Goal: Task Accomplishment & Management: Manage account settings

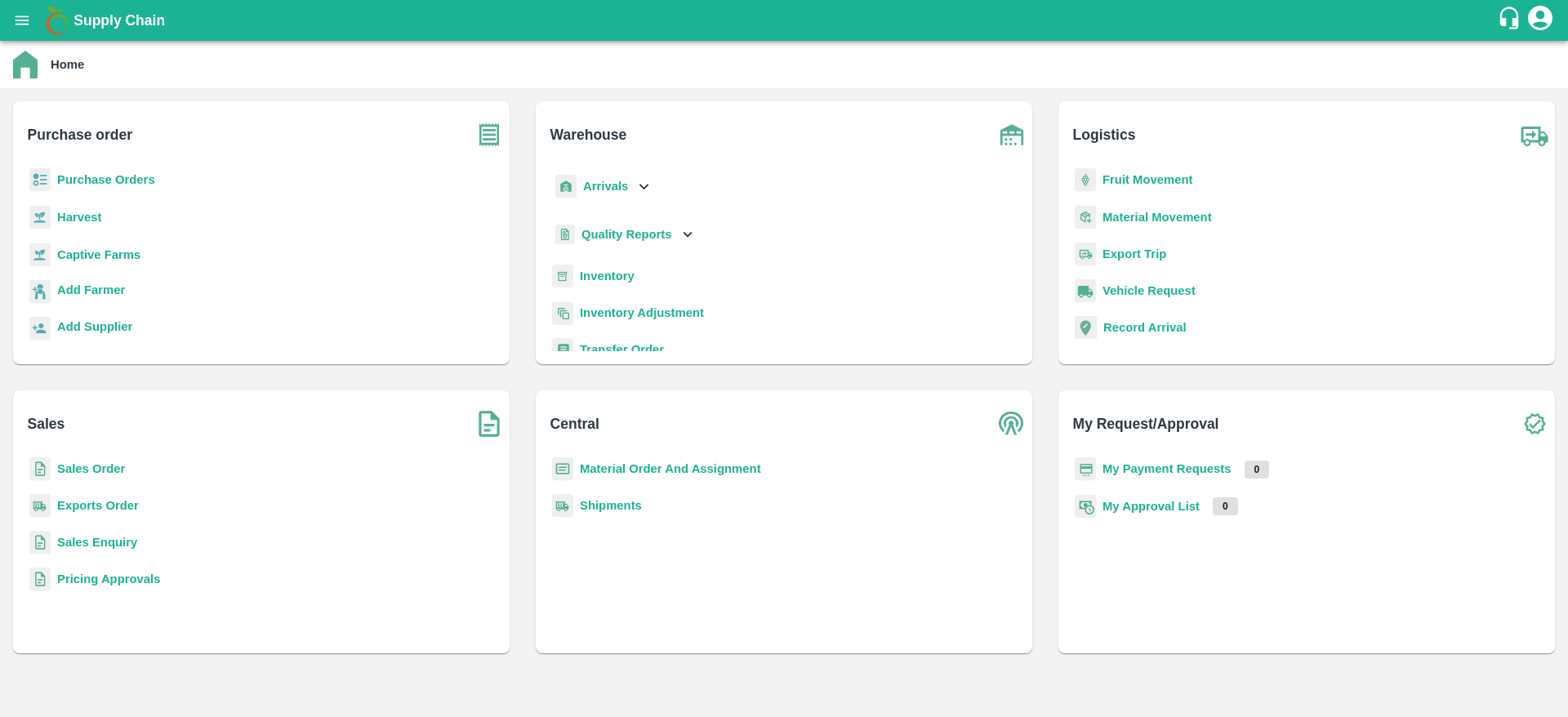
click at [93, 178] on b "Purchase Orders" at bounding box center [107, 180] width 98 height 13
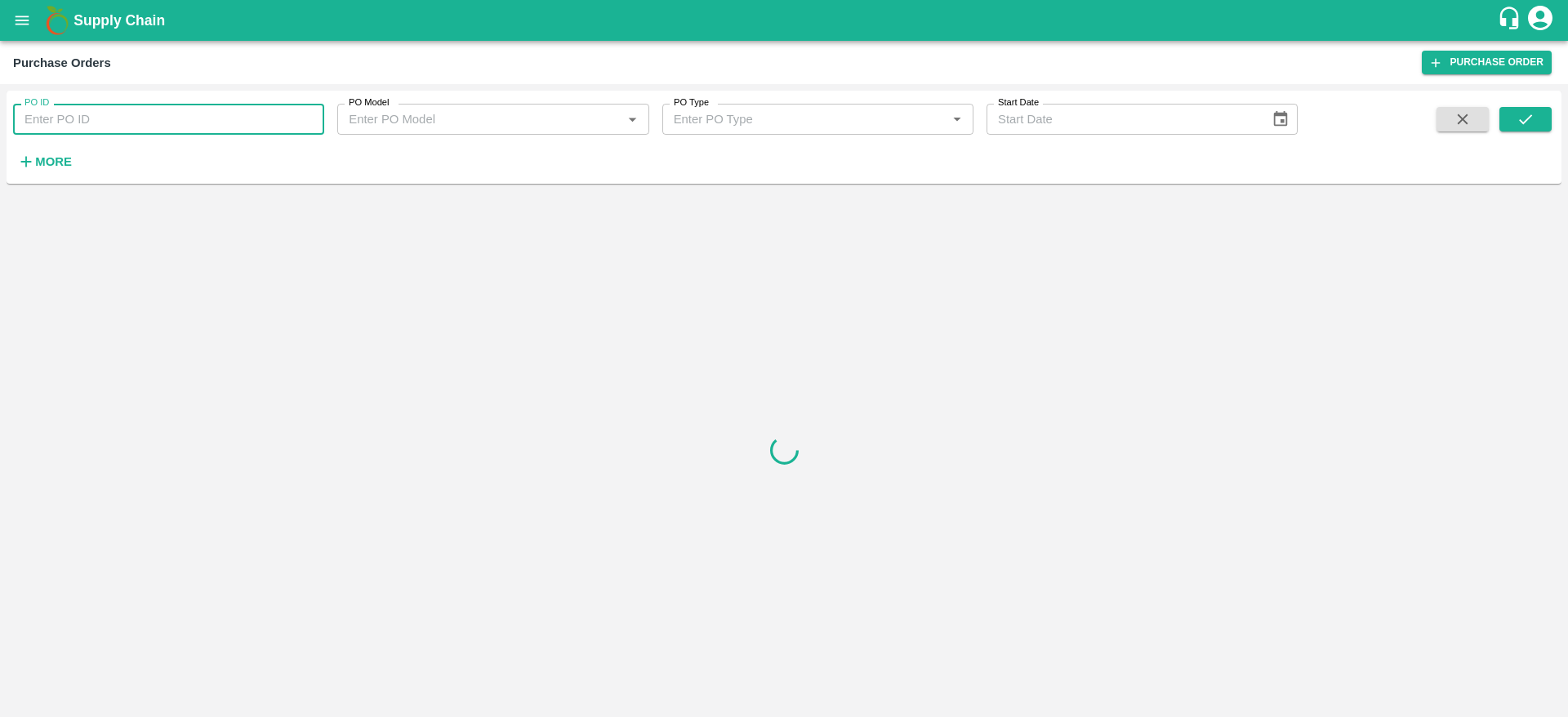
click at [120, 122] on input "PO ID" at bounding box center [168, 118] width 311 height 31
paste input "178225"
click at [1530, 130] on button "submit" at bounding box center [1525, 118] width 53 height 24
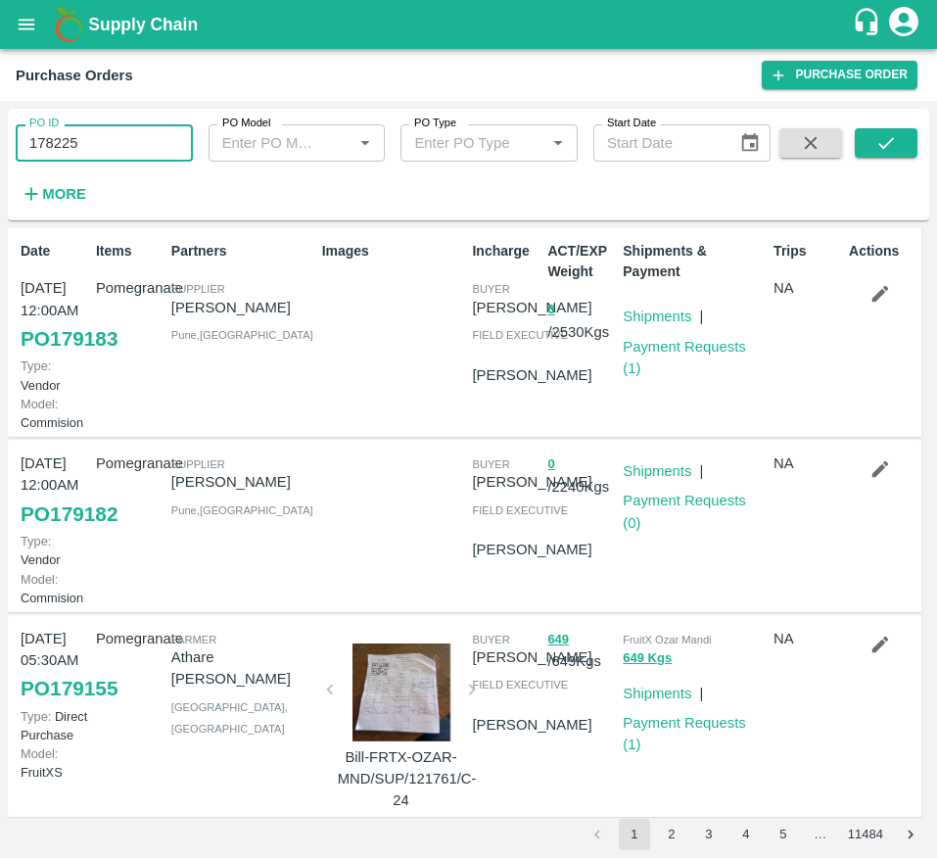
click at [93, 157] on input "178225" at bounding box center [104, 142] width 177 height 37
click at [872, 134] on button "submit" at bounding box center [886, 142] width 63 height 29
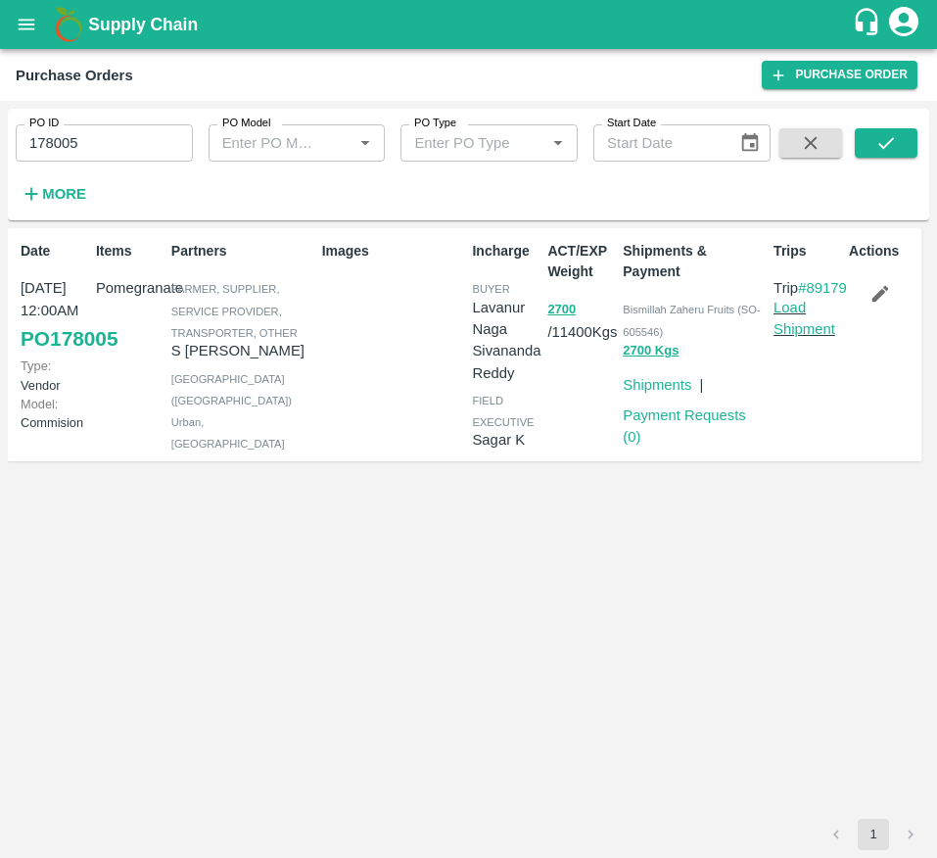
click at [542, 55] on div "Purchase Orders Purchase Order" at bounding box center [468, 75] width 937 height 52
click at [163, 618] on div "Date 22 Sep, 12:00AM PO 178005 Type: Vendor Model: Commision Items Pomegranate …" at bounding box center [469, 523] width 922 height 591
click at [128, 160] on input "178005" at bounding box center [104, 142] width 177 height 37
click at [877, 144] on icon "submit" at bounding box center [887, 143] width 22 height 22
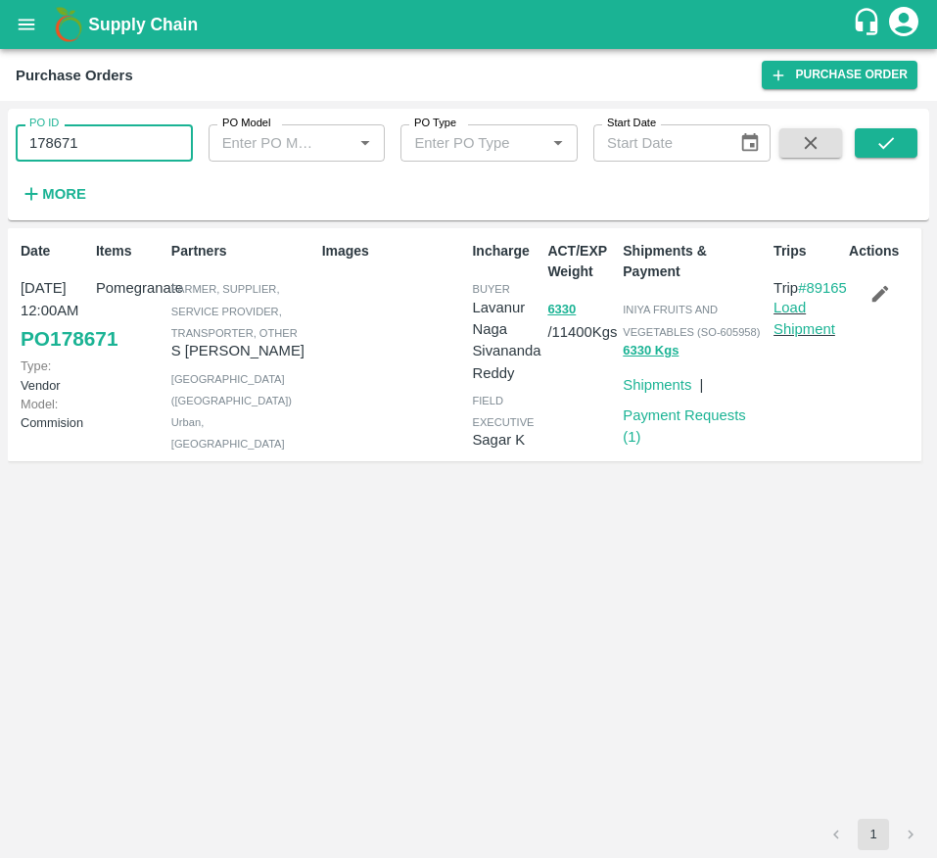
click at [113, 143] on input "178671" at bounding box center [104, 142] width 177 height 37
type input "1"
click at [866, 137] on button "submit" at bounding box center [886, 142] width 63 height 29
click at [132, 137] on input "178155" at bounding box center [104, 142] width 177 height 37
click at [898, 132] on button "submit" at bounding box center [886, 142] width 63 height 29
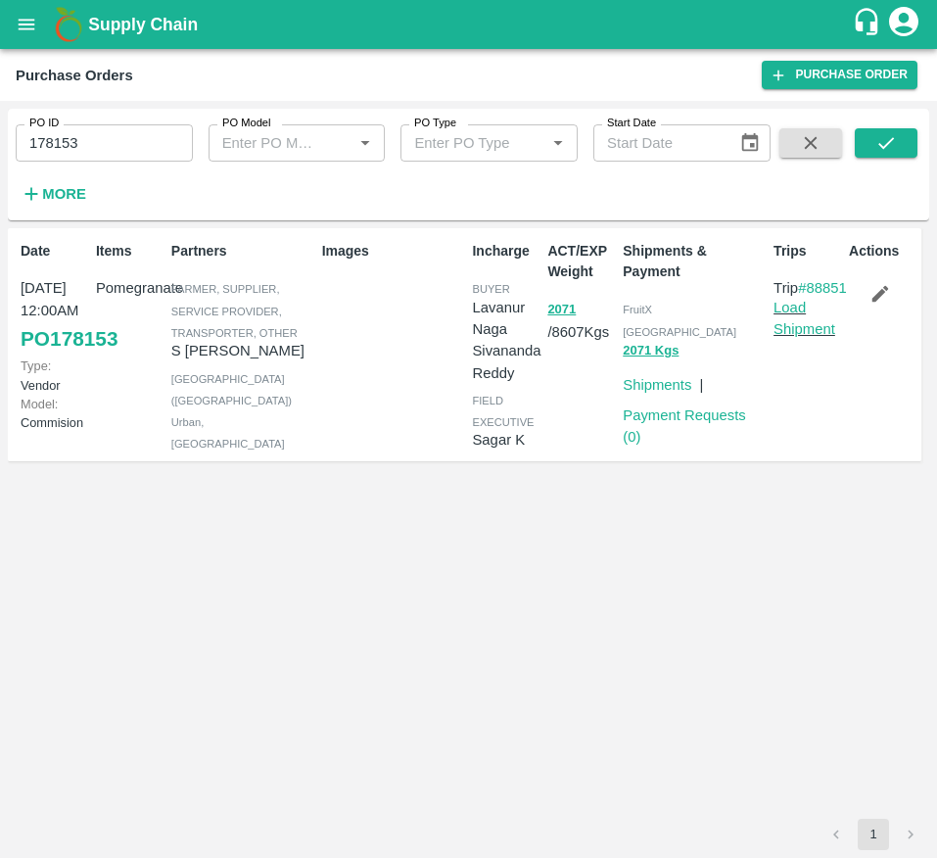
click at [654, 538] on div "Date 23 Sep, 12:00AM PO 178153 Type: Vendor Model: Commision Items Pomegranate …" at bounding box center [469, 523] width 922 height 591
click at [132, 159] on input "178153" at bounding box center [104, 142] width 177 height 37
click at [893, 137] on icon "submit" at bounding box center [886, 143] width 16 height 12
click at [100, 154] on input "177923" at bounding box center [104, 142] width 177 height 37
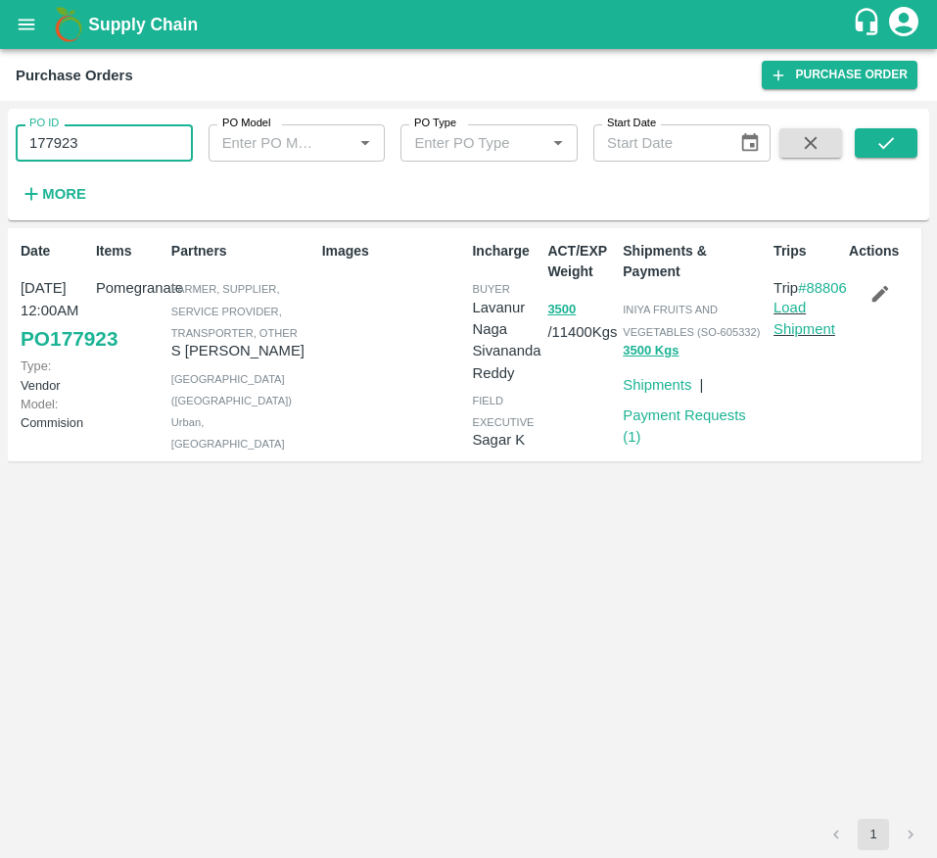
click at [100, 154] on input "177923" at bounding box center [104, 142] width 177 height 37
click at [886, 150] on icon "submit" at bounding box center [887, 143] width 22 height 22
click at [107, 148] on input "178124" at bounding box center [104, 142] width 177 height 37
type input "178793"
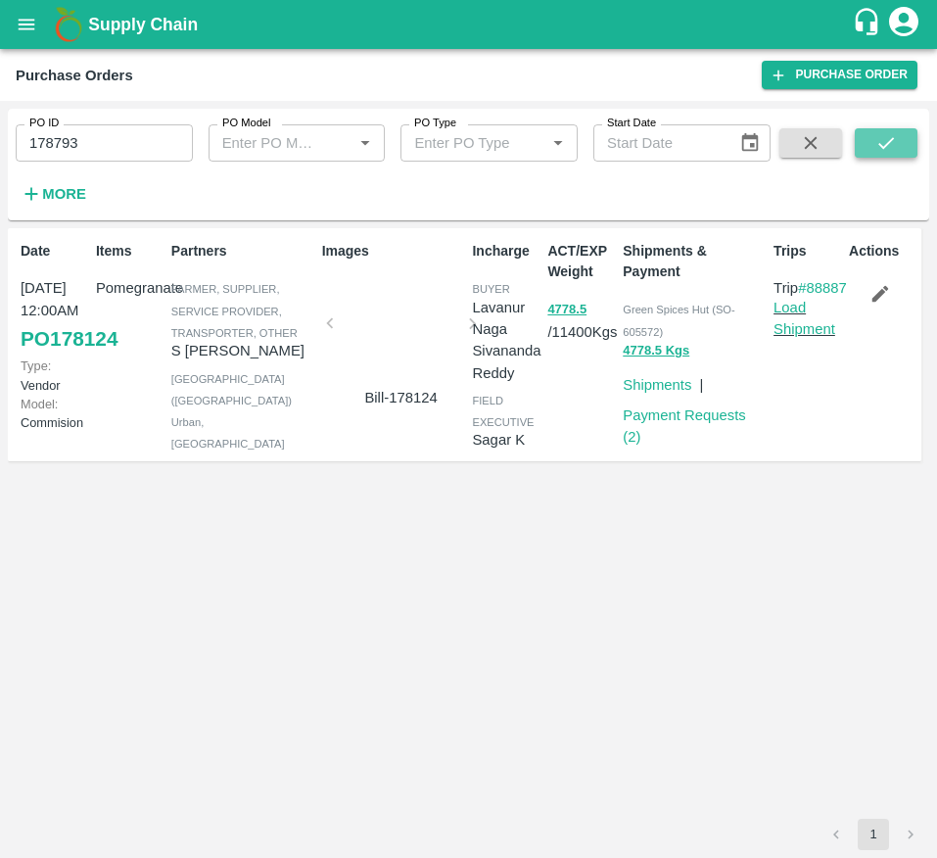
click at [897, 145] on icon "submit" at bounding box center [887, 143] width 22 height 22
drag, startPoint x: 660, startPoint y: 386, endPoint x: 285, endPoint y: -127, distance: 635.6
drag, startPoint x: 285, startPoint y: -127, endPoint x: 338, endPoint y: 643, distance: 772.5
click at [338, 643] on div "Date 29 Sep, 12:00AM PO 178793 Type: Vendor Model: Commision Items Pomegranate …" at bounding box center [469, 523] width 922 height 591
click at [34, 19] on icon "open drawer" at bounding box center [27, 24] width 17 height 11
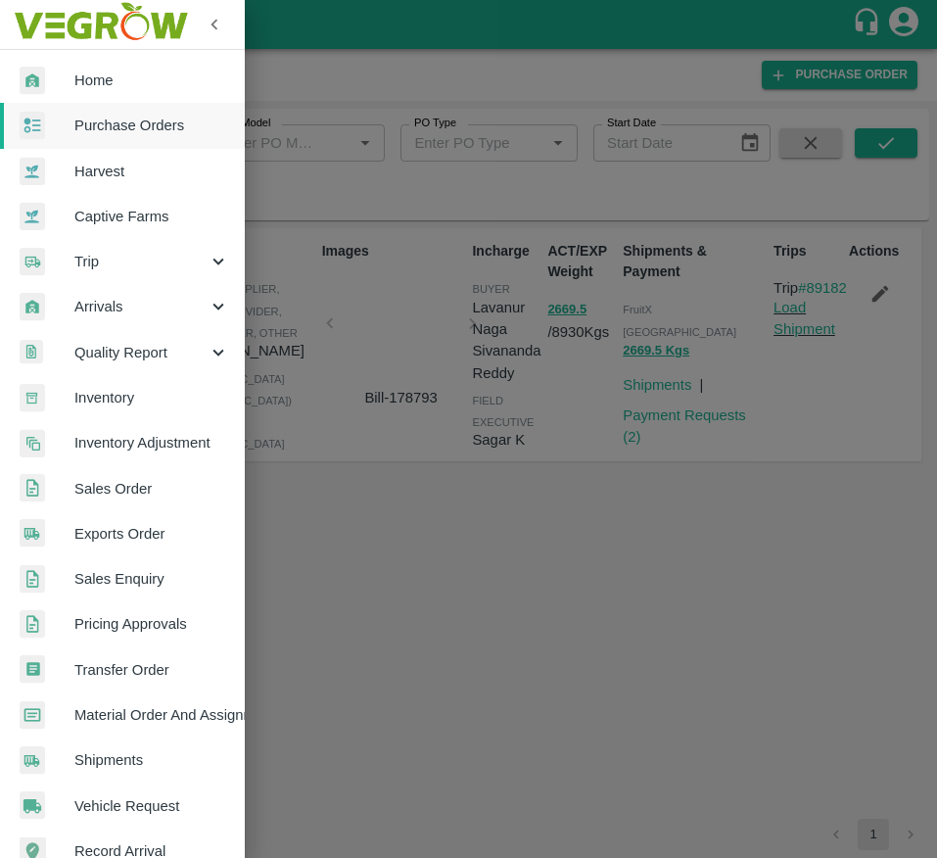
scroll to position [258, 0]
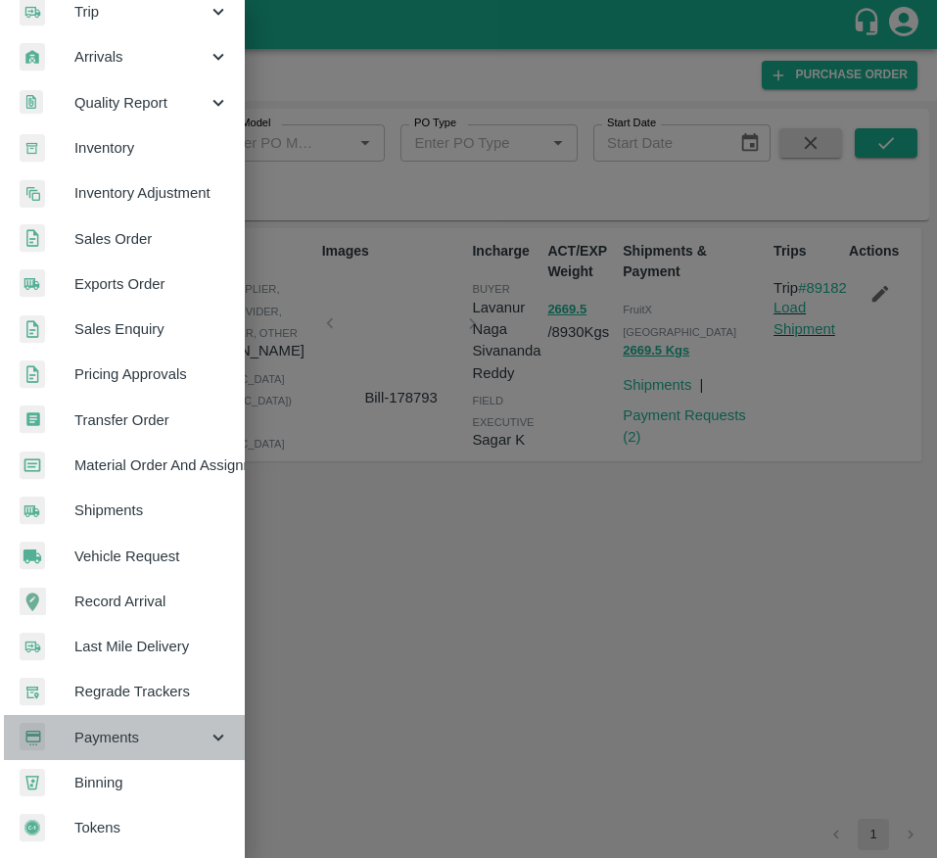
click at [141, 730] on span "Payments" at bounding box center [140, 738] width 133 height 22
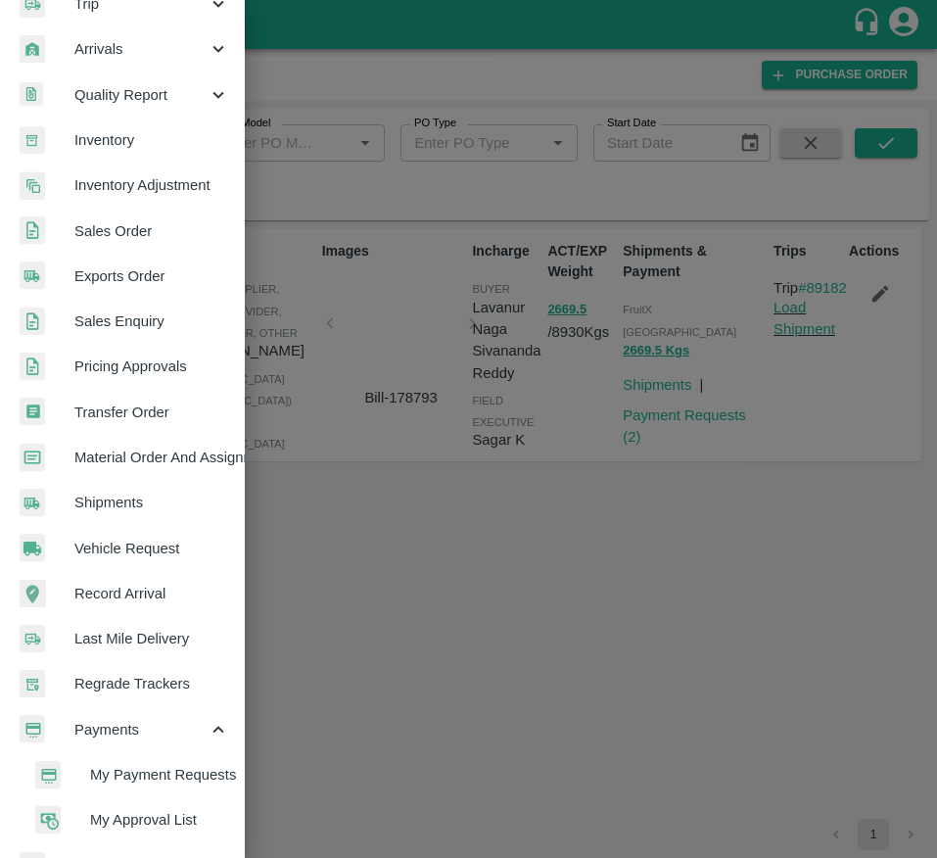
click at [163, 761] on li "My Payment Requests" at bounding box center [130, 774] width 229 height 45
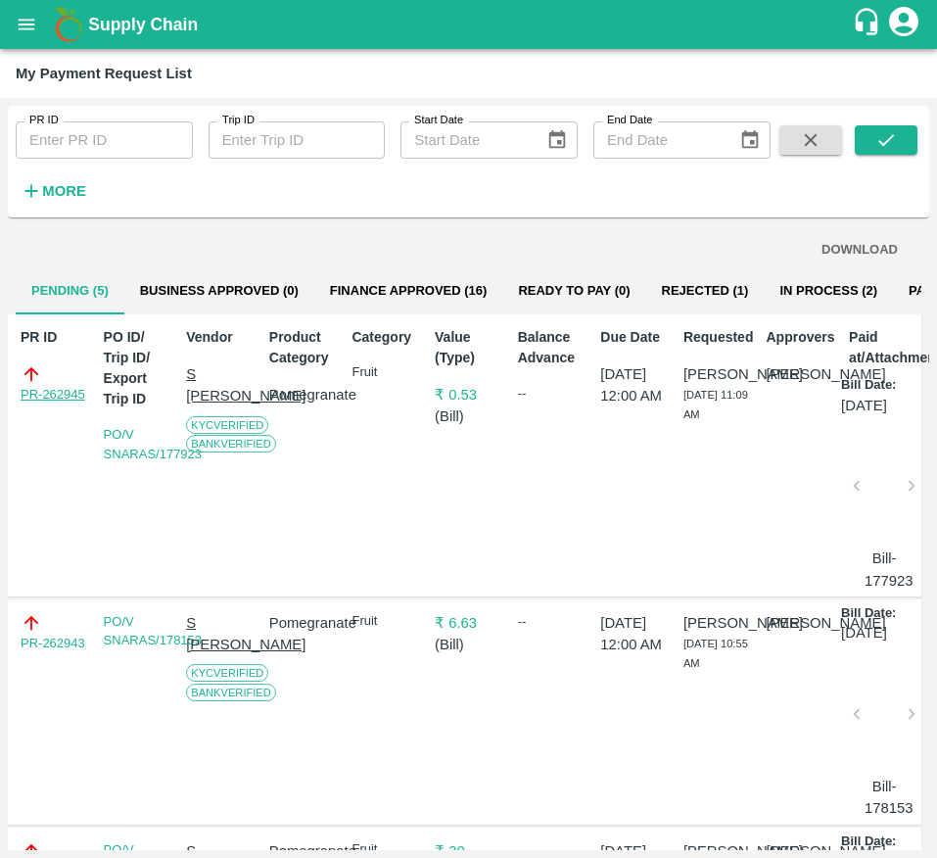
click at [47, 402] on link "PR-262945" at bounding box center [53, 395] width 65 height 20
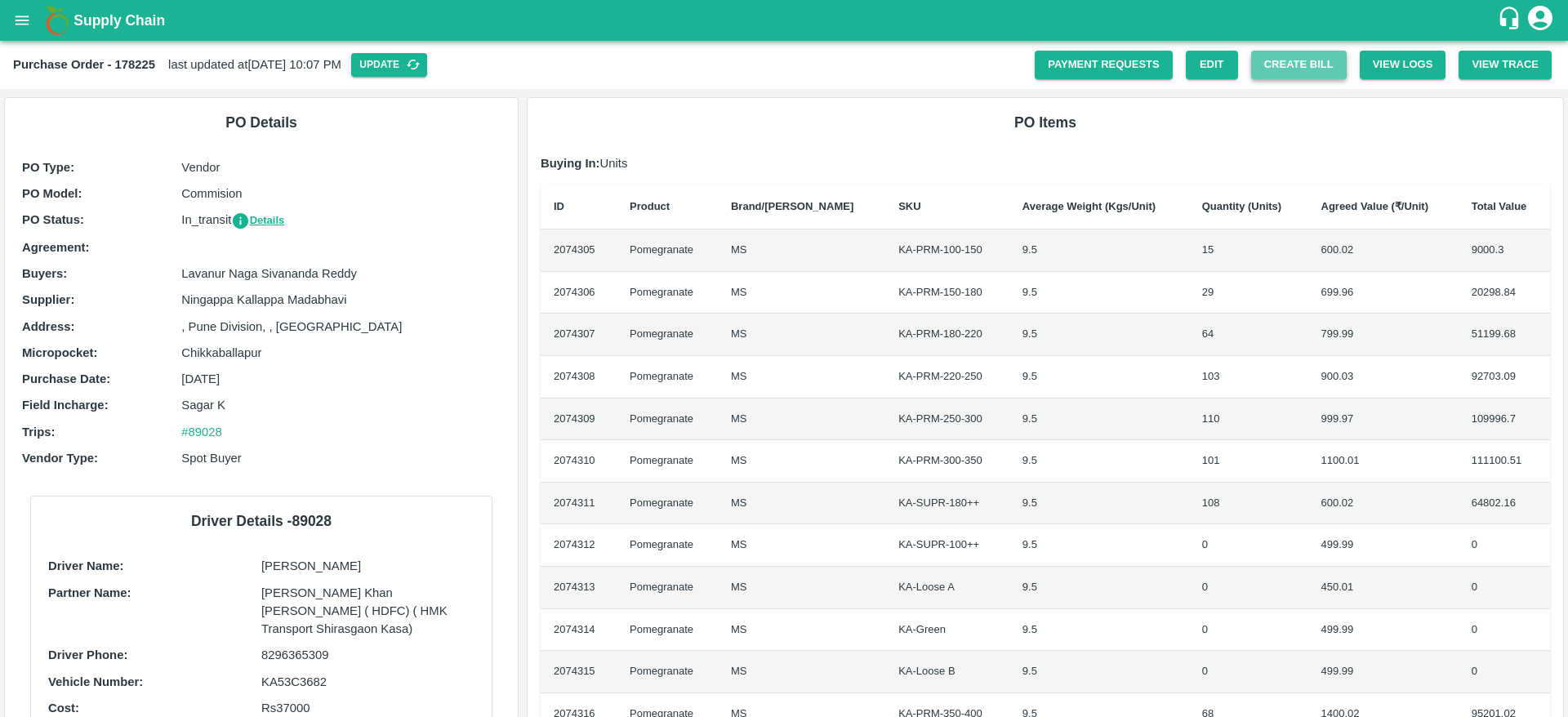
click at [1279, 64] on button "Create Bill" at bounding box center [1299, 65] width 96 height 28
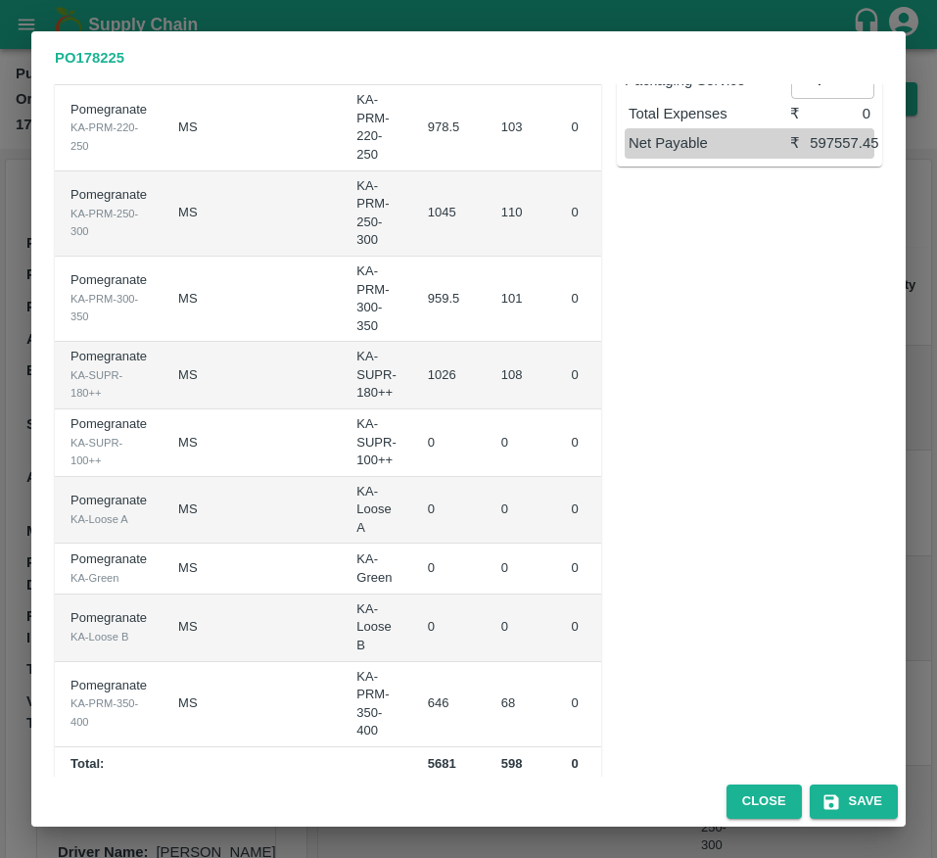
scroll to position [569, 0]
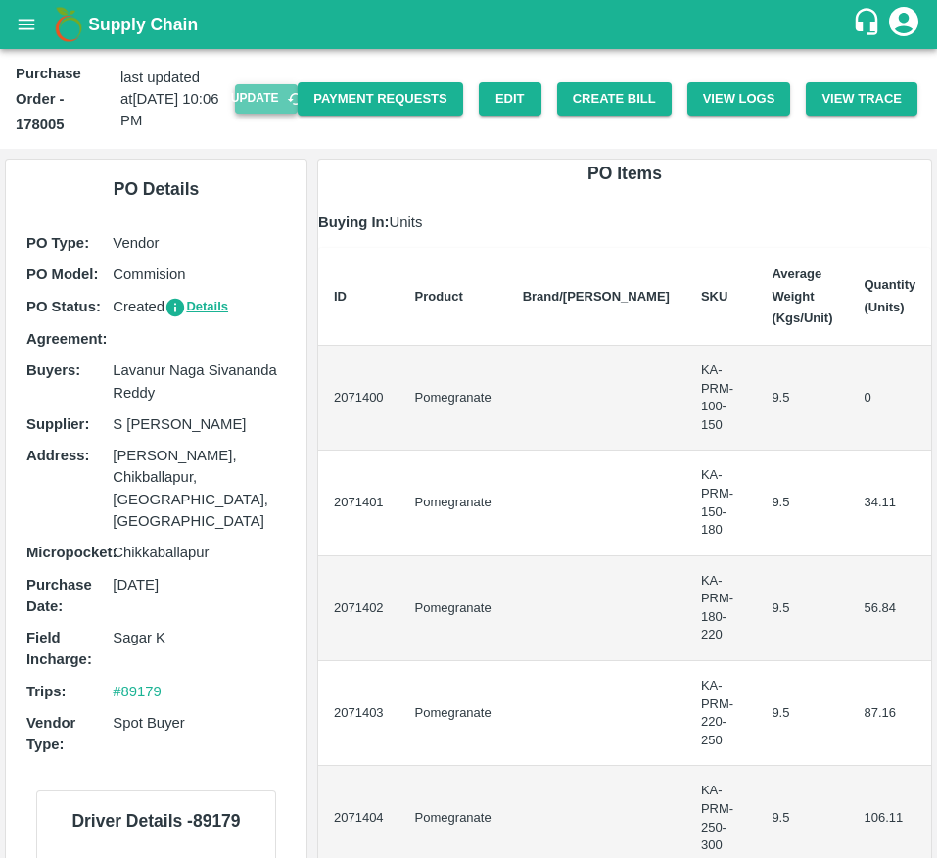
click at [254, 104] on button "Update" at bounding box center [266, 98] width 63 height 28
click at [639, 100] on button "Create Bill" at bounding box center [614, 99] width 115 height 34
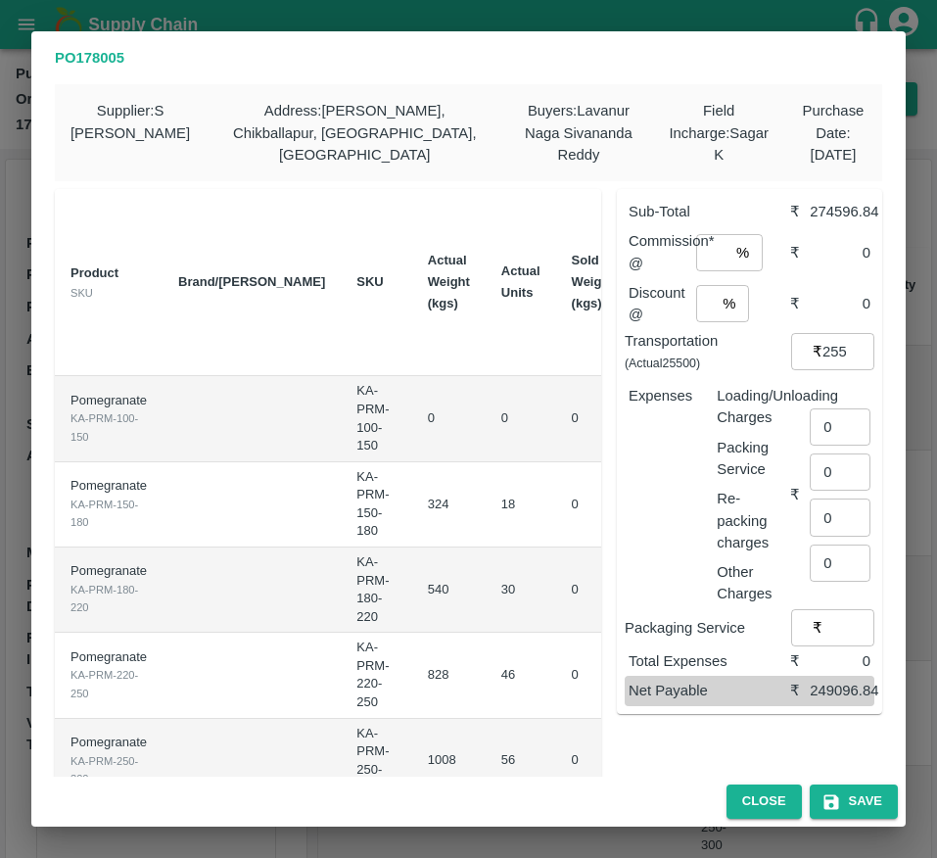
scroll to position [0, 309]
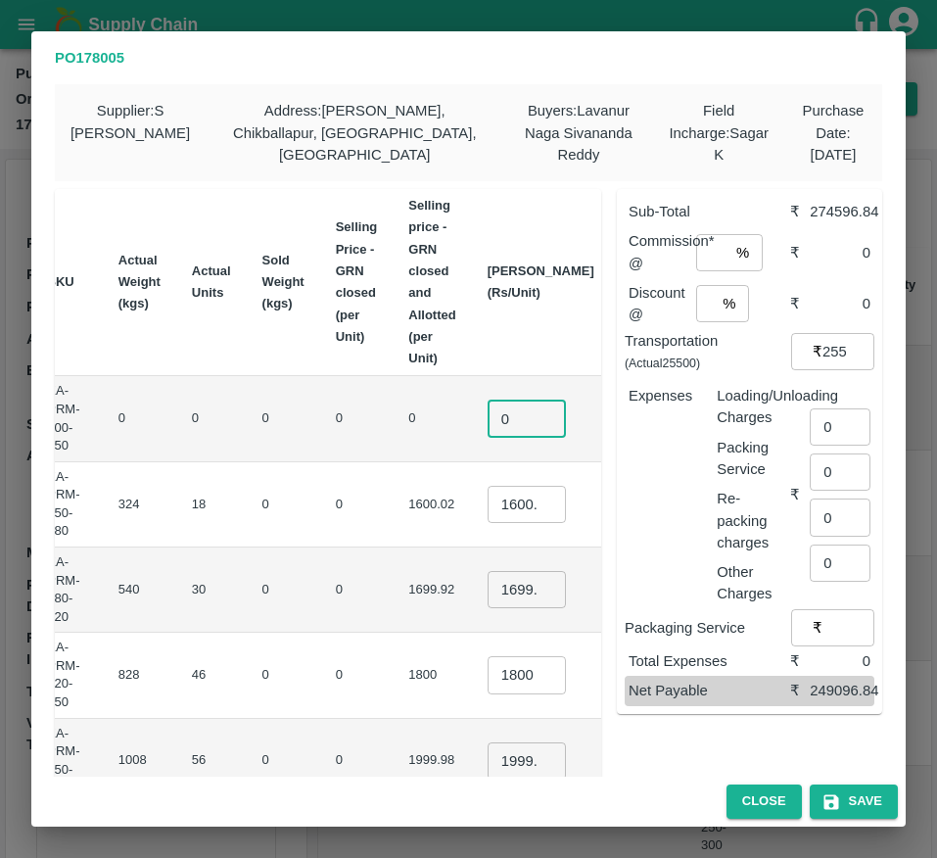
click at [488, 419] on input "0" at bounding box center [527, 418] width 78 height 37
type input "1"
click at [488, 498] on input "1600.02" at bounding box center [527, 504] width 78 height 37
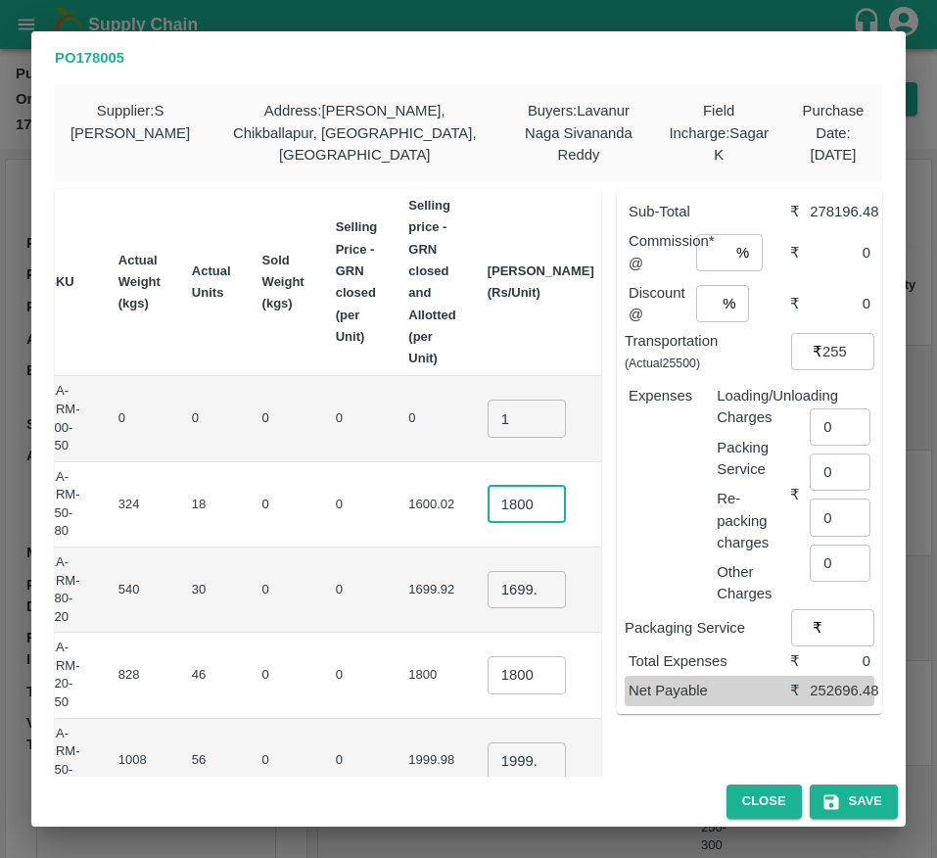
type input "1800"
click at [488, 592] on input "1699.92" at bounding box center [527, 589] width 78 height 37
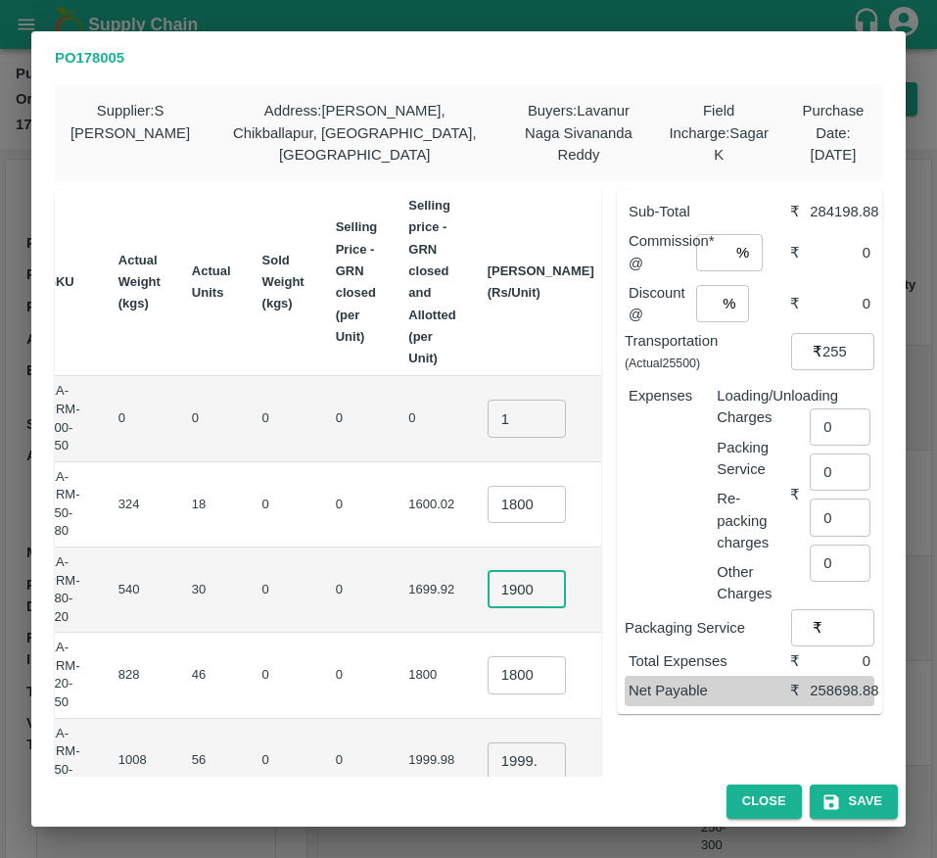
type input "1900"
click at [488, 673] on input "1800" at bounding box center [527, 674] width 78 height 37
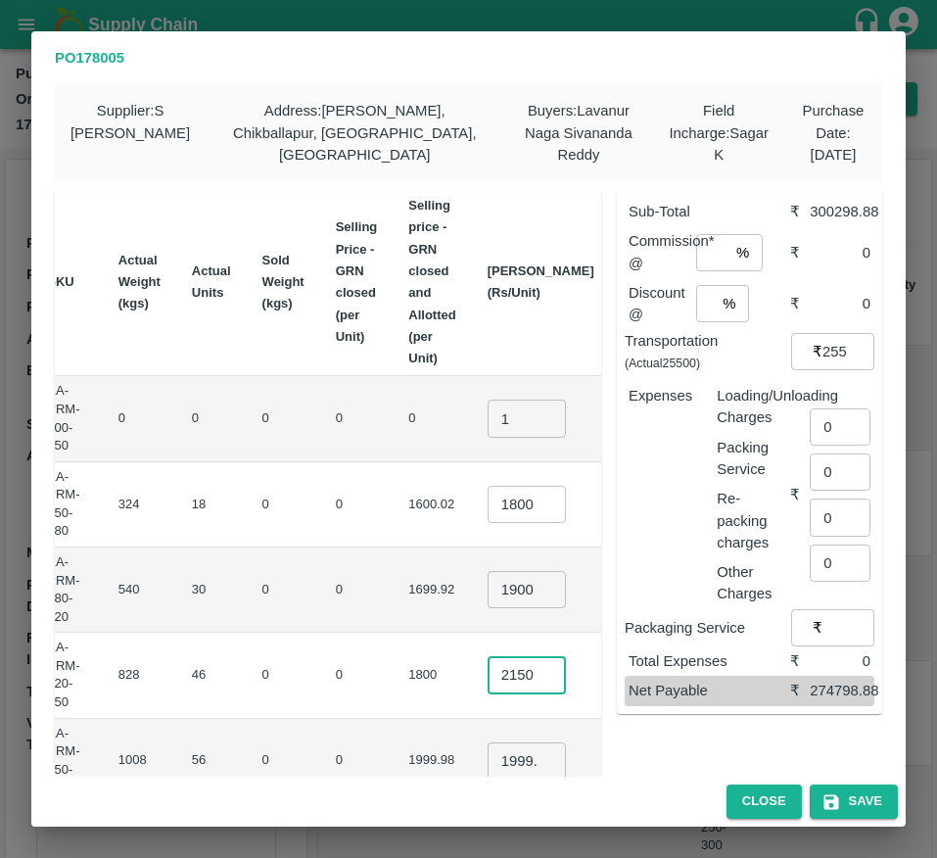
type input "2150"
click at [610, 615] on td "₹57000" at bounding box center [659, 589] width 99 height 85
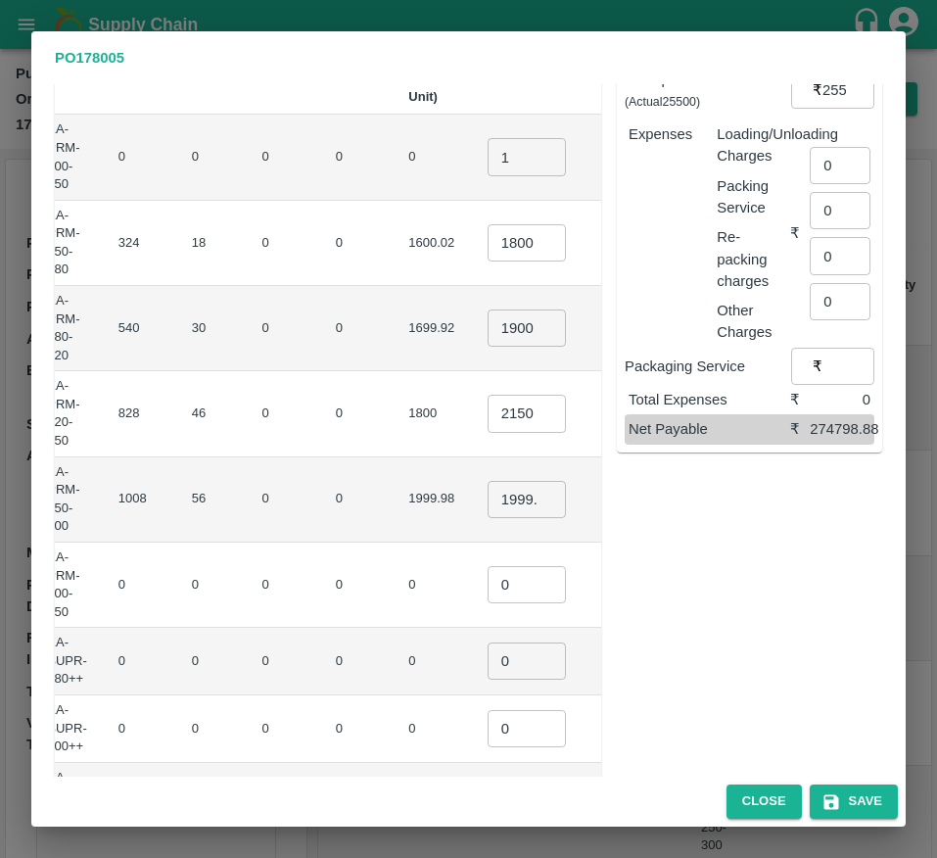
scroll to position [299, 0]
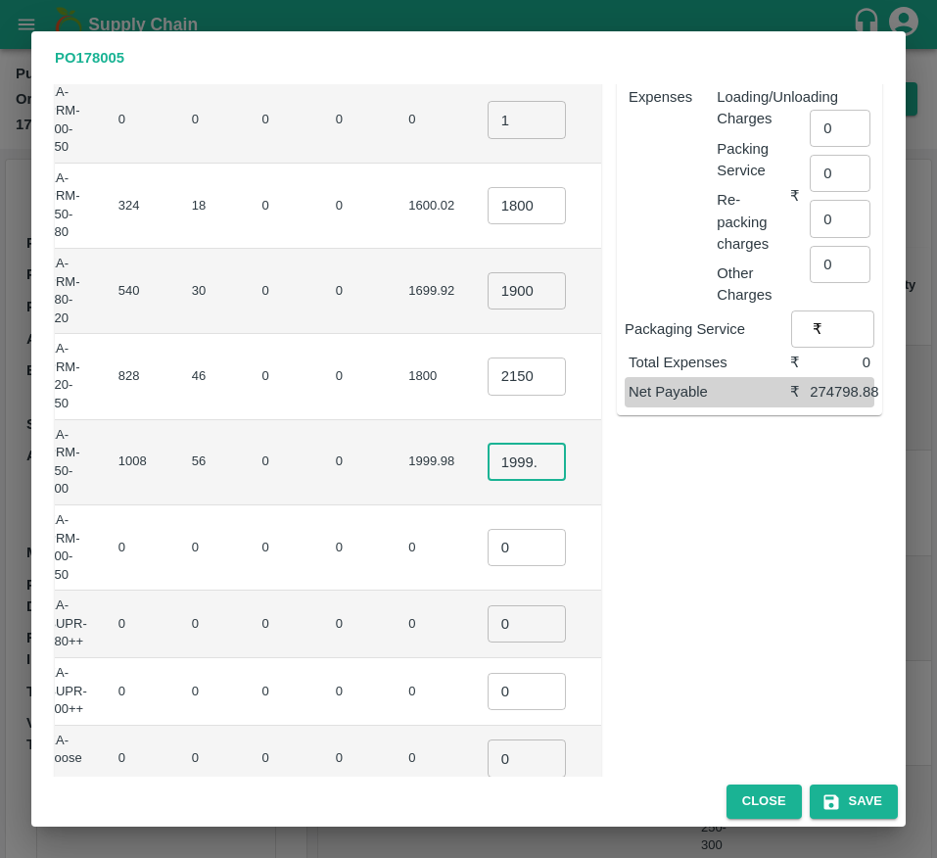
click at [488, 475] on input "1999.98" at bounding box center [527, 462] width 78 height 37
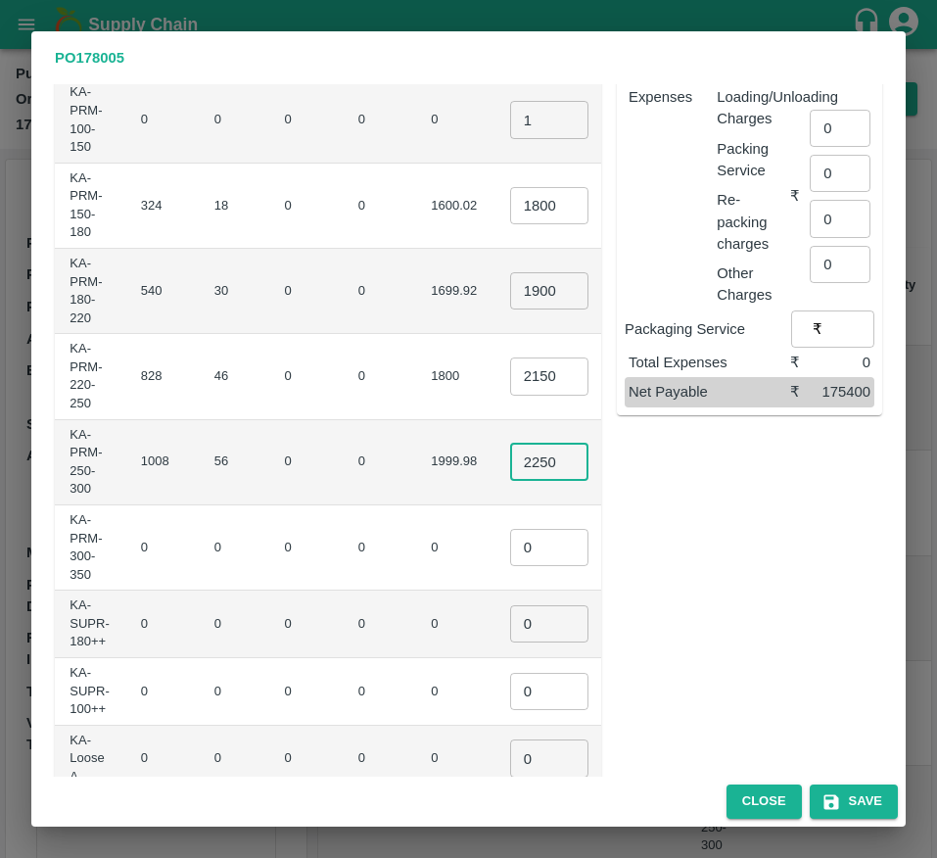
scroll to position [0, 6]
type input "2250"
click at [510, 544] on input "0" at bounding box center [549, 547] width 78 height 37
type input "1"
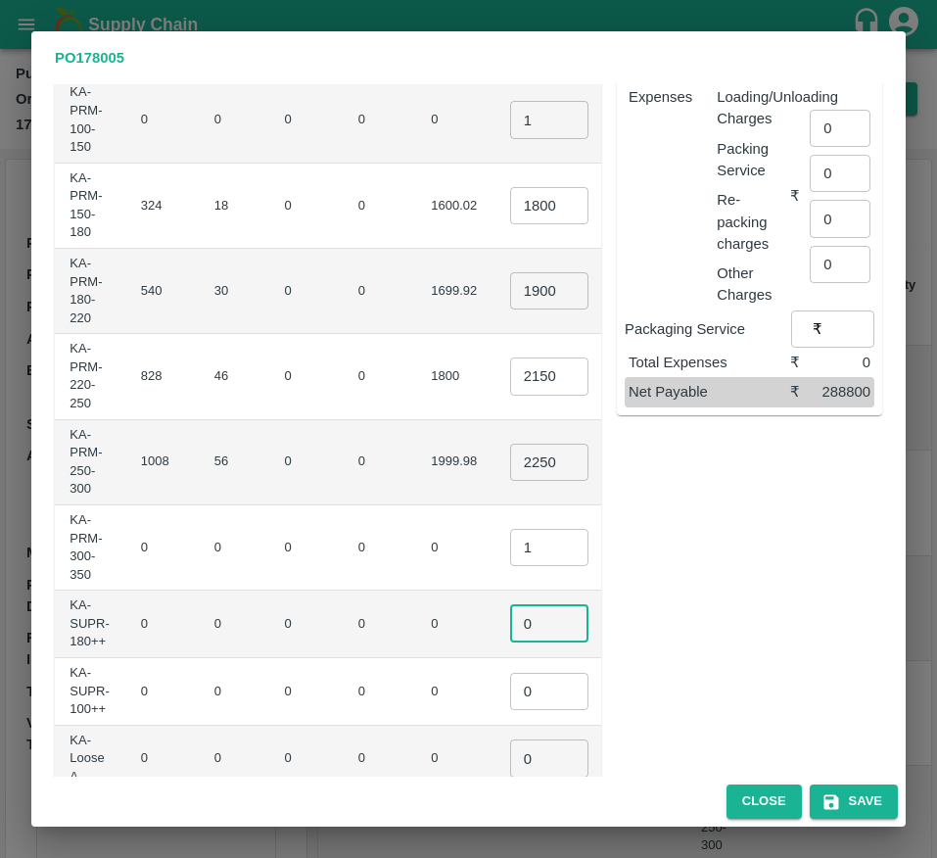
click at [510, 609] on input "0" at bounding box center [549, 623] width 78 height 37
type input "1"
click at [510, 691] on input "0" at bounding box center [549, 691] width 78 height 37
type input "1"
click at [510, 753] on input "0" at bounding box center [549, 757] width 78 height 37
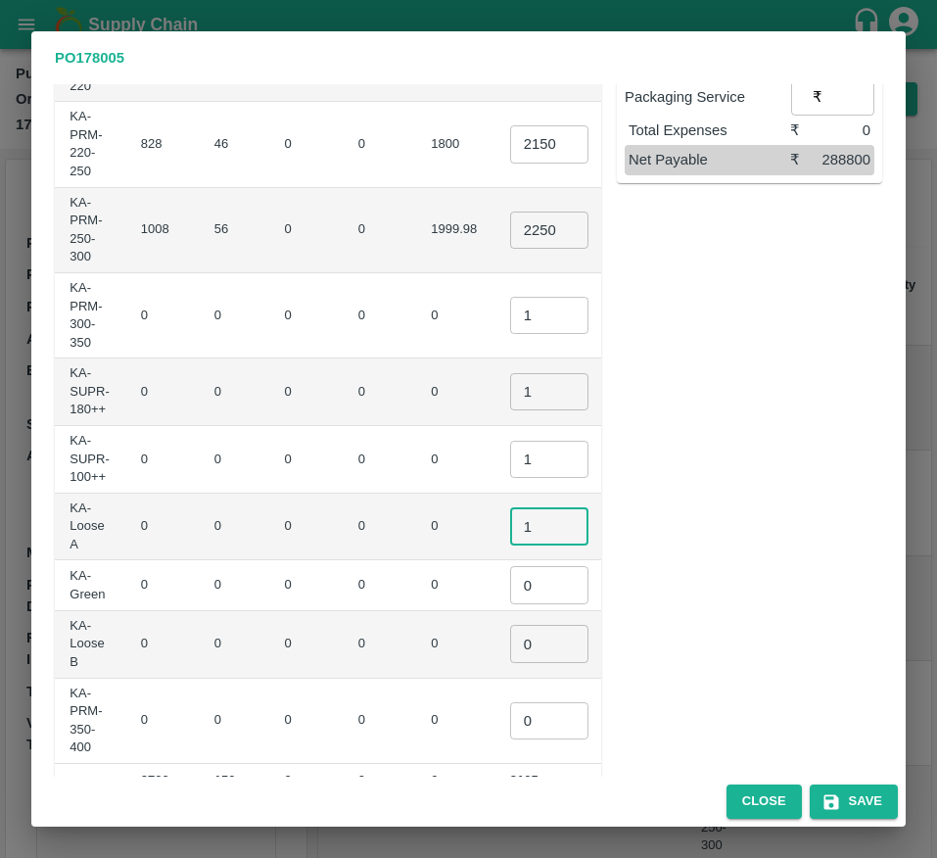
scroll to position [580, 0]
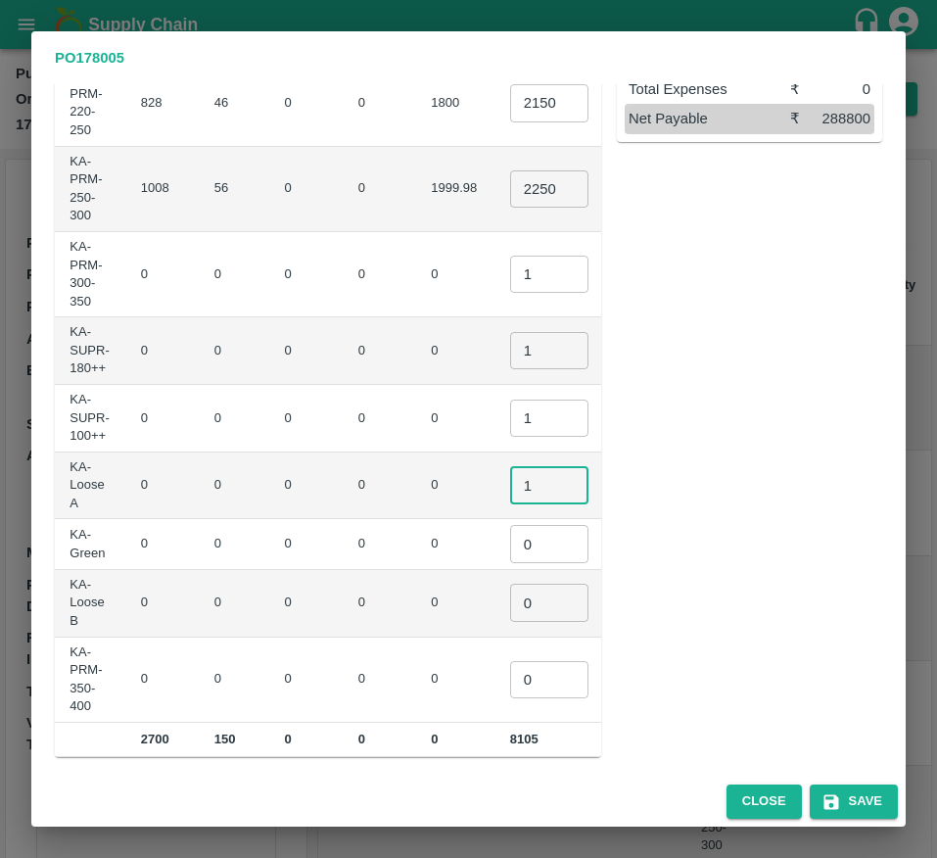
type input "1"
click at [510, 541] on input "0" at bounding box center [549, 543] width 78 height 37
type input "1"
click at [510, 605] on input "0" at bounding box center [549, 602] width 78 height 37
type input "1"
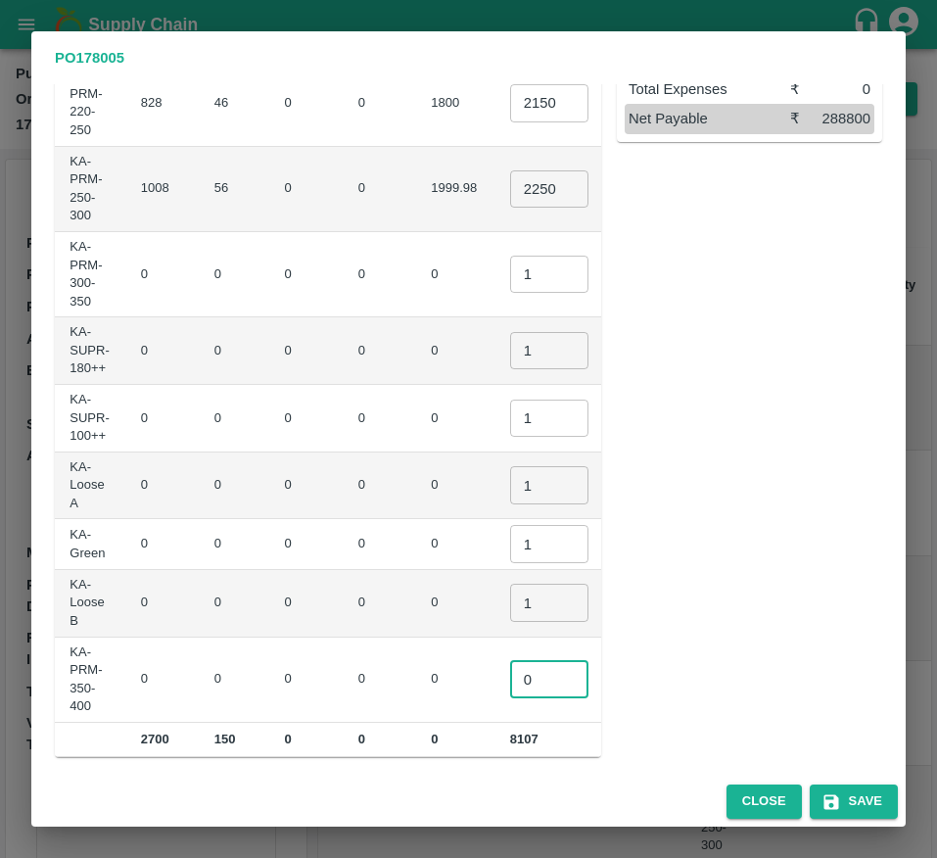
click at [510, 662] on input "0" at bounding box center [549, 679] width 78 height 37
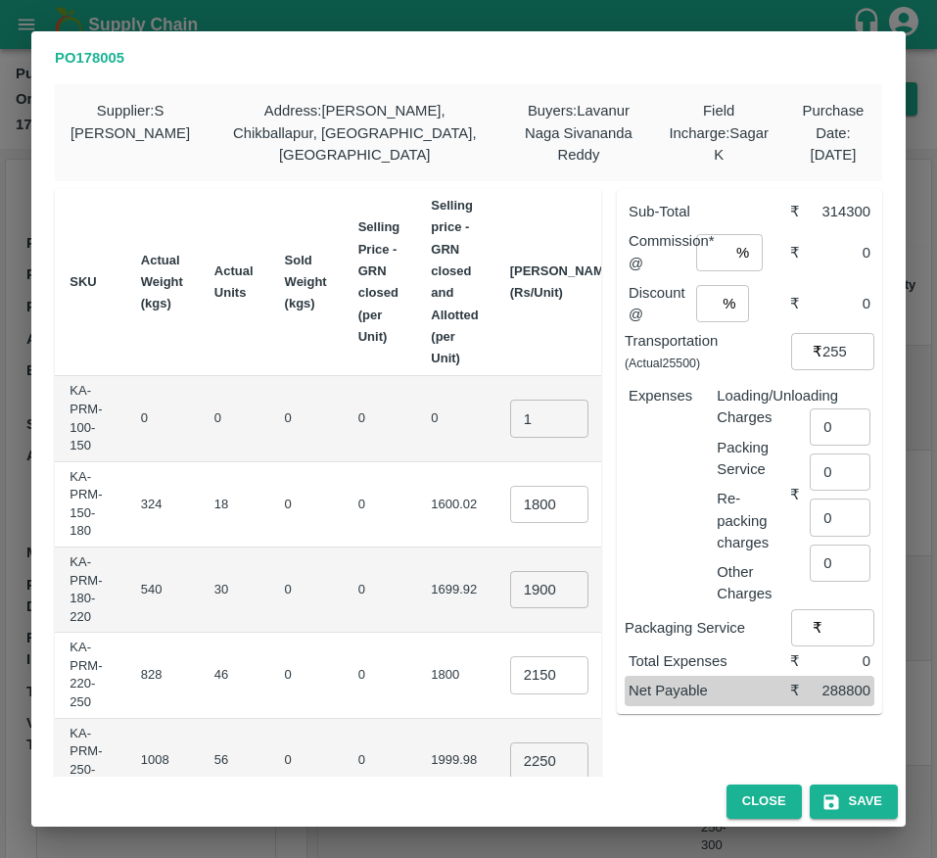
type input "1"
click at [707, 255] on input "number" at bounding box center [712, 252] width 32 height 37
type input "6"
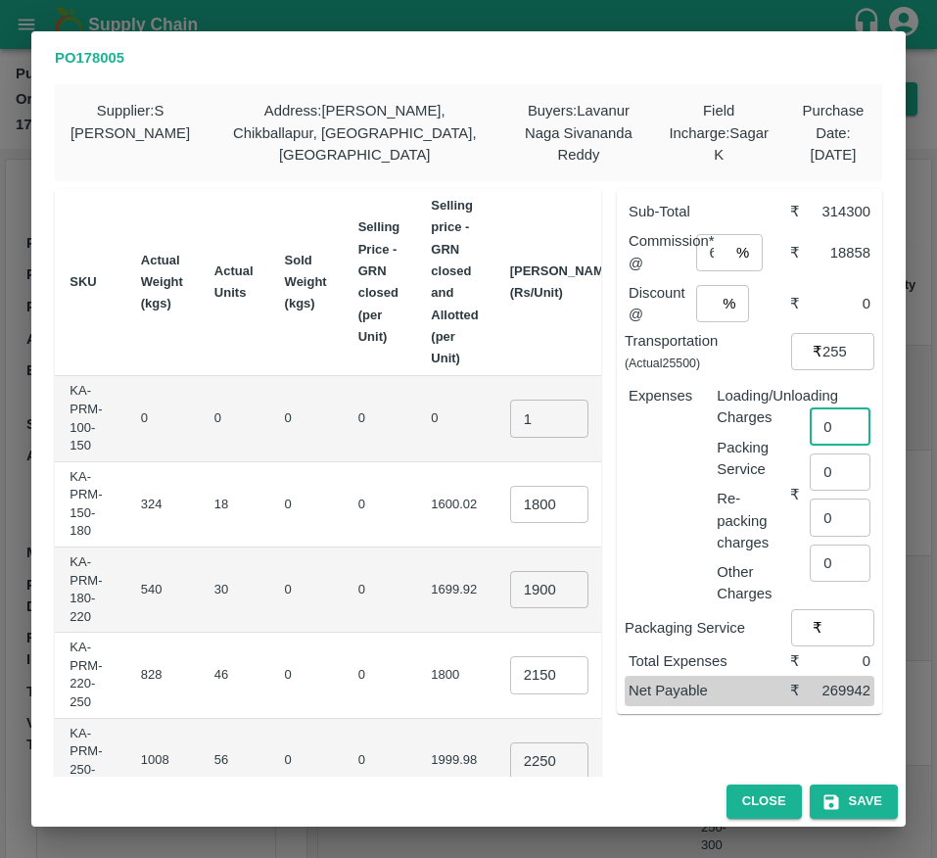
click at [827, 429] on input "0" at bounding box center [840, 426] width 61 height 37
type input "1575"
click at [703, 305] on input "number" at bounding box center [706, 303] width 20 height 37
type input "2"
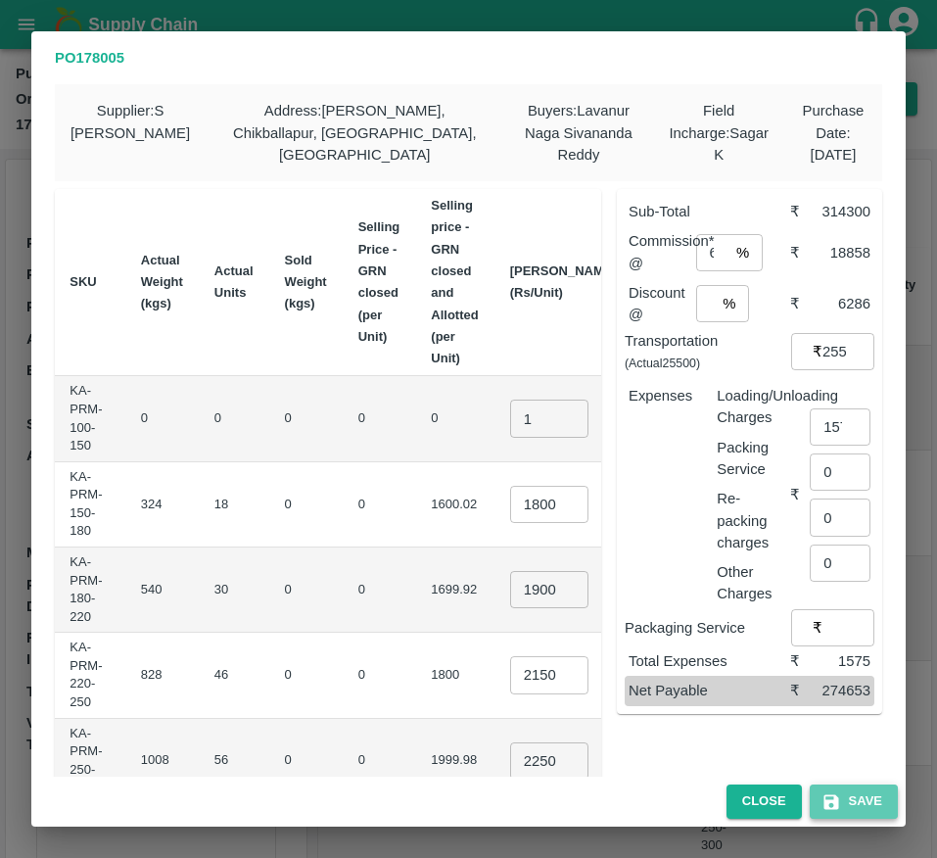
scroll to position [0, 0]
click at [866, 806] on button "Save" at bounding box center [854, 801] width 88 height 34
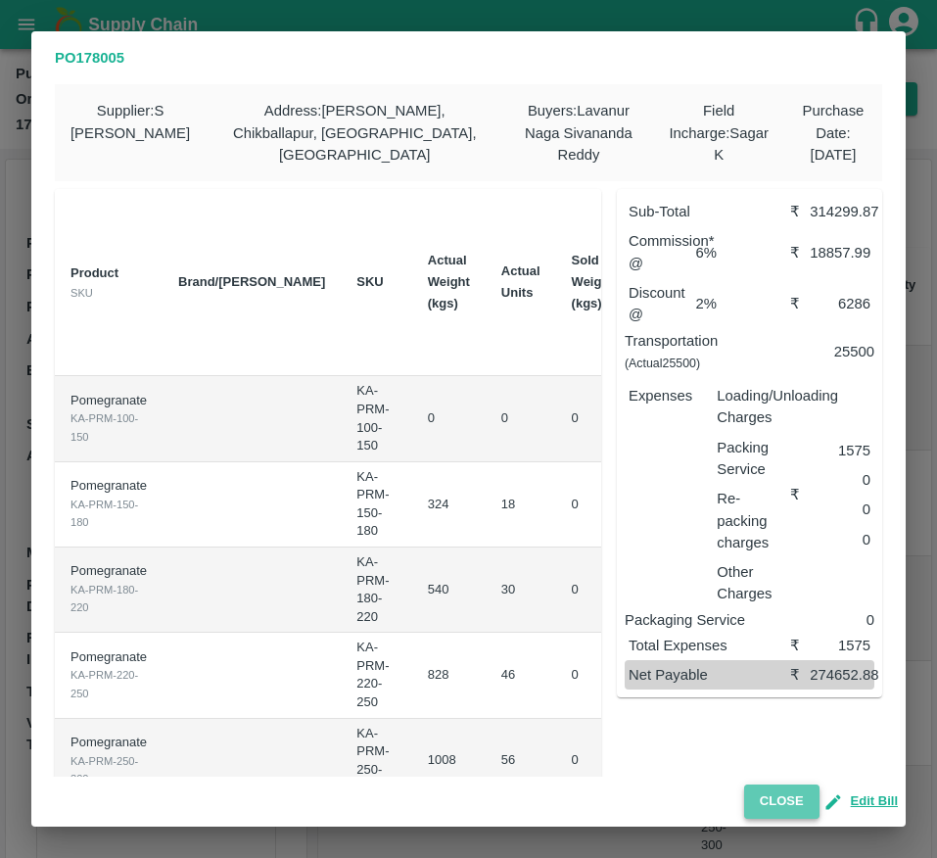
click at [791, 792] on button "Close" at bounding box center [781, 801] width 75 height 34
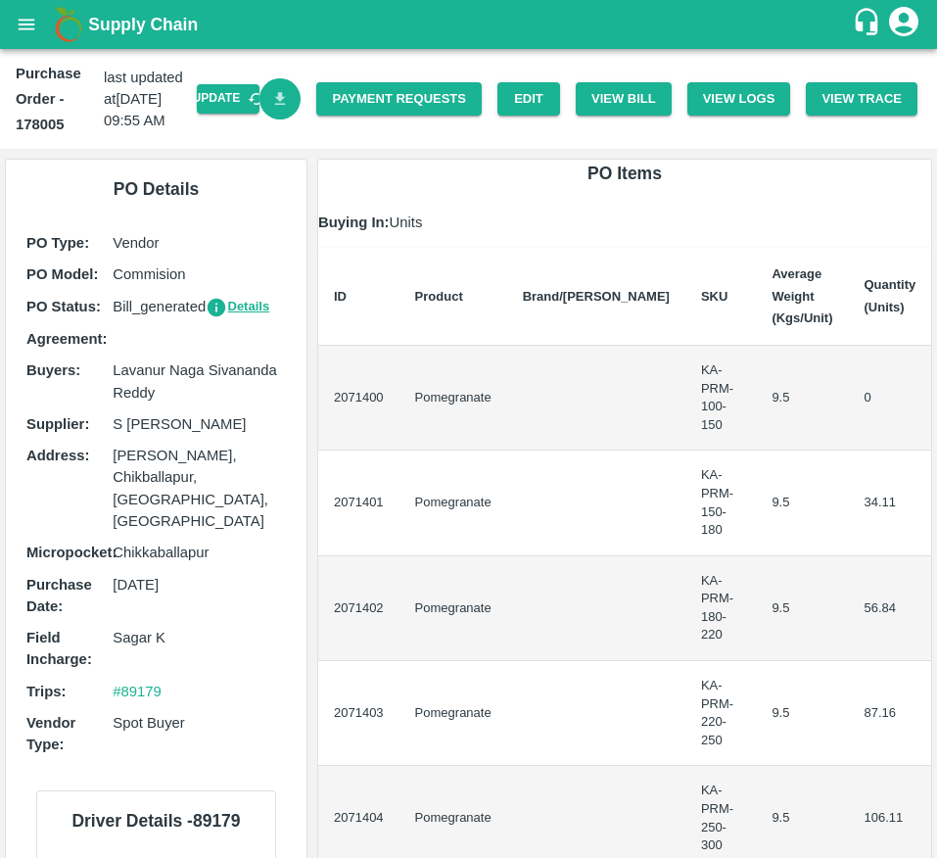
click at [278, 96] on icon "Download Bill" at bounding box center [280, 98] width 11 height 13
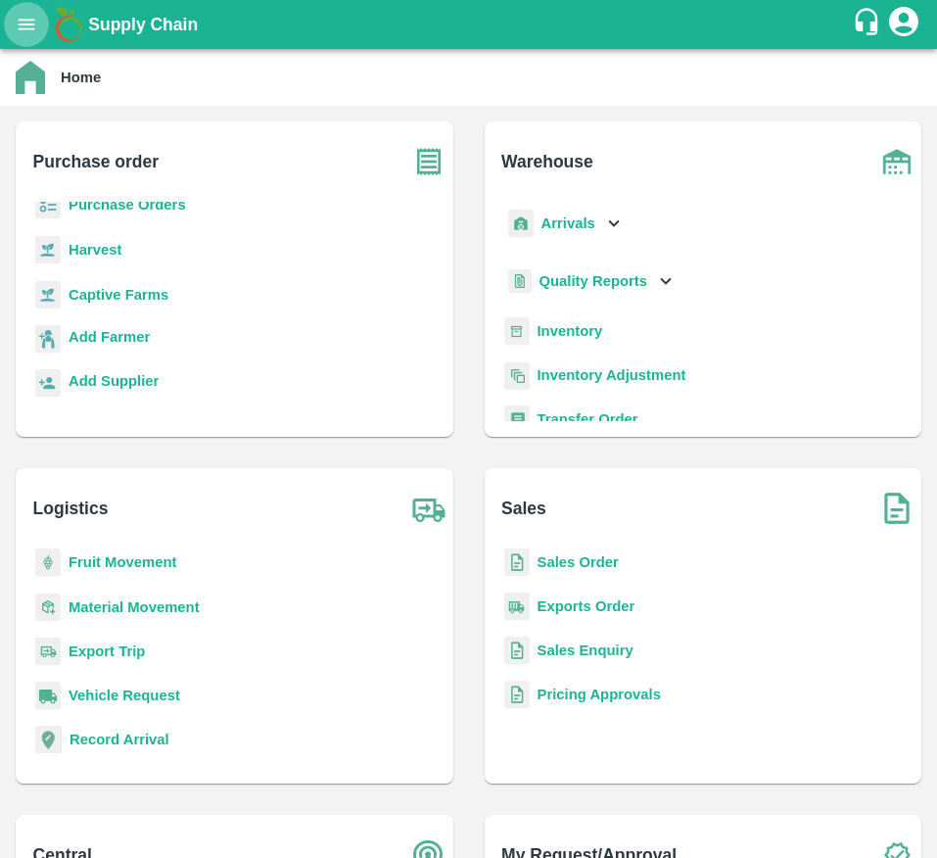
click at [27, 35] on button "open drawer" at bounding box center [26, 24] width 45 height 45
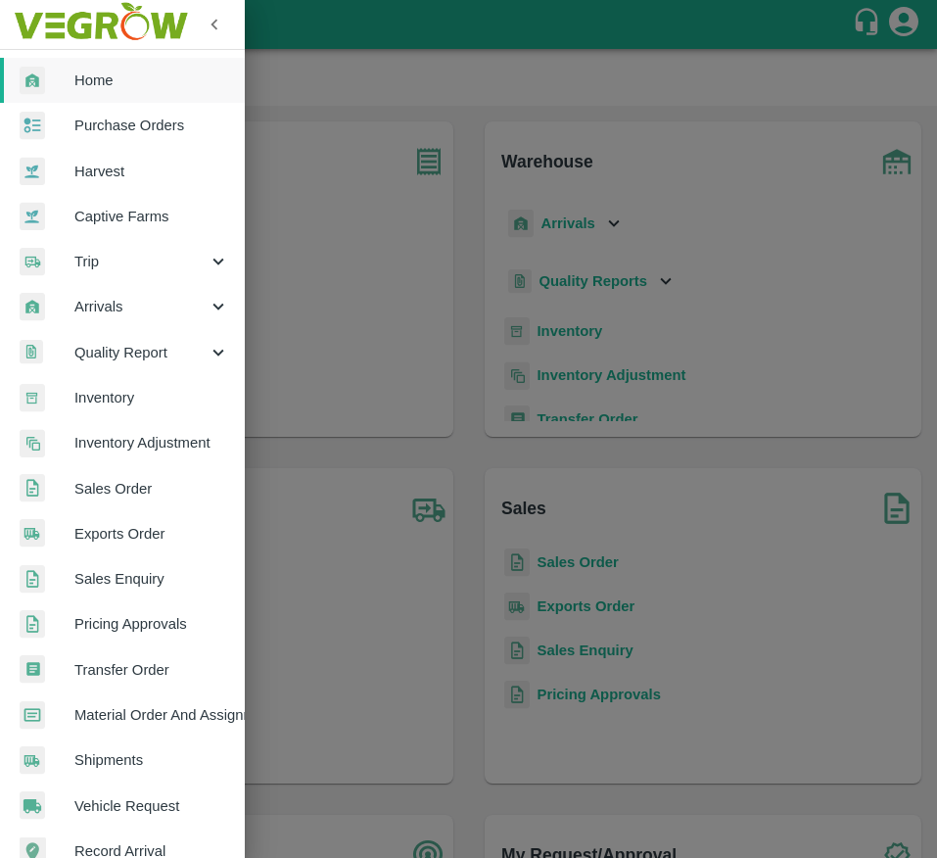
click at [63, 261] on div at bounding box center [47, 262] width 55 height 28
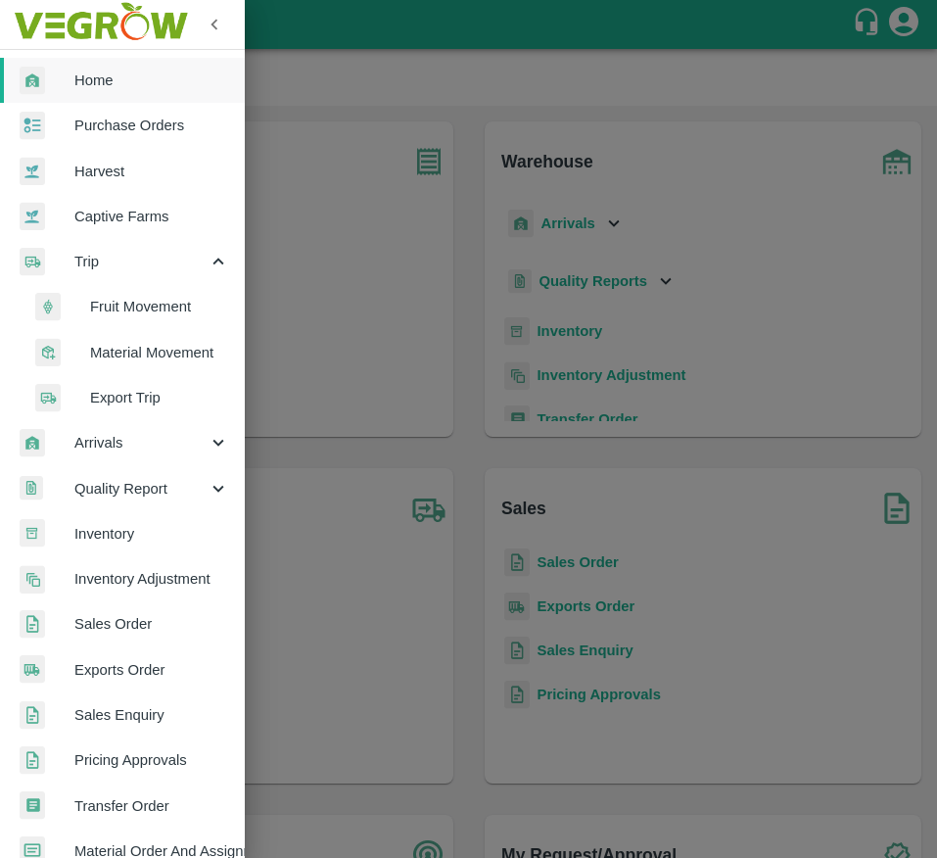
click at [132, 298] on span "Fruit Movement" at bounding box center [159, 307] width 139 height 22
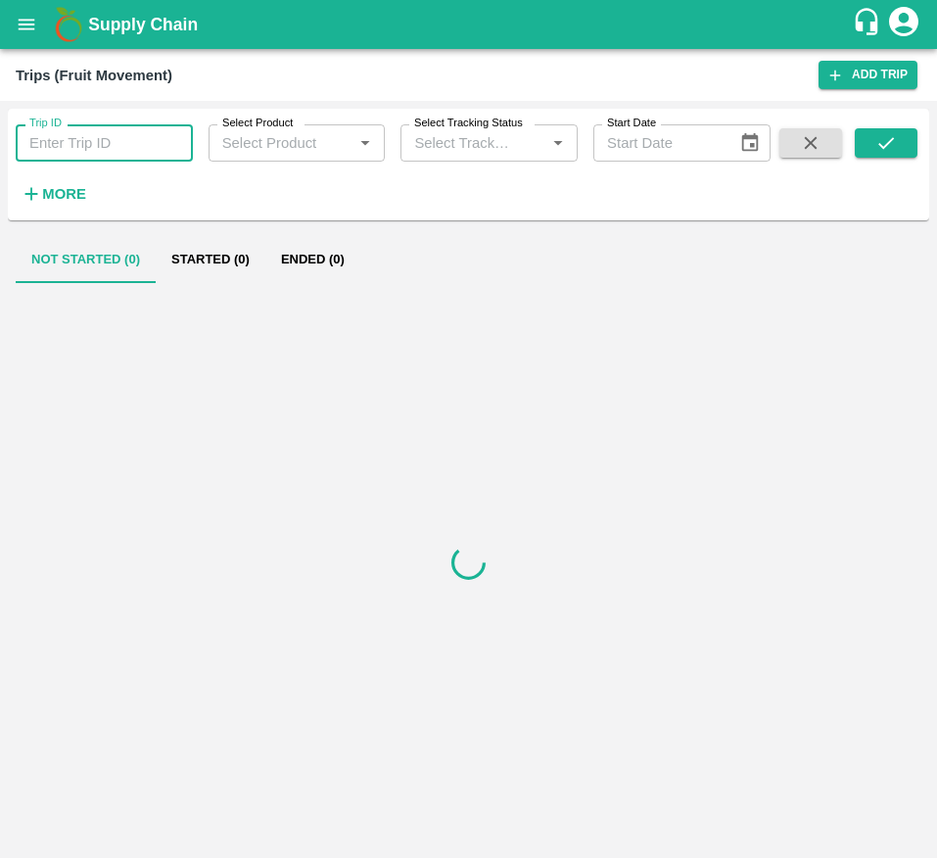
click at [120, 149] on input "Trip ID" at bounding box center [104, 142] width 177 height 37
type input "89179"
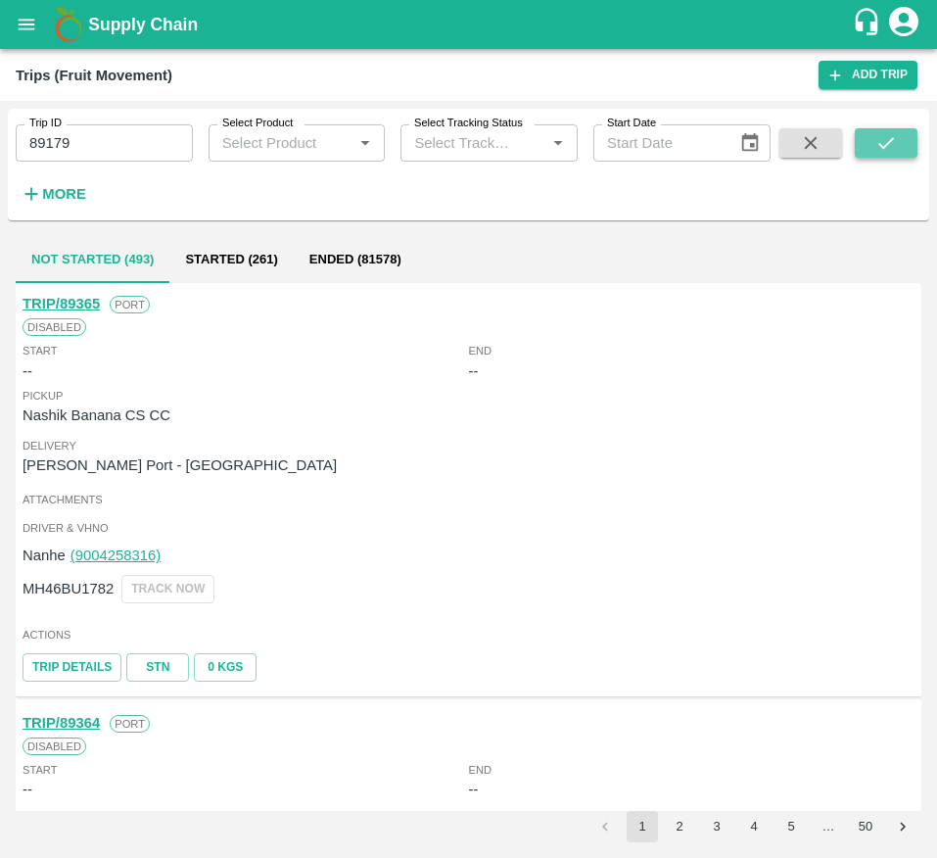
click at [914, 144] on button "submit" at bounding box center [886, 142] width 63 height 29
click at [873, 131] on button "submit" at bounding box center [886, 142] width 63 height 29
click at [876, 153] on icon "submit" at bounding box center [887, 143] width 22 height 22
click at [247, 265] on button "Started (261)" at bounding box center [230, 259] width 123 height 47
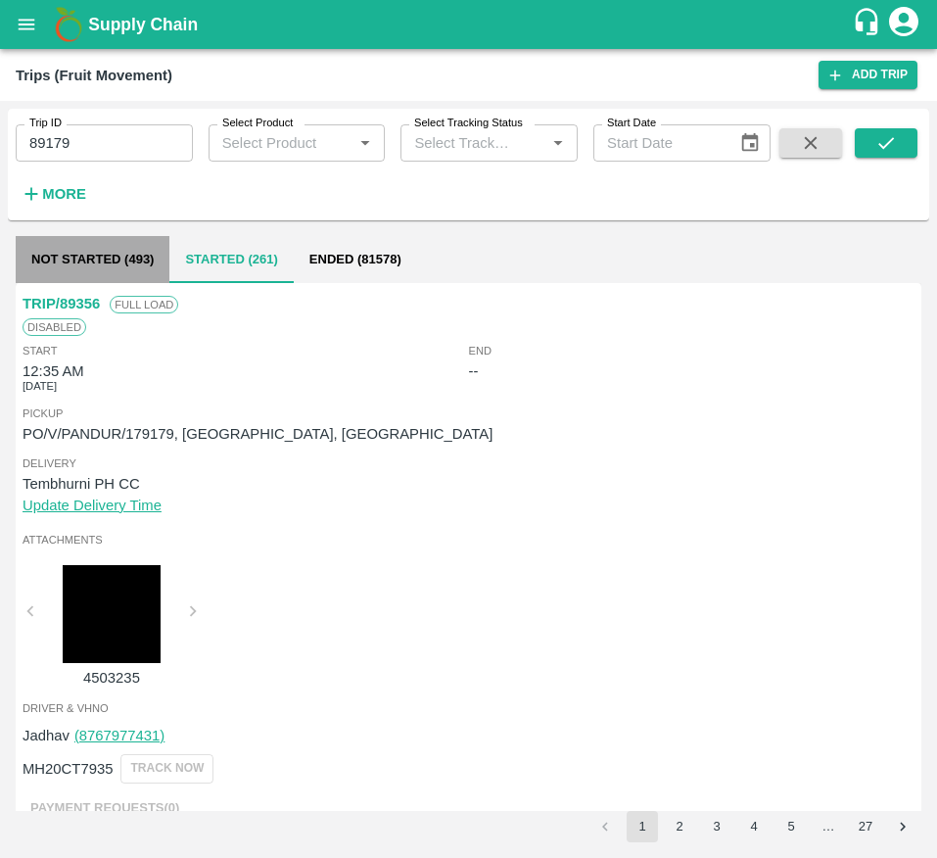
click at [97, 261] on button "Not Started (493)" at bounding box center [93, 259] width 154 height 47
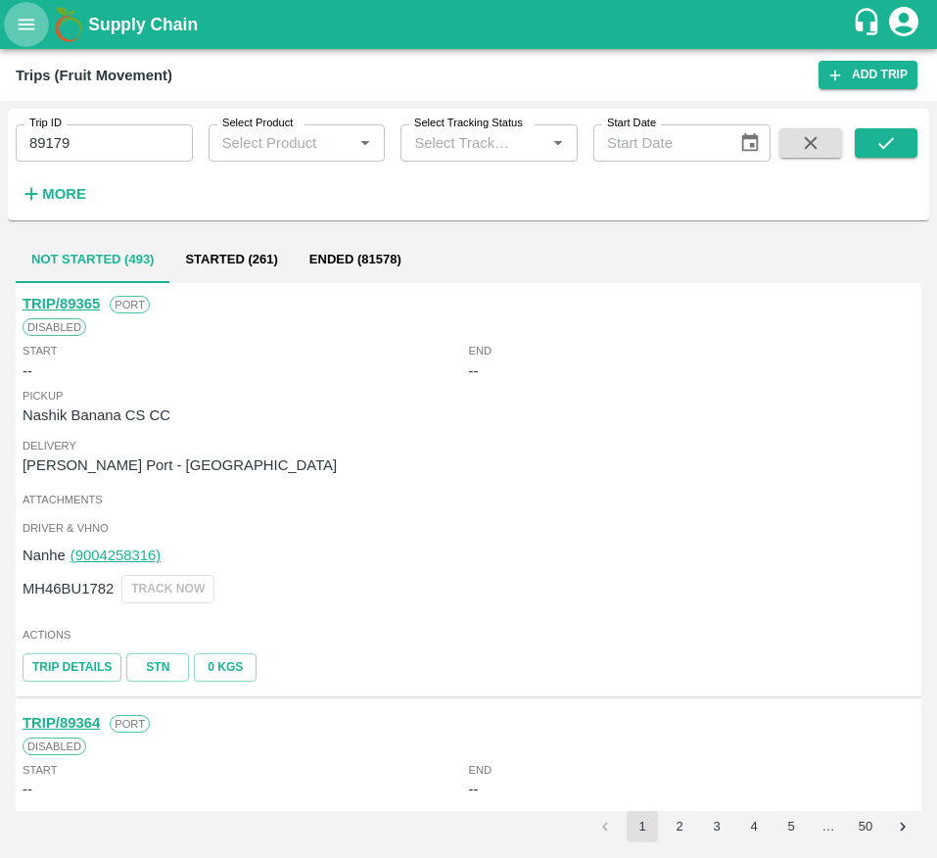
click at [28, 31] on icon "open drawer" at bounding box center [27, 25] width 22 height 22
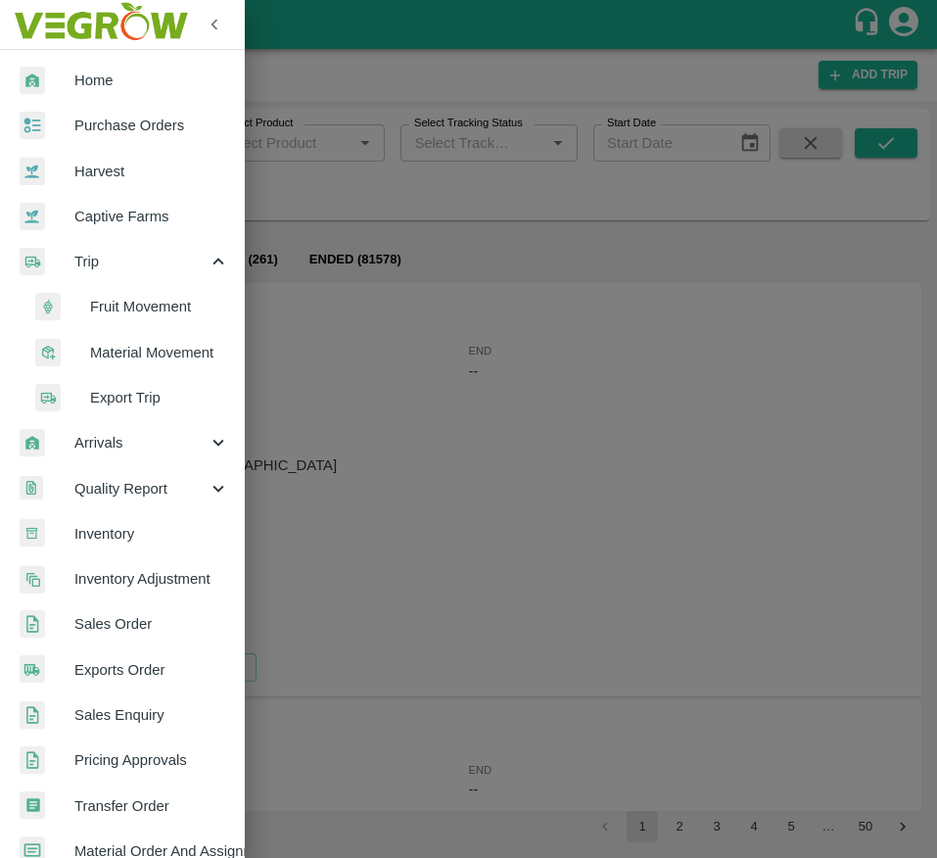
click at [166, 313] on span "Fruit Movement" at bounding box center [159, 307] width 139 height 22
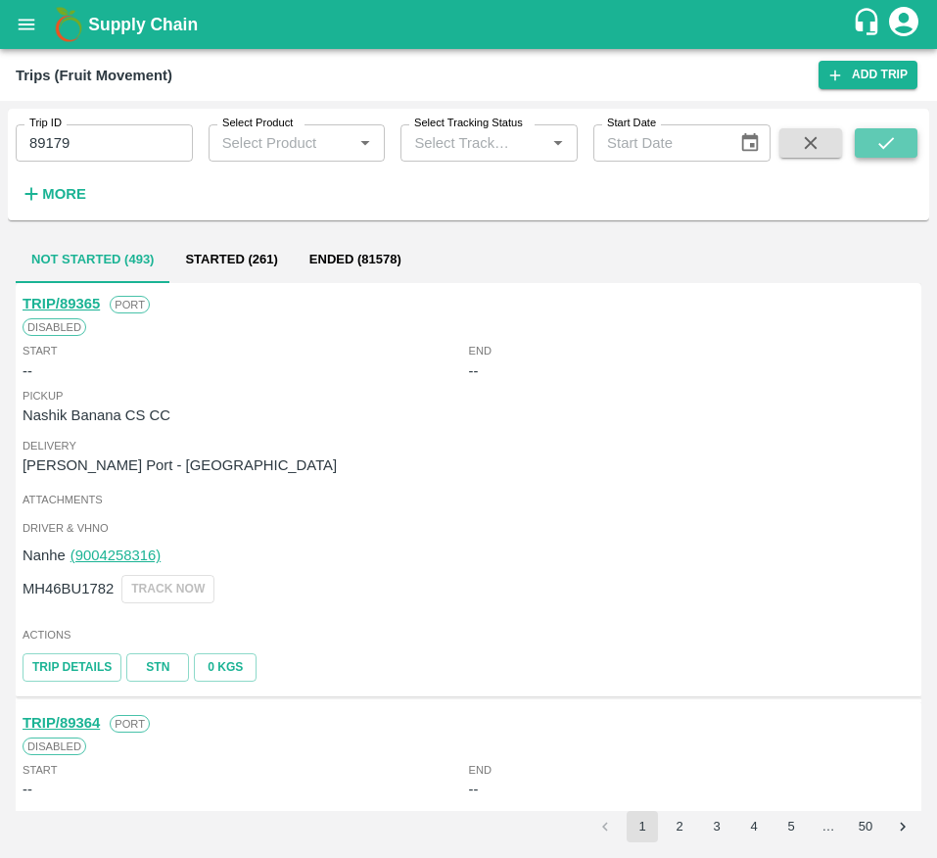
click at [878, 153] on icon "submit" at bounding box center [887, 143] width 22 height 22
click at [67, 186] on strong "More" at bounding box center [64, 194] width 44 height 16
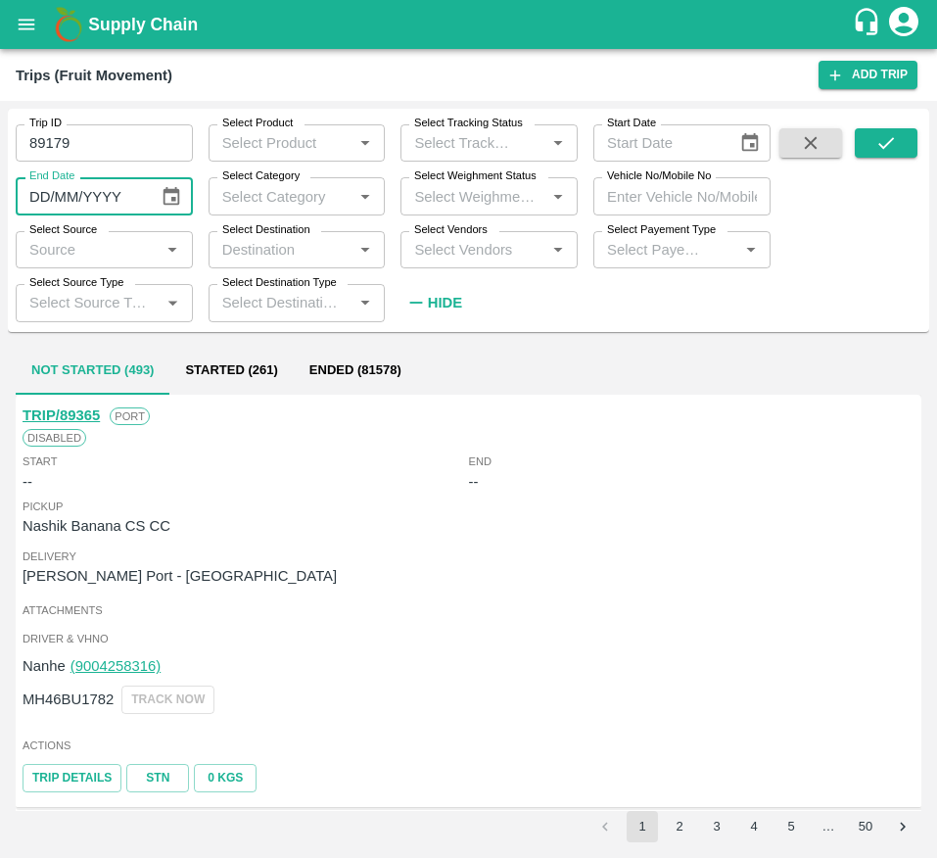
click at [67, 185] on input "DD/MM/YYYY" at bounding box center [80, 195] width 129 height 37
click at [17, 7] on button "open drawer" at bounding box center [26, 24] width 45 height 45
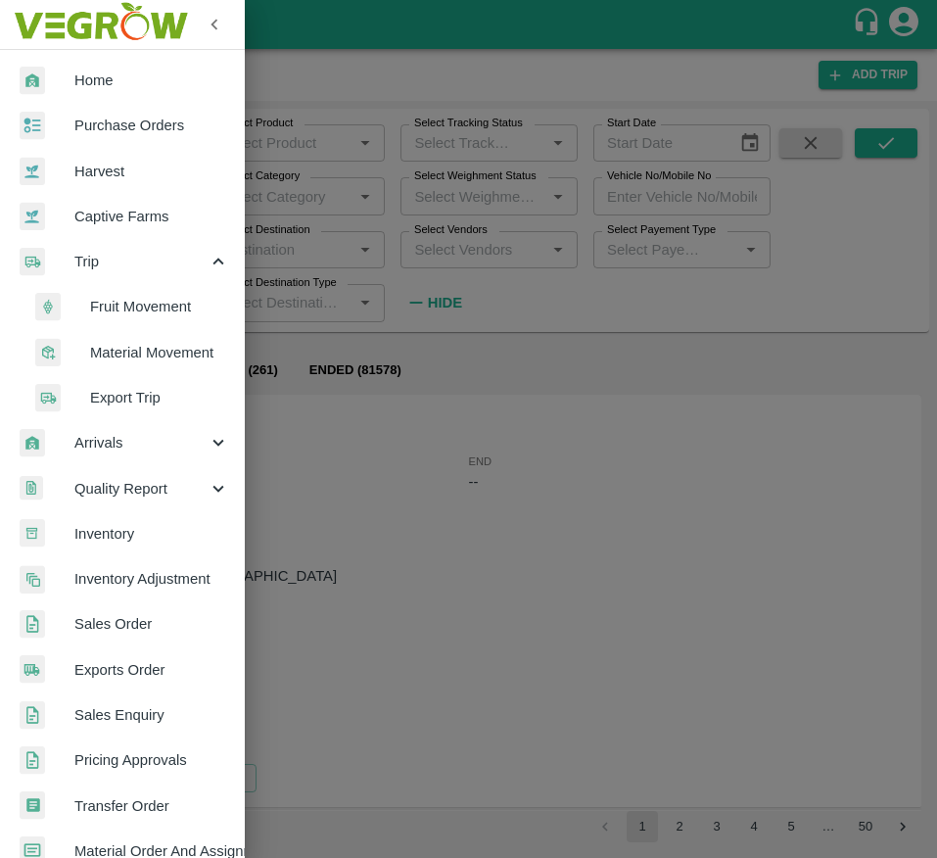
click at [142, 361] on span "Material Movement" at bounding box center [159, 353] width 139 height 22
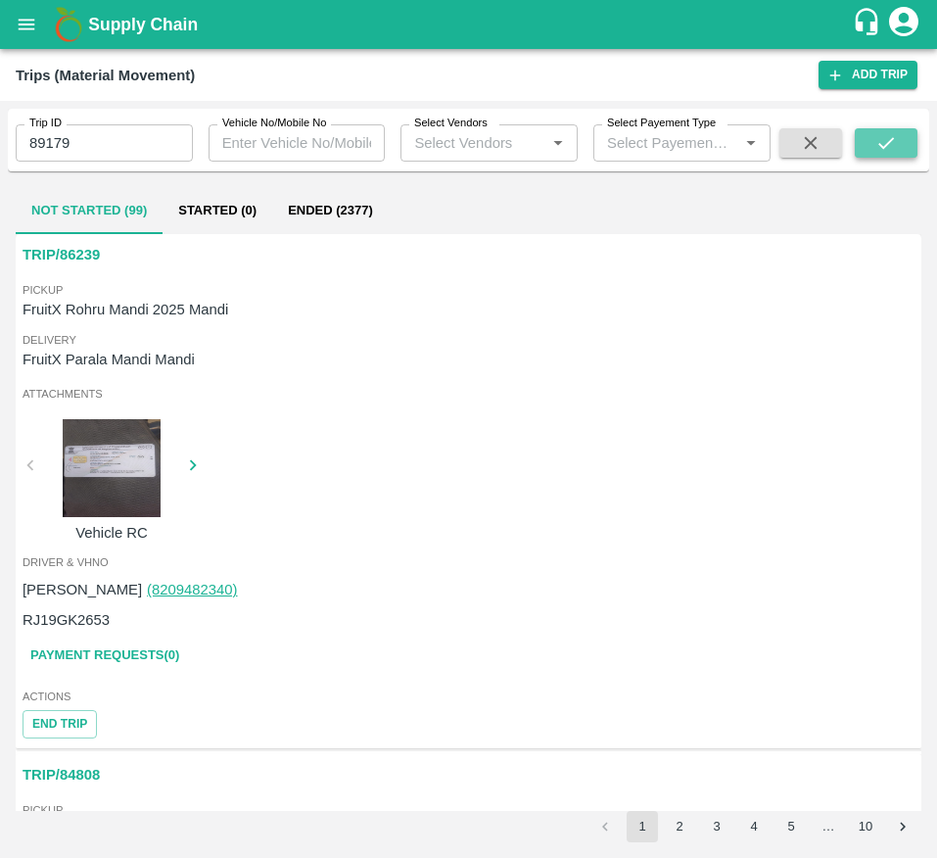
click at [878, 133] on icon "submit" at bounding box center [887, 143] width 22 height 22
click at [19, 32] on icon "open drawer" at bounding box center [27, 25] width 22 height 22
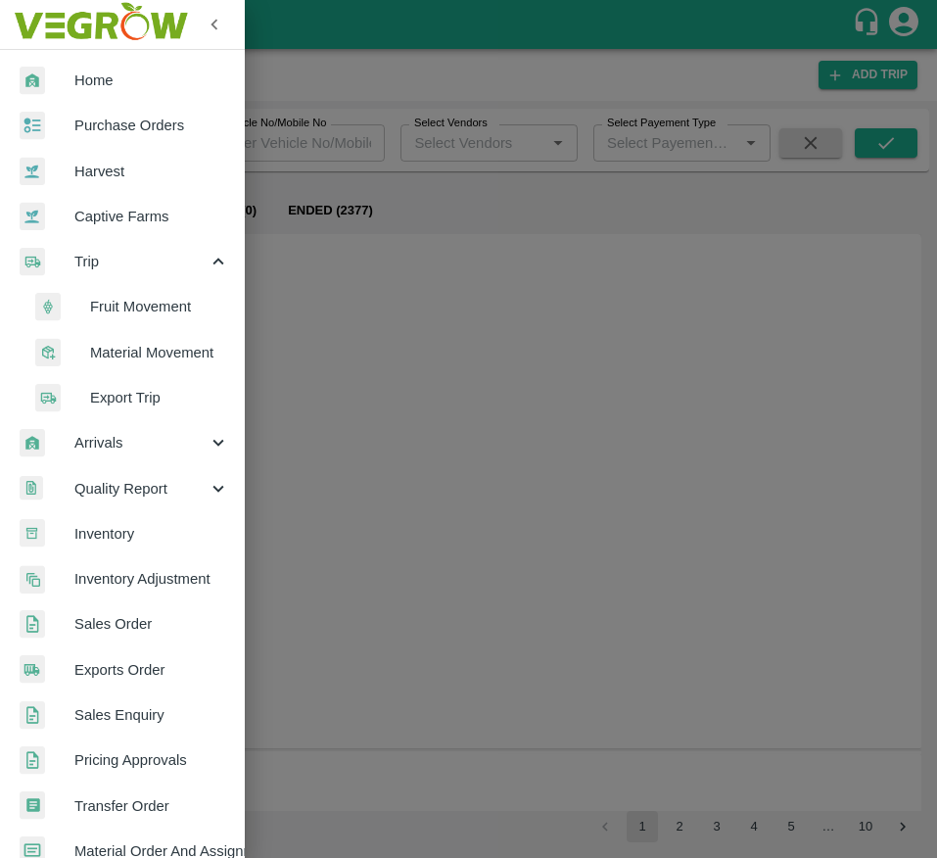
click at [160, 317] on span "Fruit Movement" at bounding box center [159, 307] width 139 height 22
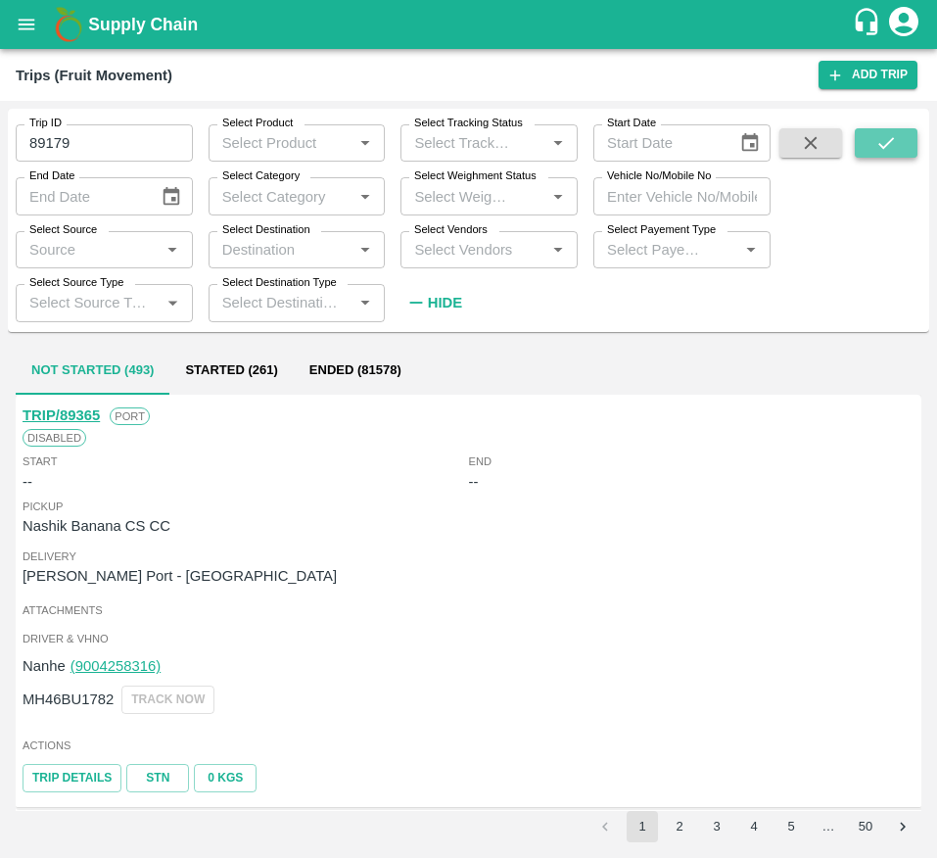
click at [888, 146] on icon "submit" at bounding box center [887, 143] width 22 height 22
click at [33, 50] on div "Trips (Fruit Movement) Add Trip" at bounding box center [468, 75] width 937 height 52
click at [34, 25] on icon "open drawer" at bounding box center [27, 25] width 22 height 22
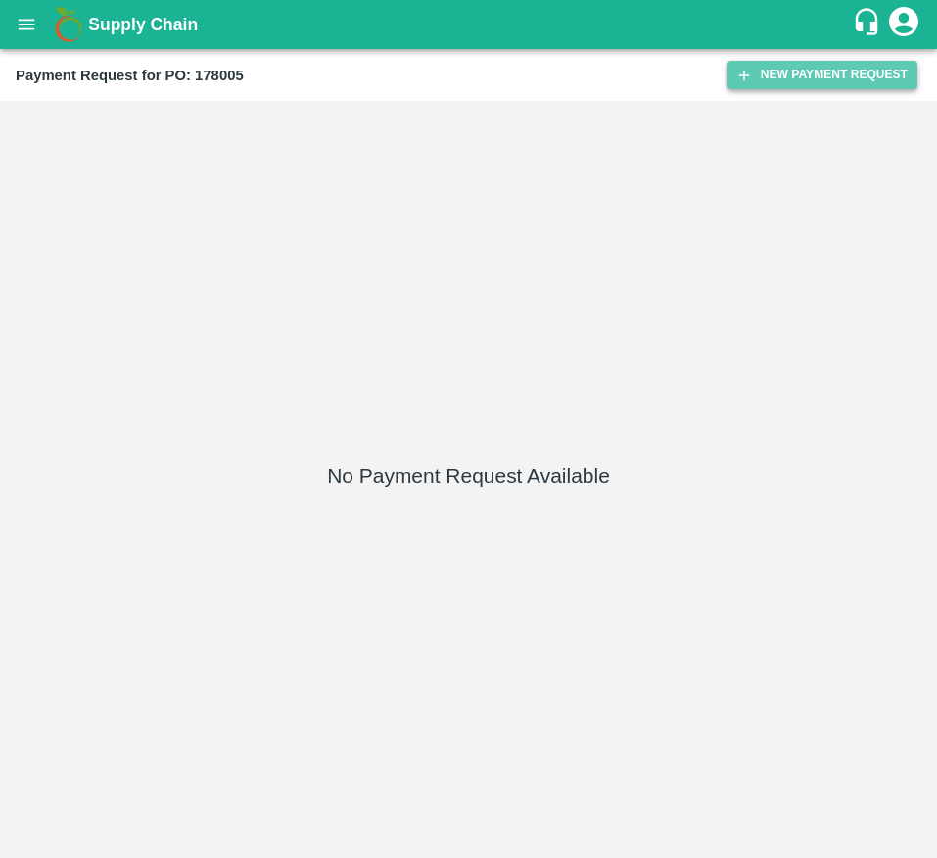
click at [818, 86] on button "New Payment Request" at bounding box center [823, 75] width 190 height 28
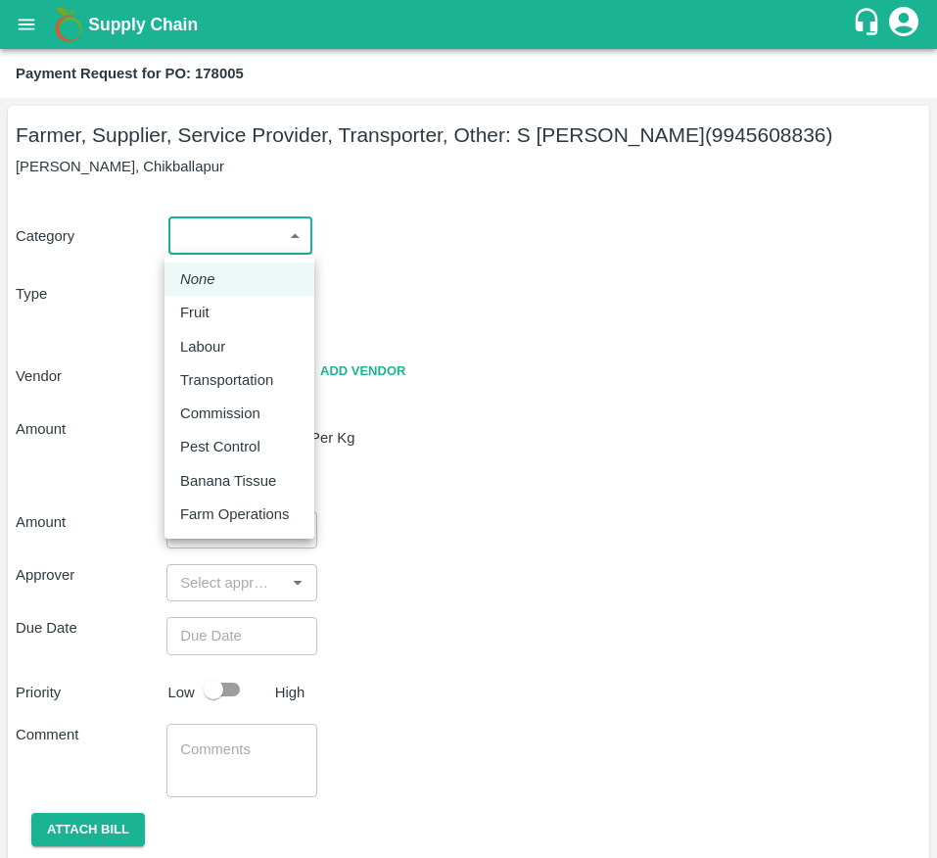
click at [242, 254] on body "Supply Chain Payment Request for PO: 178005 Farmer, Supplier, Service Provider,…" at bounding box center [468, 429] width 937 height 858
click at [242, 302] on div "Fruit" at bounding box center [239, 313] width 118 height 22
type input "1"
type input "S [PERSON_NAME] - 9945608836(Farmer, Supplier, Service Provider, Transporter, O…"
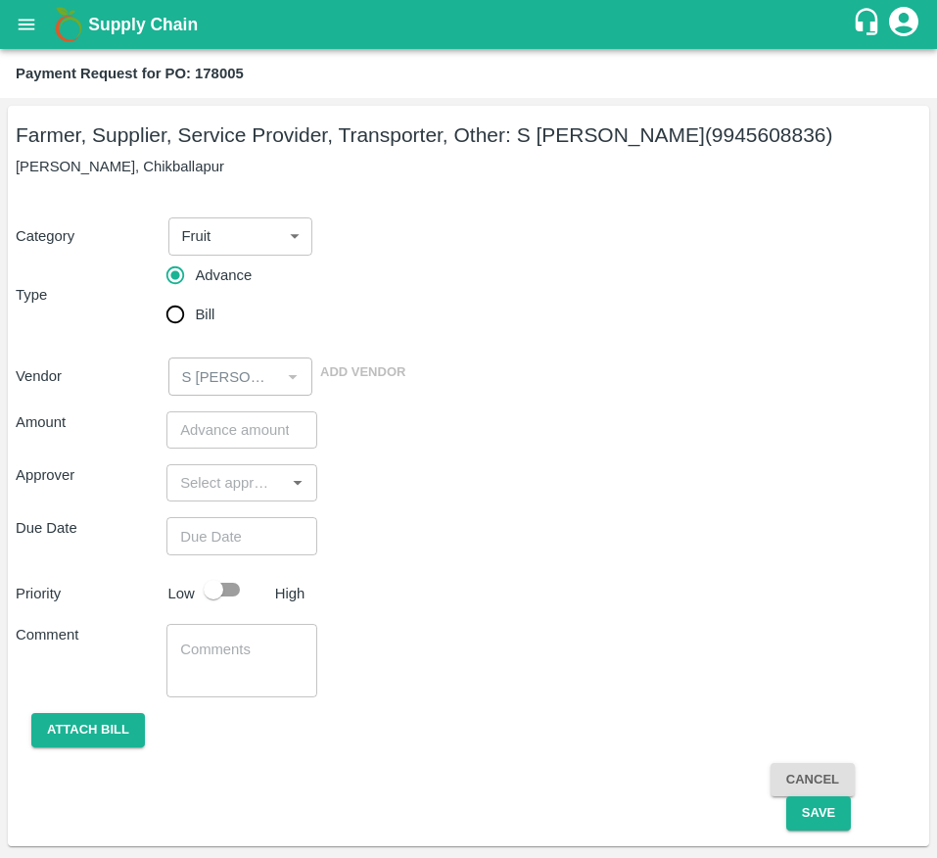
click at [201, 310] on span "Bill" at bounding box center [205, 315] width 20 height 22
click at [195, 310] on input "Bill" at bounding box center [175, 314] width 39 height 39
radio input "true"
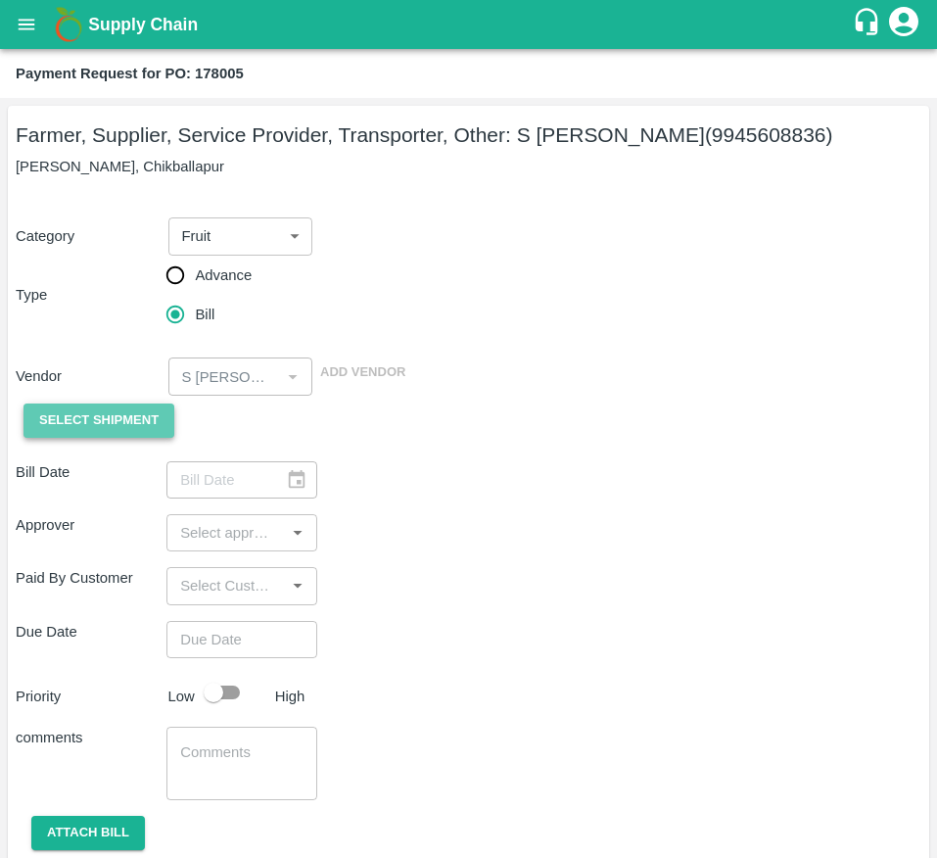
click at [106, 426] on span "Select Shipment" at bounding box center [98, 420] width 119 height 23
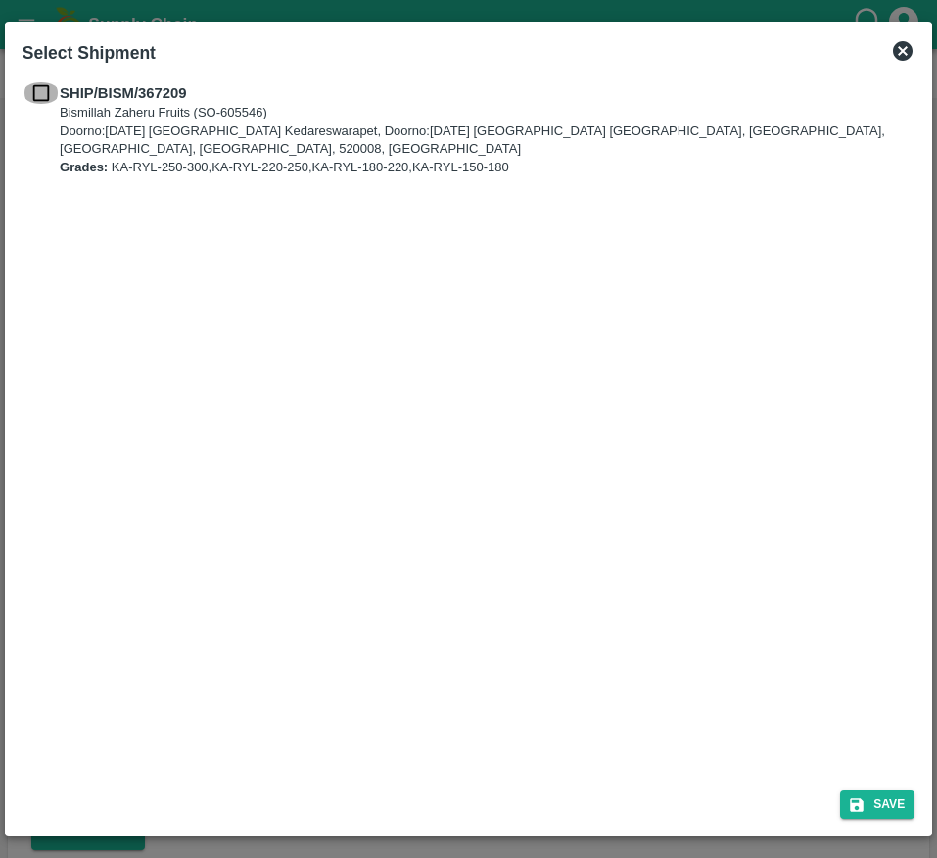
click at [49, 92] on input "checkbox" at bounding box center [41, 93] width 37 height 22
checkbox input "true"
click at [880, 805] on button "Save" at bounding box center [877, 804] width 74 height 28
type input "[DATE]"
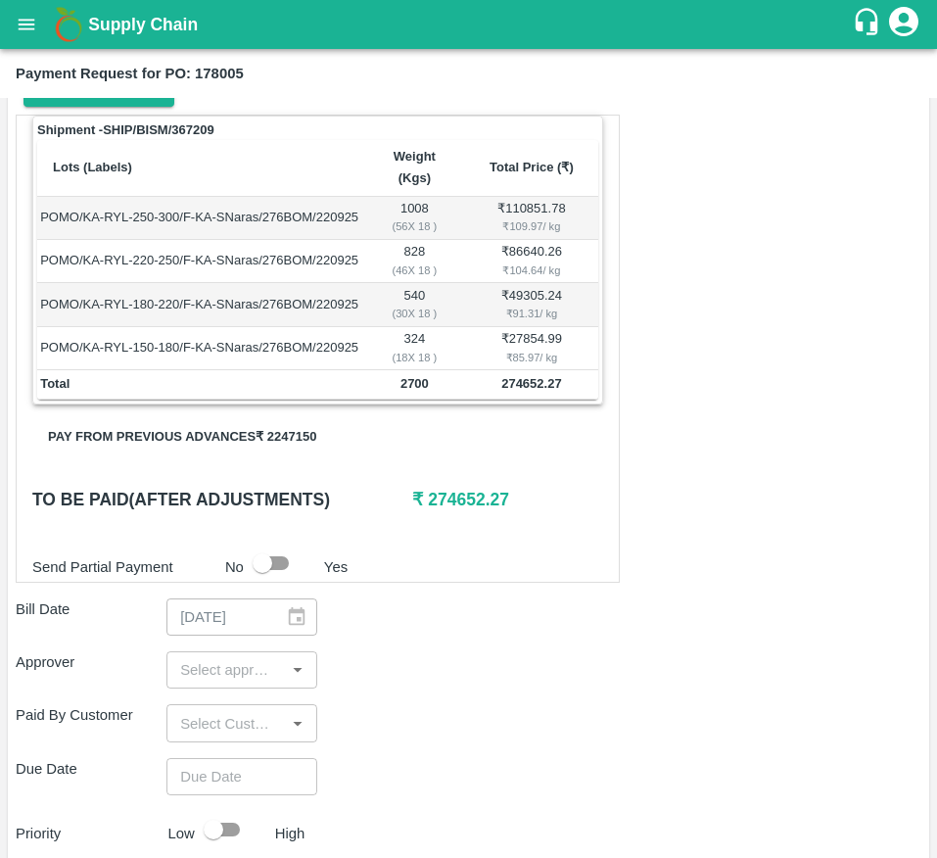
scroll to position [332, 0]
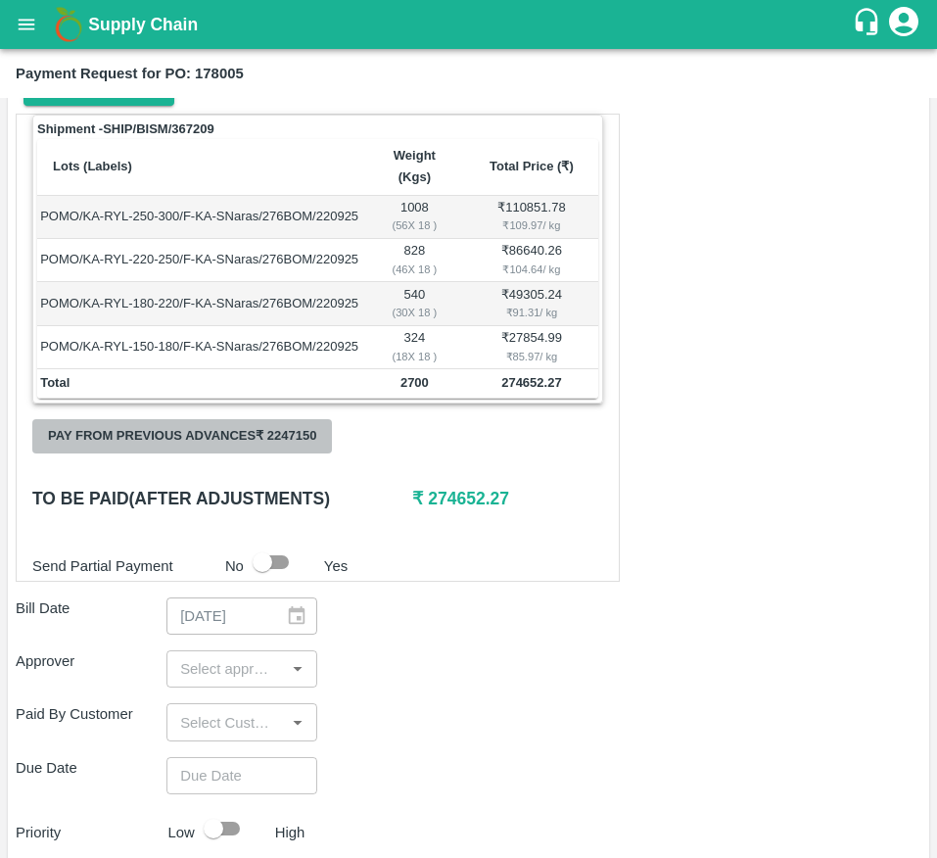
click at [271, 444] on button "Pay from previous advances ₹ 2247150" at bounding box center [182, 436] width 300 height 34
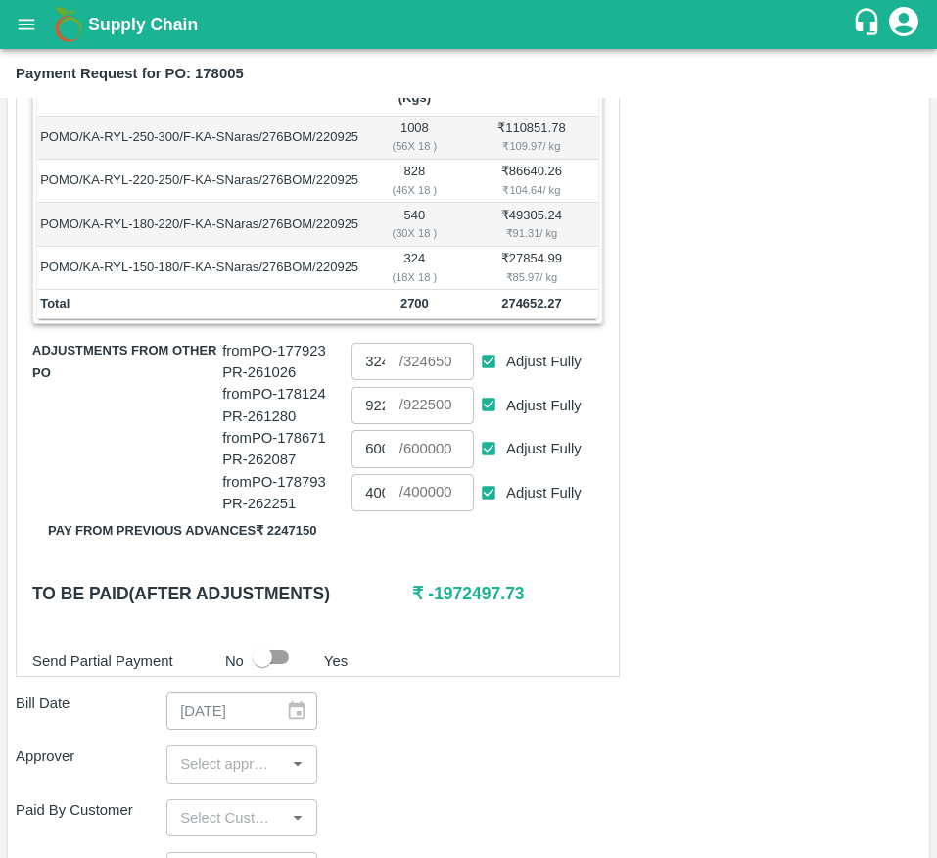
scroll to position [413, 0]
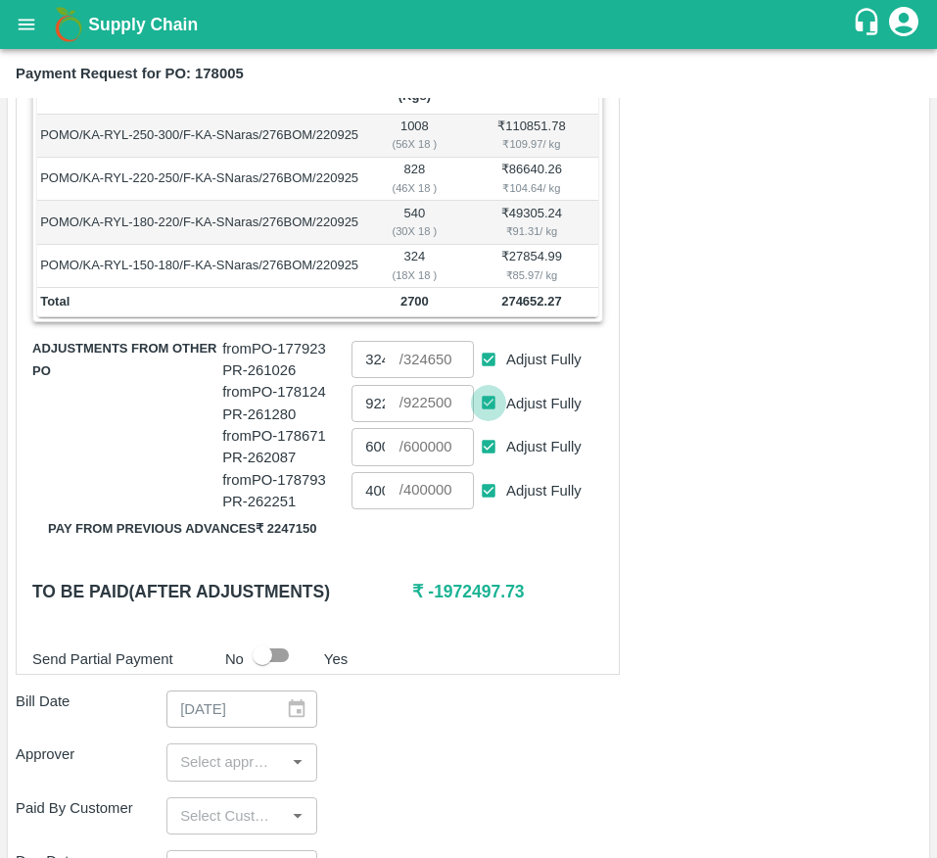
click at [482, 417] on input "Adjust Fully" at bounding box center [489, 403] width 36 height 36
checkbox input "false"
type input "0"
click at [490, 465] on input "Adjust Fully" at bounding box center [489, 447] width 36 height 36
checkbox input "false"
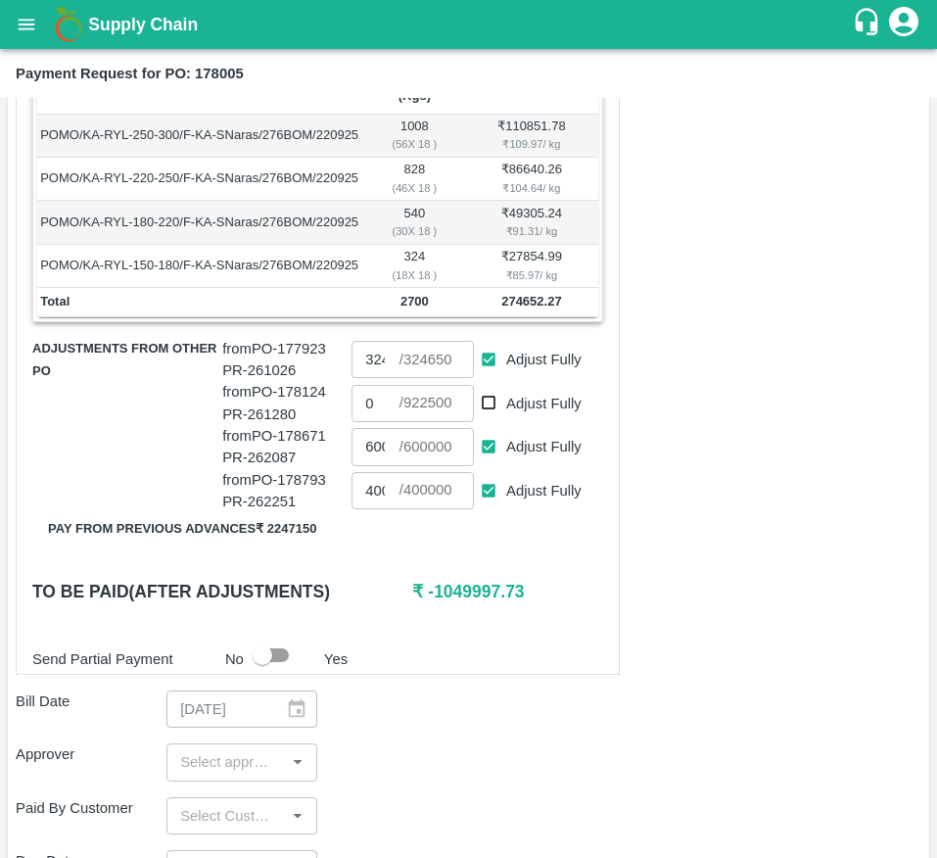
type input "0"
click at [490, 509] on input "Adjust Fully" at bounding box center [489, 491] width 36 height 36
checkbox input "false"
type input "0"
click at [485, 378] on input "Adjust Fully" at bounding box center [489, 360] width 36 height 36
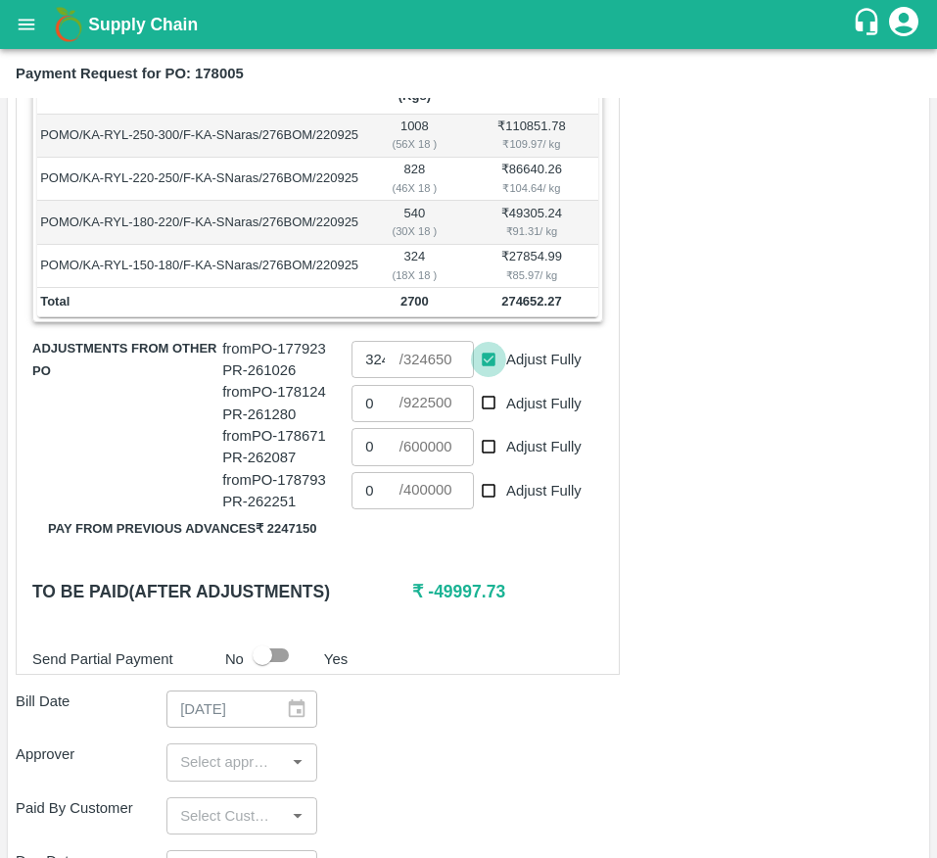
checkbox input "false"
type input "0"
drag, startPoint x: 424, startPoint y: 618, endPoint x: 481, endPoint y: 618, distance: 56.8
click at [481, 605] on h6 "₹ 274652.27" at bounding box center [507, 591] width 190 height 27
copy h6 "274652"
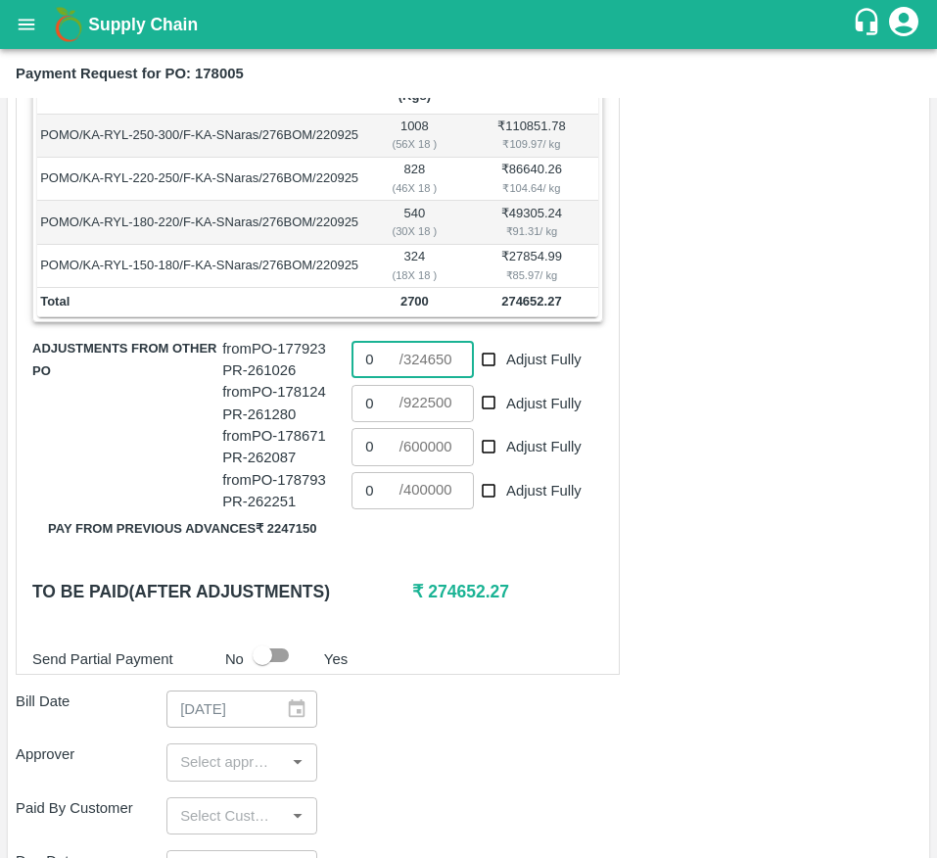
click at [377, 378] on input "0" at bounding box center [375, 359] width 47 height 37
paste input "274652"
type input "274600"
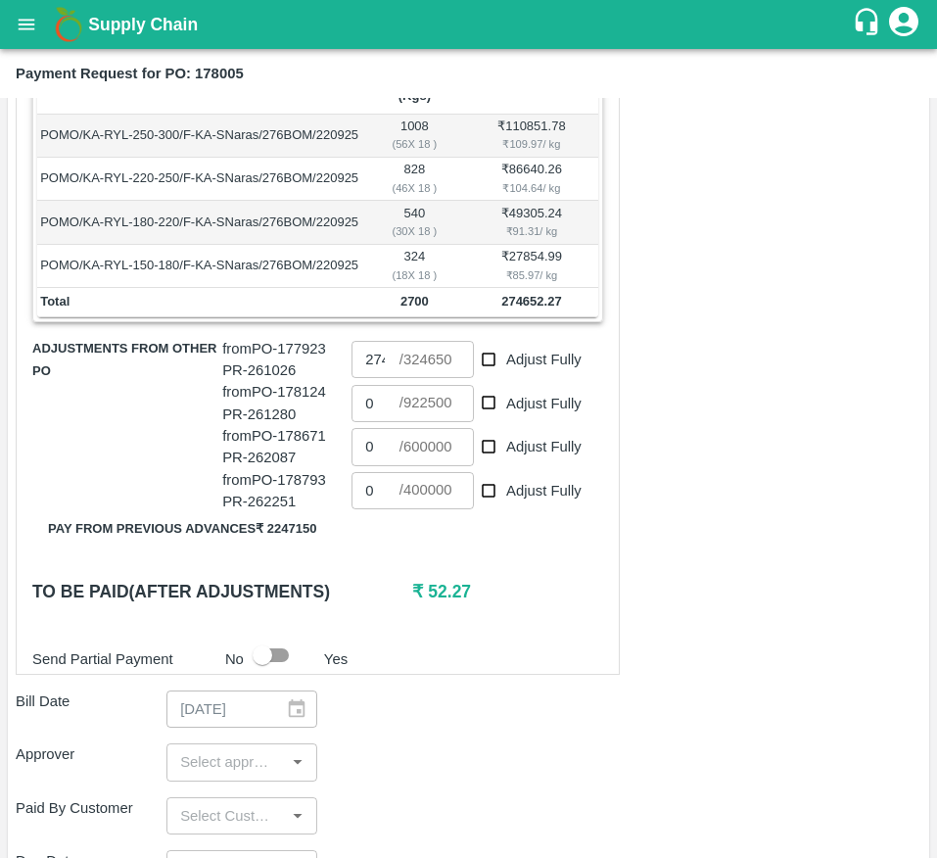
click at [544, 671] on div "Send Partial Payment No Yes" at bounding box center [313, 655] width 579 height 37
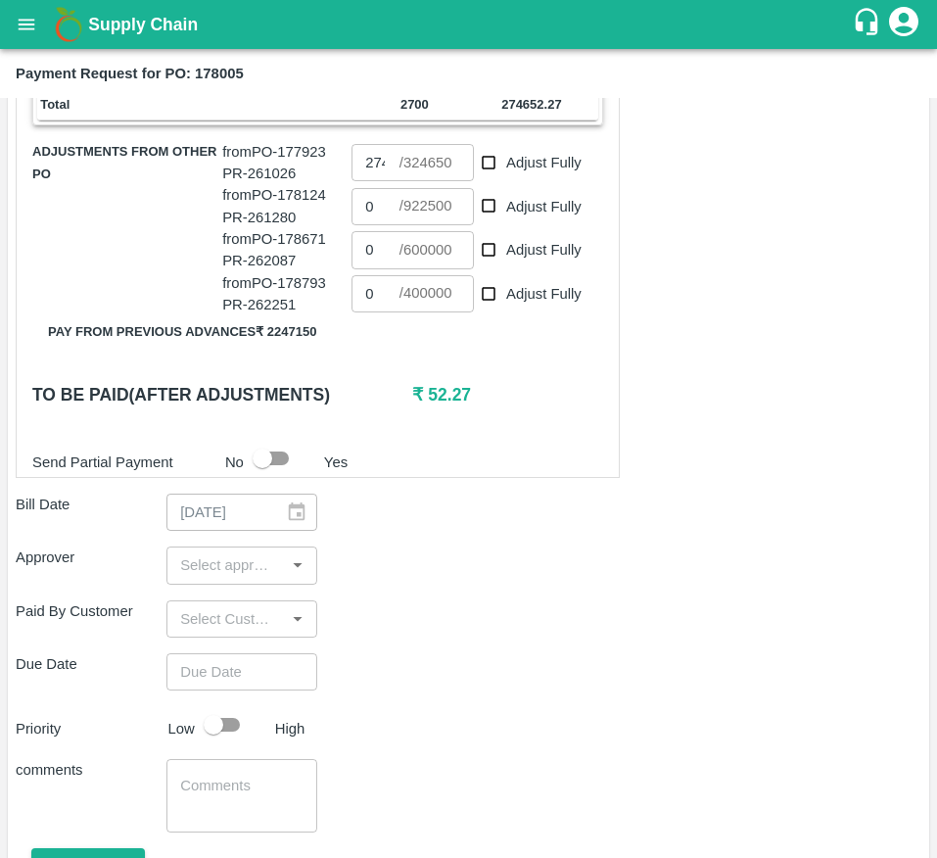
scroll to position [617, 0]
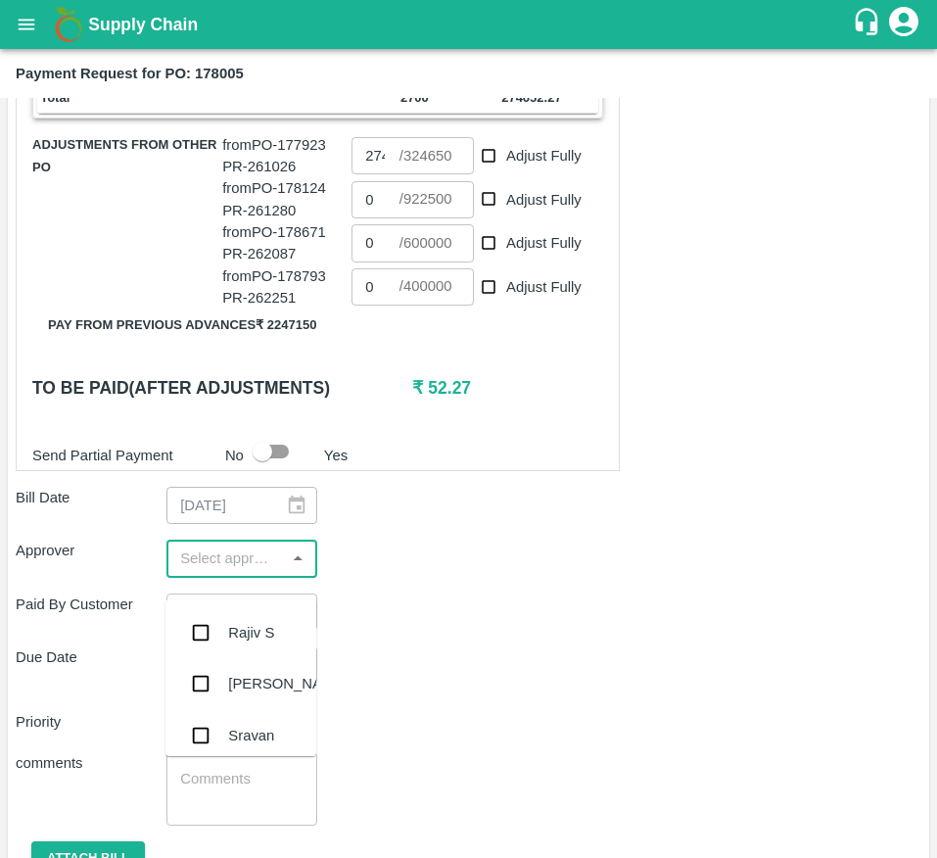
click at [219, 571] on input "input" at bounding box center [225, 557] width 107 height 25
type input "muk"
click at [239, 640] on div "[PERSON_NAME]" at bounding box center [287, 633] width 119 height 22
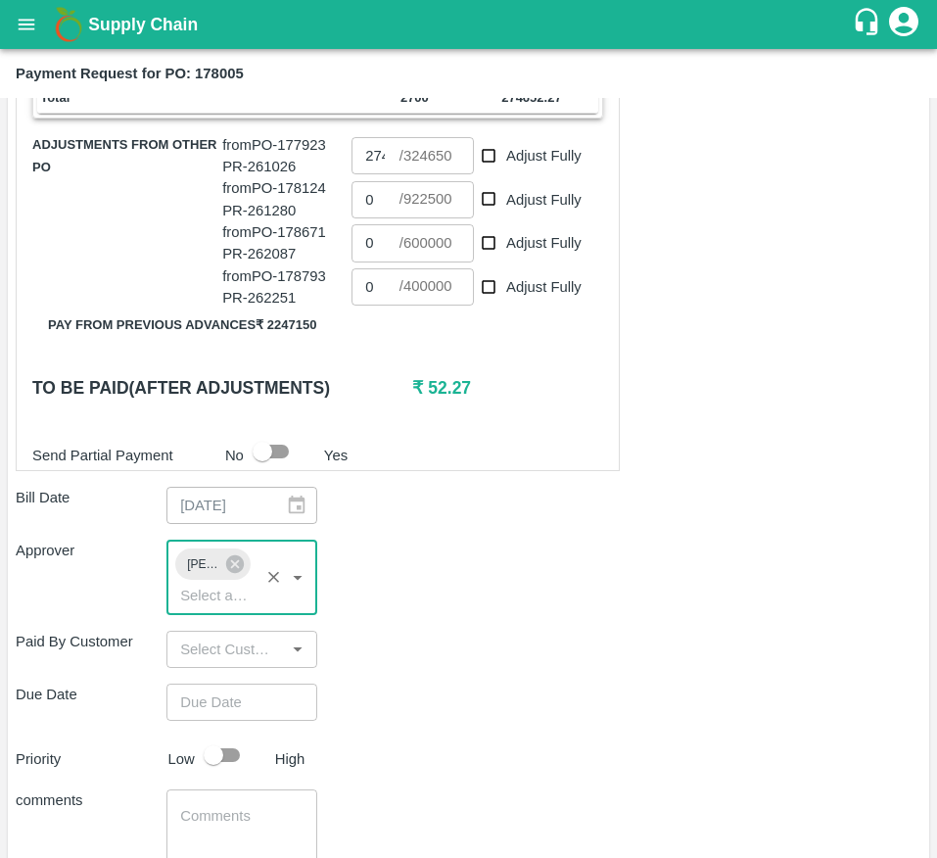
type input "DD/MM/YYYY hh:mm aa"
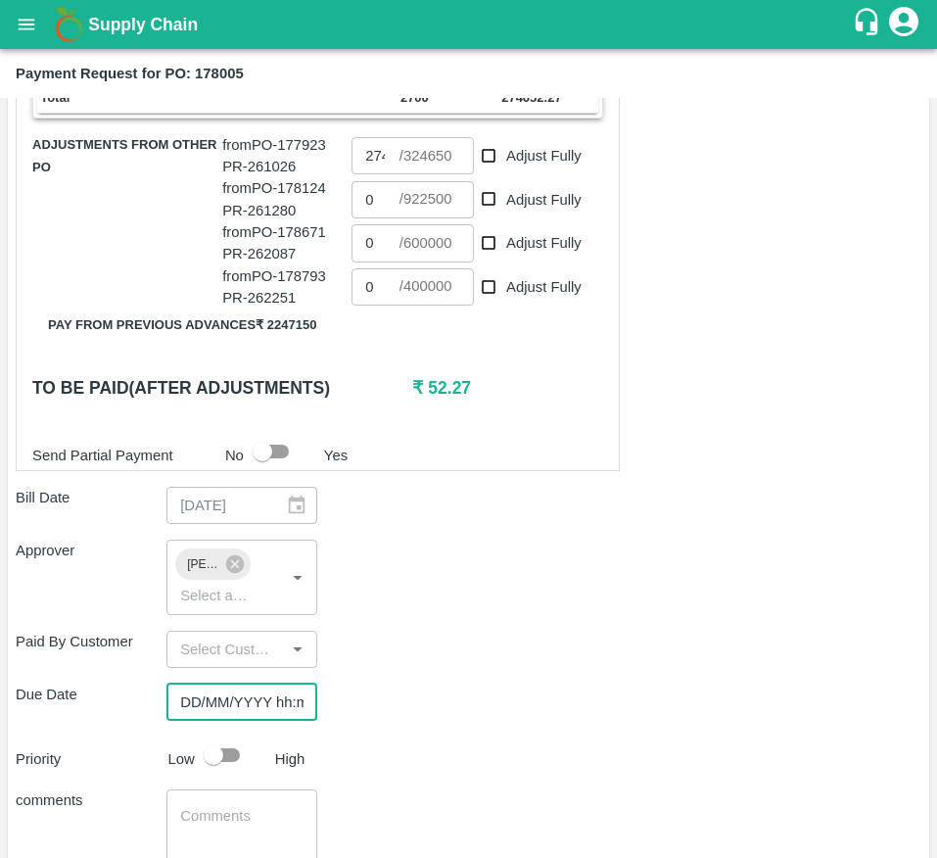
click at [217, 721] on input "DD/MM/YYYY hh:mm aa" at bounding box center [234, 702] width 137 height 37
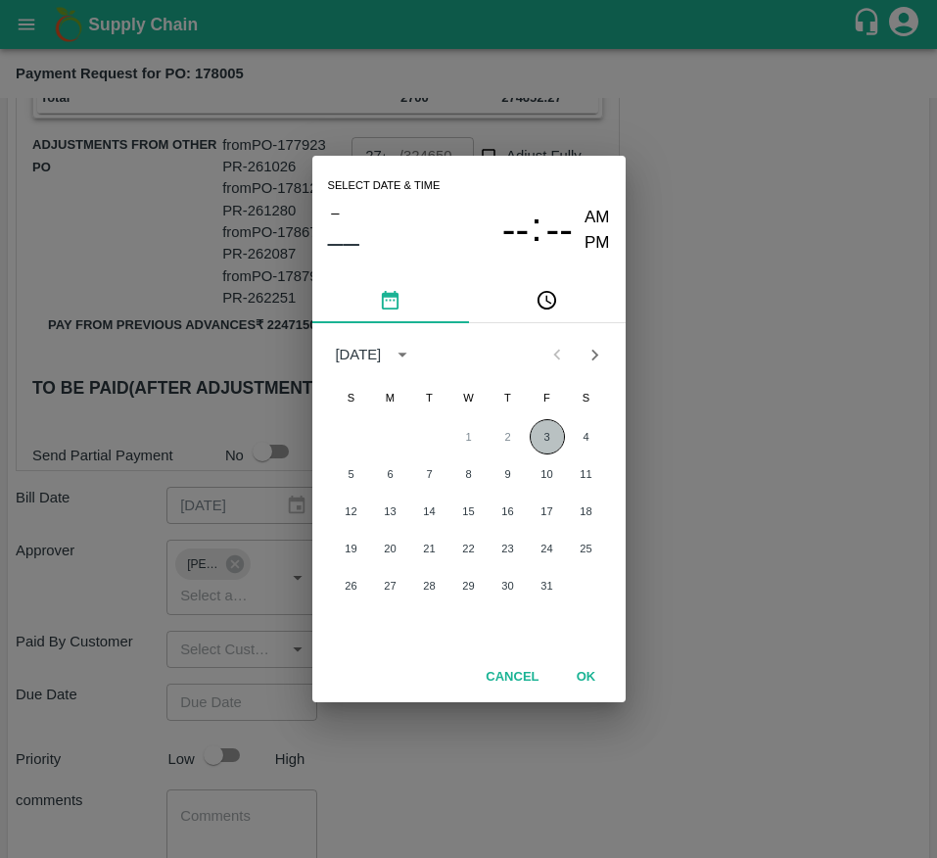
click at [538, 440] on button "3" at bounding box center [547, 436] width 35 height 35
type input "03/10/2025 12:00 AM"
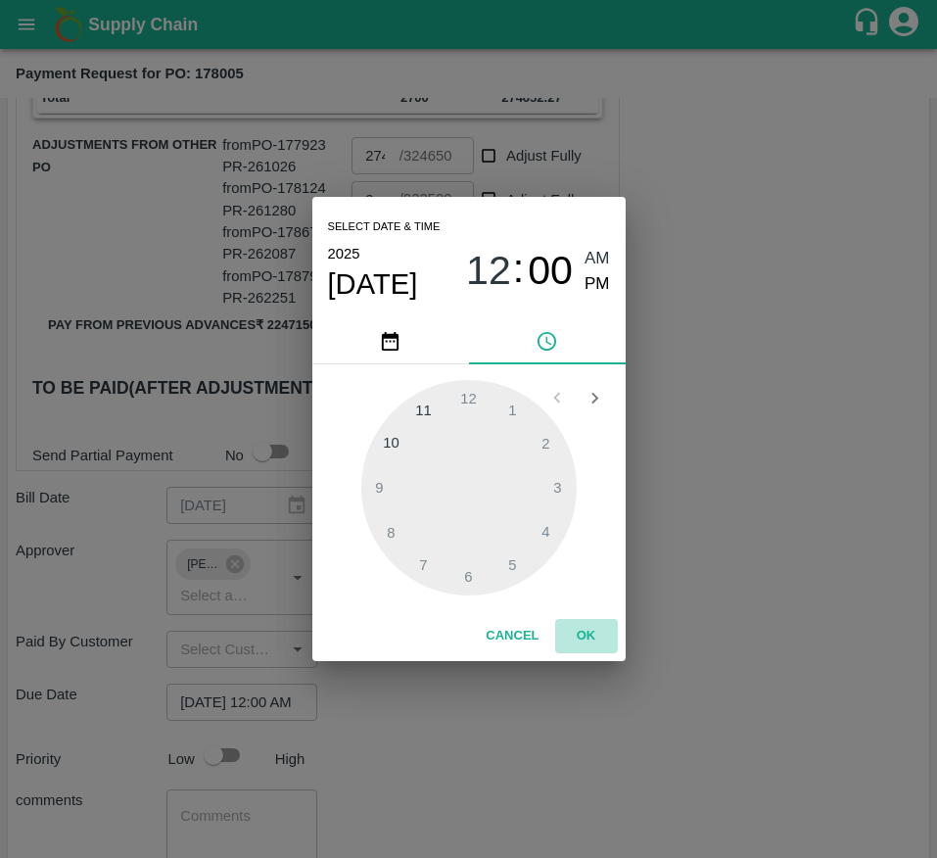
click at [587, 625] on button "OK" at bounding box center [586, 636] width 63 height 34
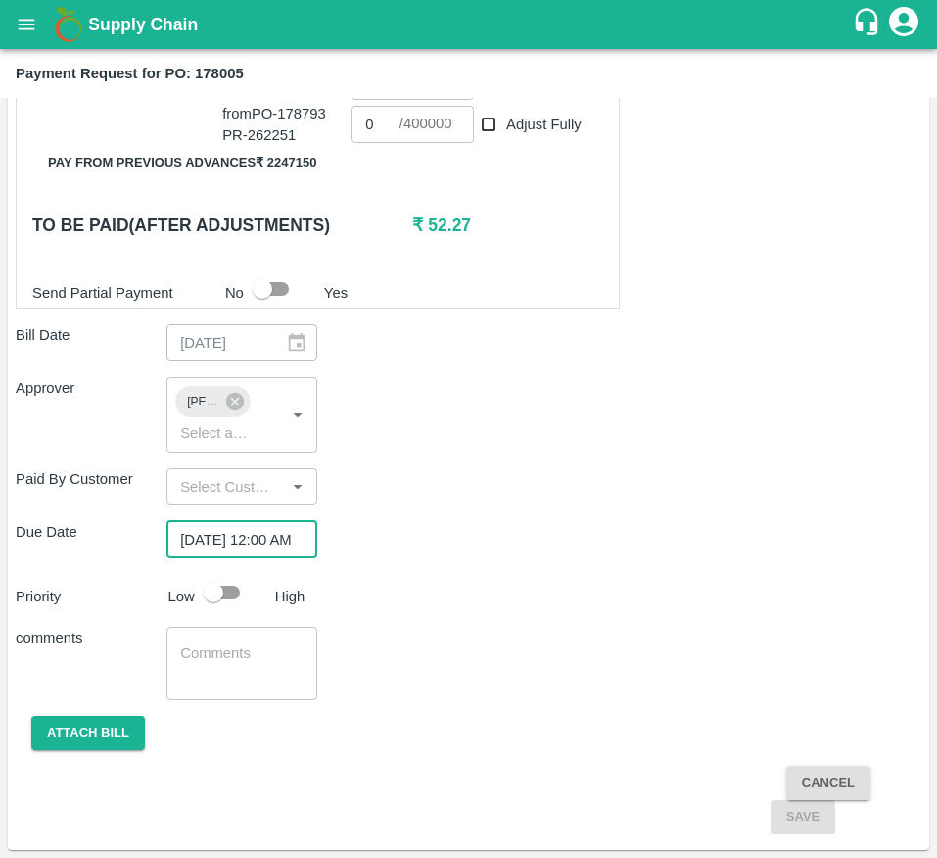
scroll to position [0, 0]
click at [224, 595] on input "checkbox" at bounding box center [214, 592] width 112 height 37
checkbox input "true"
click at [85, 732] on button "Attach bill" at bounding box center [88, 733] width 114 height 34
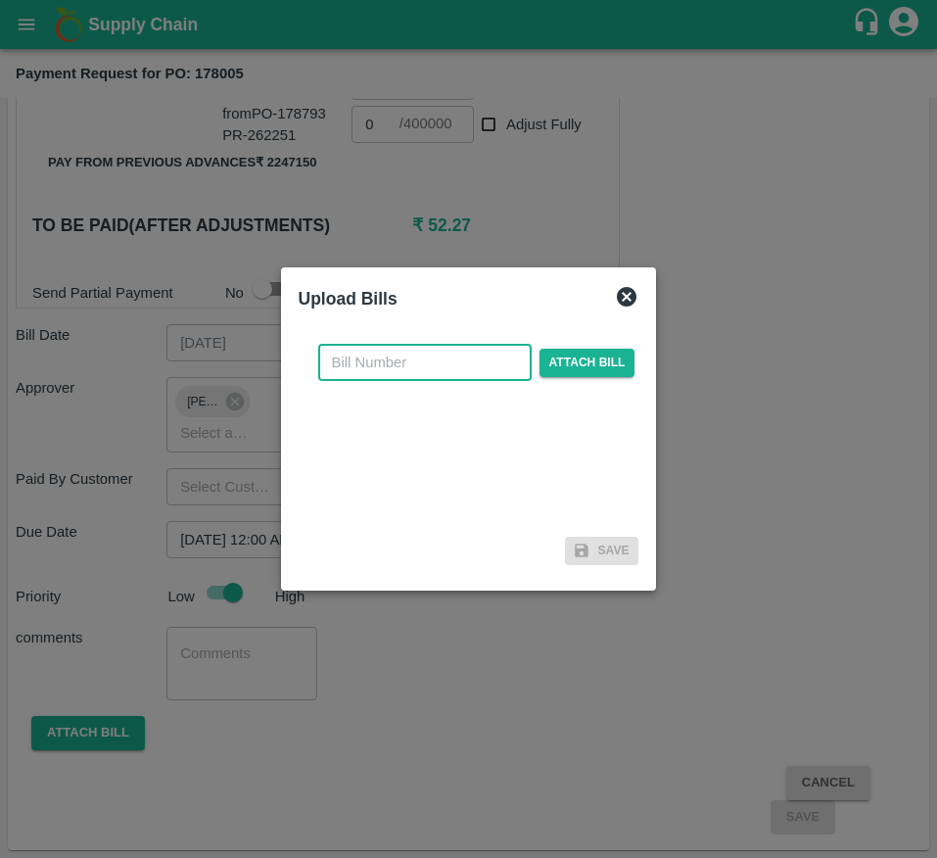
click at [354, 359] on input "text" at bounding box center [424, 362] width 213 height 37
type input "178005"
click at [582, 359] on span "Attach bill" at bounding box center [588, 363] width 96 height 28
click at [0, 0] on input "Attach bill" at bounding box center [0, 0] width 0 height 0
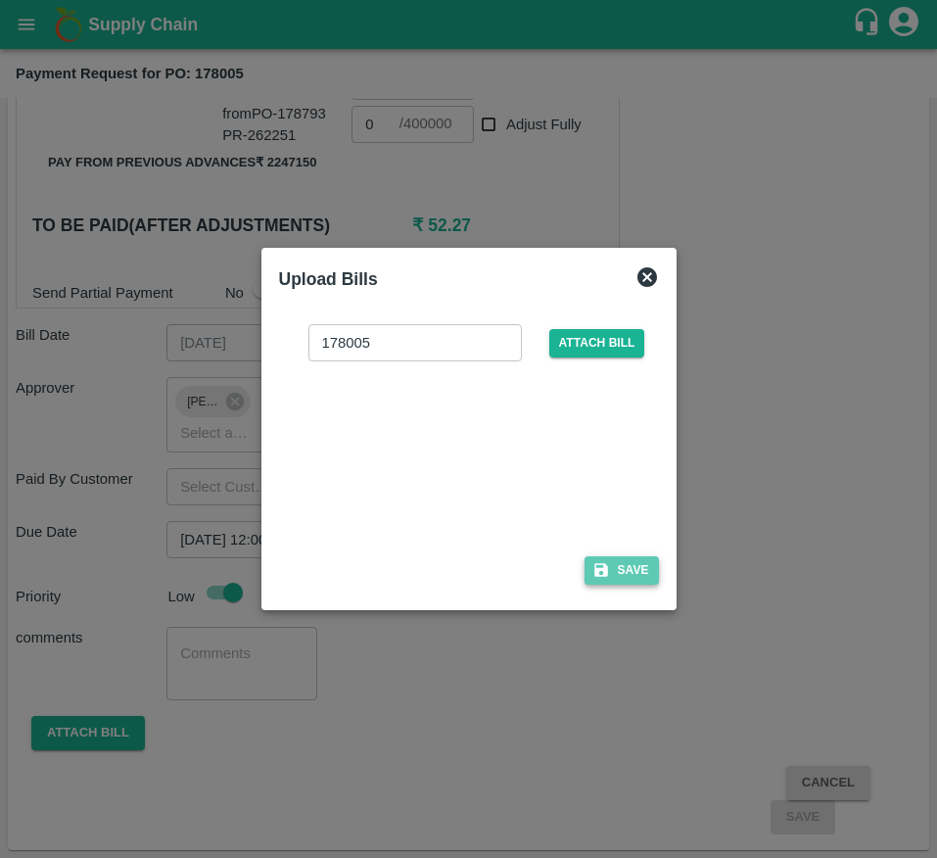
click at [585, 568] on button "Save" at bounding box center [622, 570] width 74 height 28
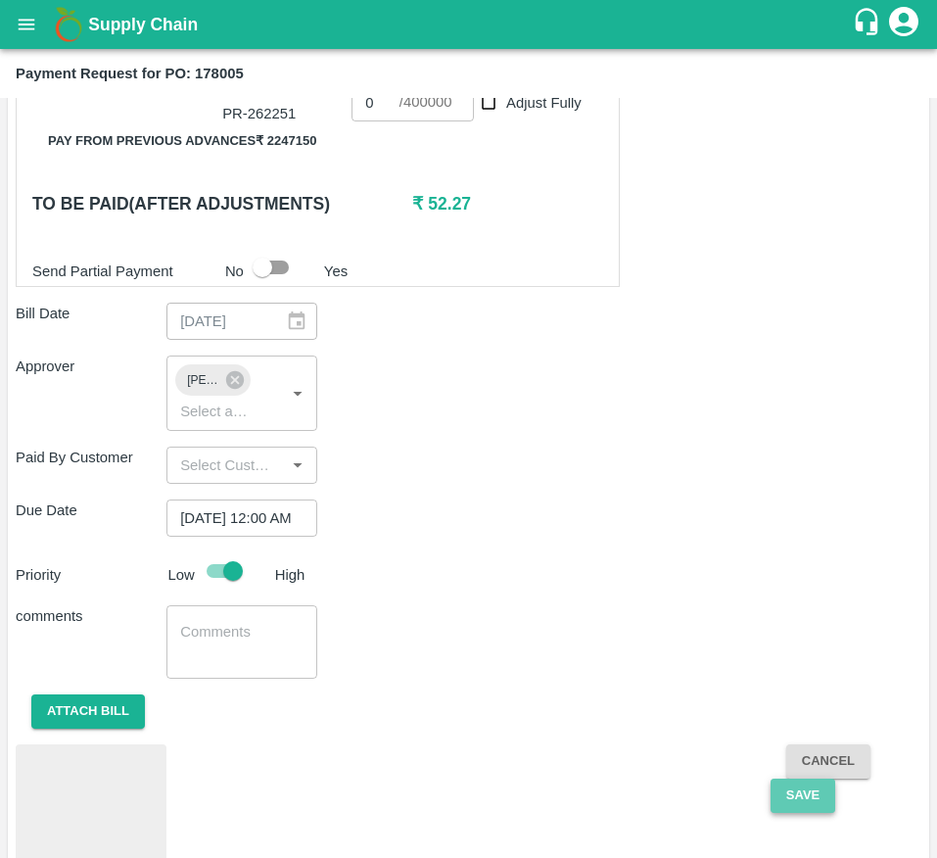
click at [806, 813] on button "Save" at bounding box center [803, 796] width 65 height 34
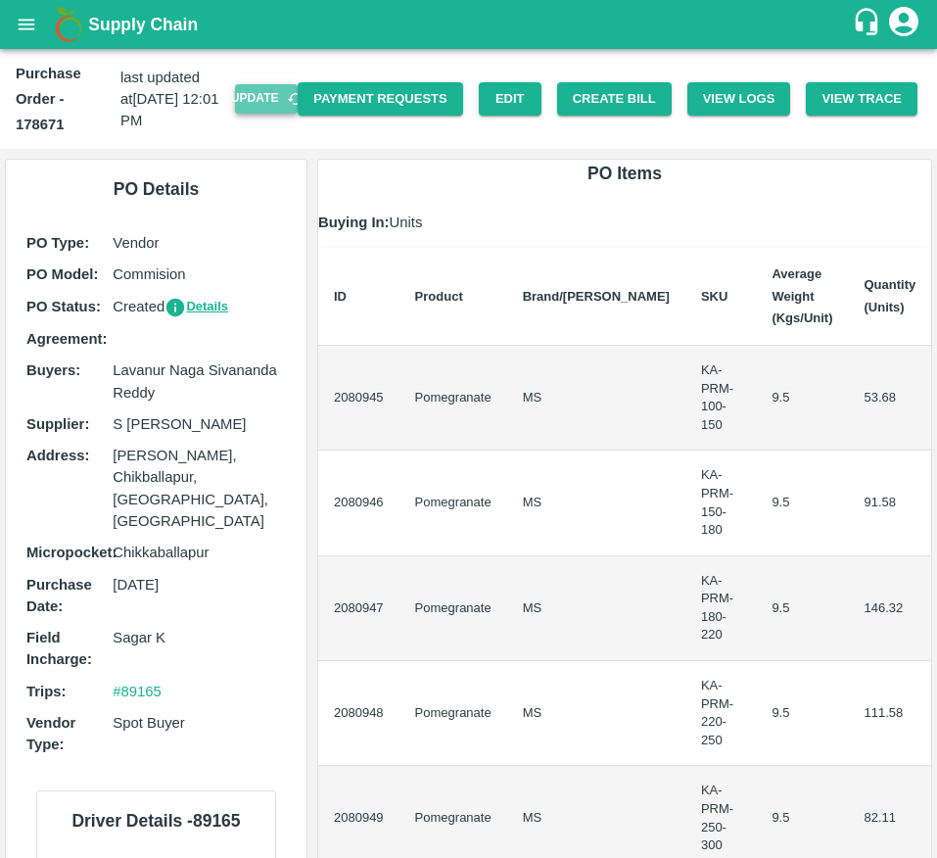
click at [264, 98] on button "Update" at bounding box center [266, 98] width 63 height 28
click at [600, 96] on button "Create Bill" at bounding box center [614, 99] width 115 height 34
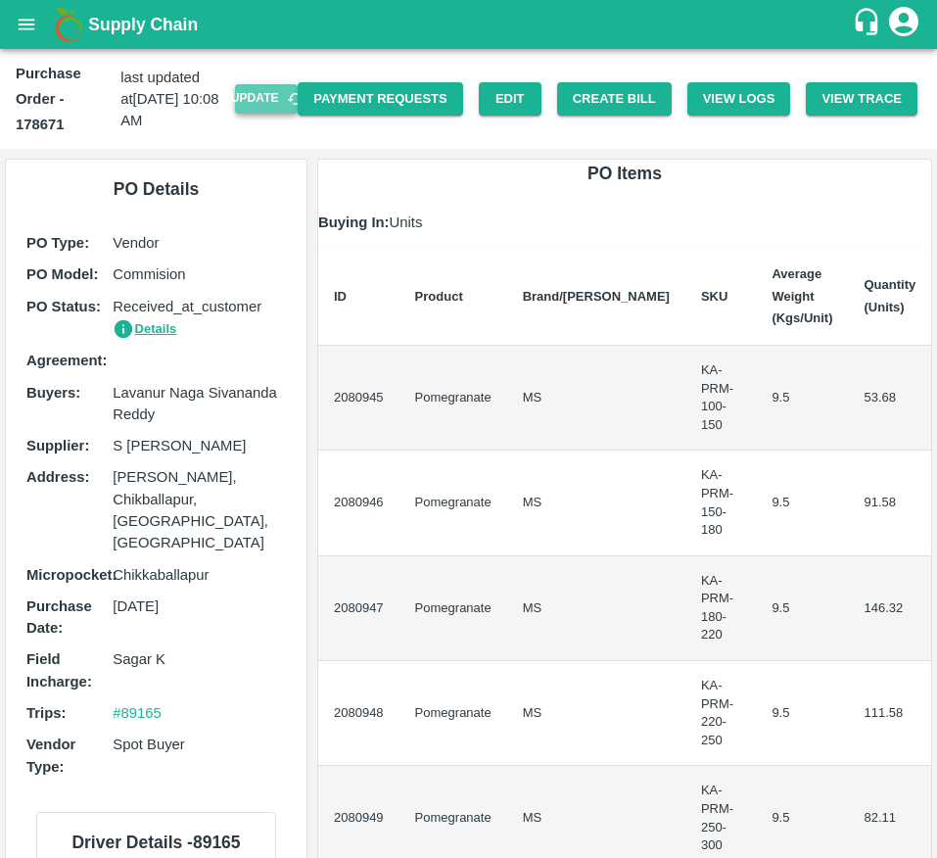
click at [252, 105] on button "Update" at bounding box center [266, 98] width 63 height 28
click at [592, 105] on button "Create Bill" at bounding box center [614, 99] width 115 height 34
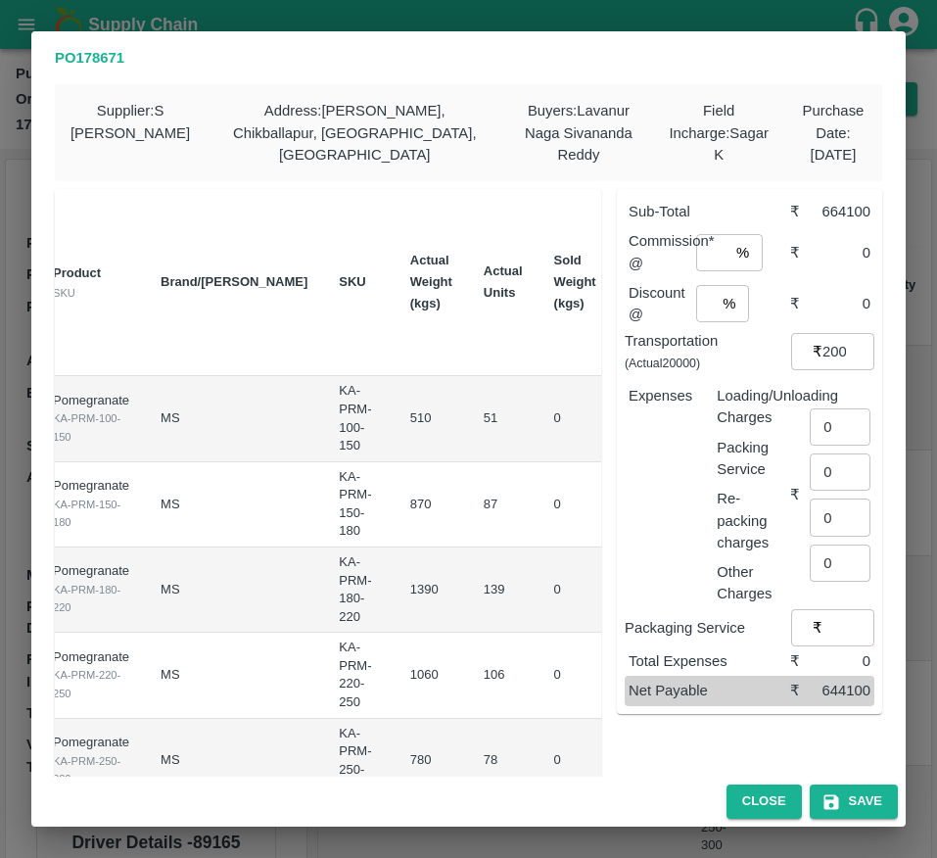
scroll to position [0, 294]
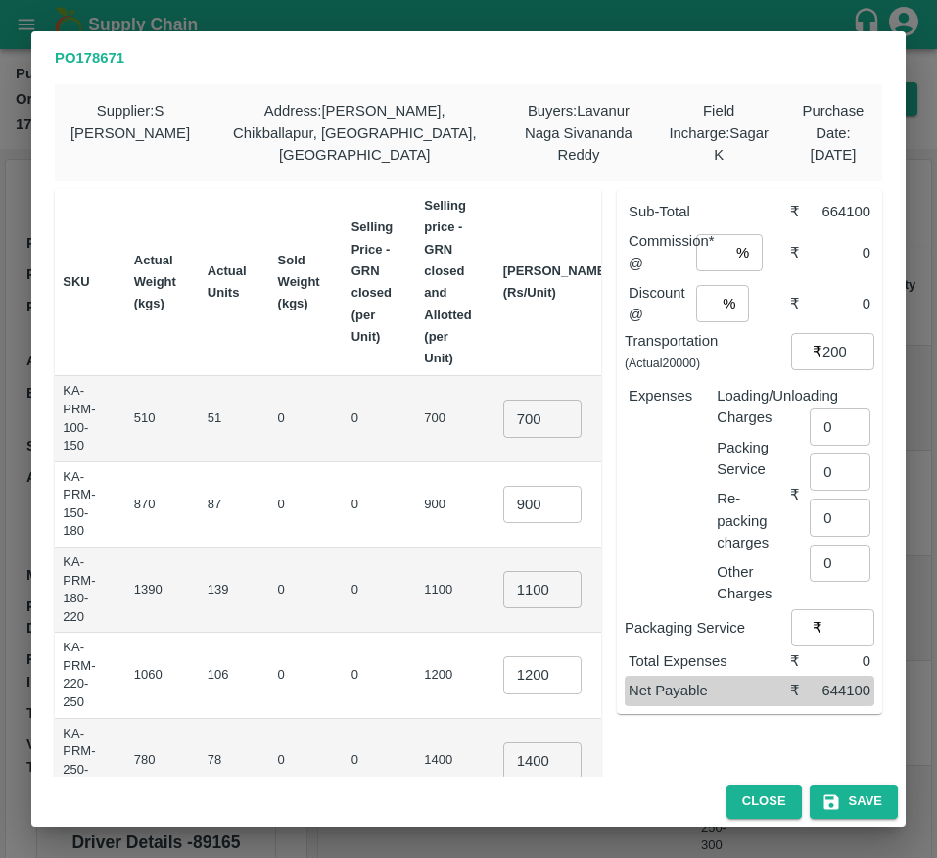
click at [503, 422] on input "700" at bounding box center [542, 418] width 78 height 37
type input "850"
click at [503, 497] on input "900" at bounding box center [542, 504] width 78 height 37
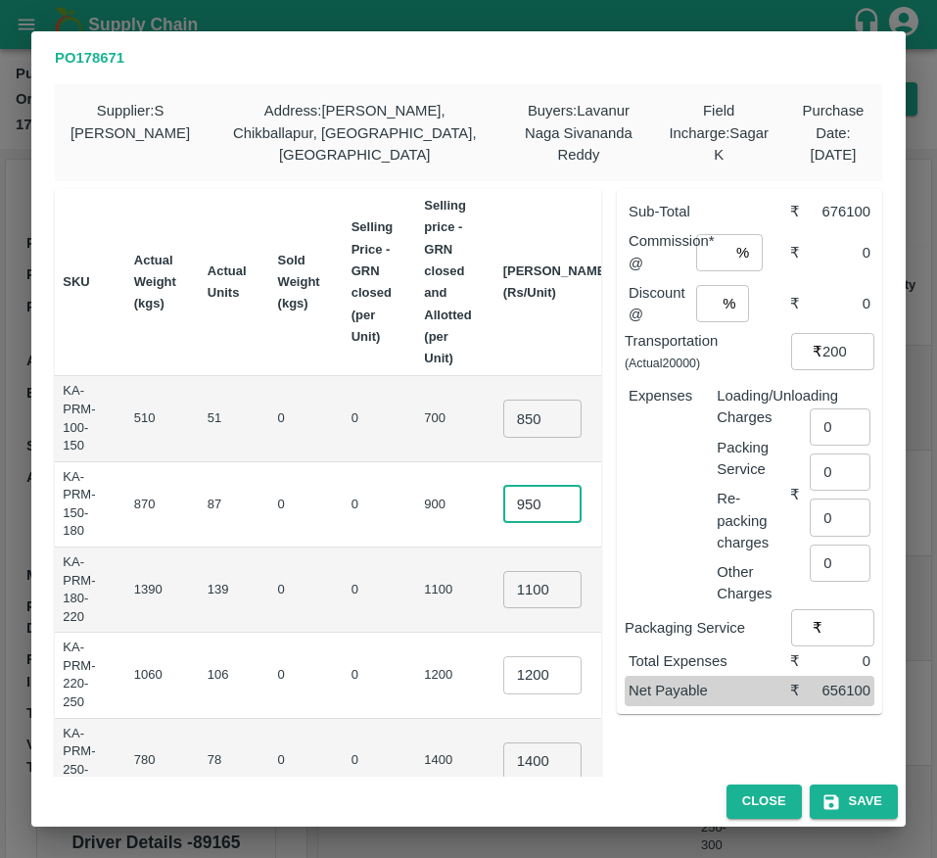
type input "950"
click at [503, 587] on input "1100" at bounding box center [542, 589] width 78 height 37
type input "1050"
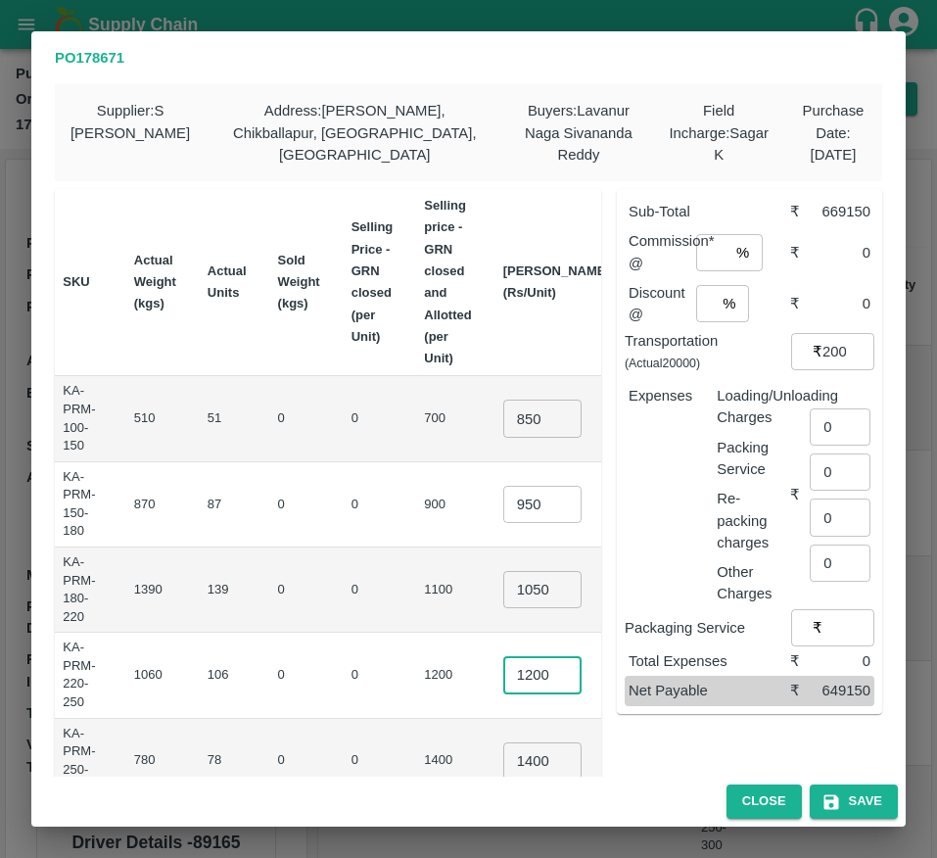
scroll to position [0, 0]
click at [503, 689] on input "1200" at bounding box center [542, 674] width 78 height 37
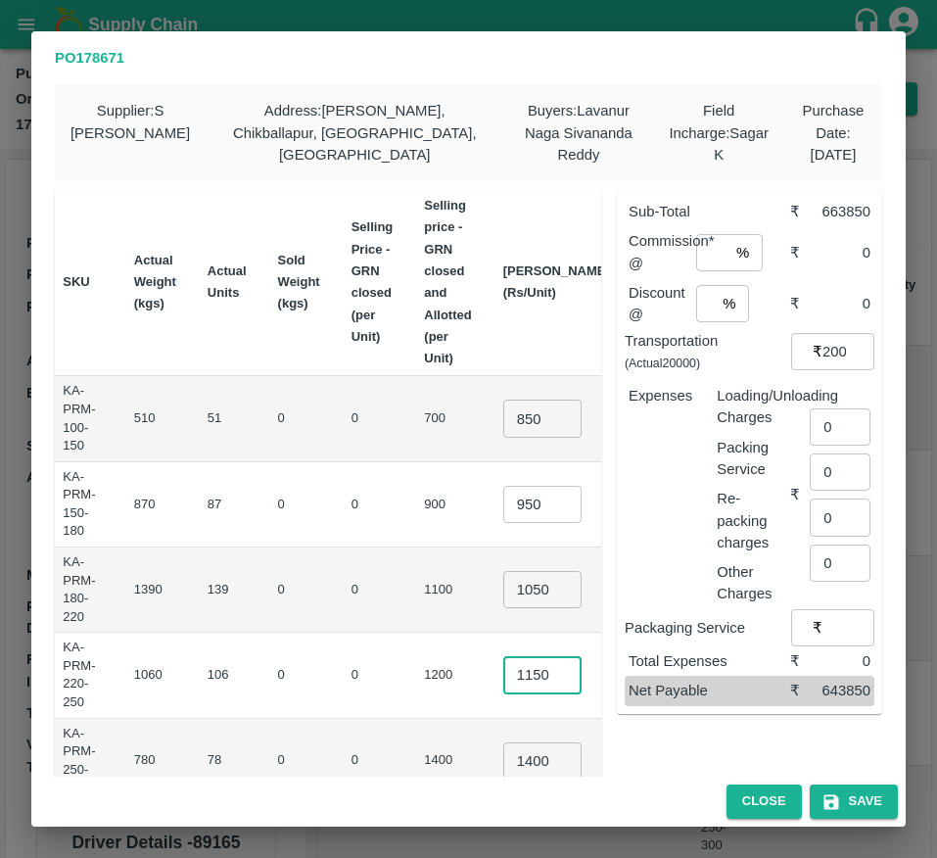
type input "1150"
click at [626, 629] on td "₹145950" at bounding box center [666, 589] width 81 height 85
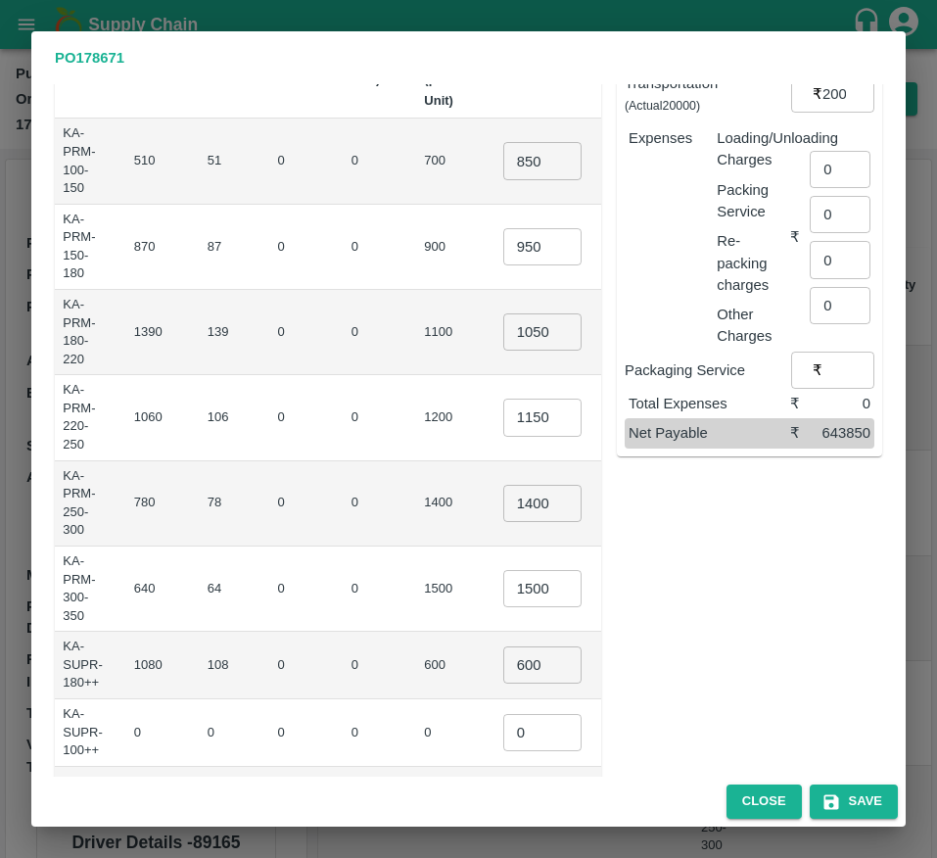
scroll to position [259, 0]
click at [503, 497] on input "1400" at bounding box center [542, 502] width 78 height 37
type input "1250"
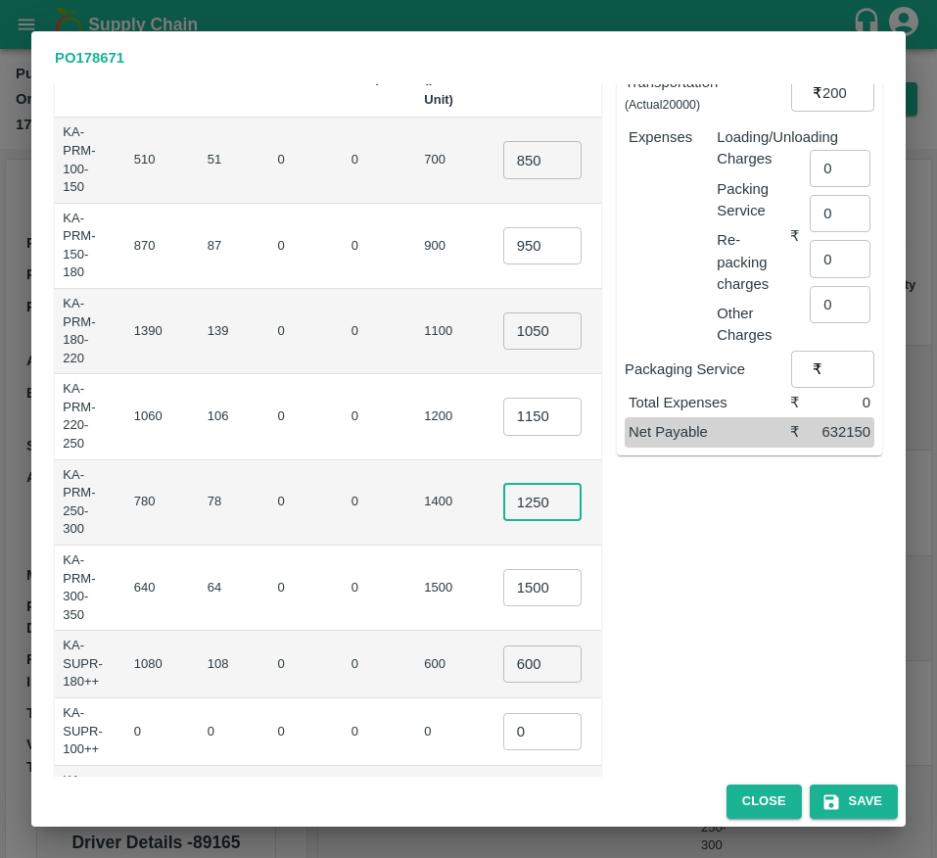
scroll to position [0, 0]
click at [503, 577] on input "1500" at bounding box center [542, 587] width 78 height 37
type input "1350"
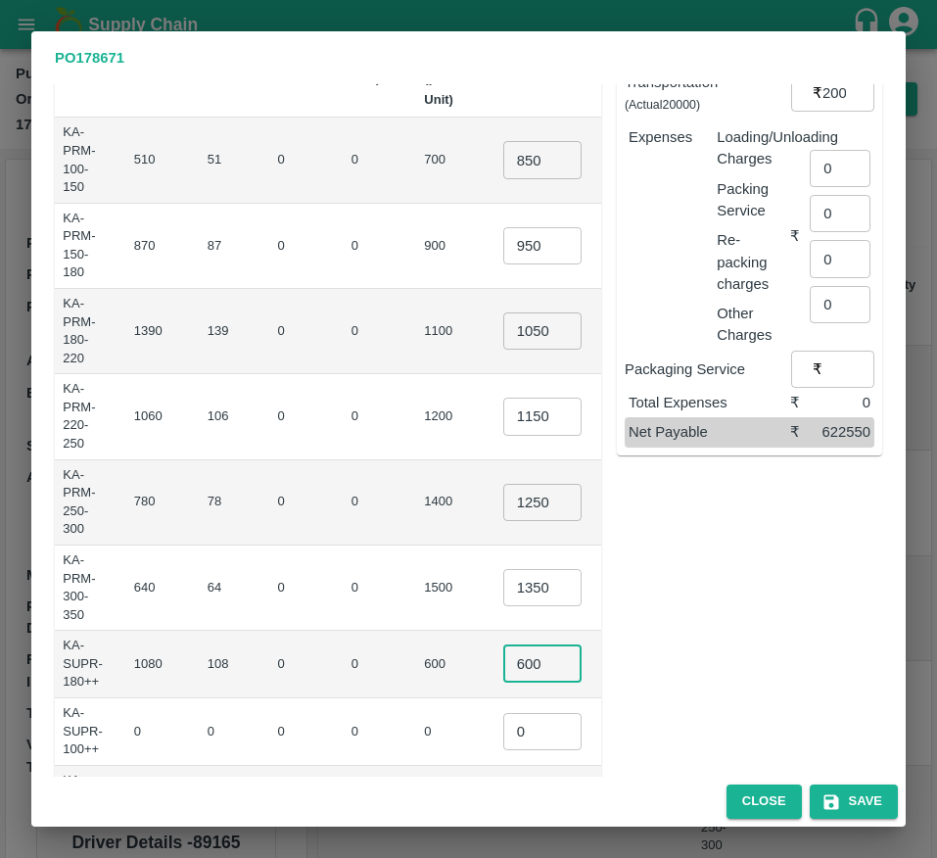
scroll to position [0, 0]
click at [503, 662] on input "600" at bounding box center [542, 663] width 78 height 37
type input "800"
click at [503, 731] on input "0" at bounding box center [542, 731] width 78 height 37
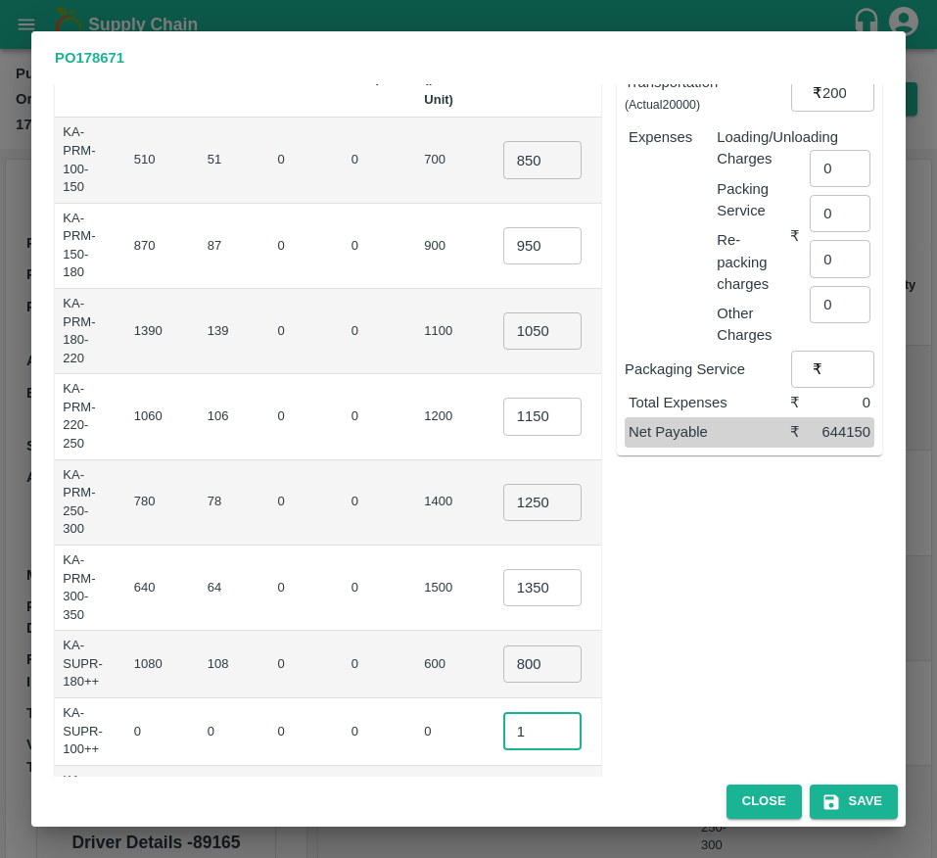
type input "1"
click at [626, 674] on td "₹86400" at bounding box center [666, 665] width 81 height 68
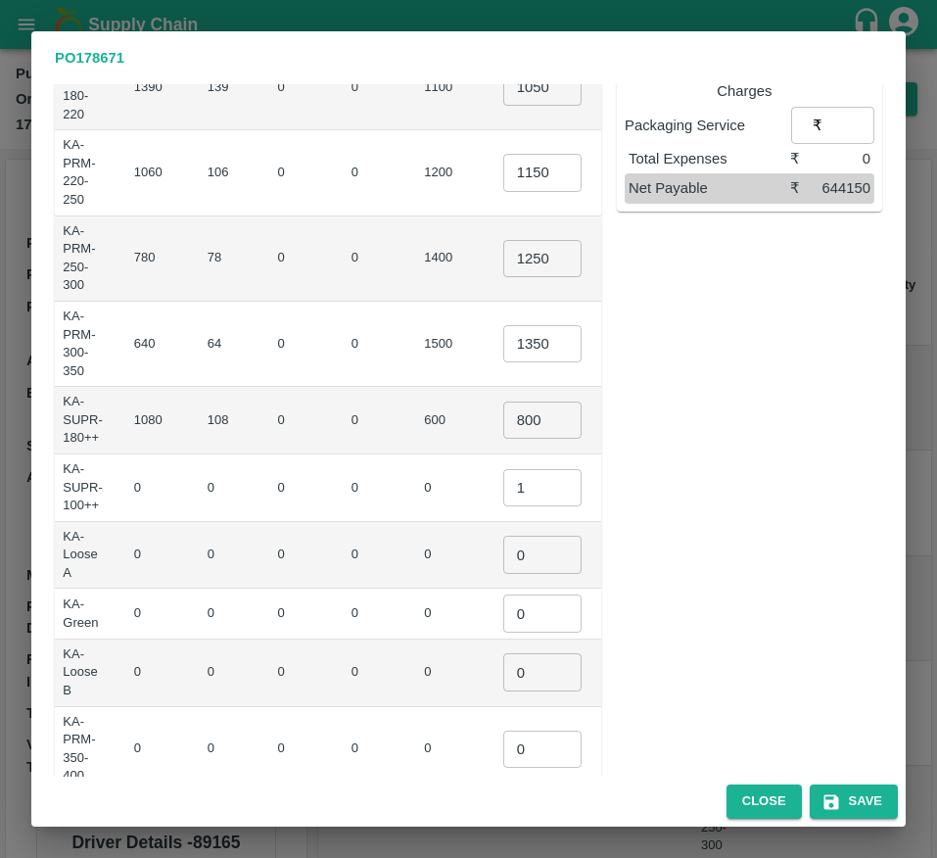
scroll to position [580, 0]
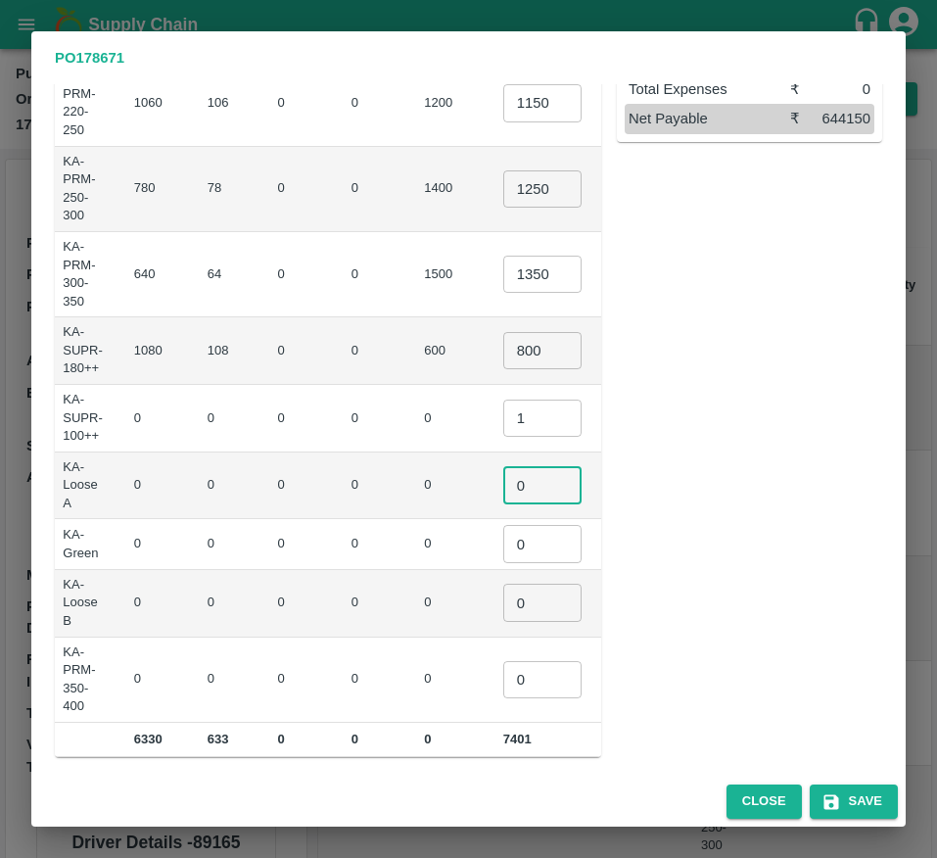
click at [503, 476] on input "0" at bounding box center [542, 484] width 78 height 37
type input "1"
click at [503, 538] on input "0" at bounding box center [542, 543] width 78 height 37
type input "1"
click at [503, 604] on input "0" at bounding box center [542, 602] width 78 height 37
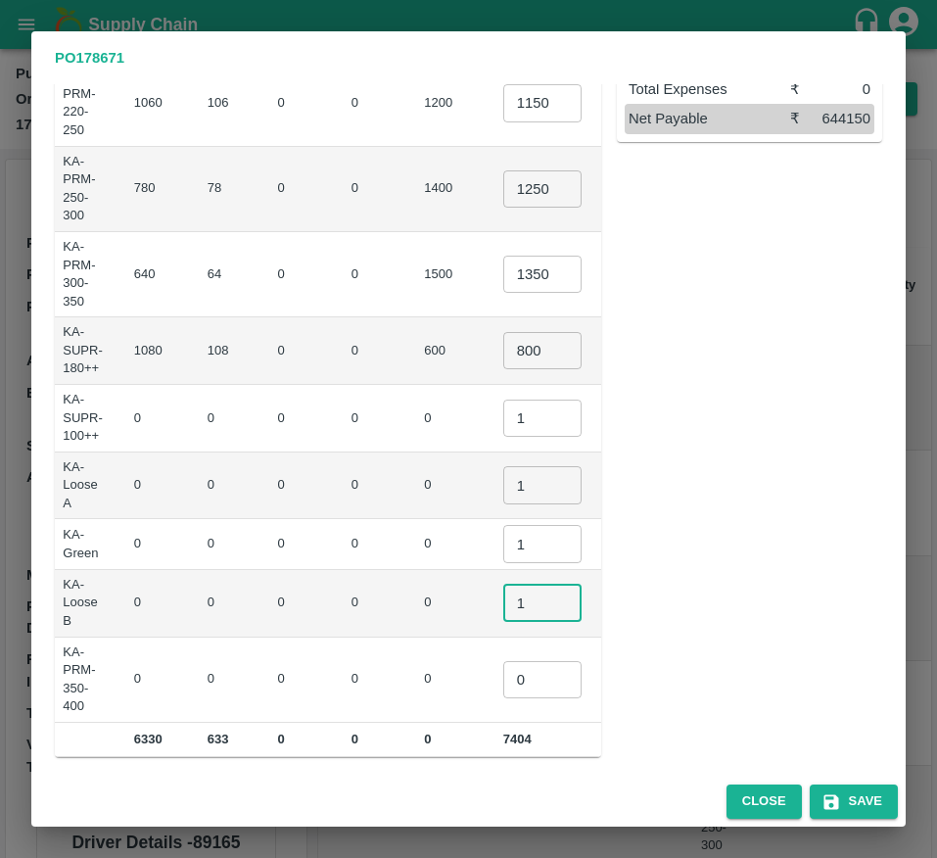
type input "1"
click at [503, 684] on input "0" at bounding box center [542, 679] width 78 height 37
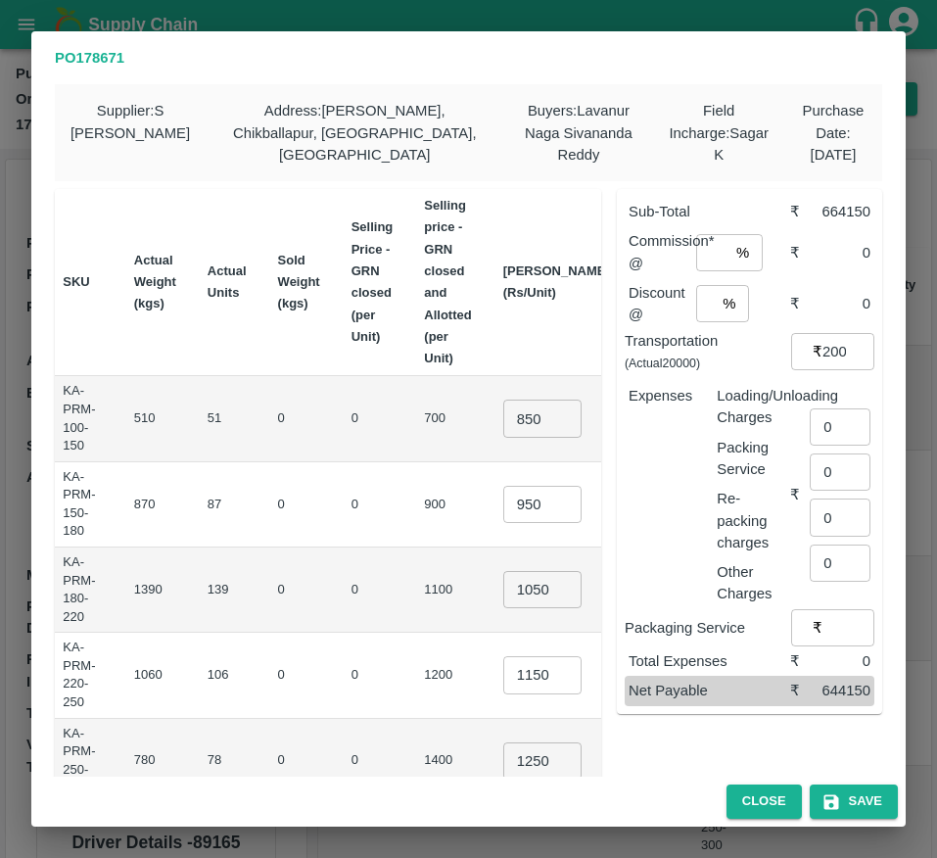
type input "1"
click at [696, 269] on input "number" at bounding box center [712, 252] width 32 height 37
type input "6"
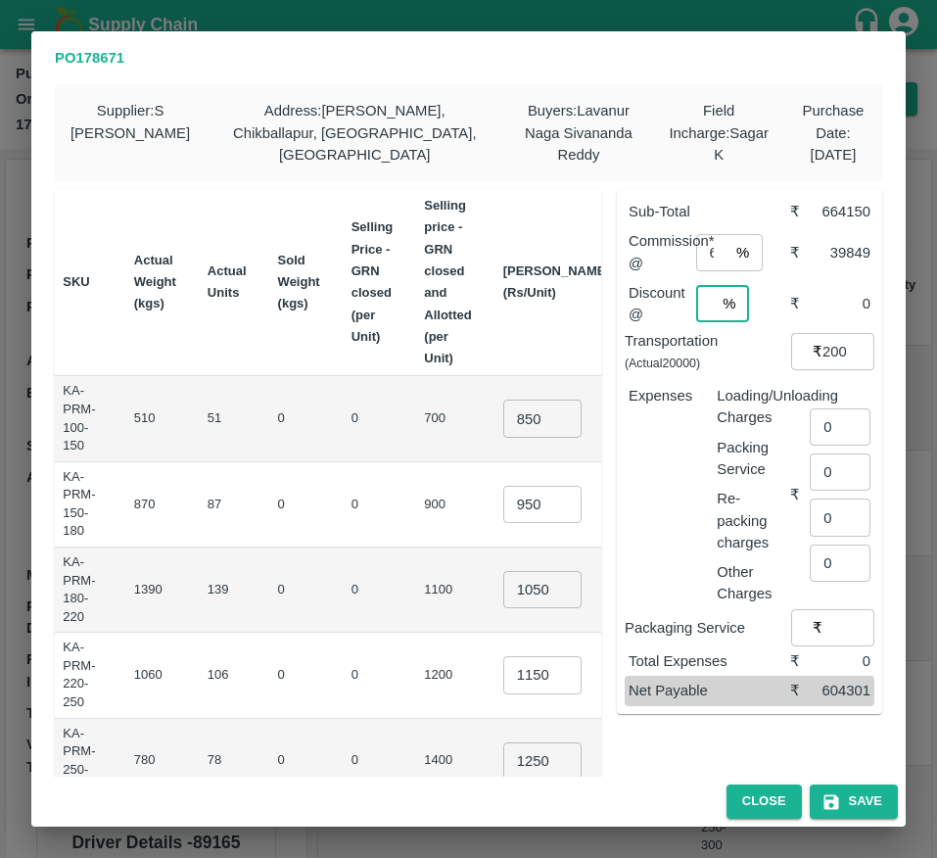
click at [696, 304] on input "number" at bounding box center [706, 303] width 20 height 37
type input "3"
click at [834, 439] on input "0" at bounding box center [840, 426] width 61 height 37
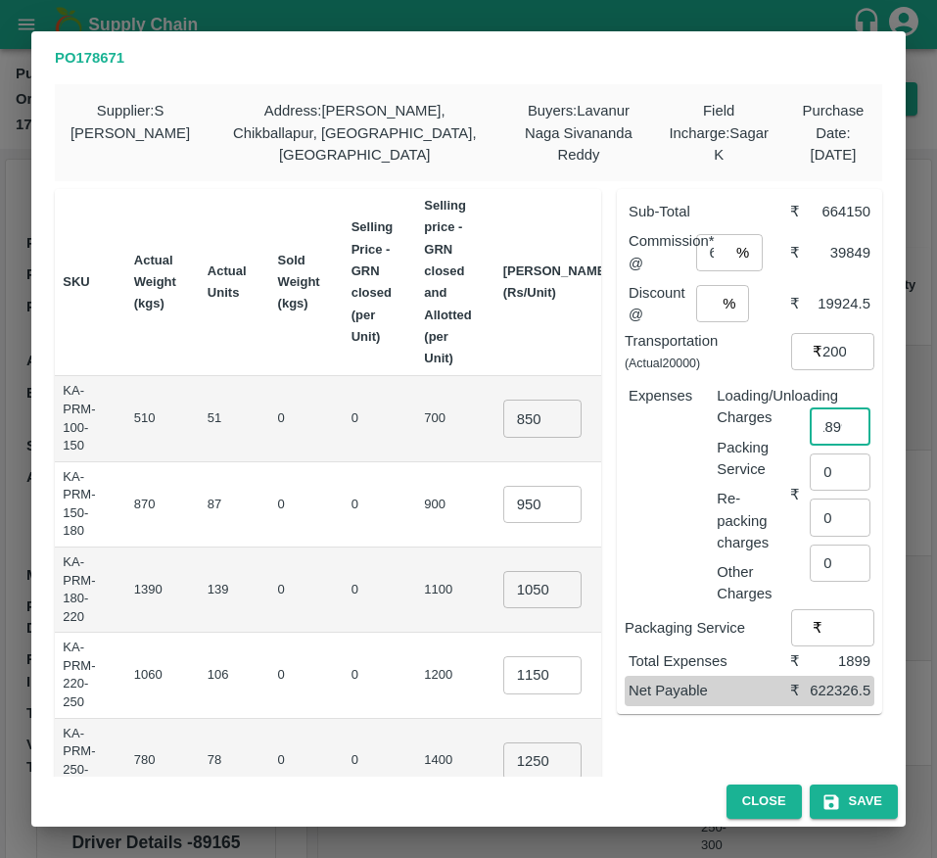
scroll to position [0, 15]
type input "1899"
click at [837, 792] on icon "button" at bounding box center [832, 802] width 20 height 20
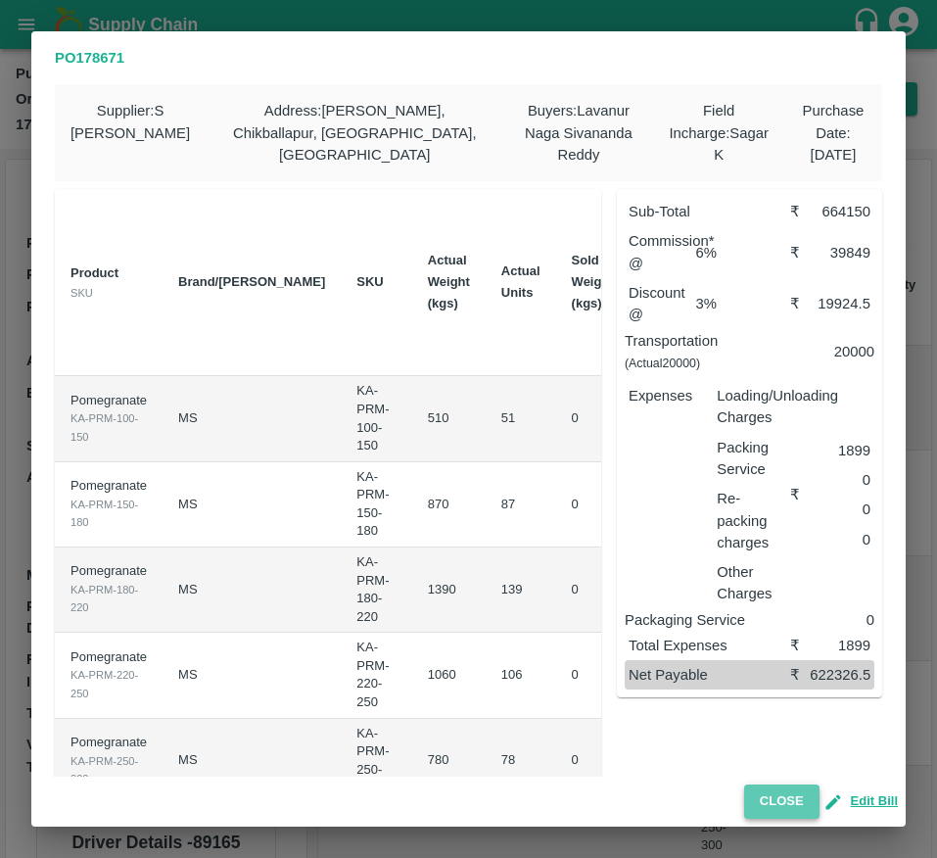
click at [780, 806] on button "Close" at bounding box center [781, 801] width 75 height 34
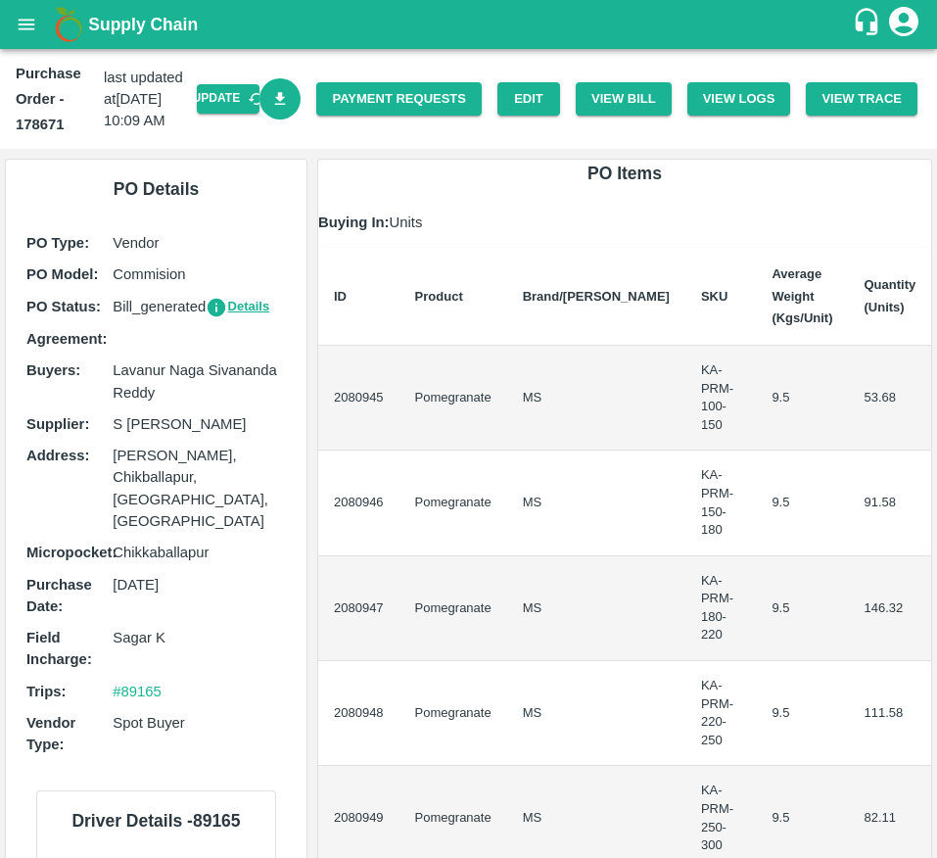
click at [271, 90] on icon "Download Bill" at bounding box center [280, 99] width 19 height 19
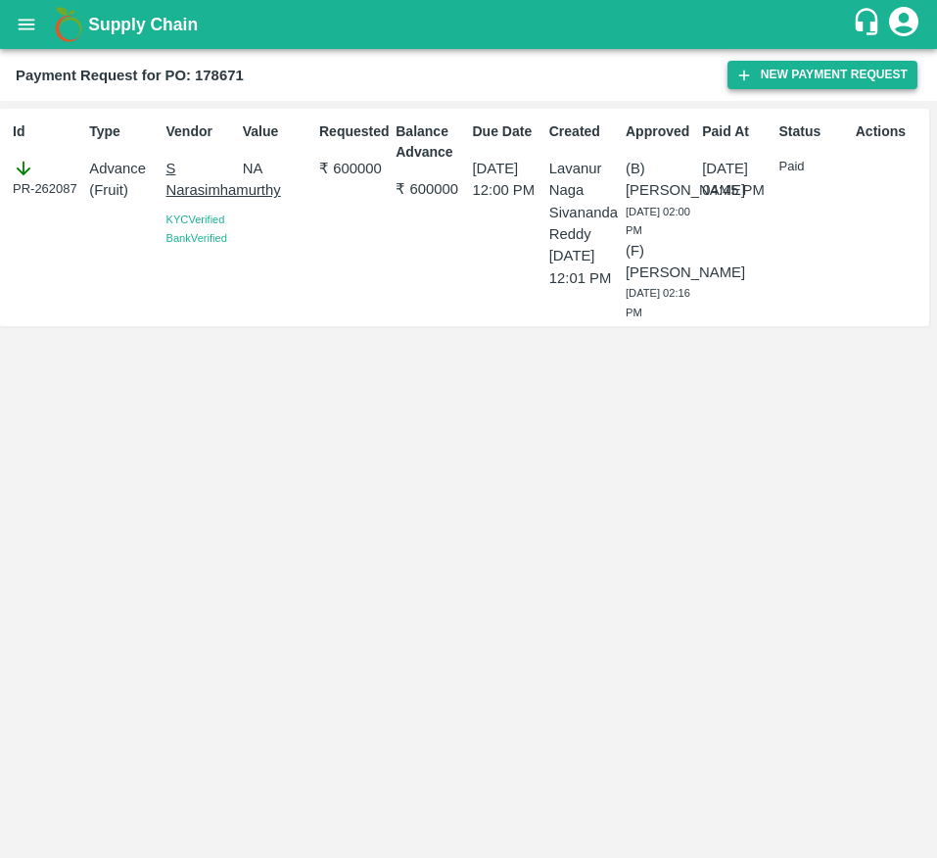
click at [830, 77] on button "New Payment Request" at bounding box center [823, 75] width 190 height 28
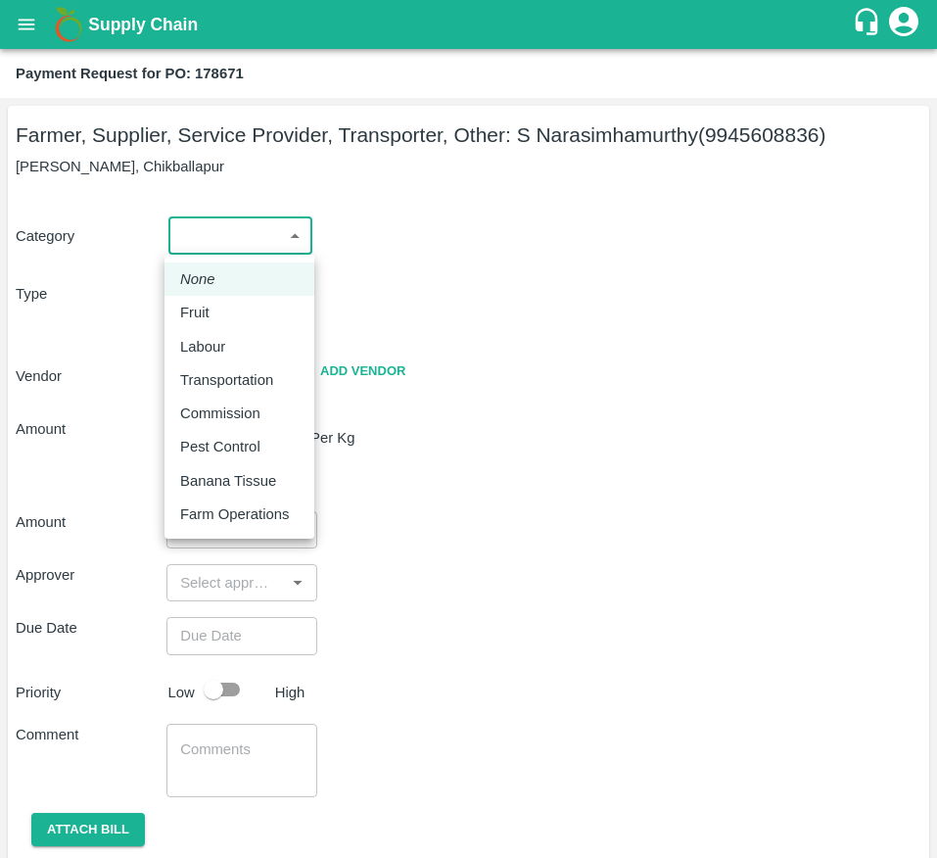
click at [235, 244] on body "Supply Chain Payment Request for PO: 178671 Farmer, Supplier, Service Provider,…" at bounding box center [468, 429] width 937 height 858
click at [245, 316] on div "Fruit" at bounding box center [239, 313] width 118 height 22
type input "1"
type input "S Narasimhamurthy - 9945608836(Farmer, Supplier, Service Provider, Transporter,…"
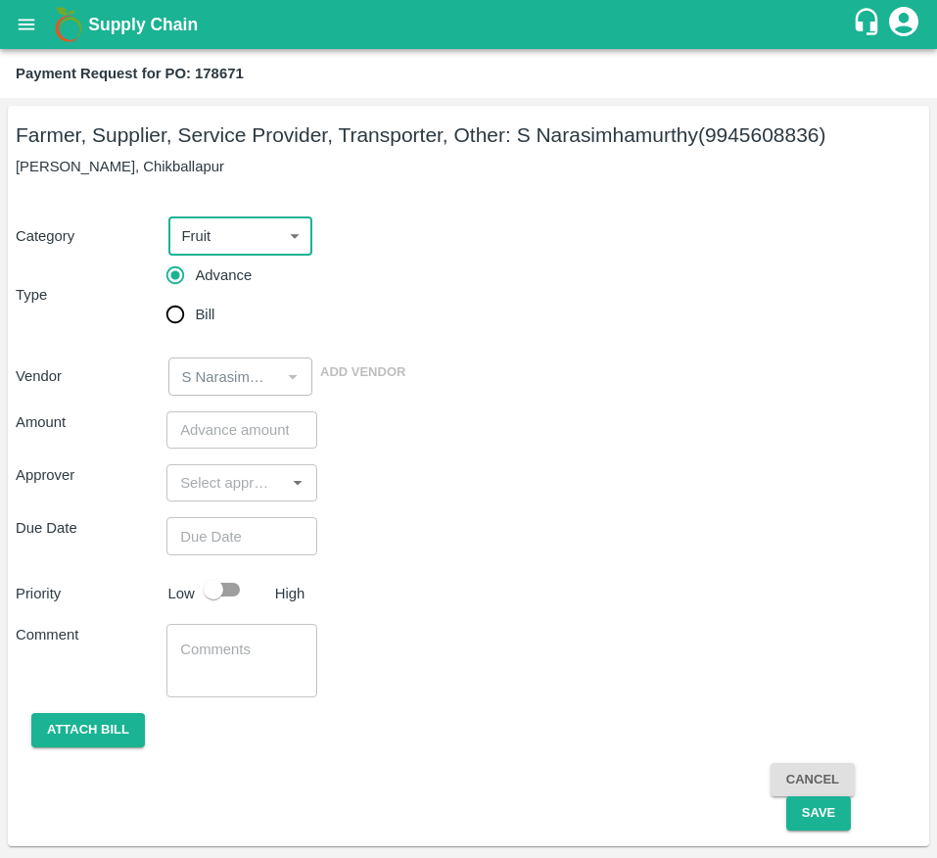
click at [188, 320] on input "Bill" at bounding box center [175, 314] width 39 height 39
radio input "true"
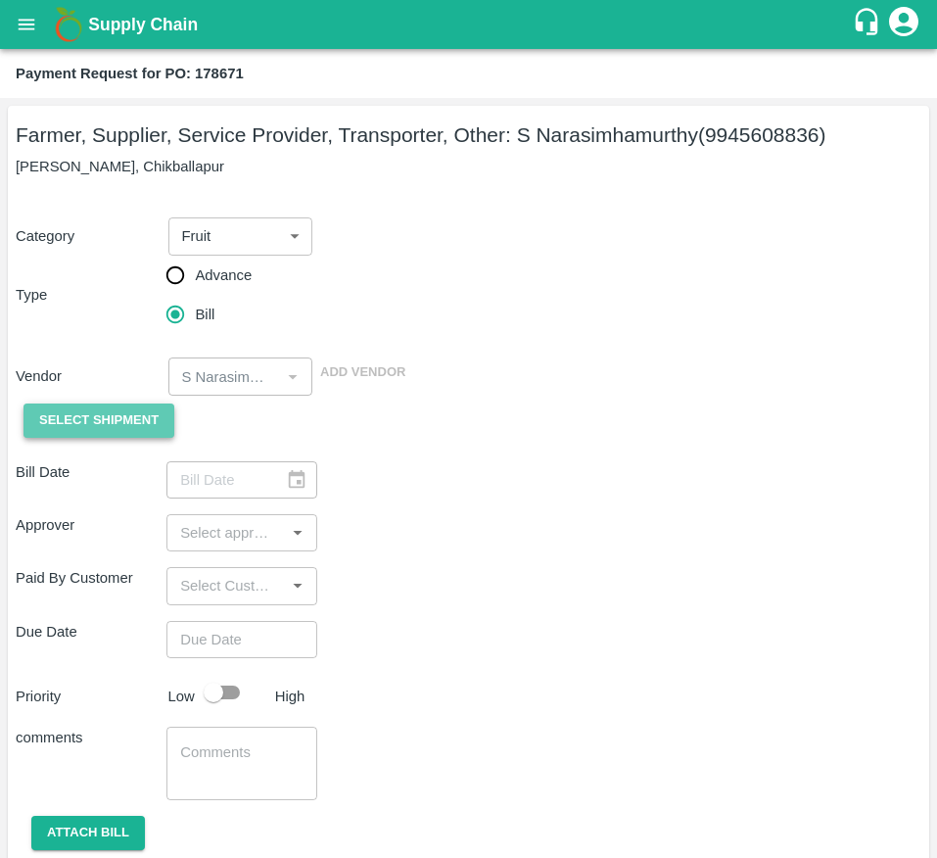
click at [83, 412] on span "Select Shipment" at bounding box center [98, 420] width 119 height 23
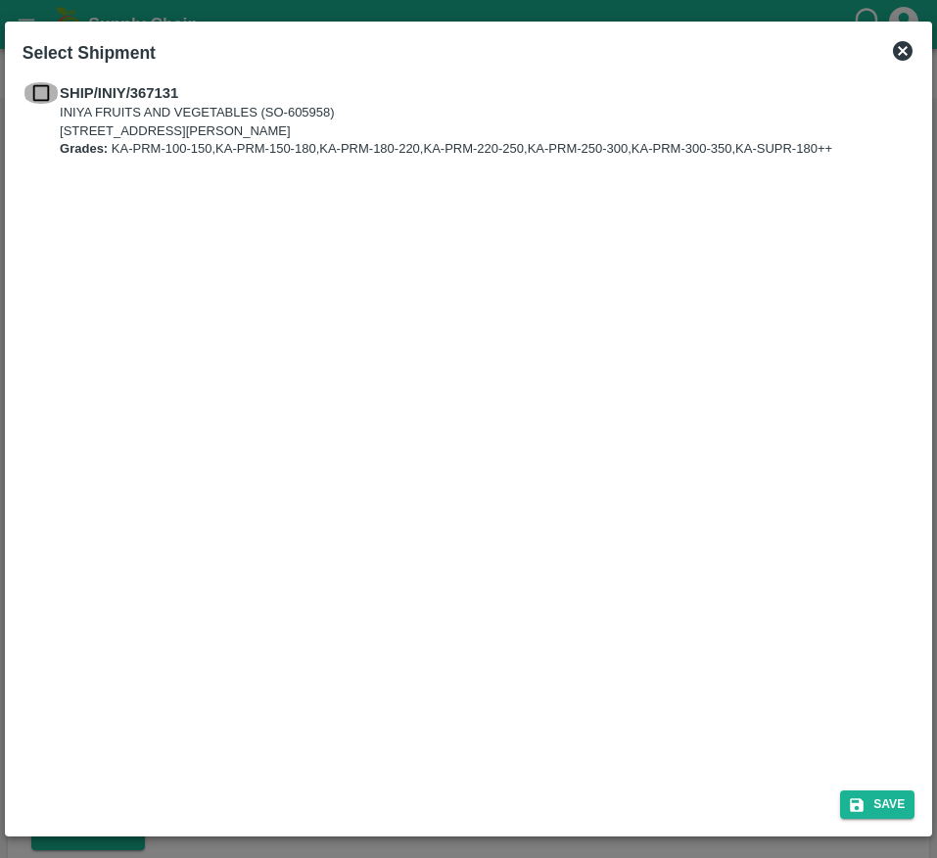
click at [48, 84] on input "checkbox" at bounding box center [41, 93] width 37 height 22
checkbox input "true"
click at [870, 801] on button "Save" at bounding box center [877, 804] width 74 height 28
type input "[DATE]"
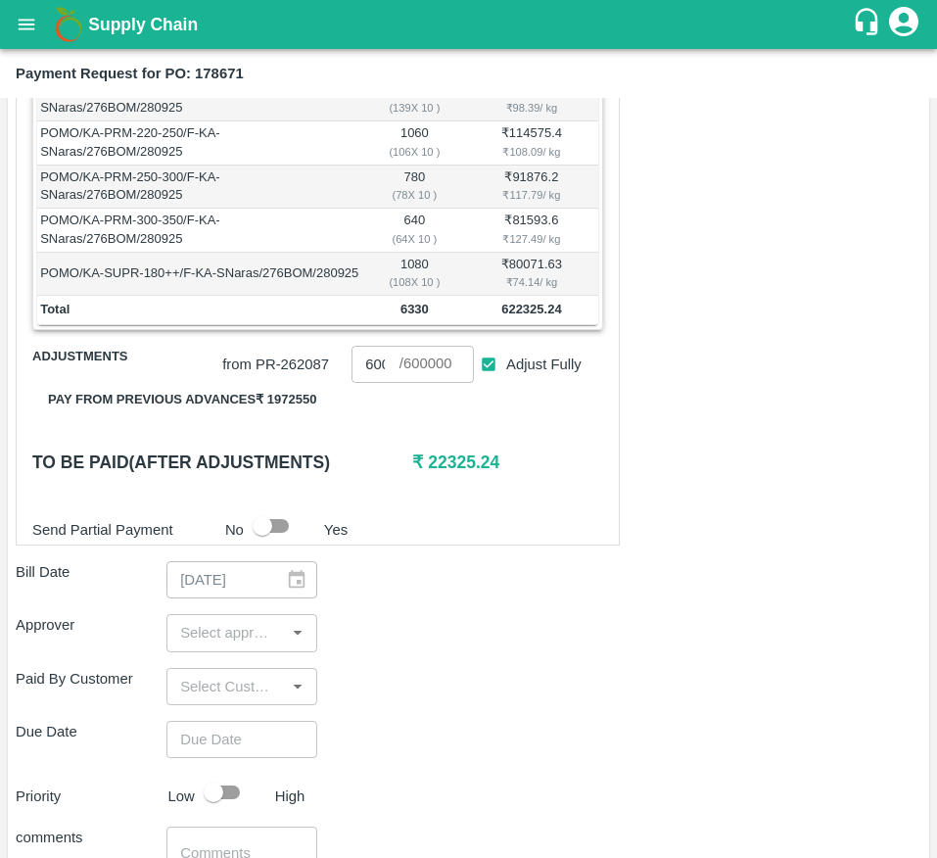
scroll to position [541, 0]
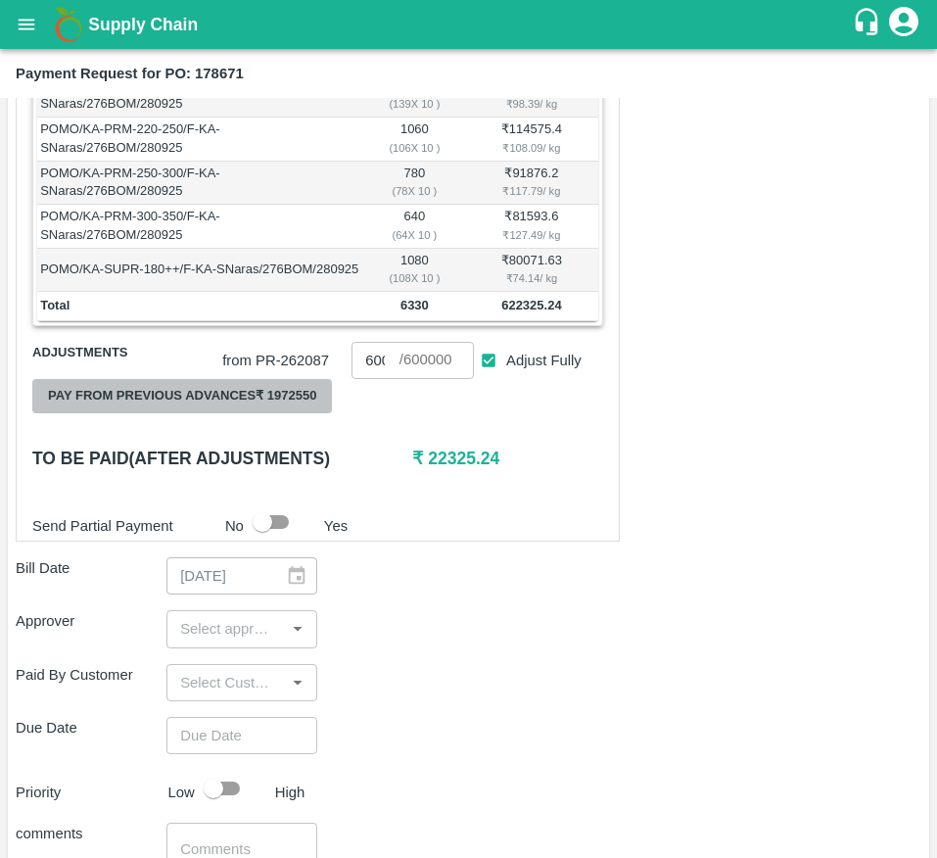
click at [260, 411] on button "Pay from previous advances ₹ 1972550" at bounding box center [182, 396] width 300 height 34
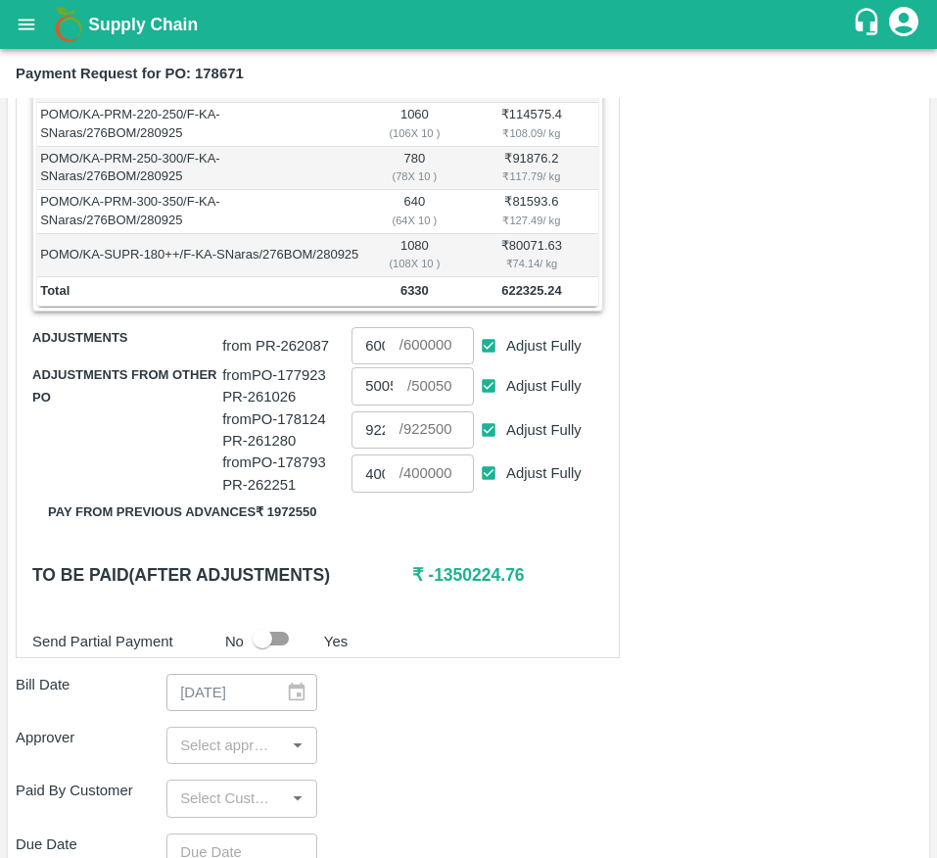
scroll to position [558, 0]
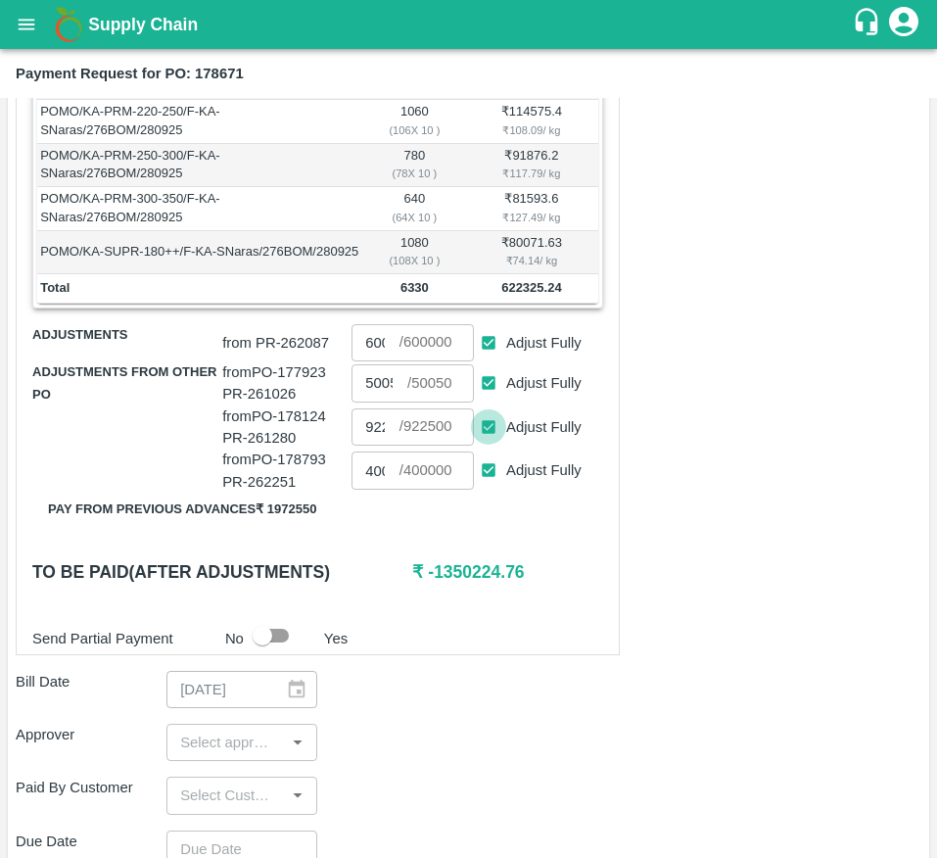
click at [484, 436] on input "Adjust Fully" at bounding box center [489, 427] width 36 height 36
checkbox input "false"
type input "0"
click at [484, 484] on input "Adjust Fully" at bounding box center [489, 470] width 36 height 36
checkbox input "false"
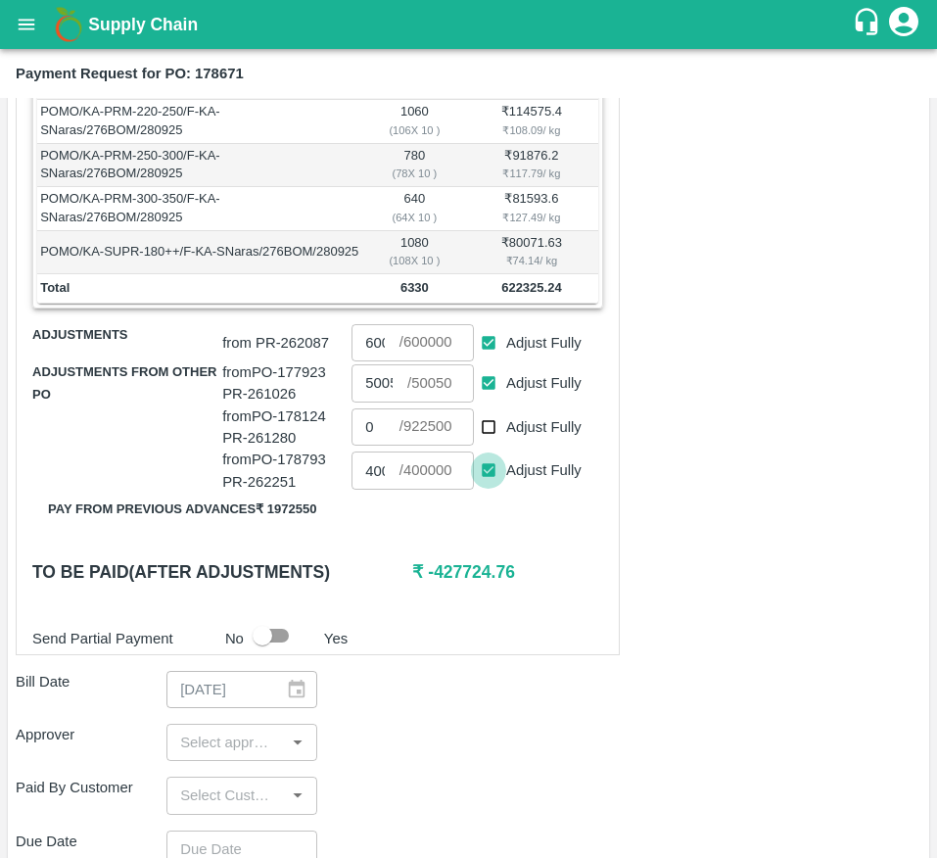
type input "0"
click at [484, 402] on input "Adjust Fully" at bounding box center [489, 383] width 36 height 36
checkbox input "false"
type input "0"
click at [378, 402] on input "0" at bounding box center [380, 382] width 56 height 37
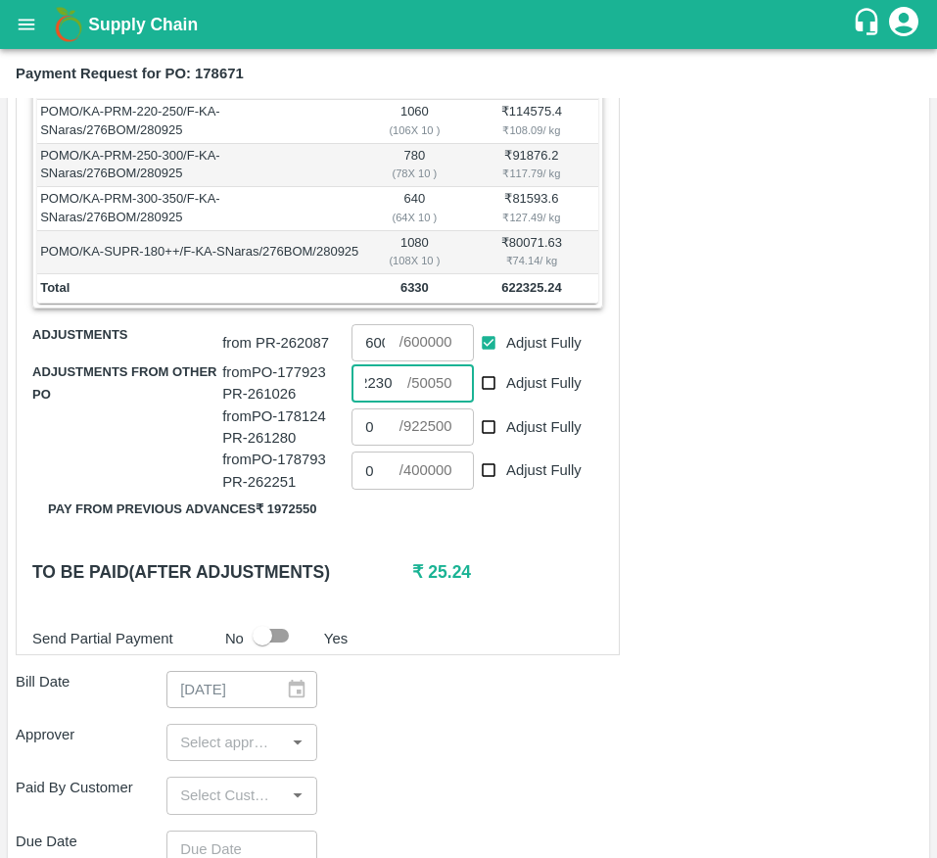
scroll to position [0, 14]
type input "22300"
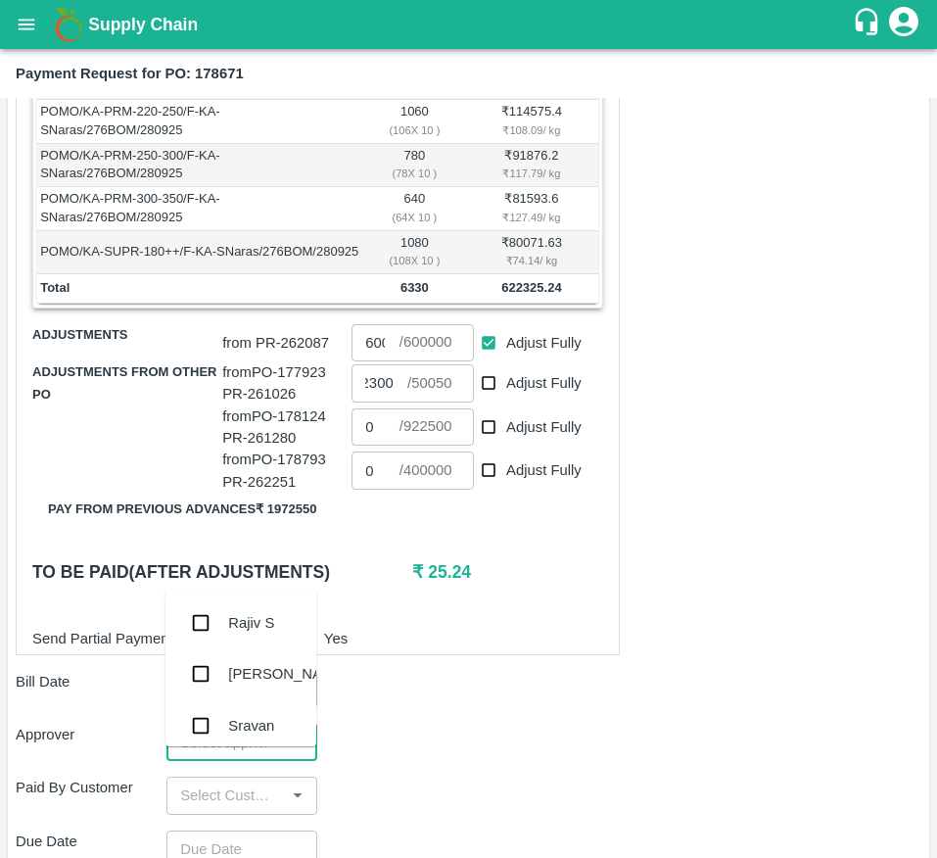
scroll to position [0, 0]
click at [231, 755] on input "input" at bounding box center [225, 742] width 107 height 25
type input "MUK"
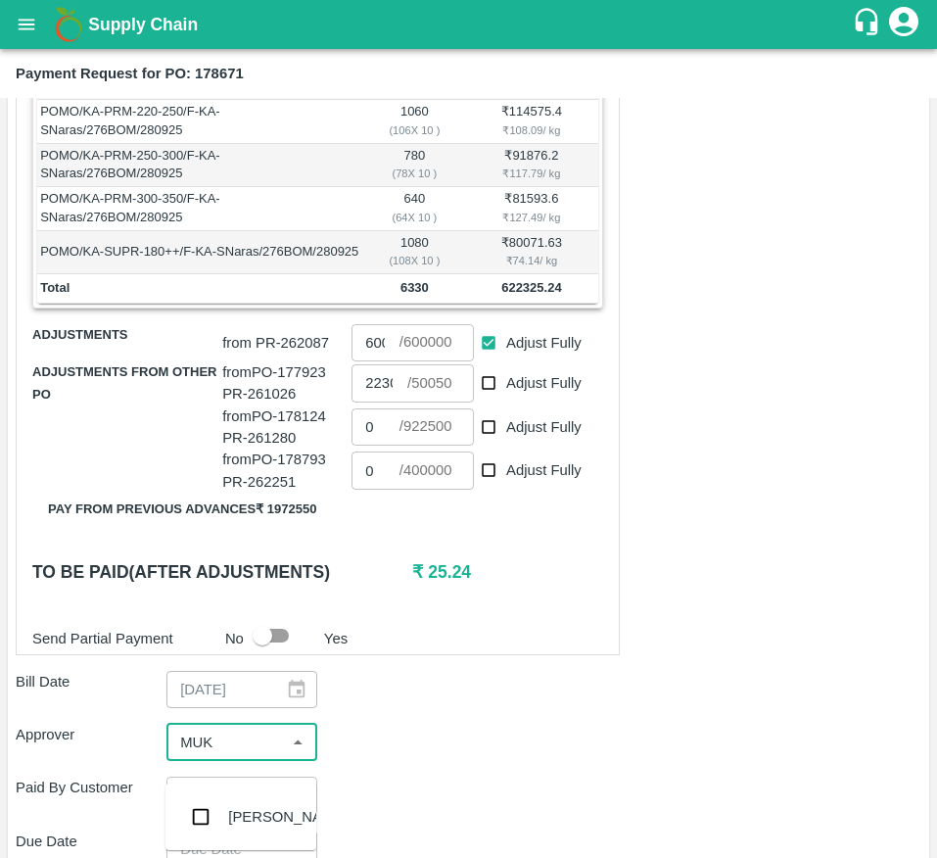
click at [234, 825] on div "Mukul Chaudhari" at bounding box center [287, 817] width 119 height 22
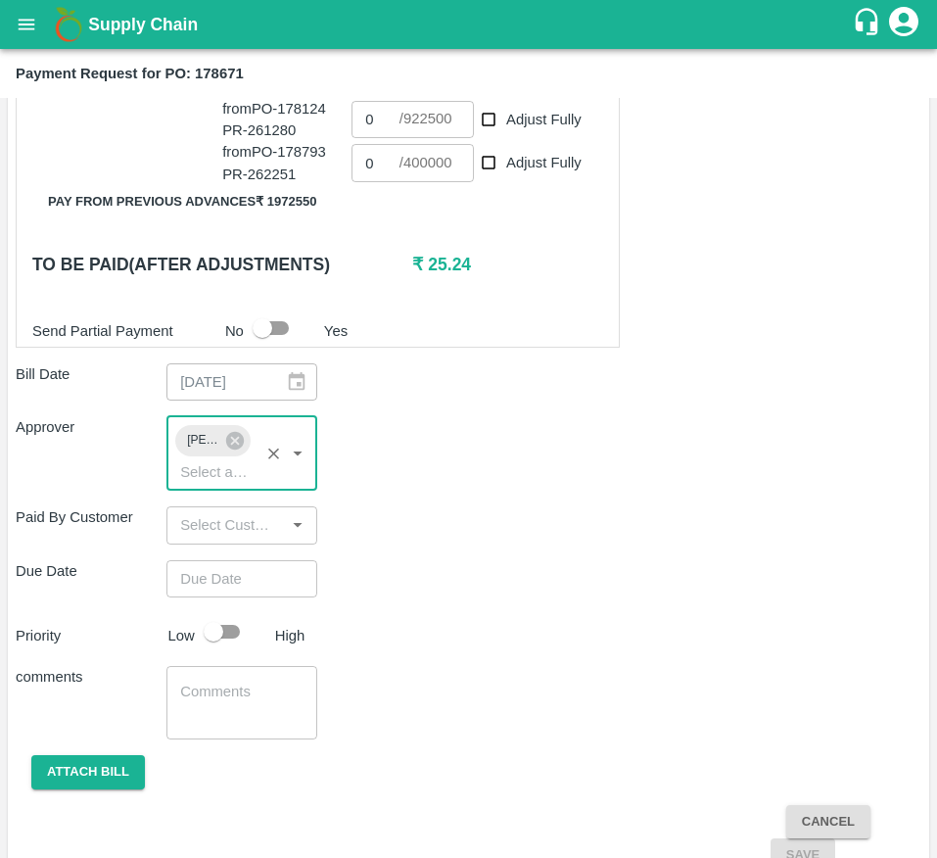
scroll to position [880, 0]
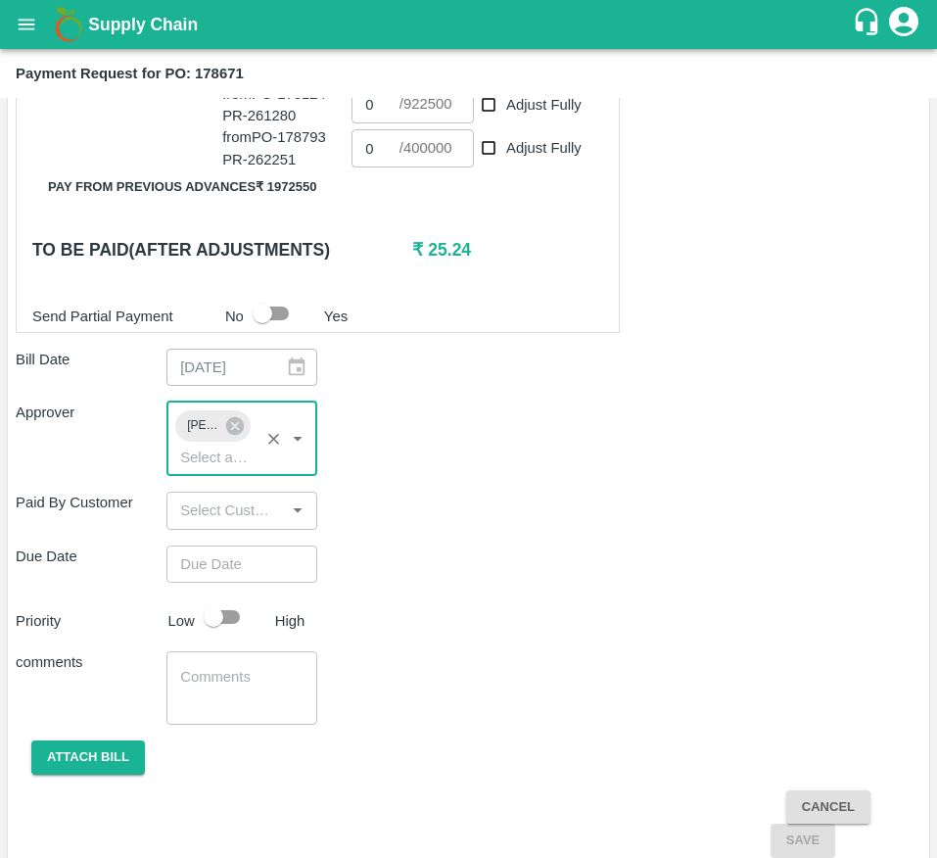
type input "DD/MM/YYYY hh:mm aa"
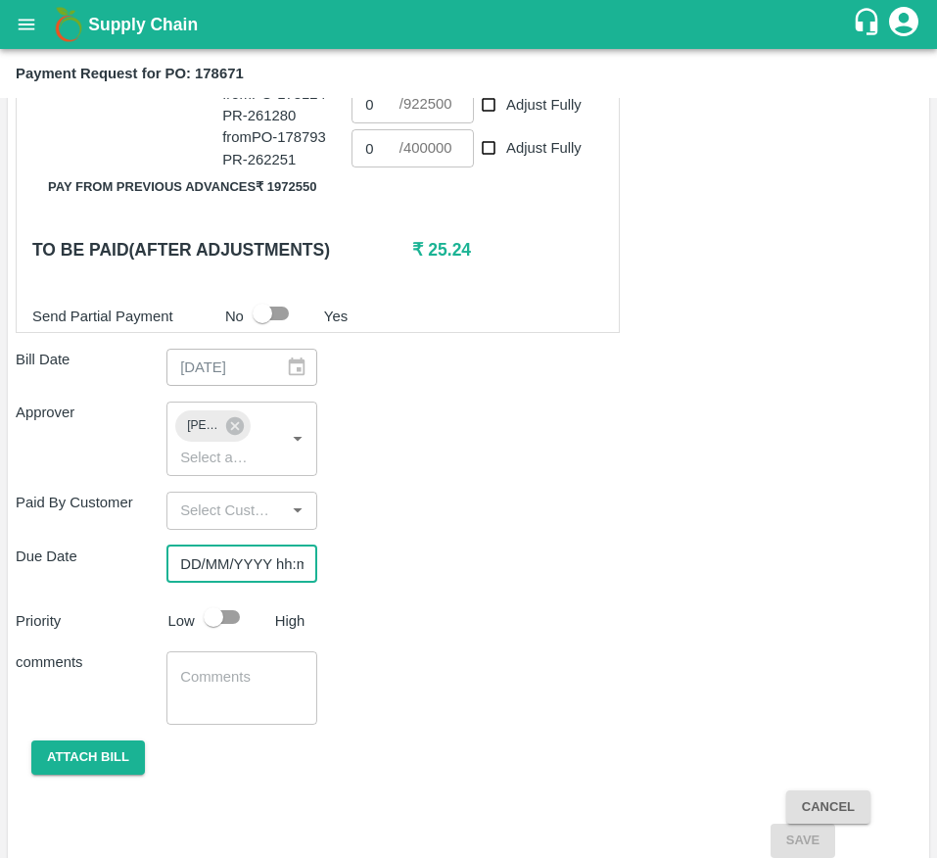
click at [255, 583] on input "DD/MM/YYYY hh:mm aa" at bounding box center [234, 563] width 137 height 37
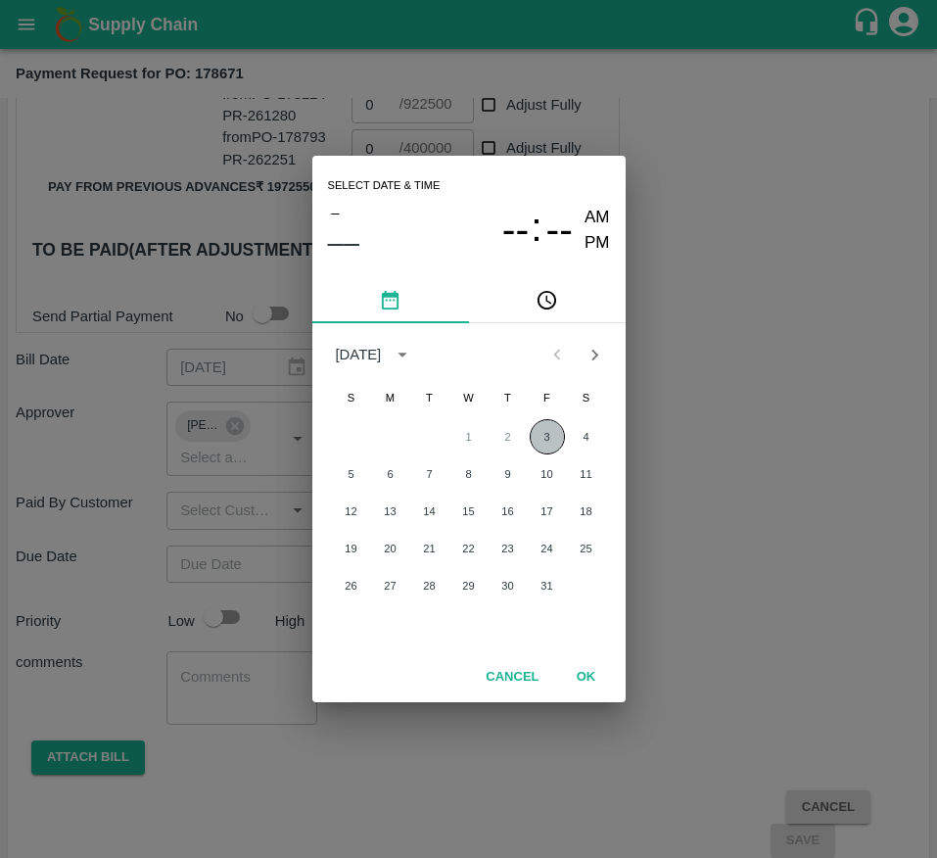
click at [546, 432] on button "3" at bounding box center [547, 436] width 35 height 35
type input "03/10/2025 12:00 AM"
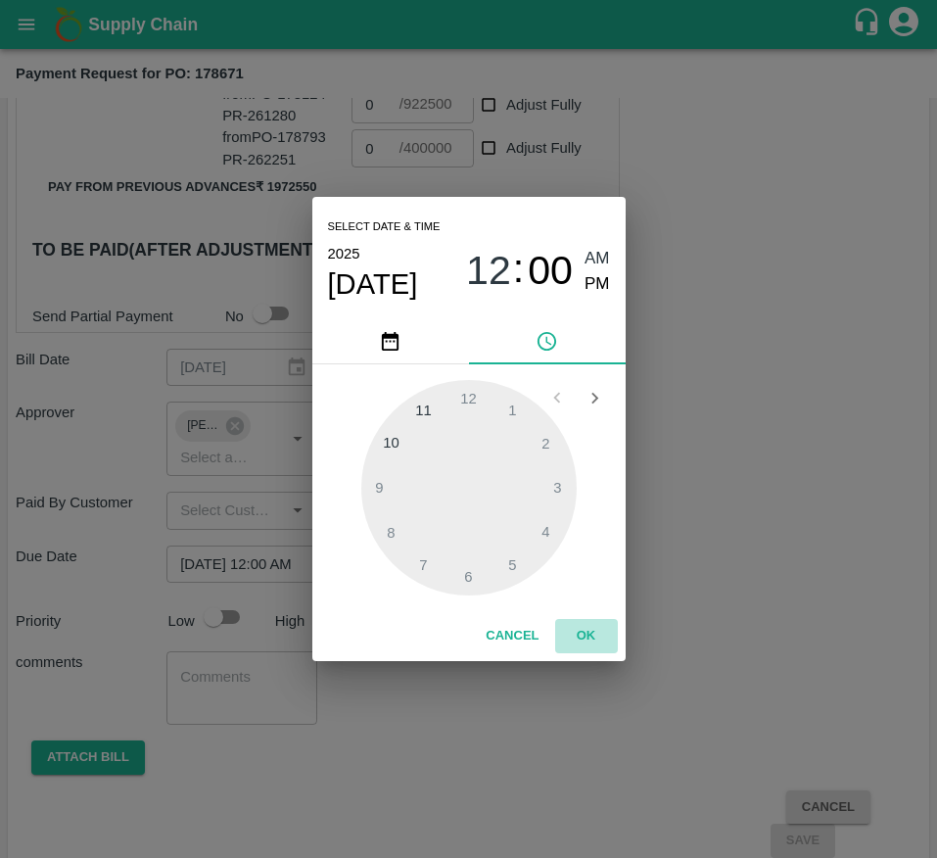
click at [576, 637] on button "OK" at bounding box center [586, 636] width 63 height 34
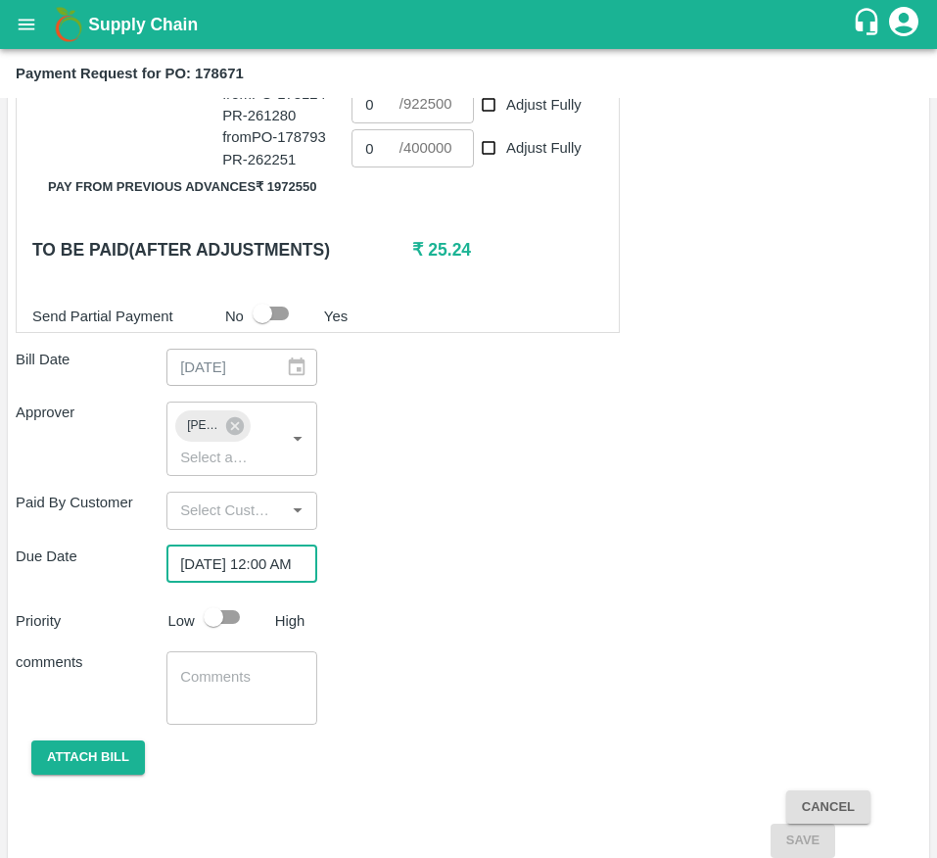
scroll to position [0, 0]
click at [212, 636] on input "checkbox" at bounding box center [214, 616] width 112 height 37
checkbox input "true"
click at [89, 775] on button "Attach bill" at bounding box center [88, 757] width 114 height 34
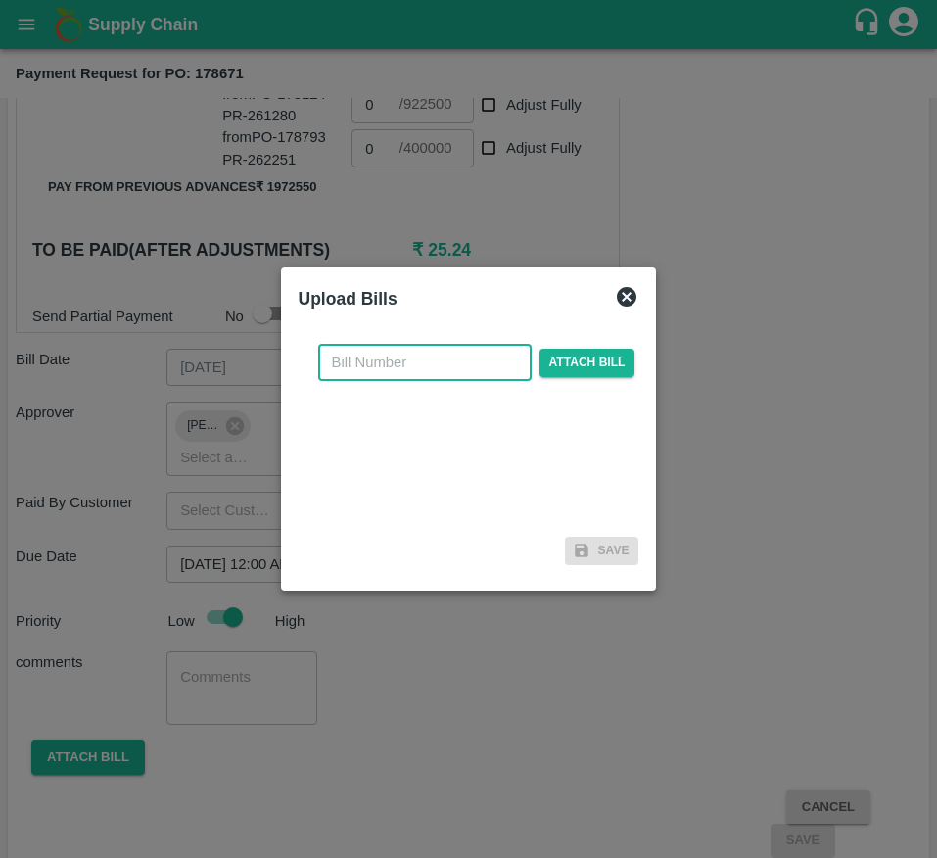
click at [421, 375] on input "text" at bounding box center [424, 362] width 213 height 37
type input "178671"
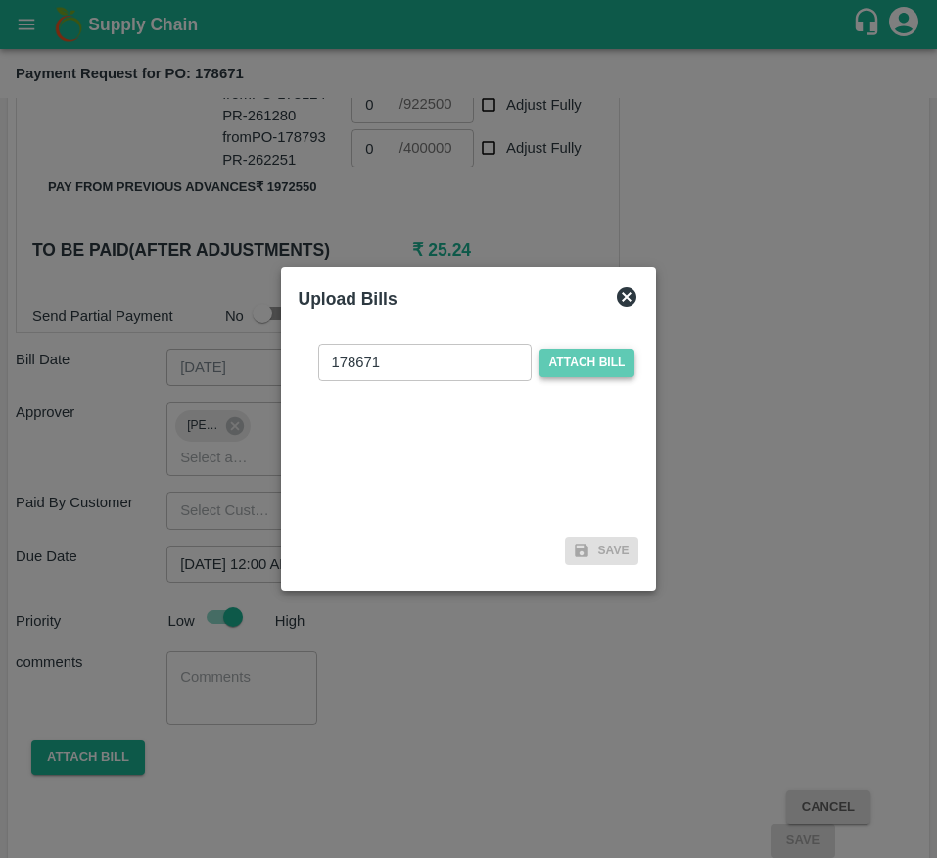
click at [576, 364] on span "Attach bill" at bounding box center [588, 363] width 96 height 28
click at [0, 0] on input "Attach bill" at bounding box center [0, 0] width 0 height 0
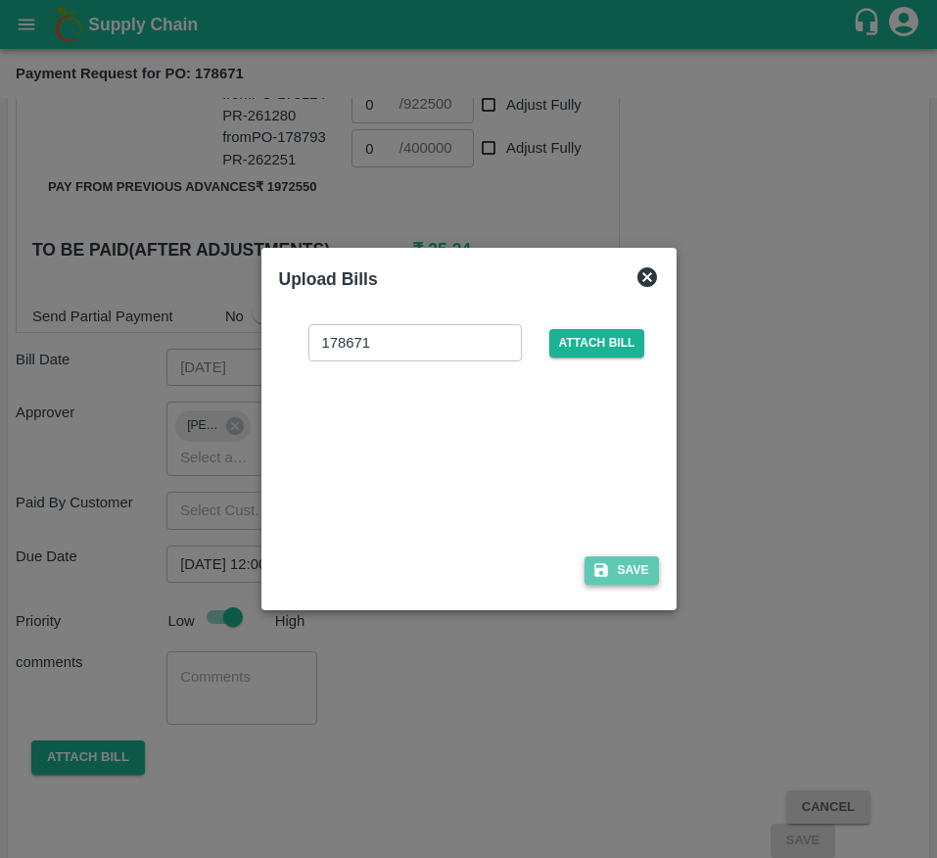
click at [610, 567] on button "Save" at bounding box center [622, 570] width 74 height 28
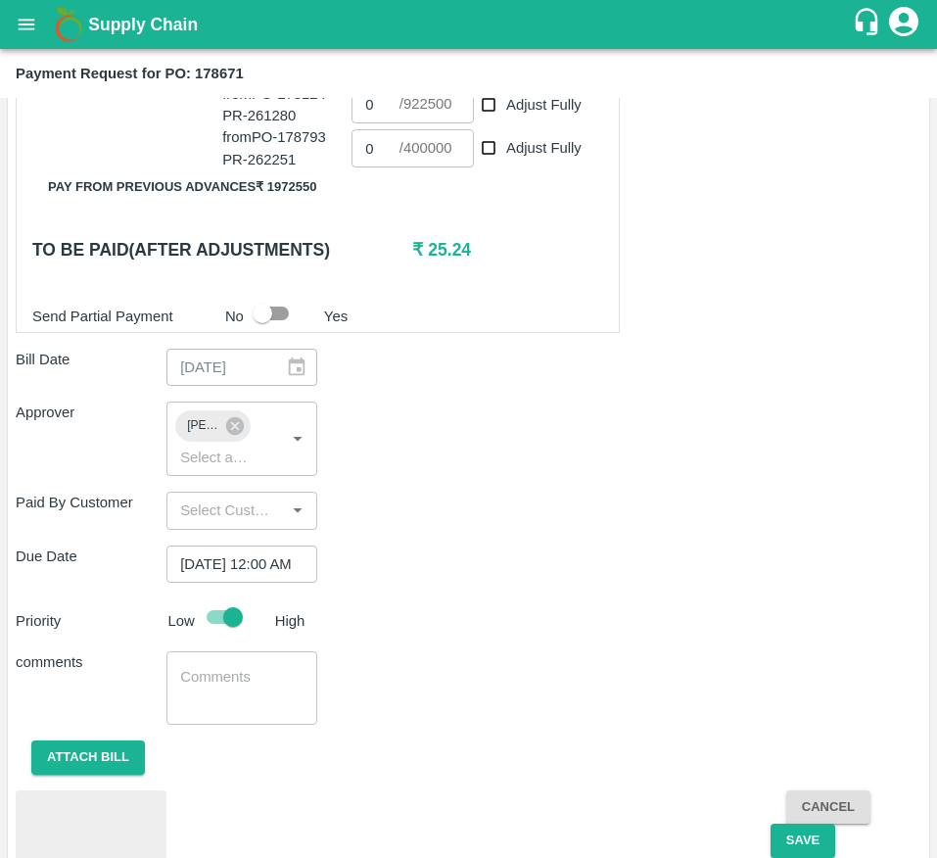
scroll to position [996, 0]
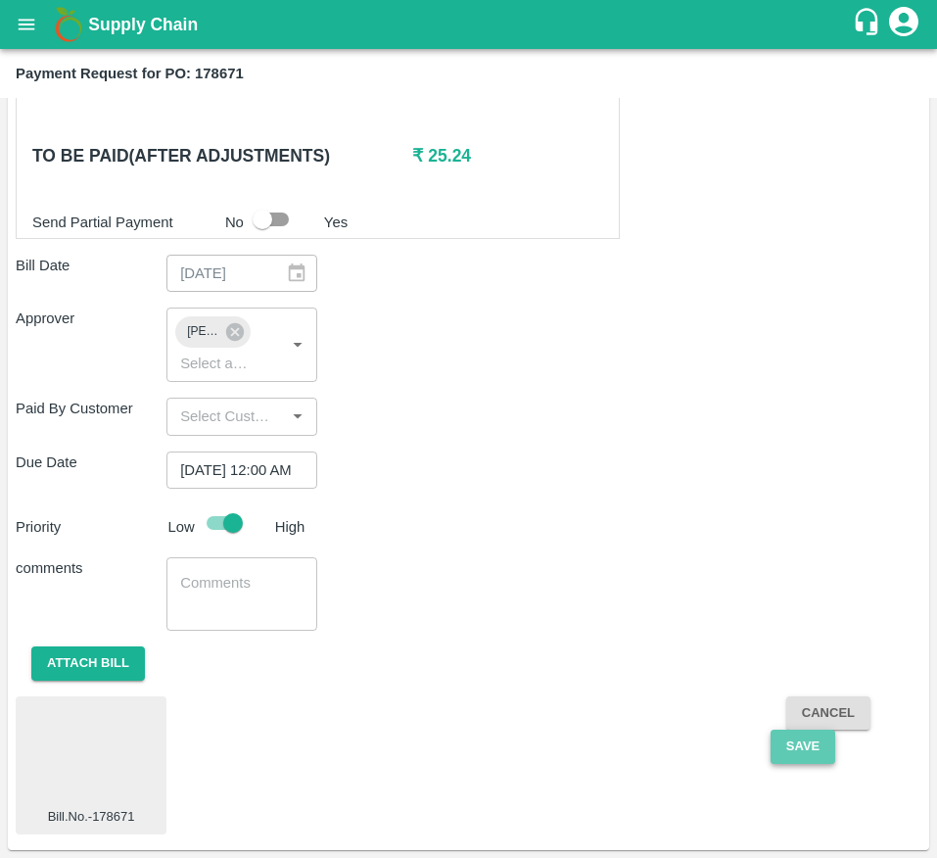
click at [808, 758] on button "Save" at bounding box center [803, 747] width 65 height 34
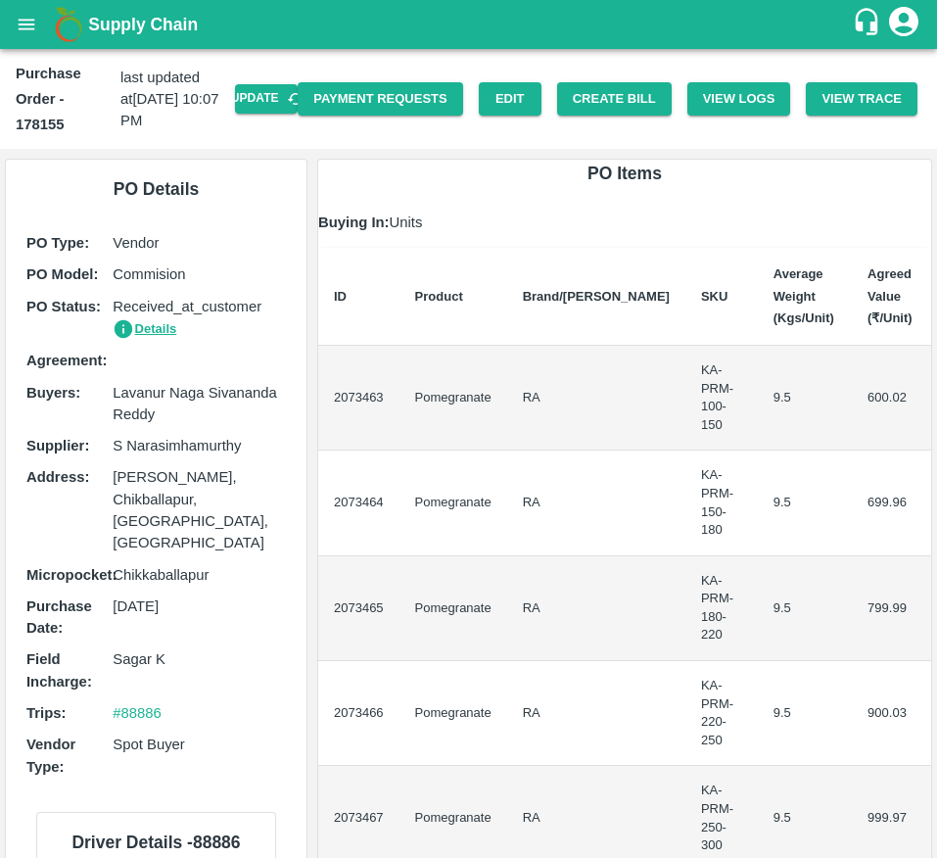
click at [613, 11] on h1 "Supply Chain" at bounding box center [470, 24] width 764 height 27
click at [269, 95] on button "Update" at bounding box center [266, 98] width 63 height 28
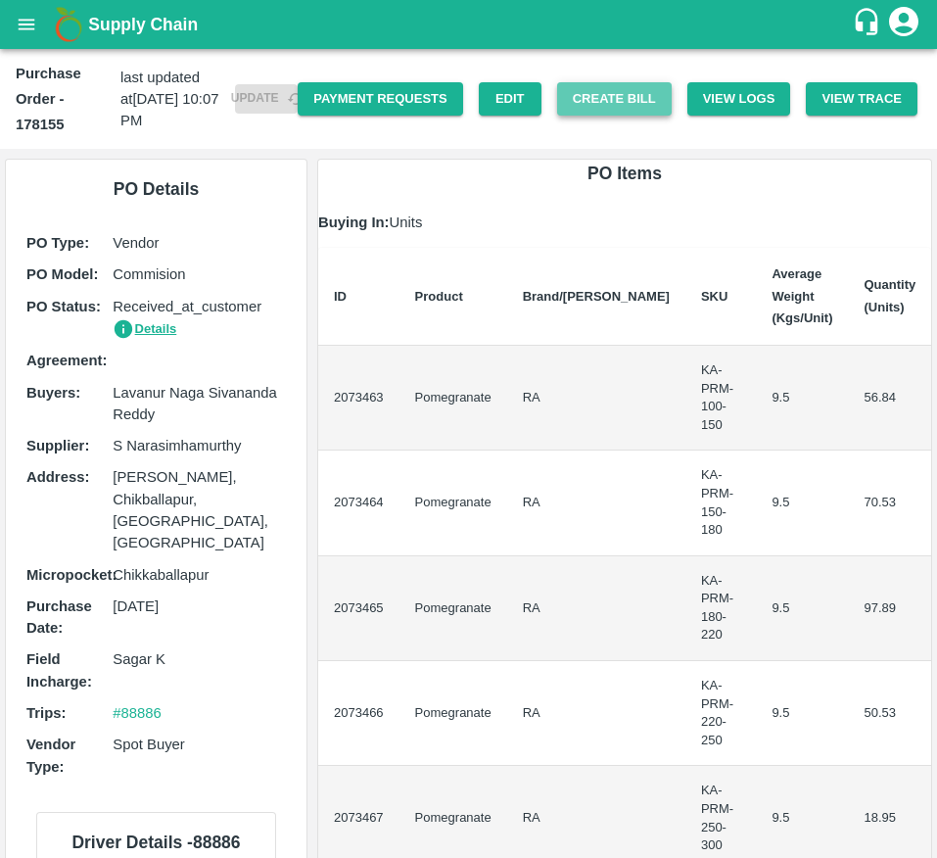
click at [603, 88] on button "Create Bill" at bounding box center [614, 99] width 115 height 34
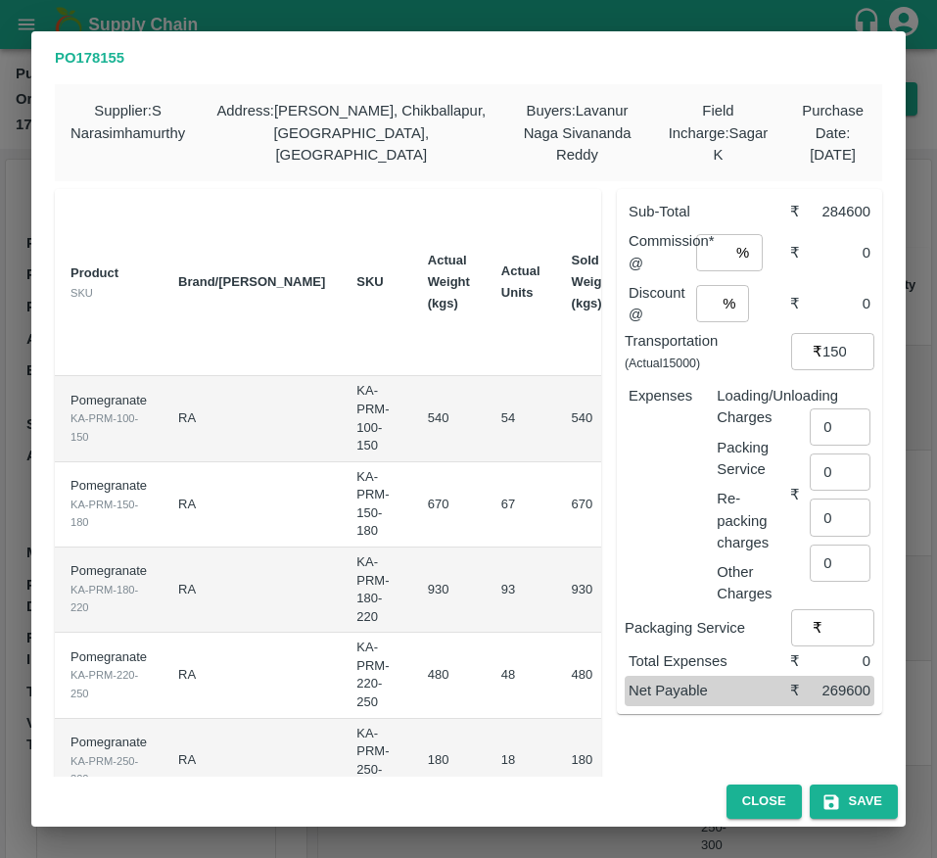
scroll to position [0, 287]
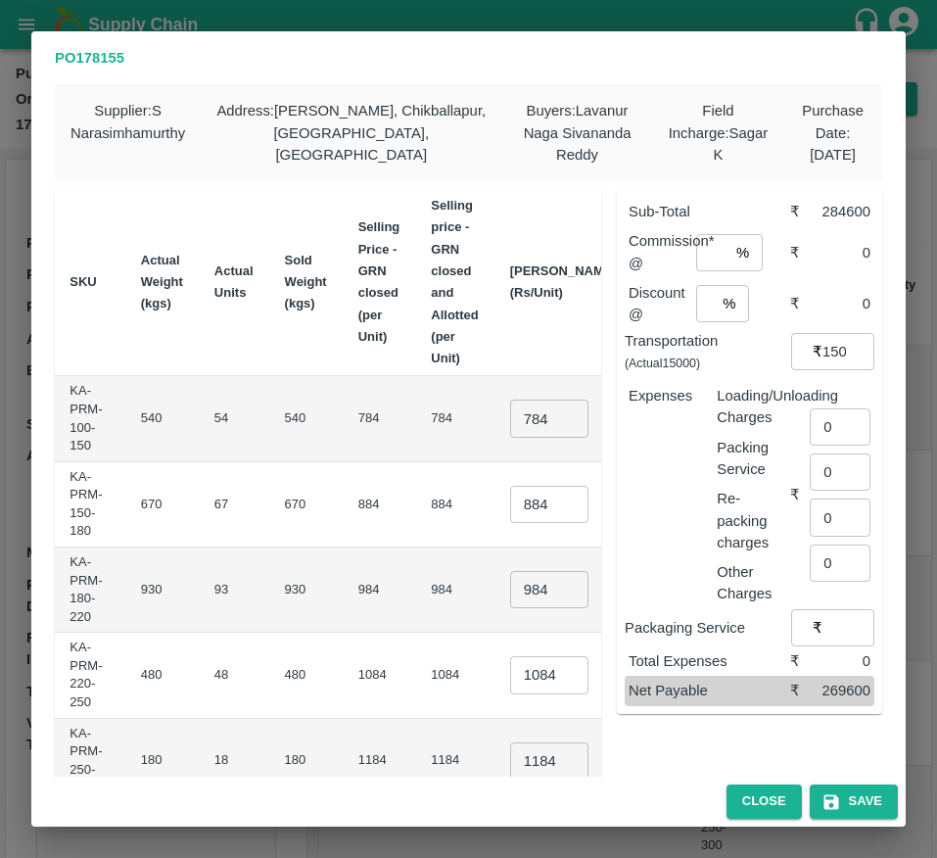
click at [495, 422] on td "784 ​" at bounding box center [564, 418] width 138 height 85
click at [510, 420] on input "784" at bounding box center [549, 418] width 78 height 37
type input "850"
click at [510, 497] on input "884" at bounding box center [549, 504] width 78 height 37
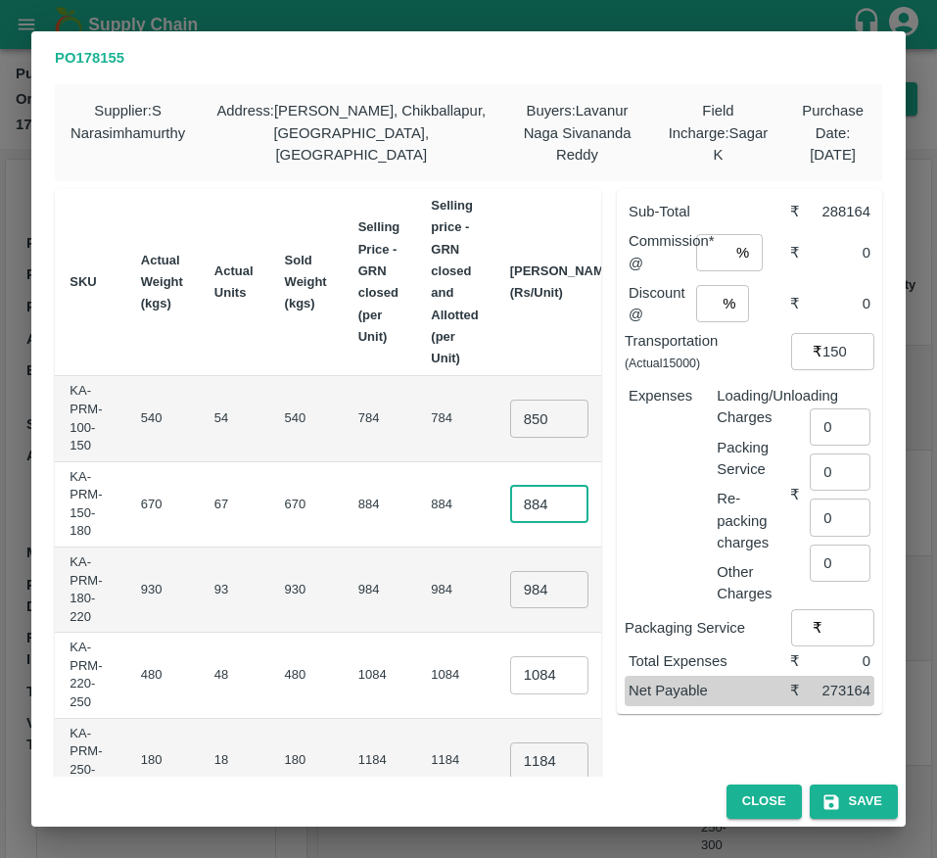
click at [510, 497] on input "884" at bounding box center [549, 504] width 78 height 37
type input "950"
click at [510, 591] on input "984" at bounding box center [549, 589] width 78 height 37
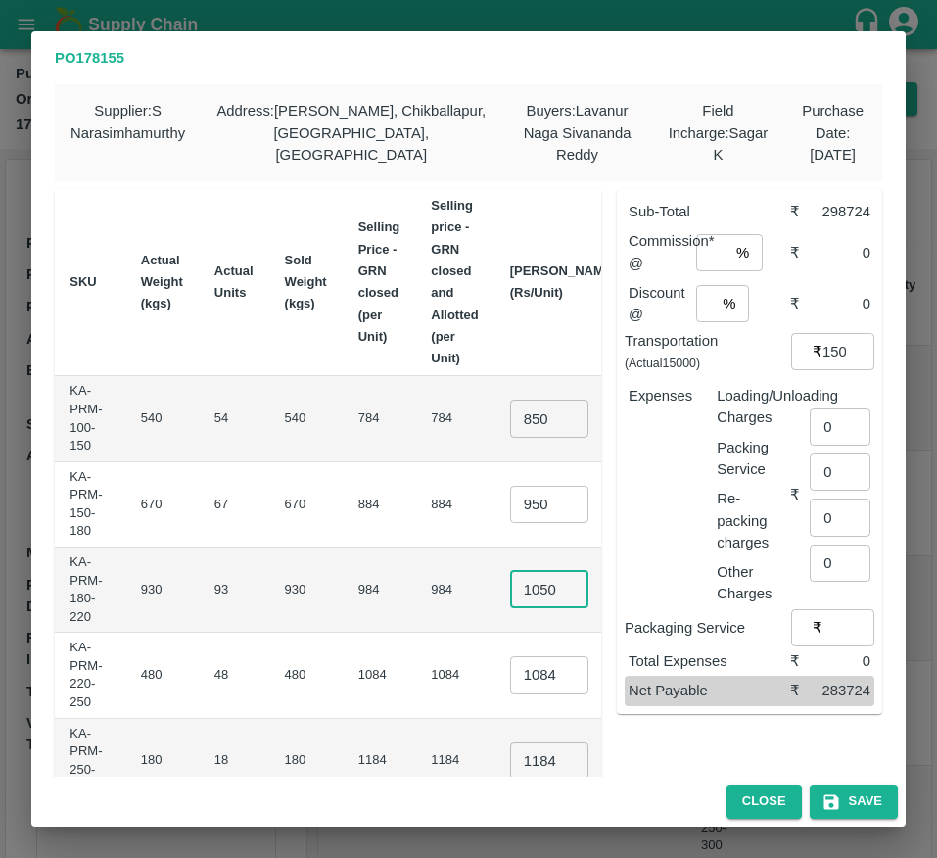
type input "1050"
click at [510, 683] on input "1084" at bounding box center [549, 674] width 78 height 37
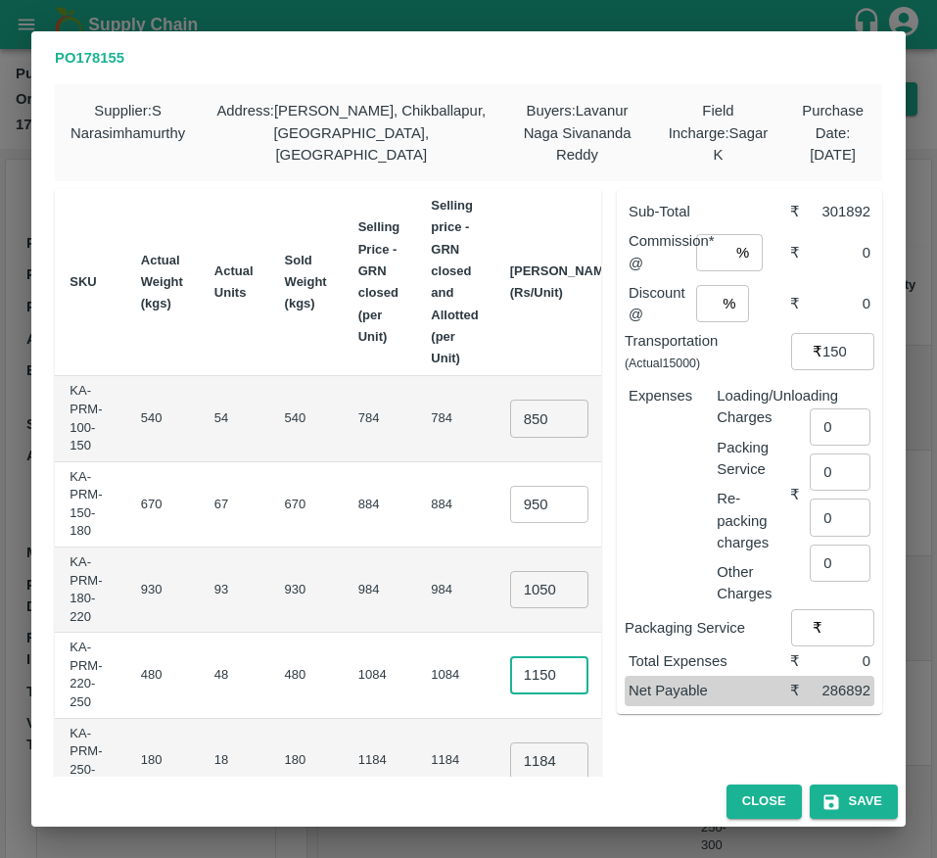
type input "1150"
click at [510, 765] on input "1184" at bounding box center [549, 760] width 78 height 37
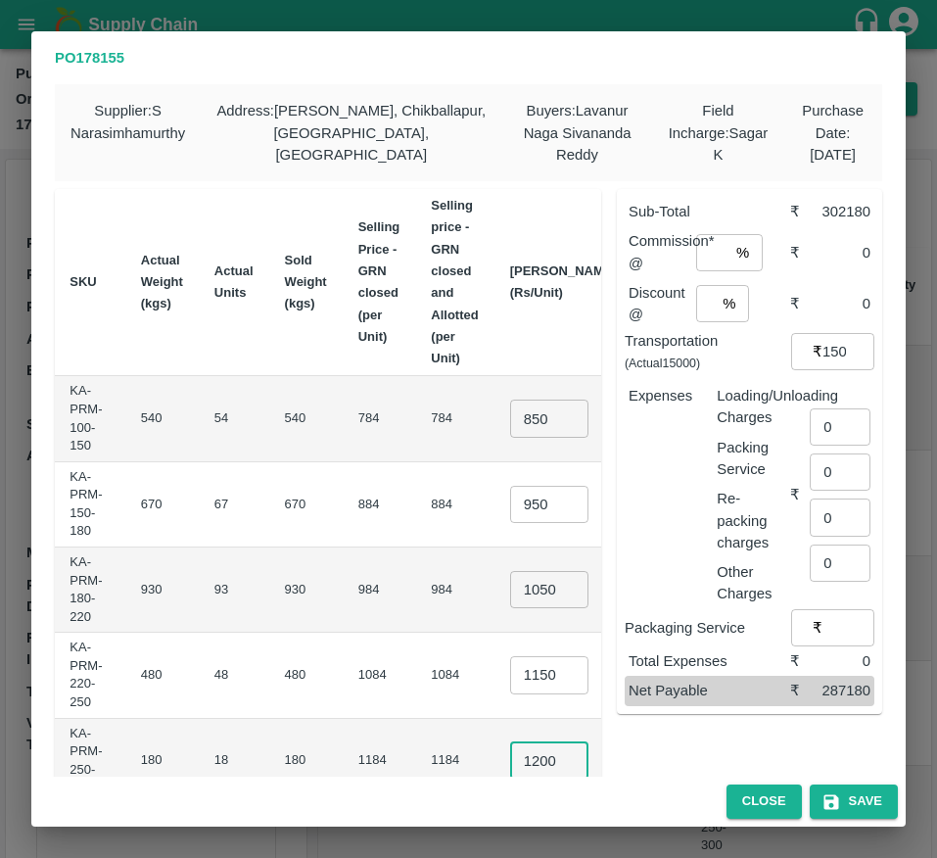
type input "1200"
click at [633, 739] on td "₹21600" at bounding box center [670, 761] width 74 height 85
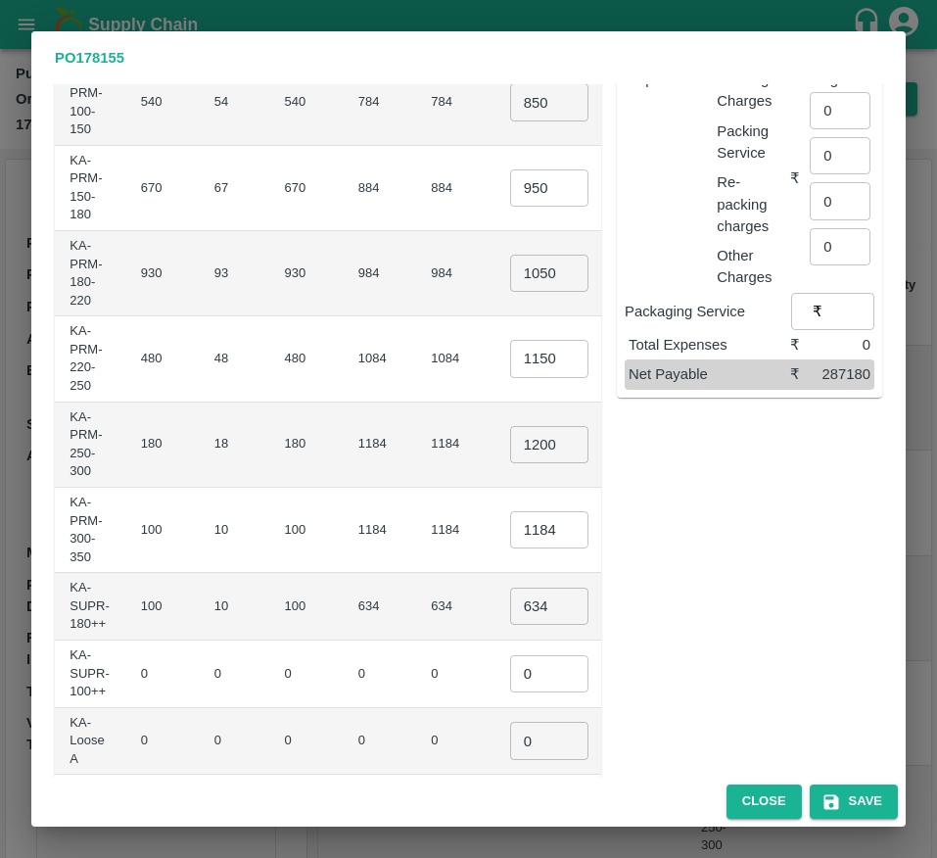
scroll to position [317, 0]
click at [510, 540] on input "1184" at bounding box center [549, 528] width 78 height 37
type input "1250"
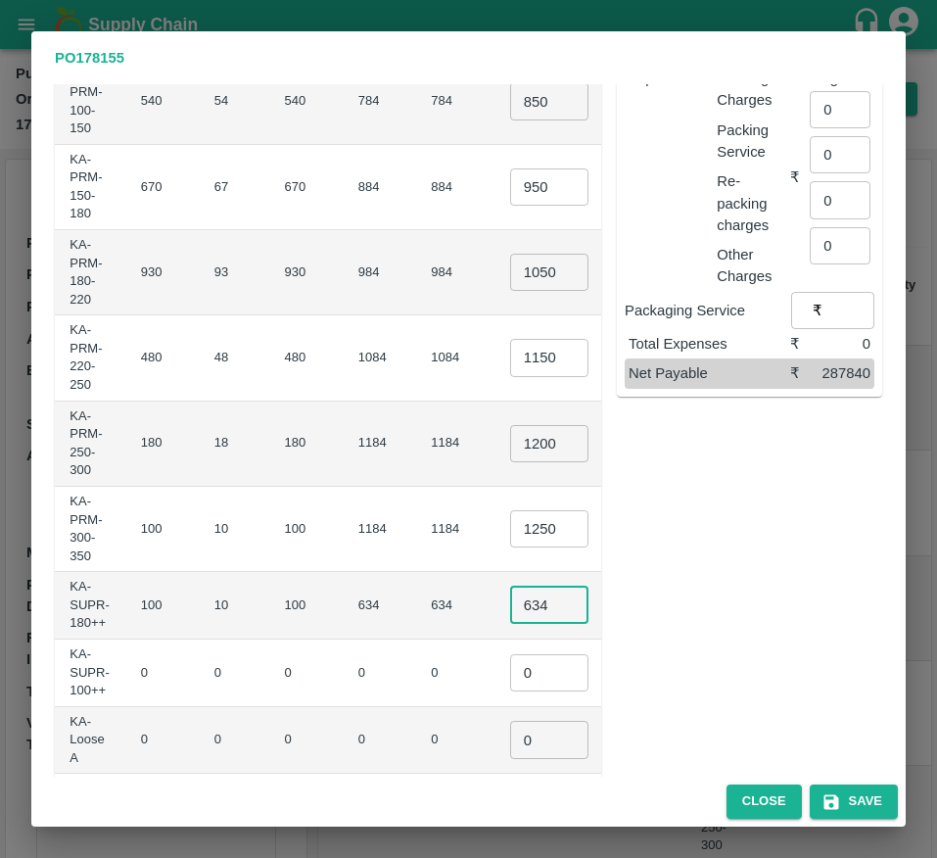
scroll to position [0, 0]
click at [510, 609] on input "634" at bounding box center [549, 605] width 78 height 37
type input "750"
click at [510, 675] on input "0" at bounding box center [549, 672] width 78 height 37
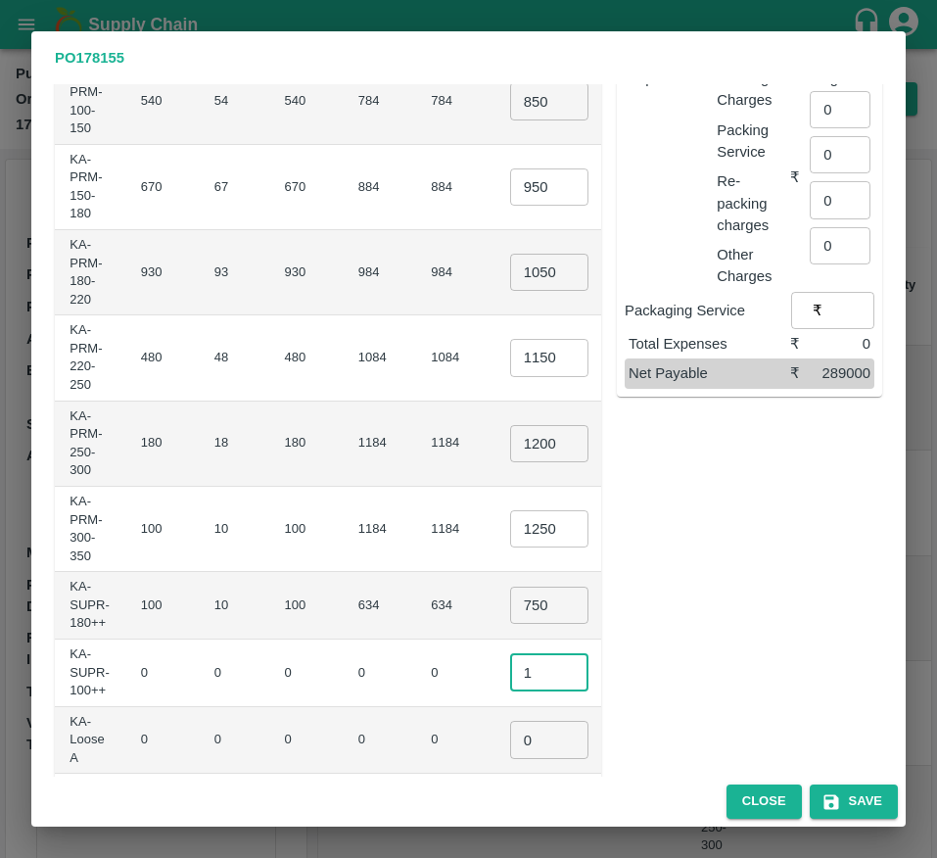
type input "1"
click at [510, 749] on input "0" at bounding box center [549, 739] width 78 height 37
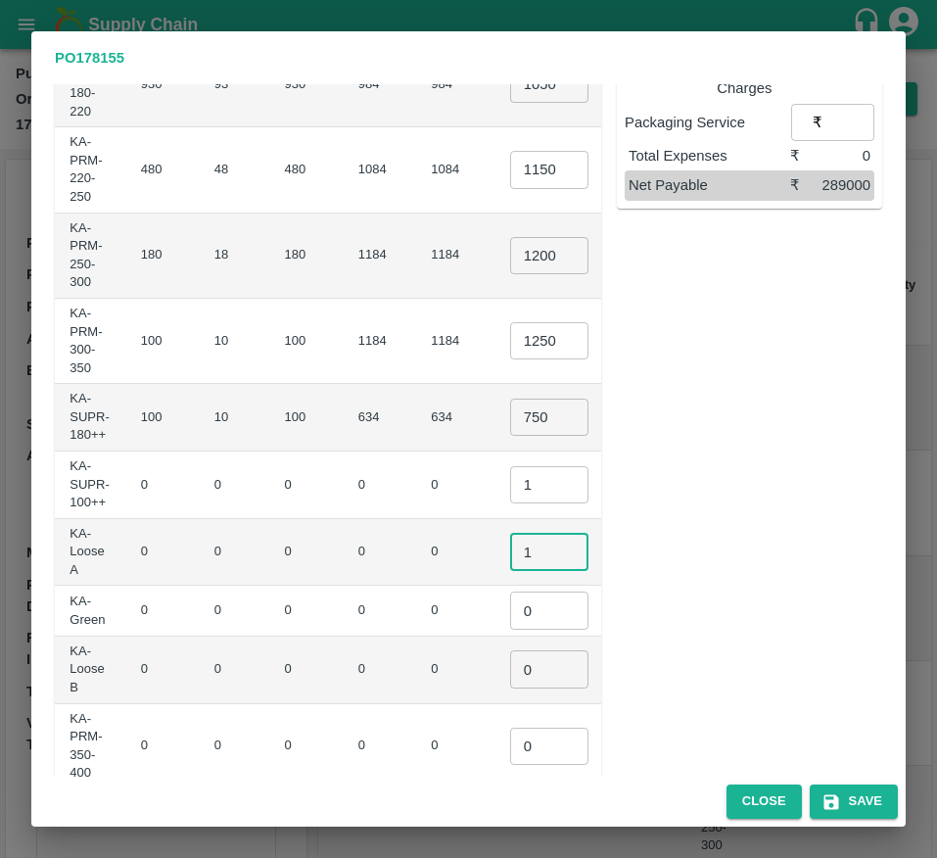
scroll to position [580, 0]
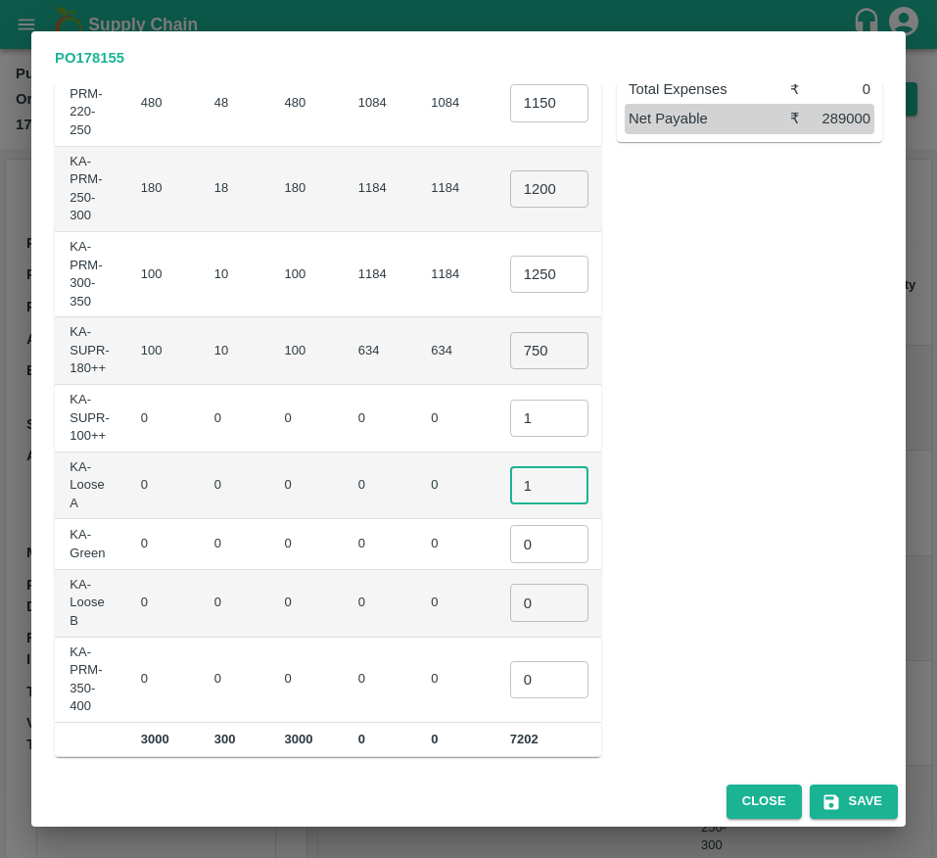
type input "1"
click at [510, 539] on input "0" at bounding box center [549, 543] width 78 height 37
type input "1"
click at [510, 603] on input "0" at bounding box center [549, 602] width 78 height 37
type input "1"
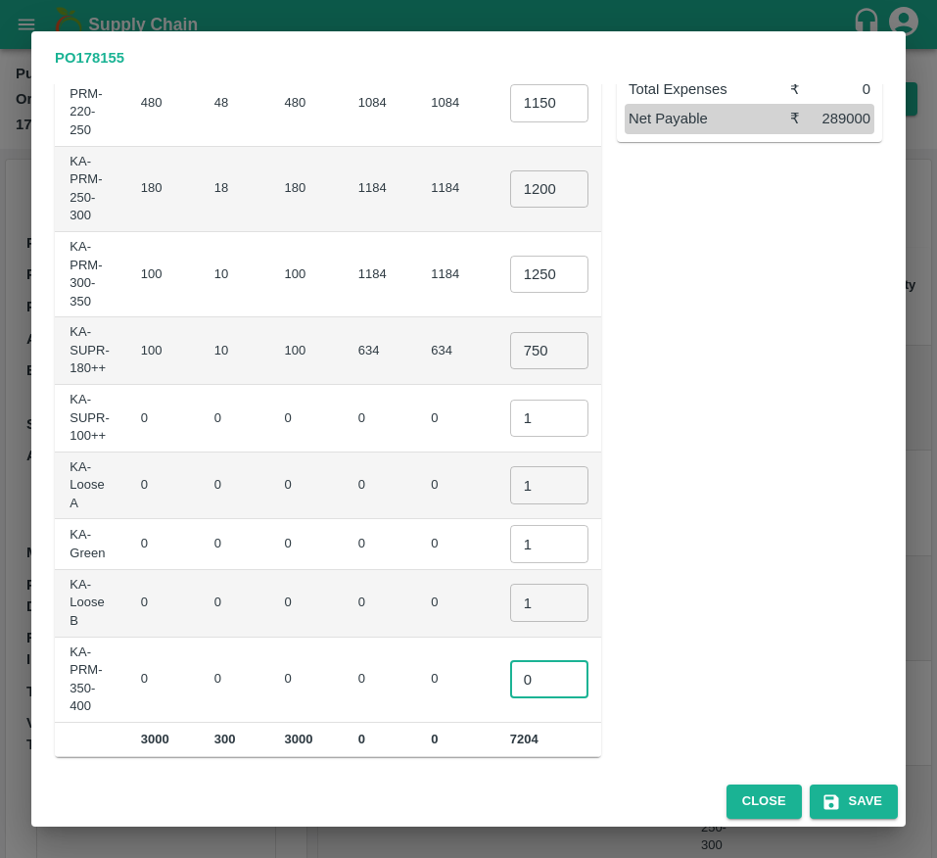
click at [510, 680] on input "0" at bounding box center [549, 679] width 78 height 37
type input "1"
click at [633, 650] on td "₹0" at bounding box center [670, 680] width 74 height 85
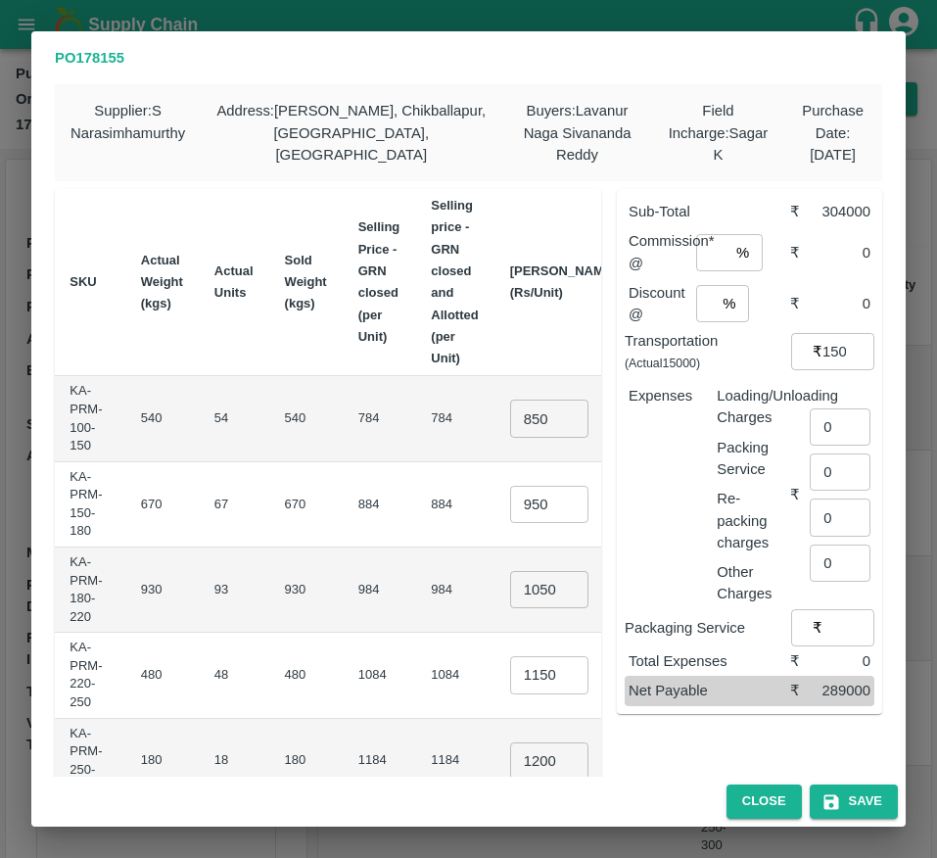
click at [699, 268] on input "number" at bounding box center [712, 252] width 32 height 37
type input "6"
click at [703, 297] on input "number" at bounding box center [706, 303] width 20 height 37
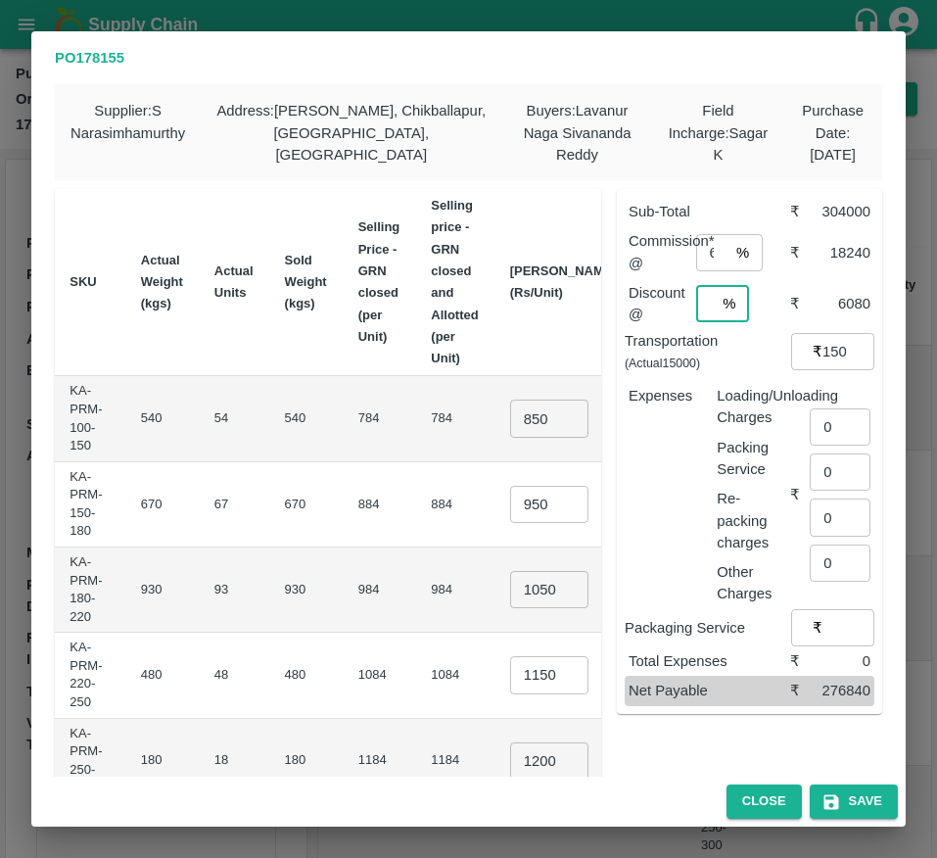
click at [696, 304] on input "2" at bounding box center [706, 303] width 20 height 37
type input "3"
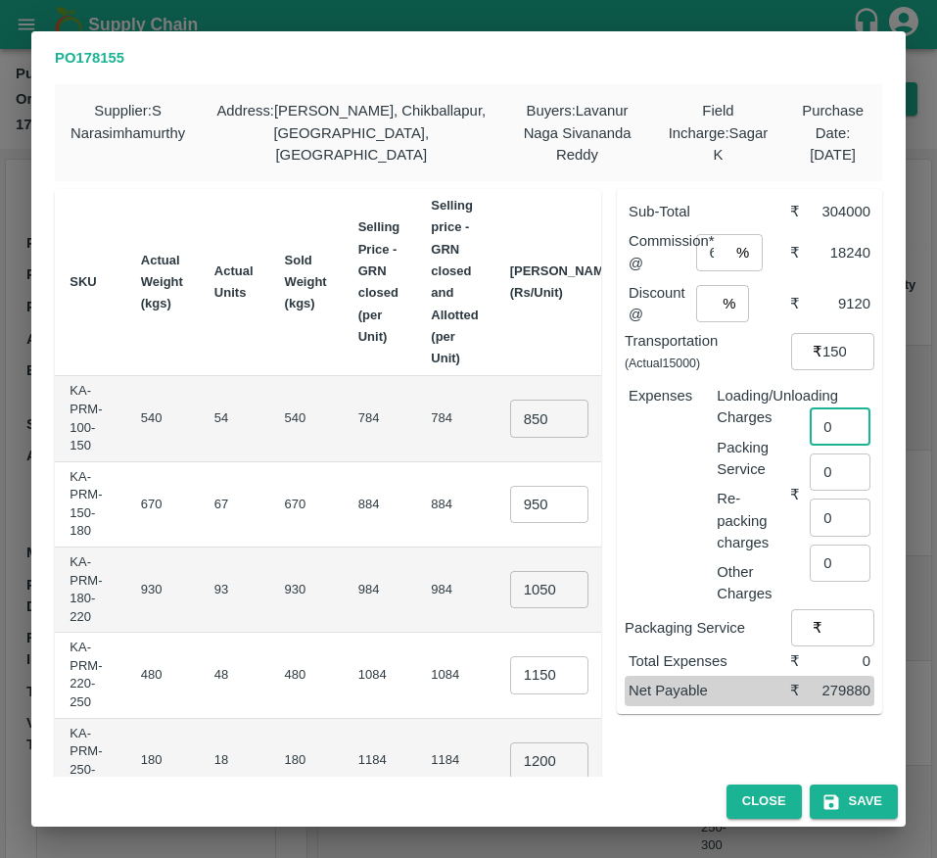
scroll to position [0, 0]
click at [828, 434] on input "0" at bounding box center [840, 426] width 61 height 37
type input "900"
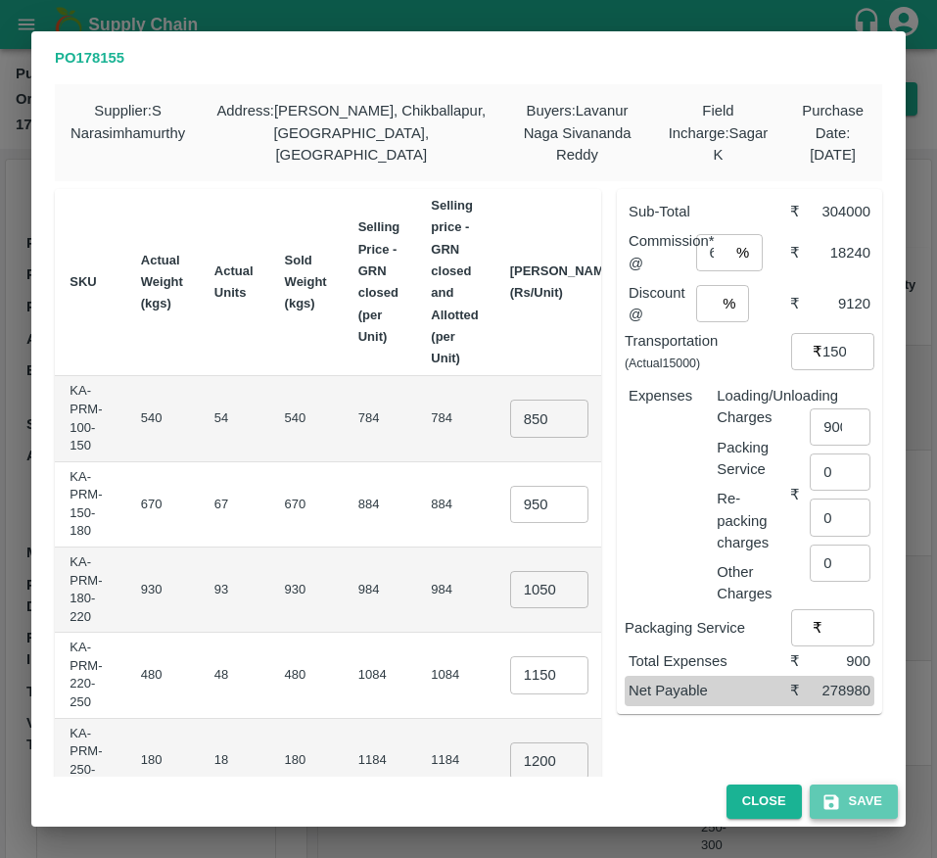
click at [845, 798] on button "Save" at bounding box center [854, 801] width 88 height 34
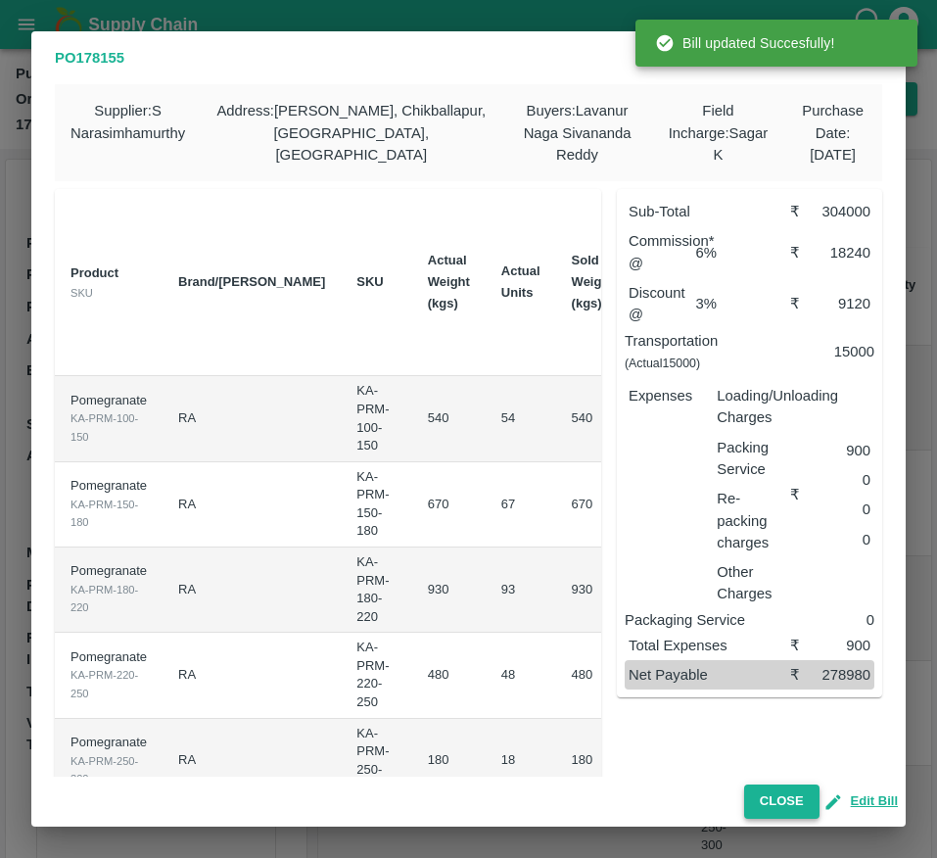
click at [756, 792] on button "Close" at bounding box center [781, 801] width 75 height 34
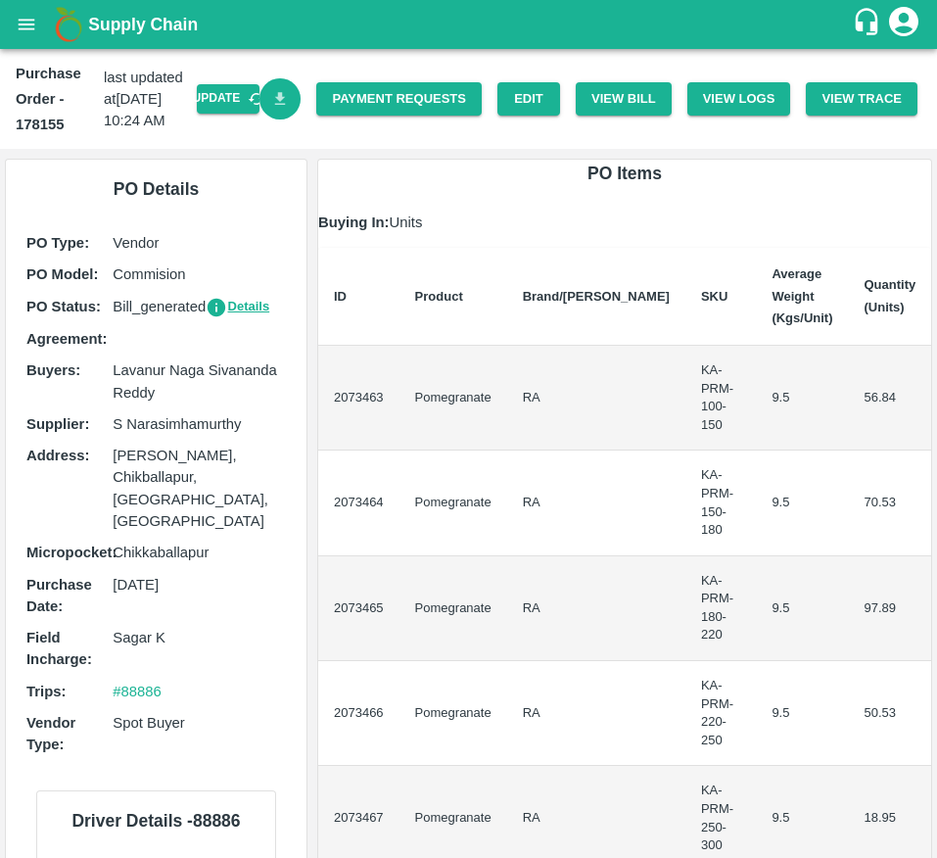
click at [293, 103] on link "Download Bill" at bounding box center [281, 99] width 42 height 42
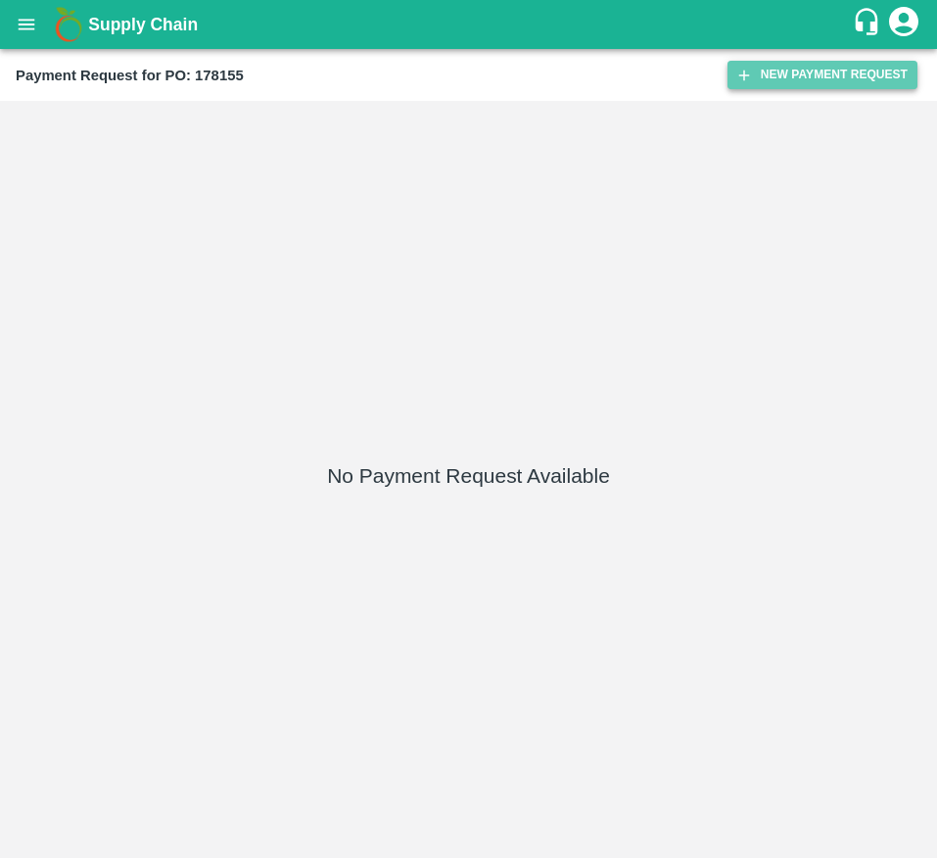
click at [785, 83] on button "New Payment Request" at bounding box center [823, 75] width 190 height 28
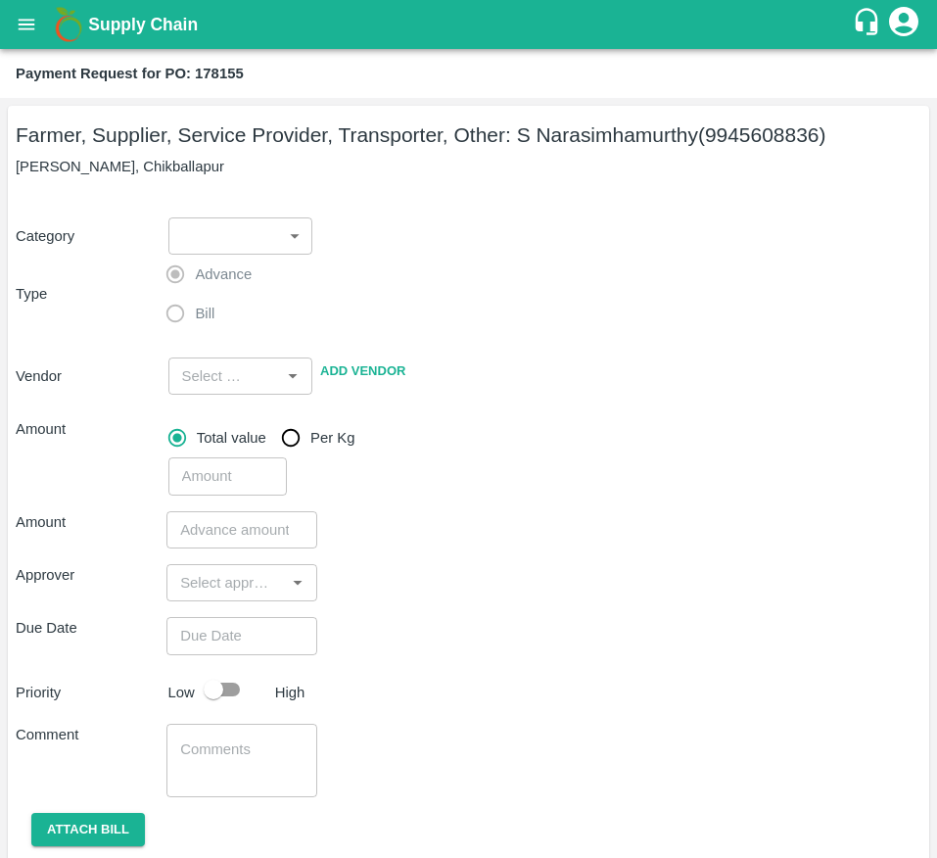
click at [252, 267] on div "Advance Bill" at bounding box center [241, 294] width 151 height 79
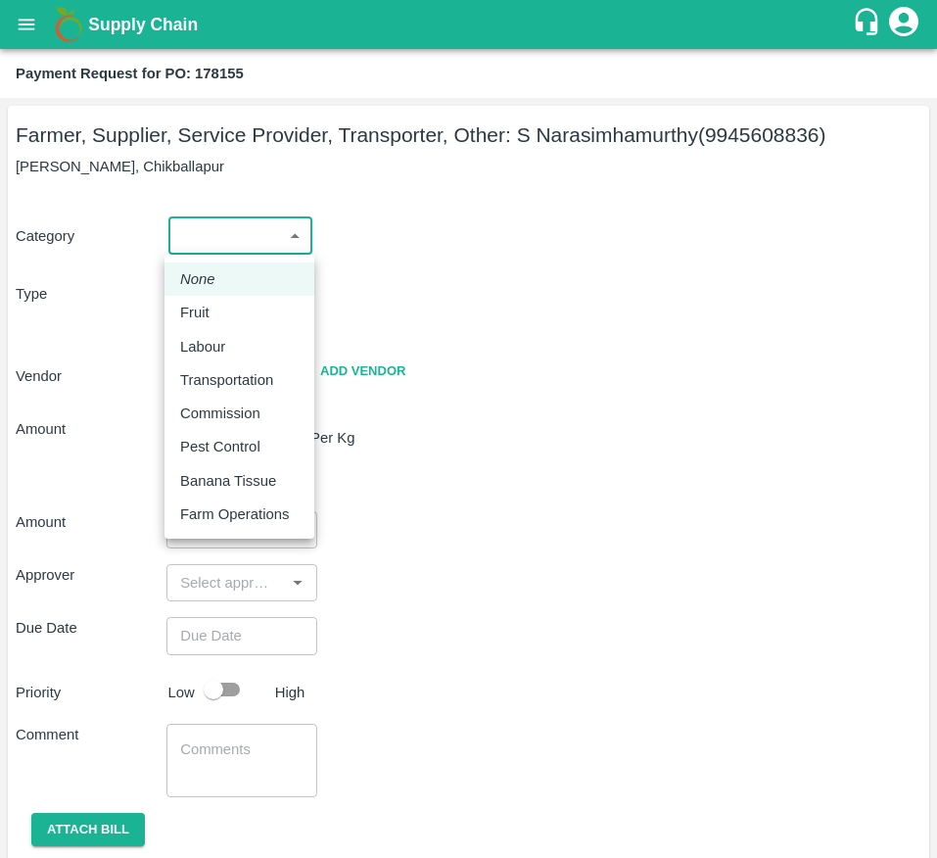
click at [268, 241] on body "Supply Chain Payment Request for PO: 178155 Farmer, Supplier, Service Provider,…" at bounding box center [468, 429] width 937 height 858
click at [258, 308] on div "Fruit" at bounding box center [239, 313] width 118 height 22
type input "1"
type input "S Narasimhamurthy - 9945608836(Farmer, Supplier, Service Provider, Transporter,…"
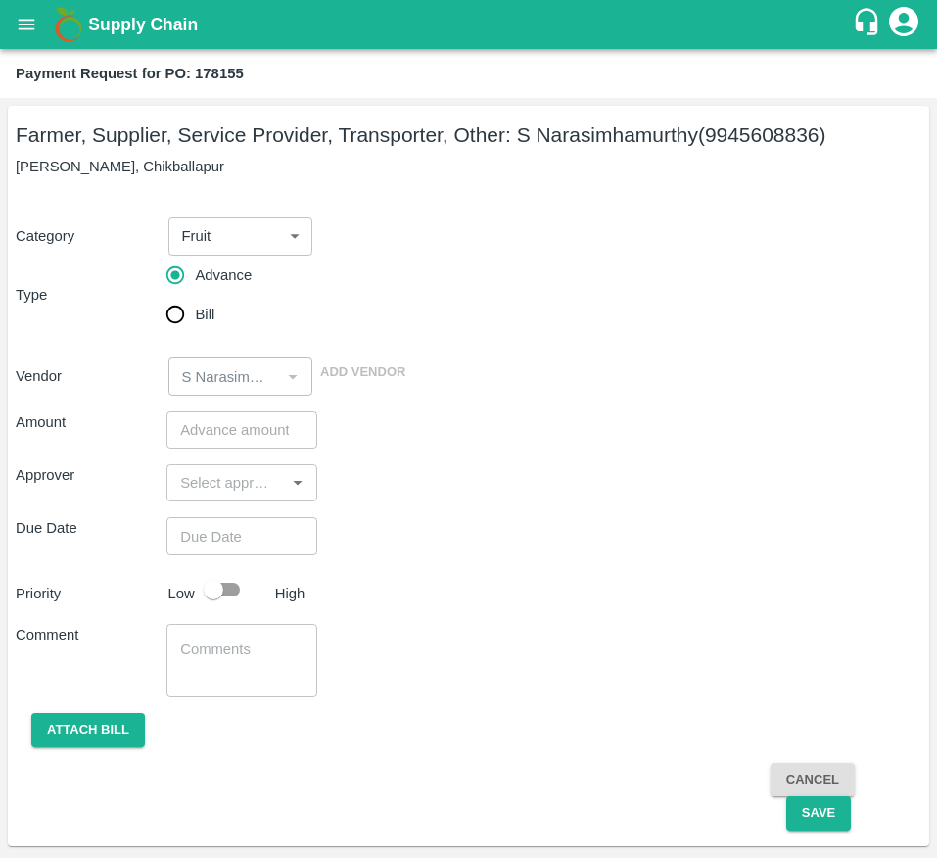
drag, startPoint x: 176, startPoint y: 336, endPoint x: 182, endPoint y: 302, distance: 34.8
click at [182, 302] on div "Category Fruit 1 ​ Type Advance Bill Vendor ​ Add Vendor" at bounding box center [469, 295] width 906 height 202
click at [182, 302] on input "Bill" at bounding box center [175, 314] width 39 height 39
radio input "true"
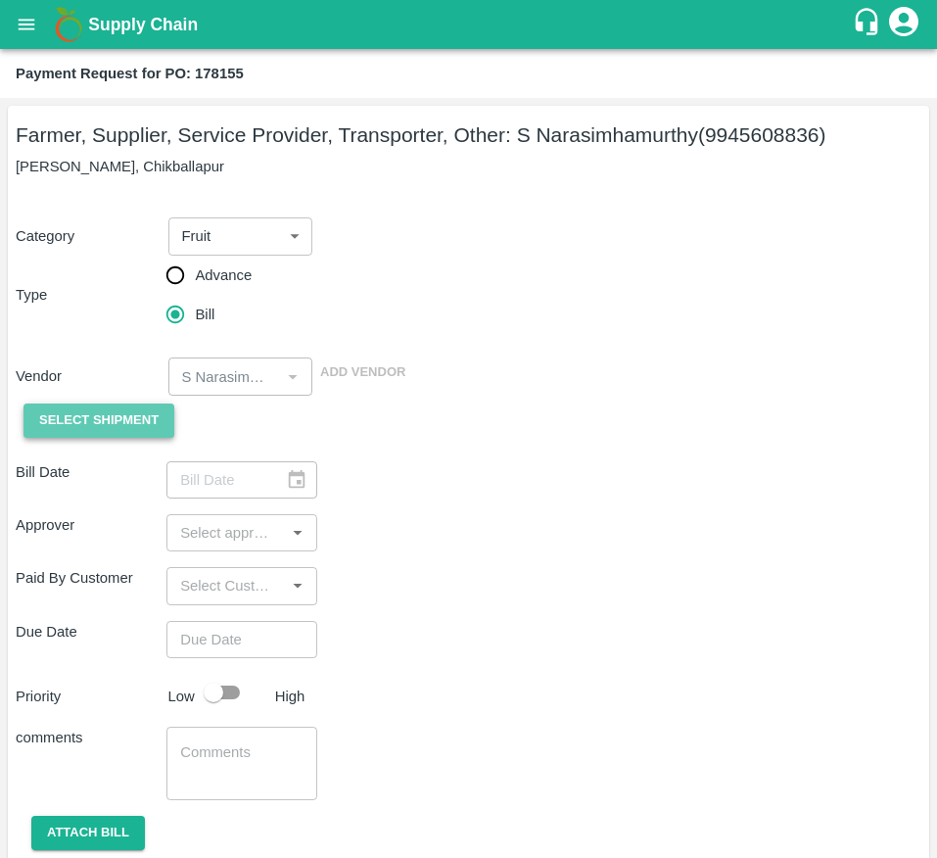
click at [127, 422] on span "Select Shipment" at bounding box center [98, 420] width 119 height 23
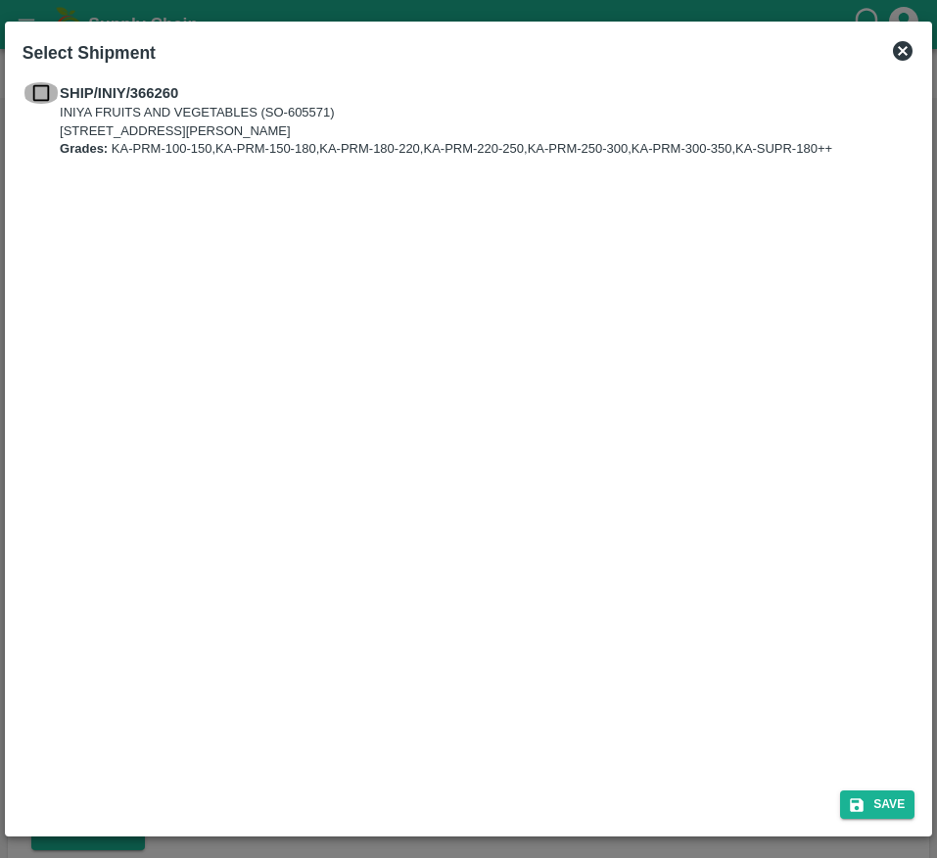
click at [43, 91] on input "checkbox" at bounding box center [41, 93] width 37 height 22
checkbox input "true"
click at [845, 809] on button "Save" at bounding box center [877, 804] width 74 height 28
type input "24/09/2025"
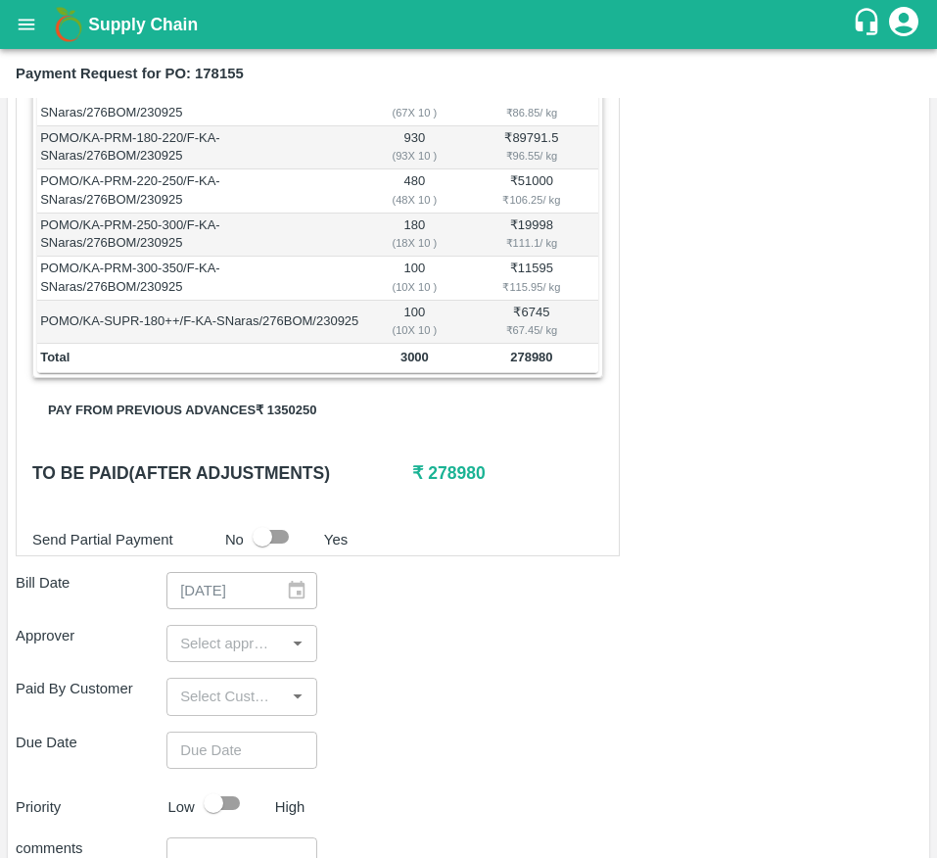
scroll to position [492, 0]
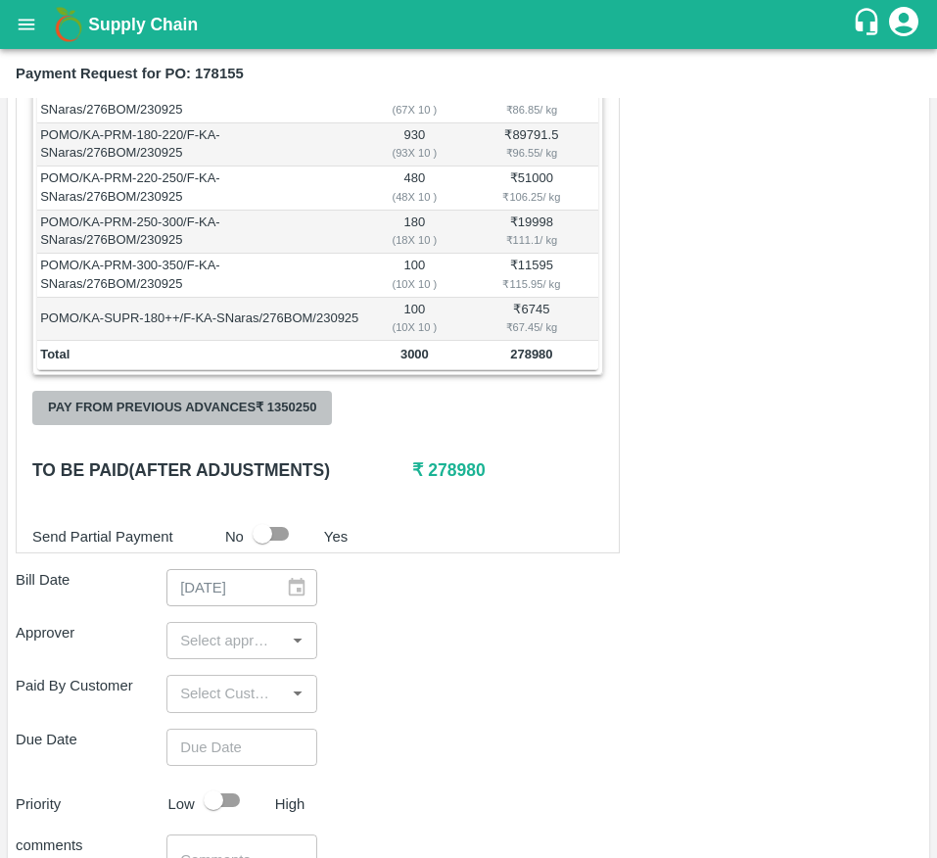
click at [244, 424] on button "Pay from previous advances ₹ 1350250" at bounding box center [182, 408] width 300 height 34
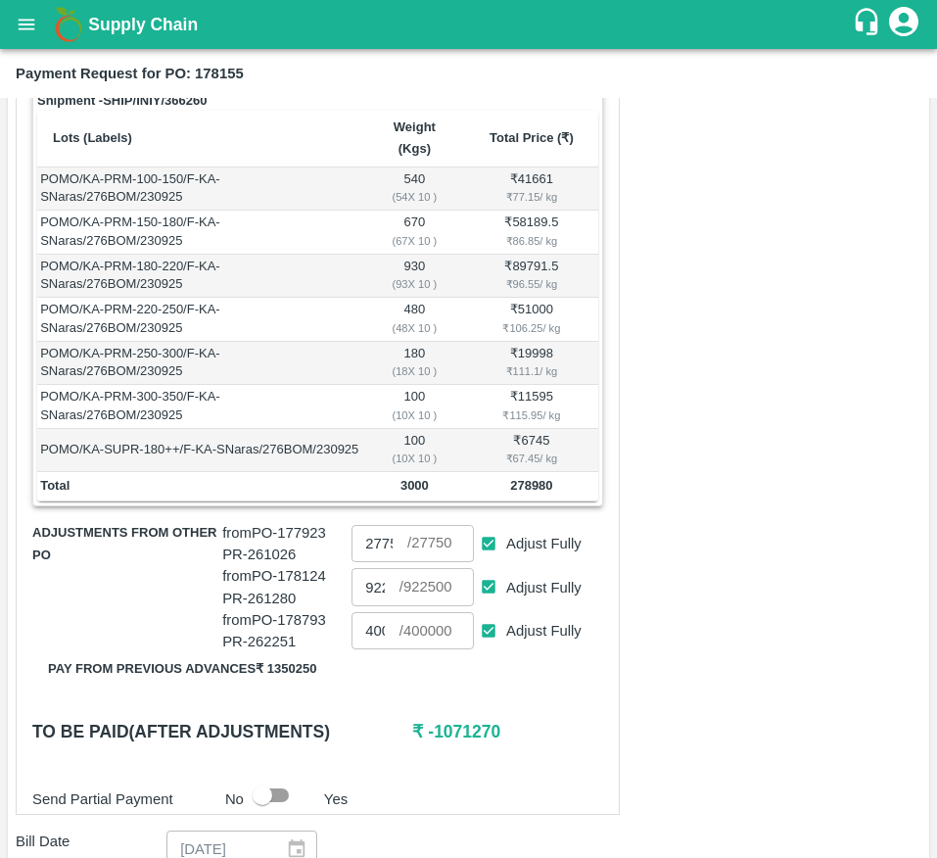
scroll to position [361, 0]
click at [483, 648] on input "Adjust Fully" at bounding box center [489, 630] width 36 height 36
checkbox input "false"
type input "0"
click at [482, 598] on input "Adjust Fully" at bounding box center [489, 586] width 36 height 36
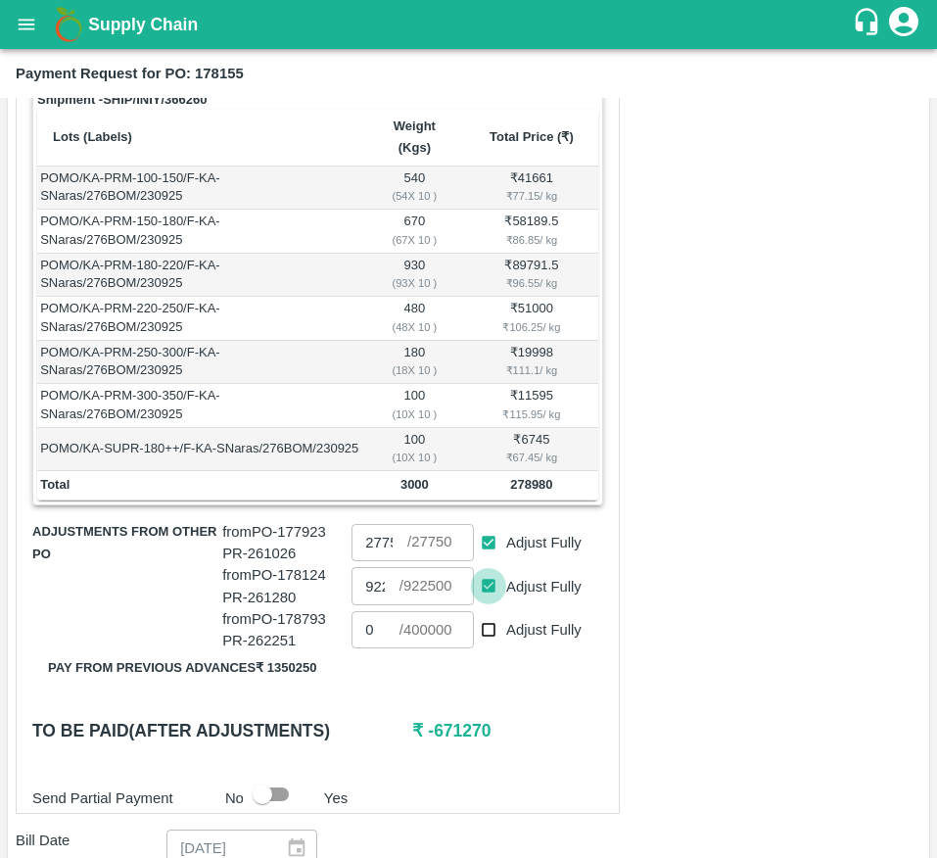
checkbox input "false"
type input "0"
click at [374, 604] on input "0" at bounding box center [375, 585] width 47 height 37
type input "251200"
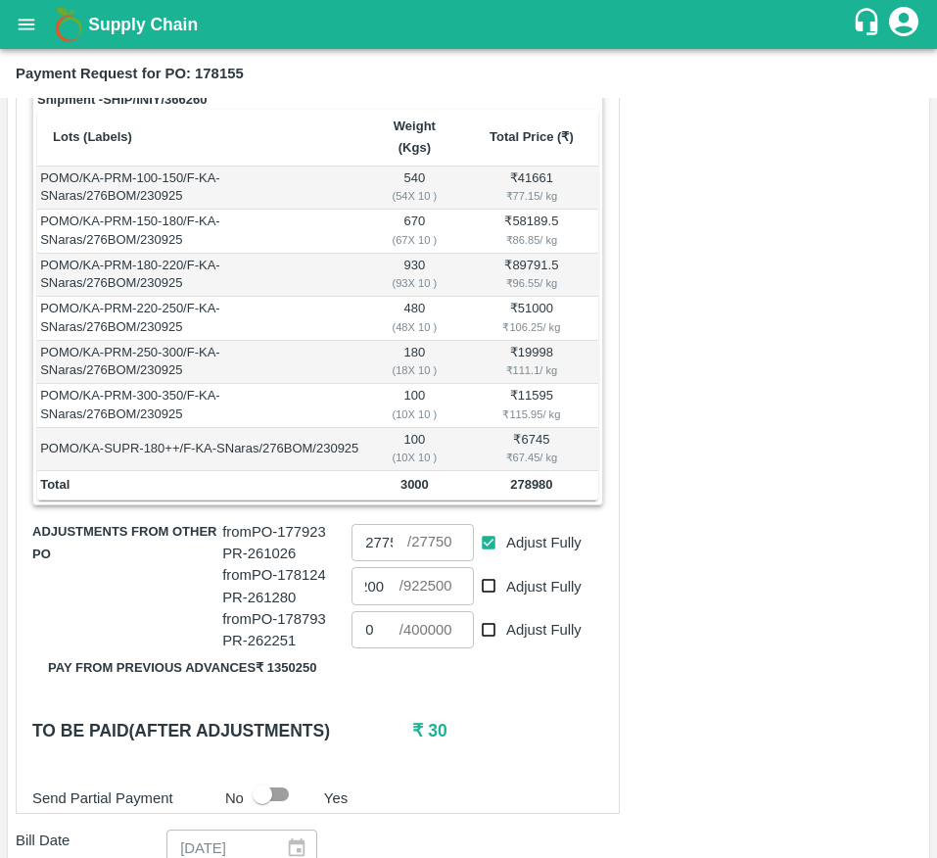
scroll to position [0, 0]
click at [513, 734] on div "Shipment - SHIP/INIY/366260 Lots (Labels) Weight (Kgs) Total Price (₹) POMO/KA-…" at bounding box center [318, 449] width 604 height 731
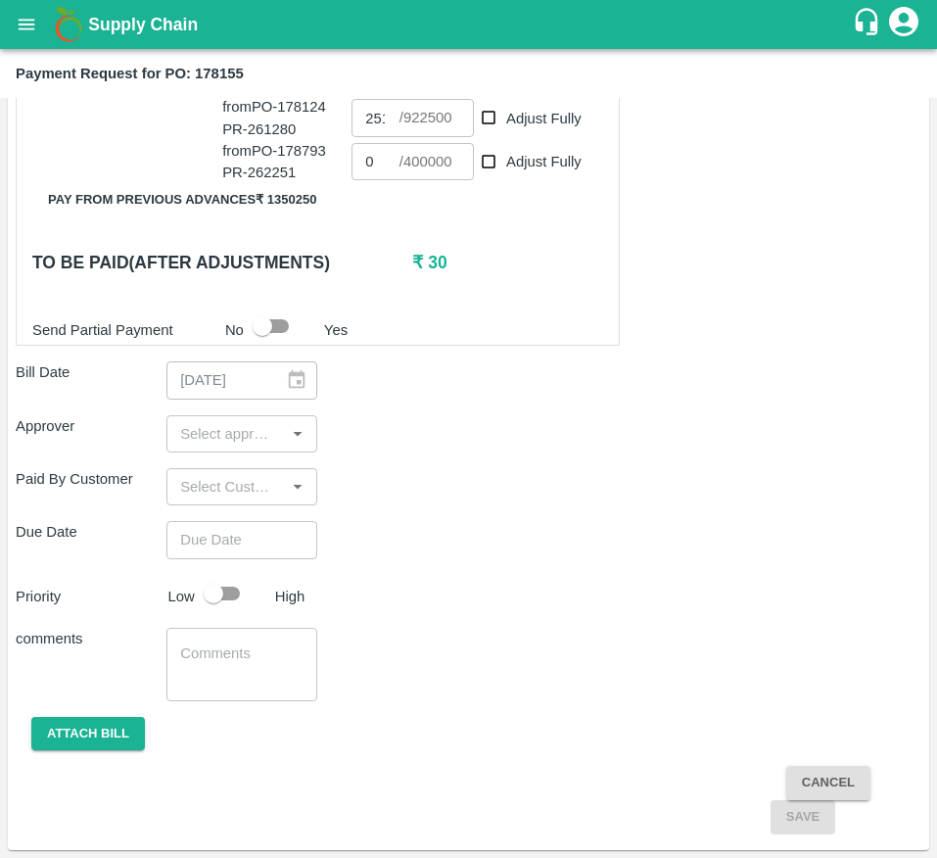
scroll to position [852, 0]
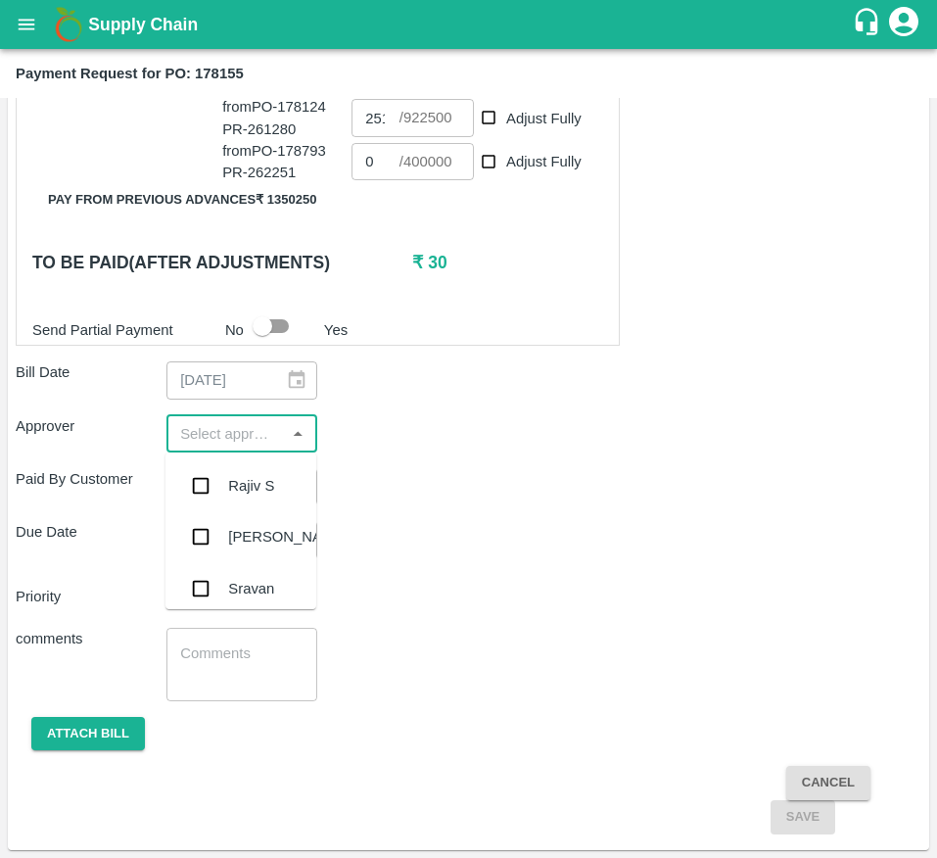
click at [244, 434] on input "input" at bounding box center [225, 433] width 107 height 25
type input "MUK"
click at [237, 483] on div "Mukul Chaudhari" at bounding box center [287, 486] width 119 height 22
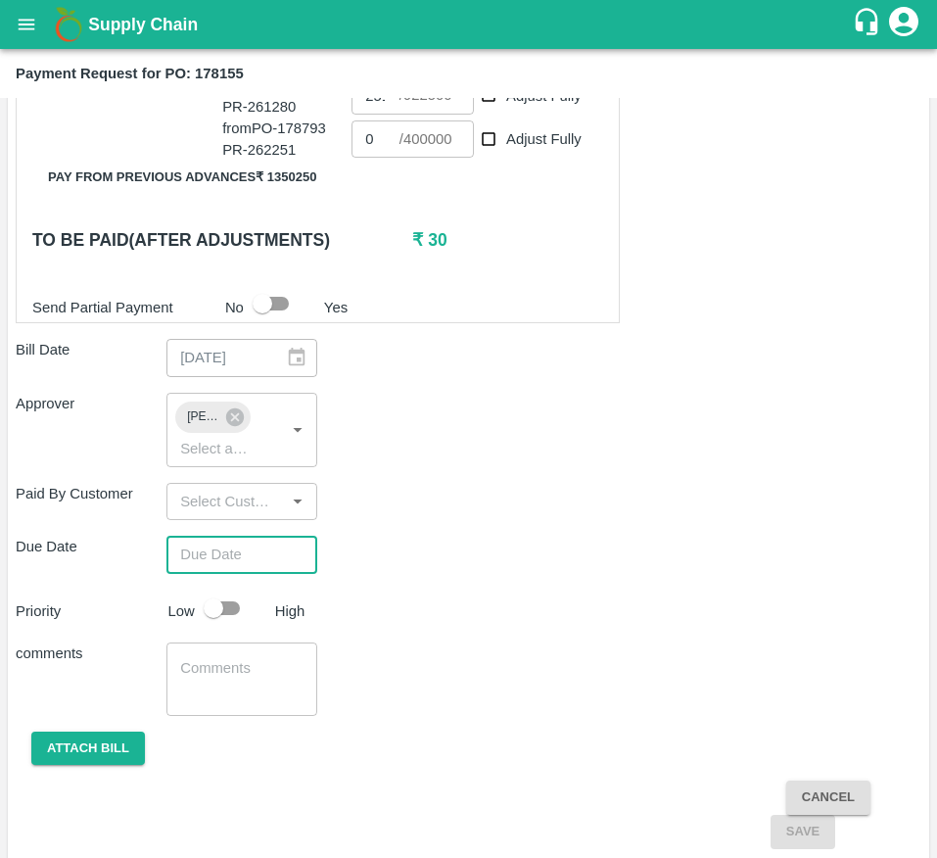
type input "DD/MM/YYYY hh:mm aa"
click at [220, 573] on input "DD/MM/YYYY hh:mm aa" at bounding box center [234, 554] width 137 height 37
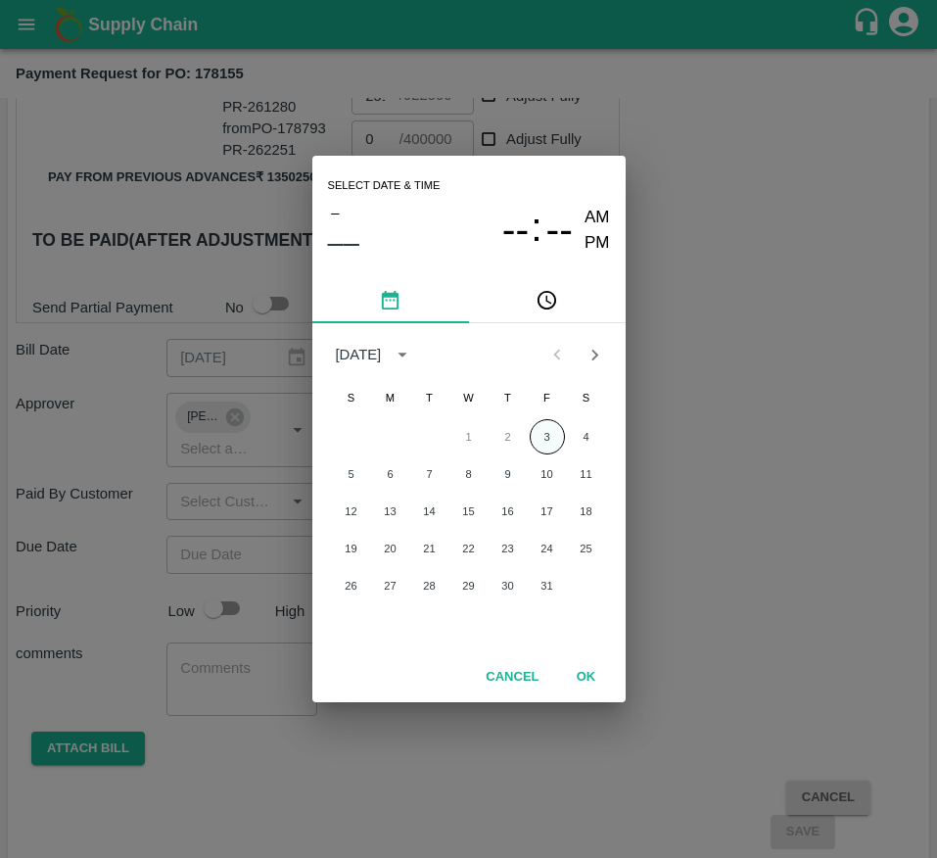
click at [549, 430] on button "3" at bounding box center [547, 436] width 35 height 35
type input "03/10/2025 12:00 AM"
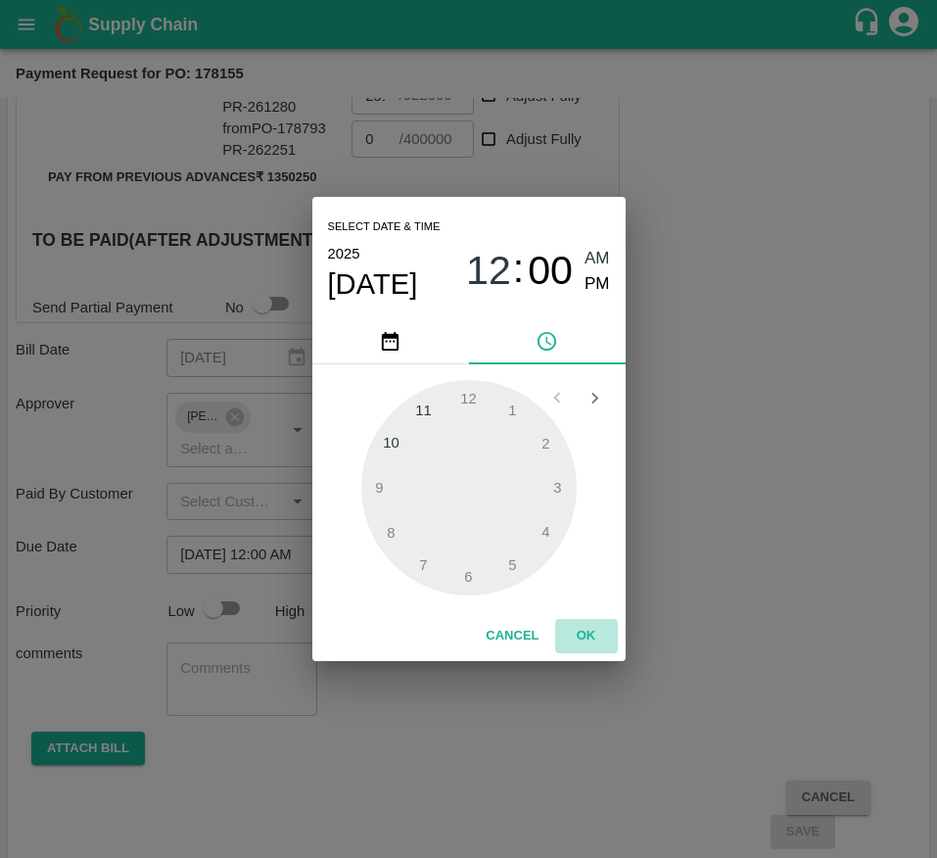
click at [570, 620] on button "OK" at bounding box center [586, 636] width 63 height 34
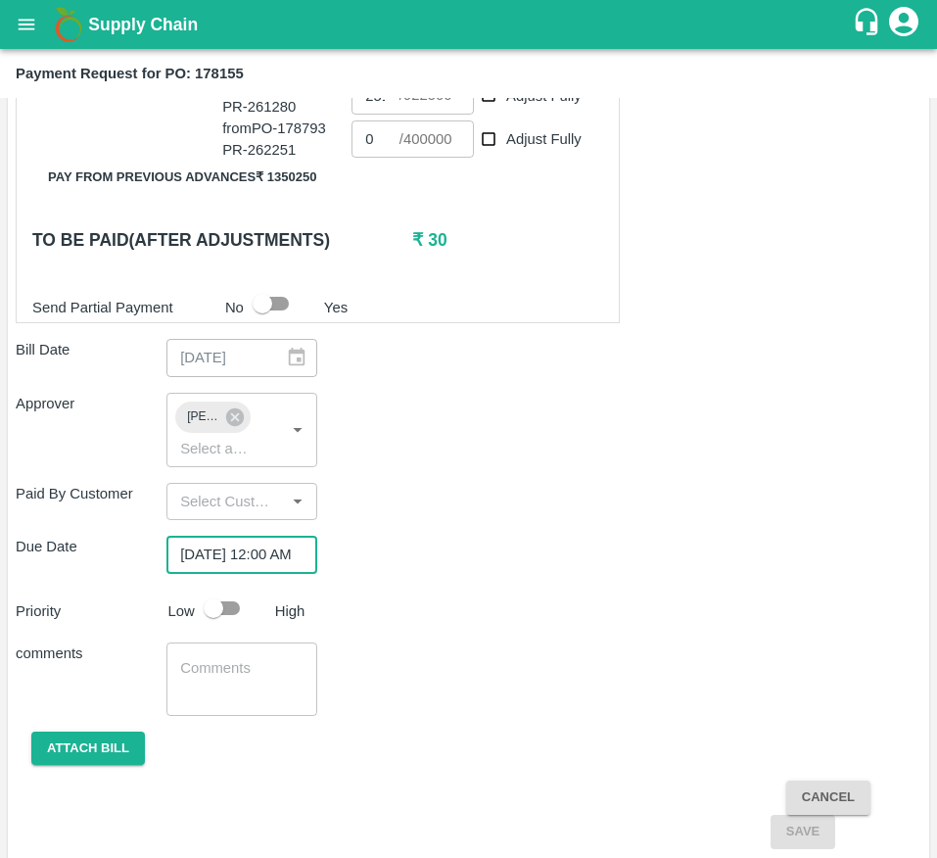
scroll to position [0, 0]
click at [218, 627] on input "checkbox" at bounding box center [214, 608] width 112 height 37
checkbox input "true"
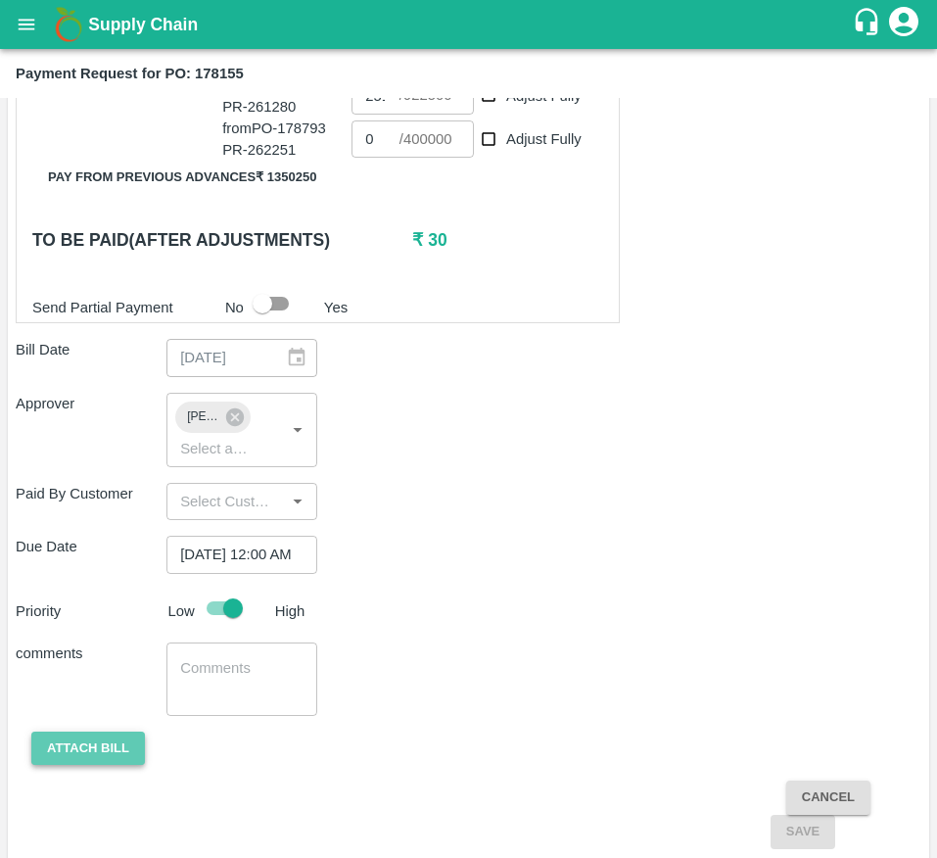
click at [102, 760] on button "Attach bill" at bounding box center [88, 749] width 114 height 34
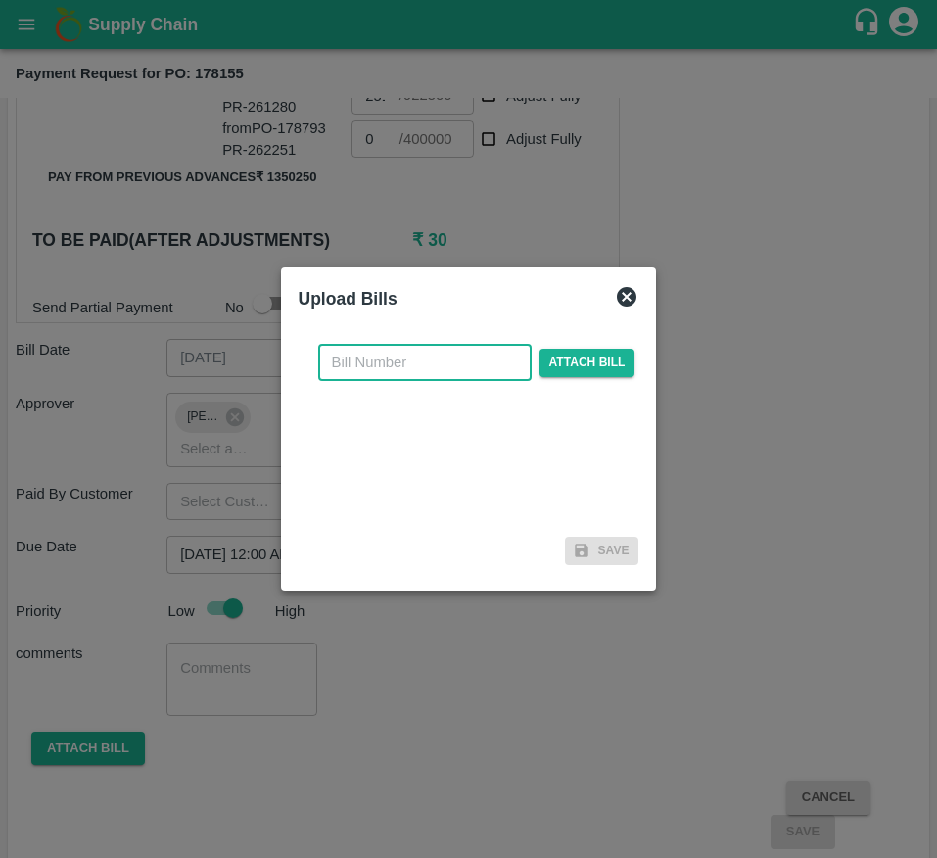
click at [400, 368] on input "text" at bounding box center [424, 362] width 213 height 37
type input "178155"
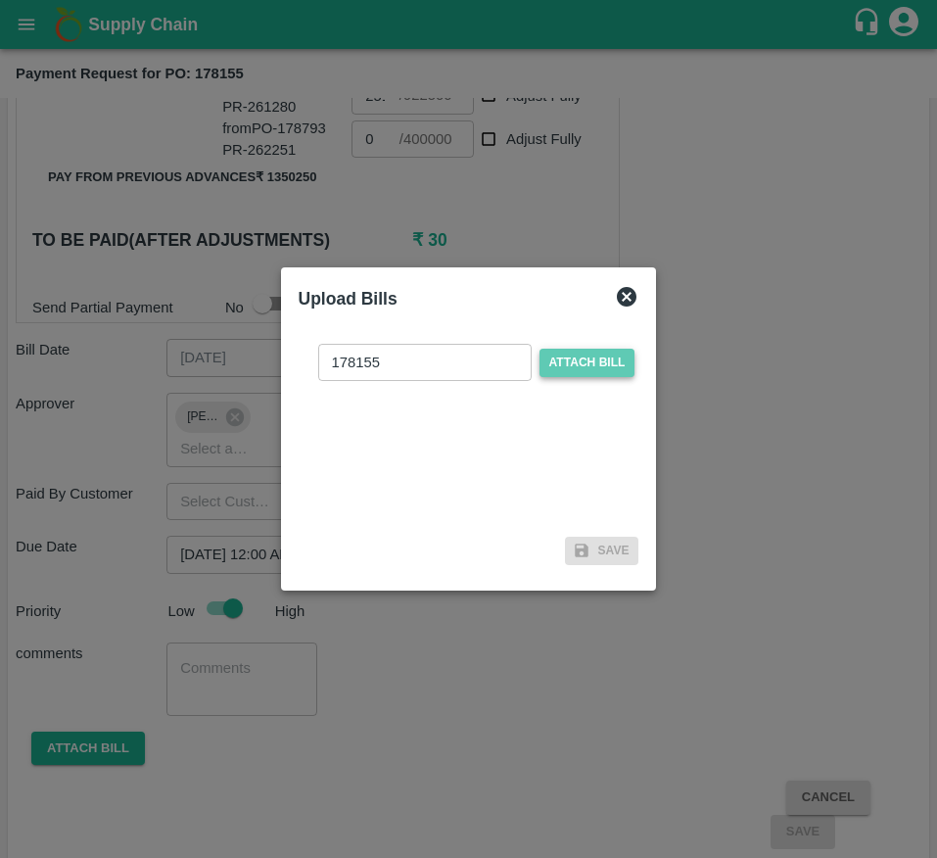
click at [570, 372] on span "Attach bill" at bounding box center [588, 363] width 96 height 28
click at [0, 0] on input "Attach bill" at bounding box center [0, 0] width 0 height 0
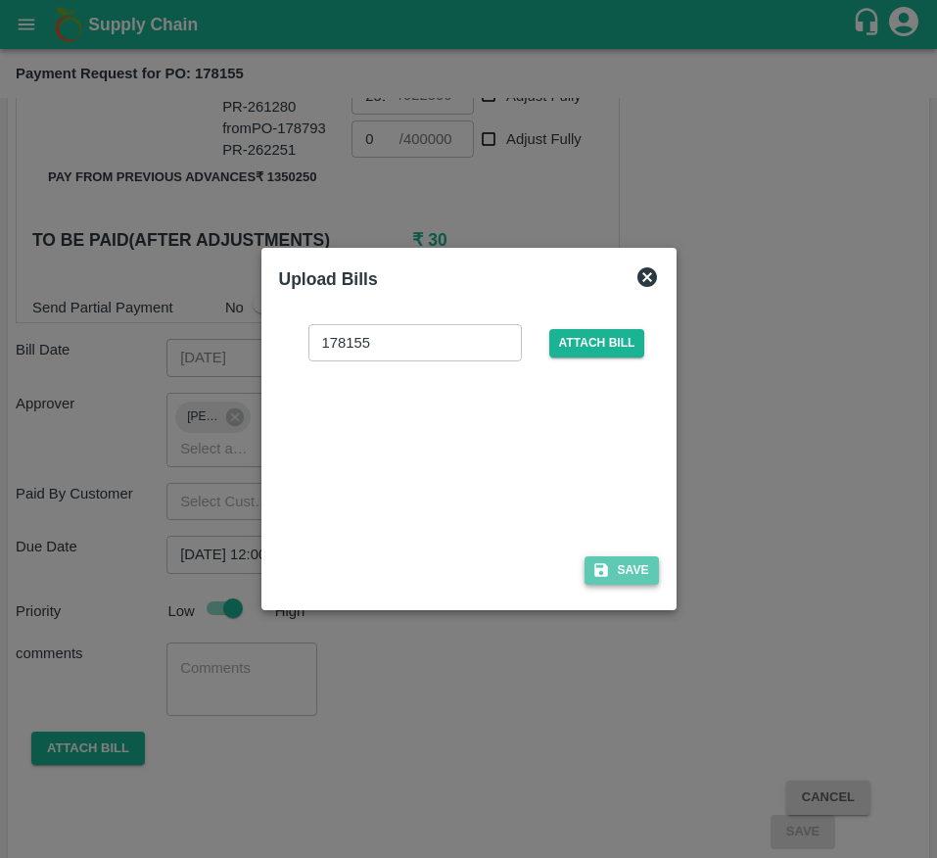
click at [616, 583] on button "Save" at bounding box center [622, 570] width 74 height 28
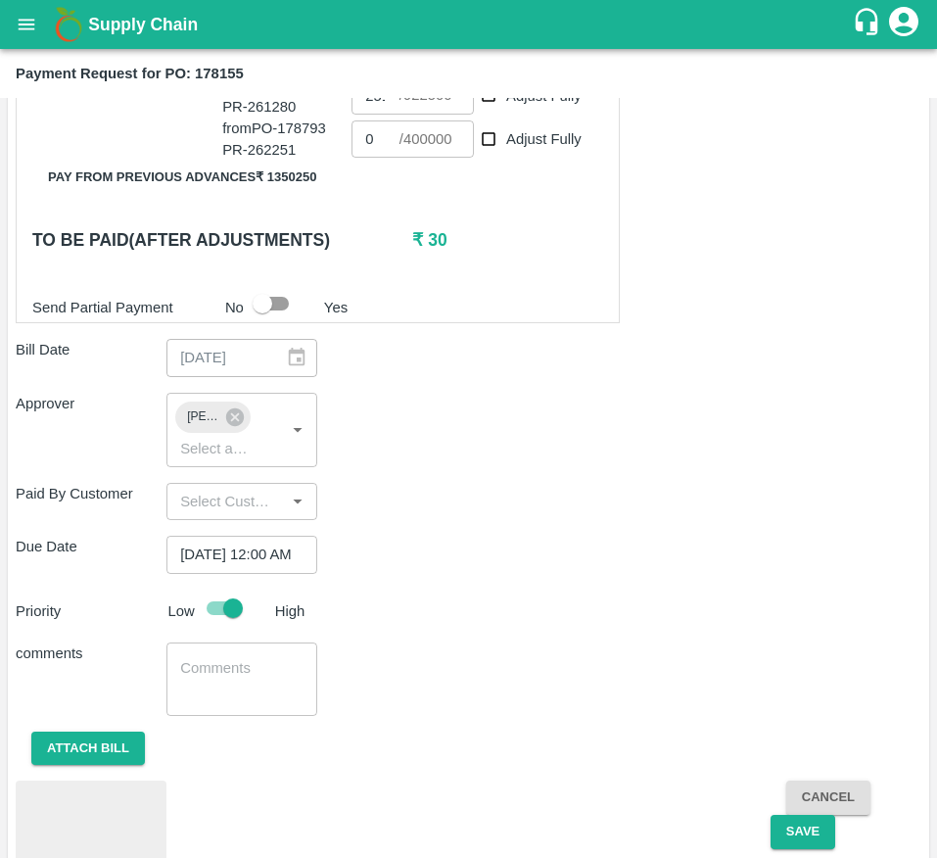
scroll to position [959, 0]
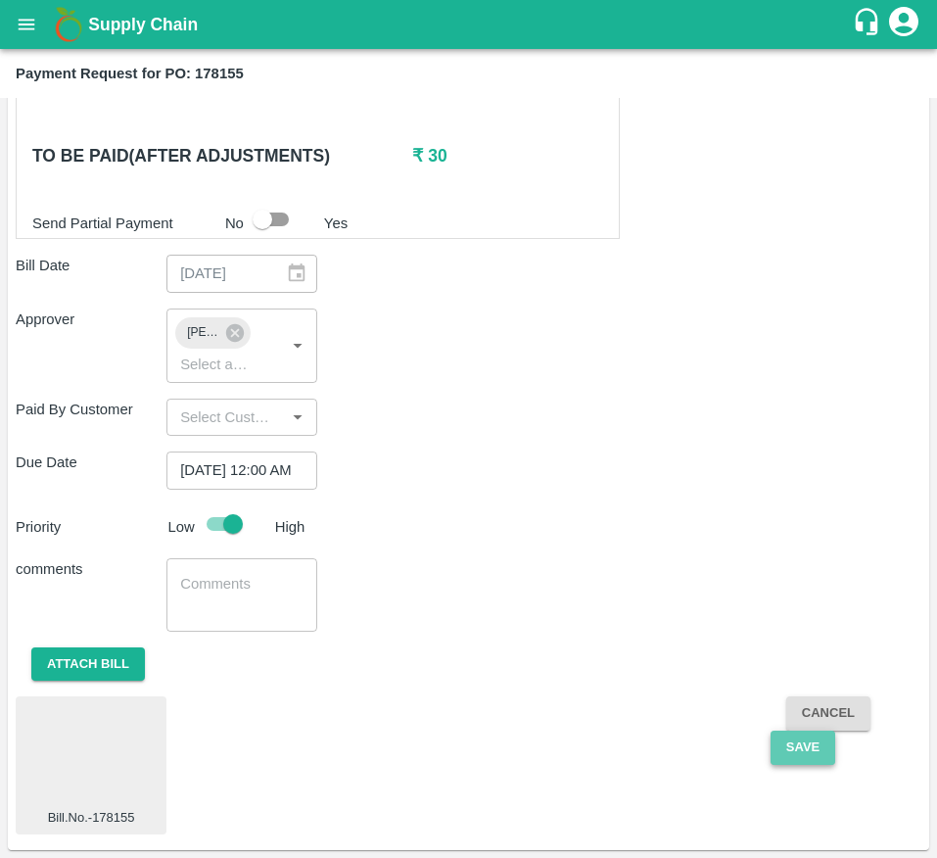
click at [803, 746] on button "Save" at bounding box center [803, 748] width 65 height 34
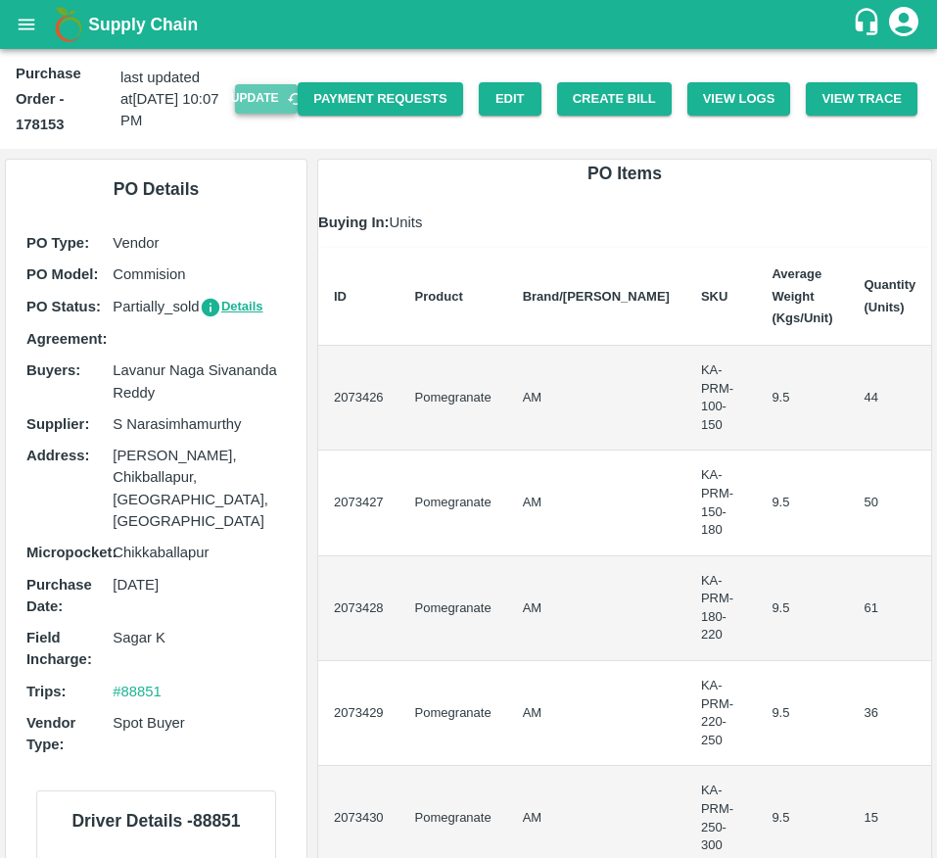
click at [255, 96] on button "Update" at bounding box center [266, 98] width 63 height 28
click at [573, 100] on button "Create Bill" at bounding box center [614, 99] width 115 height 34
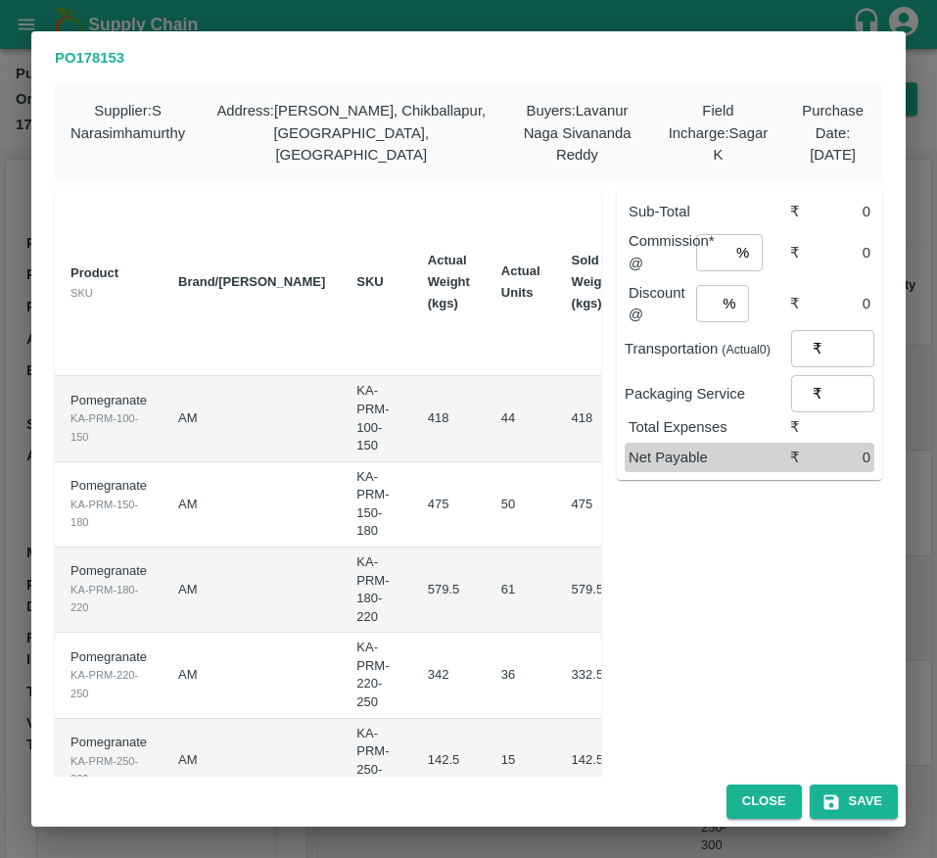
type input "750.025"
type input "839.99"
type input "849.965"
type input "995.6950000000002"
type input "999.97"
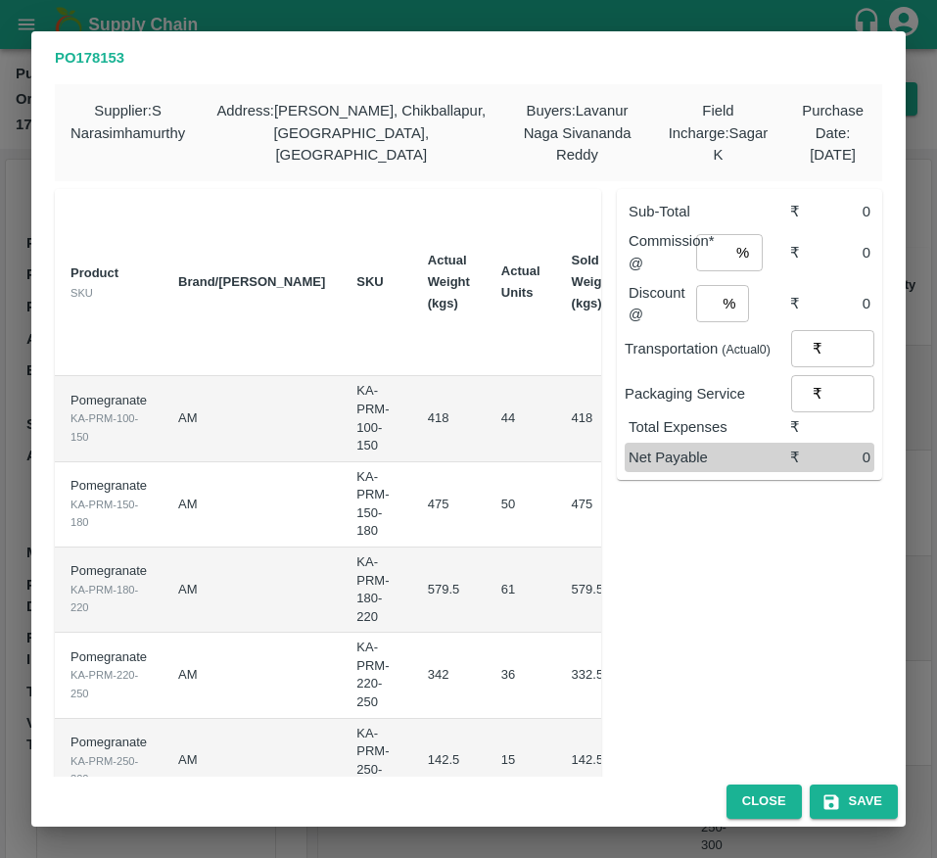
type input "999.97"
type input "699.96"
type input "0"
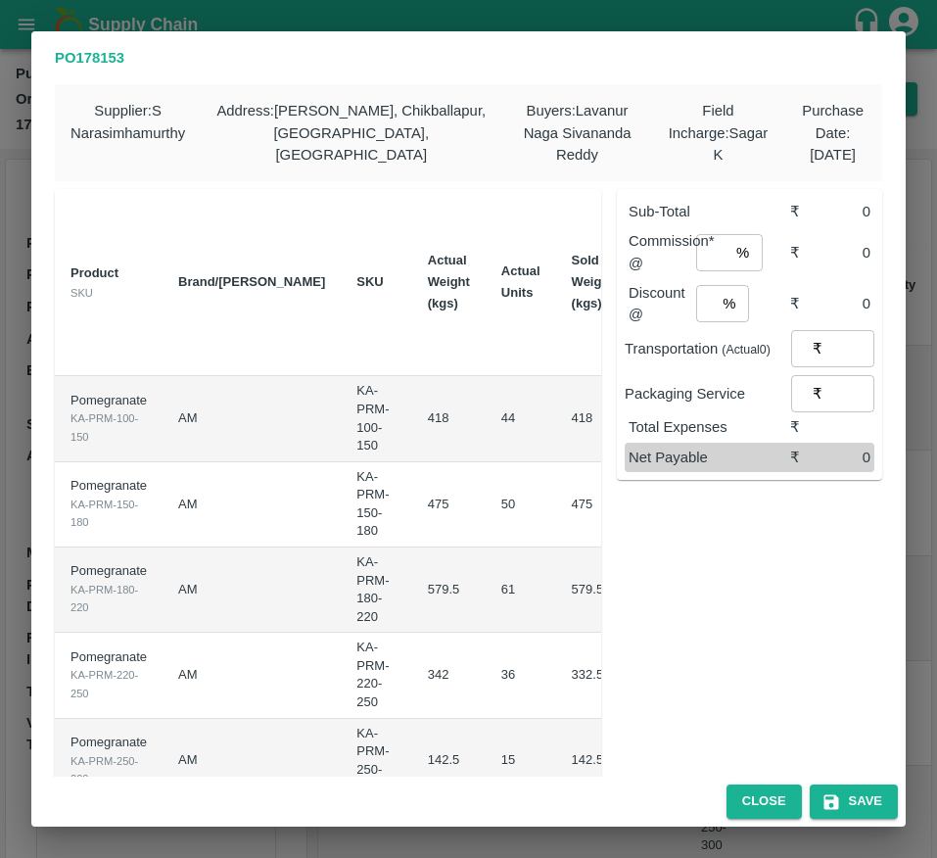
type input "0"
type input "8500"
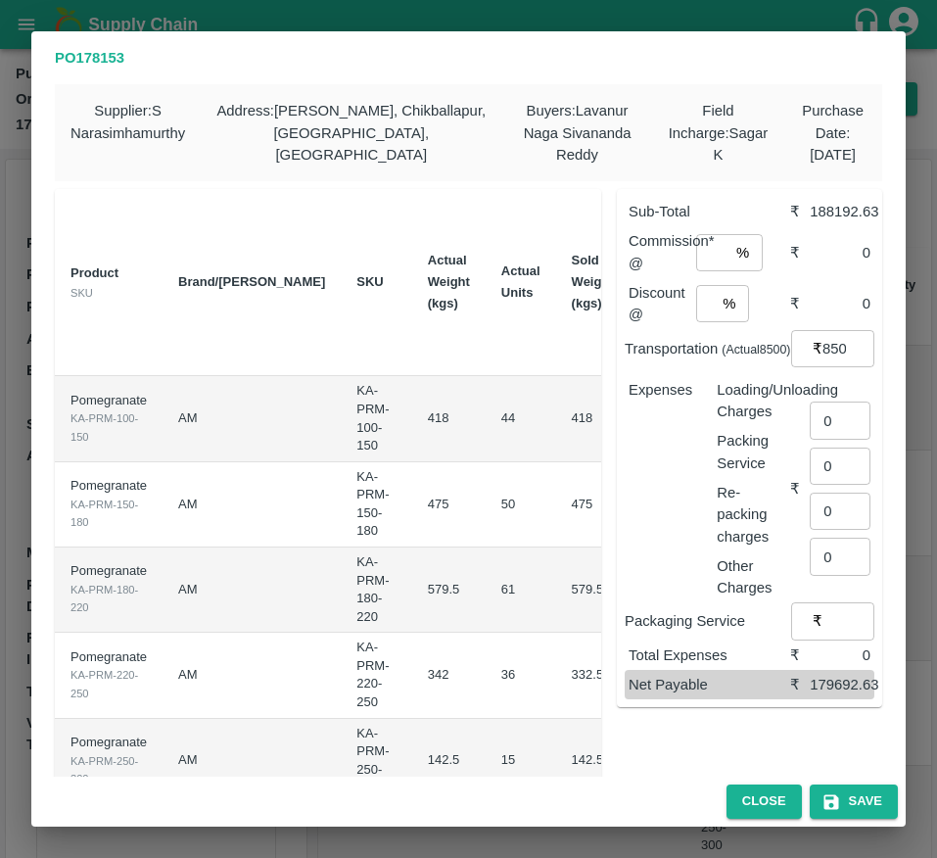
scroll to position [0, 305]
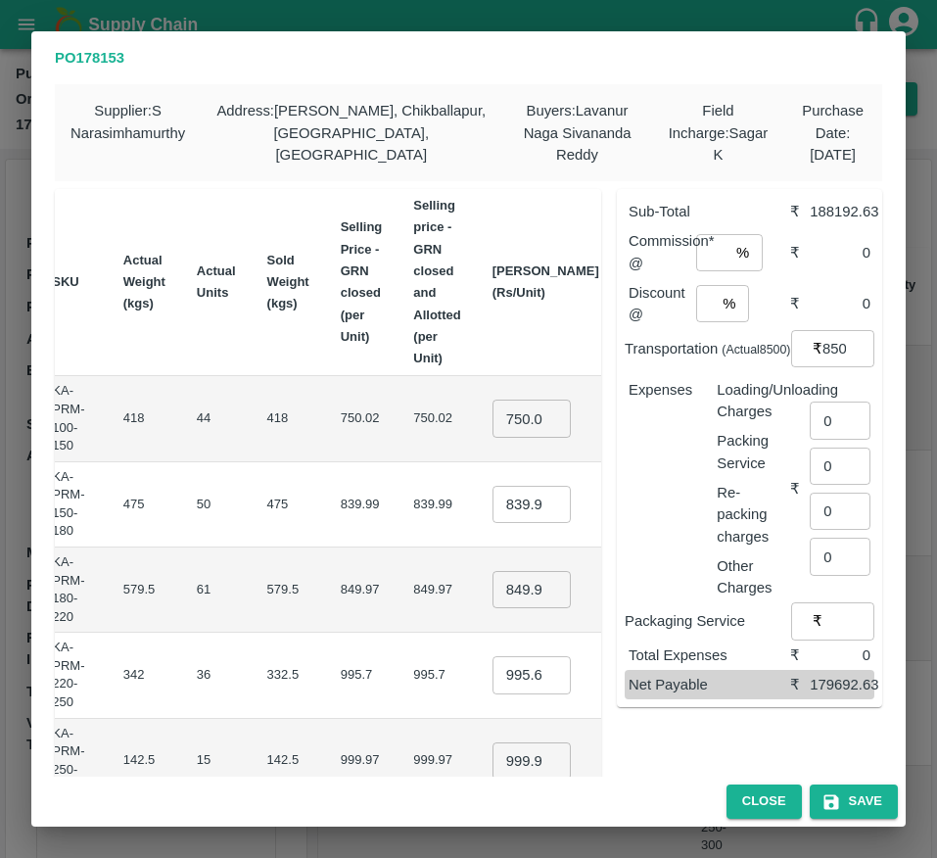
click at [477, 424] on td "750.025 ​" at bounding box center [546, 418] width 138 height 85
click at [493, 428] on input "750.025" at bounding box center [532, 418] width 78 height 37
type input "800"
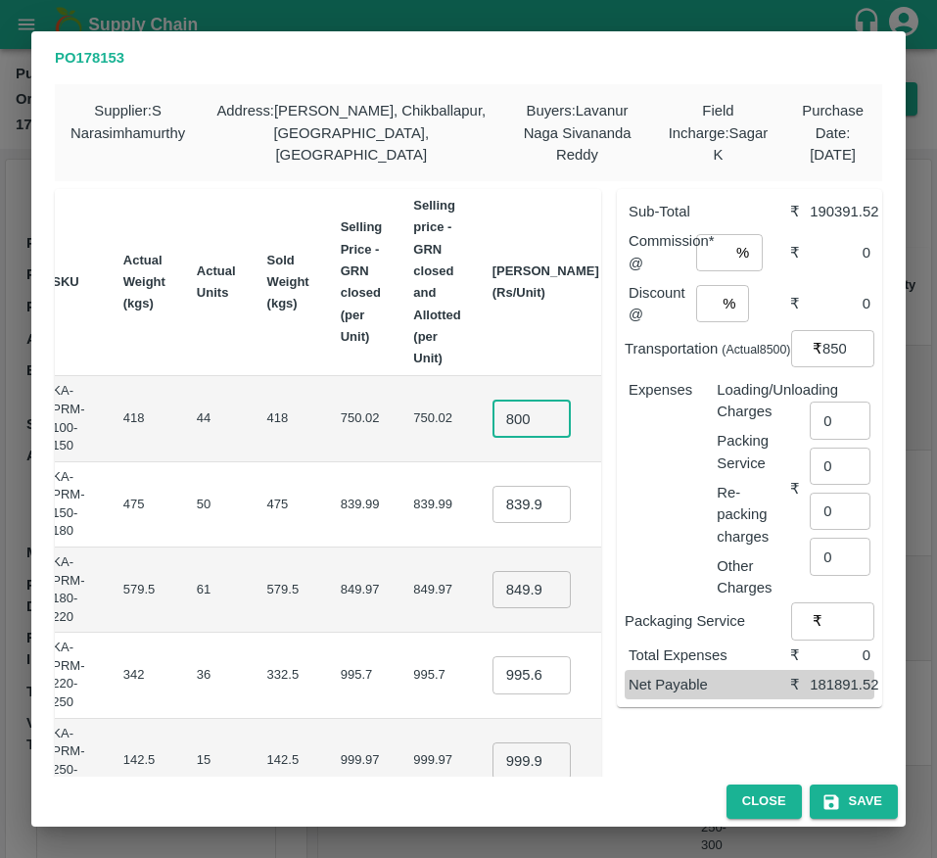
click at [493, 509] on input "839.99" at bounding box center [532, 504] width 78 height 37
type input "900"
click at [493, 597] on input "849.965" at bounding box center [532, 589] width 78 height 37
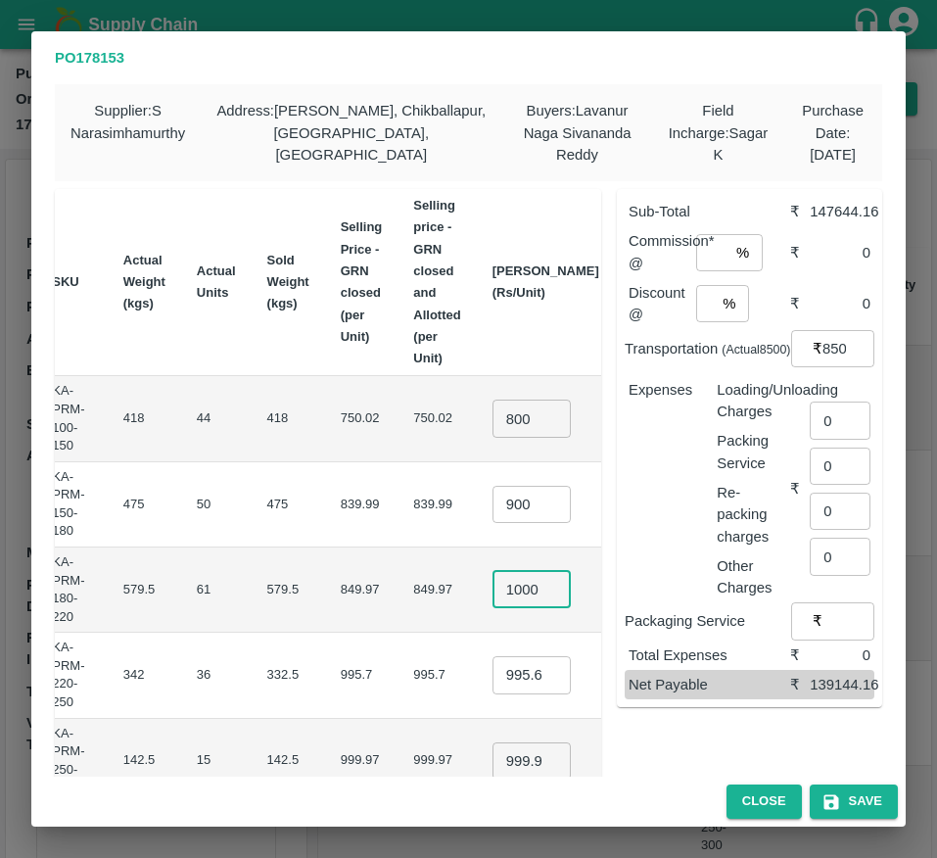
scroll to position [0, 6]
type input "1000"
click at [493, 677] on input "995.6950000000002" at bounding box center [532, 674] width 78 height 37
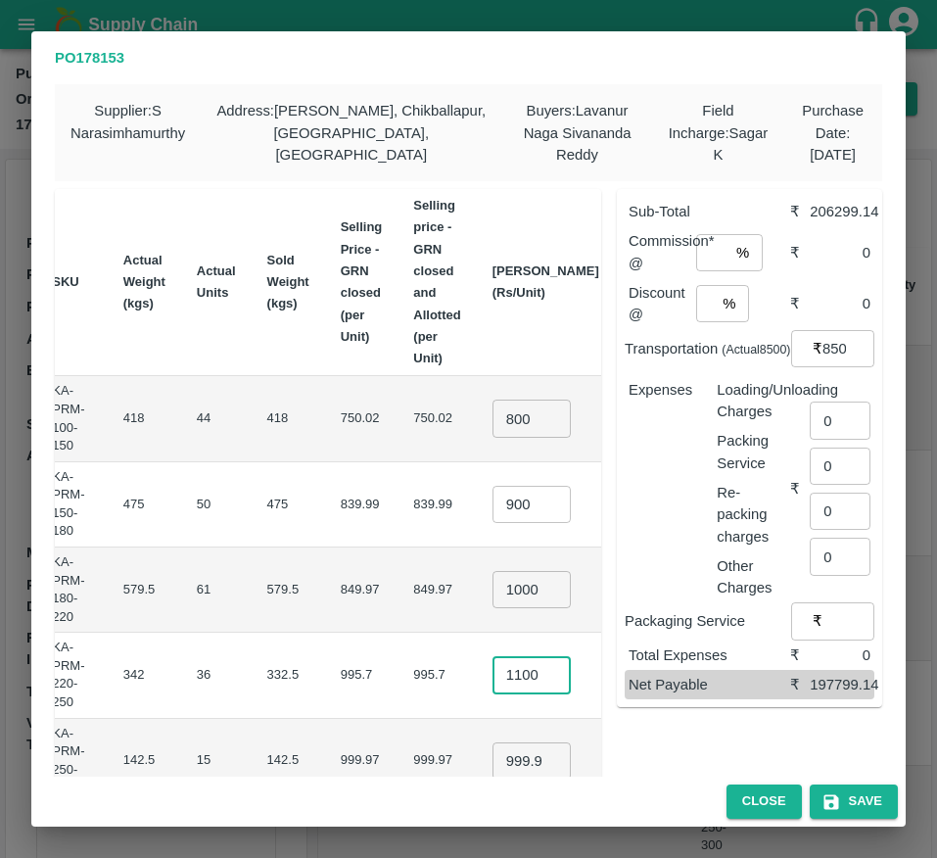
scroll to position [0, 5]
type input "1100"
click at [493, 764] on input "999.97" at bounding box center [532, 760] width 78 height 37
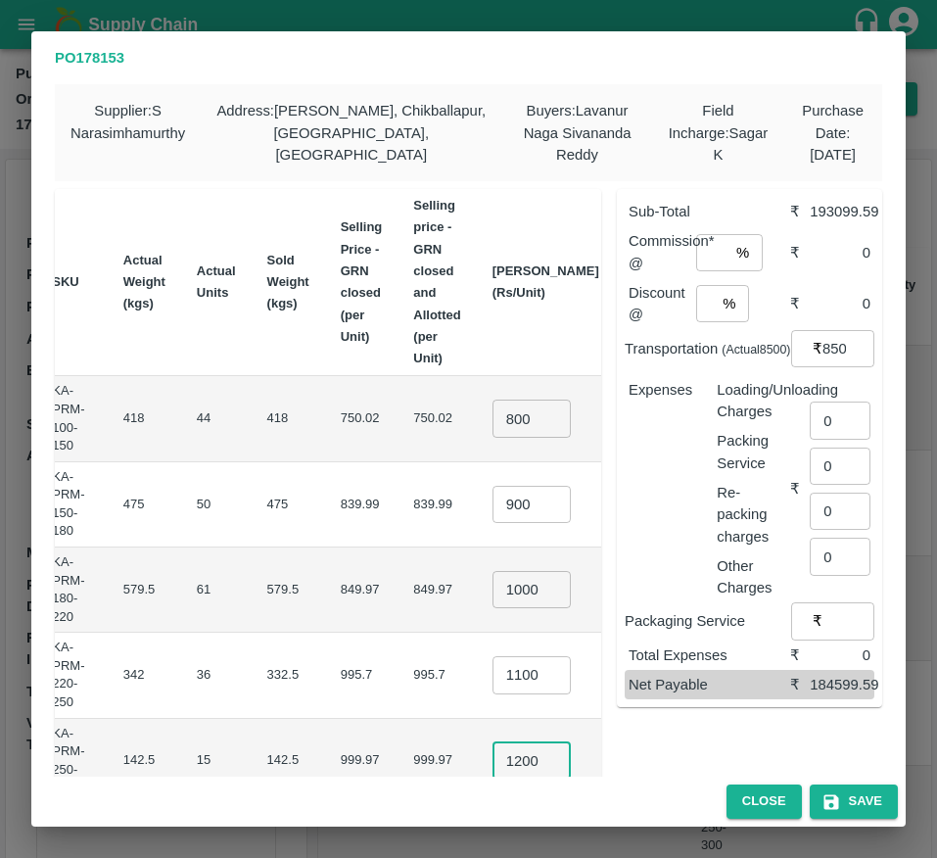
scroll to position [0, 6]
type input "1200"
click at [615, 663] on td "₹39600" at bounding box center [660, 675] width 91 height 85
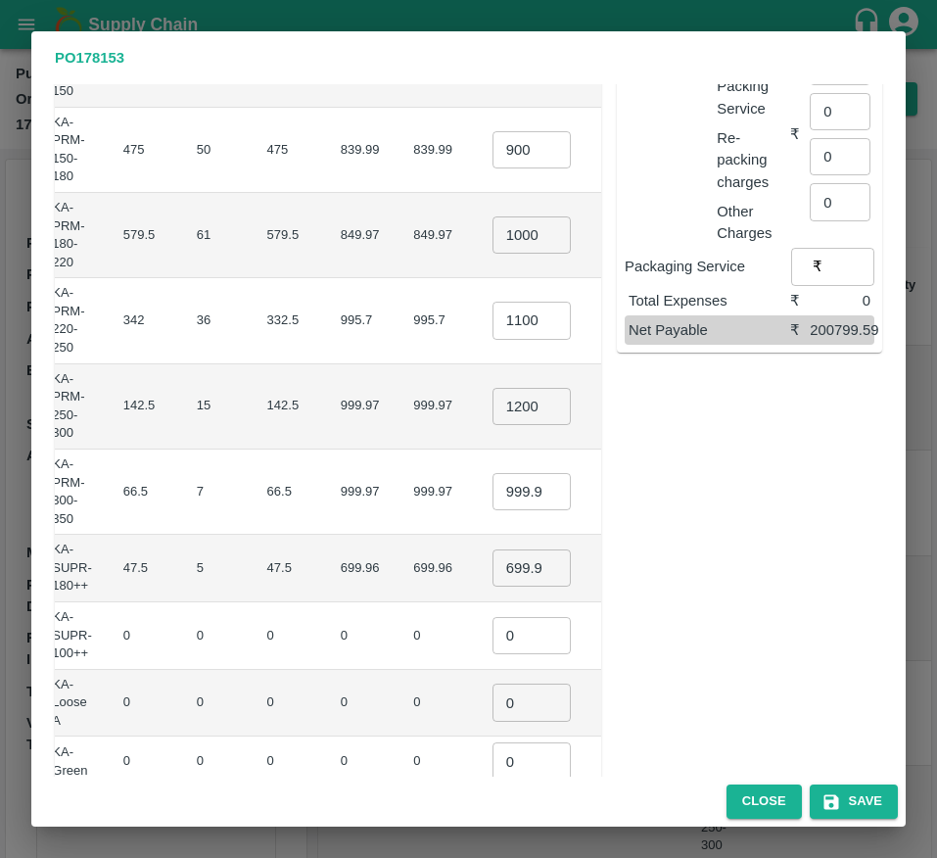
scroll to position [355, 0]
click at [493, 487] on input "999.97" at bounding box center [532, 490] width 78 height 37
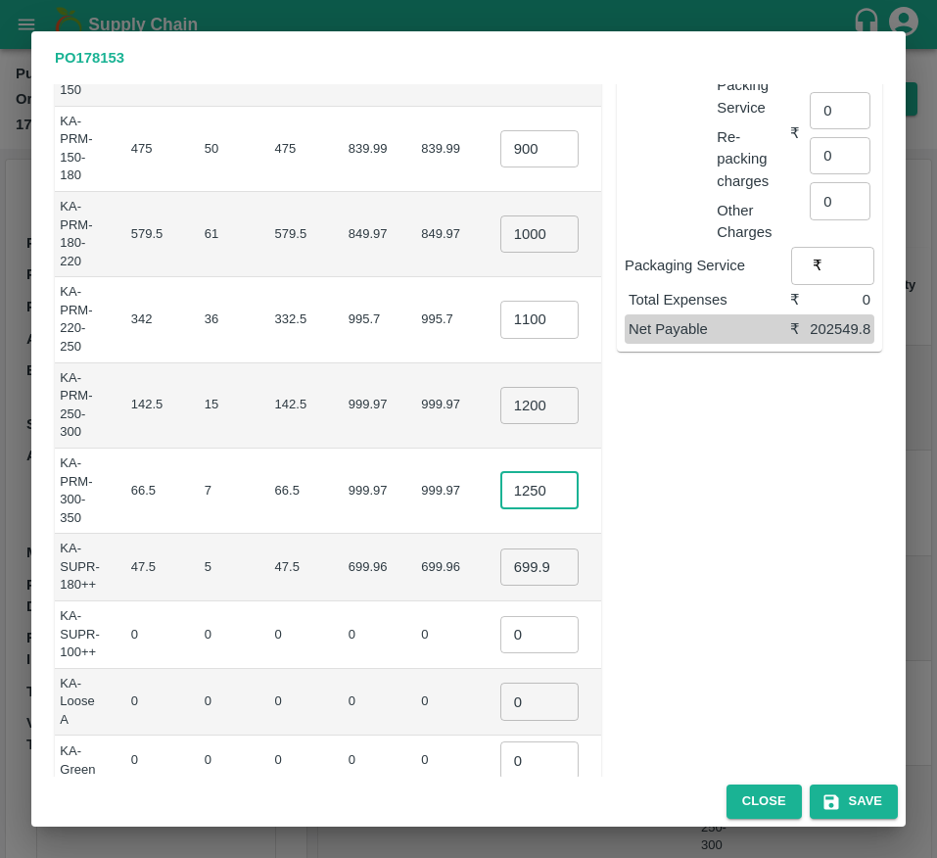
scroll to position [0, 6]
type input "1250"
click at [500, 566] on input "699.96" at bounding box center [539, 566] width 78 height 37
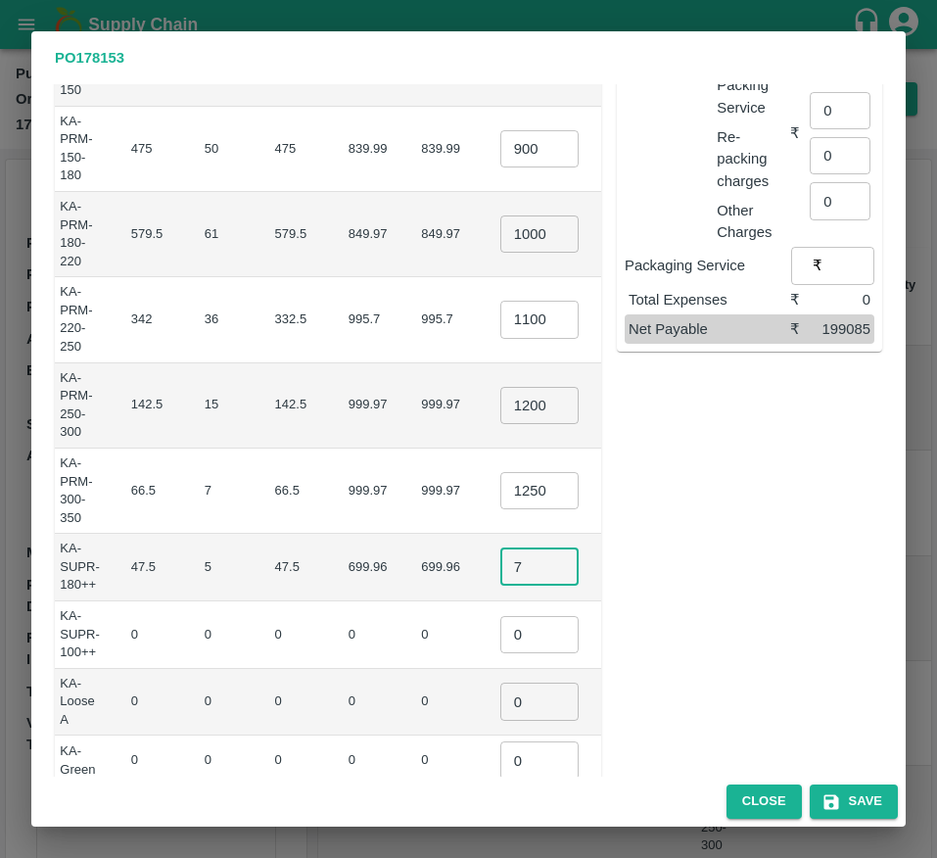
scroll to position [0, 287]
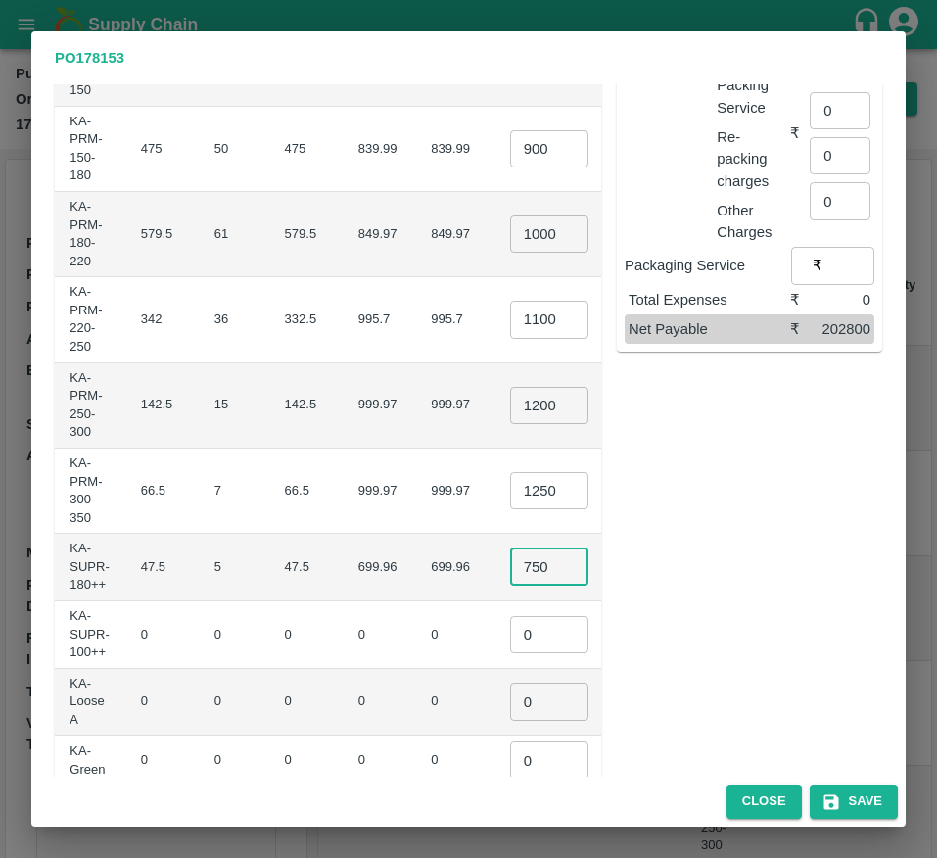
type input "750"
click at [510, 637] on input "0" at bounding box center [549, 634] width 78 height 37
type input "1"
click at [510, 703] on input "0" at bounding box center [549, 701] width 78 height 37
type input "1"
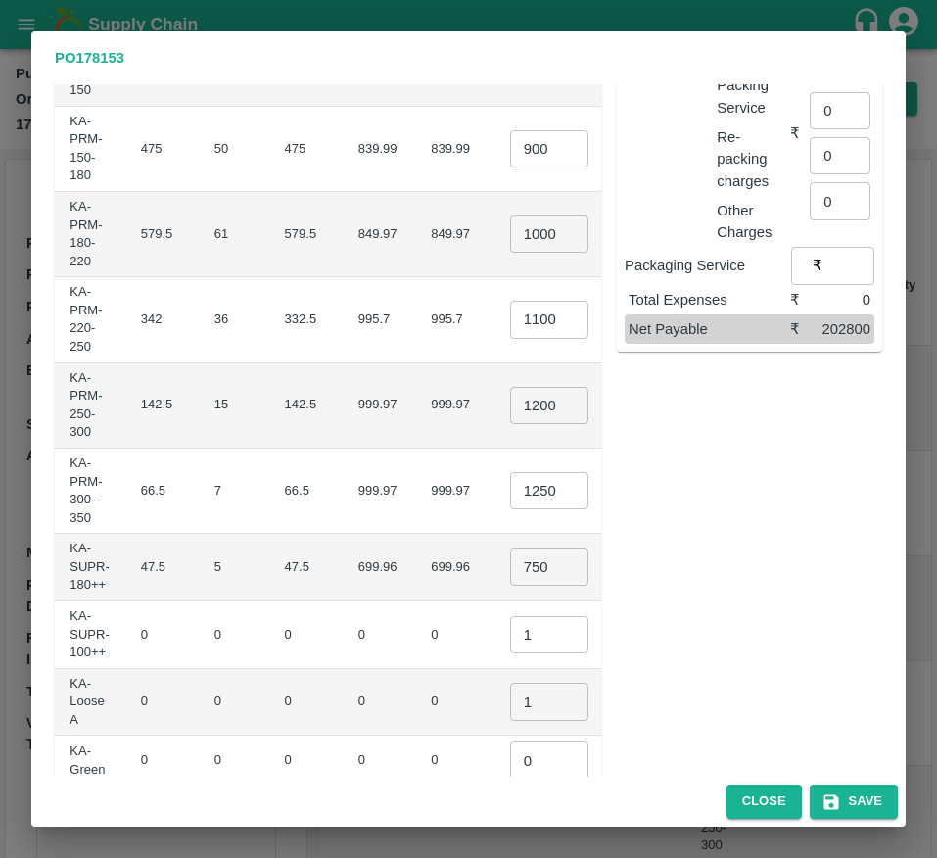
click at [633, 686] on td "₹0" at bounding box center [670, 703] width 74 height 68
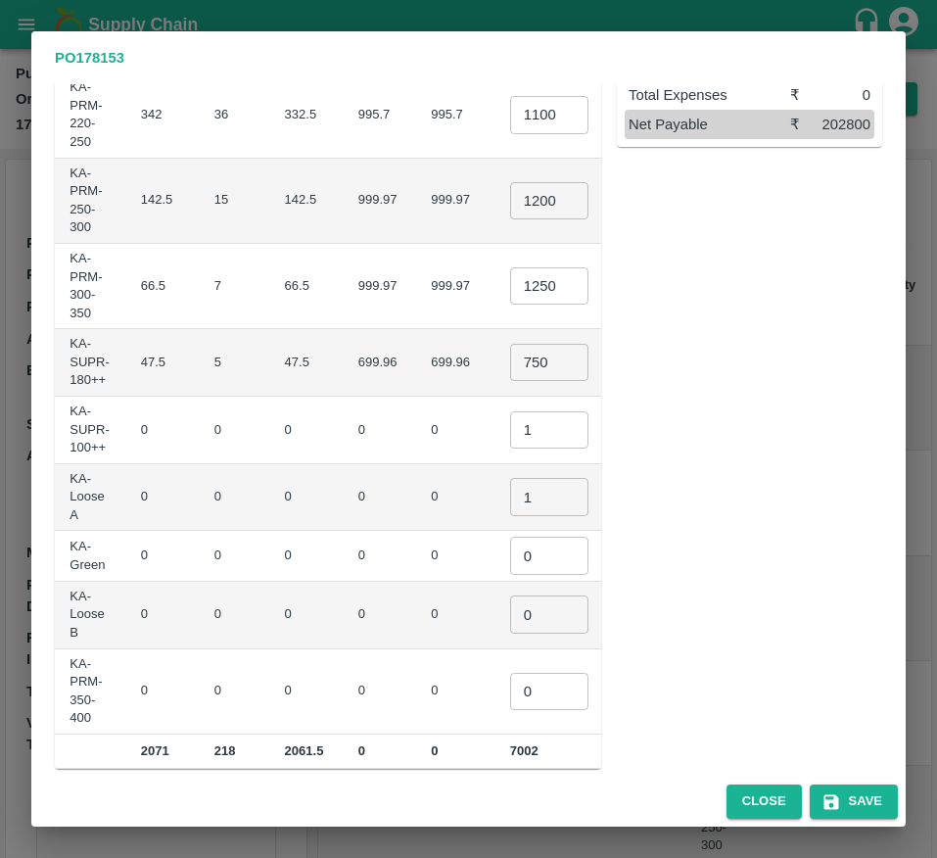
scroll to position [580, 0]
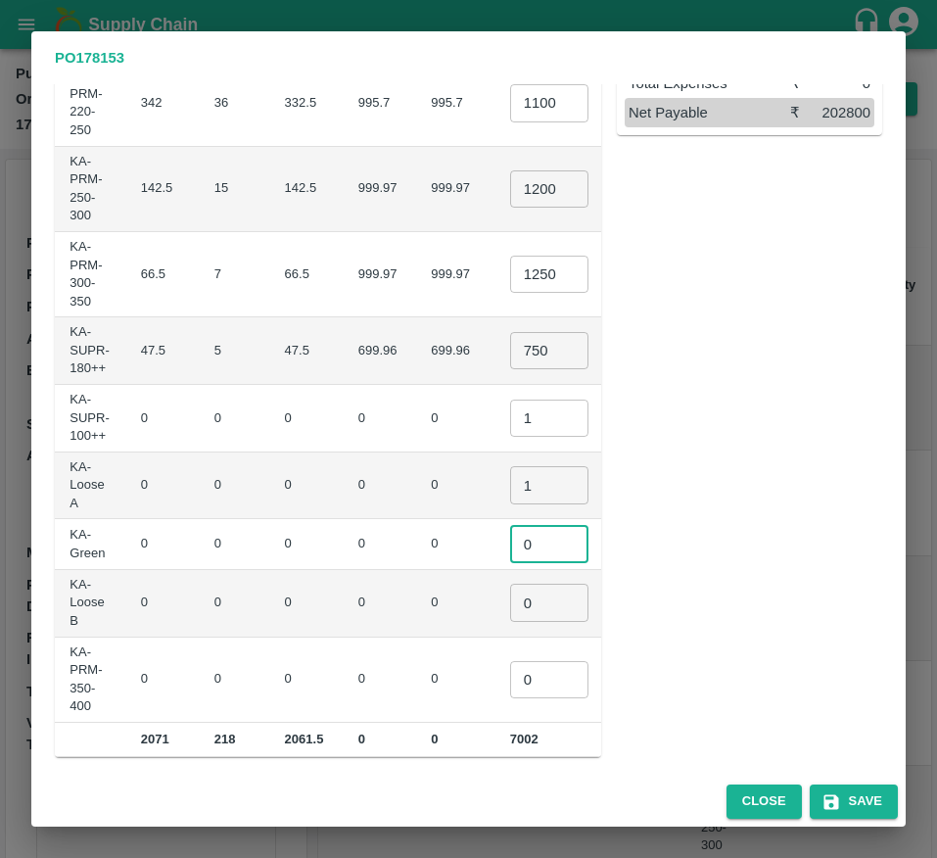
click at [510, 534] on input "0" at bounding box center [549, 543] width 78 height 37
type input "1"
click at [510, 592] on input "0" at bounding box center [549, 602] width 78 height 37
type input "1"
click at [510, 671] on input "0" at bounding box center [549, 679] width 78 height 37
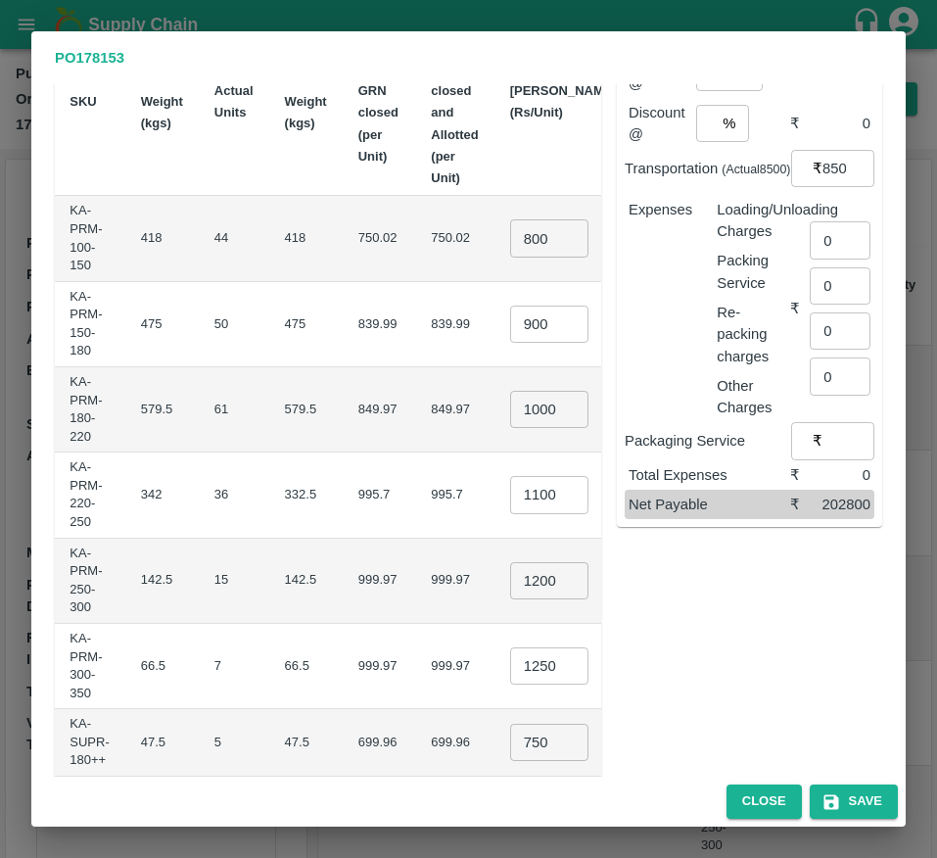
scroll to position [0, 0]
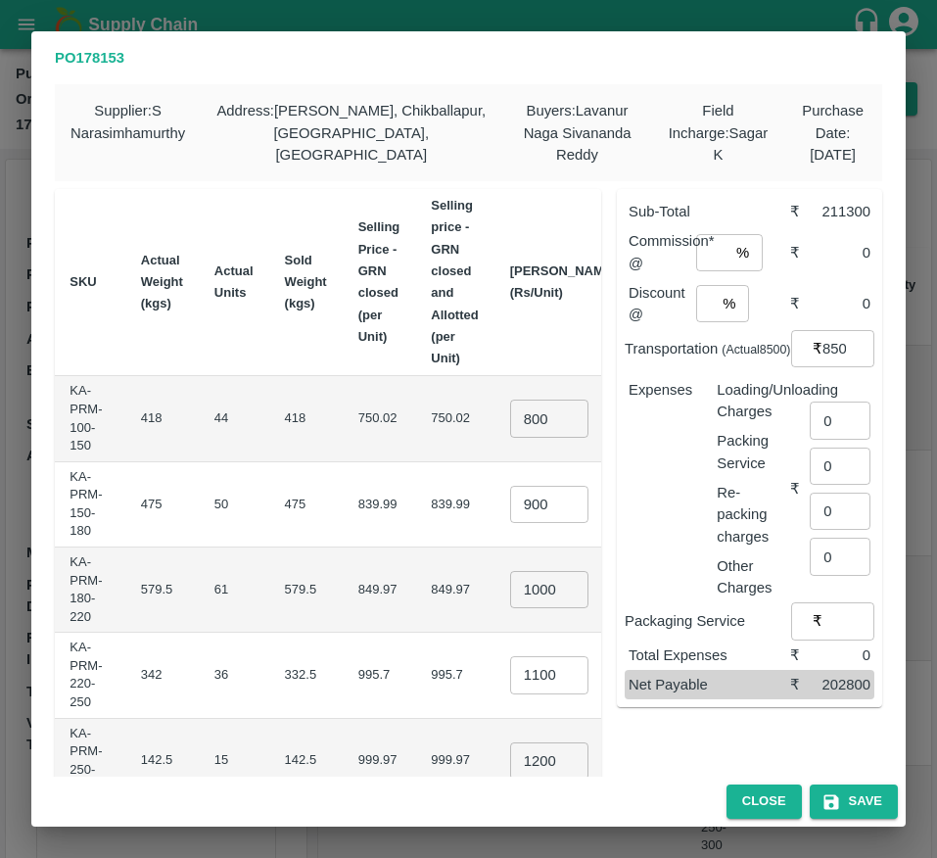
type input "1"
click at [702, 253] on input "number" at bounding box center [712, 252] width 32 height 37
type input "6"
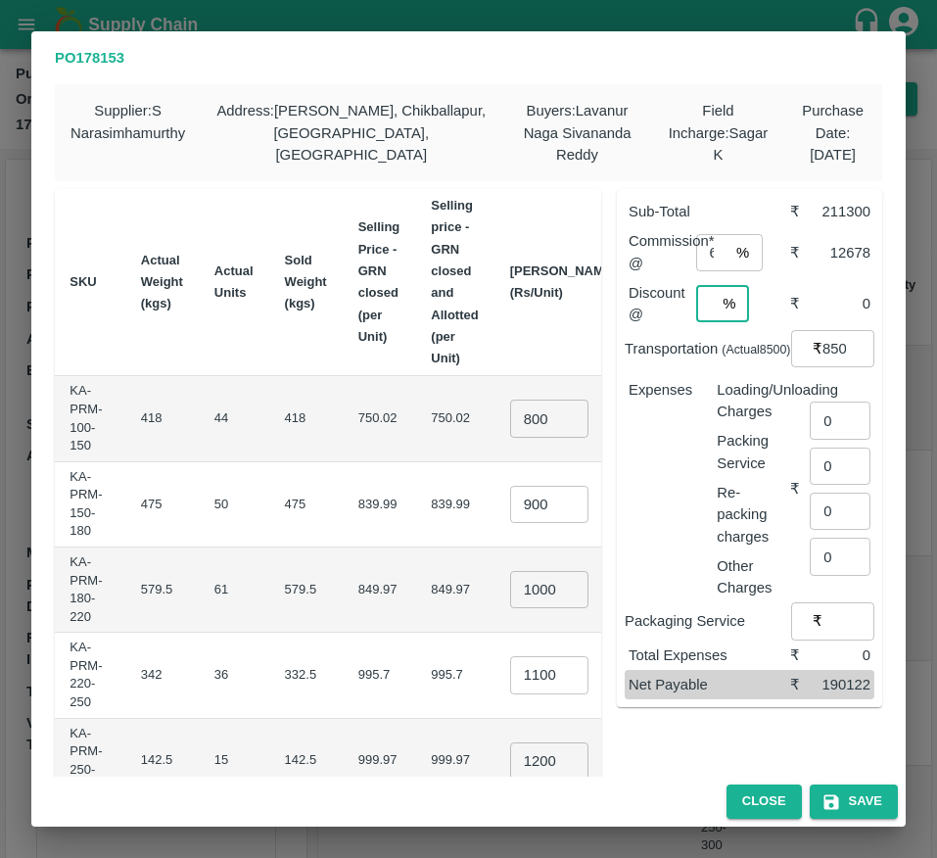
click at [699, 296] on input "number" at bounding box center [706, 303] width 20 height 37
type input "3"
click at [828, 422] on input "0" at bounding box center [840, 420] width 61 height 37
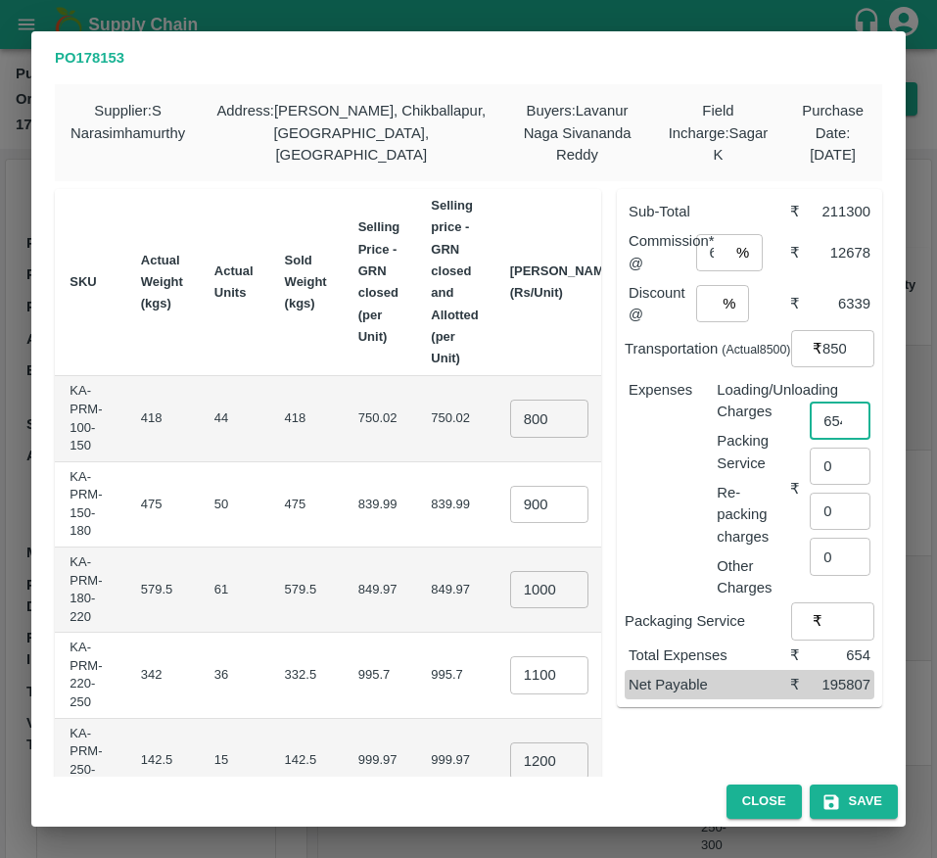
scroll to position [0, 7]
type input "654"
click at [853, 792] on button "Save" at bounding box center [854, 801] width 88 height 34
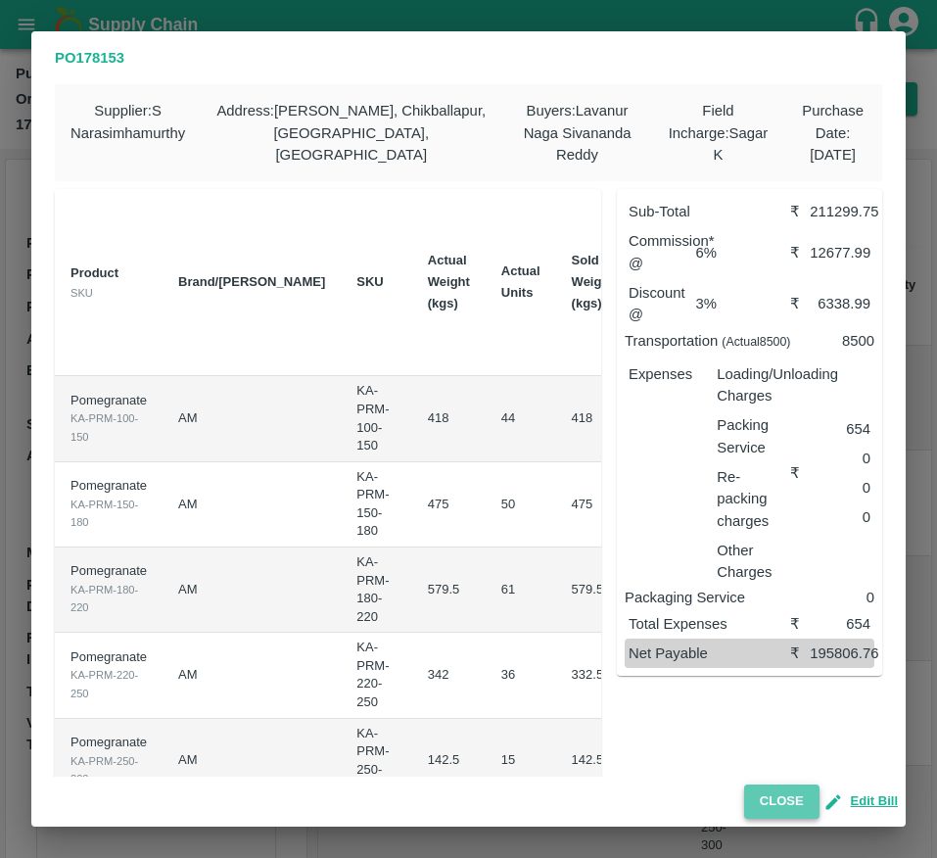
click at [766, 796] on button "Close" at bounding box center [781, 801] width 75 height 34
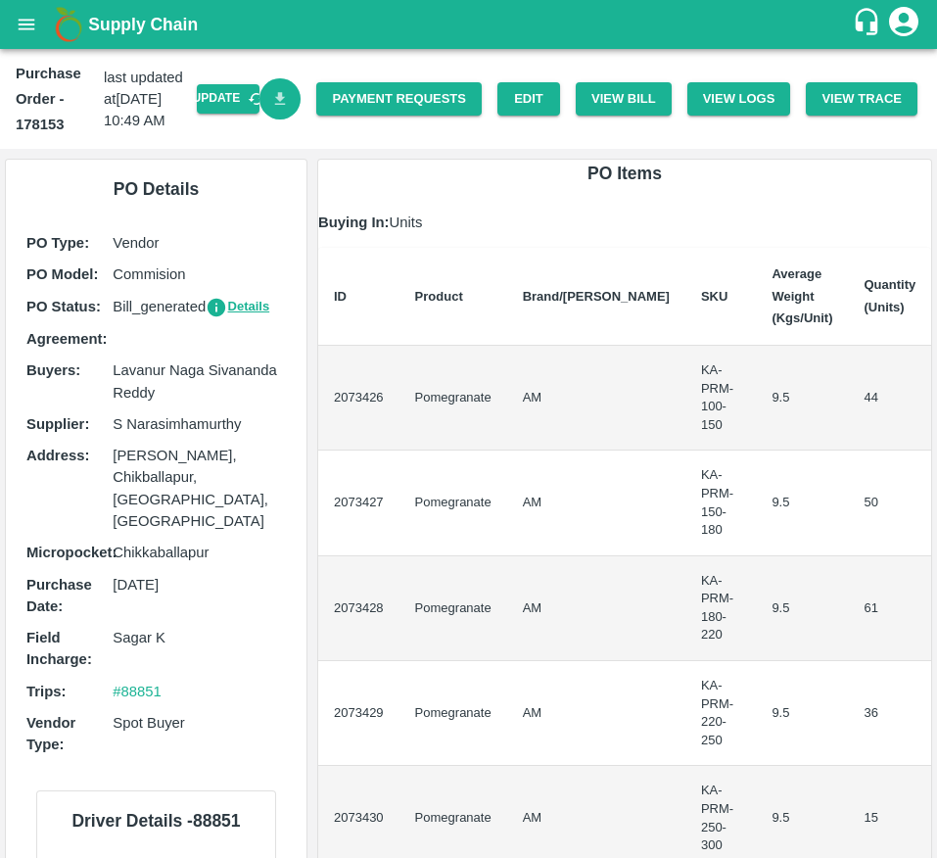
click at [275, 114] on link "Download Bill" at bounding box center [281, 99] width 42 height 42
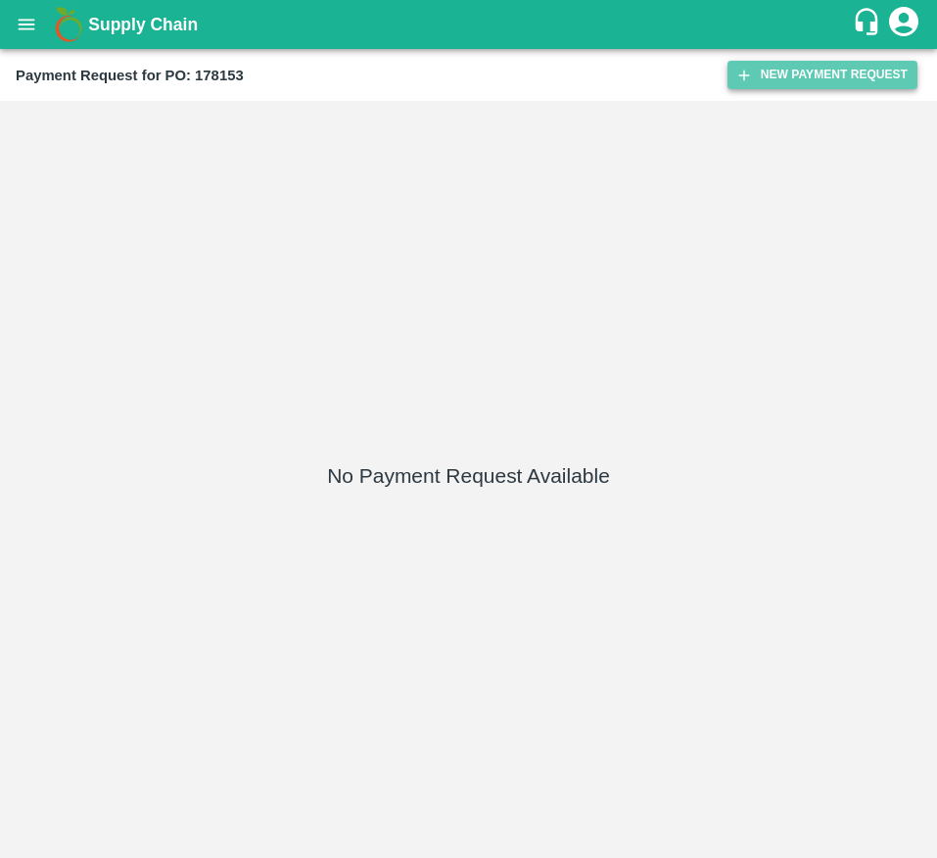
click at [802, 70] on button "New Payment Request" at bounding box center [823, 75] width 190 height 28
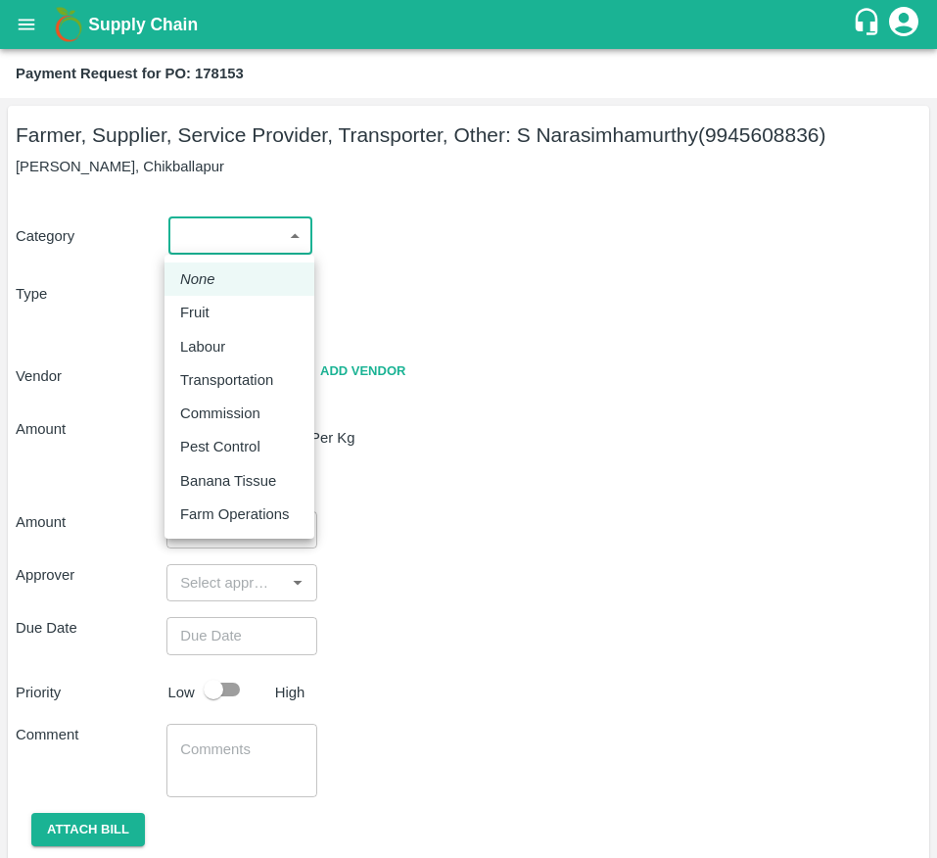
click at [263, 241] on body "Supply Chain Payment Request for PO: 178153 Farmer, Supplier, Service Provider,…" at bounding box center [468, 429] width 937 height 858
click at [243, 308] on div "Fruit" at bounding box center [239, 313] width 118 height 22
type input "1"
type input "S Narasimhamurthy - 9945608836(Farmer, Supplier, Service Provider, Transporter,…"
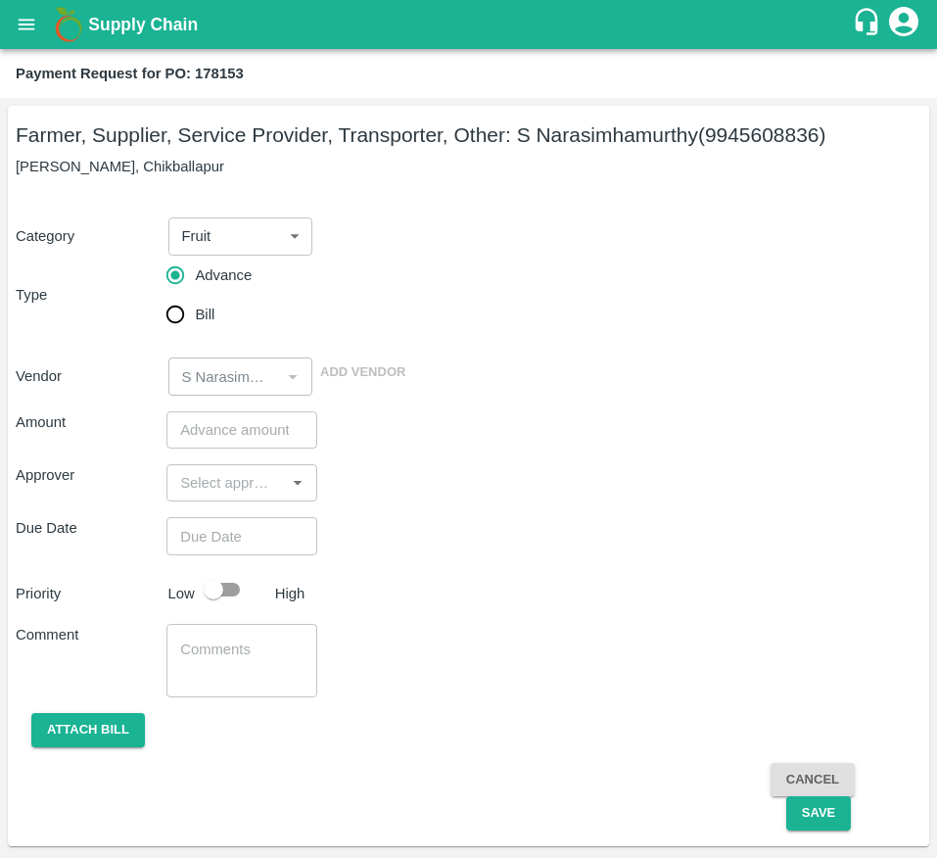
click at [197, 309] on span "Bill" at bounding box center [205, 315] width 20 height 22
click at [195, 309] on input "Bill" at bounding box center [175, 314] width 39 height 39
radio input "true"
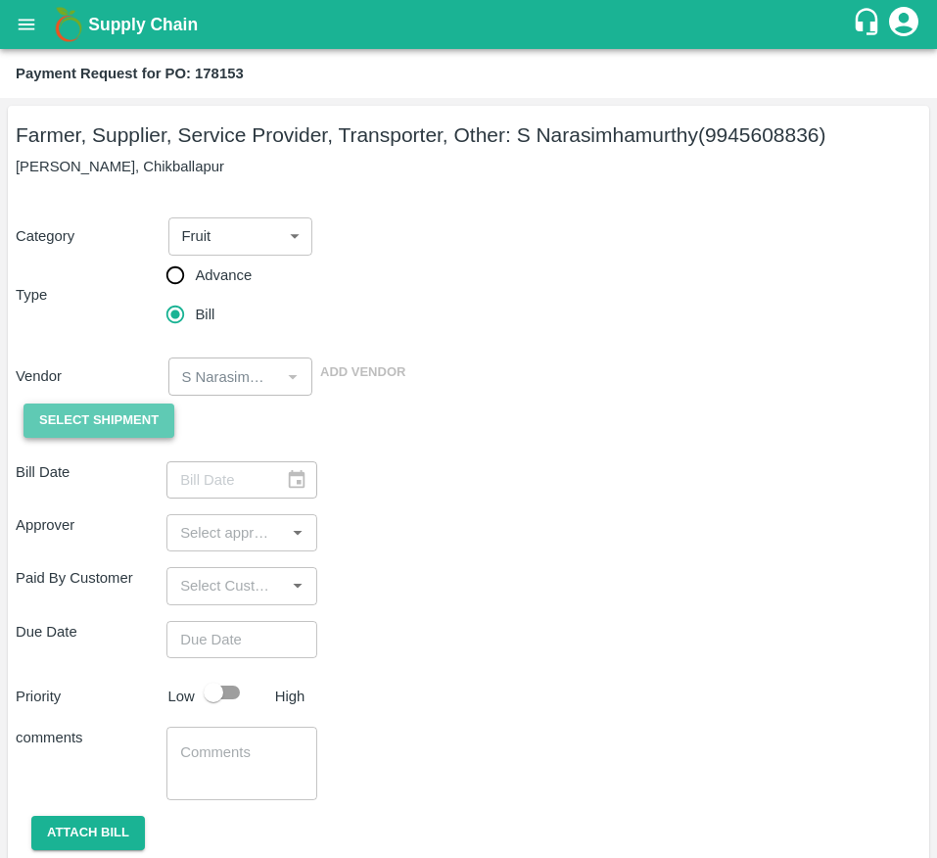
click at [90, 420] on span "Select Shipment" at bounding box center [98, 420] width 119 height 23
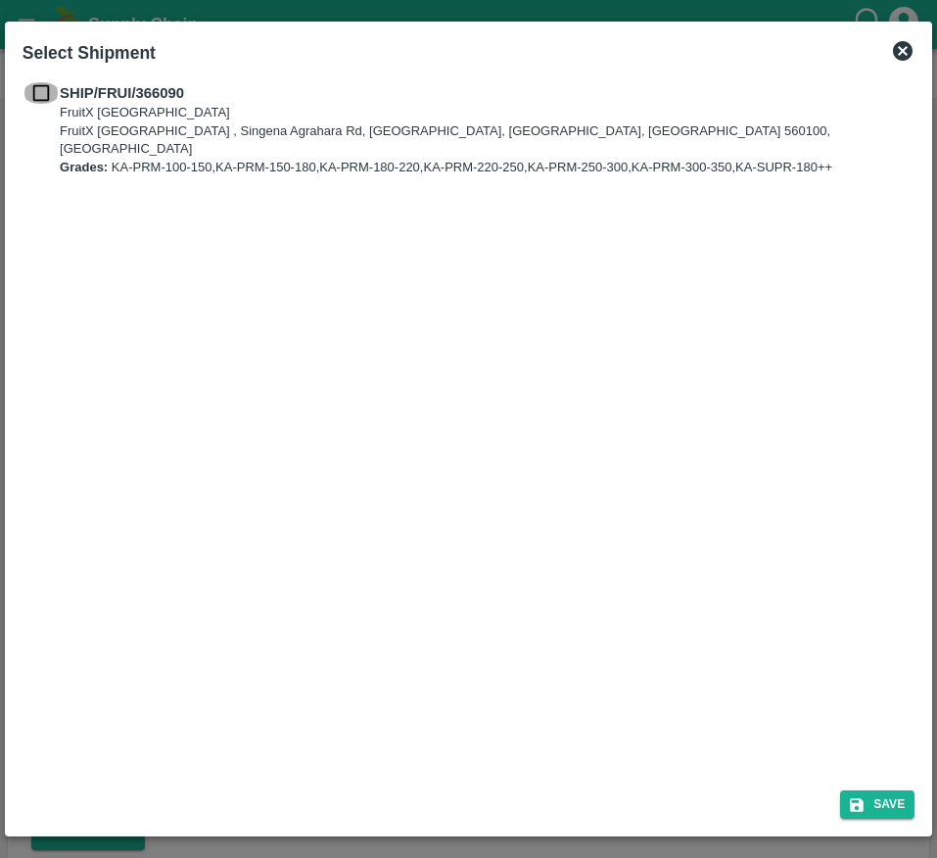
click at [36, 101] on input "checkbox" at bounding box center [41, 93] width 37 height 22
checkbox input "true"
click at [854, 792] on button "Save" at bounding box center [877, 804] width 74 height 28
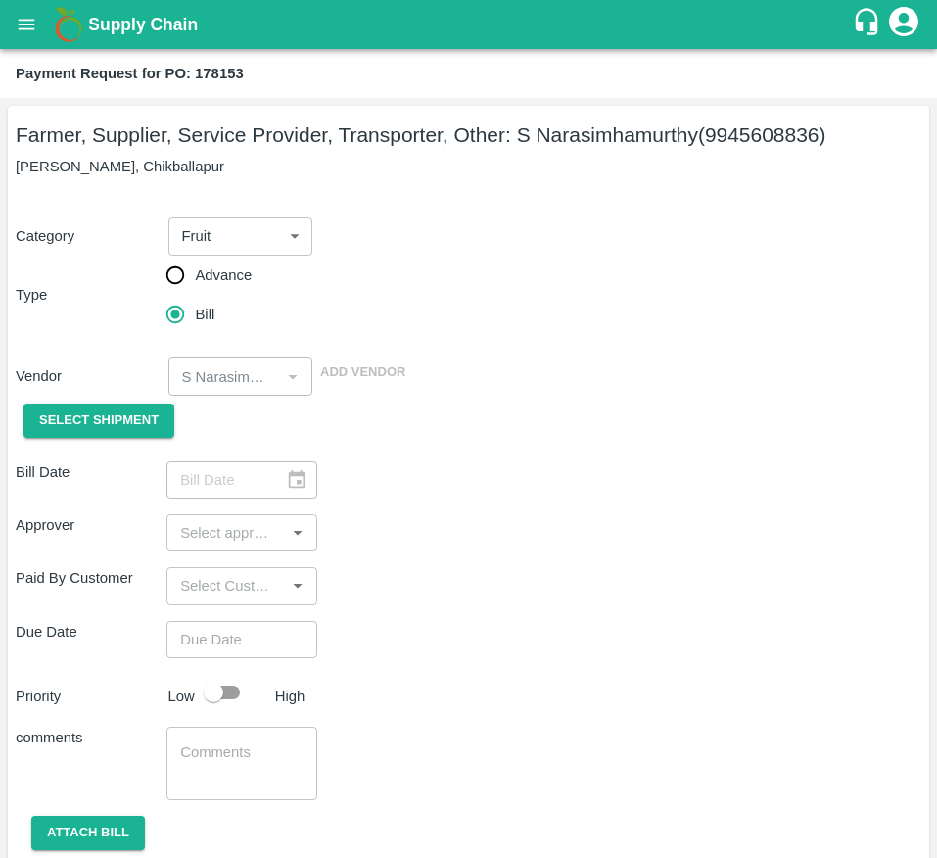
type input "24/09/2025"
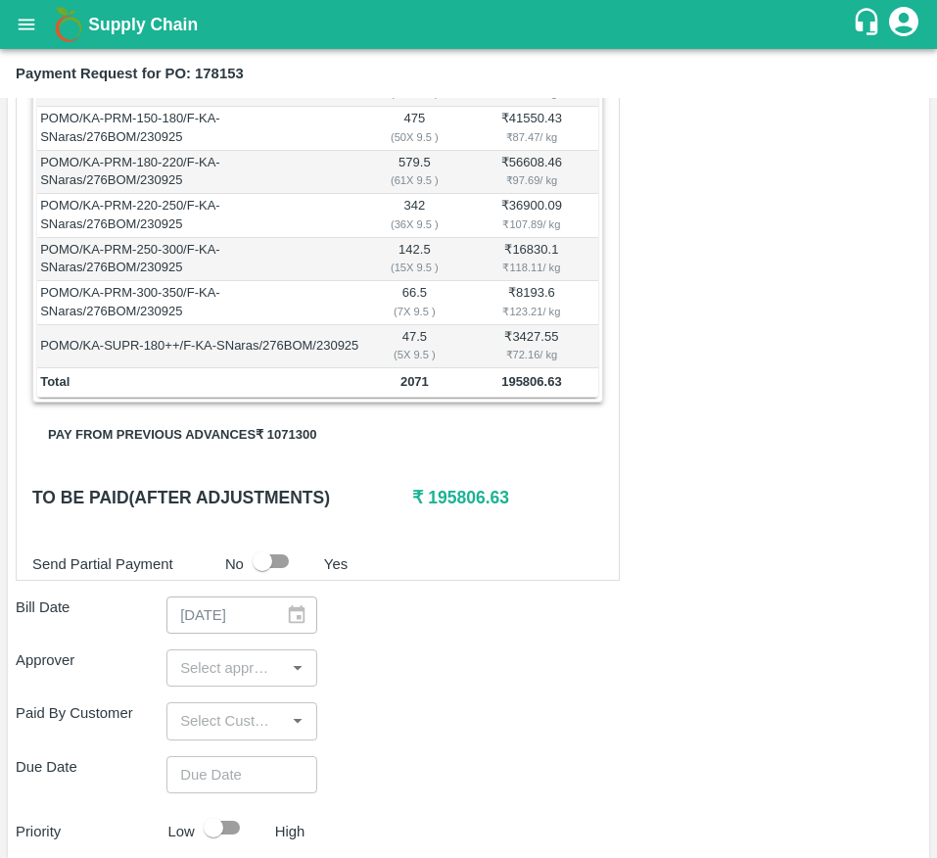
scroll to position [483, 0]
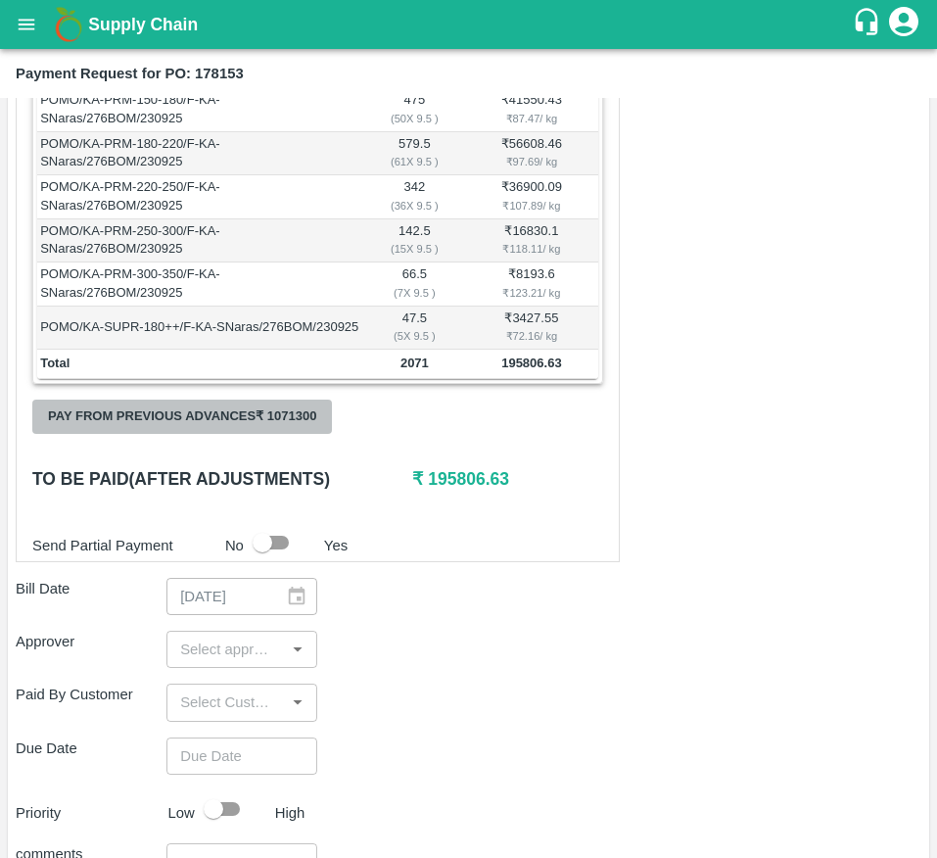
click at [291, 434] on button "Pay from previous advances ₹ 1071300" at bounding box center [182, 417] width 300 height 34
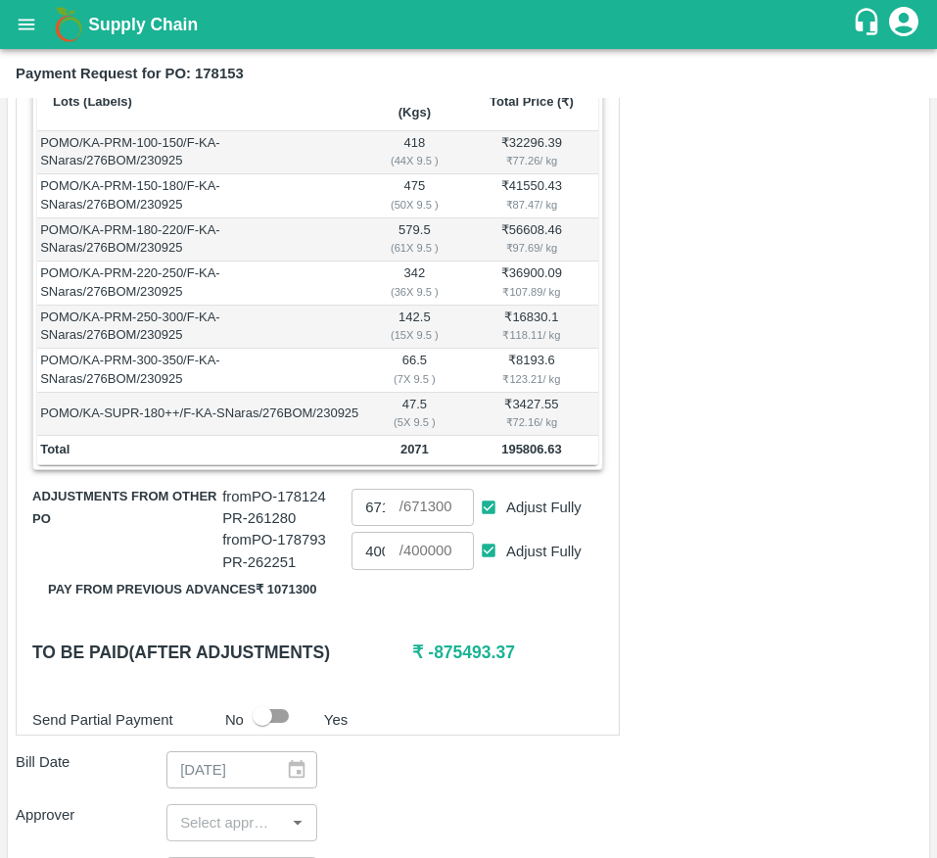
scroll to position [411, 0]
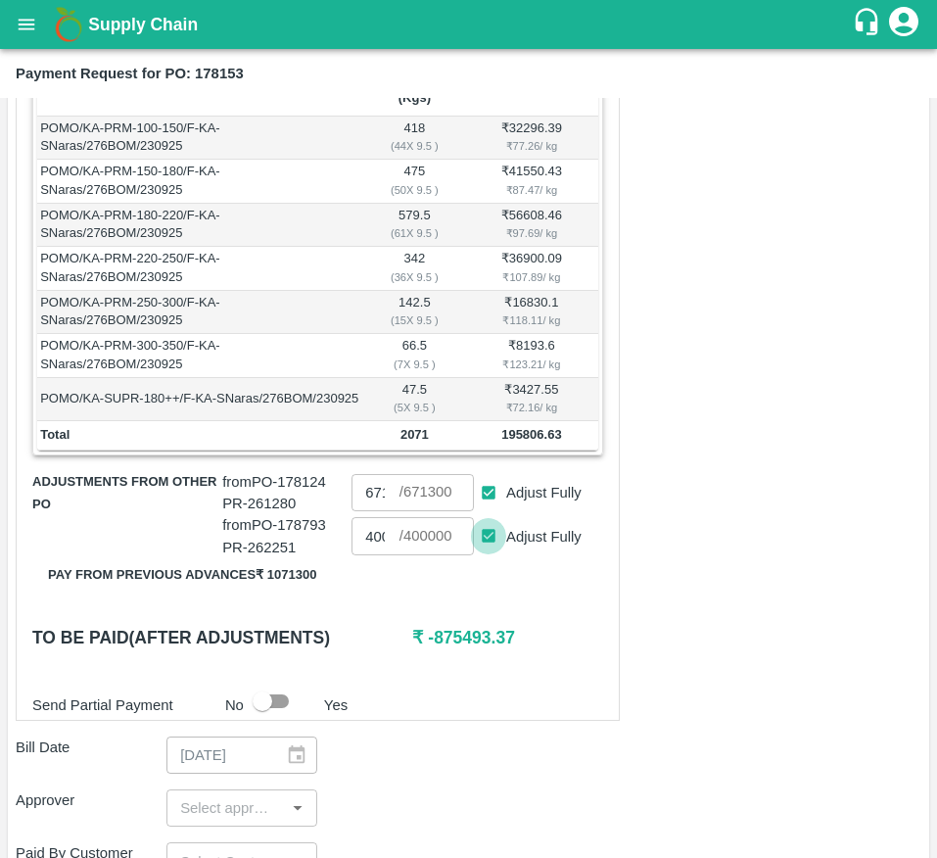
click at [479, 552] on input "Adjust Fully" at bounding box center [489, 536] width 36 height 36
checkbox input "false"
type input "0"
click at [481, 510] on input "Adjust Fully" at bounding box center [489, 493] width 36 height 36
checkbox input "false"
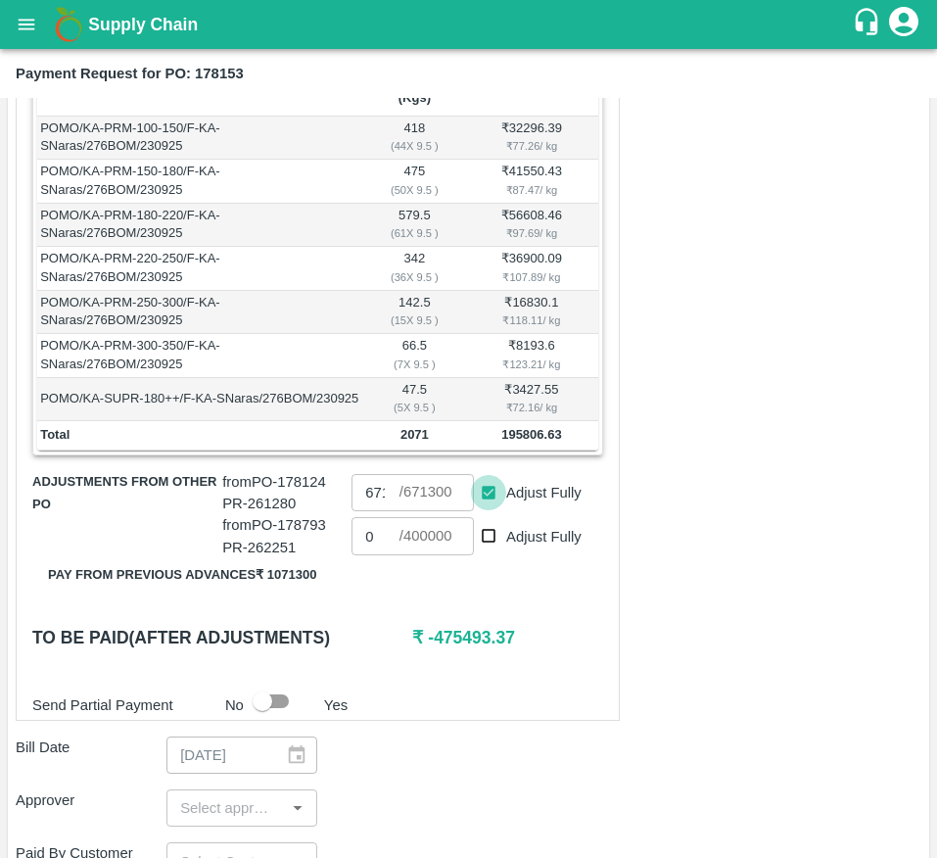
type input "0"
click at [372, 511] on input "0" at bounding box center [375, 492] width 47 height 37
type input "195800"
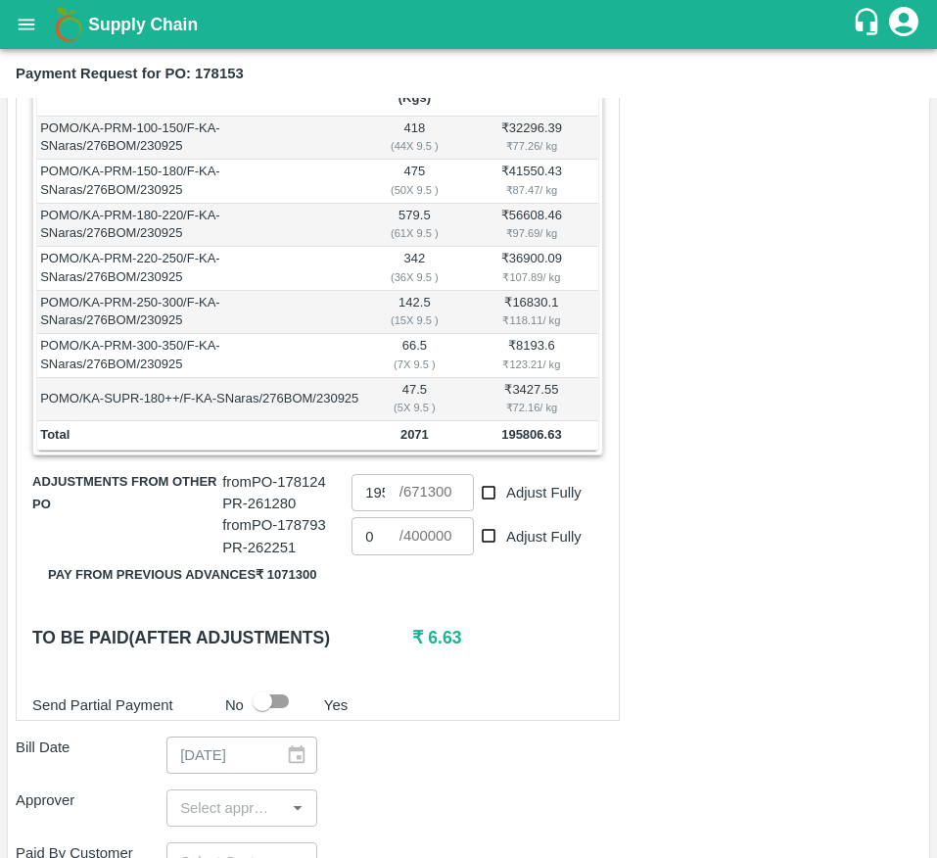
click at [533, 675] on div "Shipment - SHIP/FRUI/366090 Lots (Labels) Weight (Kgs) Total Price (₹) POMO/KA-…" at bounding box center [318, 377] width 604 height 686
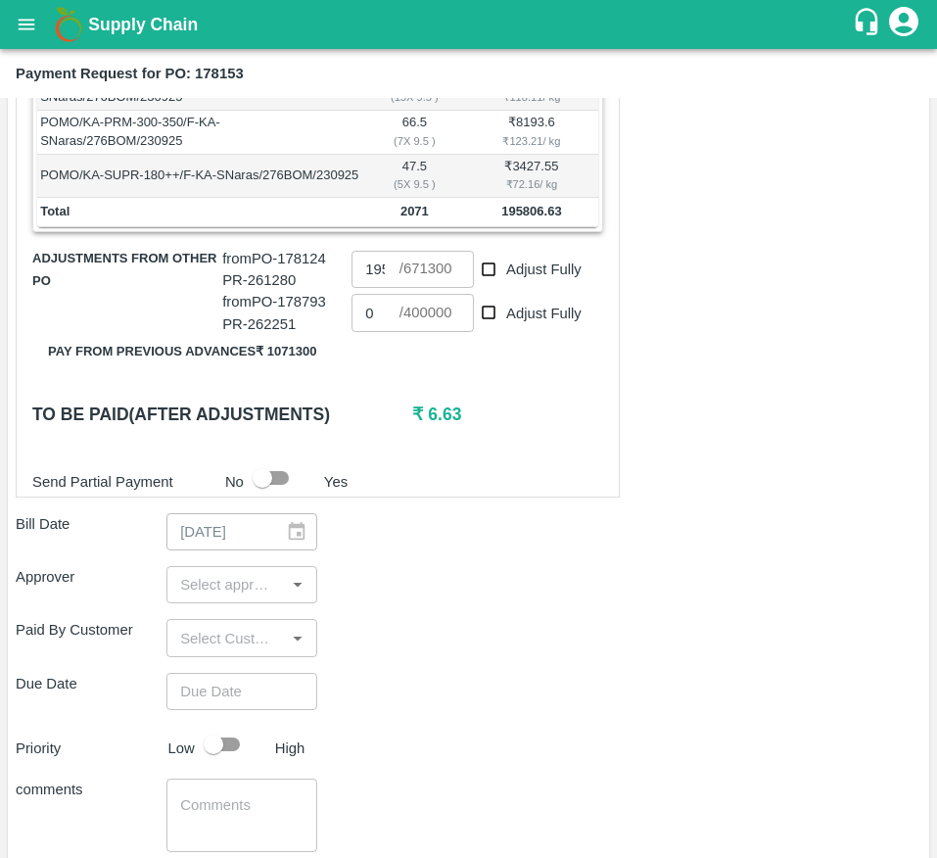
scroll to position [637, 0]
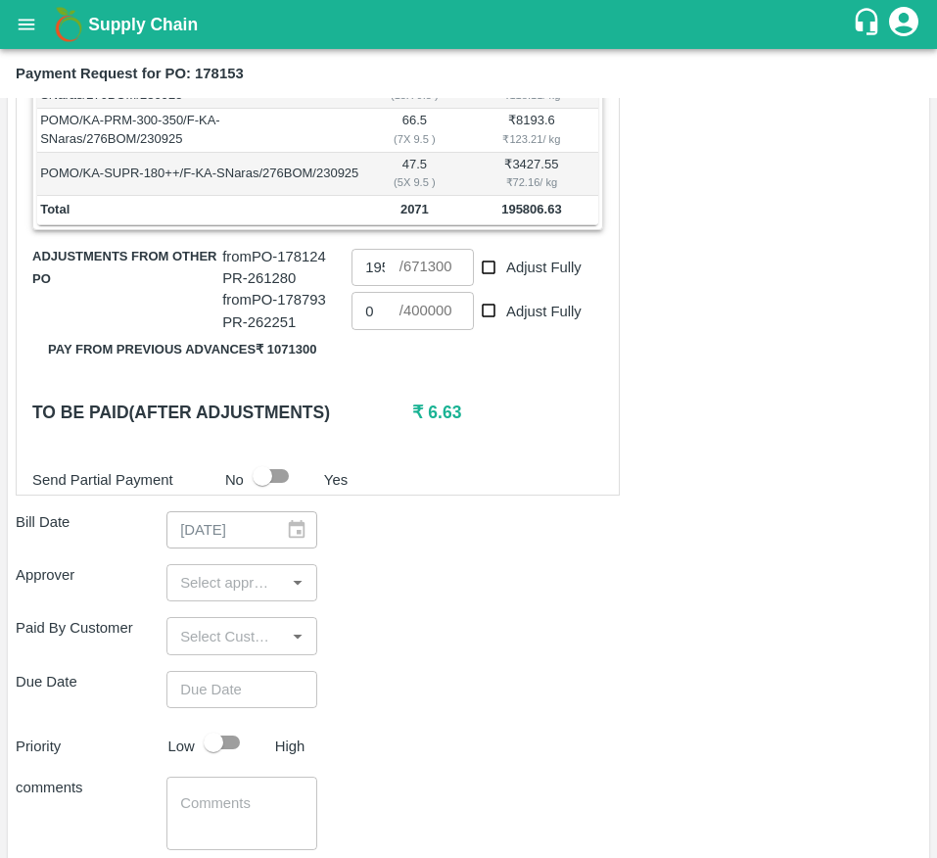
click at [195, 589] on div "​" at bounding box center [241, 582] width 151 height 37
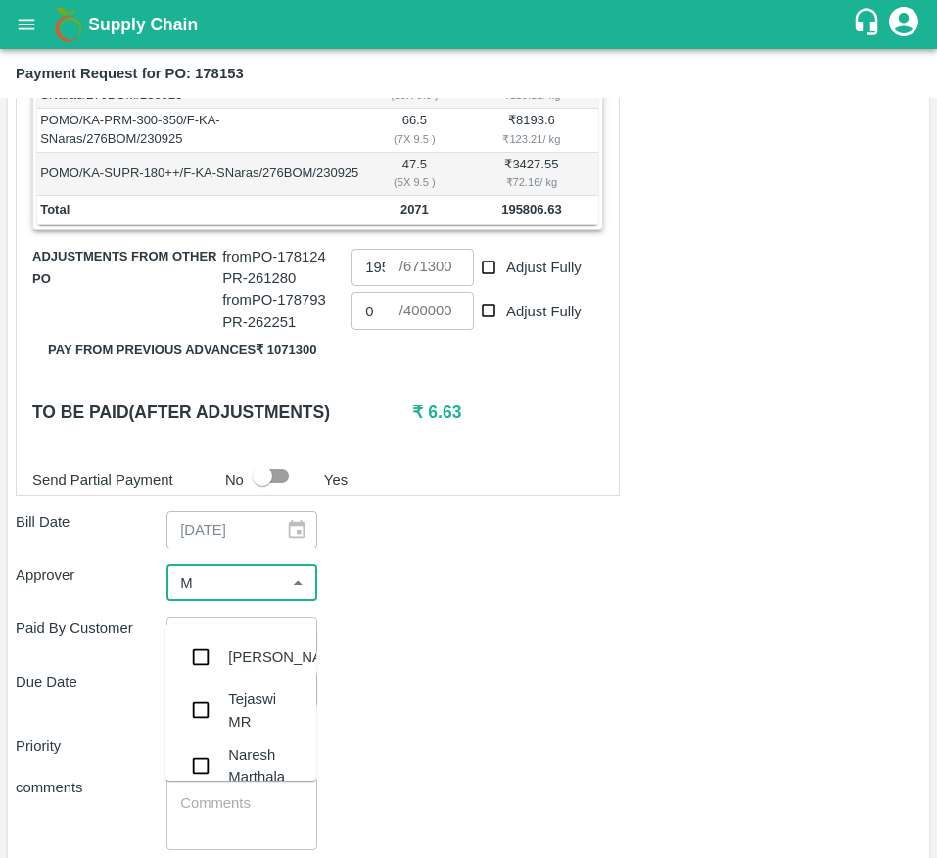
type input "MU"
click at [259, 666] on div "Mukul Chaudhari" at bounding box center [287, 657] width 119 height 22
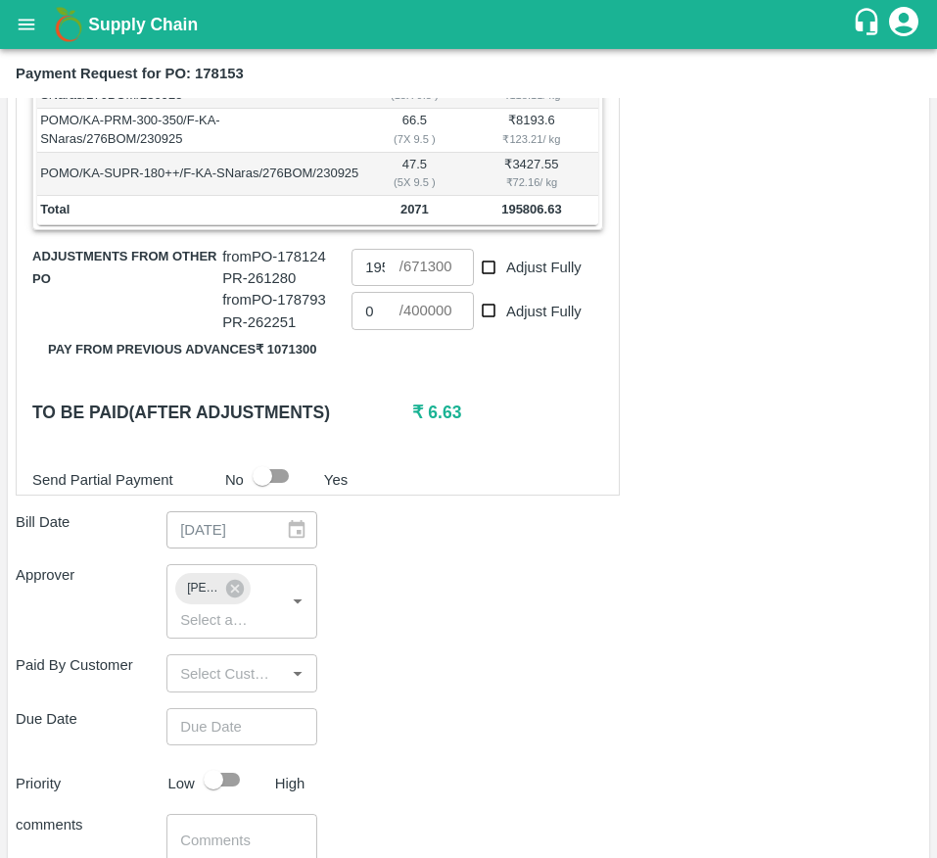
click at [196, 769] on div "Shipment - SHIP/FRUI/366090 Lots (Labels) Weight (Kgs) Total Price (₹) POMO/KA-…" at bounding box center [469, 415] width 906 height 1212
type input "DD/MM/YYYY hh:mm aa"
click at [228, 745] on input "DD/MM/YYYY hh:mm aa" at bounding box center [234, 726] width 137 height 37
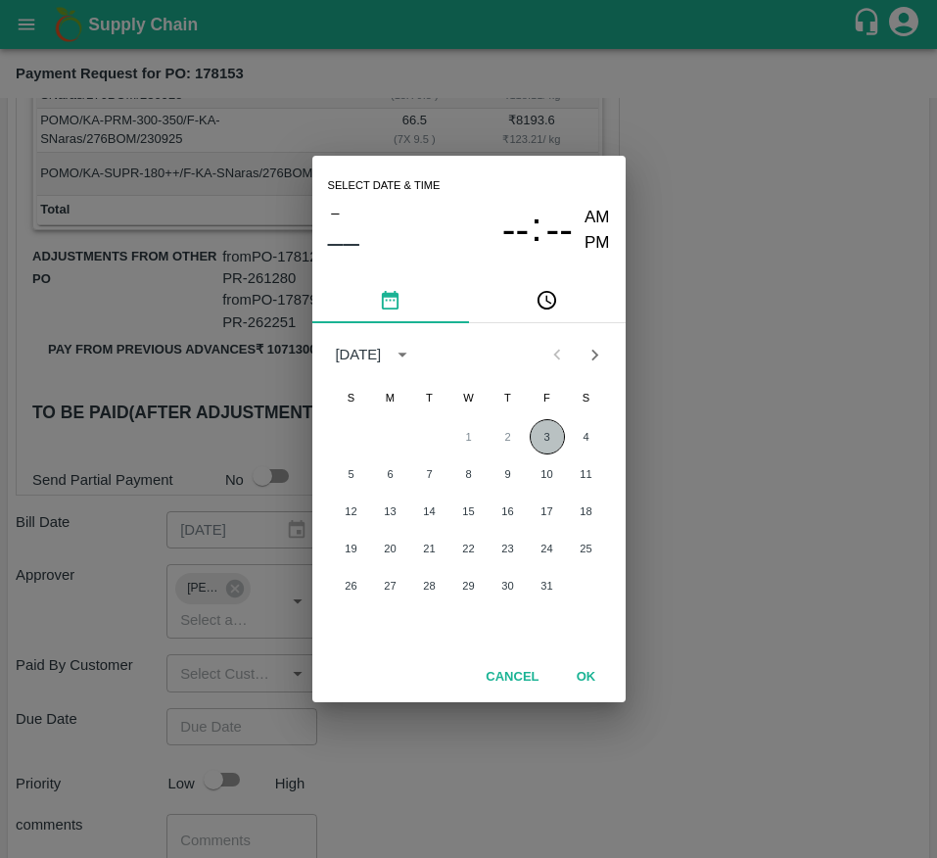
click at [534, 433] on button "3" at bounding box center [547, 436] width 35 height 35
type input "03/10/2025 12:00 AM"
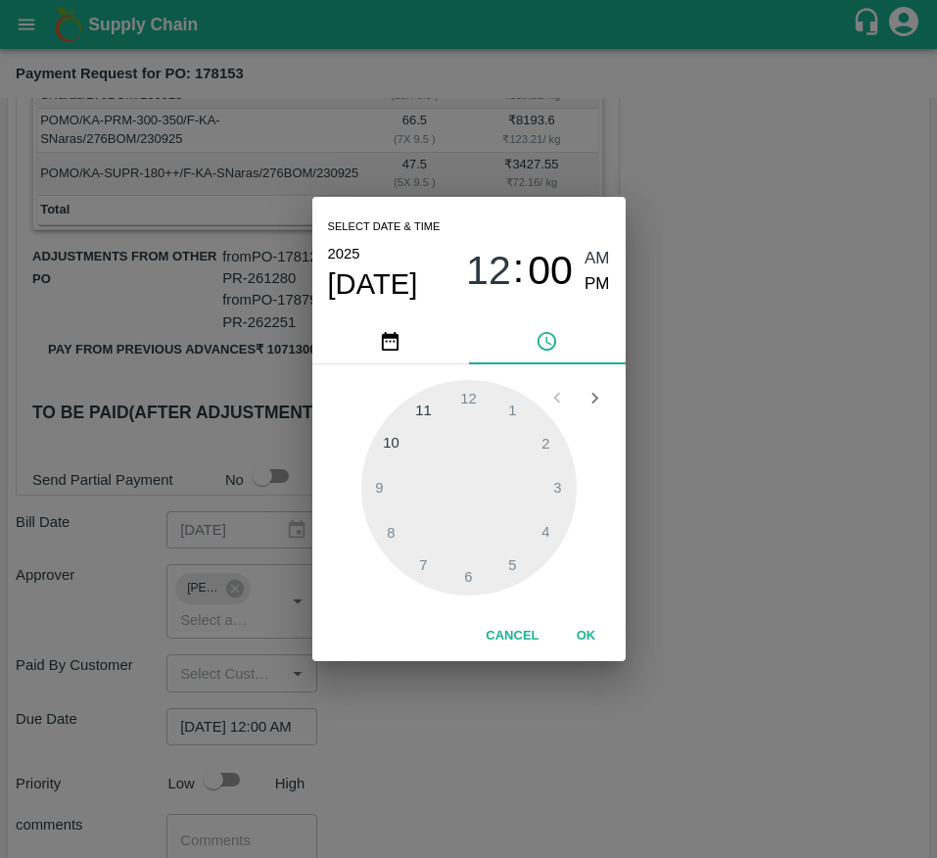
click at [592, 637] on button "OK" at bounding box center [586, 636] width 63 height 34
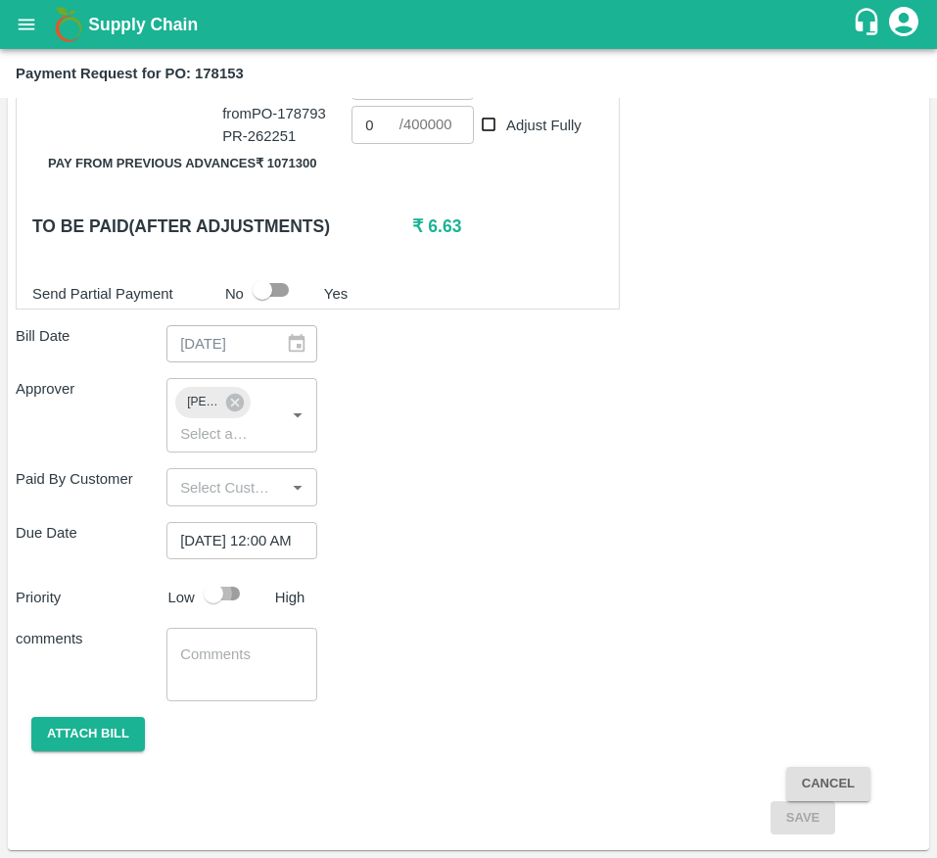
scroll to position [0, 0]
click at [220, 592] on input "checkbox" at bounding box center [214, 593] width 112 height 37
checkbox input "true"
click at [82, 728] on button "Attach bill" at bounding box center [88, 734] width 114 height 34
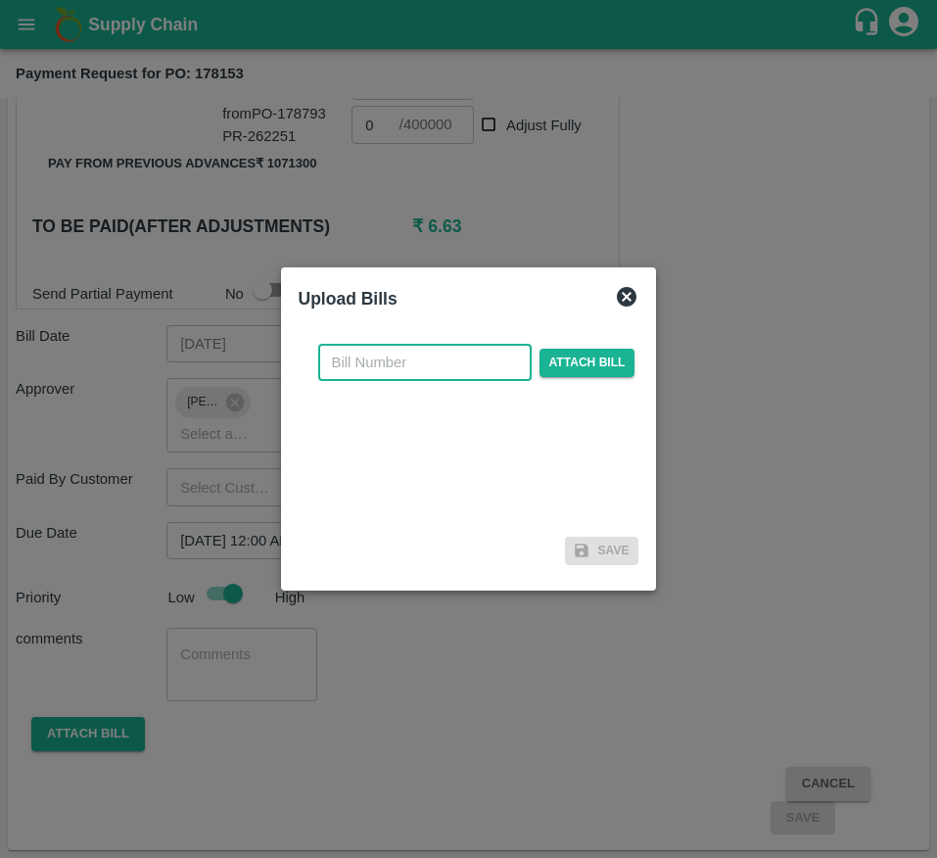
click at [429, 369] on input "text" at bounding box center [424, 362] width 213 height 37
type input "178153"
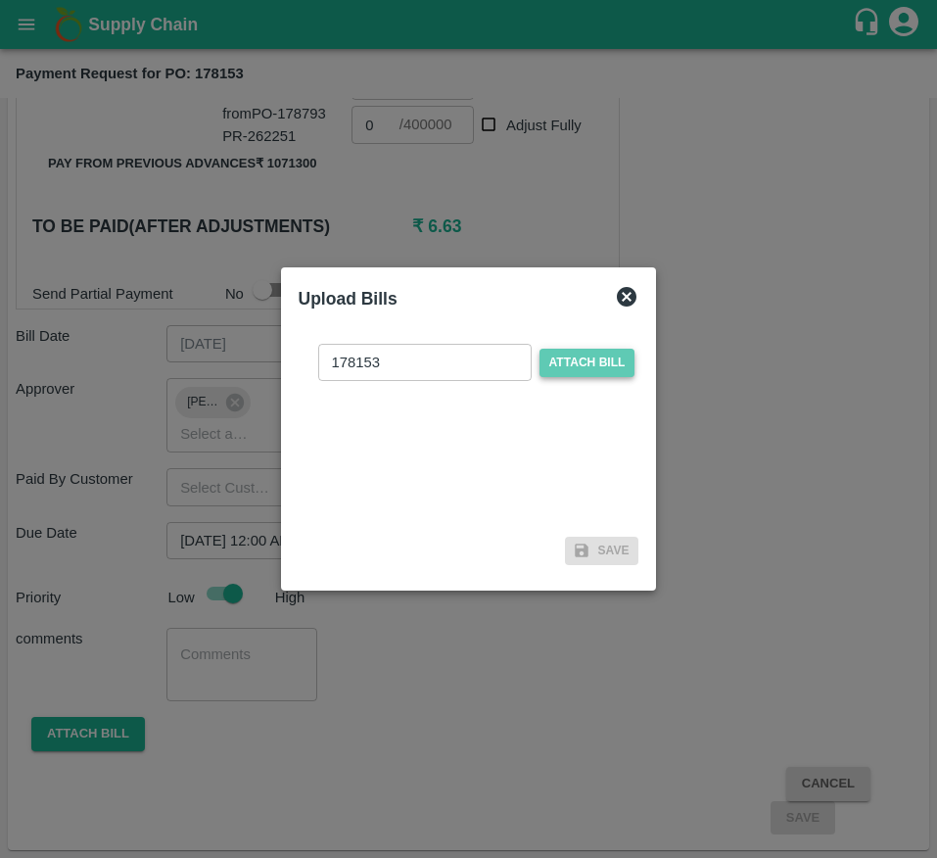
click at [583, 375] on span "Attach bill" at bounding box center [588, 363] width 96 height 28
click at [0, 0] on input "Attach bill" at bounding box center [0, 0] width 0 height 0
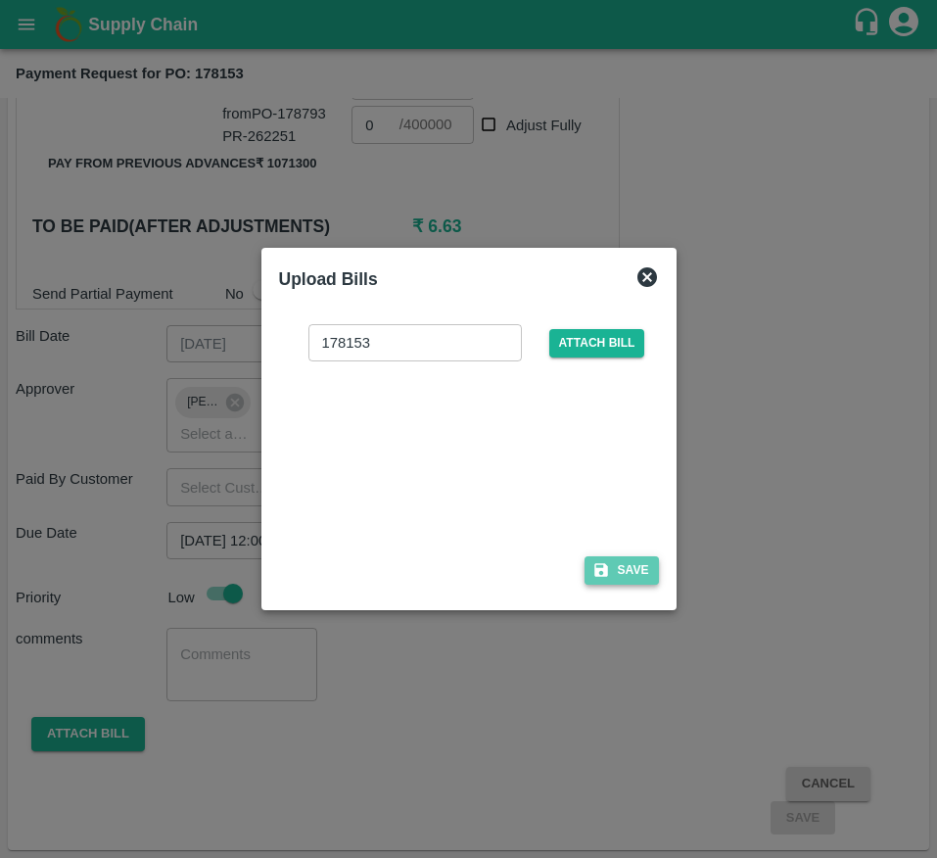
click at [626, 580] on button "Save" at bounding box center [622, 570] width 74 height 28
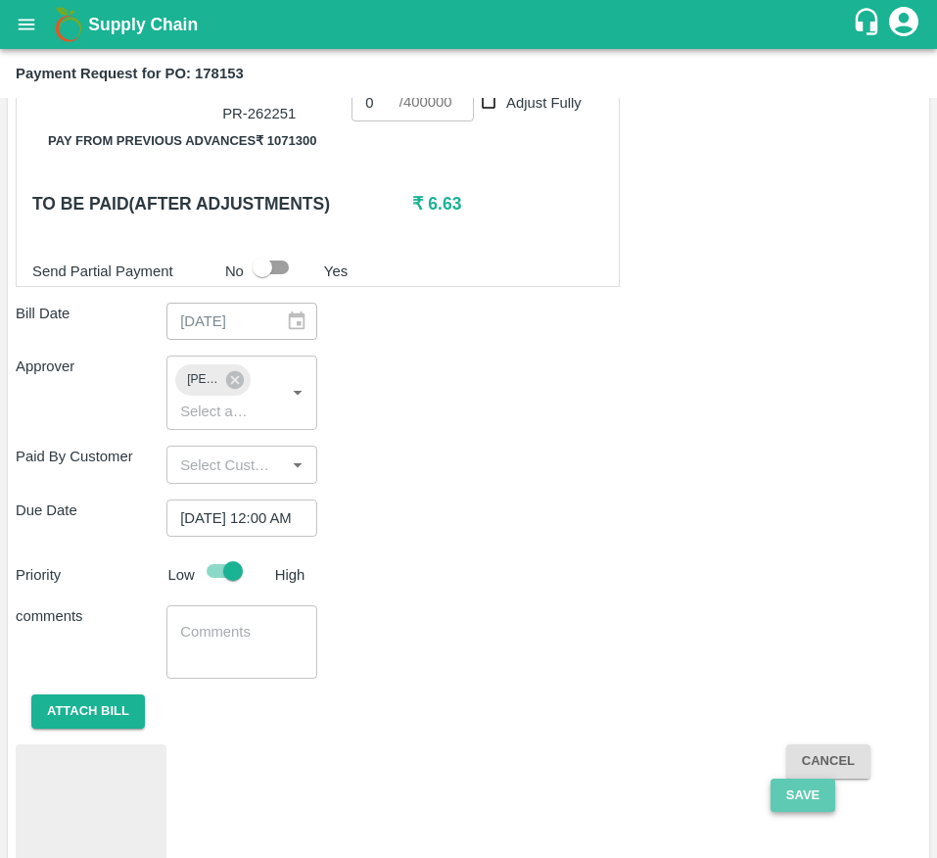
click at [795, 813] on button "Save" at bounding box center [803, 796] width 65 height 34
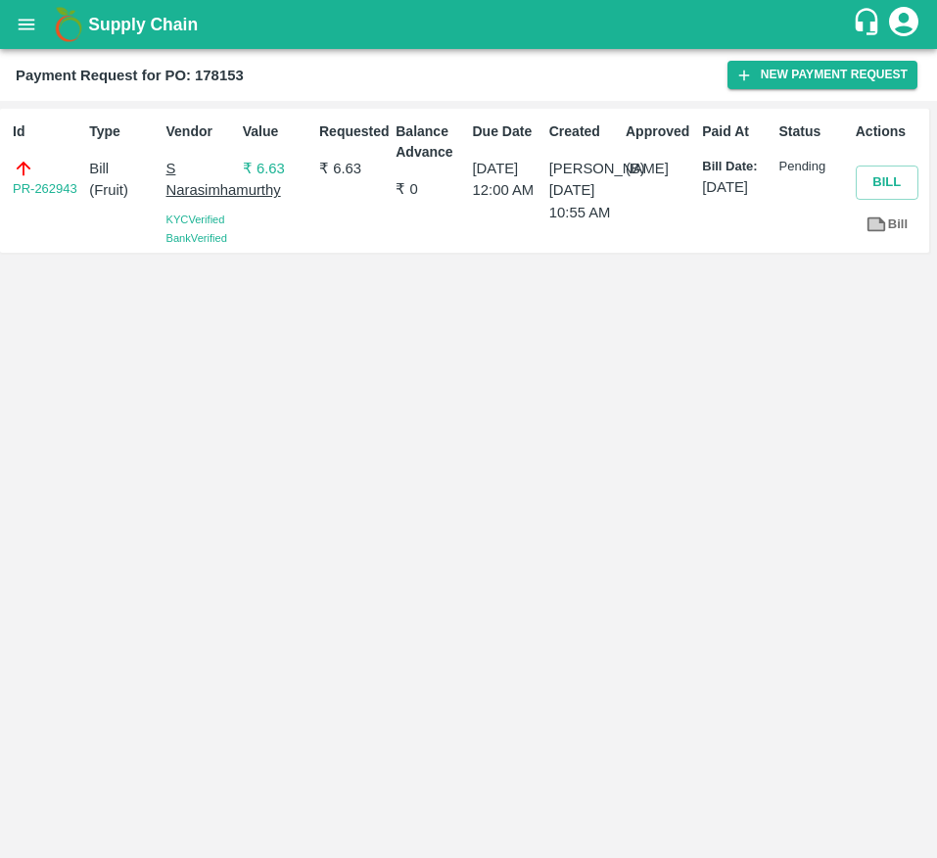
click at [266, 165] on p "₹ 6.63" at bounding box center [277, 169] width 69 height 22
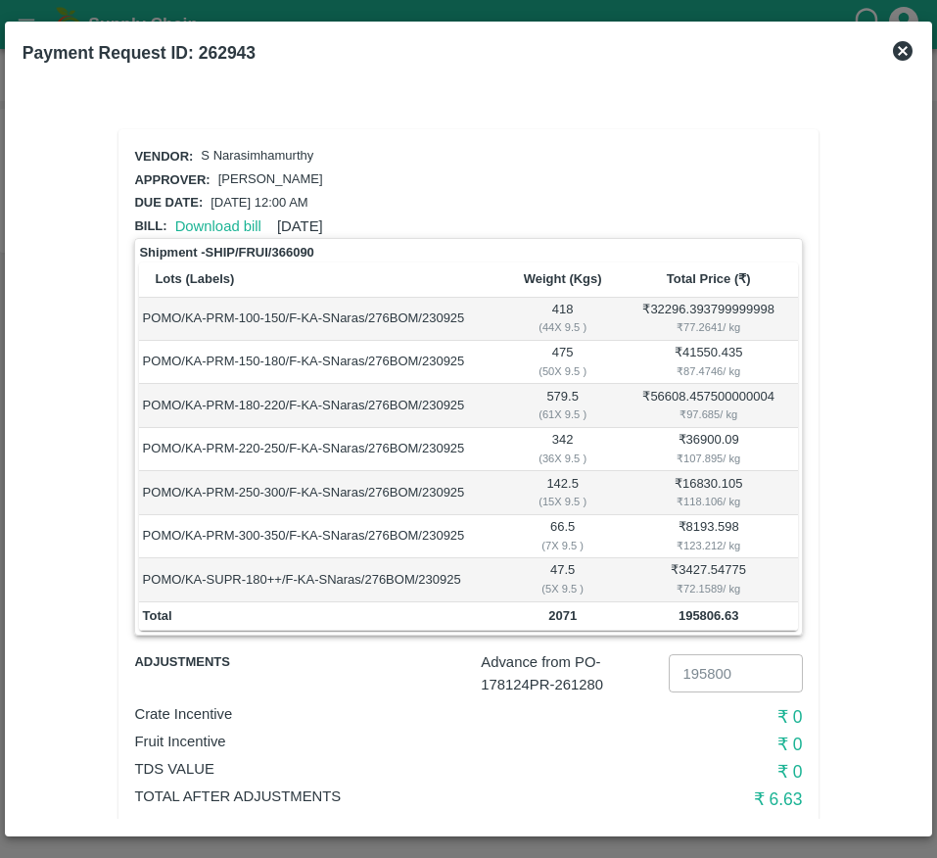
scroll to position [41, 0]
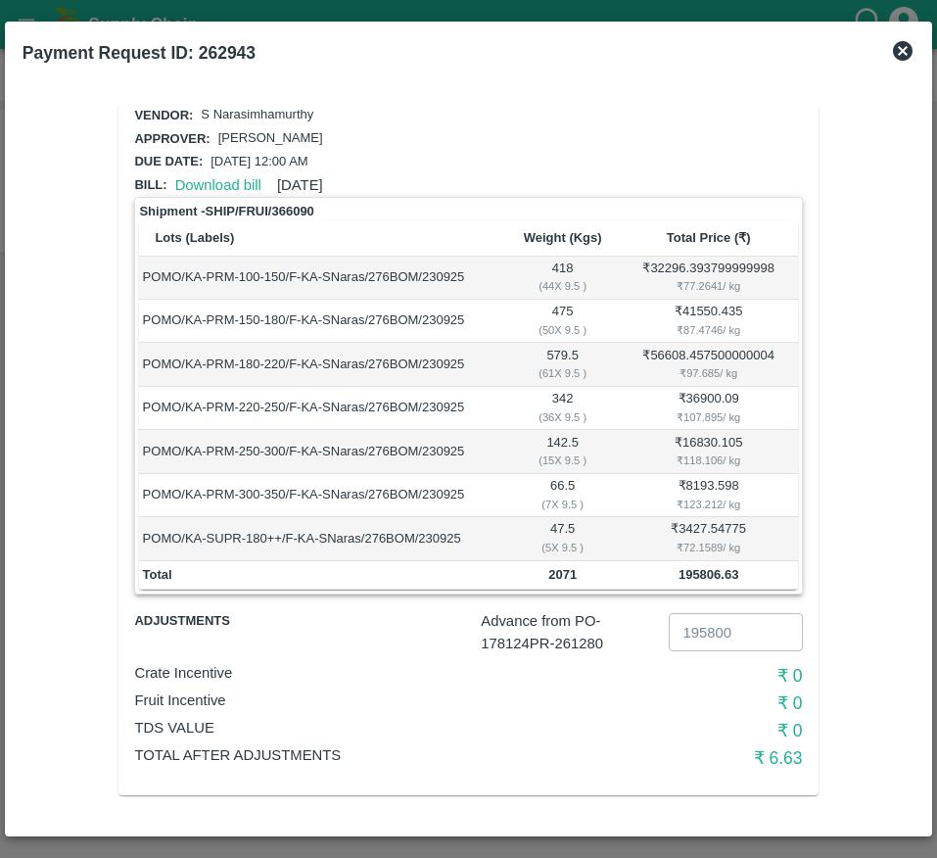
click at [913, 59] on icon at bounding box center [903, 51] width 24 height 24
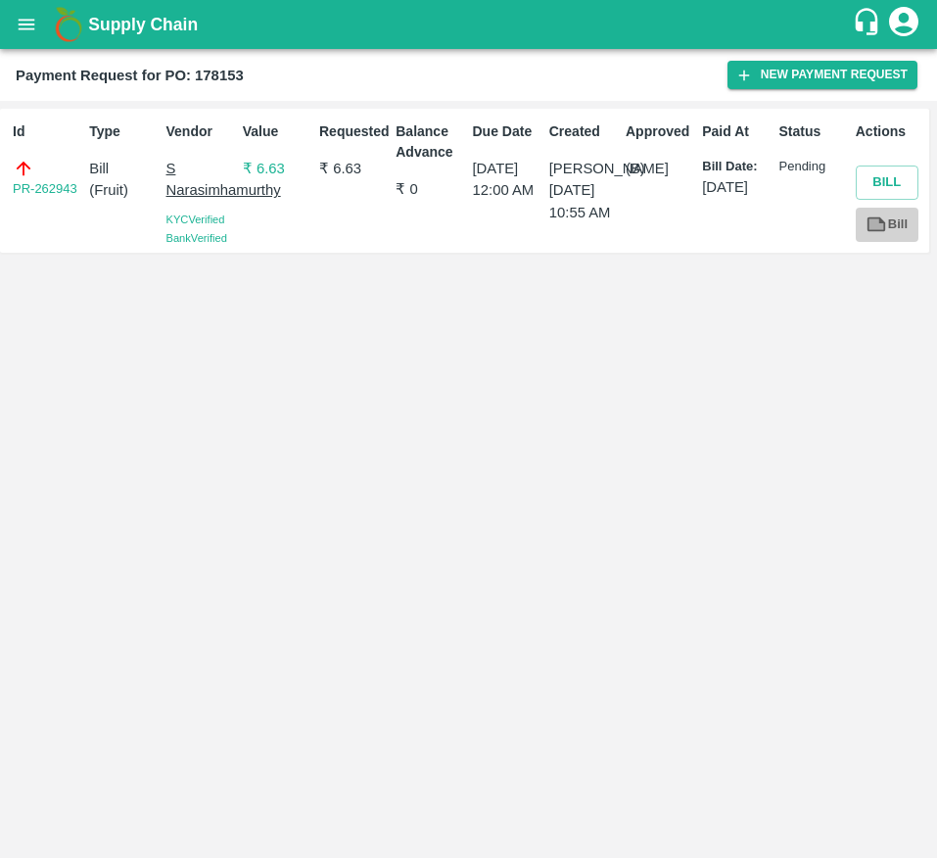
click at [891, 232] on link "Bill" at bounding box center [887, 225] width 63 height 34
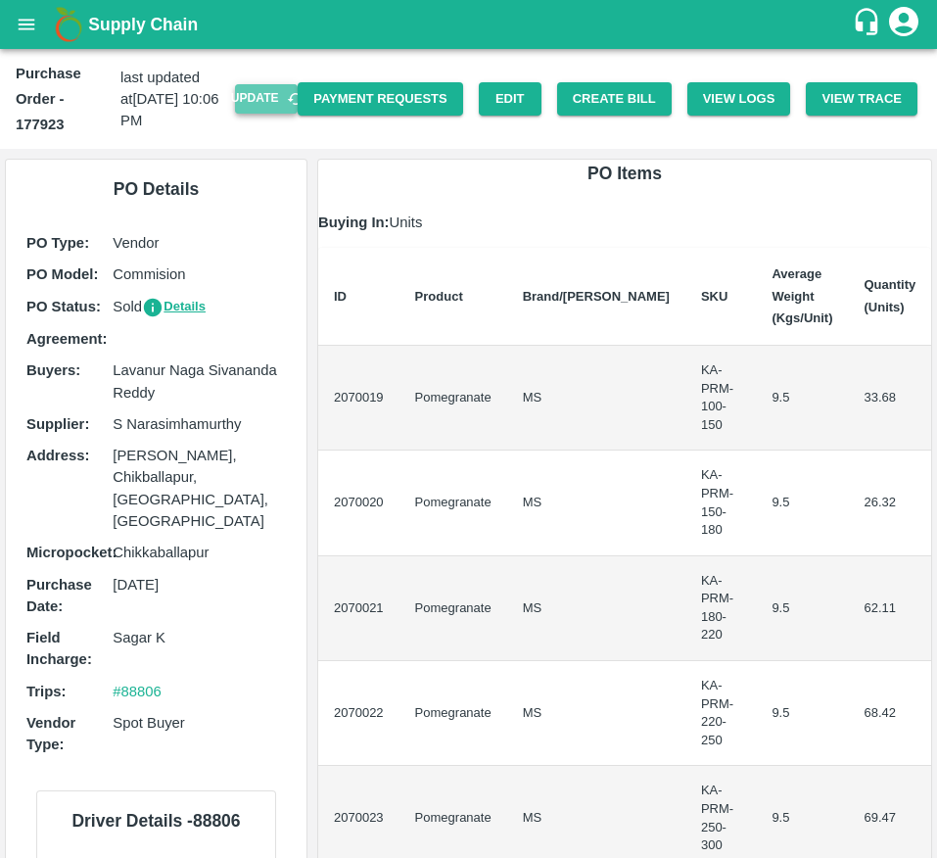
click at [256, 105] on button "Update" at bounding box center [266, 98] width 63 height 28
click at [616, 92] on button "Create Bill" at bounding box center [614, 99] width 115 height 34
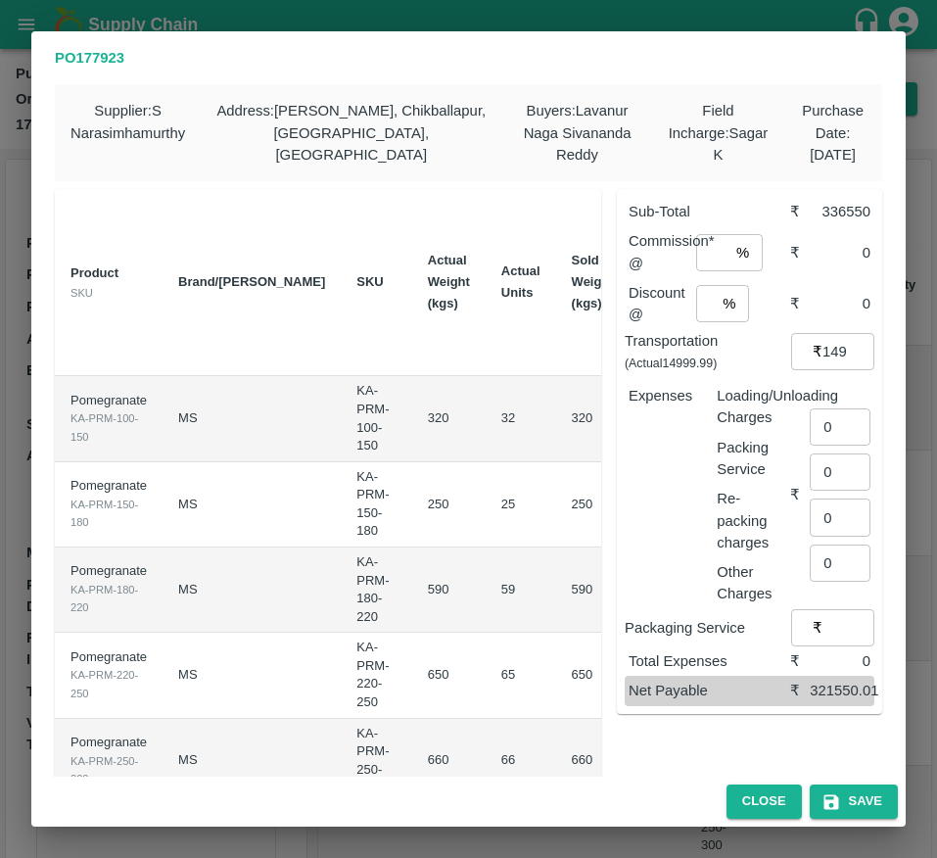
scroll to position [0, 287]
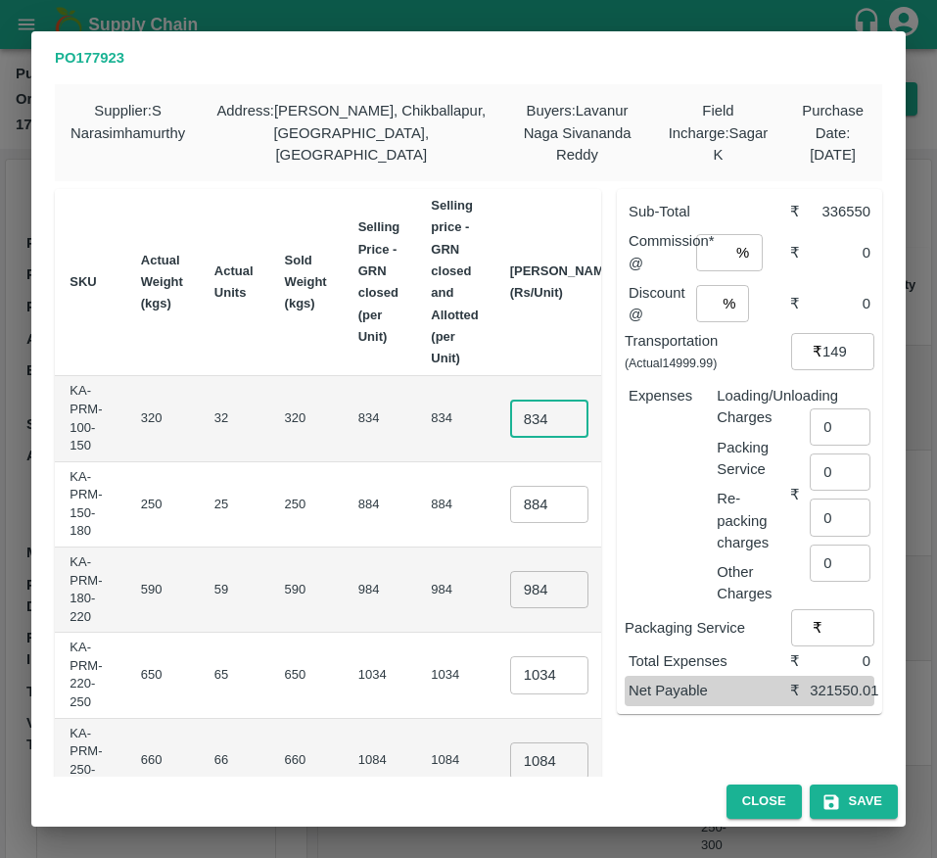
click at [510, 429] on input "834" at bounding box center [549, 418] width 78 height 37
type input "800"
click at [510, 517] on input "884" at bounding box center [549, 504] width 78 height 37
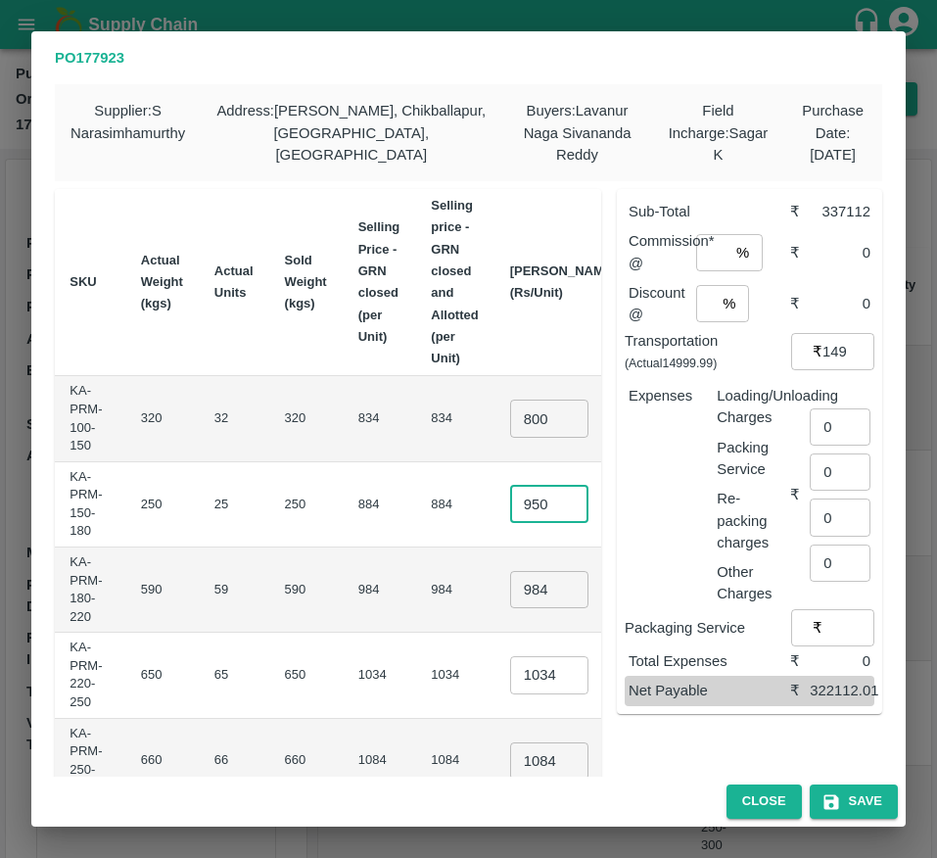
type input "950"
click at [510, 586] on input "984" at bounding box center [549, 589] width 78 height 37
type input "1050"
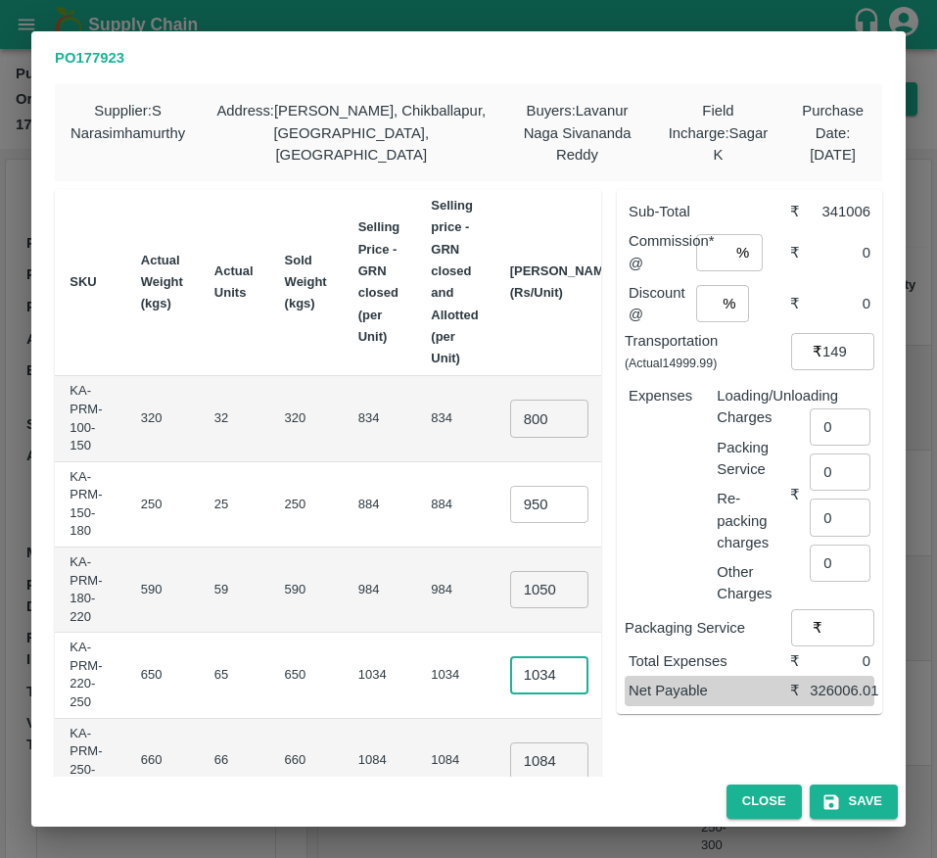
scroll to position [0, 0]
click at [510, 678] on input "1034" at bounding box center [549, 674] width 78 height 37
type input "1150"
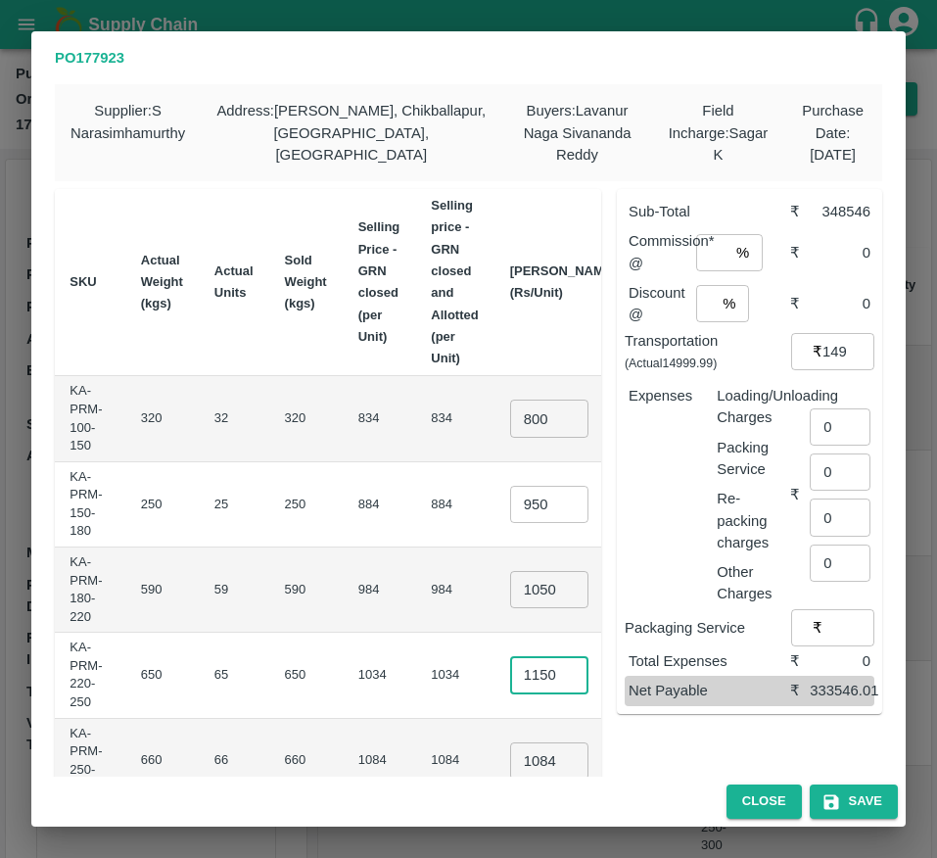
scroll to position [0, 0]
click at [510, 747] on input "1084" at bounding box center [549, 760] width 78 height 37
type input "1200"
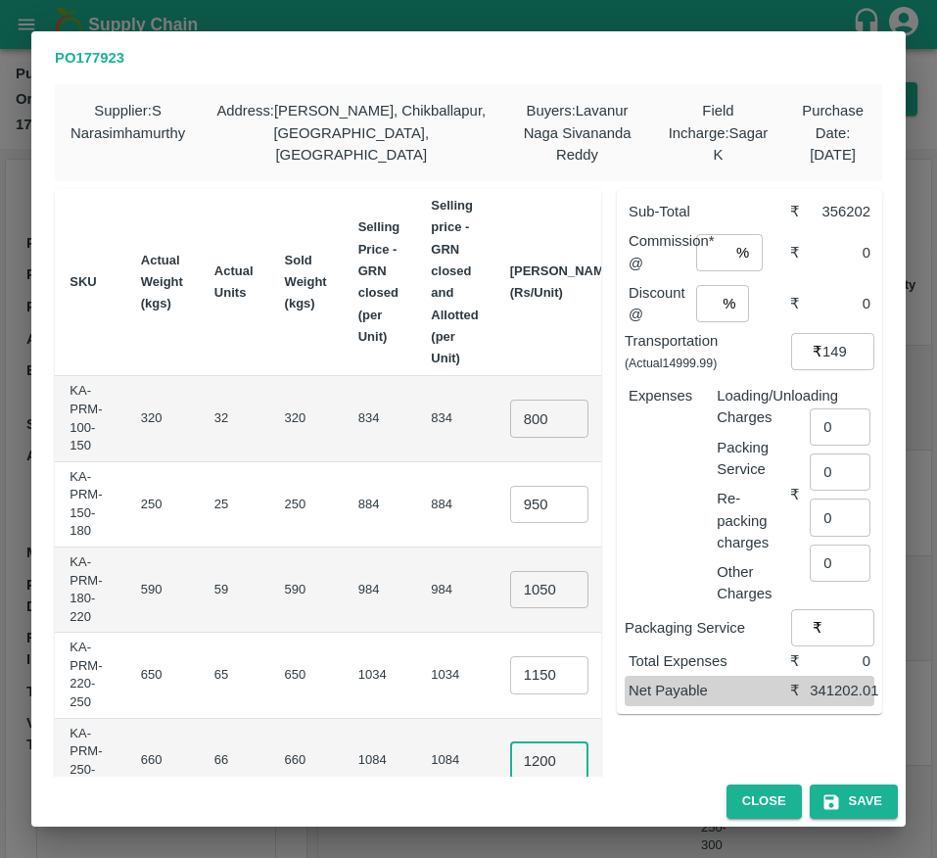
scroll to position [0, 0]
click at [522, 724] on td "1200 ​" at bounding box center [564, 761] width 138 height 85
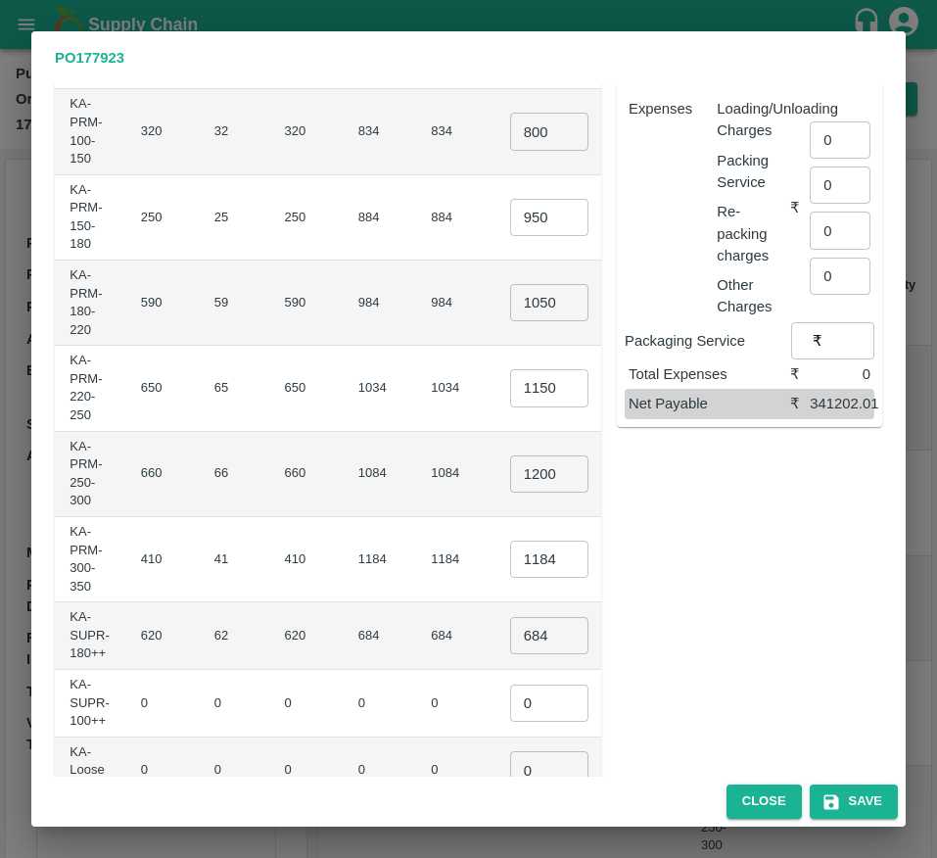
scroll to position [294, 0]
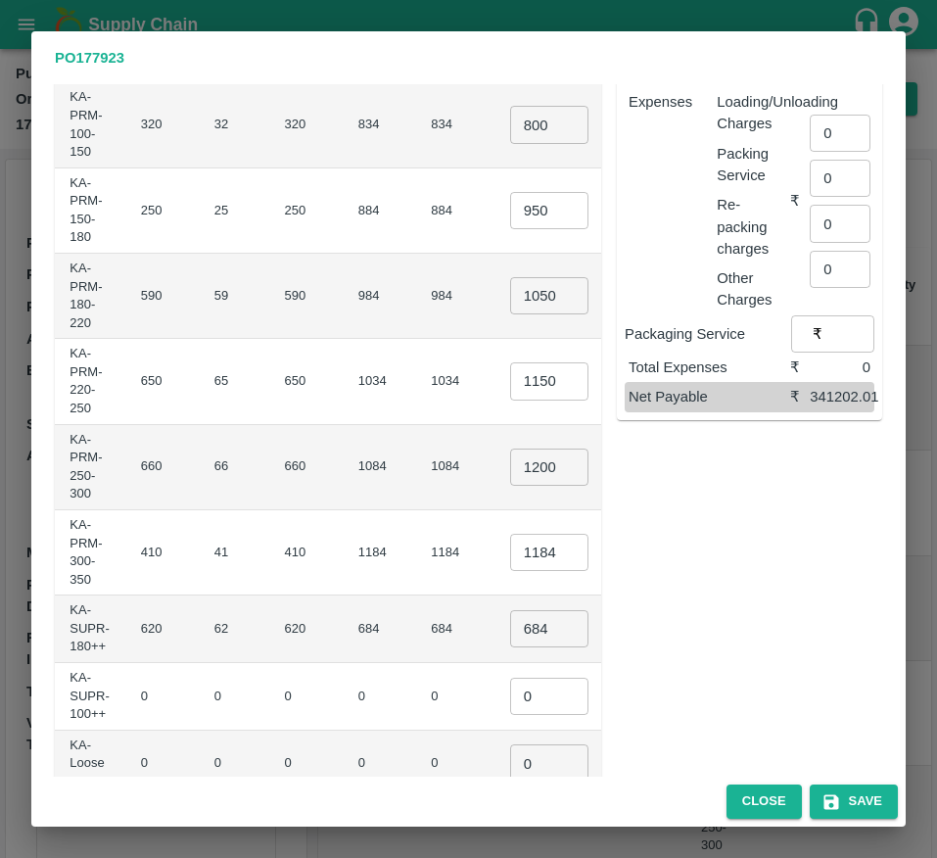
click at [510, 550] on input "1184" at bounding box center [549, 552] width 78 height 37
type input "1250"
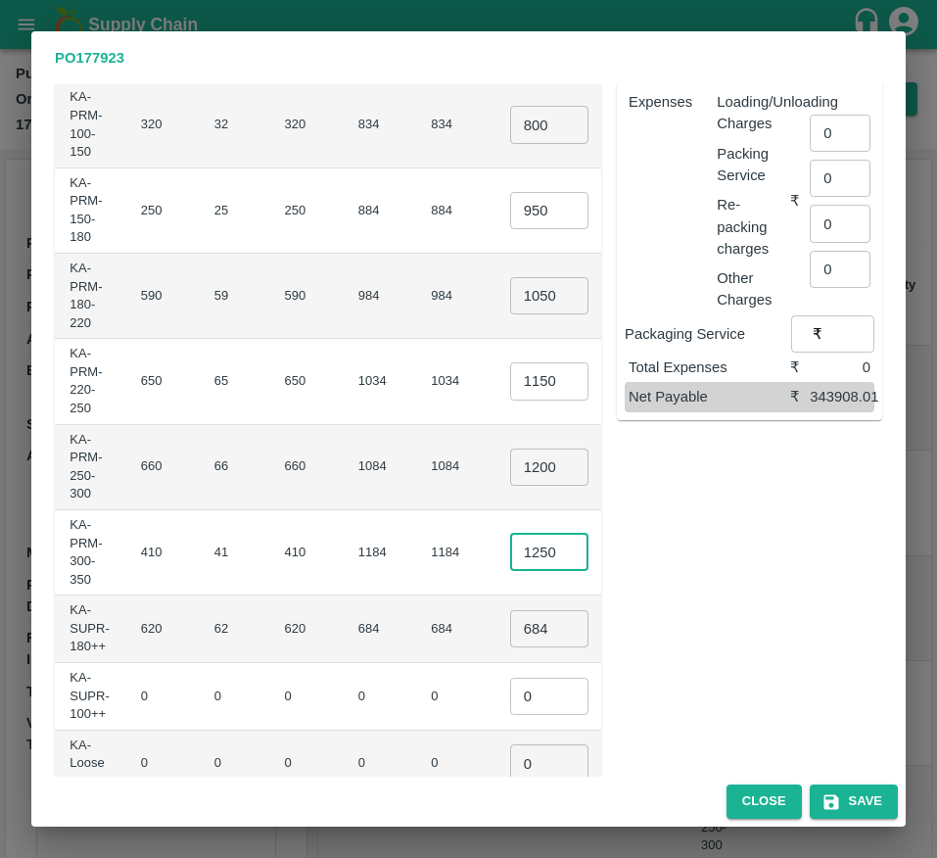
click at [510, 628] on input "684" at bounding box center [549, 628] width 78 height 37
type input "800"
click at [510, 685] on input "0" at bounding box center [549, 696] width 78 height 37
type input "1"
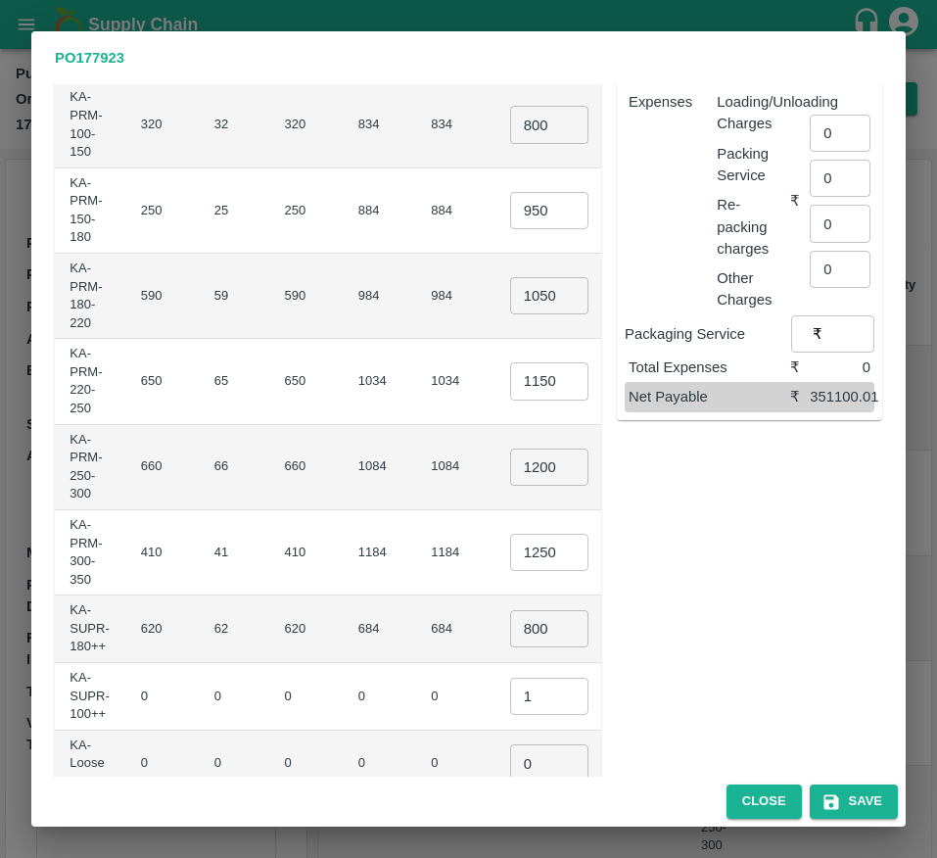
click at [633, 708] on td "₹0" at bounding box center [670, 697] width 74 height 68
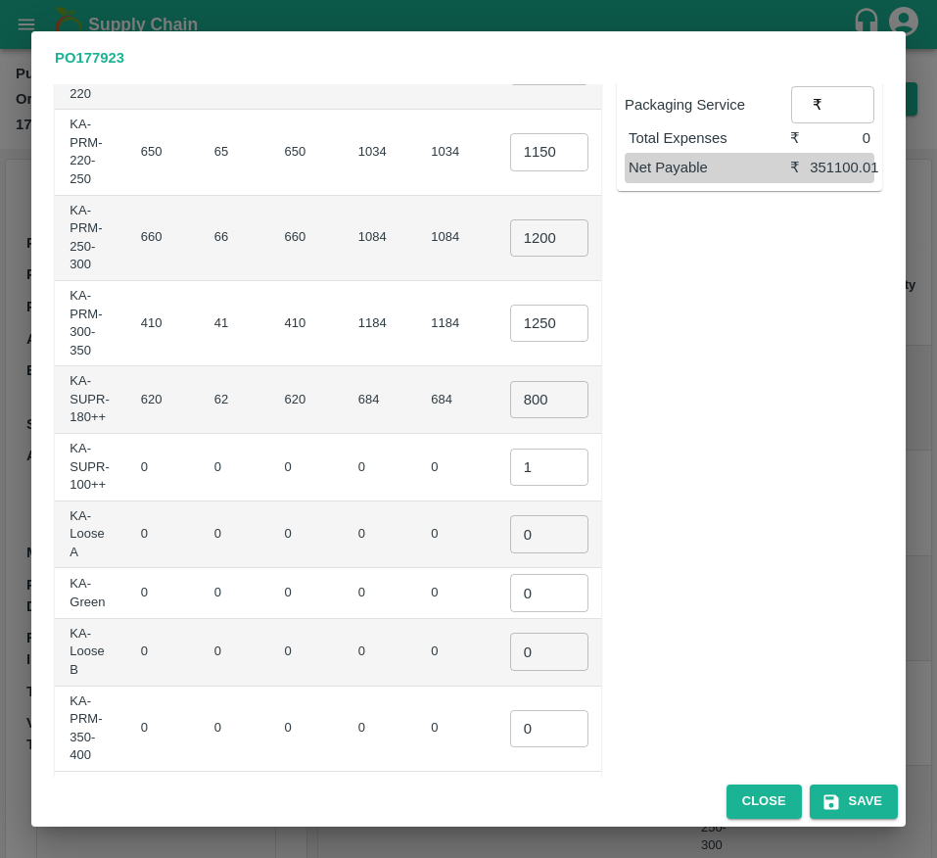
scroll to position [541, 0]
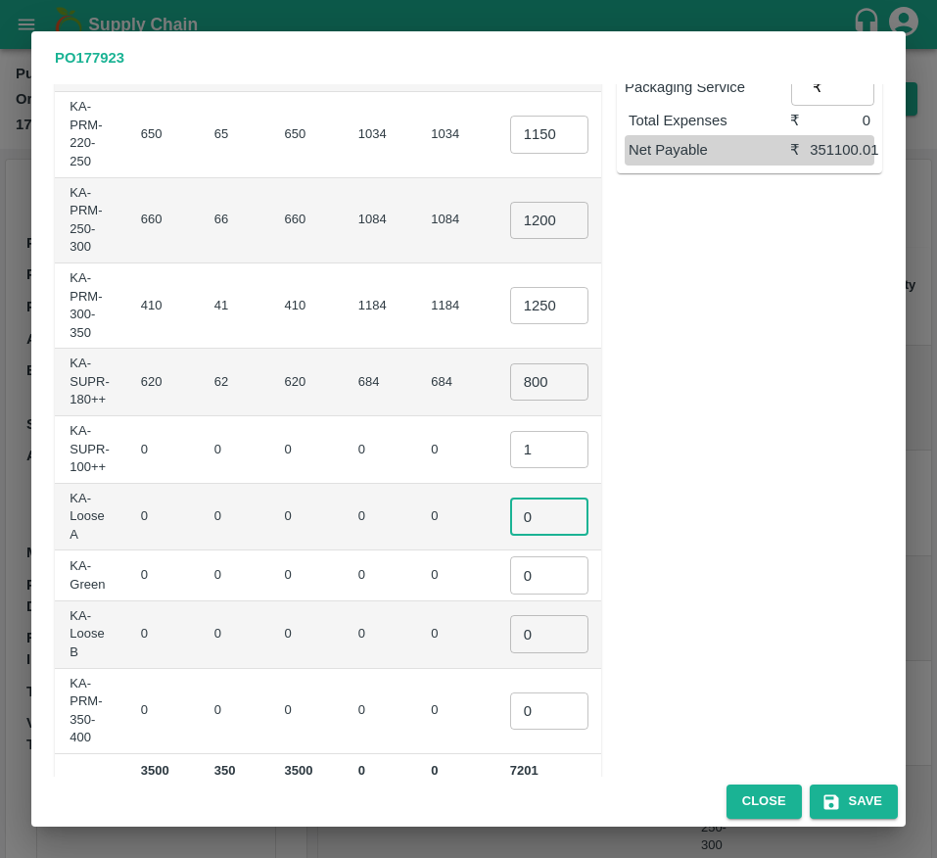
click at [510, 520] on input "0" at bounding box center [549, 515] width 78 height 37
type input "0"
type input "1"
click at [510, 570] on input "0" at bounding box center [549, 574] width 78 height 37
type input "1"
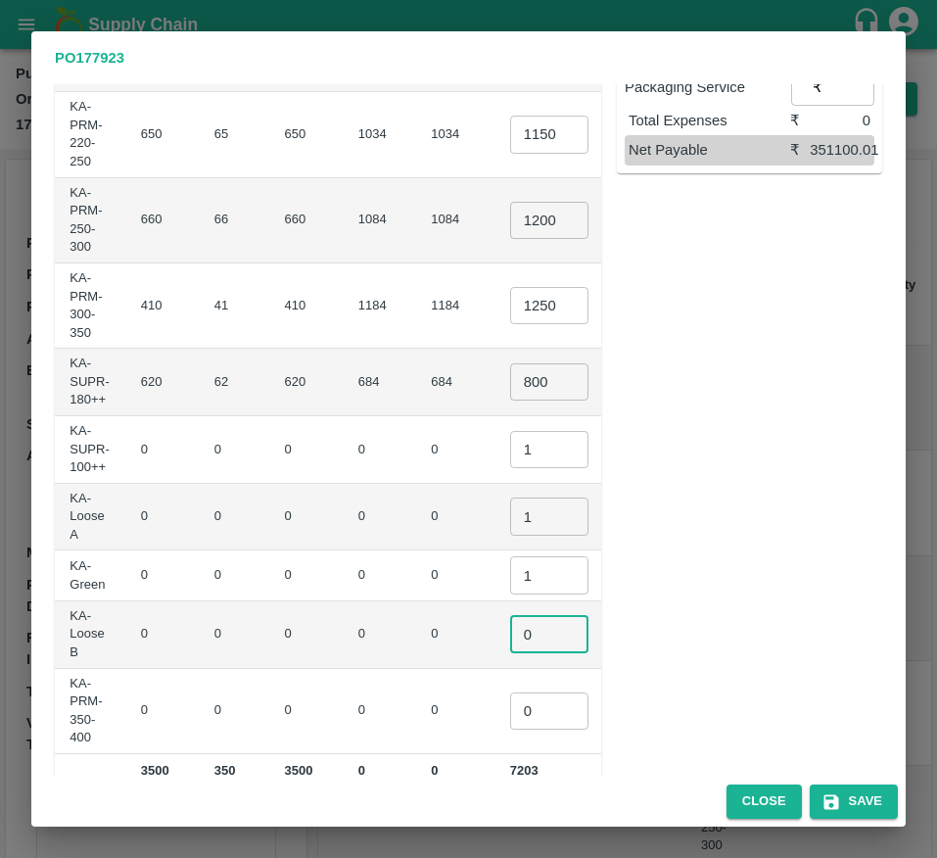
click at [510, 642] on input "0" at bounding box center [549, 633] width 78 height 37
type input "1"
click at [510, 719] on input "0" at bounding box center [549, 710] width 78 height 37
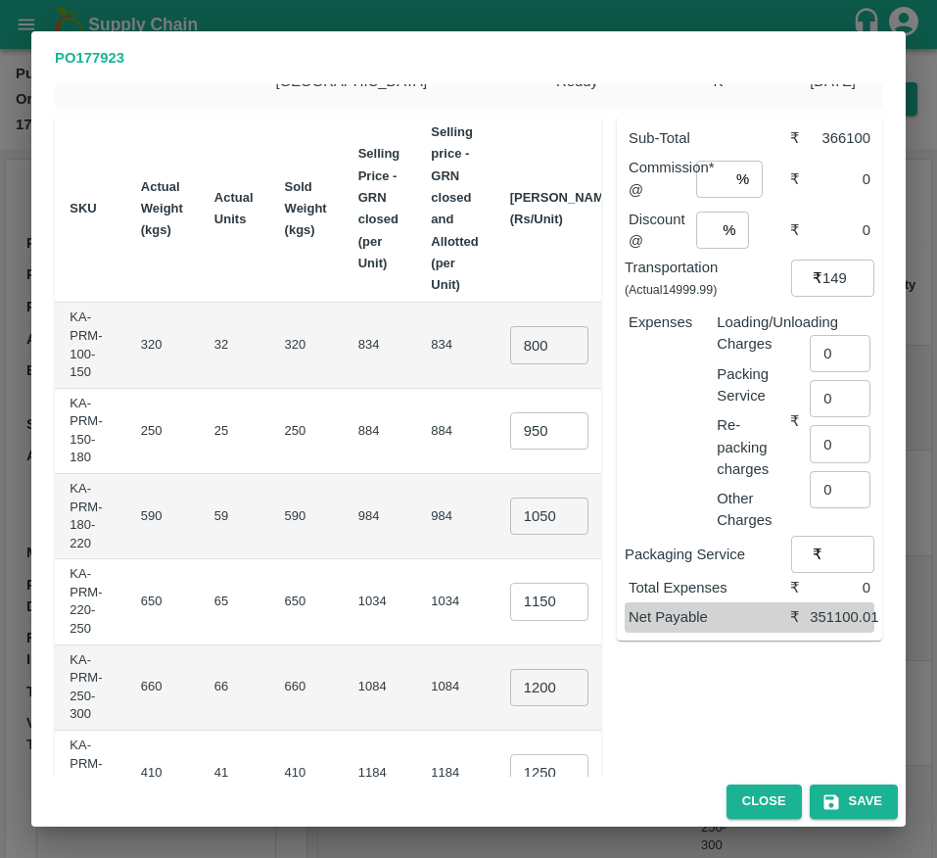
scroll to position [0, 0]
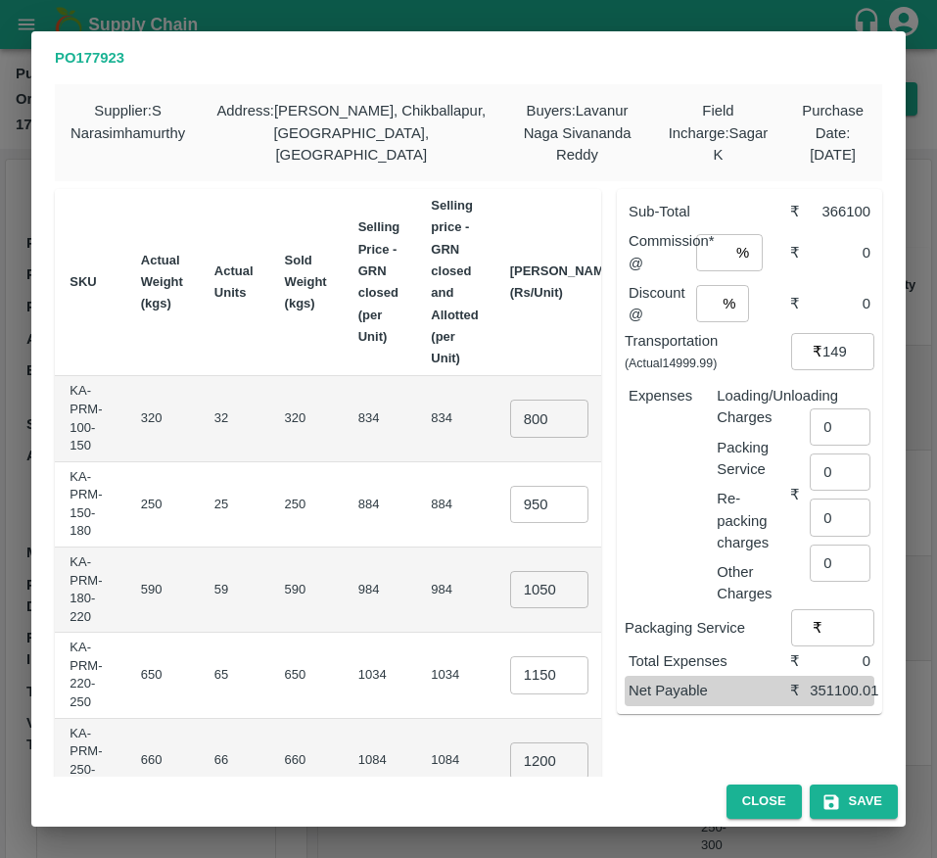
type input "1"
click at [697, 268] on input "number" at bounding box center [712, 252] width 32 height 37
type input "6"
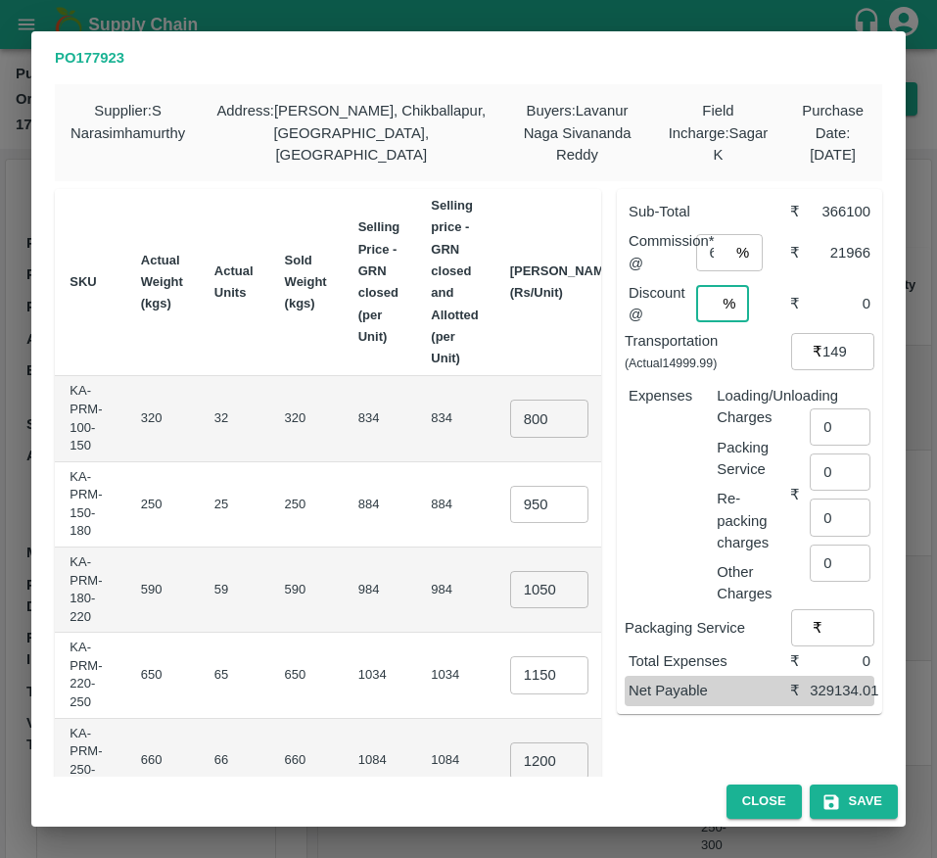
click at [701, 311] on input "number" at bounding box center [706, 303] width 20 height 37
type input "2"
click at [711, 312] on input "2" at bounding box center [706, 303] width 20 height 37
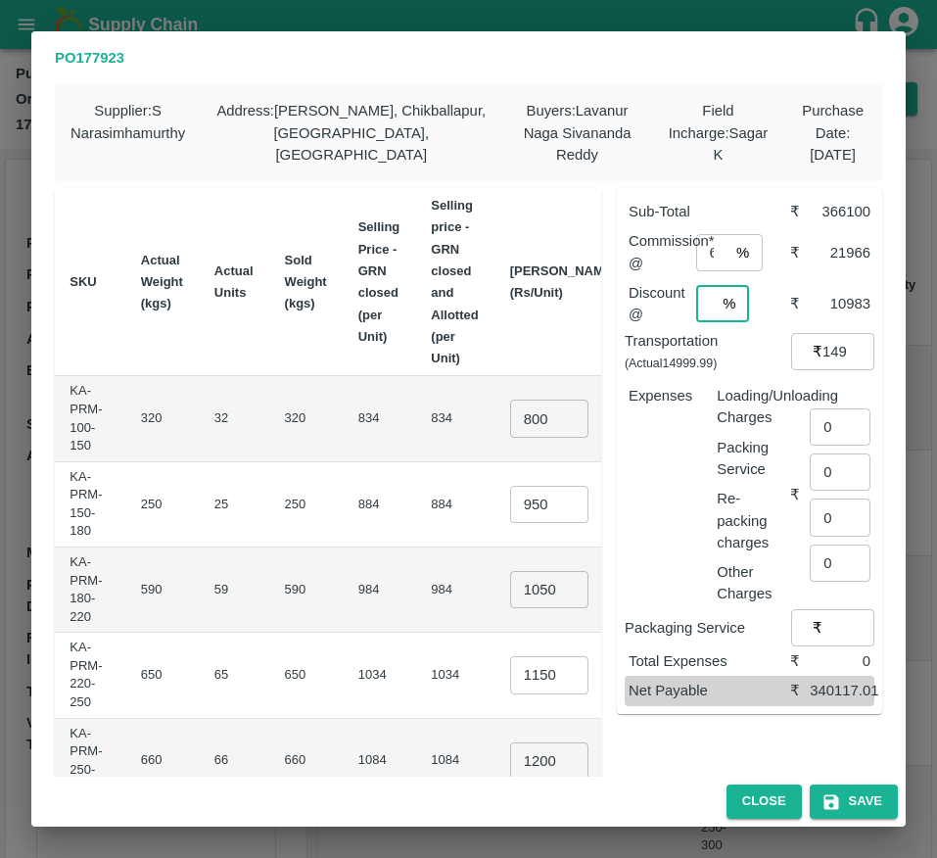
scroll to position [0, 18]
type input "3.5"
click at [828, 432] on input "0" at bounding box center [840, 426] width 61 height 37
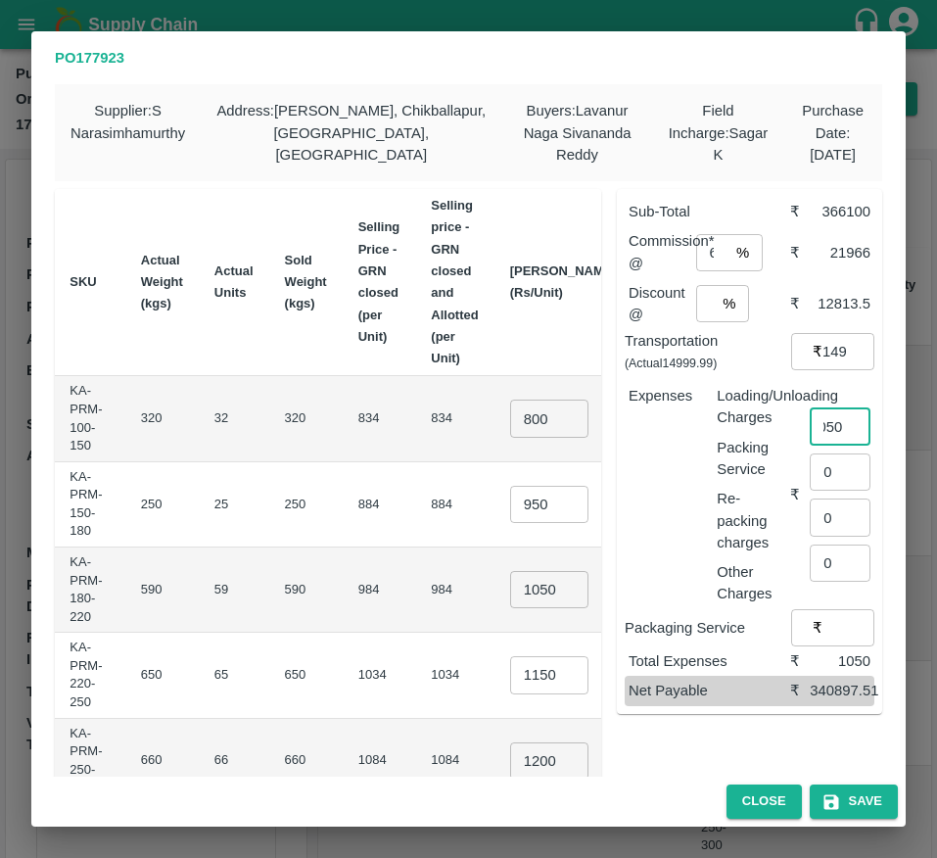
type input "1050"
click at [702, 309] on input "3.5" at bounding box center [706, 303] width 20 height 37
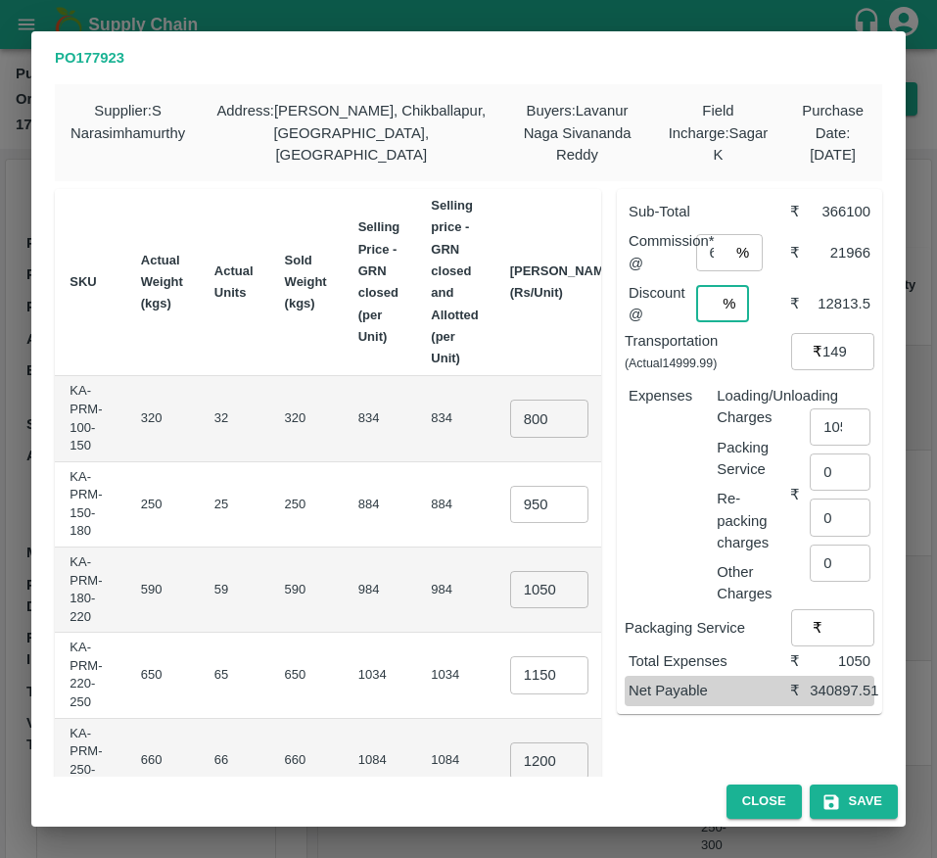
click at [702, 309] on input "3.5" at bounding box center [706, 303] width 20 height 37
type input "4"
click at [840, 792] on icon "button" at bounding box center [832, 802] width 20 height 20
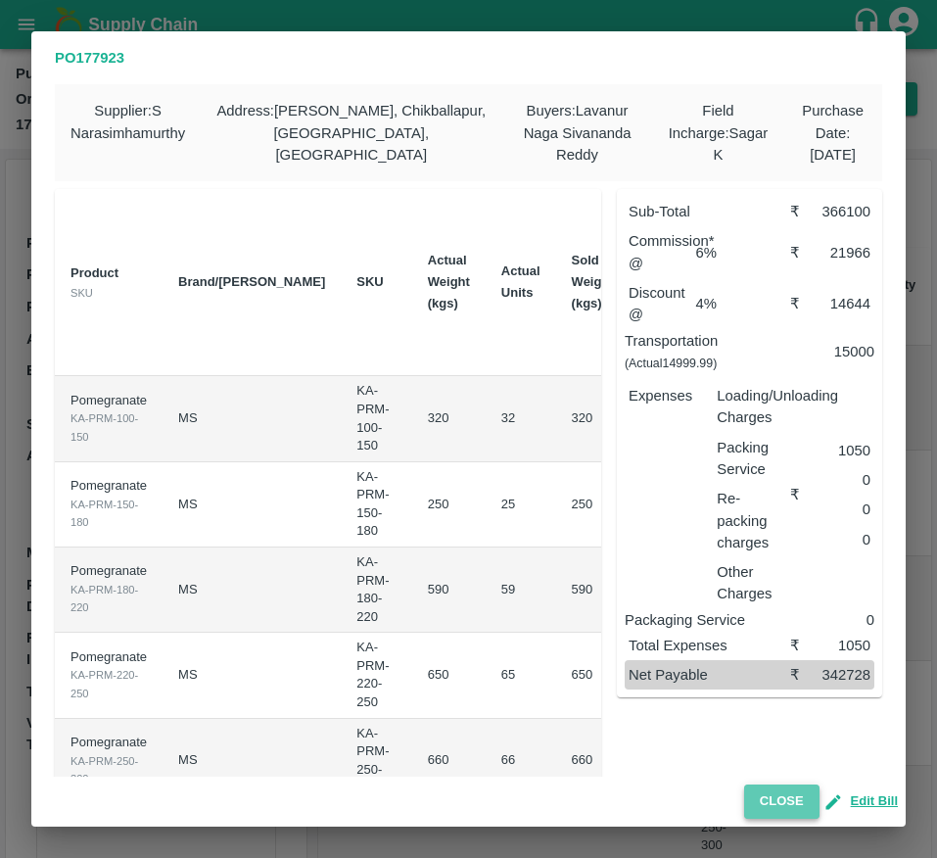
click at [789, 802] on button "Close" at bounding box center [781, 801] width 75 height 34
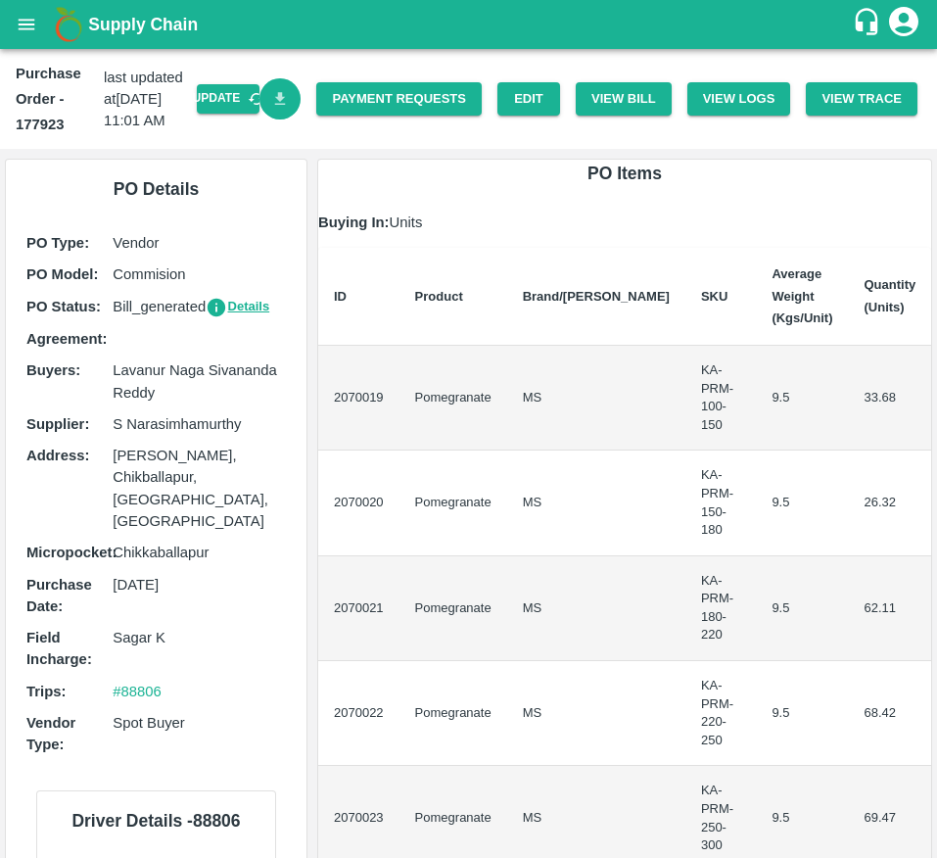
click at [280, 96] on icon "Download Bill" at bounding box center [280, 99] width 19 height 19
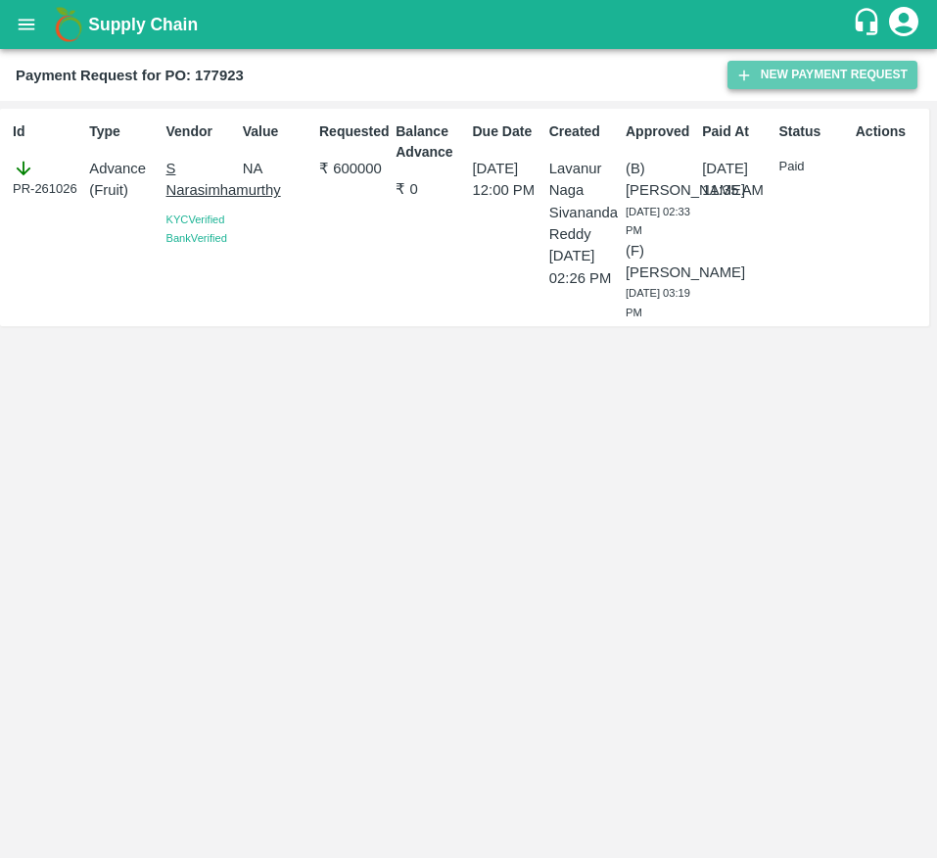
click at [820, 85] on button "New Payment Request" at bounding box center [823, 75] width 190 height 28
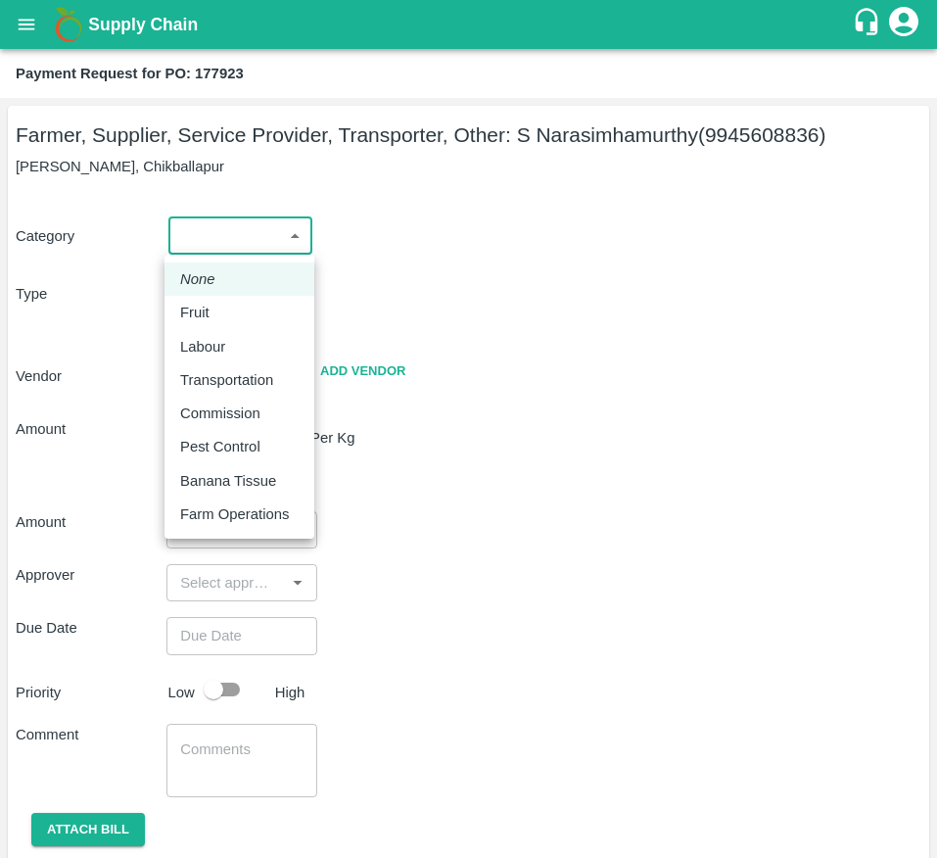
click at [280, 222] on body "Supply Chain Payment Request for PO: 177923 Farmer, Supplier, Service Provider,…" at bounding box center [468, 429] width 937 height 858
click at [255, 323] on div "Fruit" at bounding box center [239, 313] width 118 height 22
type input "1"
type input "S Narasimhamurthy - 9945608836(Farmer, Supplier, Service Provider, Transporter,…"
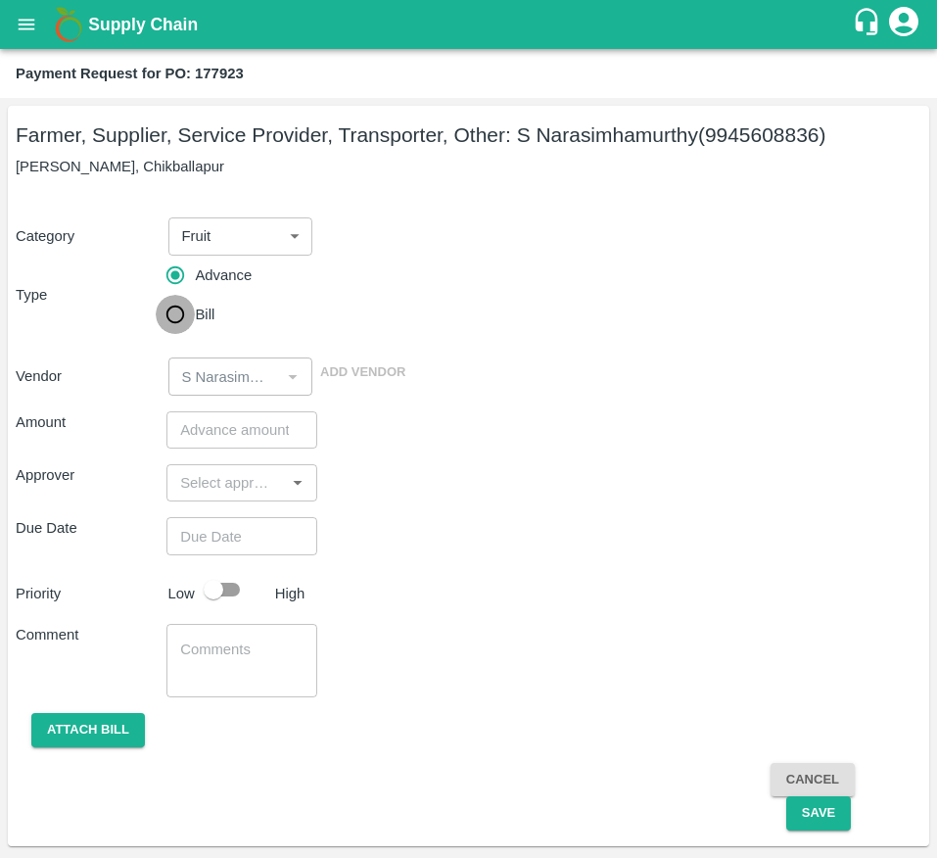
click at [178, 333] on input "Bill" at bounding box center [175, 314] width 39 height 39
radio input "true"
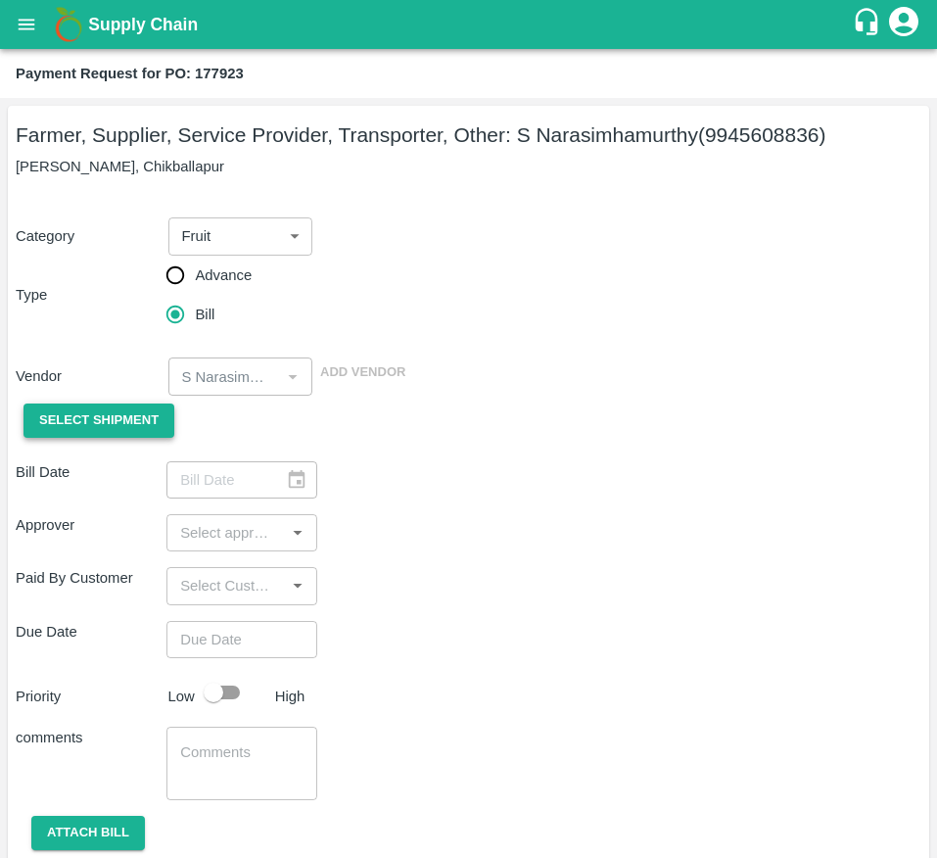
click at [149, 427] on span "Select Shipment" at bounding box center [98, 420] width 119 height 23
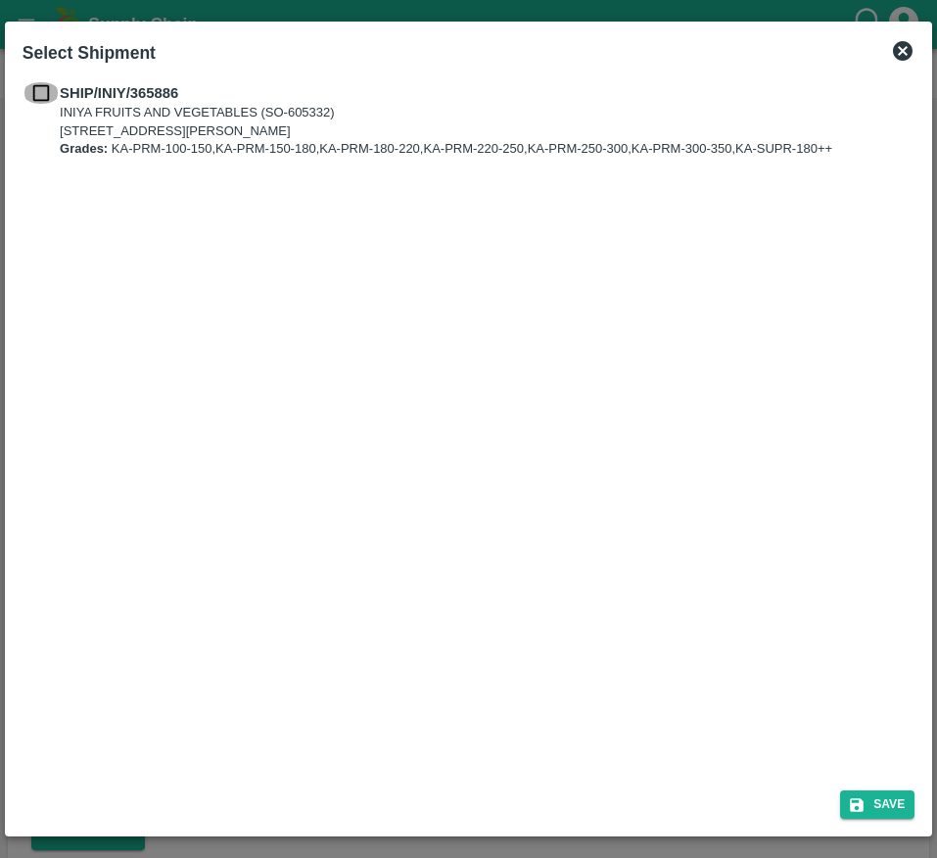
click at [52, 84] on input "checkbox" at bounding box center [41, 93] width 37 height 22
checkbox input "true"
click at [885, 799] on button "Save" at bounding box center [877, 804] width 74 height 28
type input "[DATE]"
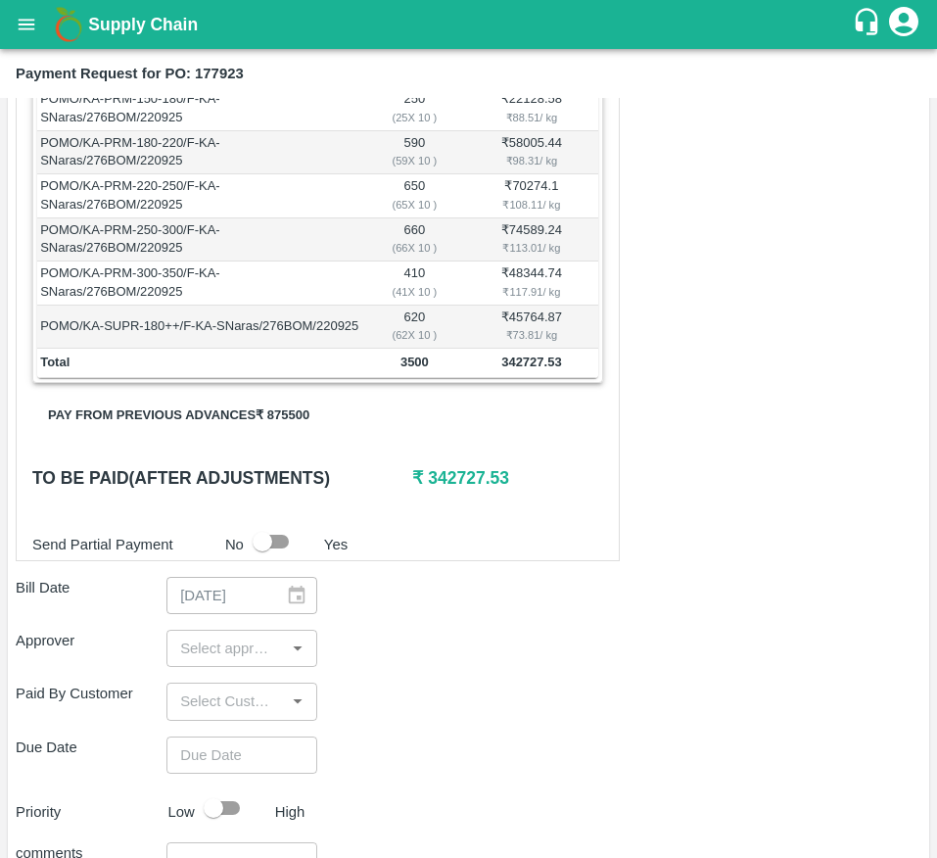
scroll to position [485, 0]
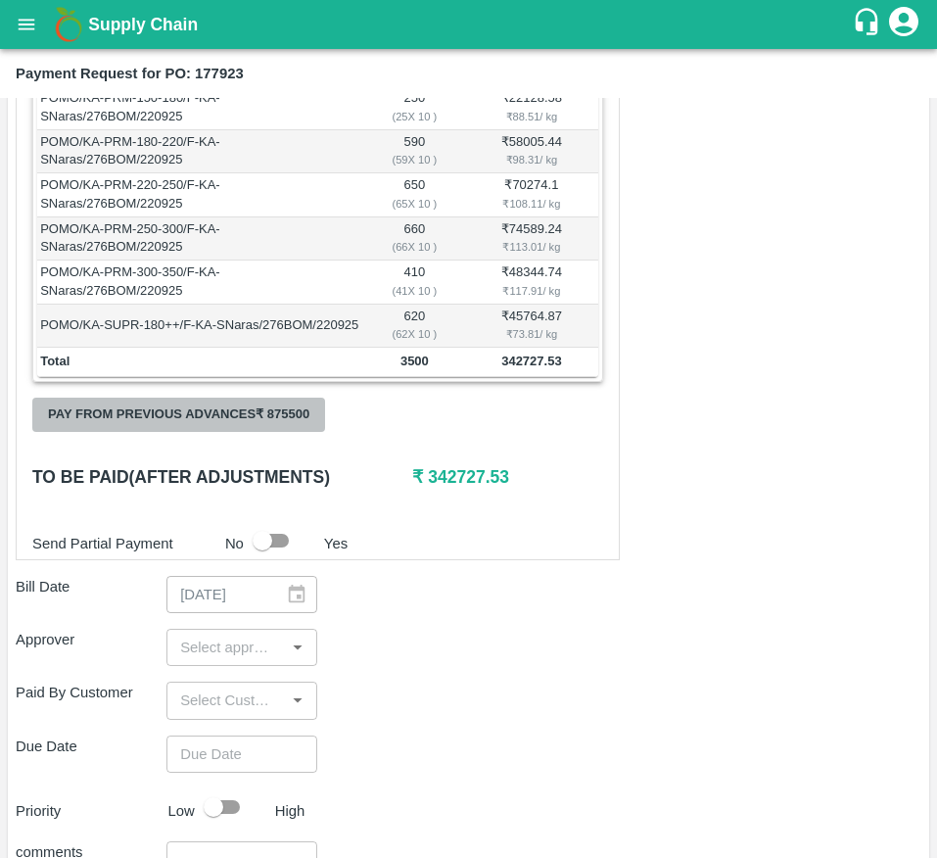
click at [265, 420] on button "Pay from previous advances ₹ 875500" at bounding box center [178, 415] width 293 height 34
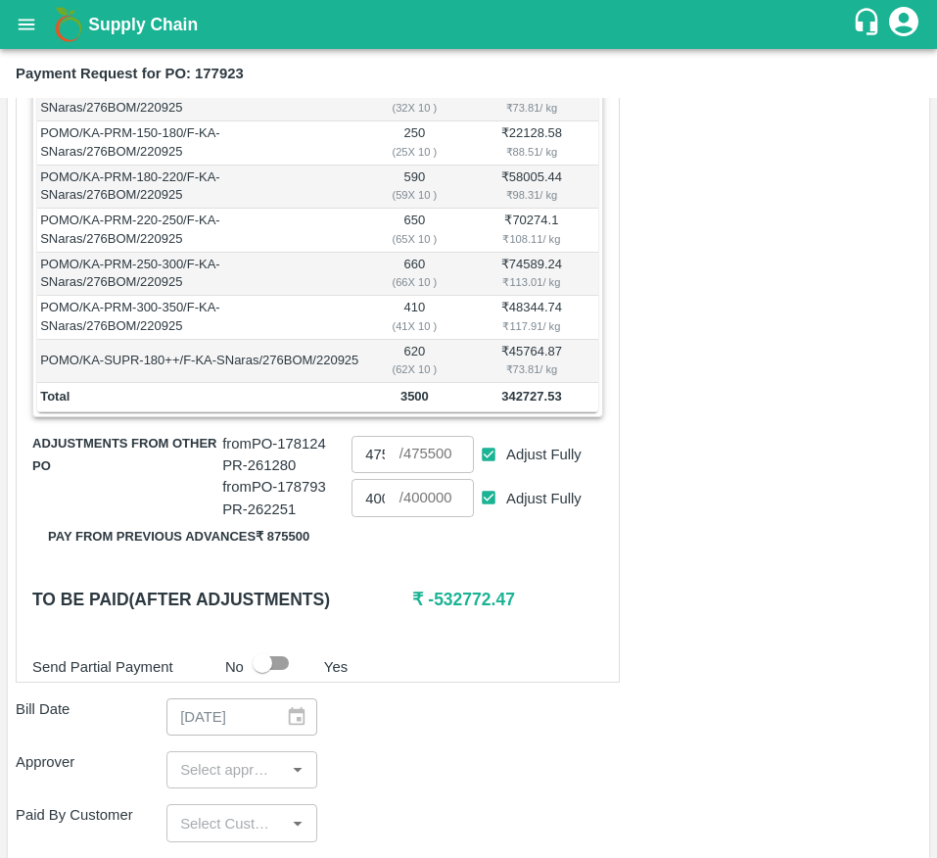
scroll to position [452, 0]
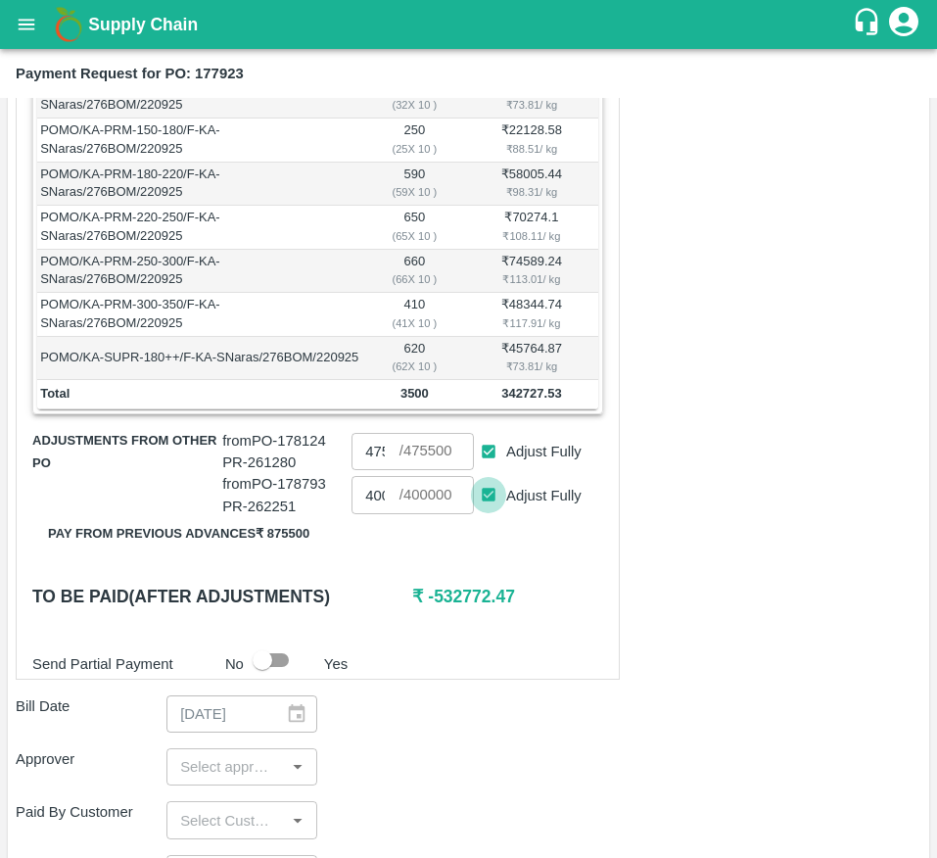
click at [490, 513] on input "Adjust Fully" at bounding box center [489, 495] width 36 height 36
checkbox input "false"
type input "0"
click at [486, 470] on input "Adjust Fully" at bounding box center [489, 452] width 36 height 36
checkbox input "false"
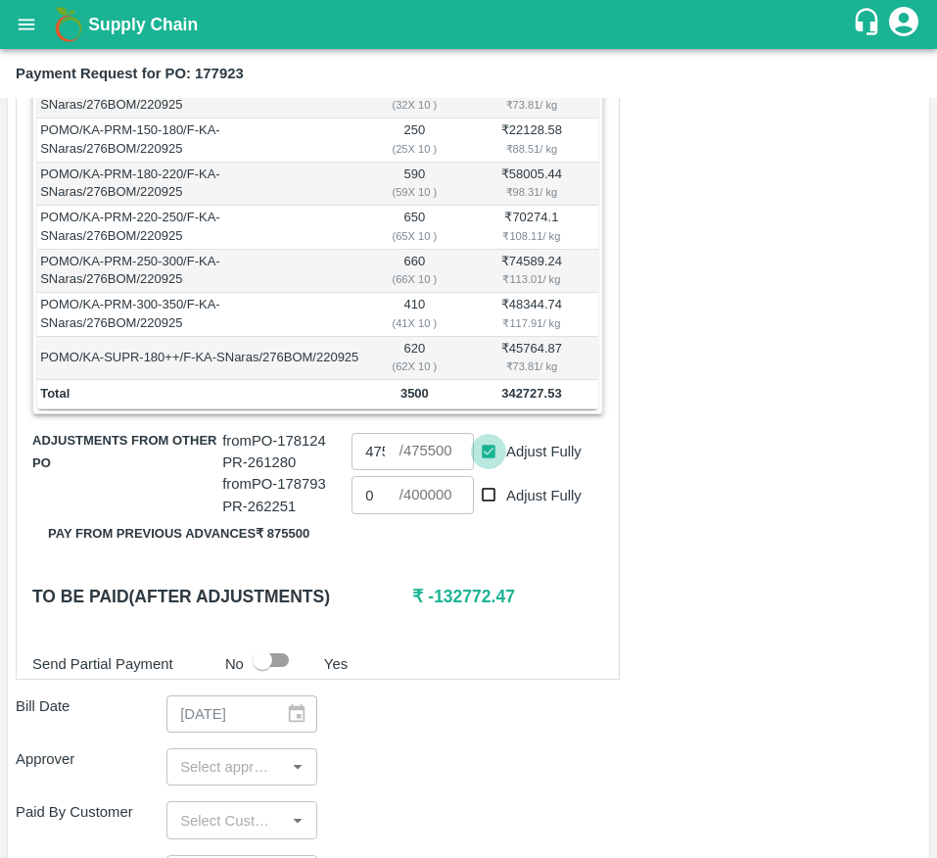
type input "0"
drag, startPoint x: 427, startPoint y: 612, endPoint x: 478, endPoint y: 623, distance: 52.1
click at [478, 610] on h6 "₹ 342727.53" at bounding box center [507, 596] width 190 height 27
copy h6 "342727"
click at [379, 470] on input "0" at bounding box center [375, 451] width 47 height 37
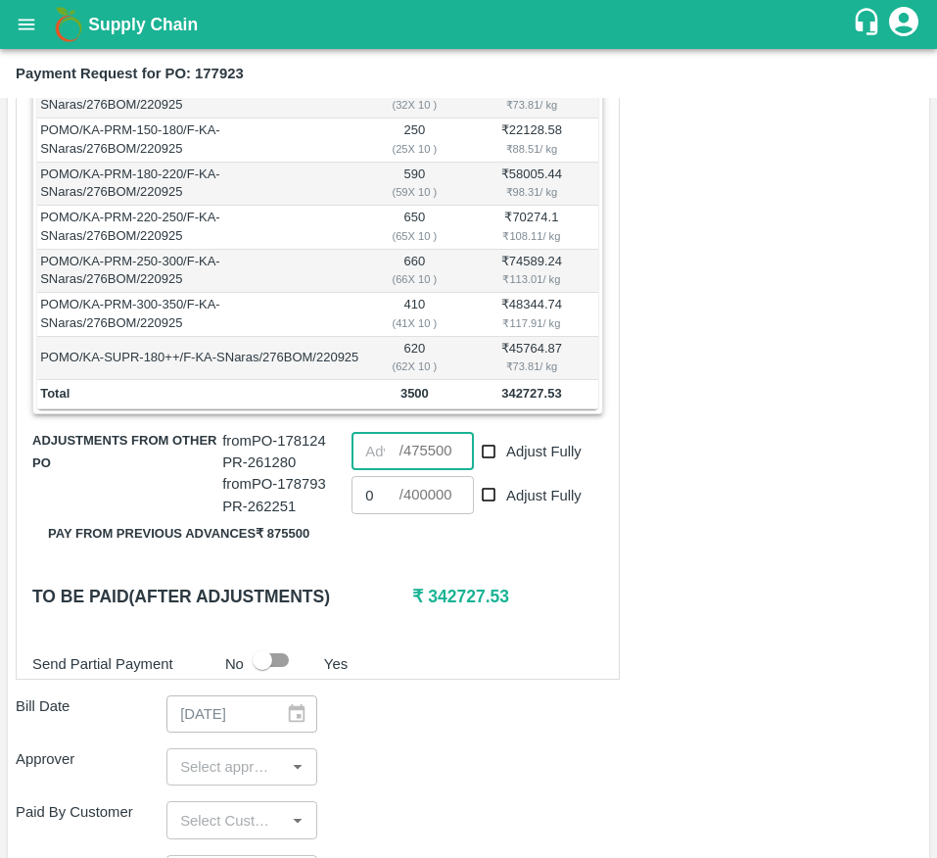
paste input "342727"
type input "342727"
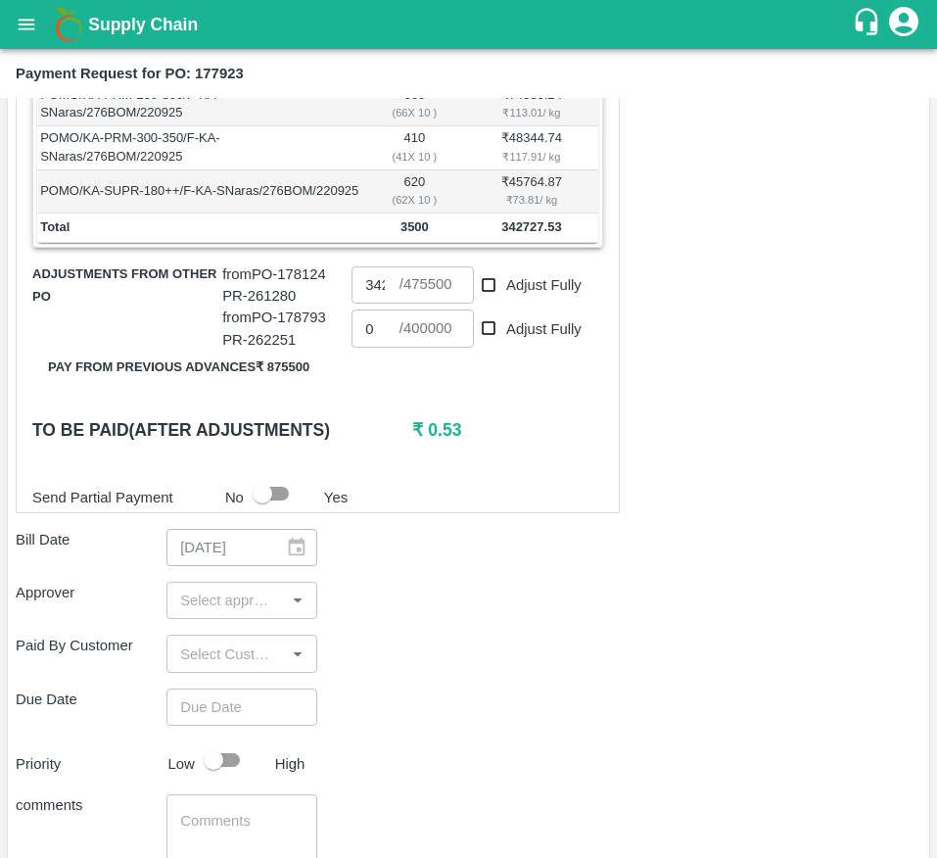
scroll to position [626, 0]
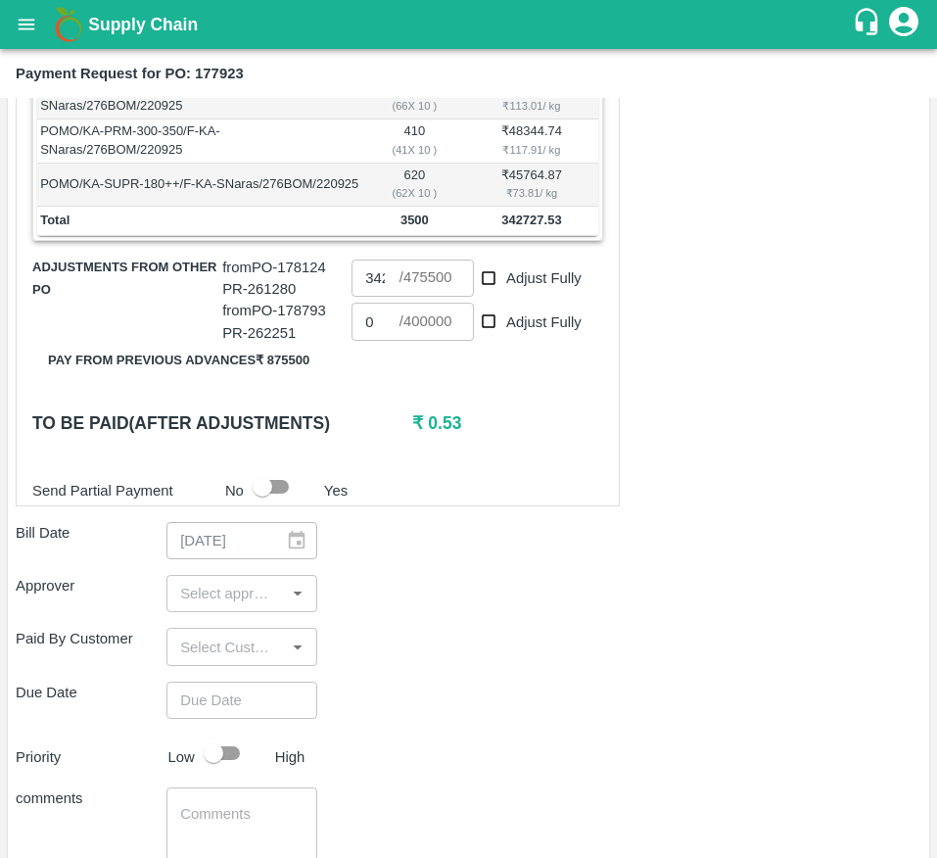
click at [253, 606] on input "input" at bounding box center [225, 593] width 107 height 25
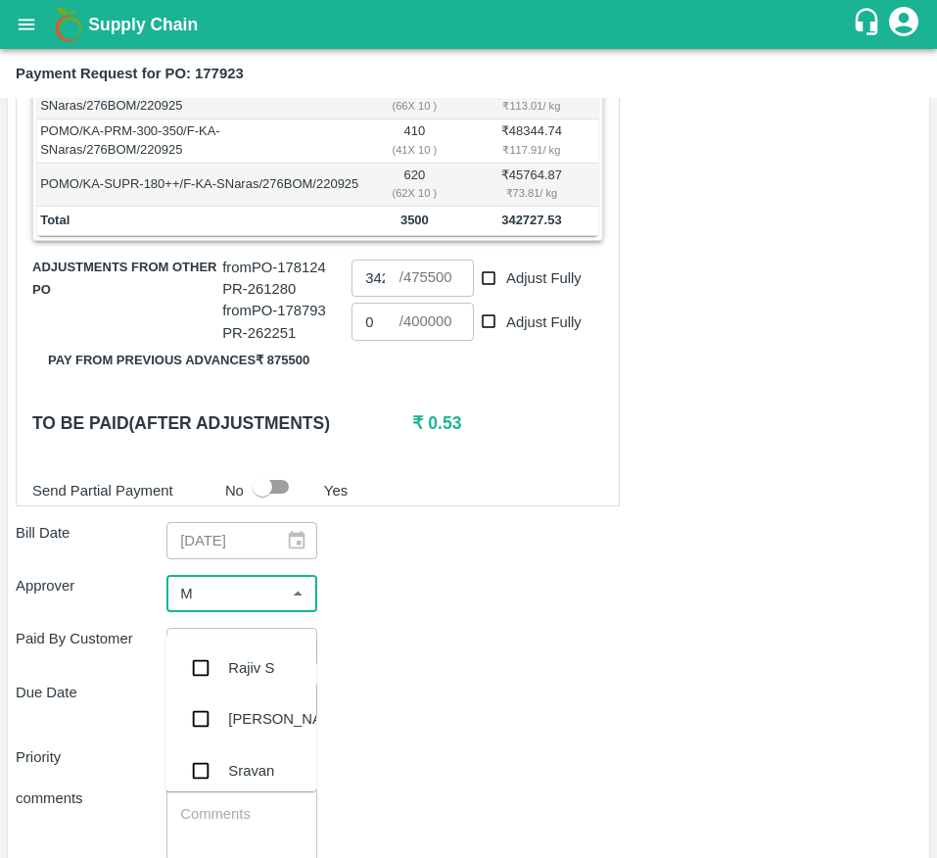
type input "MU"
click at [225, 665] on div "[PERSON_NAME]" at bounding box center [241, 667] width 151 height 51
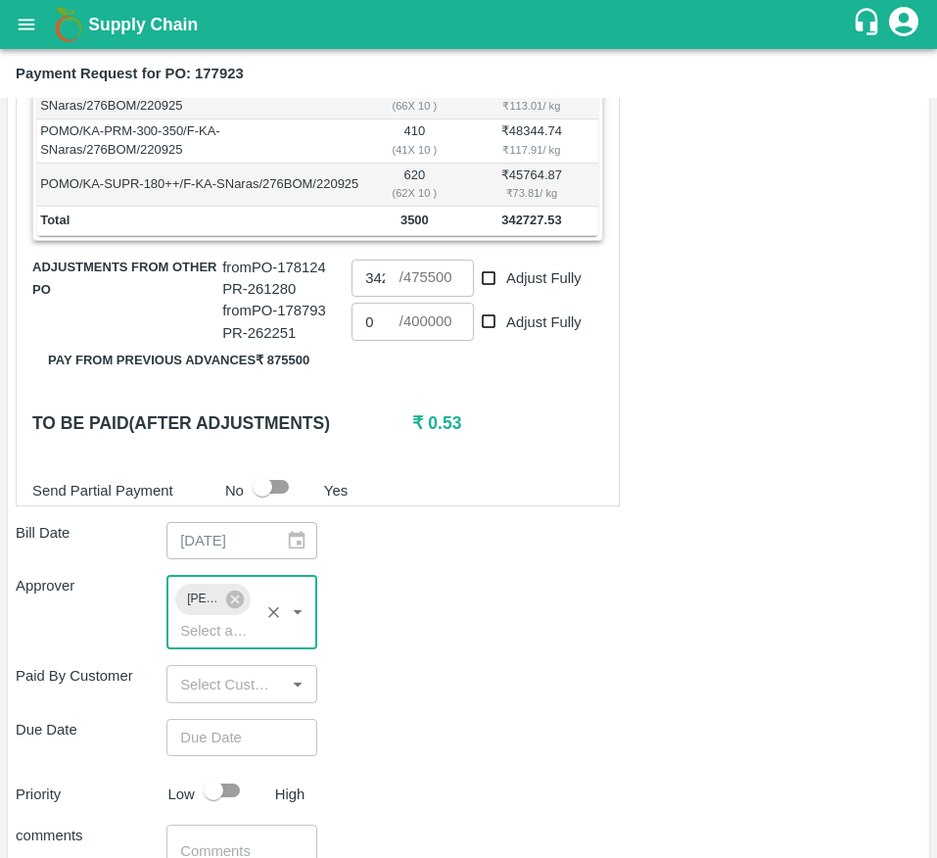
type input "DD/MM/YYYY hh:mm aa"
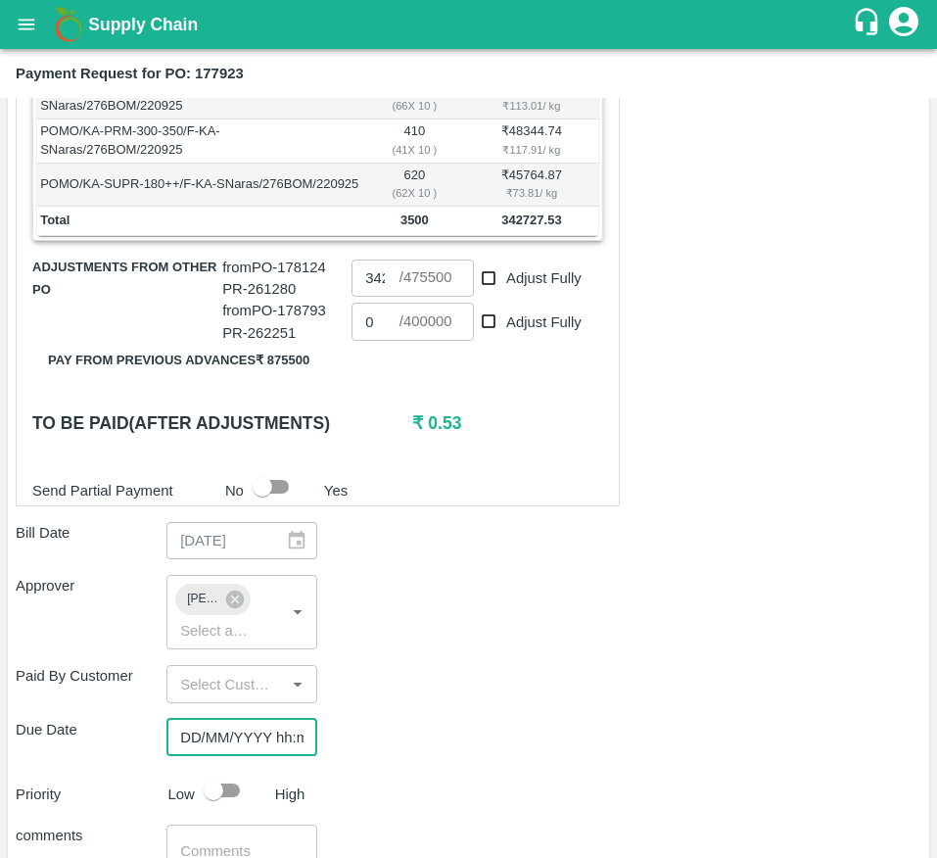
click at [217, 756] on input "DD/MM/YYYY hh:mm aa" at bounding box center [234, 737] width 137 height 37
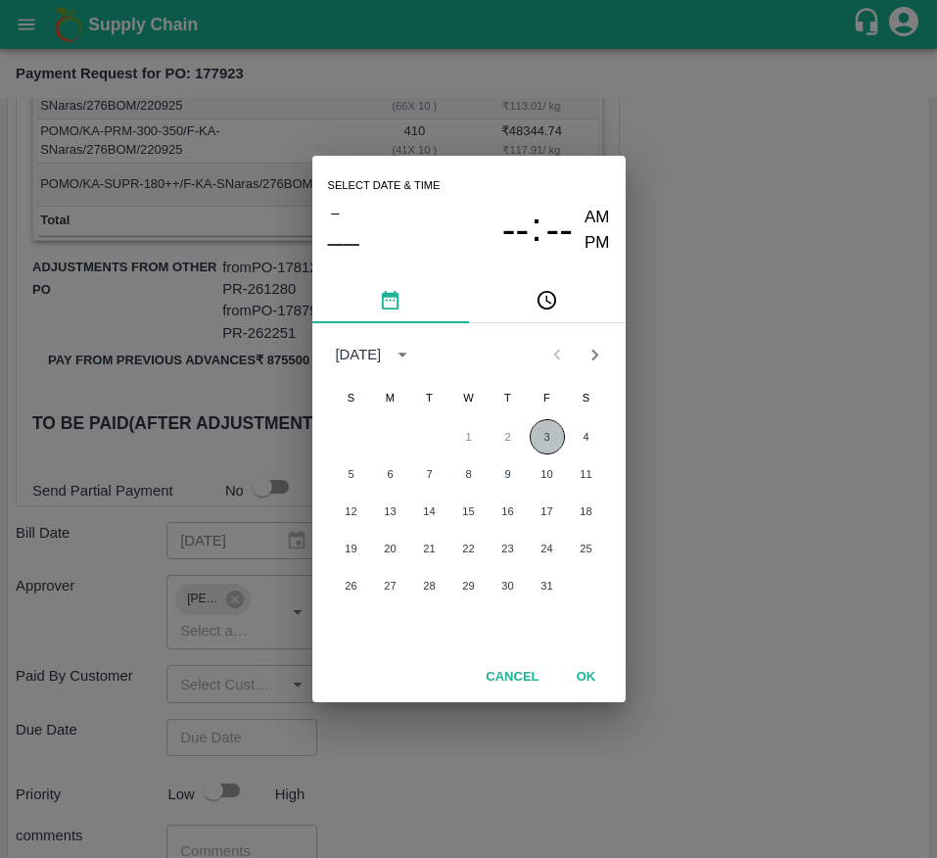
click at [545, 438] on button "3" at bounding box center [547, 436] width 35 height 35
type input "[DATE] 12:00 AM"
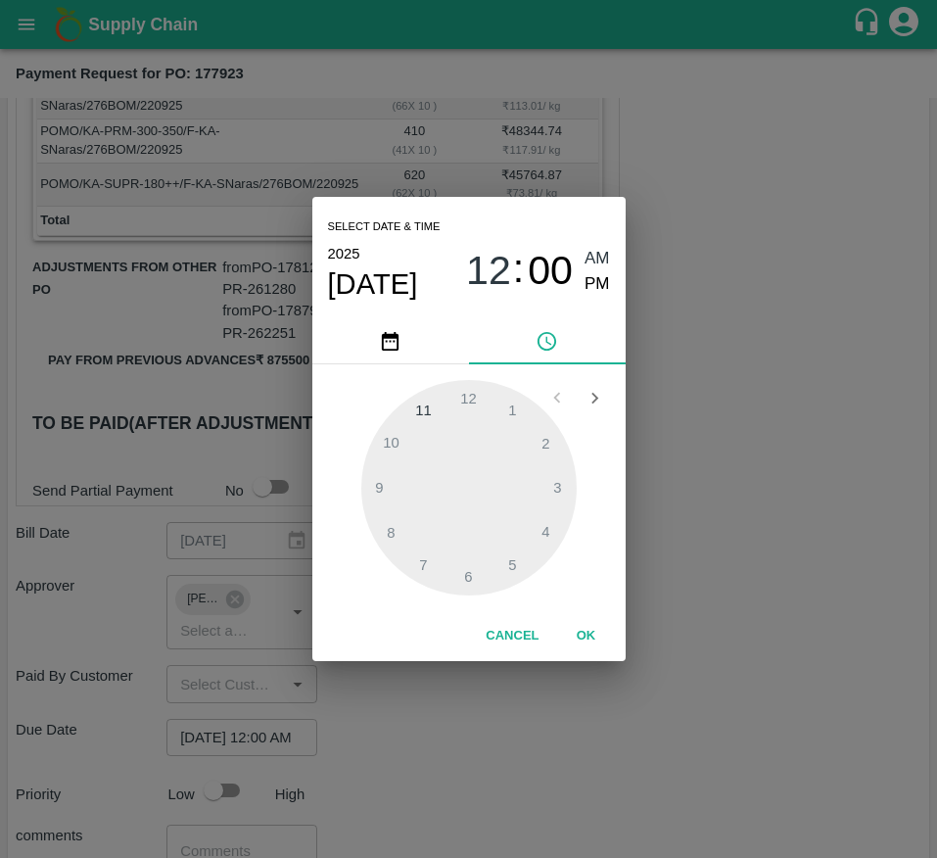
click at [571, 625] on button "OK" at bounding box center [586, 636] width 63 height 34
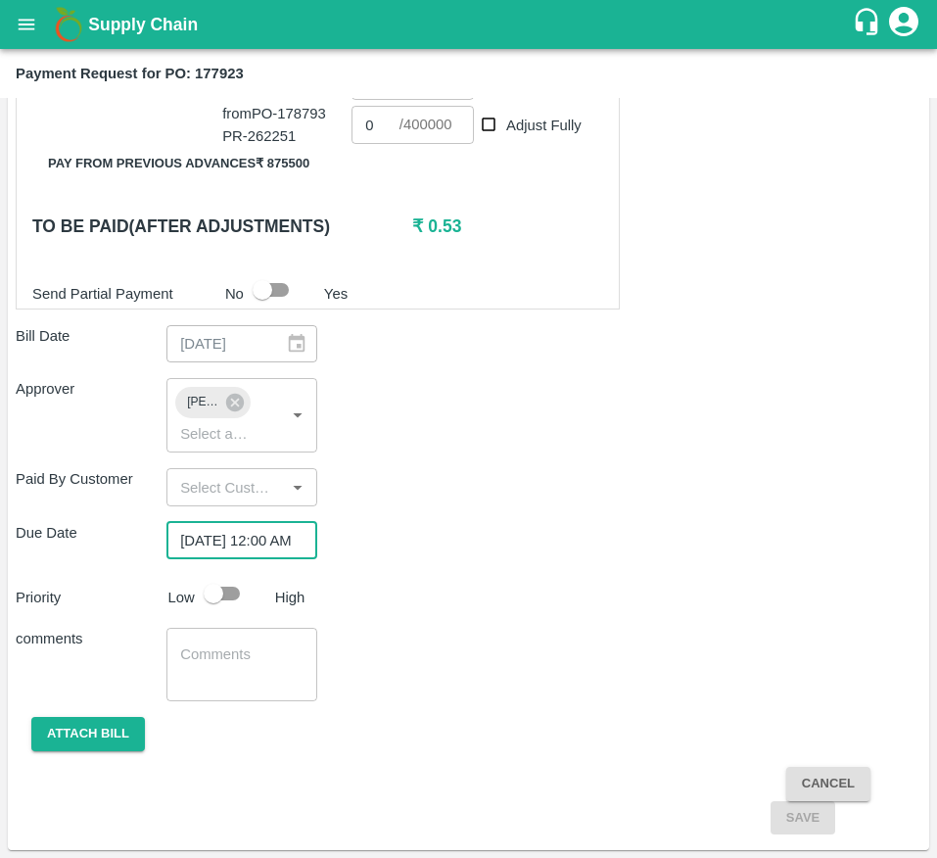
scroll to position [0, 0]
click at [224, 610] on input "checkbox" at bounding box center [214, 593] width 112 height 37
checkbox input "true"
click at [124, 735] on button "Attach bill" at bounding box center [88, 734] width 114 height 34
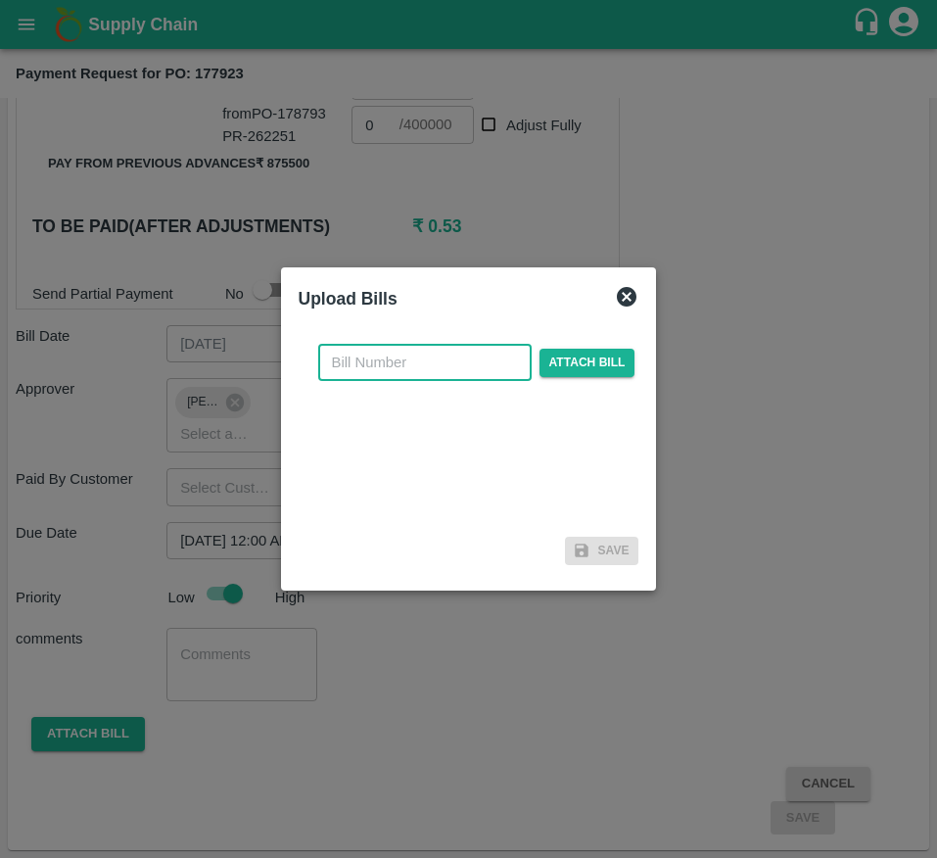
click at [382, 361] on input "text" at bounding box center [424, 362] width 213 height 37
type input "177923"
click at [562, 357] on span "Attach bill" at bounding box center [588, 363] width 96 height 28
click at [0, 0] on input "Attach bill" at bounding box center [0, 0] width 0 height 0
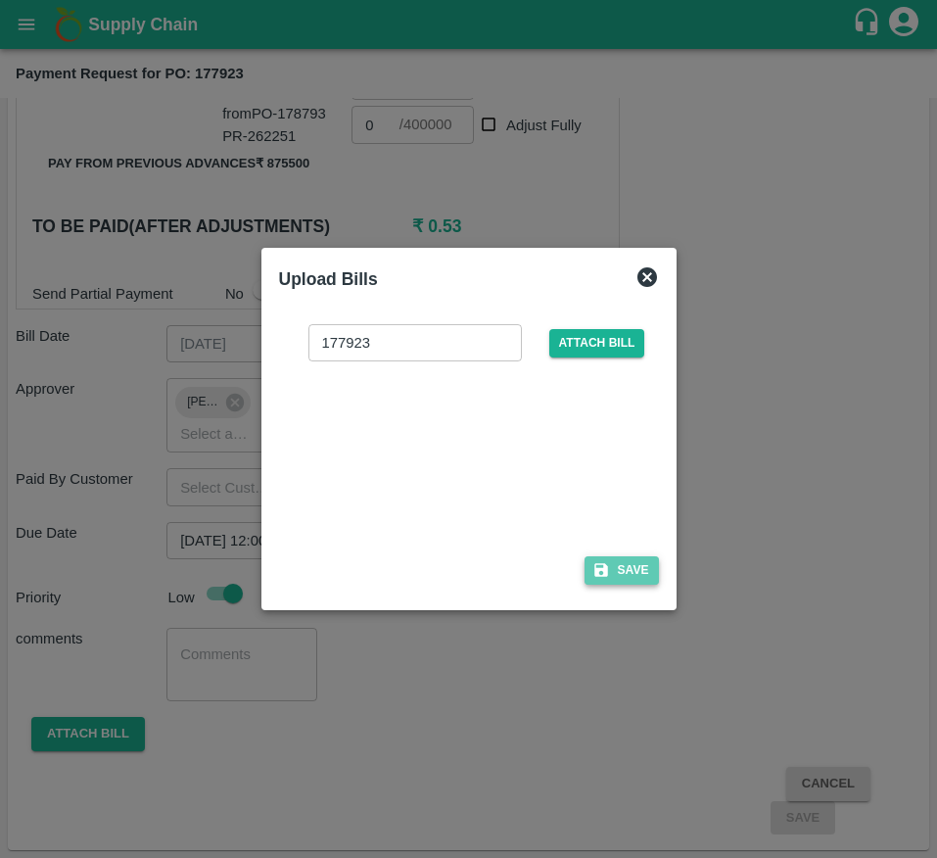
click at [626, 558] on button "Save" at bounding box center [622, 570] width 74 height 28
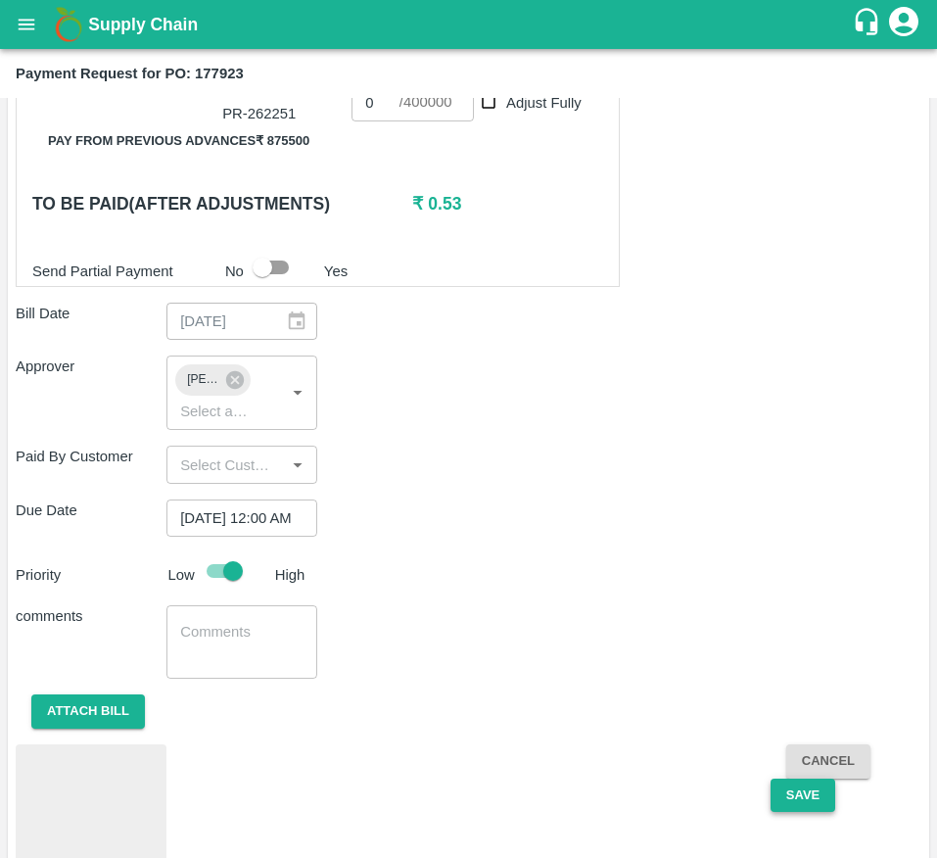
click at [791, 813] on button "Save" at bounding box center [803, 796] width 65 height 34
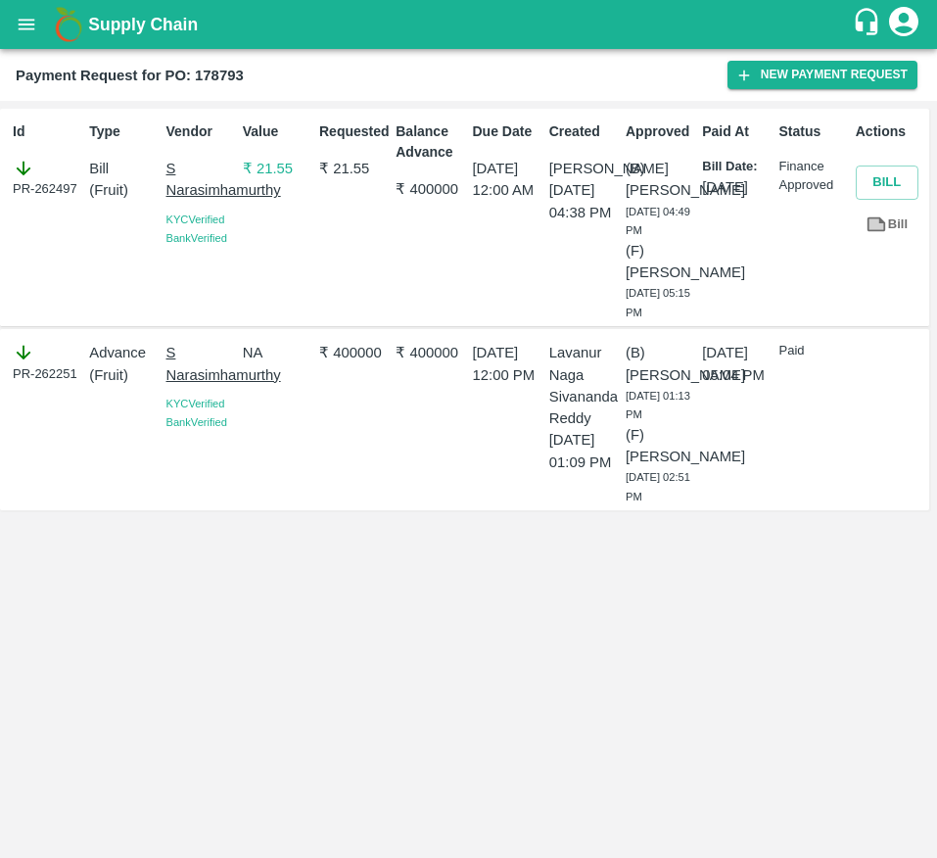
click at [418, 195] on p "₹ 400000" at bounding box center [430, 189] width 69 height 22
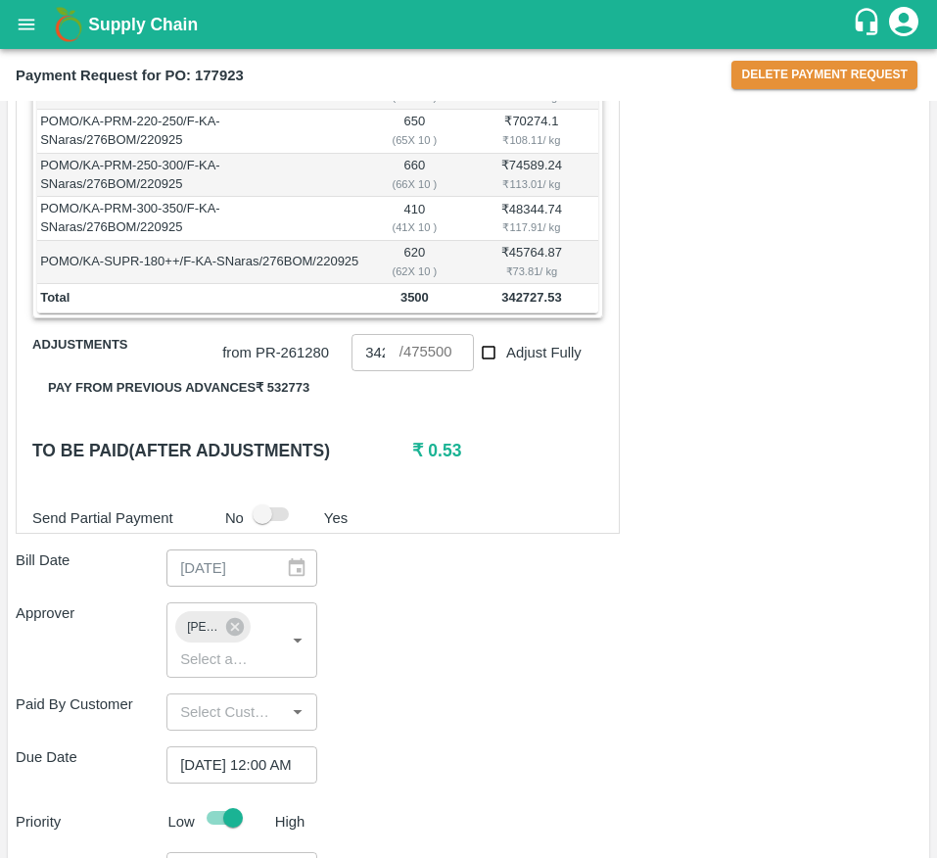
scroll to position [575, 0]
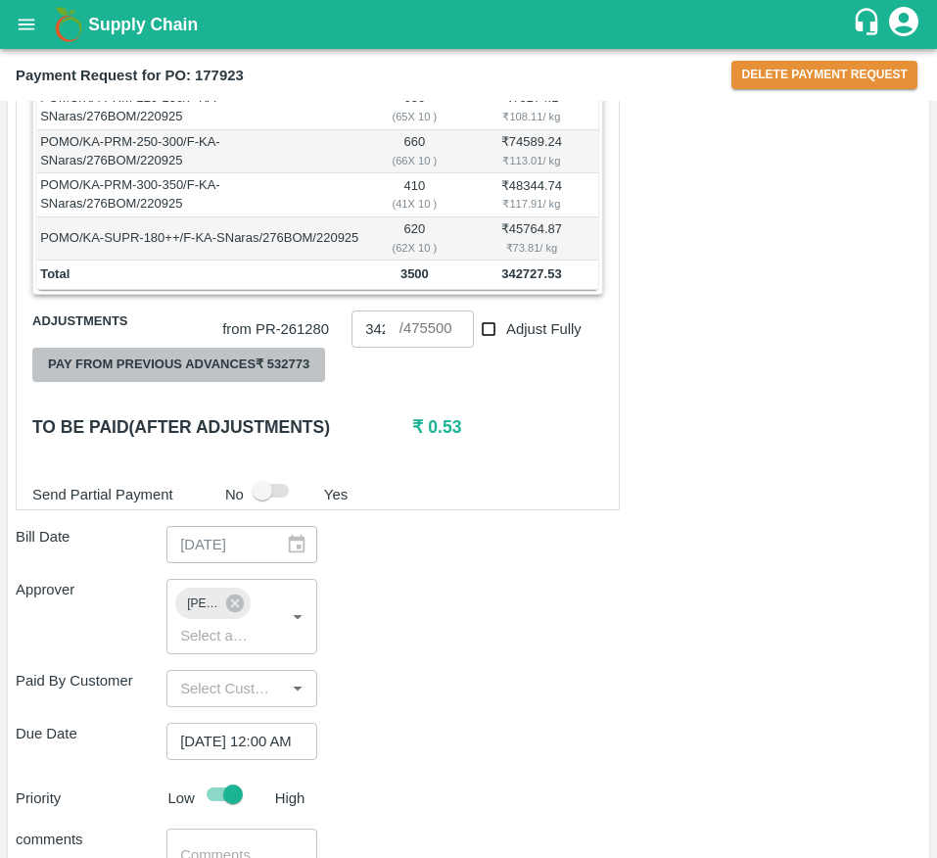
click at [259, 382] on button "Pay from previous advances ₹ 532773" at bounding box center [178, 365] width 293 height 34
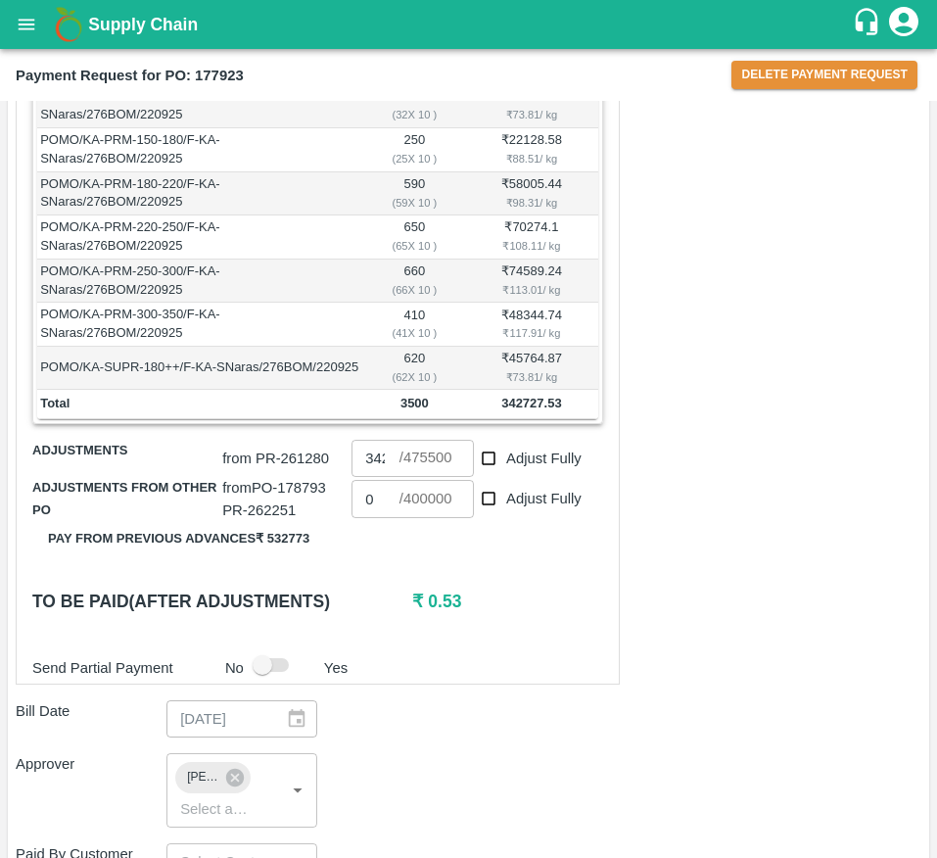
scroll to position [451, 0]
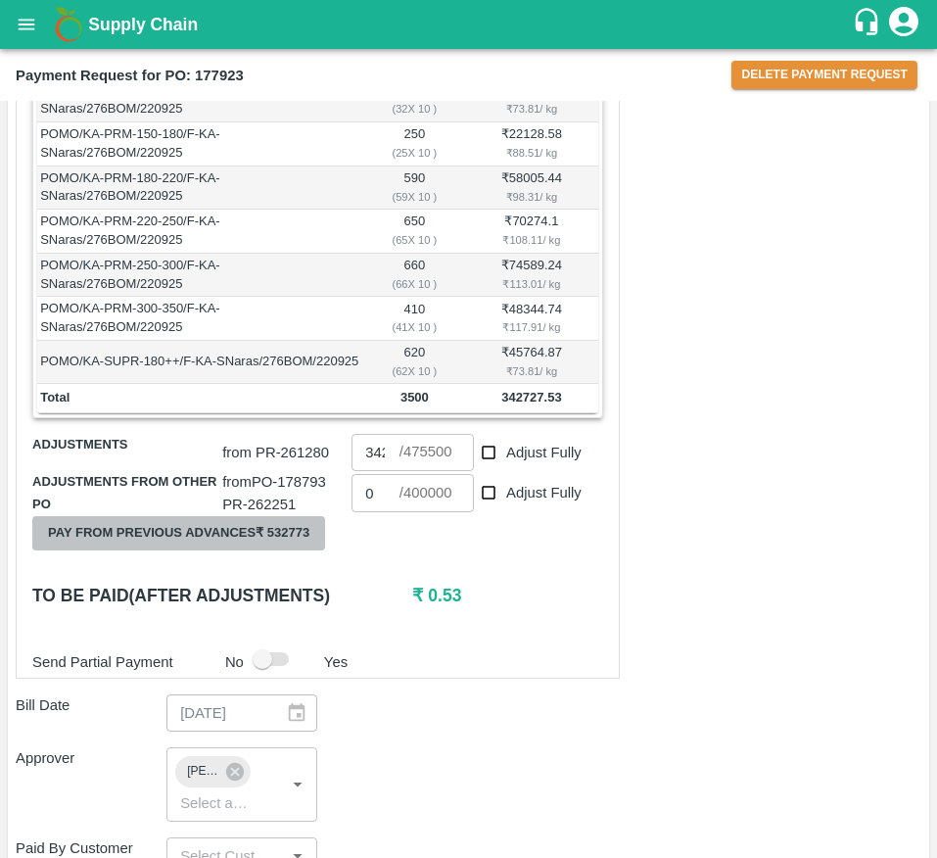
click at [258, 550] on button "Pay from previous advances ₹ 532773" at bounding box center [178, 533] width 293 height 34
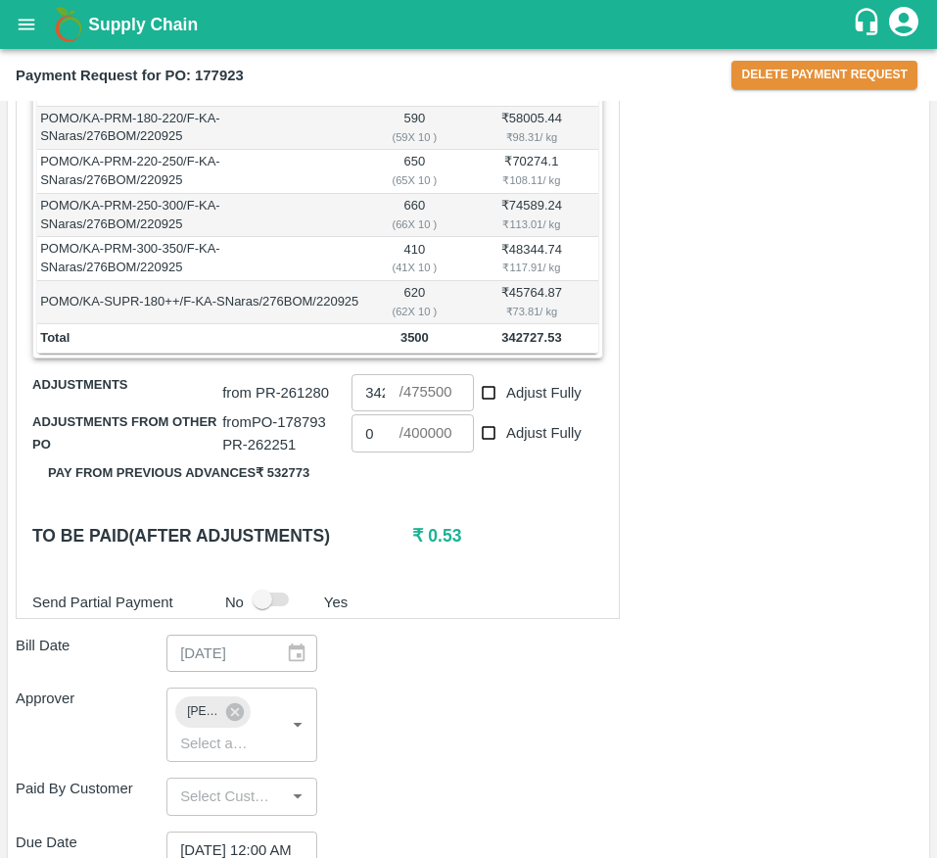
scroll to position [520, 0]
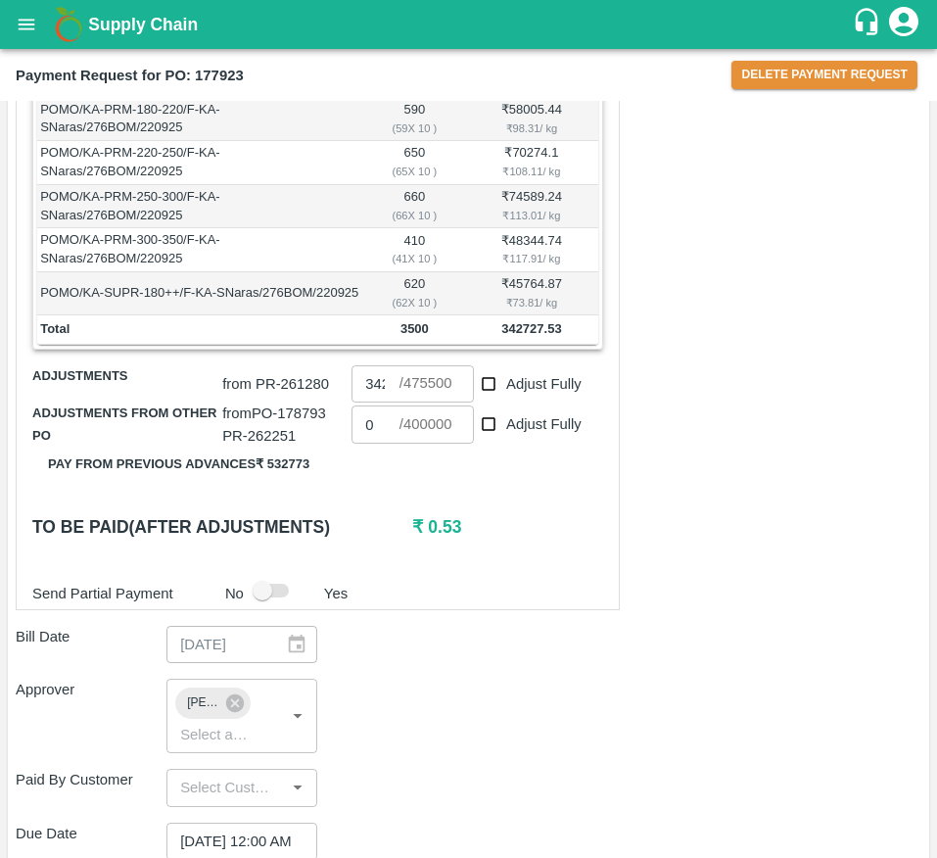
click at [474, 402] on input "Adjust Fully" at bounding box center [489, 384] width 36 height 36
checkbox input "true"
type input "475500"
click at [474, 402] on input "Adjust Fully" at bounding box center [489, 384] width 36 height 36
checkbox input "false"
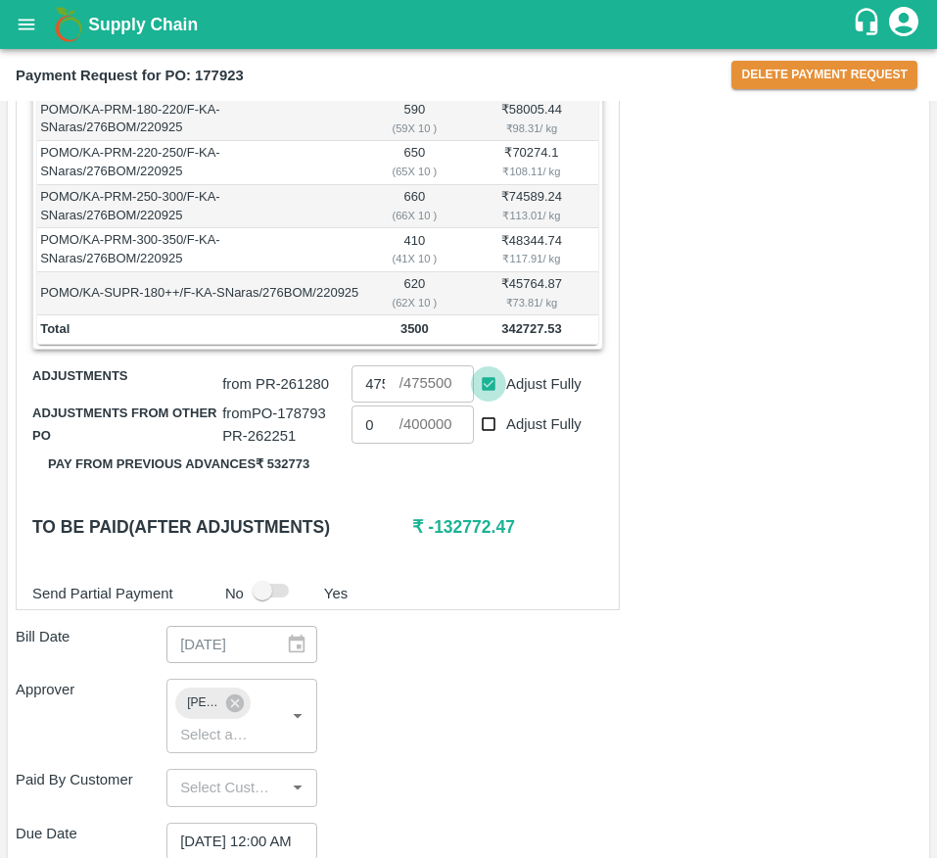
type input "0"
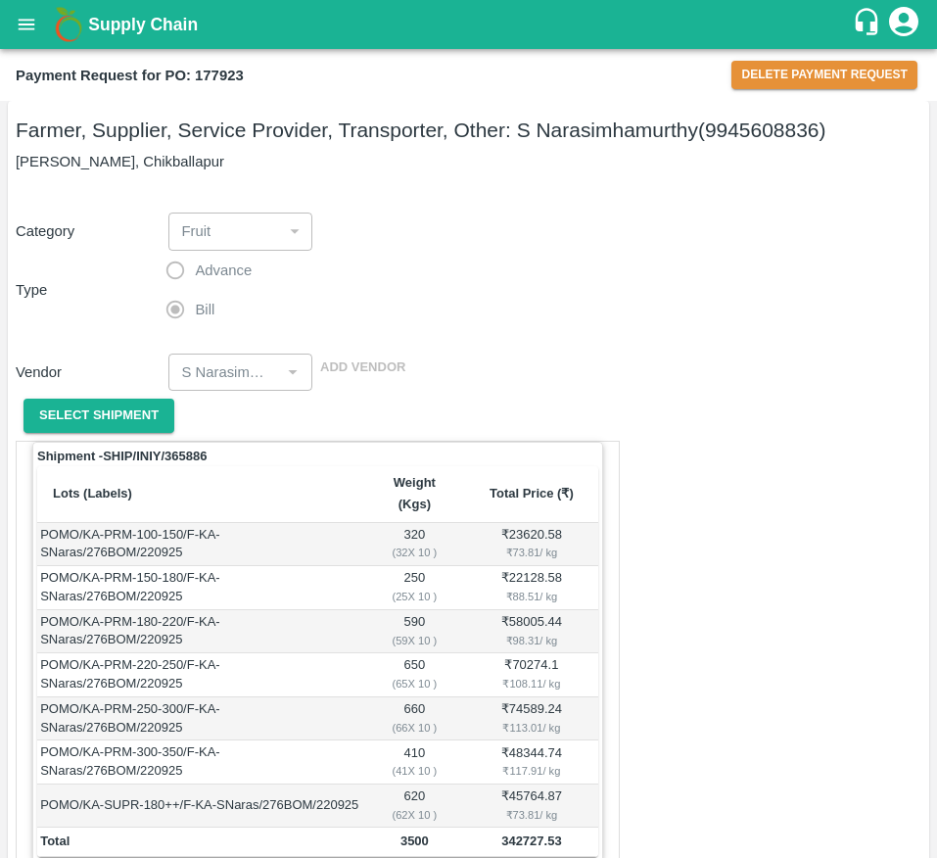
scroll to position [0, 0]
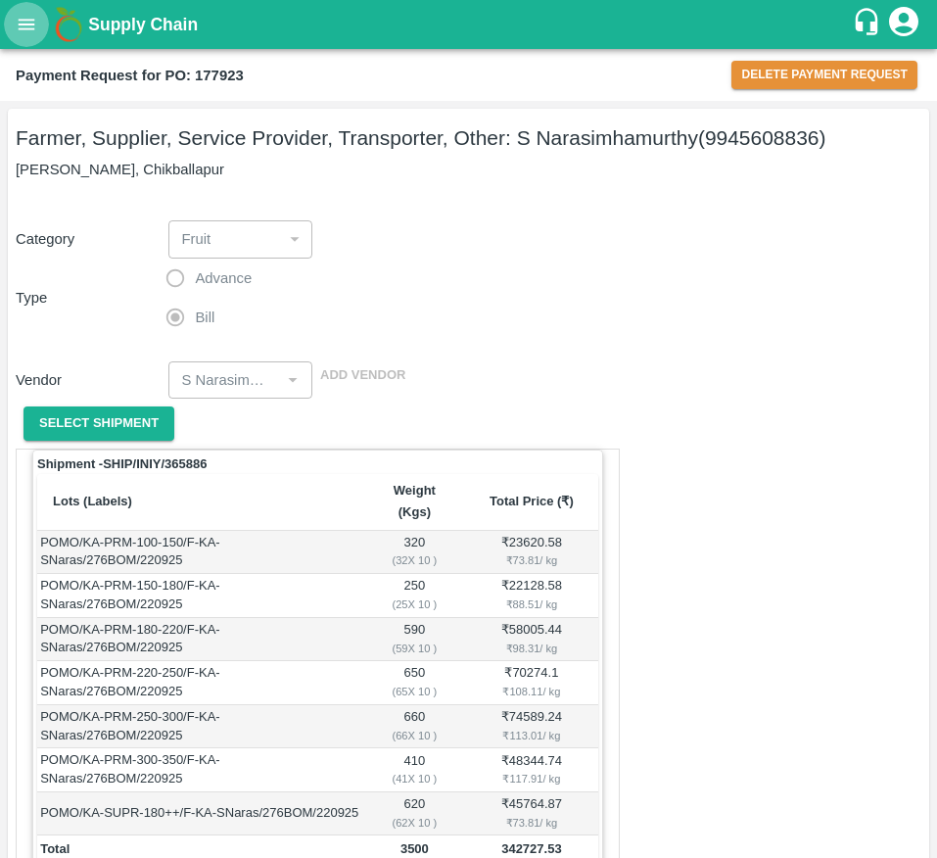
click at [31, 35] on button "open drawer" at bounding box center [26, 24] width 45 height 45
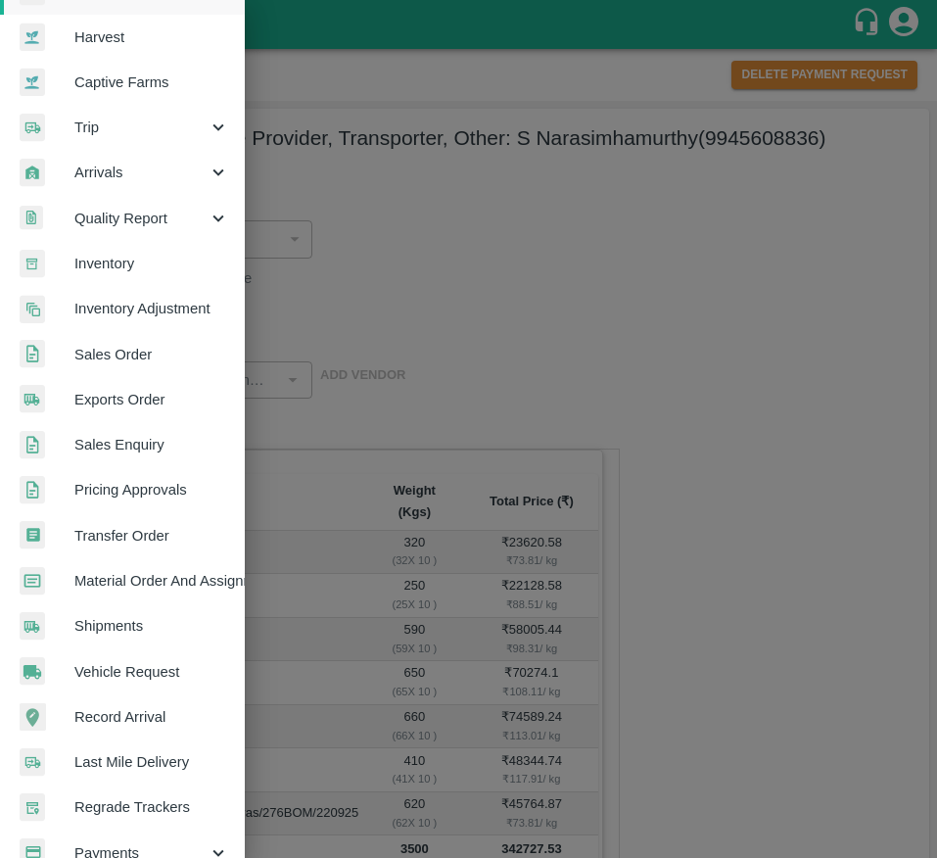
scroll to position [258, 0]
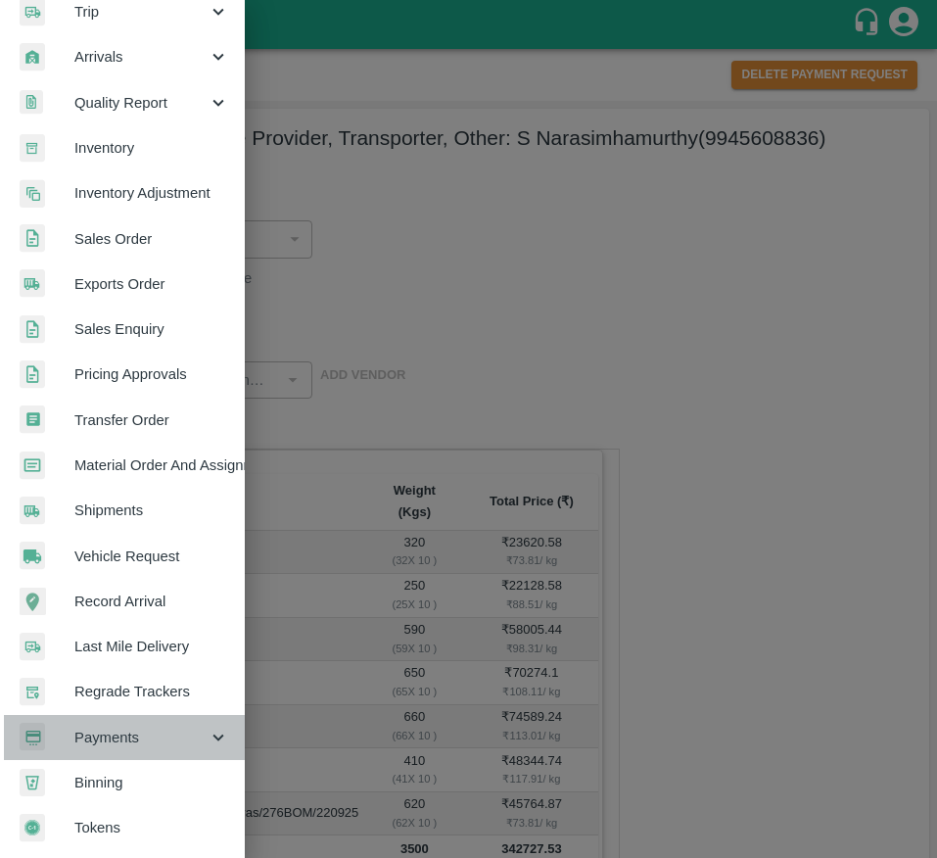
click at [181, 727] on span "Payments" at bounding box center [140, 738] width 133 height 22
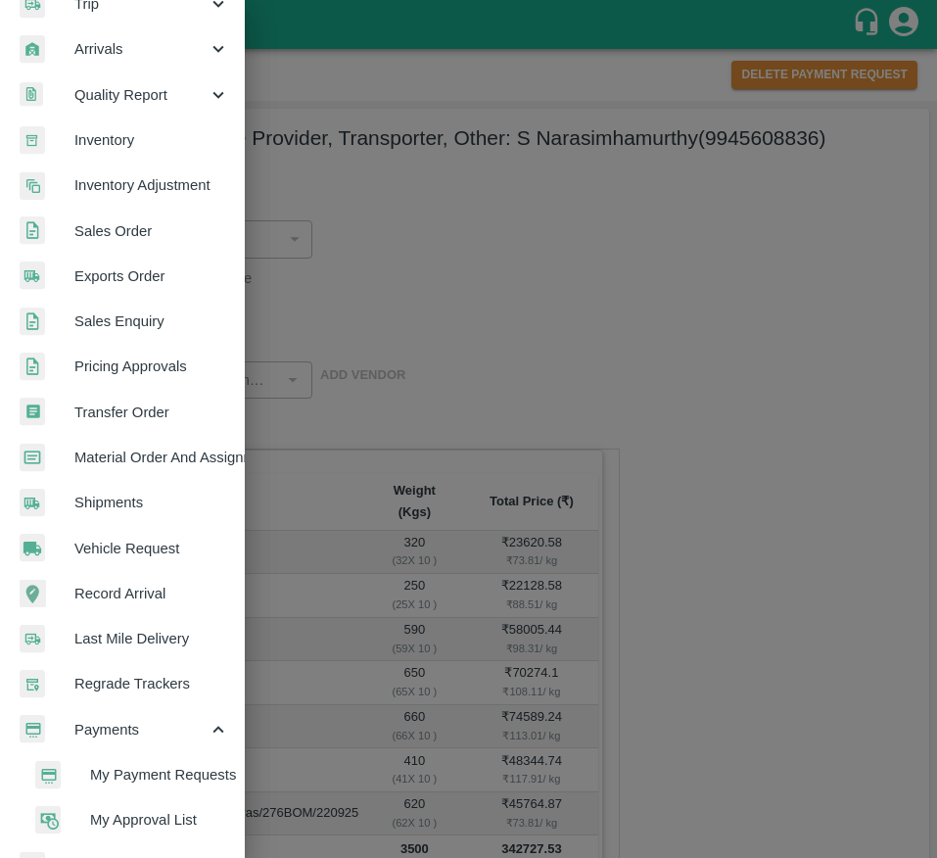
click at [168, 771] on span "My Payment Requests" at bounding box center [159, 775] width 139 height 22
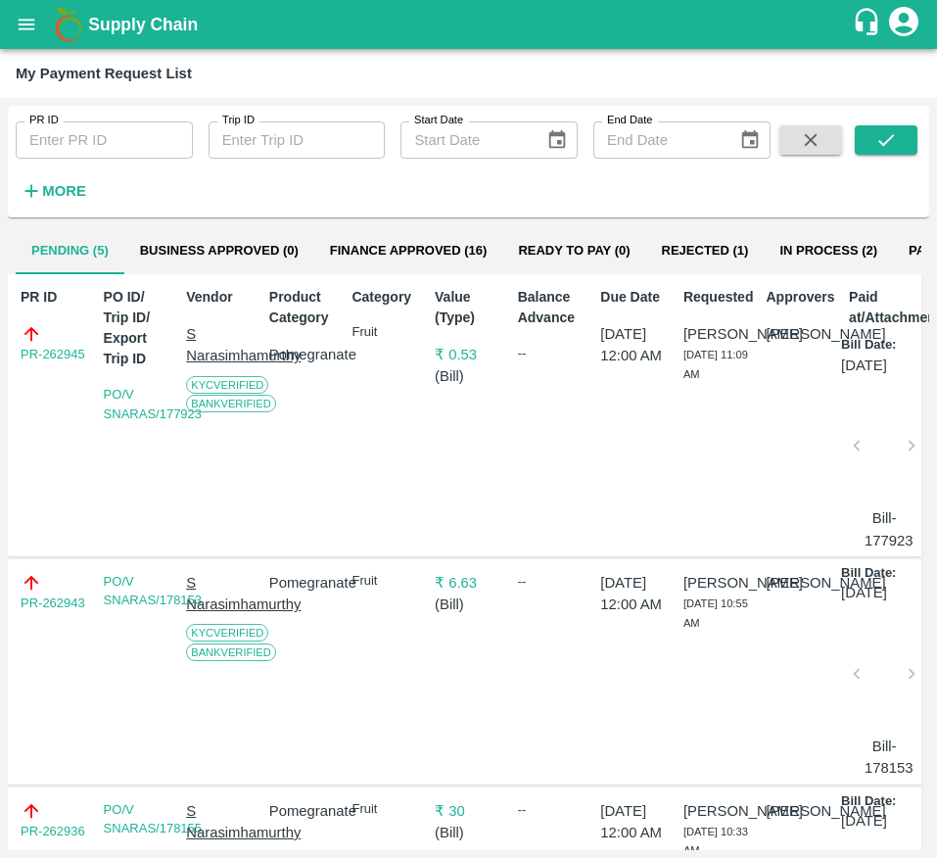
scroll to position [37, 0]
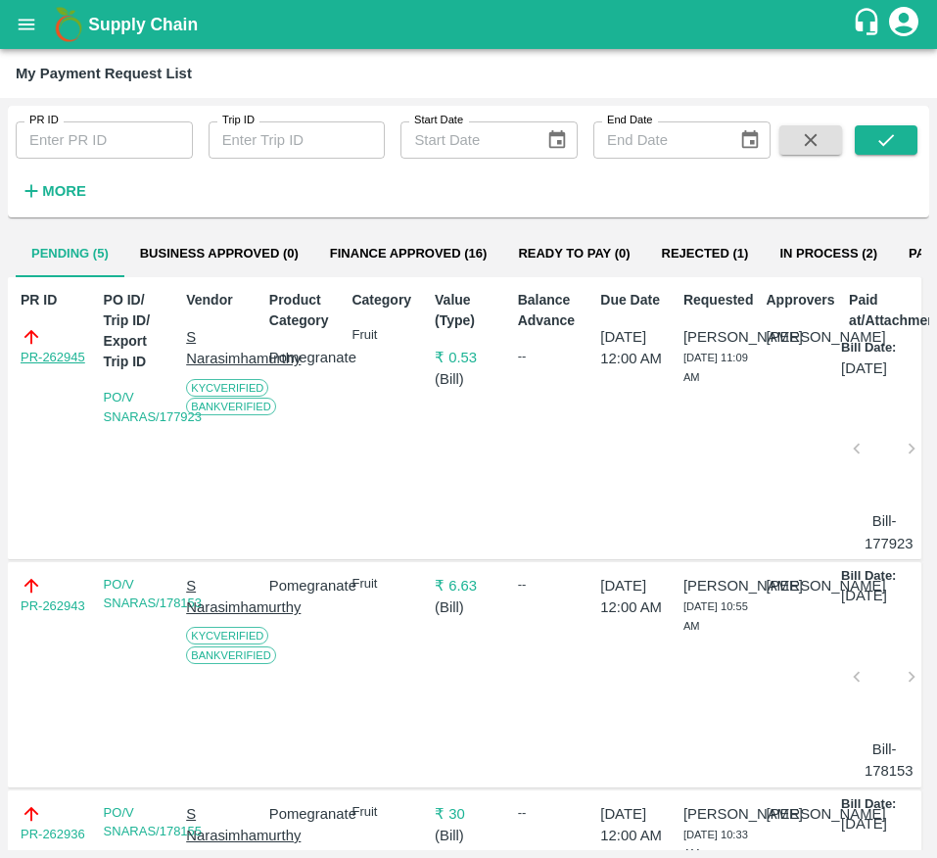
click at [44, 355] on link "PR-262945" at bounding box center [53, 358] width 65 height 20
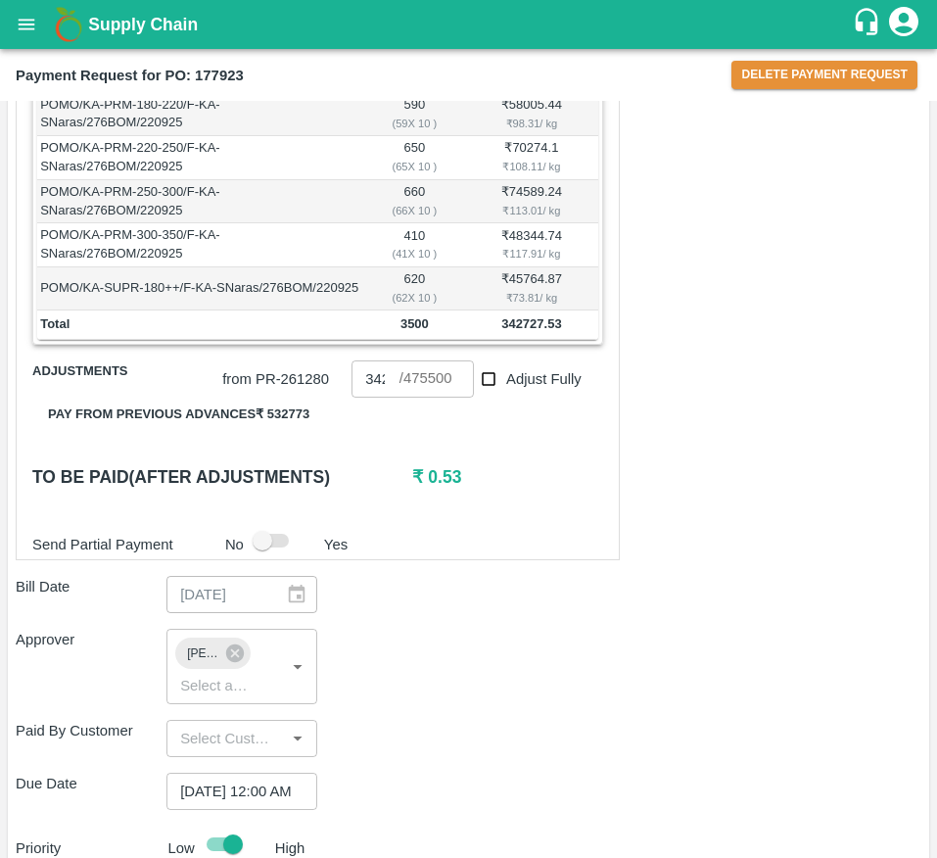
scroll to position [526, 0]
click at [18, 33] on icon "open drawer" at bounding box center [27, 25] width 22 height 22
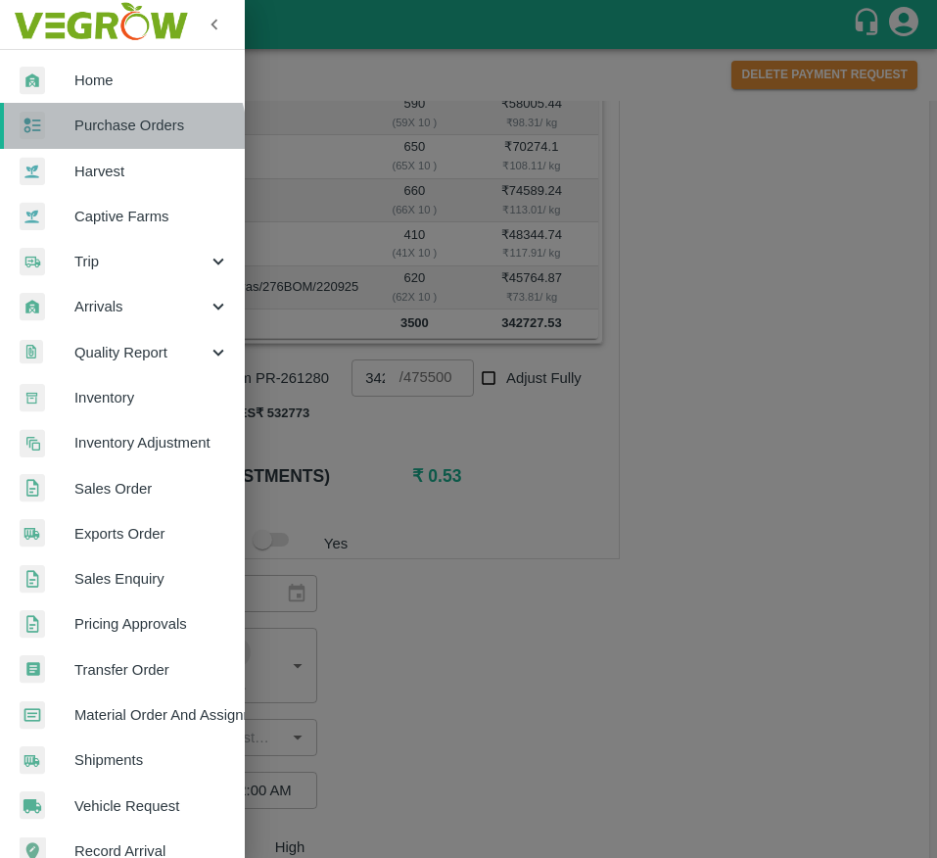
click at [110, 140] on link "Purchase Orders" at bounding box center [122, 125] width 245 height 45
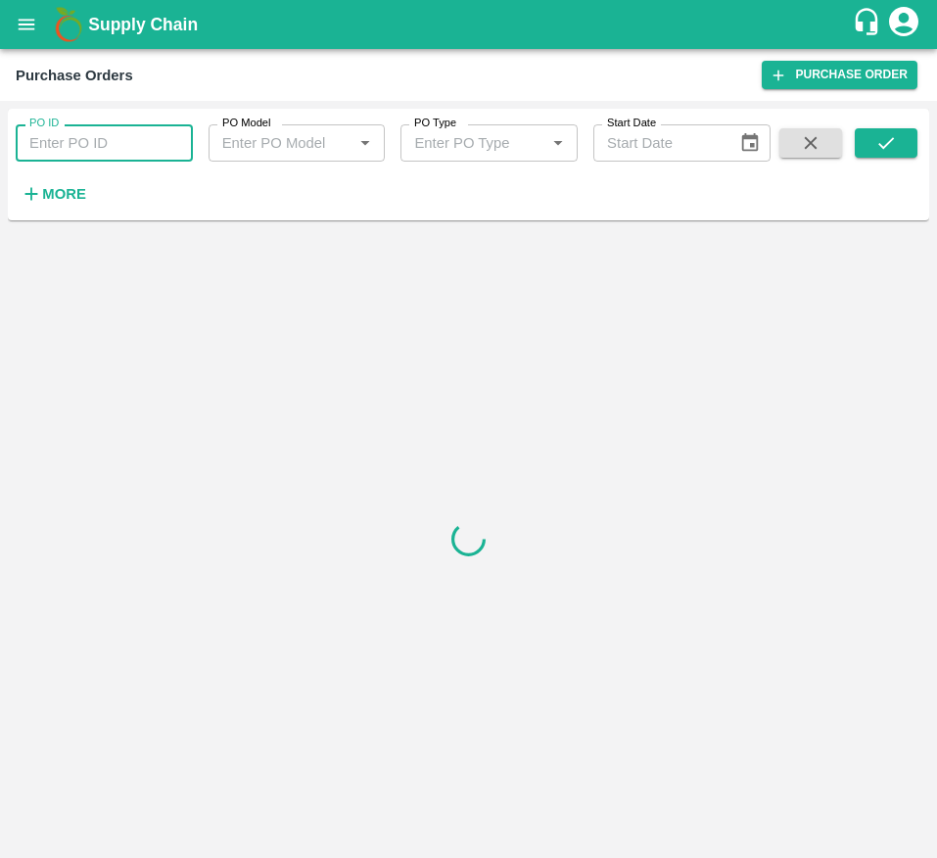
drag, startPoint x: 109, startPoint y: 140, endPoint x: 1037, endPoint y: 432, distance: 973.2
click at [936, 432] on html "Supply Chain Purchase Orders Purchase Order PO ID PO ID PO Model PO Model   * P…" at bounding box center [468, 429] width 937 height 858
click at [380, 303] on div at bounding box center [469, 539] width 922 height 622
click at [51, 197] on strong "More" at bounding box center [64, 194] width 44 height 16
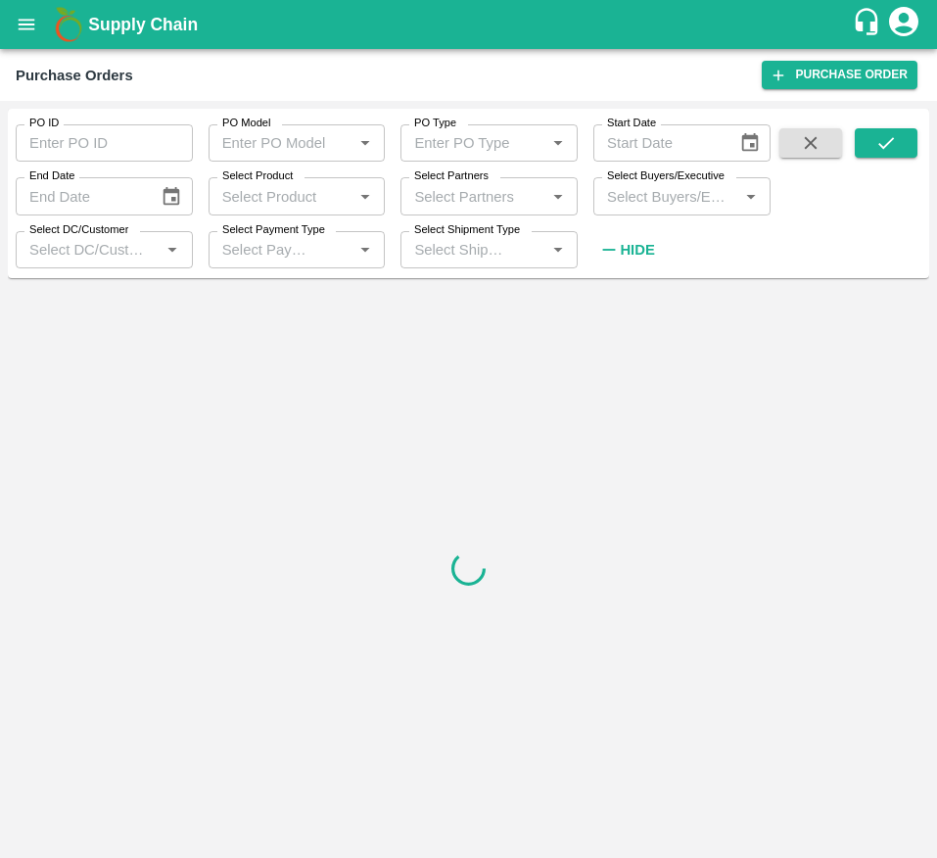
click at [689, 213] on div "Select Buyers/Executive   *" at bounding box center [681, 195] width 177 height 37
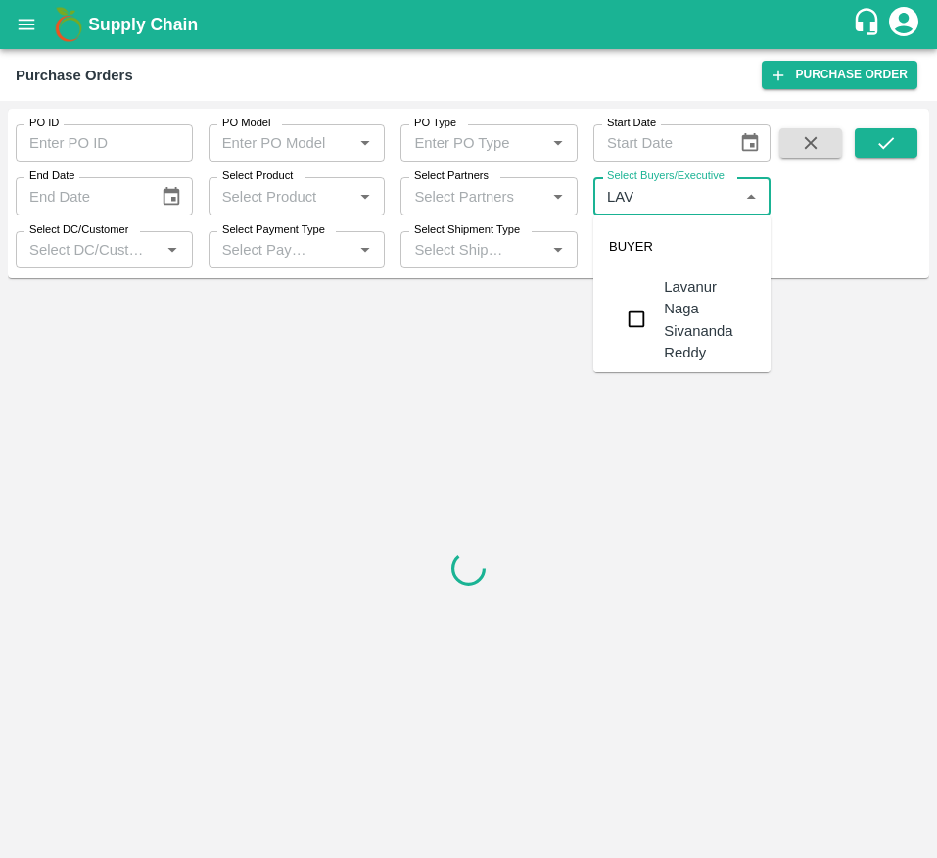
type input "LAVA"
click at [706, 319] on div "Lavanur Naga Sivananda Reddy" at bounding box center [709, 319] width 91 height 87
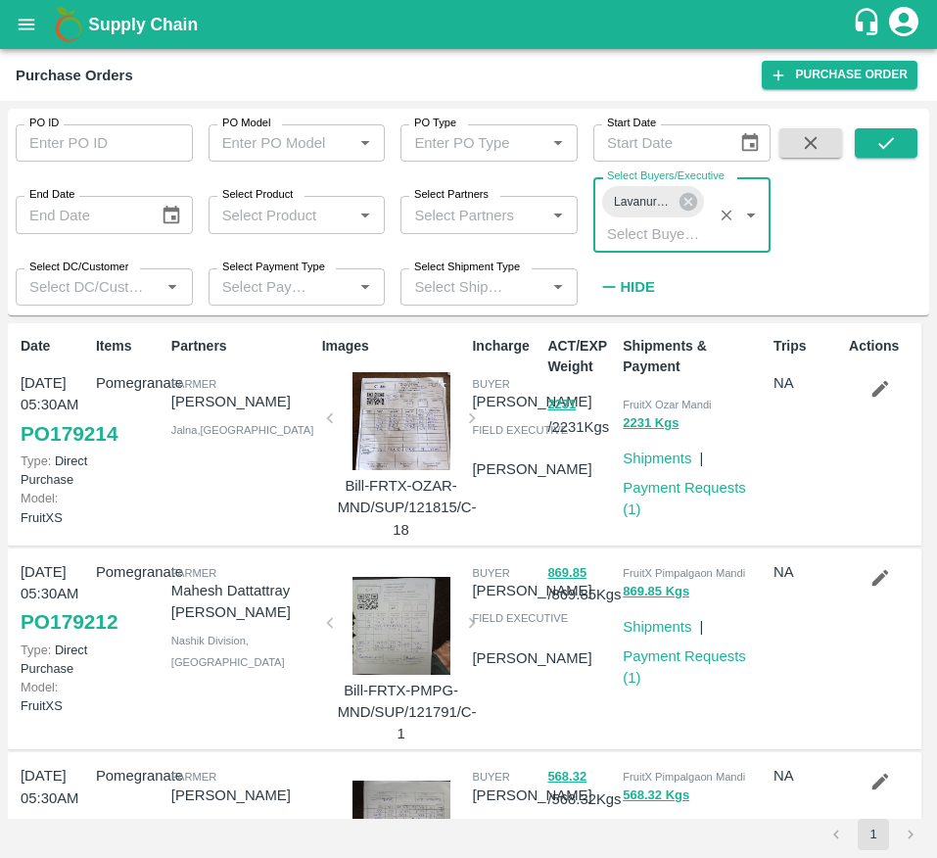
click at [415, 197] on label "Select Partners" at bounding box center [451, 195] width 74 height 16
click at [415, 202] on input "Select Partners" at bounding box center [472, 214] width 133 height 25
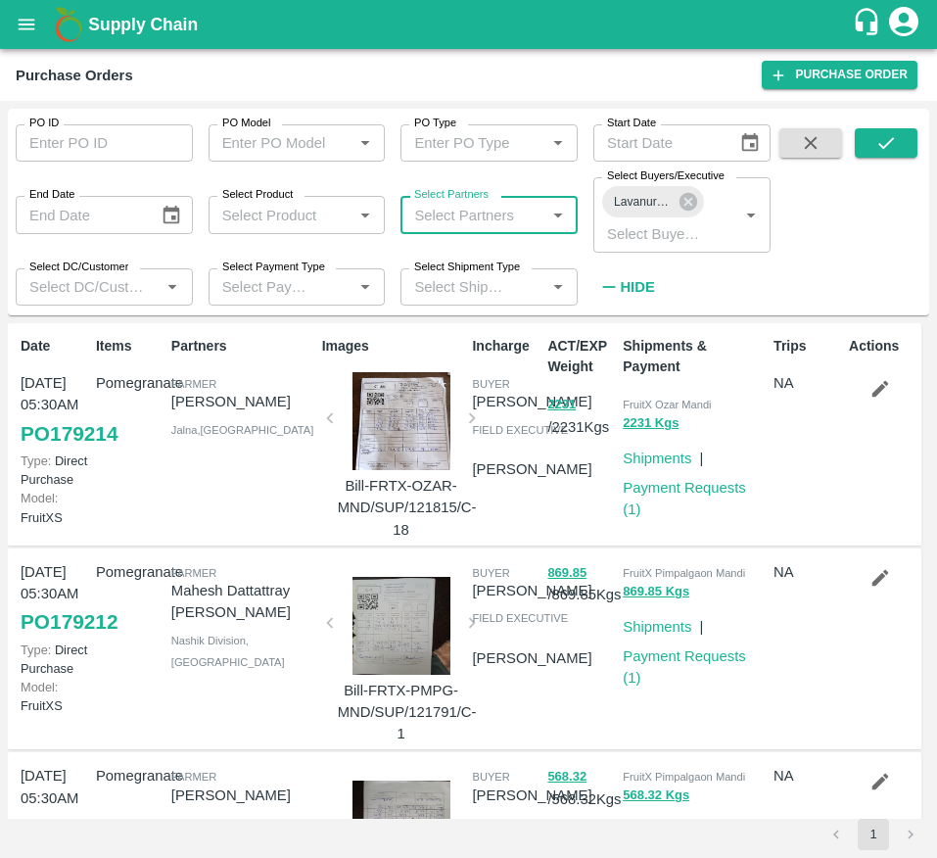
drag, startPoint x: 414, startPoint y: 197, endPoint x: 427, endPoint y: 211, distance: 18.7
click at [427, 211] on div "Select Partners Select Partners   *" at bounding box center [489, 214] width 177 height 37
type input "NINGA"
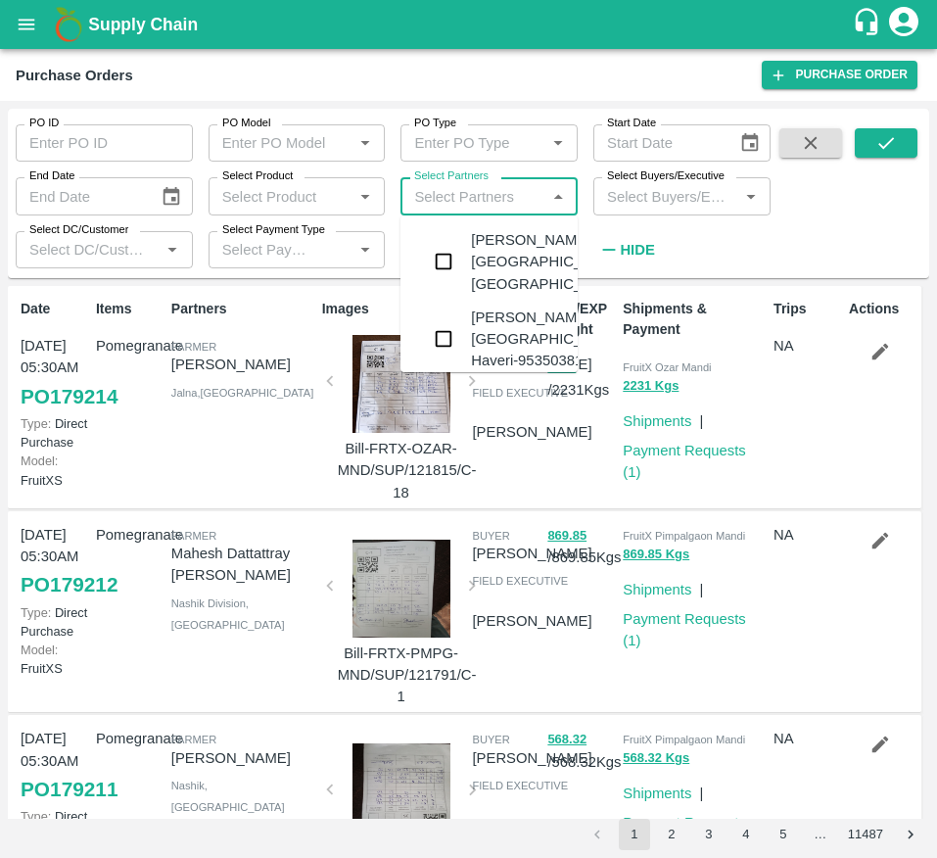
click at [522, 278] on div "Ningappa-Malalur, Haveri-7338234613" at bounding box center [589, 262] width 237 height 66
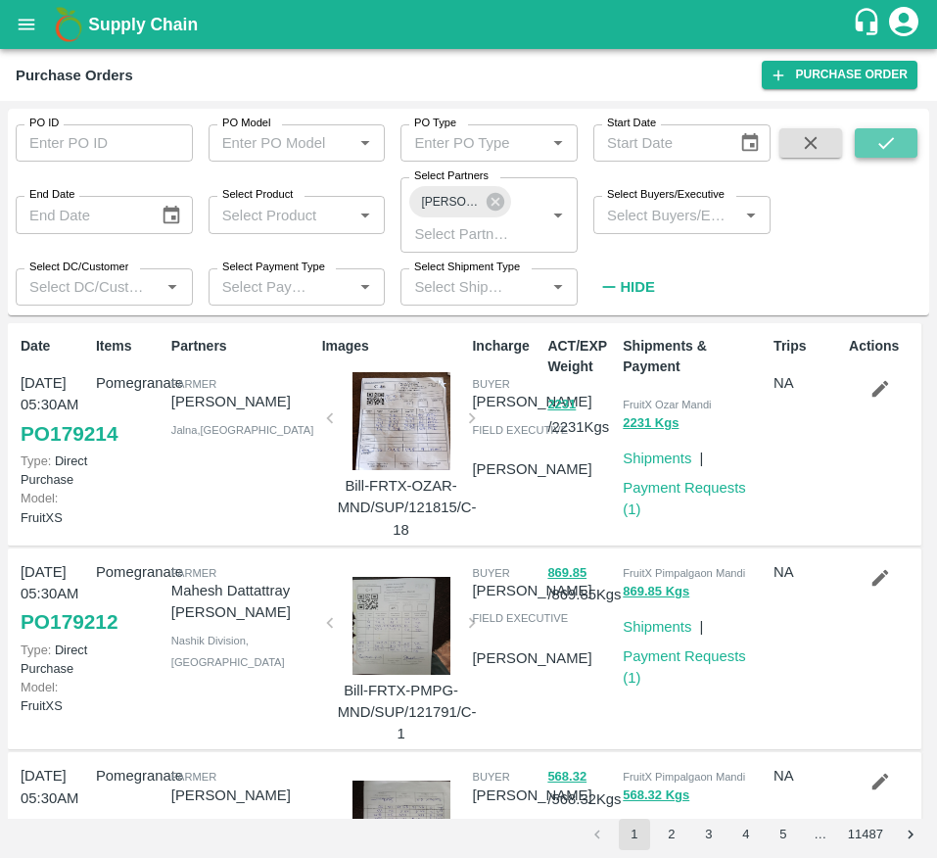
click at [890, 146] on icon "submit" at bounding box center [887, 143] width 22 height 22
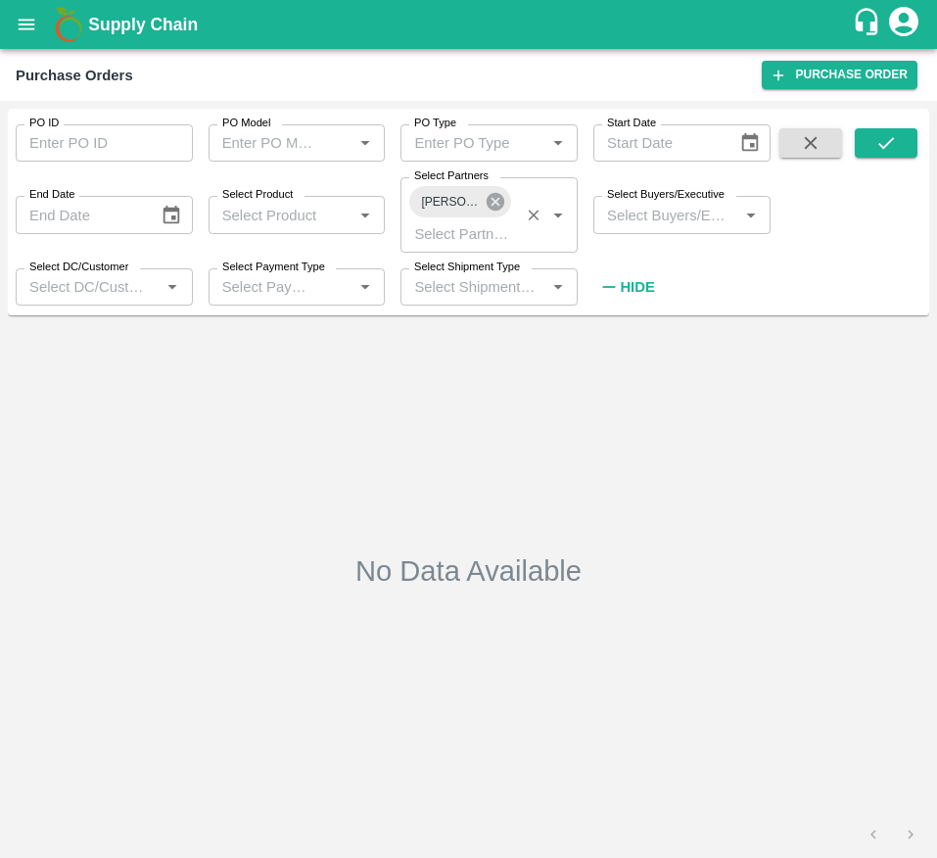
click at [494, 201] on icon at bounding box center [496, 202] width 22 height 22
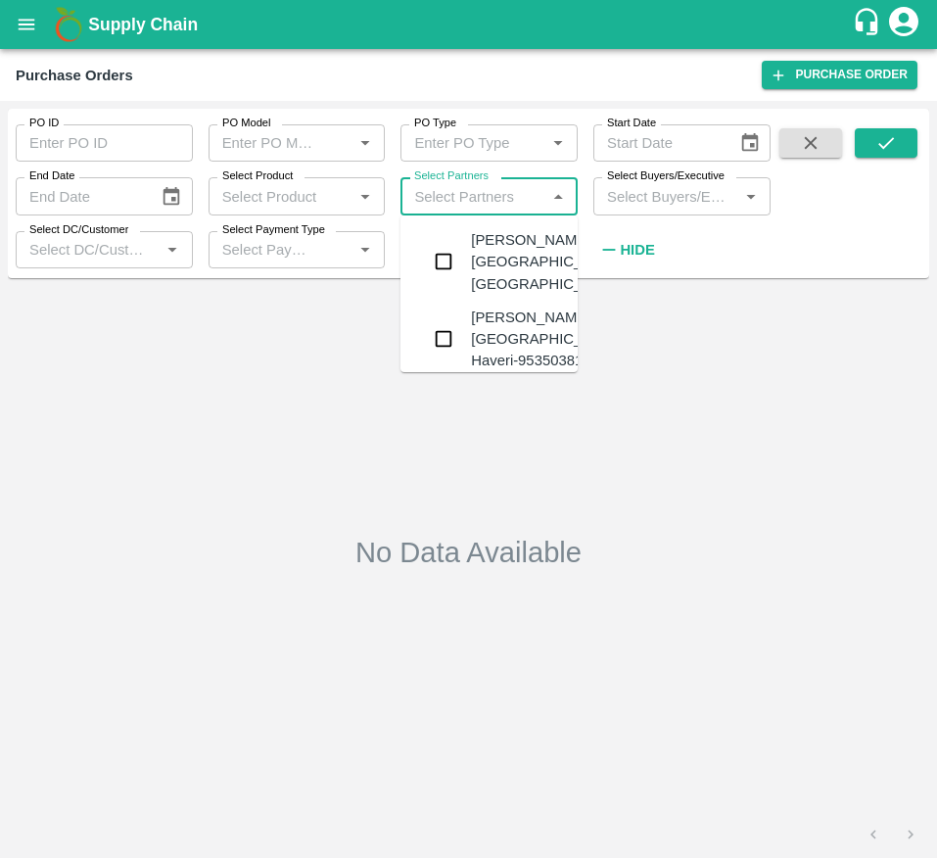
click at [463, 204] on input "Select Partners" at bounding box center [472, 195] width 133 height 25
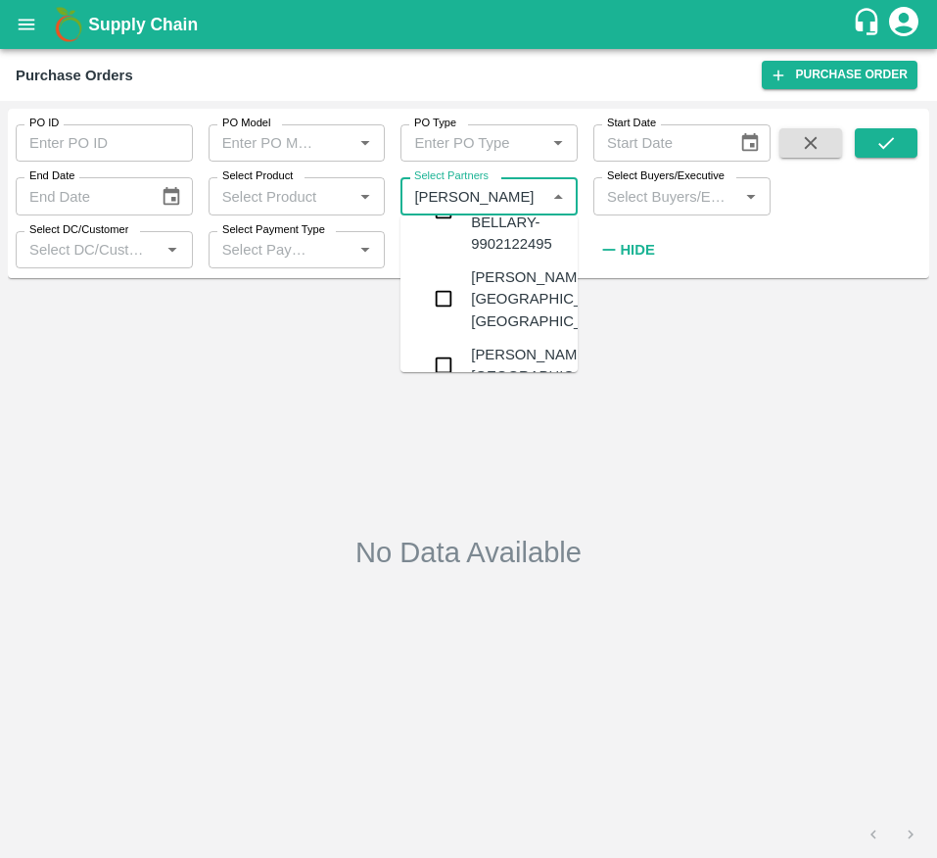
scroll to position [528, 0]
type input "NINGAPPA"
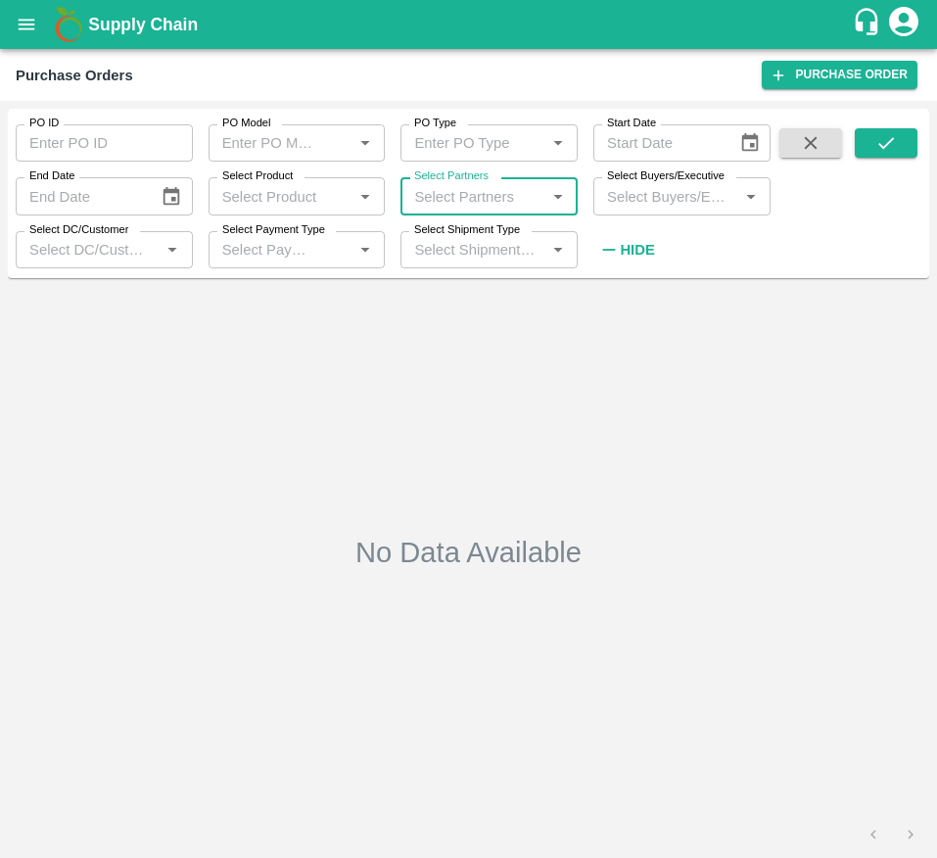
paste input "Ningappa KallapPA"
type input "Ningappa KallapPA"
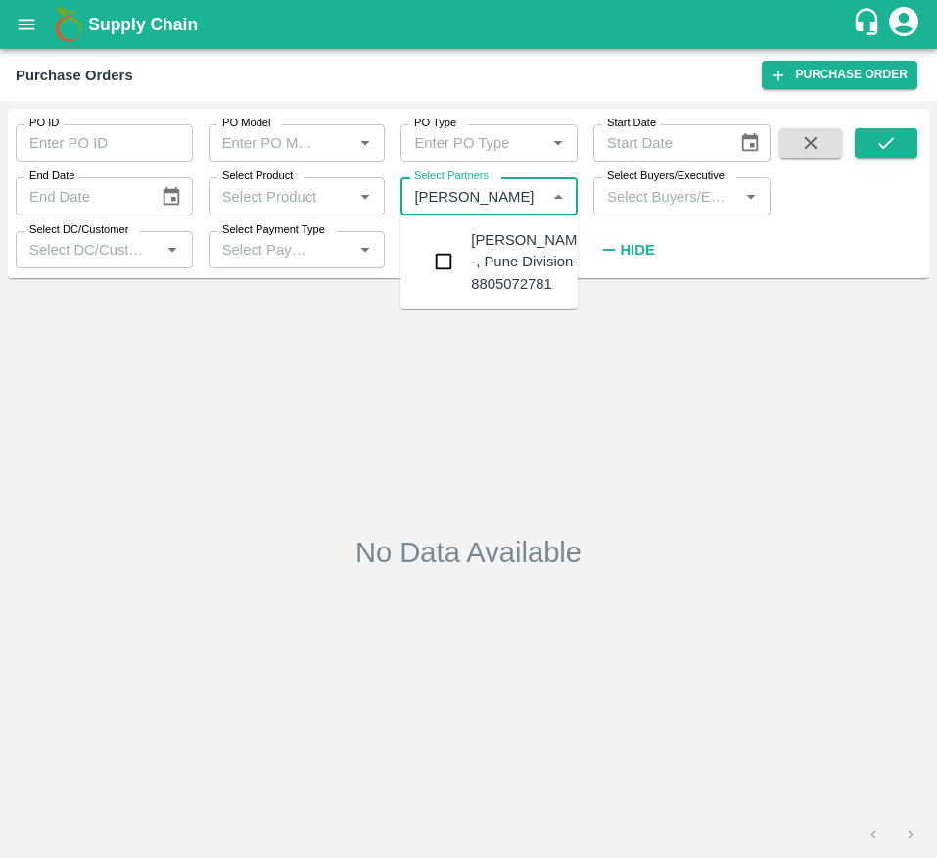
click at [504, 295] on div "Ningappa Kallappa Madabhavi -, Pune Division-8805072781" at bounding box center [530, 262] width 119 height 66
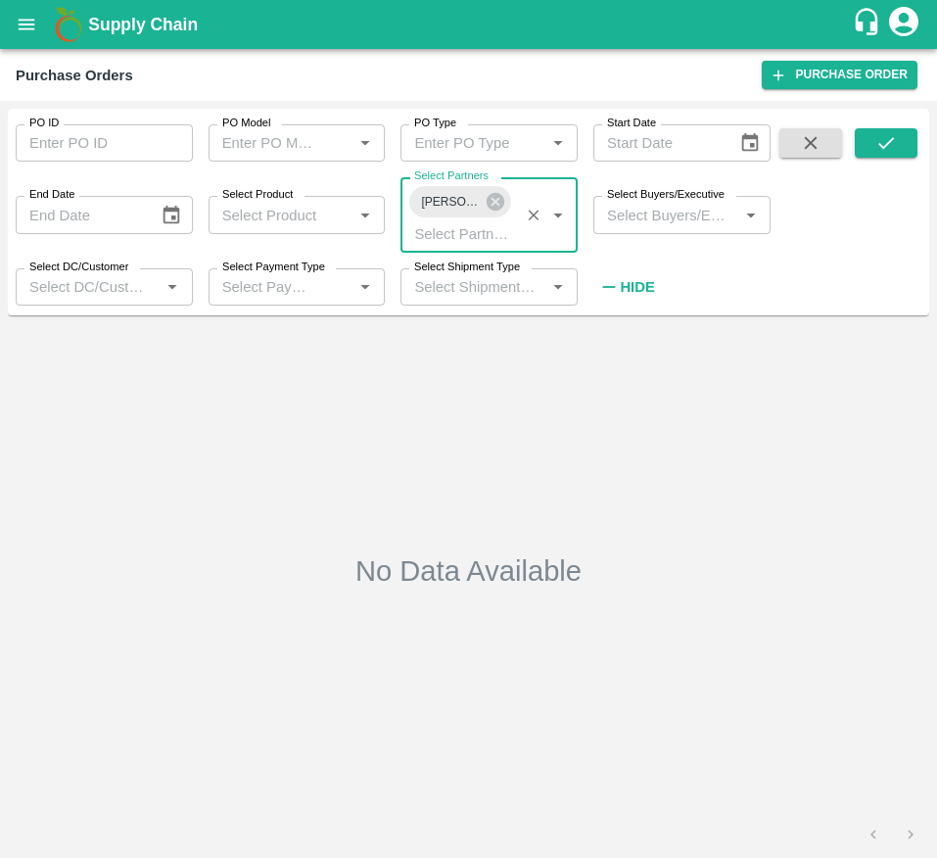
click at [670, 205] on input "Select Buyers/Executive" at bounding box center [665, 214] width 133 height 25
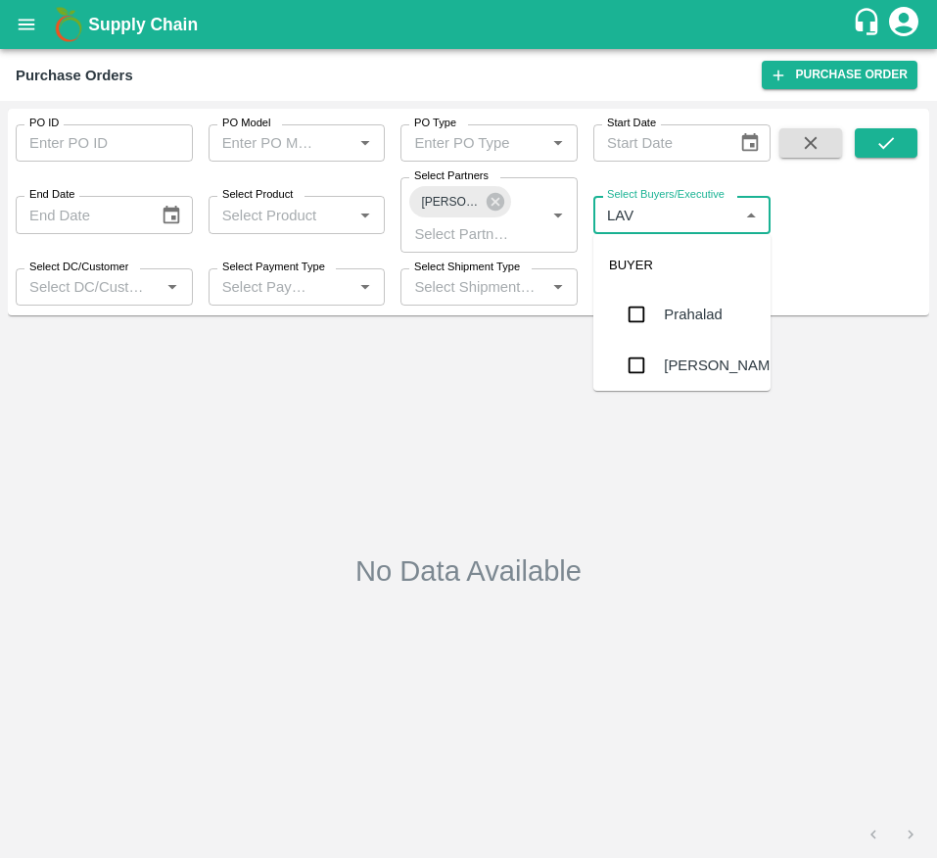
type input "LAVA"
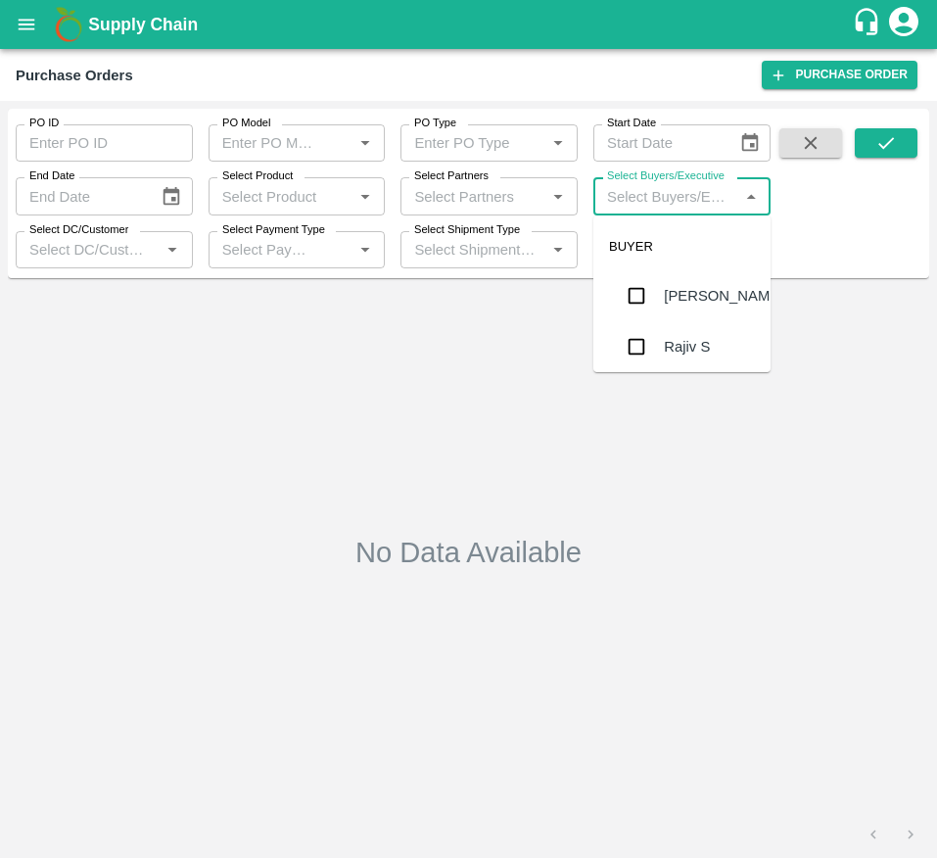
drag, startPoint x: 686, startPoint y: 286, endPoint x: 437, endPoint y: 188, distance: 267.3
click at [437, 188] on body "Supply Chain Purchase Orders Purchase Order PO ID PO ID PO Model PO Model   * P…" at bounding box center [468, 429] width 937 height 858
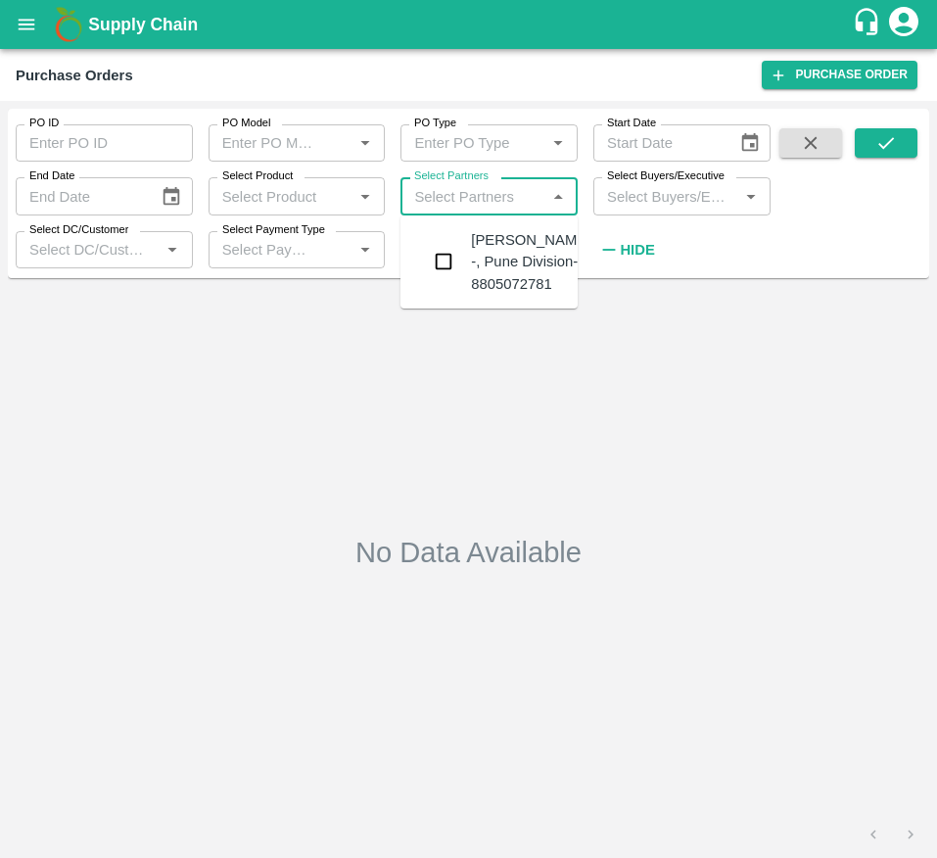
click at [437, 188] on input "Select Partners" at bounding box center [472, 195] width 133 height 25
type input "NIN"
click at [470, 288] on div "Ningappa Kallappa Madabhavi -, Pune Division-8805072781" at bounding box center [489, 261] width 177 height 77
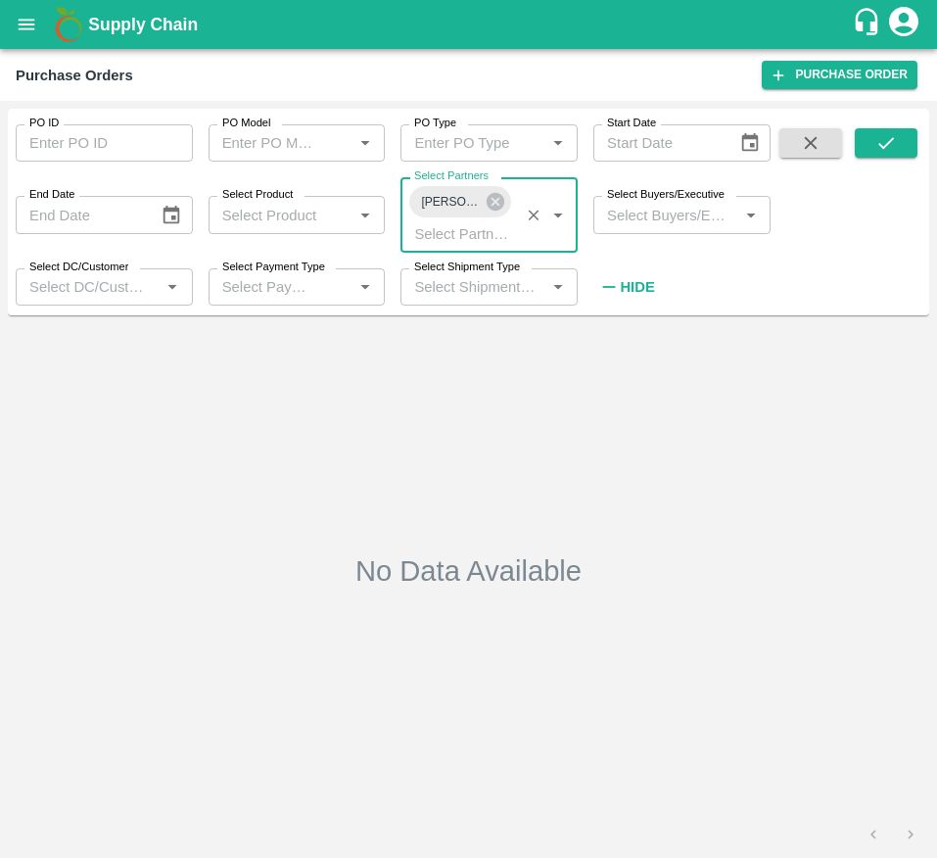
click at [626, 213] on input "Select Buyers/Executive" at bounding box center [665, 214] width 133 height 25
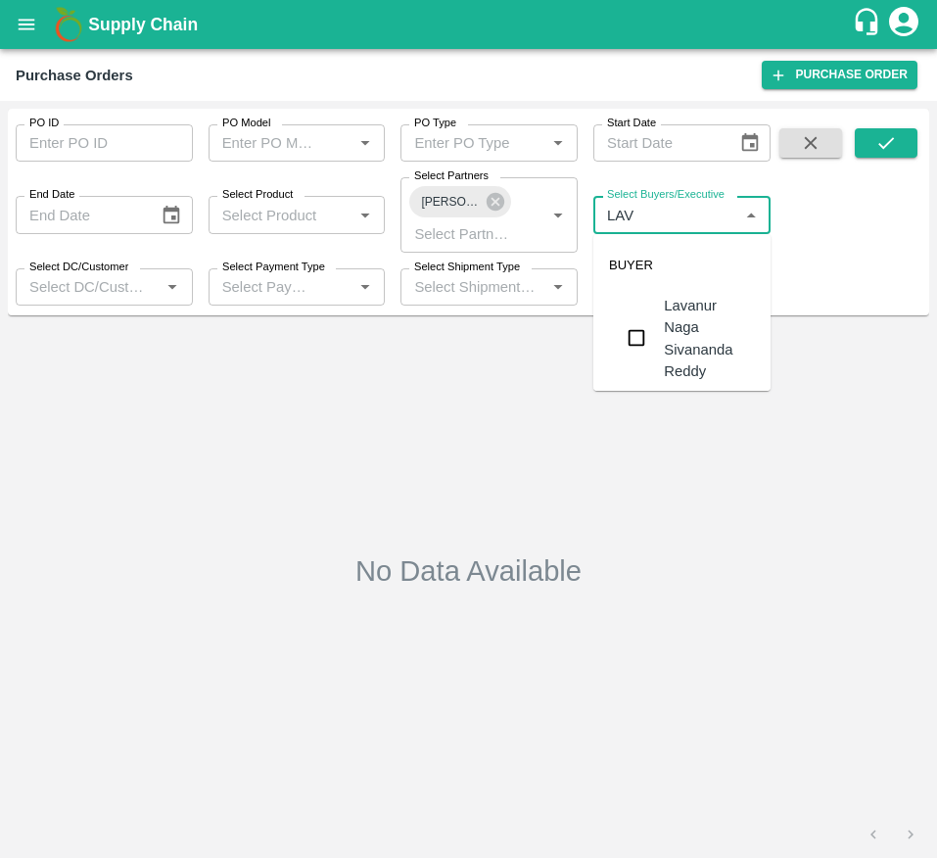
type input "LAVA"
click at [640, 297] on div "Lavanur Naga Sivananda Reddy" at bounding box center [681, 338] width 177 height 99
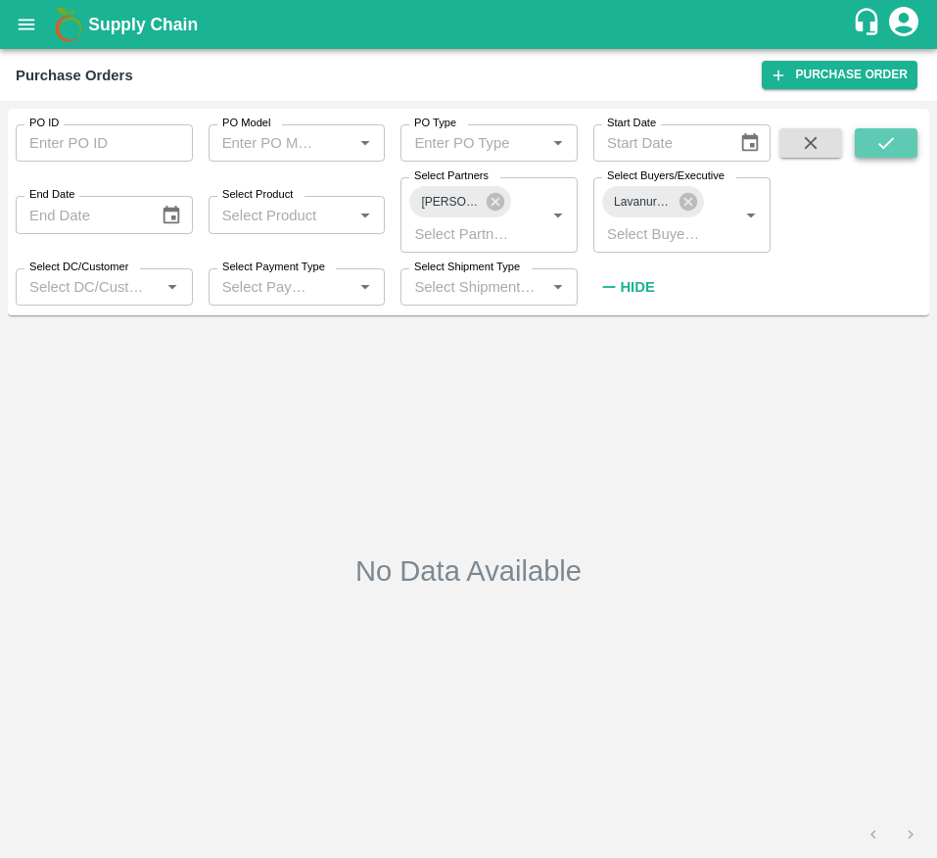
click at [876, 141] on icon "submit" at bounding box center [887, 143] width 22 height 22
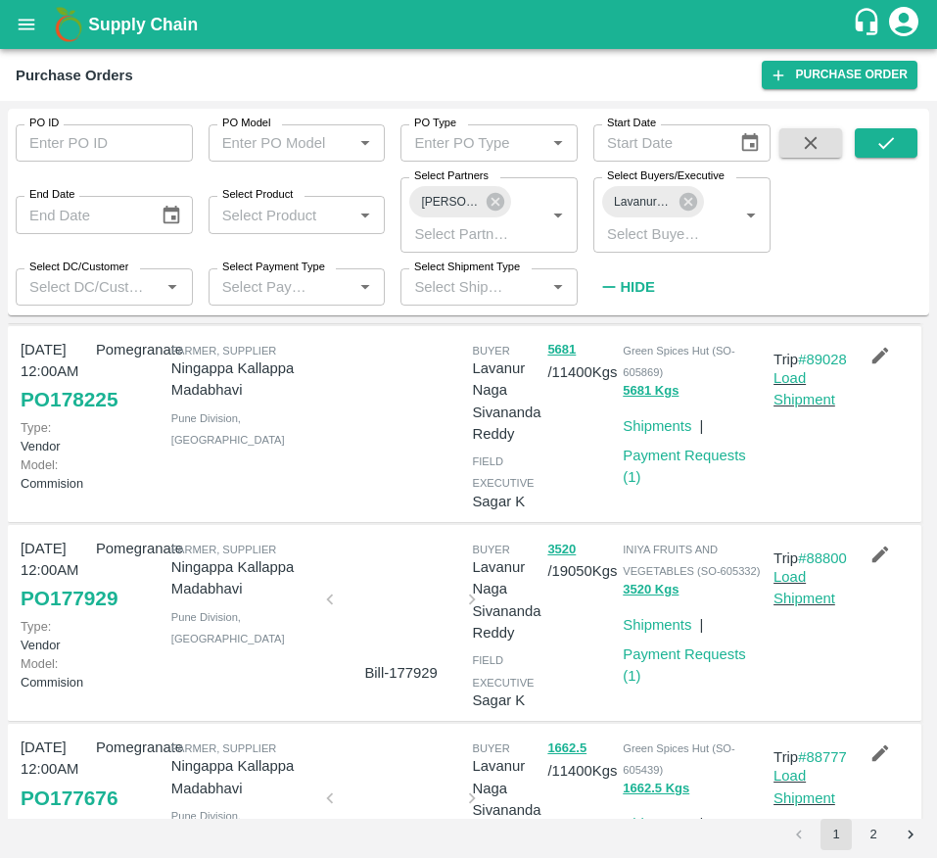
scroll to position [1230, 0]
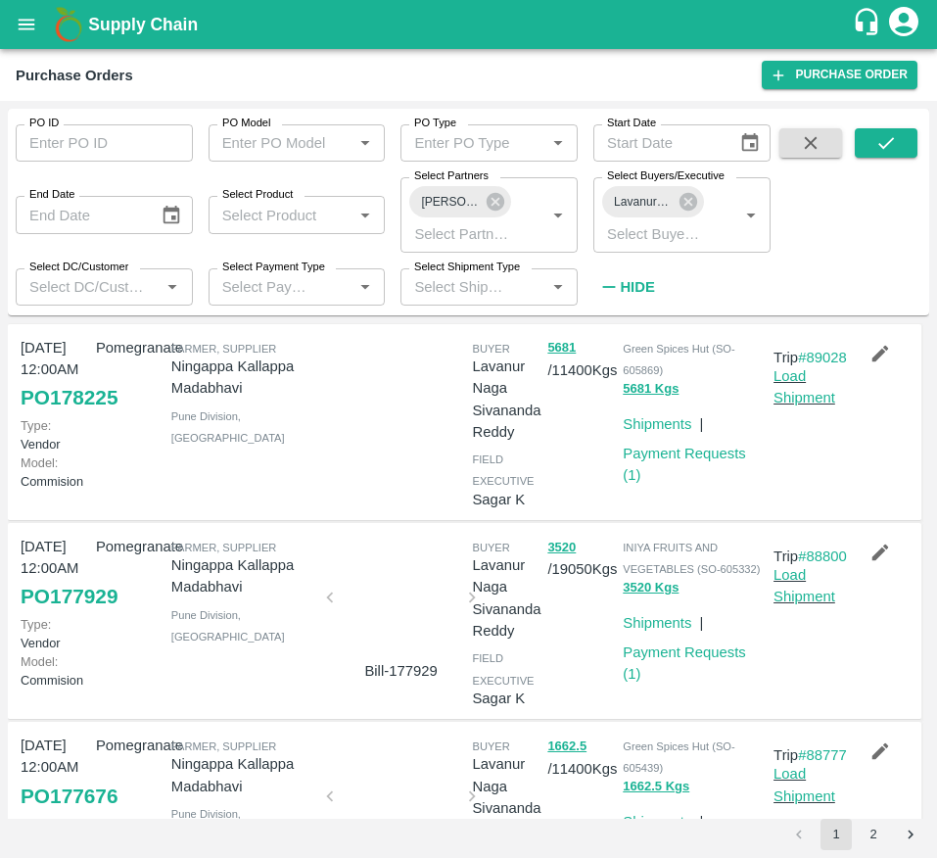
drag, startPoint x: 647, startPoint y: 523, endPoint x: 686, endPoint y: 253, distance: 273.1
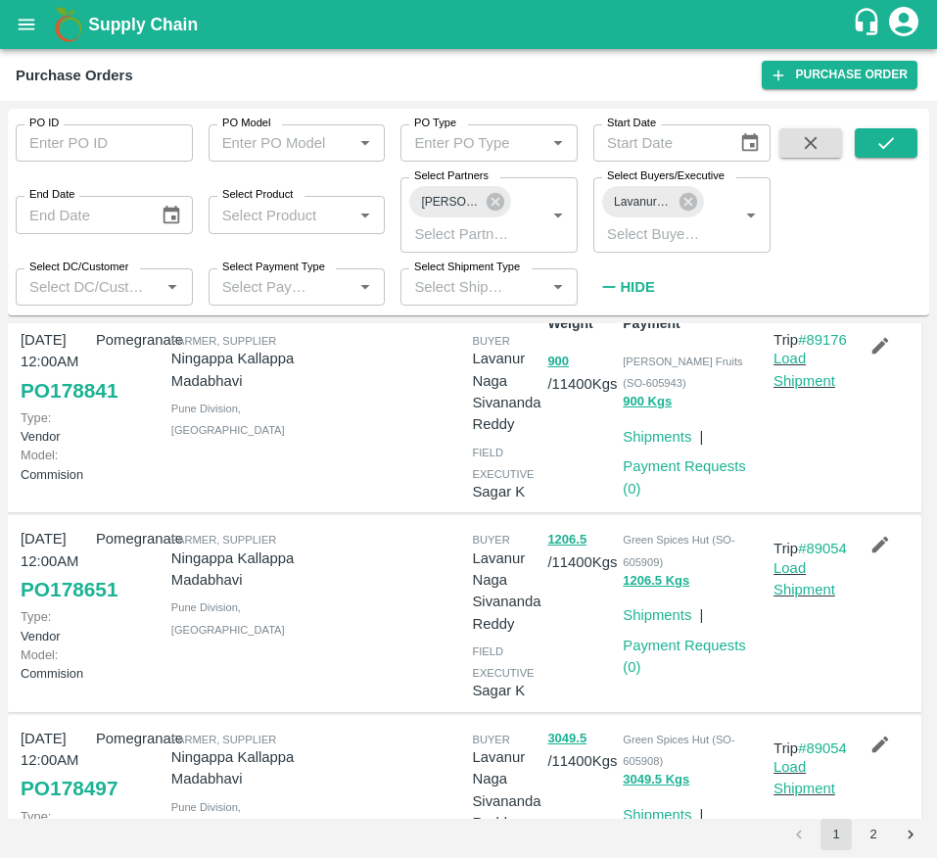
scroll to position [0, 0]
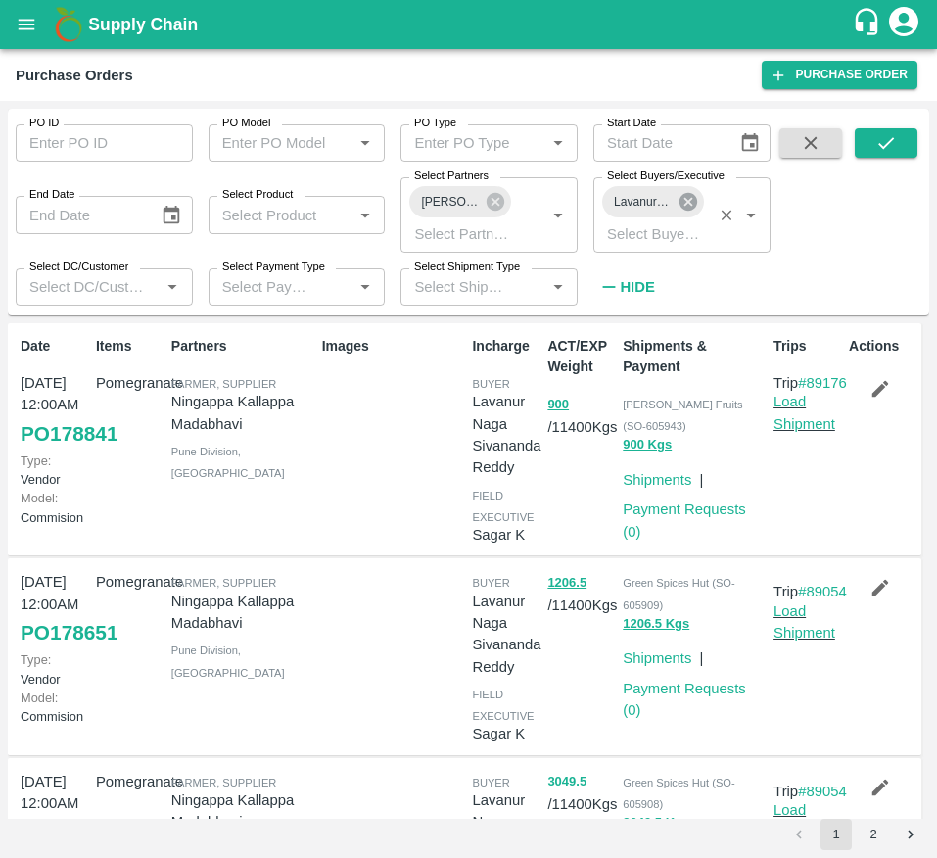
click at [693, 204] on icon at bounding box center [689, 202] width 18 height 18
click at [898, 131] on button "submit" at bounding box center [886, 142] width 63 height 29
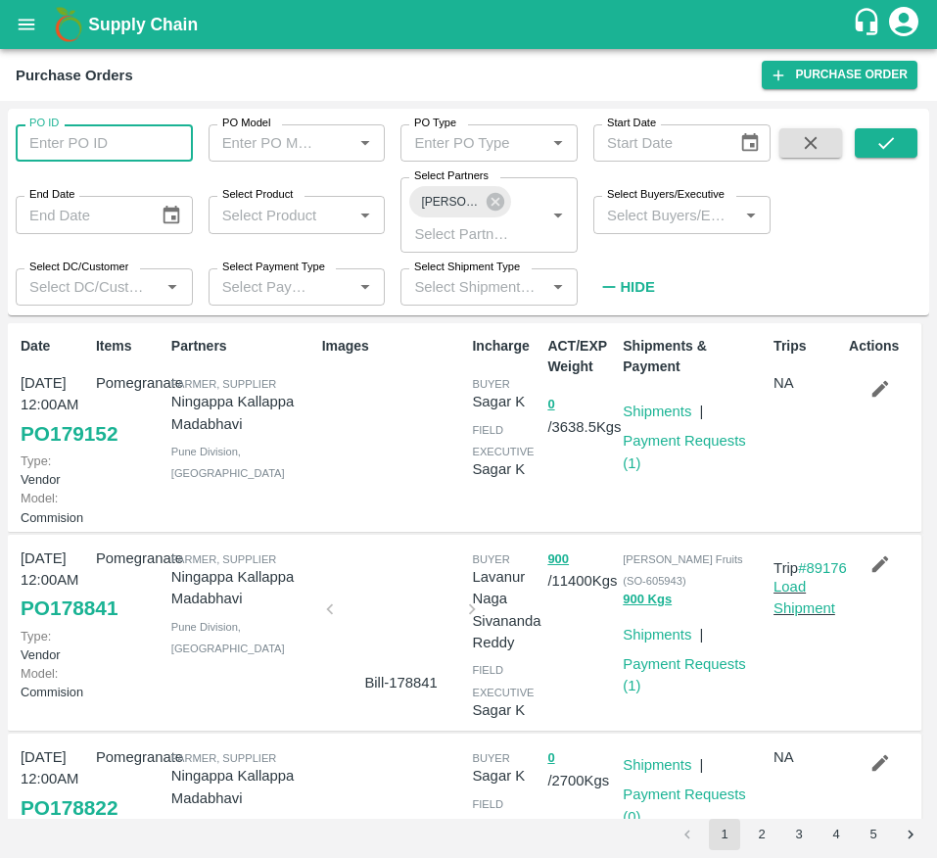
click at [80, 136] on input "PO ID" at bounding box center [104, 142] width 177 height 37
type input "178384"
click at [885, 143] on icon "submit" at bounding box center [887, 143] width 22 height 22
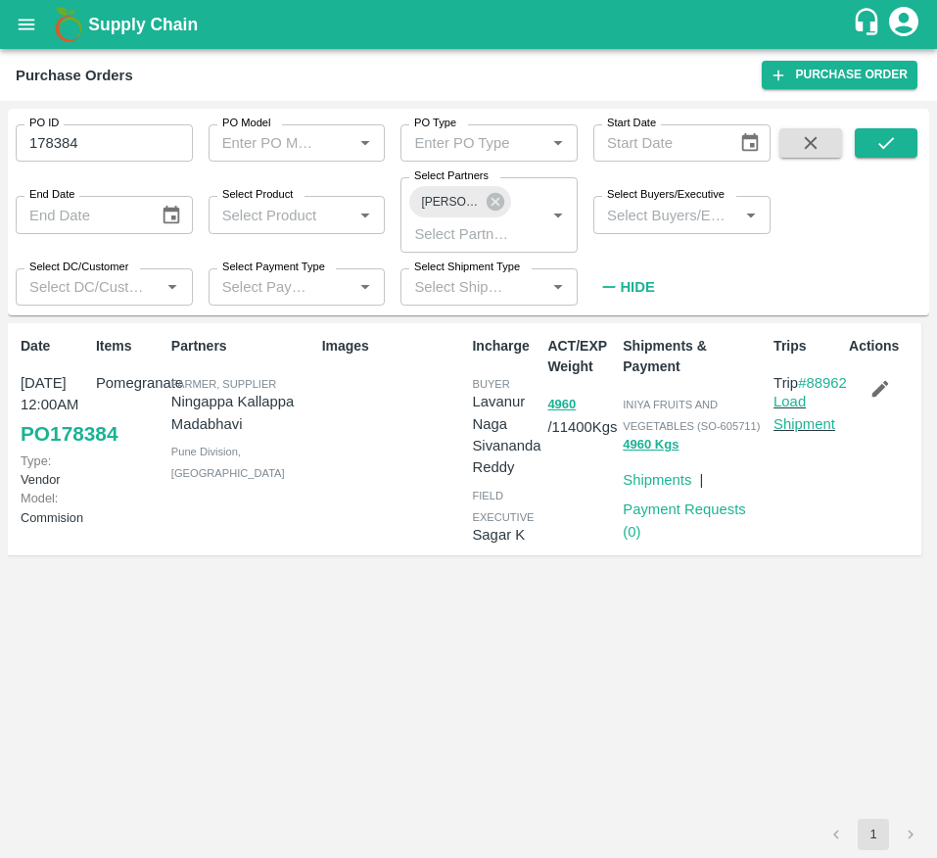
click at [668, 211] on input "Select Buyers/Executive" at bounding box center [665, 214] width 133 height 25
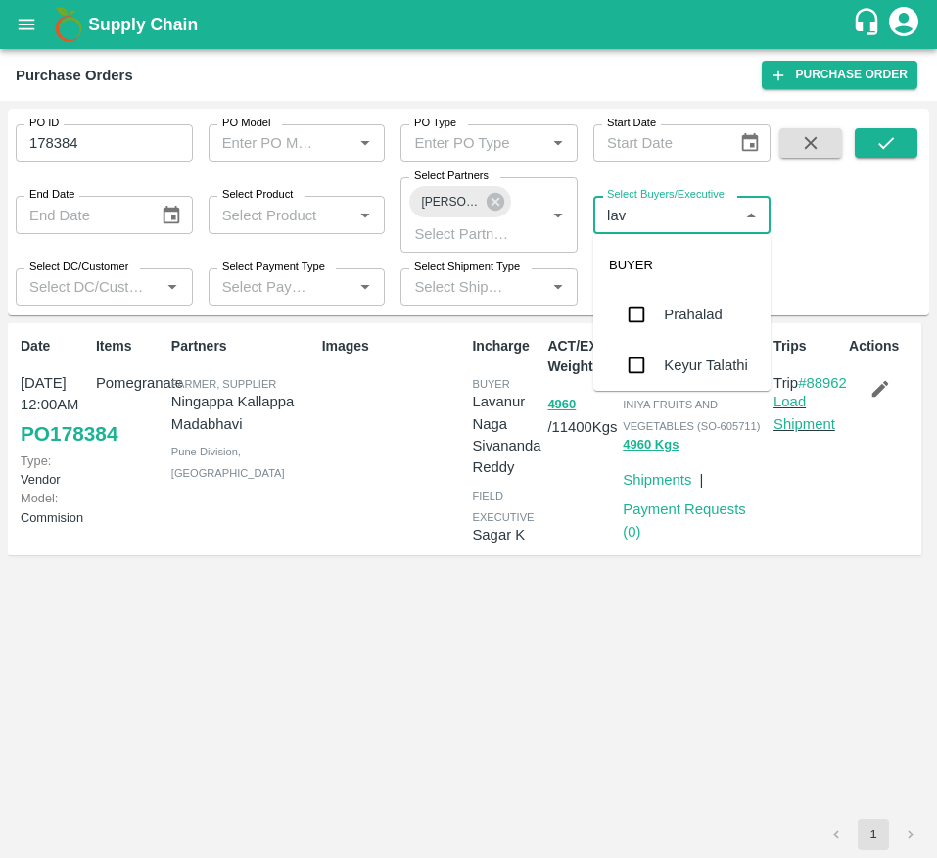
type input "lava"
click at [664, 347] on div "Lavanur Naga Sivananda Reddy" at bounding box center [709, 338] width 91 height 87
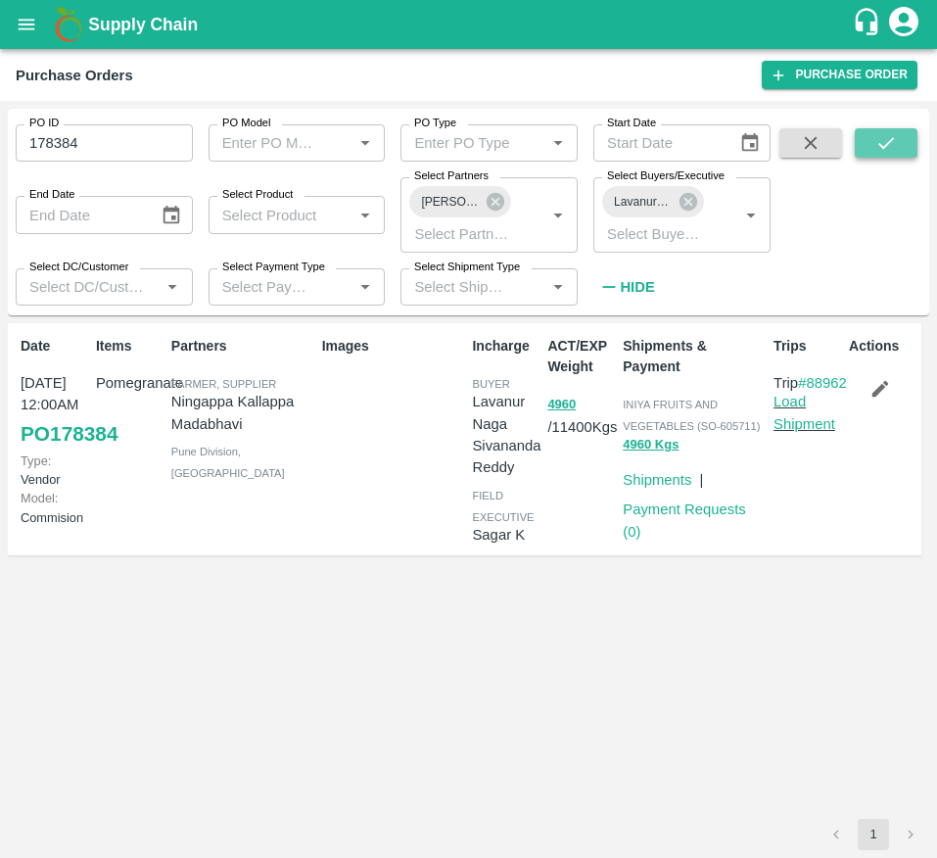
click at [902, 151] on button "submit" at bounding box center [886, 142] width 63 height 29
click at [93, 151] on input "178384" at bounding box center [104, 142] width 177 height 37
type input "178384"
click at [879, 143] on icon "submit" at bounding box center [887, 143] width 22 height 22
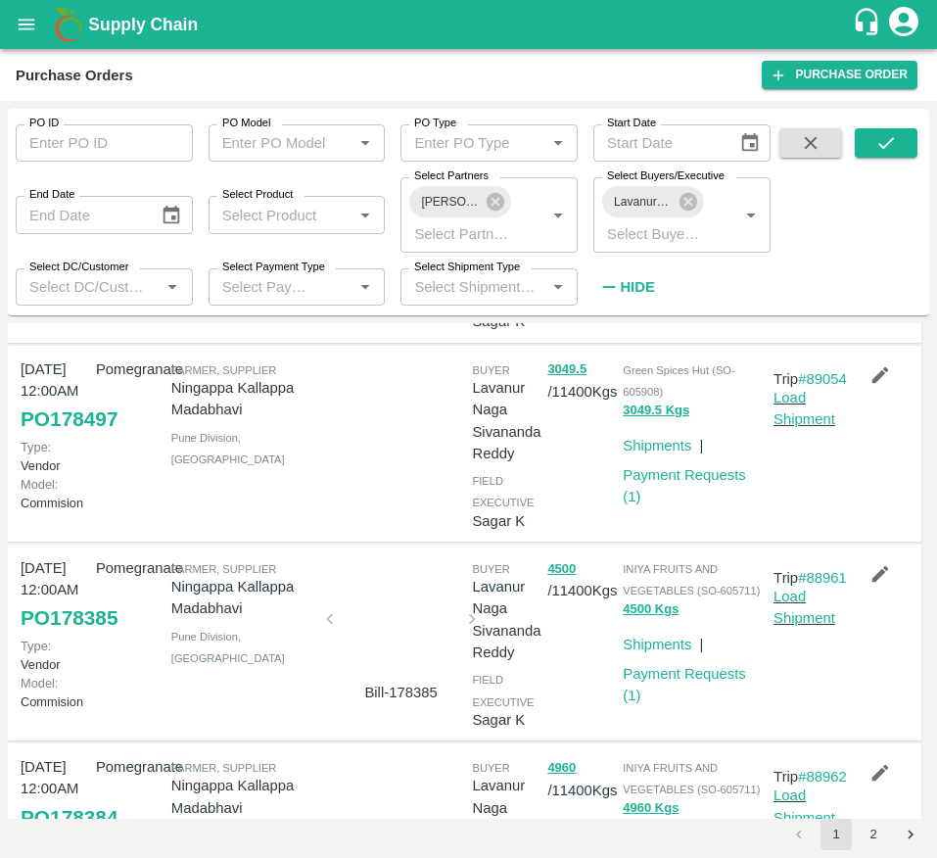
scroll to position [643, 0]
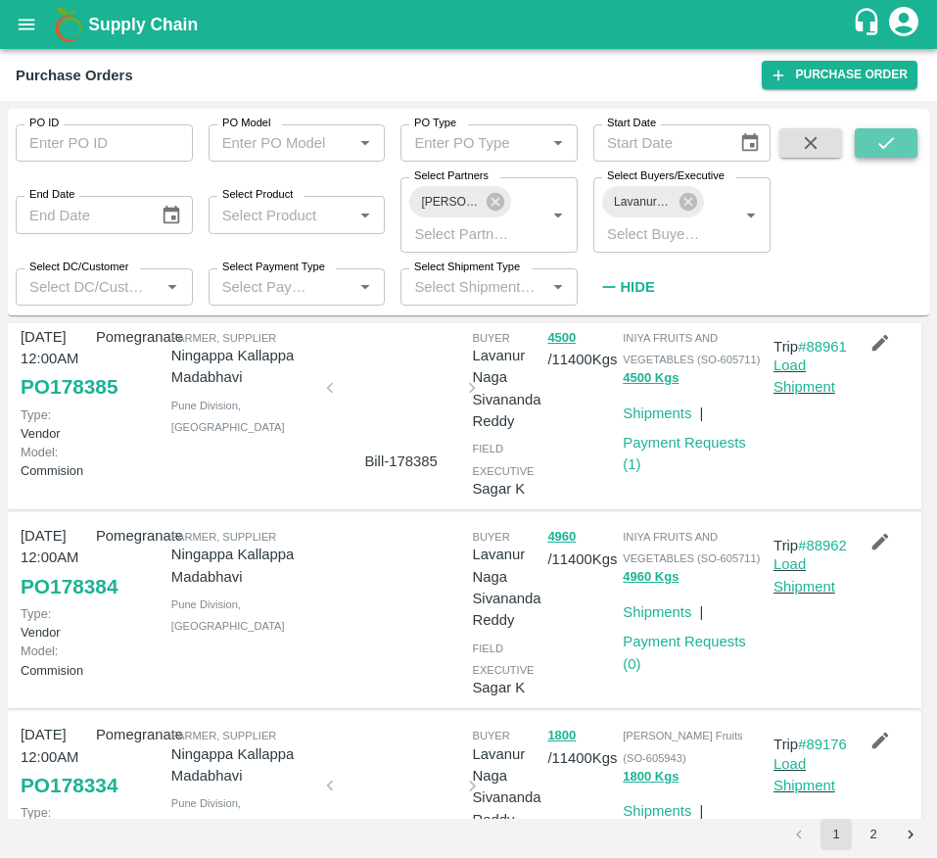
click at [884, 137] on icon "submit" at bounding box center [887, 143] width 22 height 22
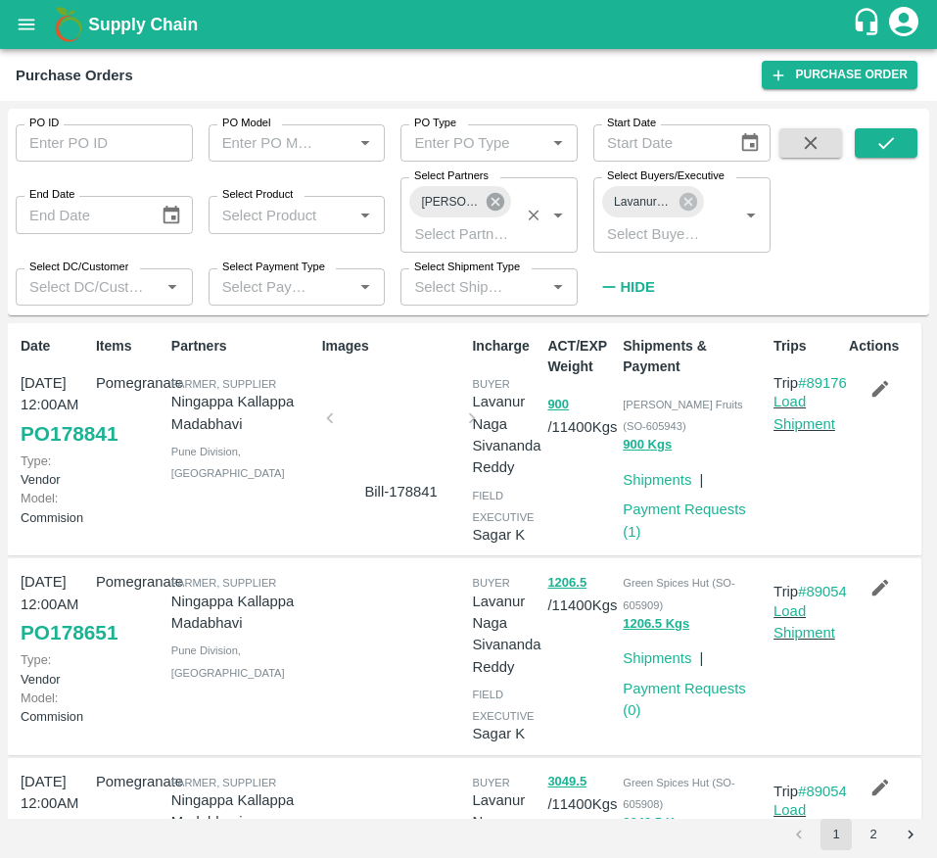
click at [493, 204] on icon at bounding box center [496, 202] width 22 height 22
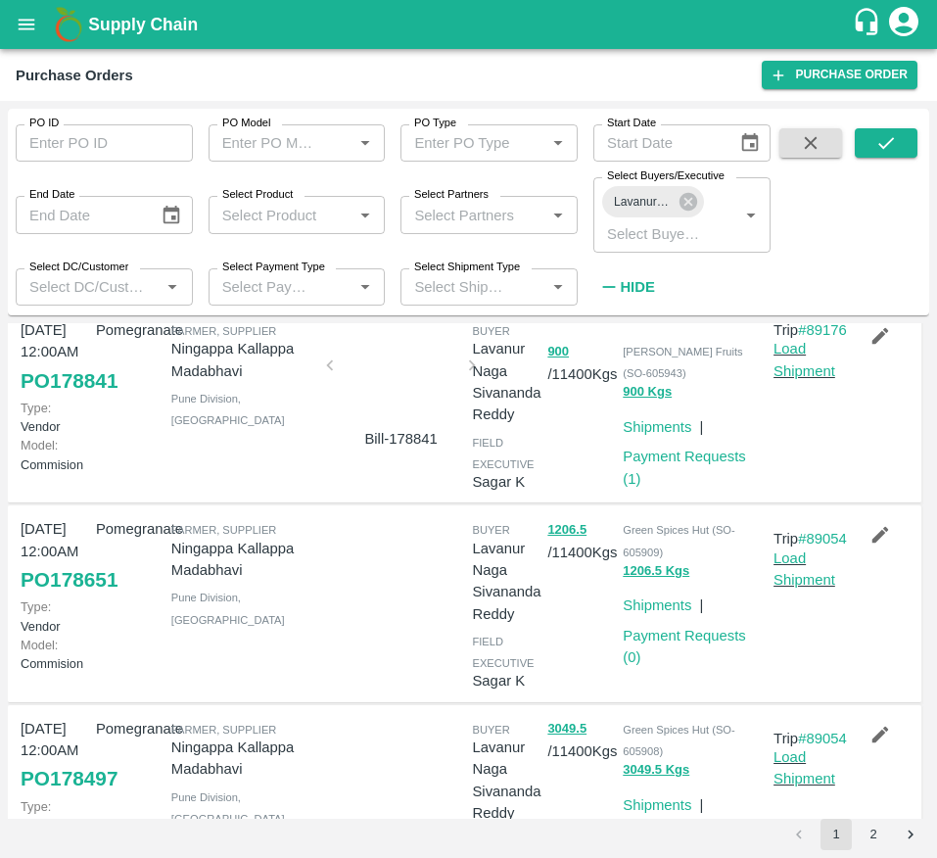
scroll to position [0, 0]
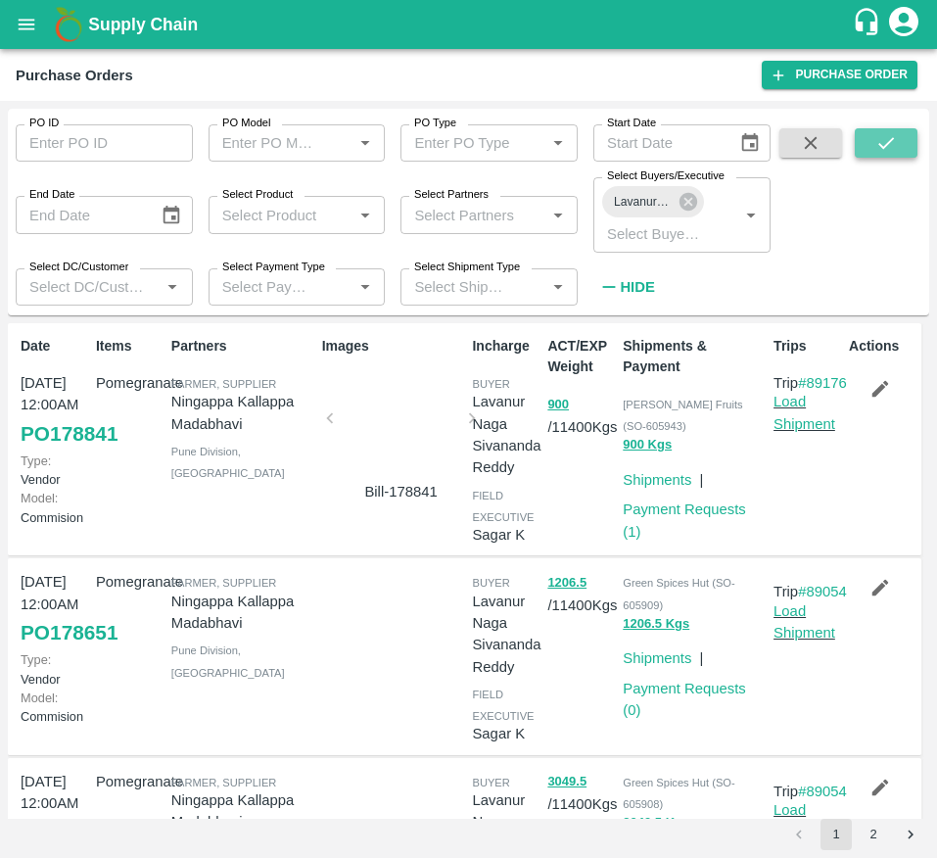
click at [888, 139] on icon "submit" at bounding box center [887, 143] width 22 height 22
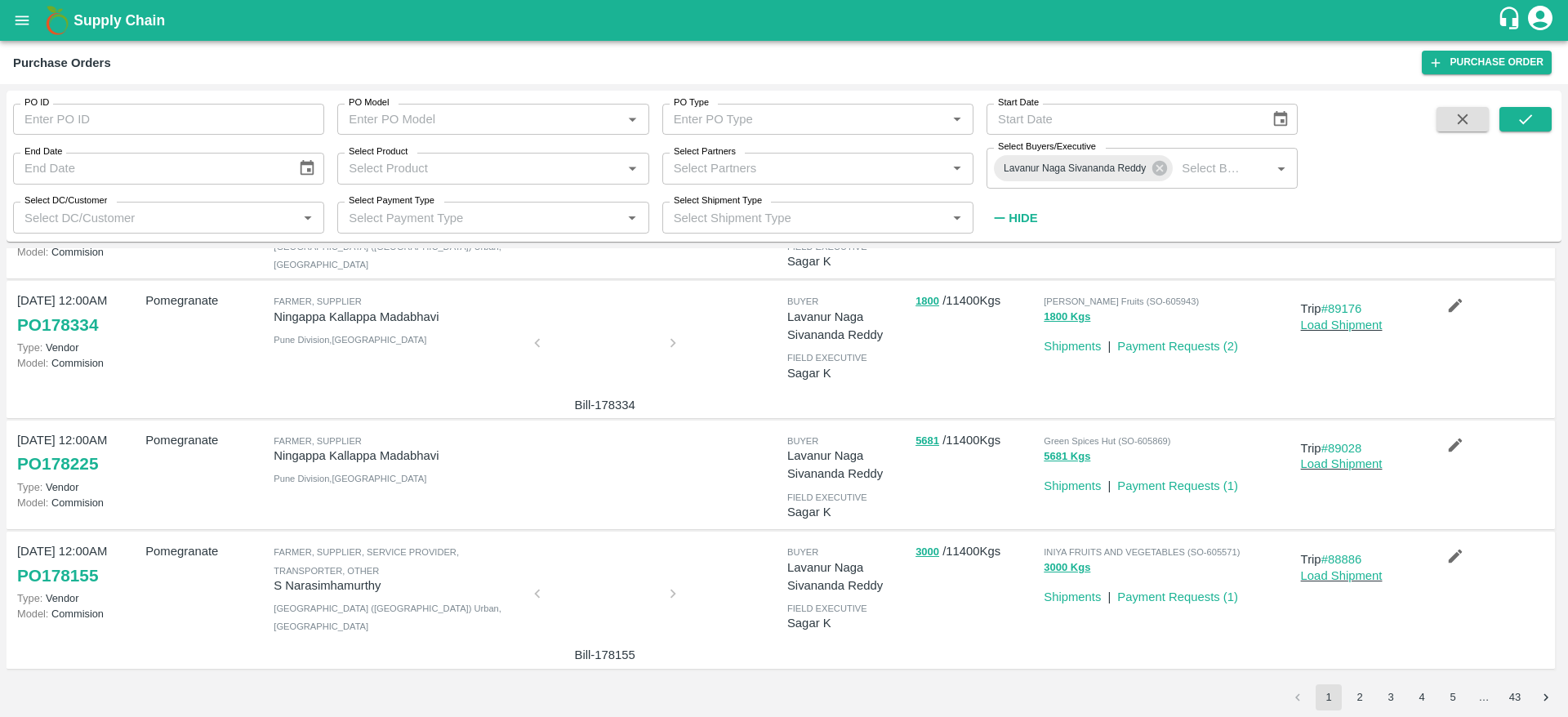
scroll to position [623, 0]
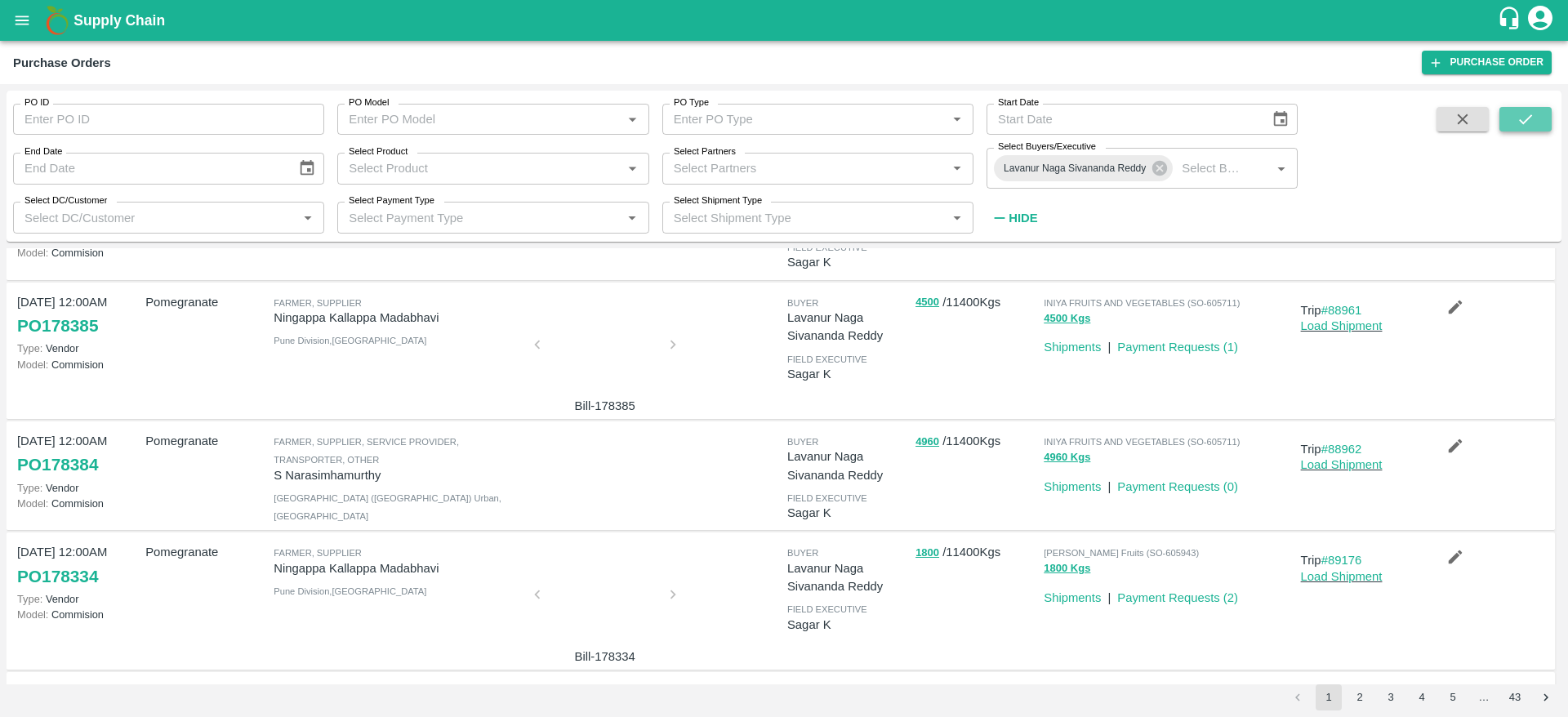
click at [781, 123] on button "submit" at bounding box center [1525, 118] width 53 height 24
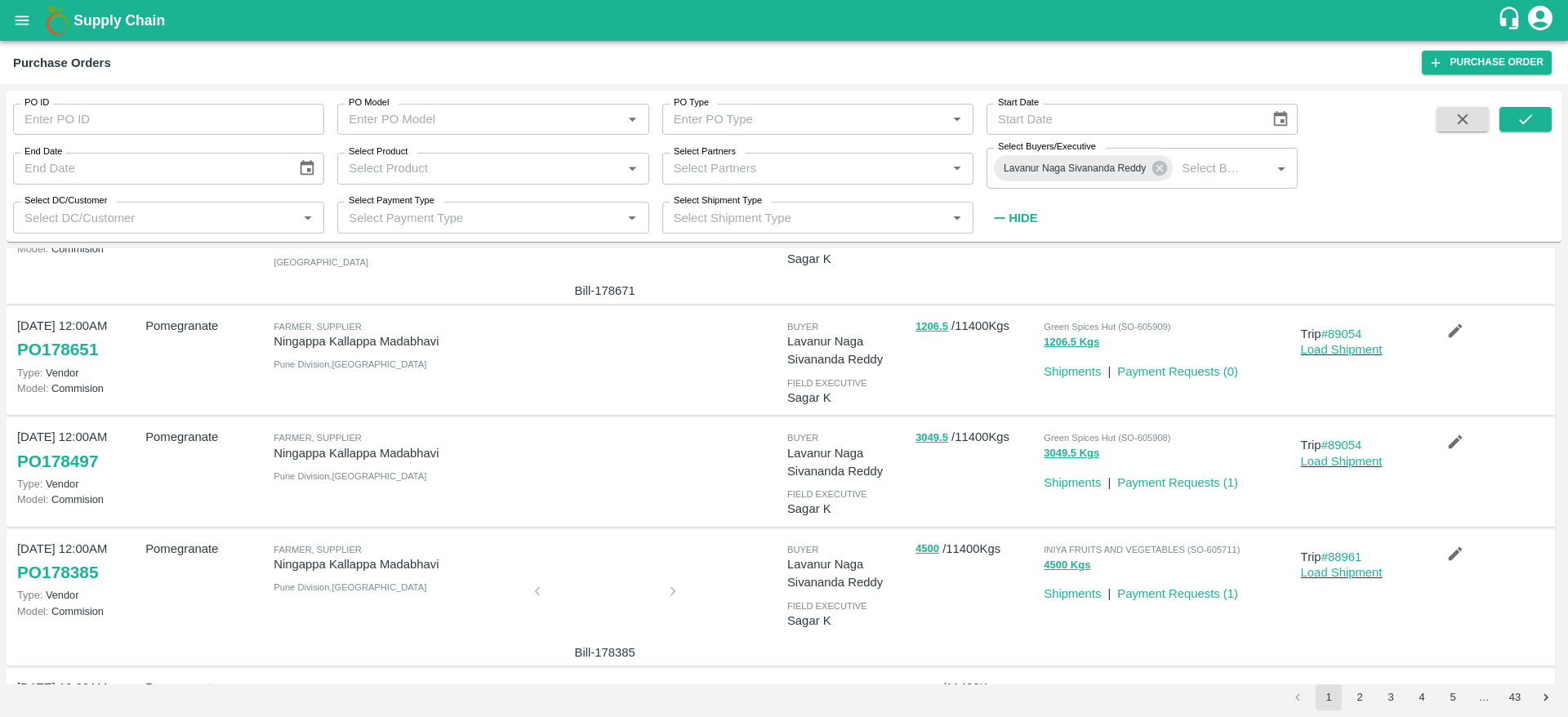
scroll to position [375, 0]
click at [781, 435] on div "Green Spices Hut (SO-605908)" at bounding box center [1169, 439] width 250 height 18
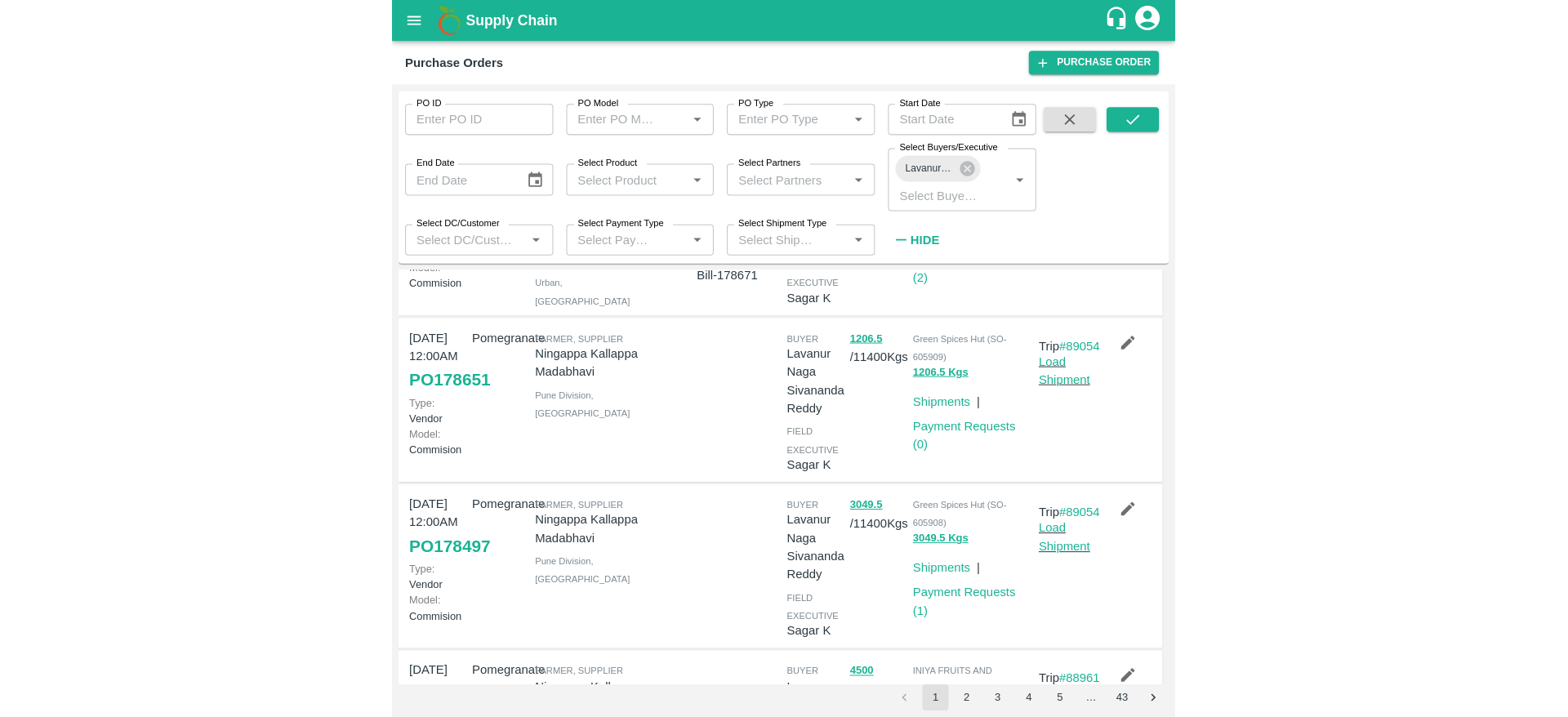
scroll to position [0, 0]
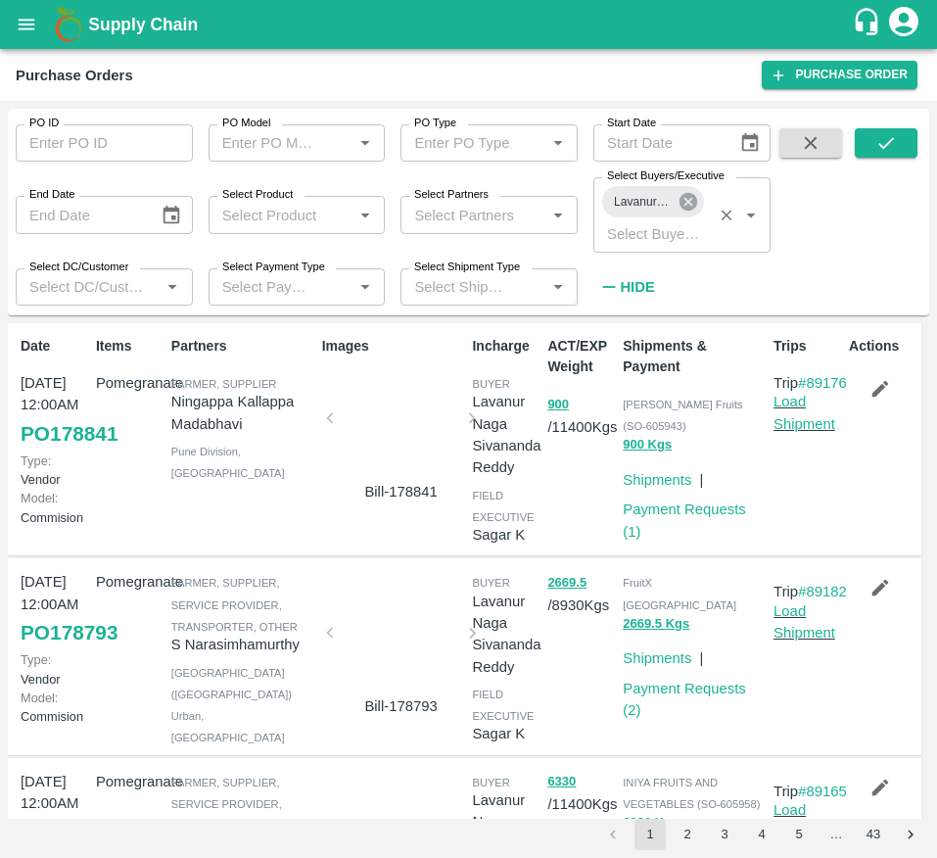
click at [687, 205] on icon at bounding box center [689, 202] width 18 height 18
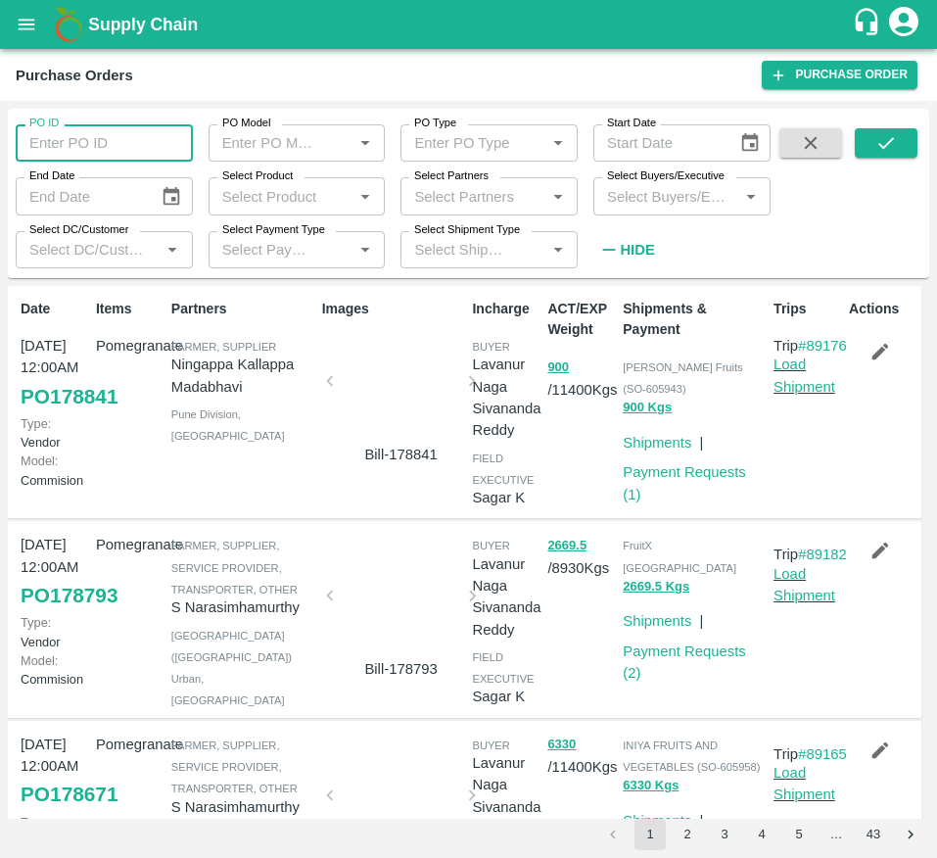
click at [78, 135] on input "PO ID" at bounding box center [104, 142] width 177 height 37
click at [895, 135] on icon "submit" at bounding box center [887, 143] width 22 height 22
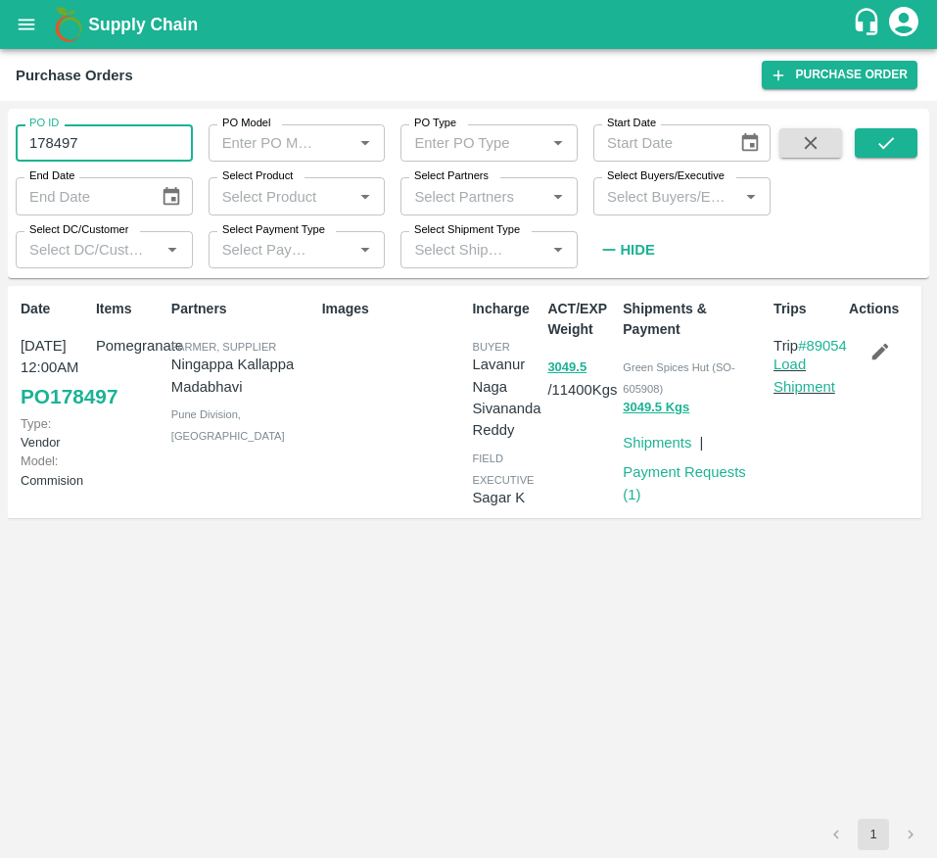
click at [110, 147] on input "178497" at bounding box center [104, 142] width 177 height 37
click at [876, 149] on icon "submit" at bounding box center [887, 143] width 22 height 22
click at [119, 129] on input "178651" at bounding box center [104, 142] width 177 height 37
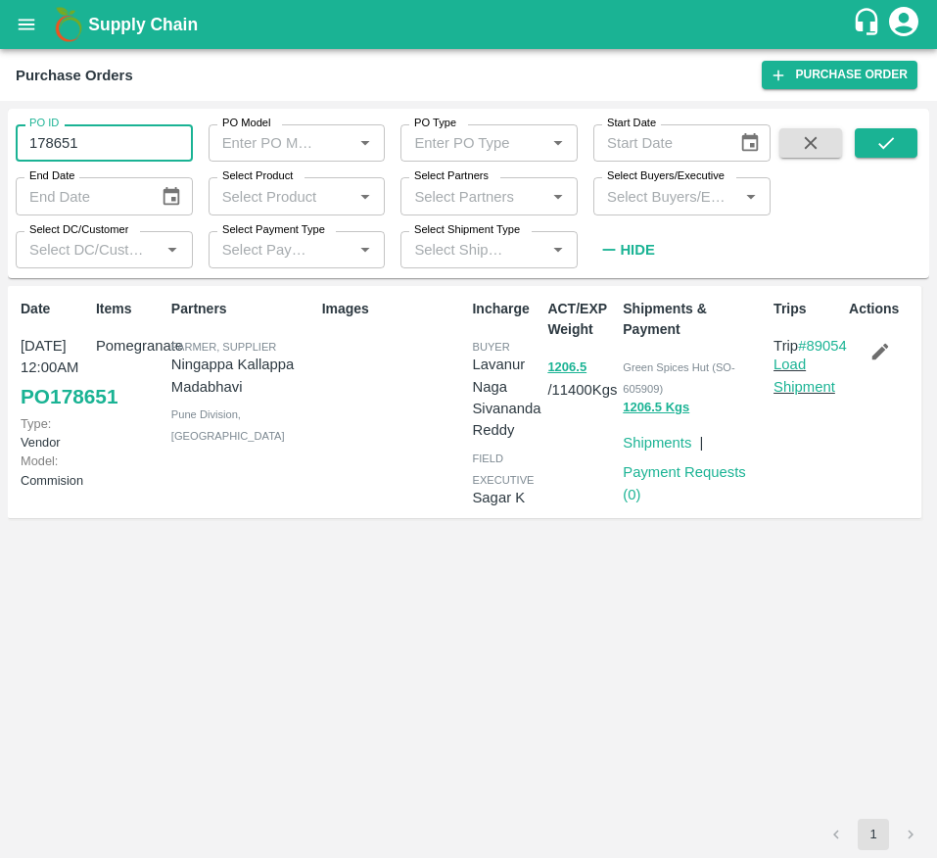
click at [119, 129] on input "178651" at bounding box center [104, 142] width 177 height 37
type input "178334"
click at [878, 136] on icon "submit" at bounding box center [887, 143] width 22 height 22
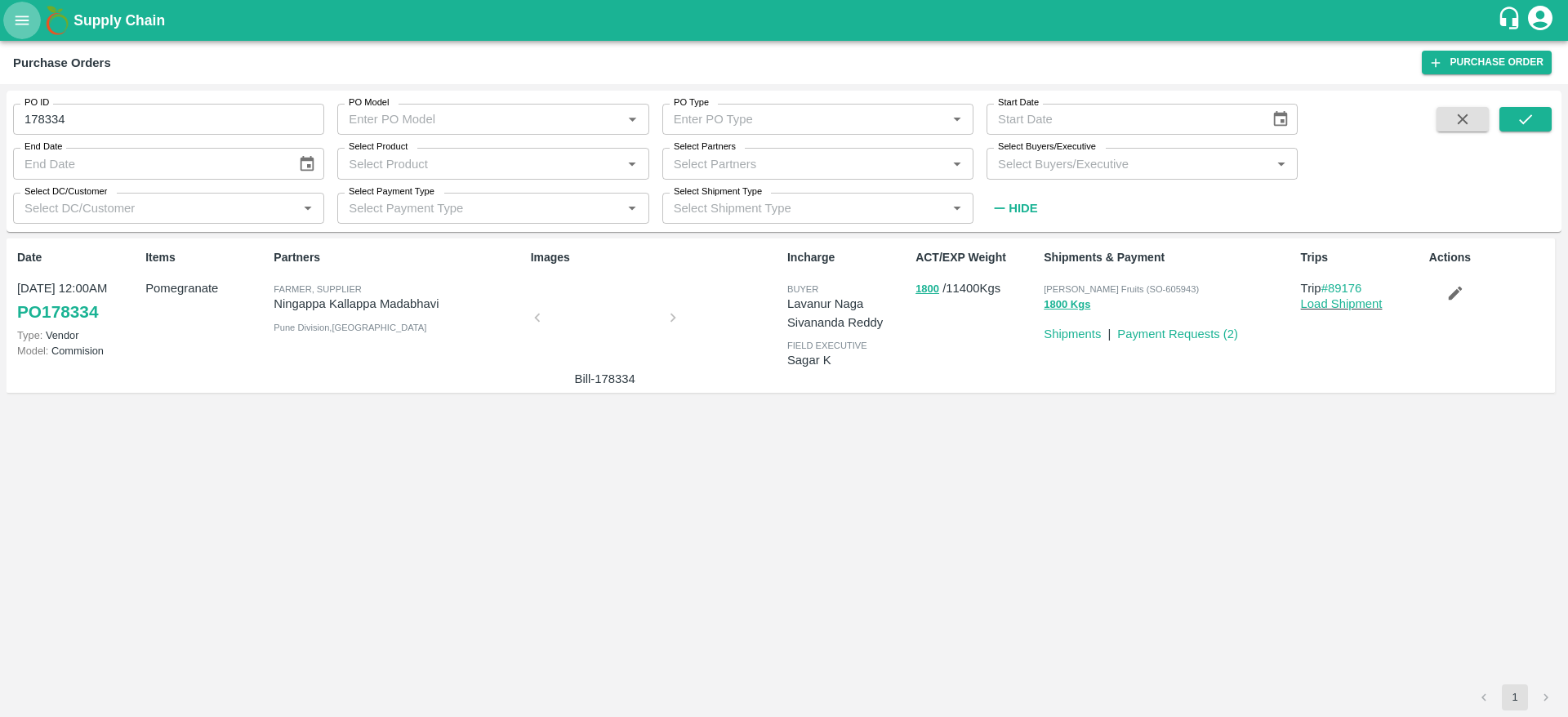
click at [20, 21] on icon "open drawer" at bounding box center [23, 21] width 18 height 18
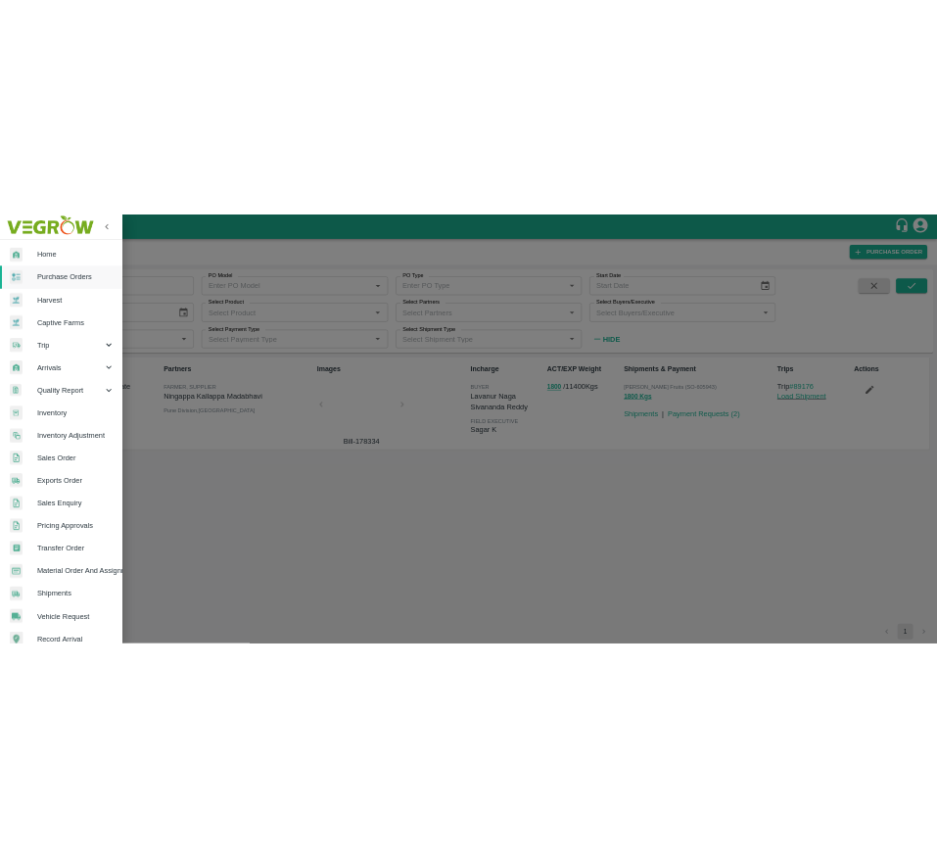
scroll to position [256, 0]
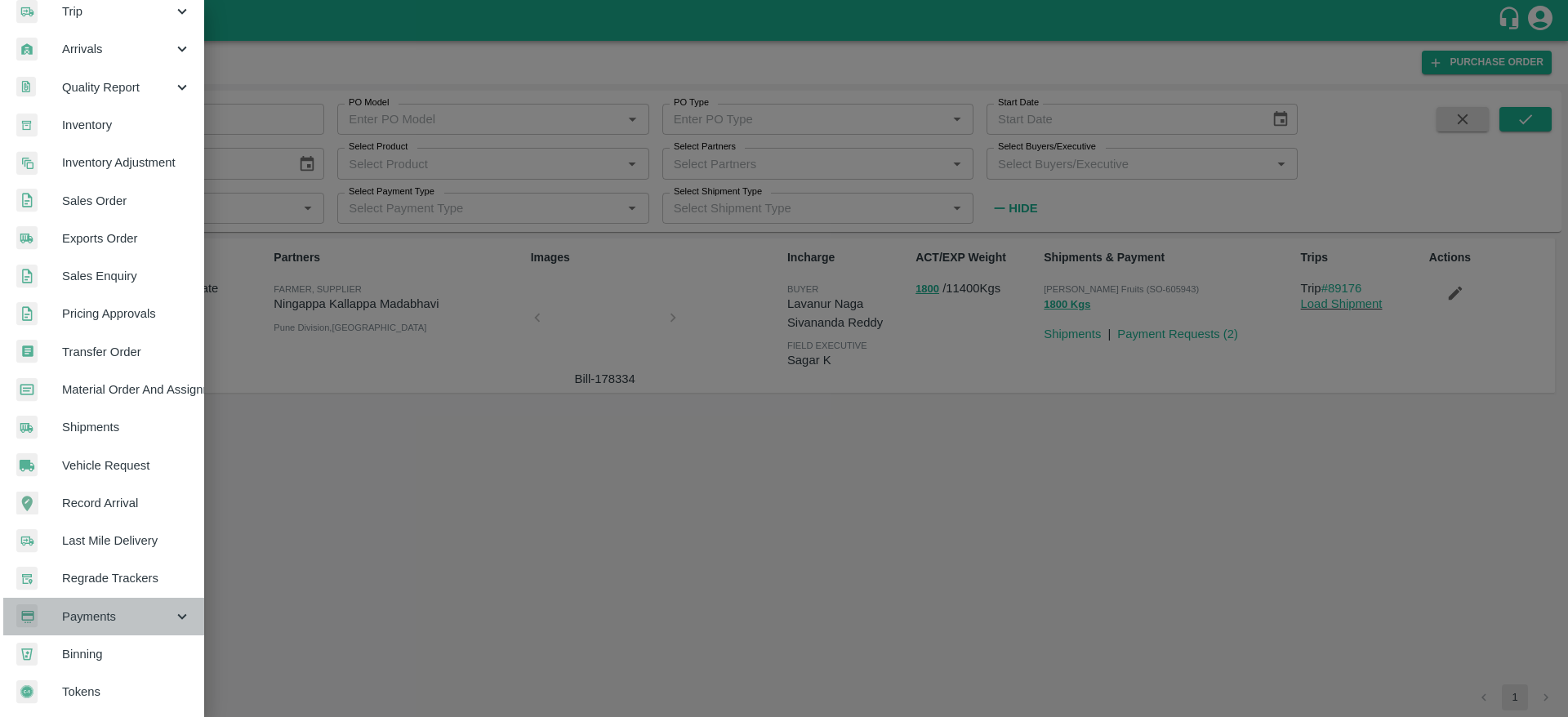
click at [159, 612] on span "Payments" at bounding box center [117, 617] width 111 height 18
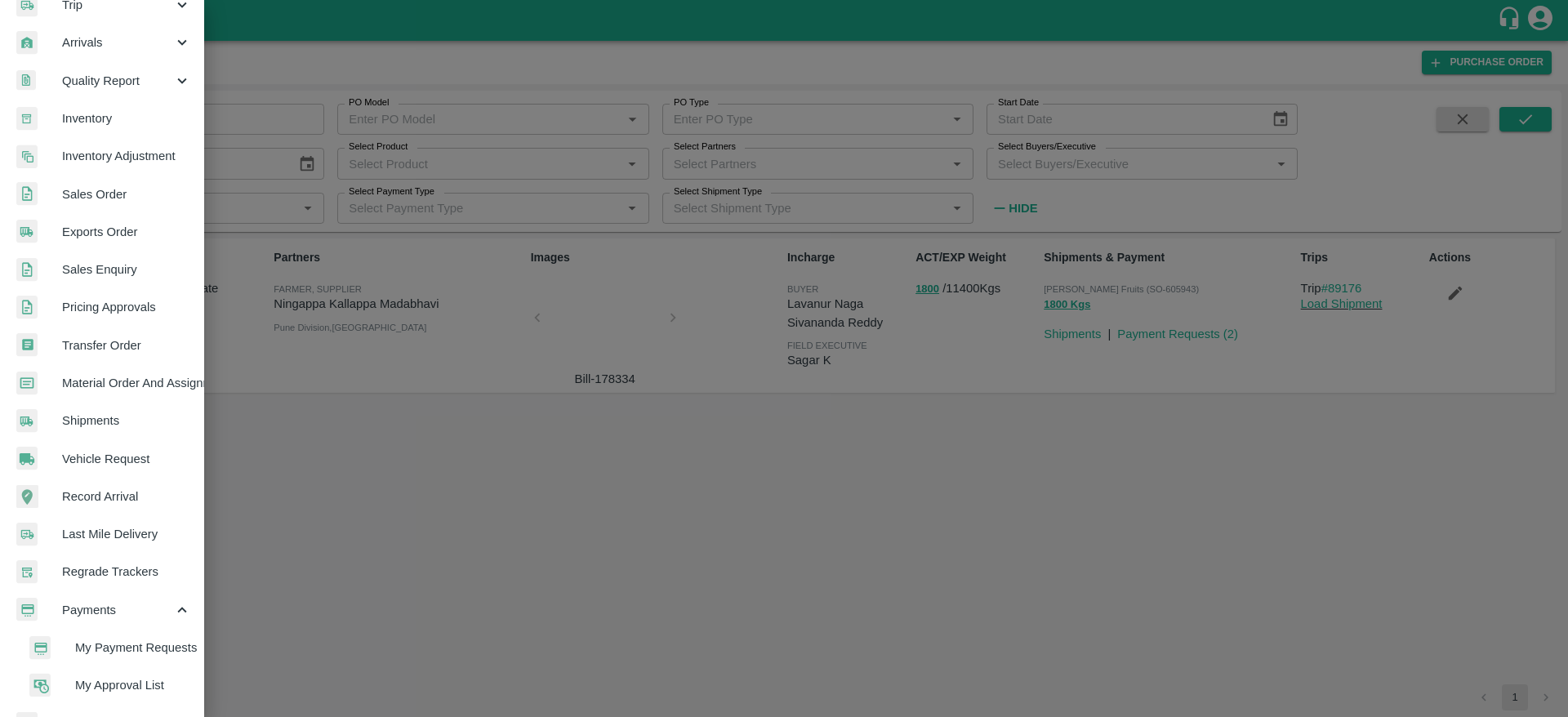
click at [135, 648] on span "My Payment Requests" at bounding box center [133, 648] width 116 height 18
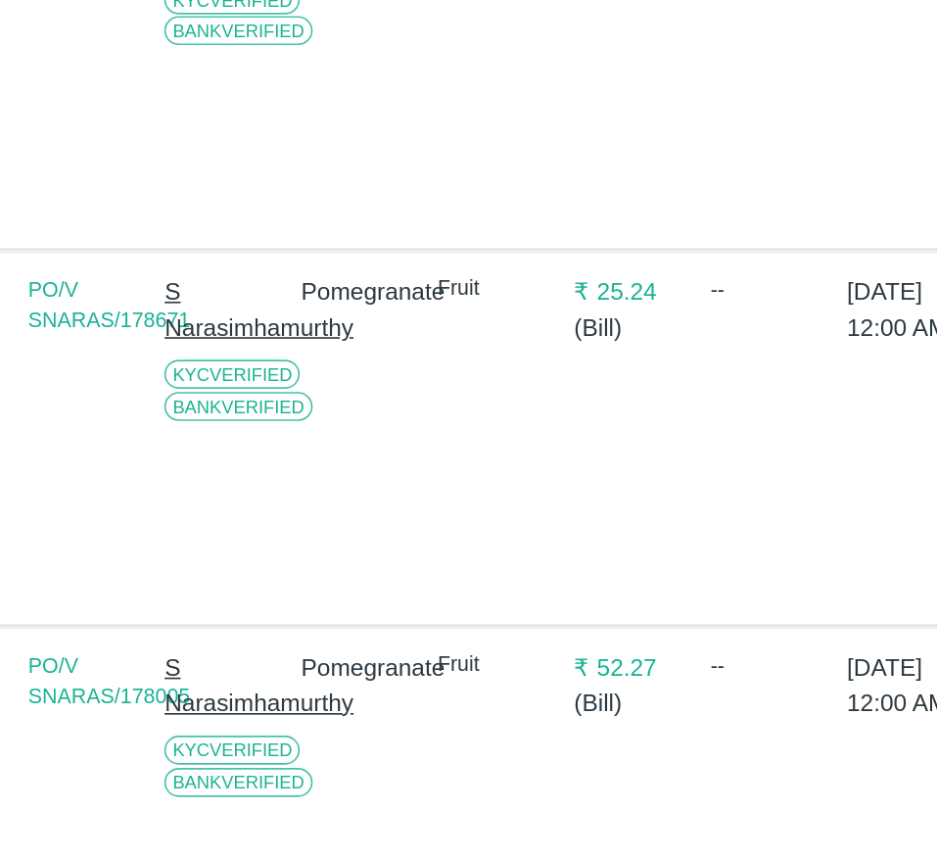
scroll to position [2040, 0]
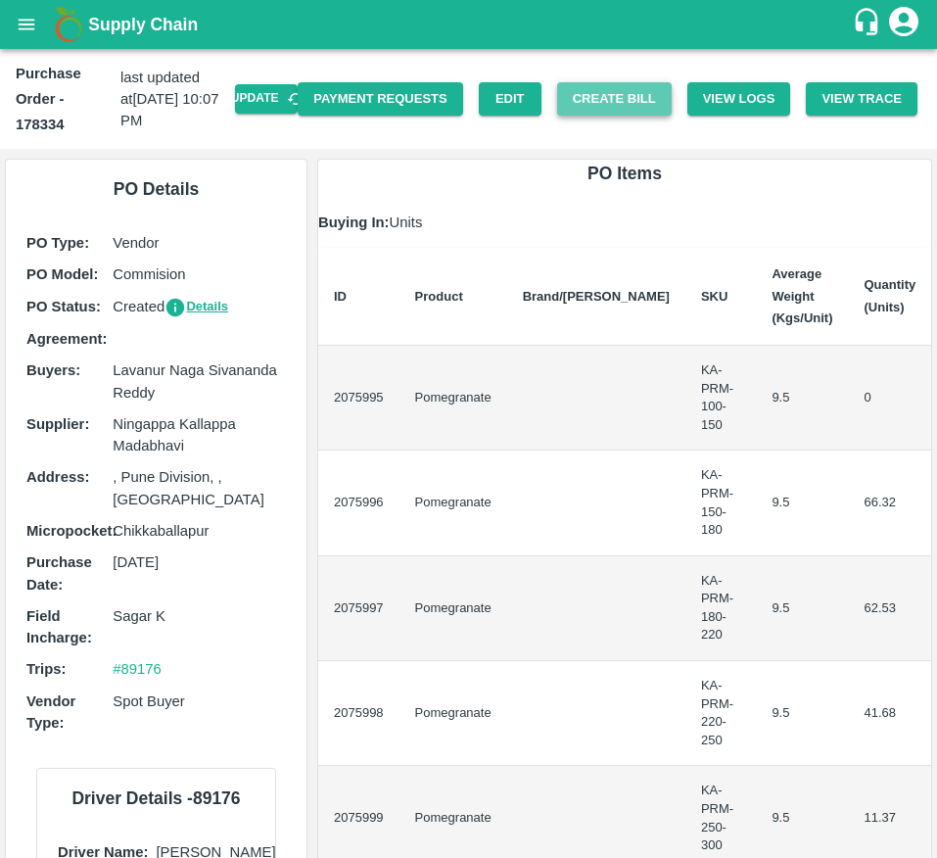
click at [600, 90] on button "Create Bill" at bounding box center [614, 99] width 115 height 34
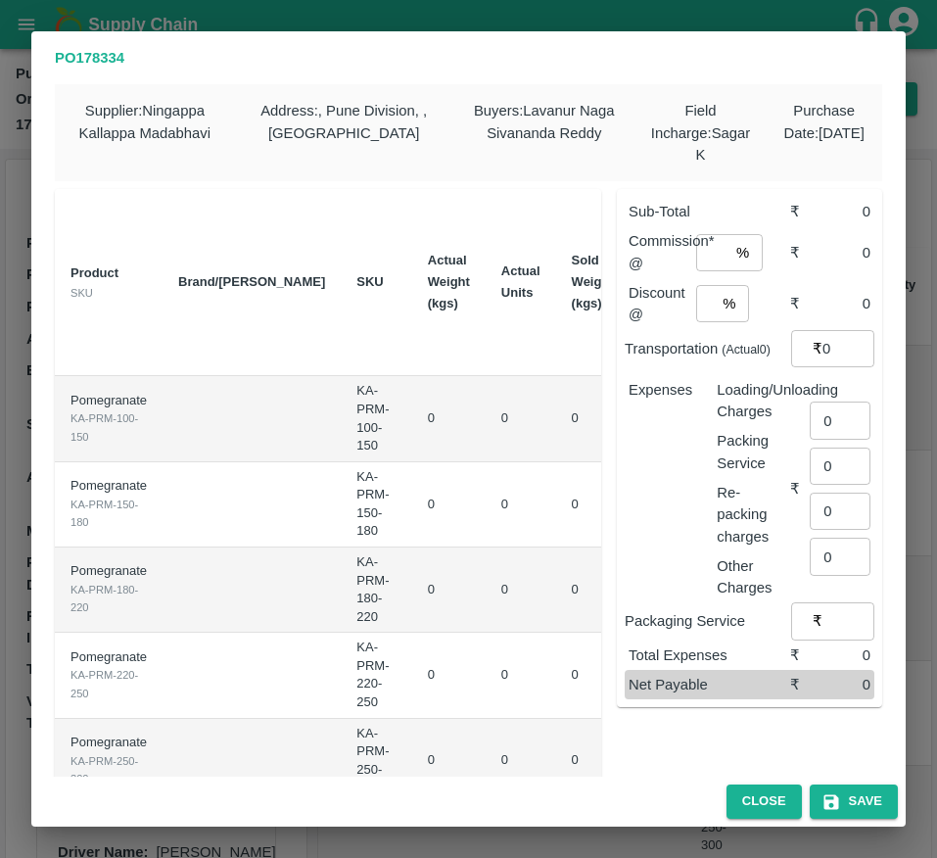
type input "0"
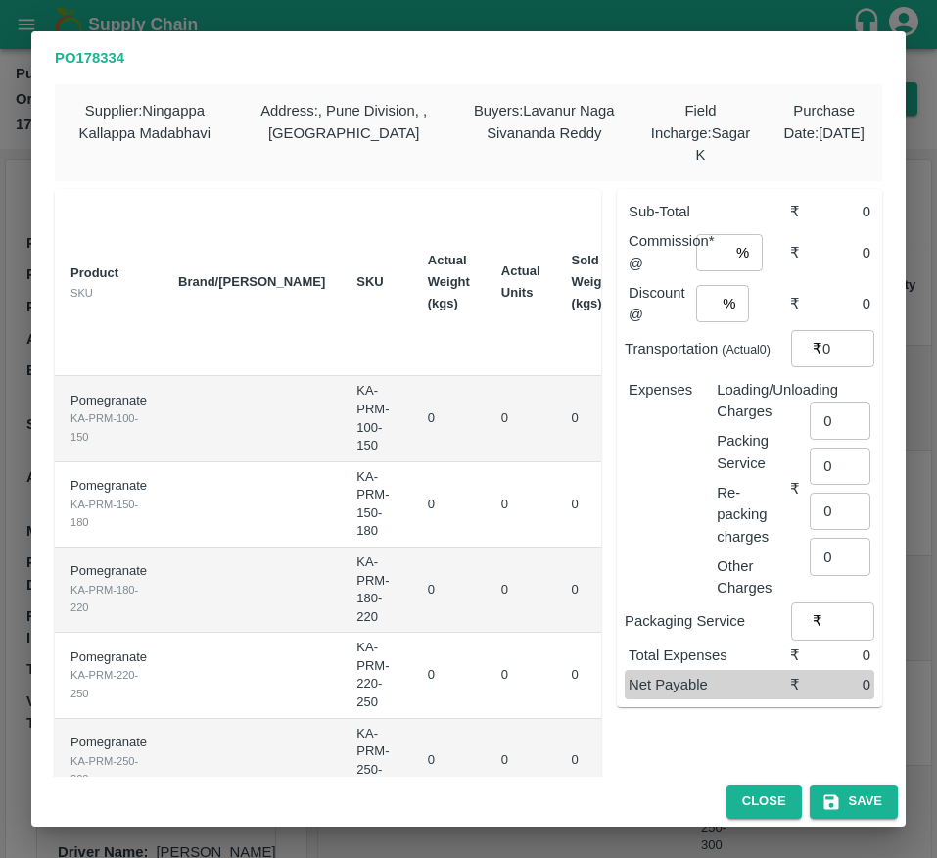
type input "0"
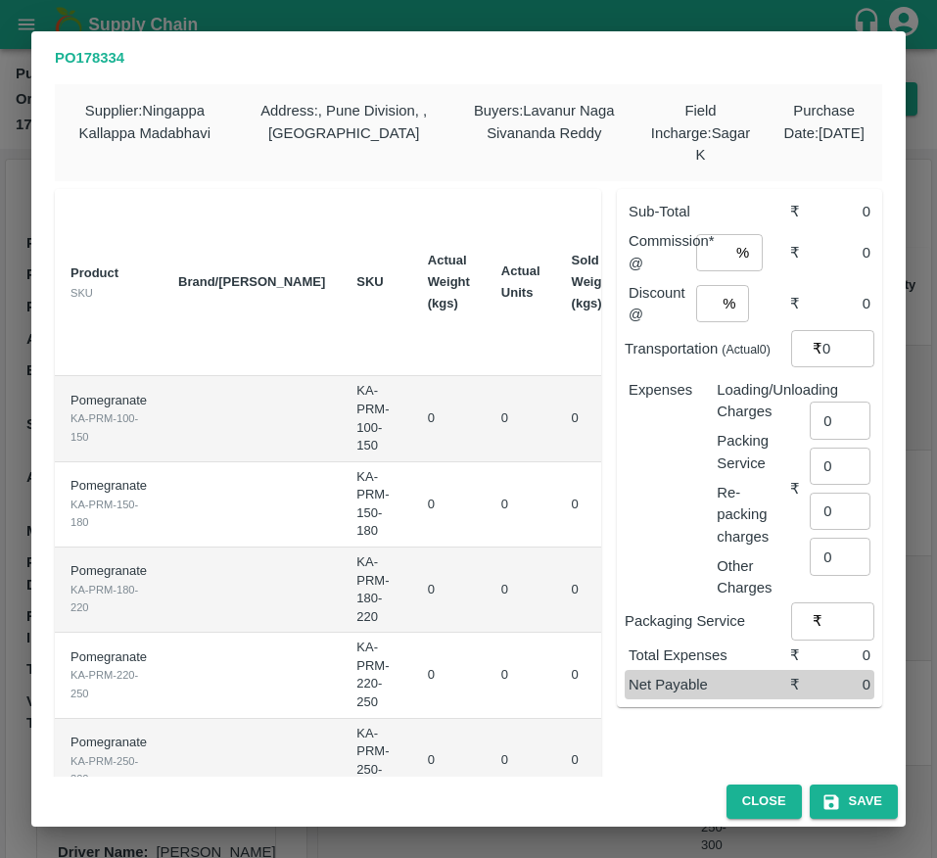
type input "0"
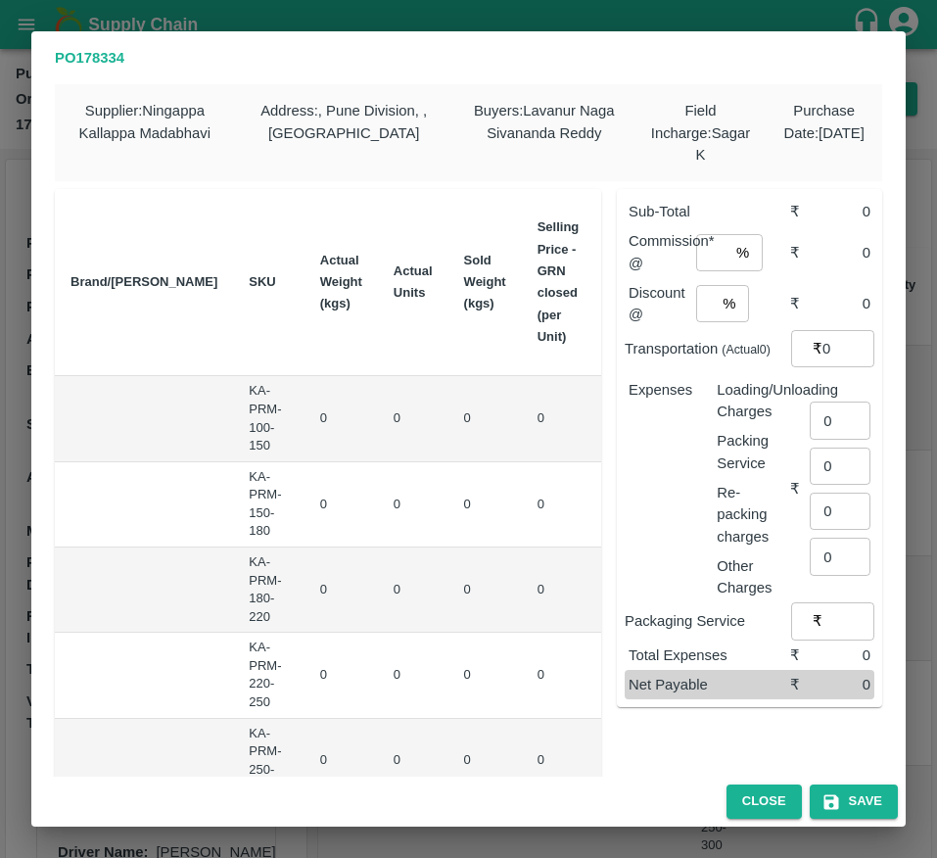
scroll to position [0, 109]
click at [756, 788] on button "Close" at bounding box center [764, 801] width 75 height 34
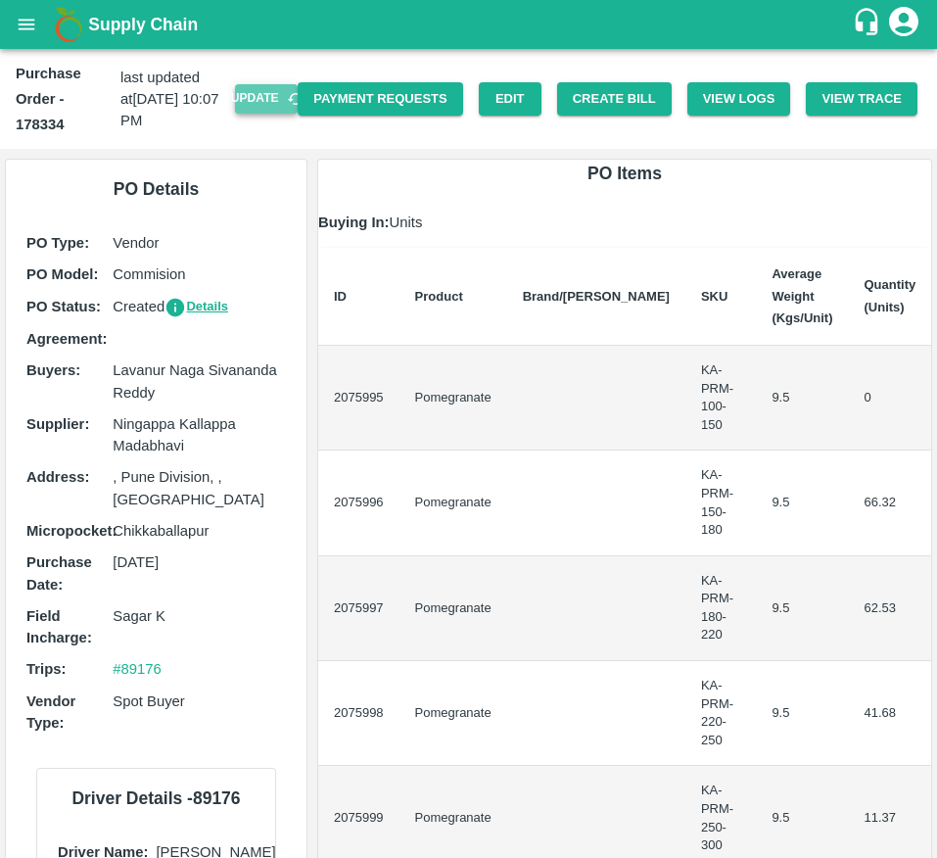
click at [254, 91] on button "Update" at bounding box center [266, 98] width 63 height 28
click at [607, 99] on button "Create Bill" at bounding box center [614, 99] width 115 height 34
click at [265, 102] on button "Update" at bounding box center [266, 98] width 63 height 28
click at [627, 111] on button "Create Bill" at bounding box center [614, 99] width 115 height 34
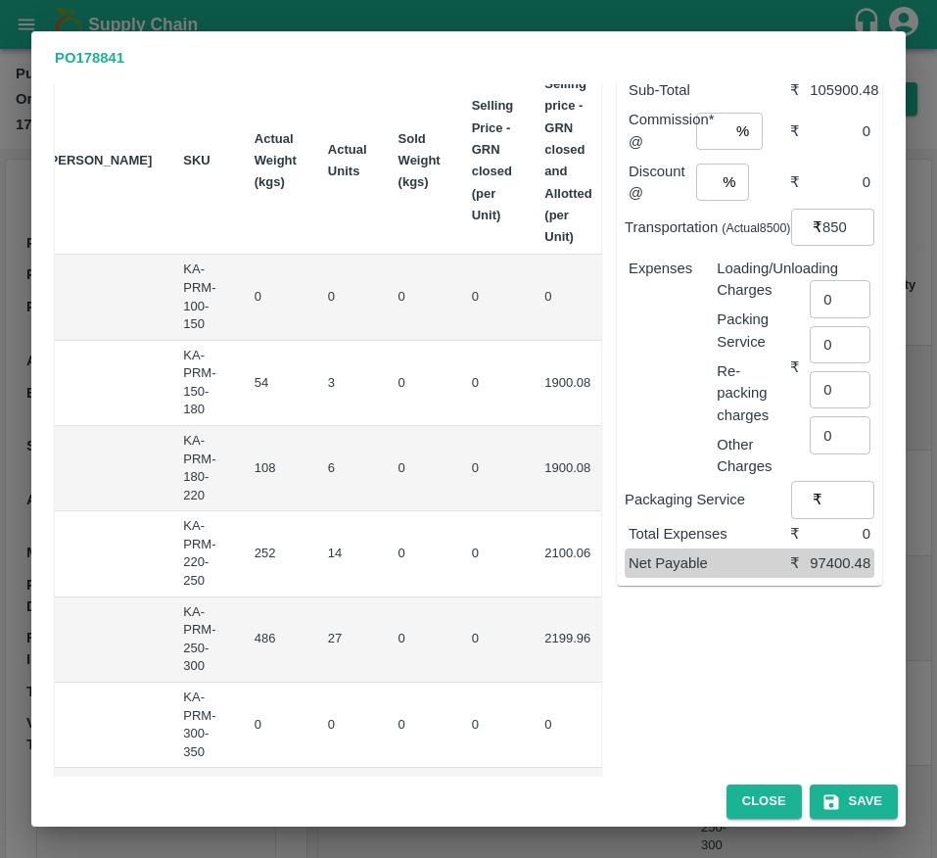
scroll to position [0, 249]
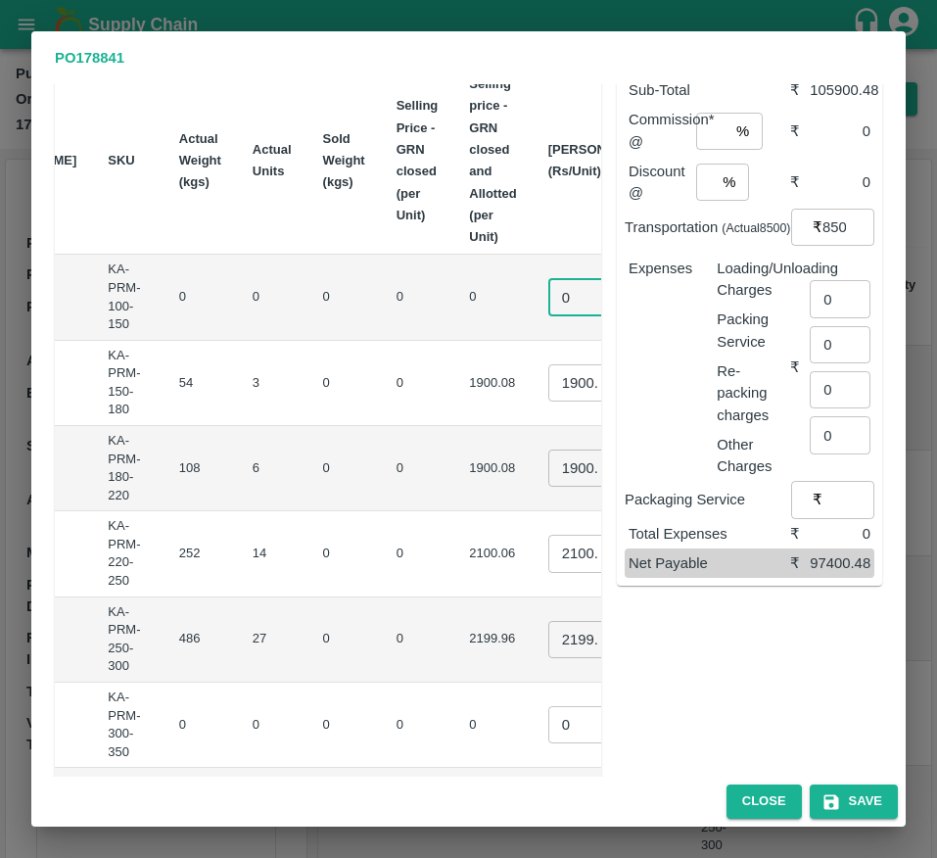
click at [548, 314] on input "0" at bounding box center [587, 296] width 78 height 37
type input "1"
click at [548, 477] on input "1900.08" at bounding box center [587, 468] width 78 height 37
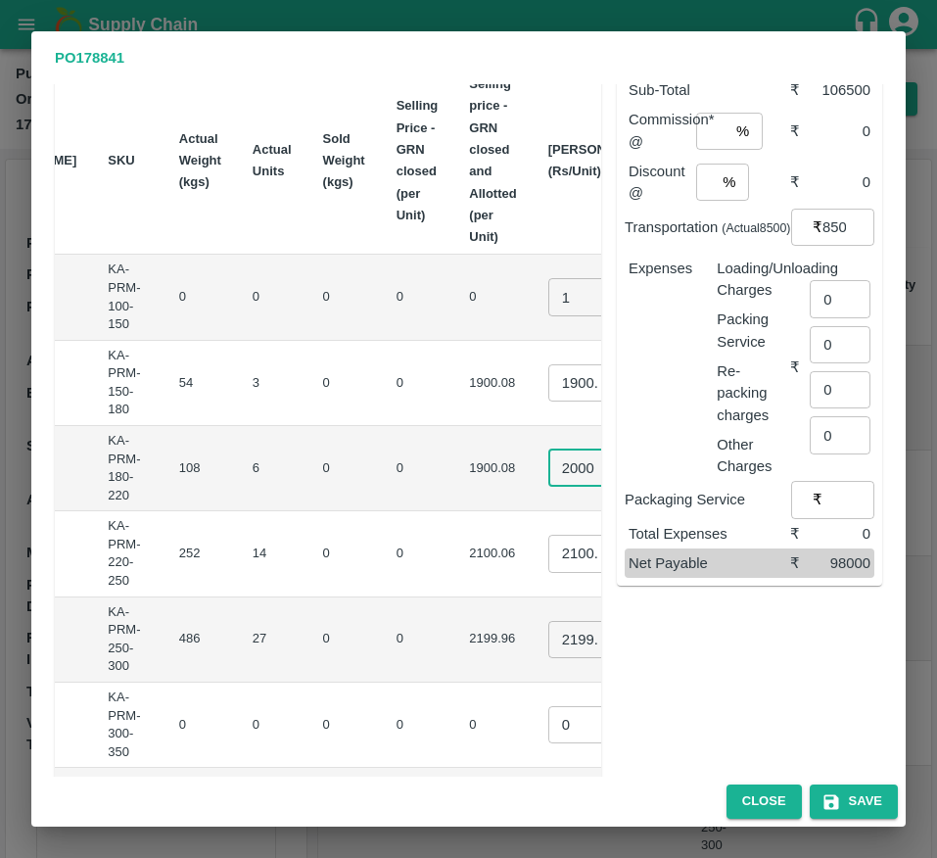
type input "2000"
click at [548, 562] on input "2100.06" at bounding box center [587, 553] width 78 height 37
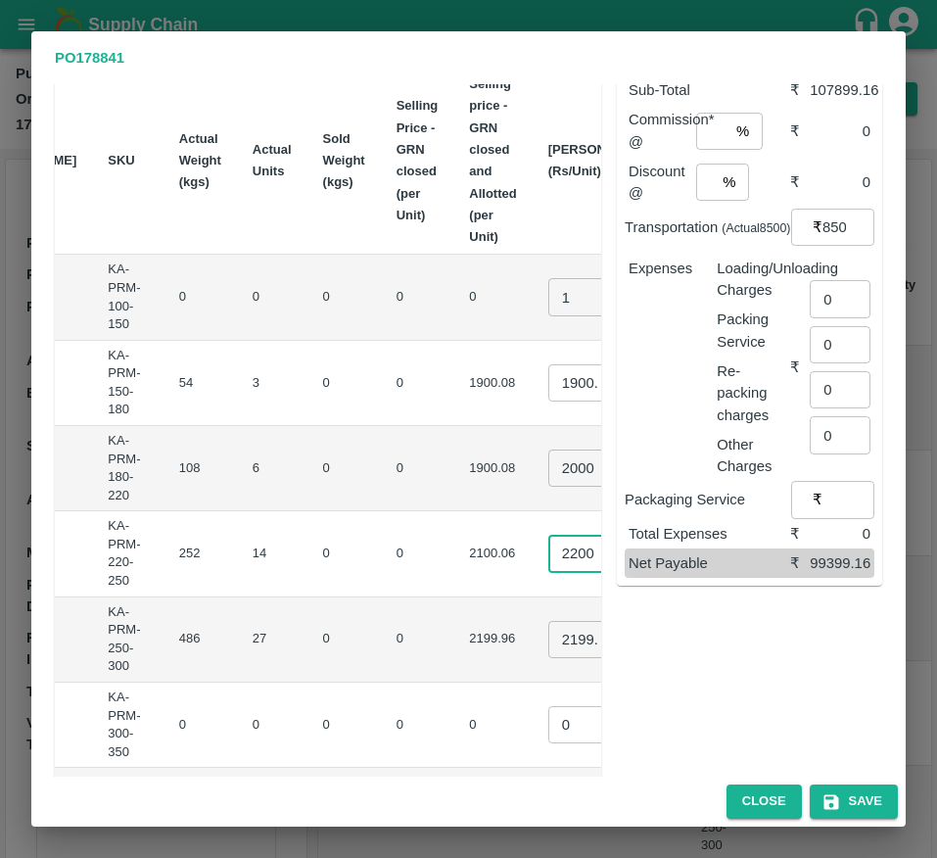
type input "2200"
click at [548, 633] on input "2199.96" at bounding box center [587, 639] width 78 height 37
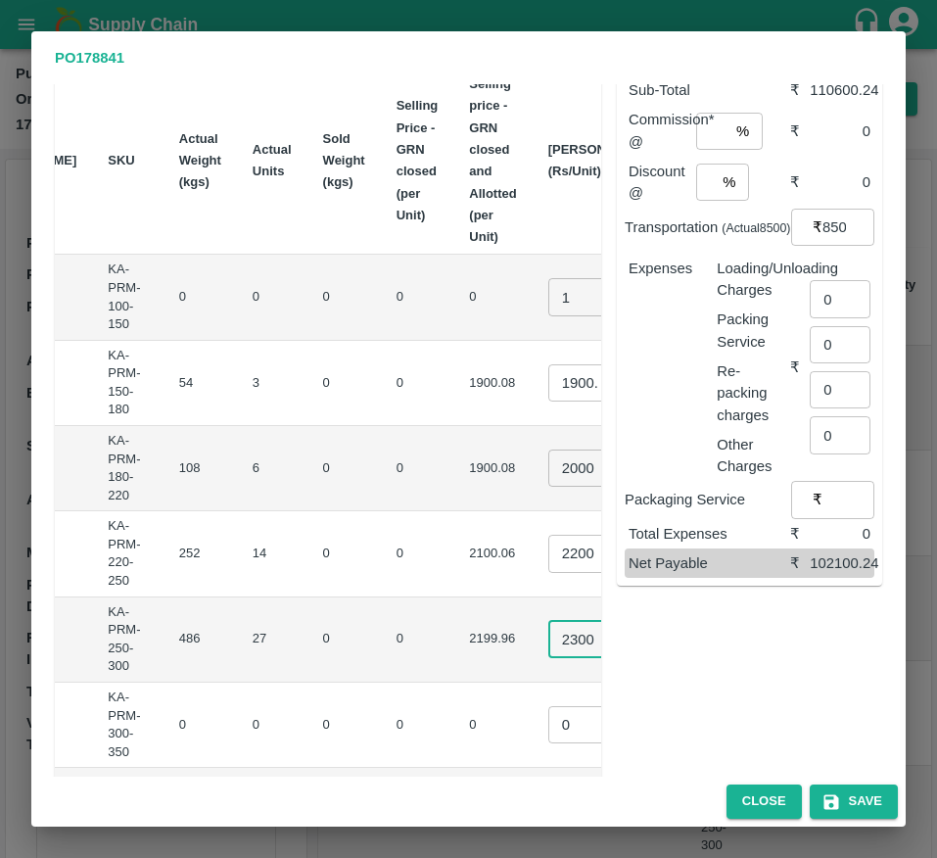
type input "2300"
click at [671, 689] on td "₹0" at bounding box center [716, 725] width 91 height 85
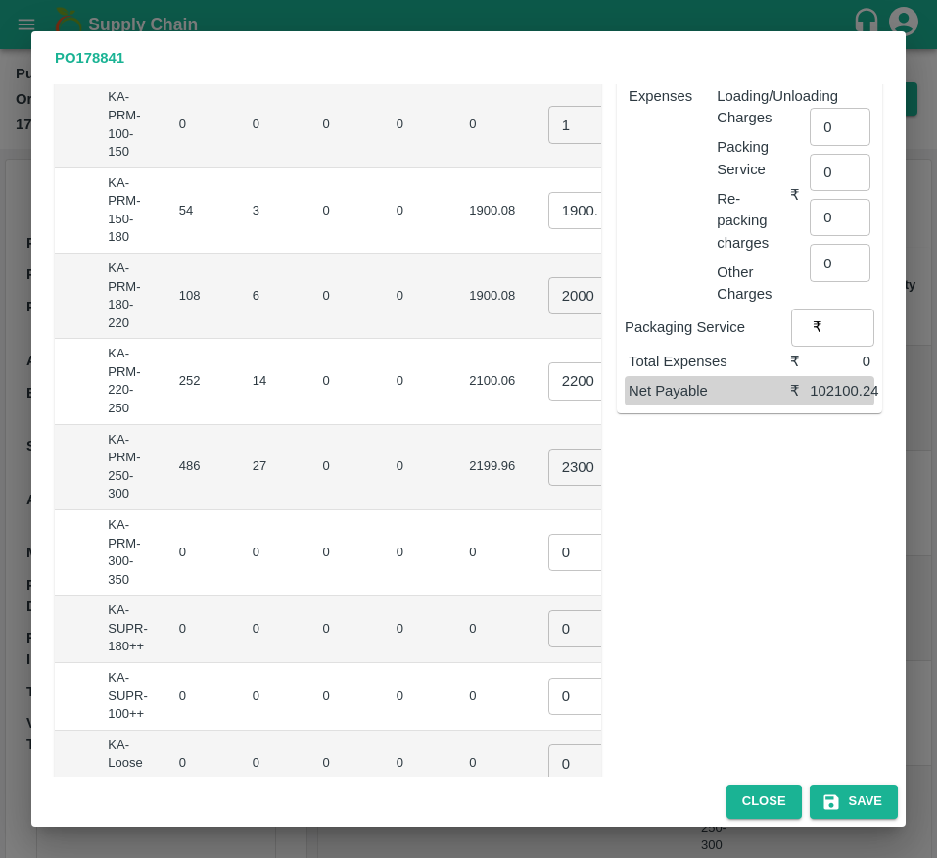
scroll to position [297, 0]
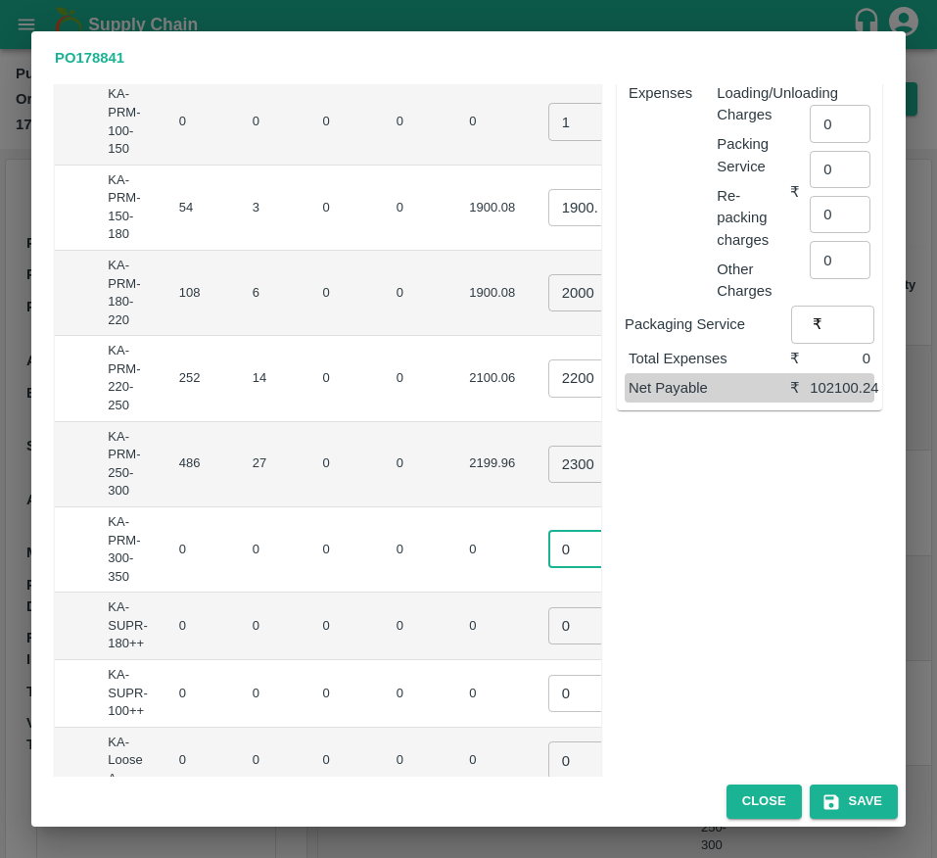
click at [548, 545] on input "0" at bounding box center [587, 549] width 78 height 37
type input "1"
click at [548, 643] on input "0" at bounding box center [587, 625] width 78 height 37
type input "1"
click at [548, 703] on input "0" at bounding box center [587, 693] width 78 height 37
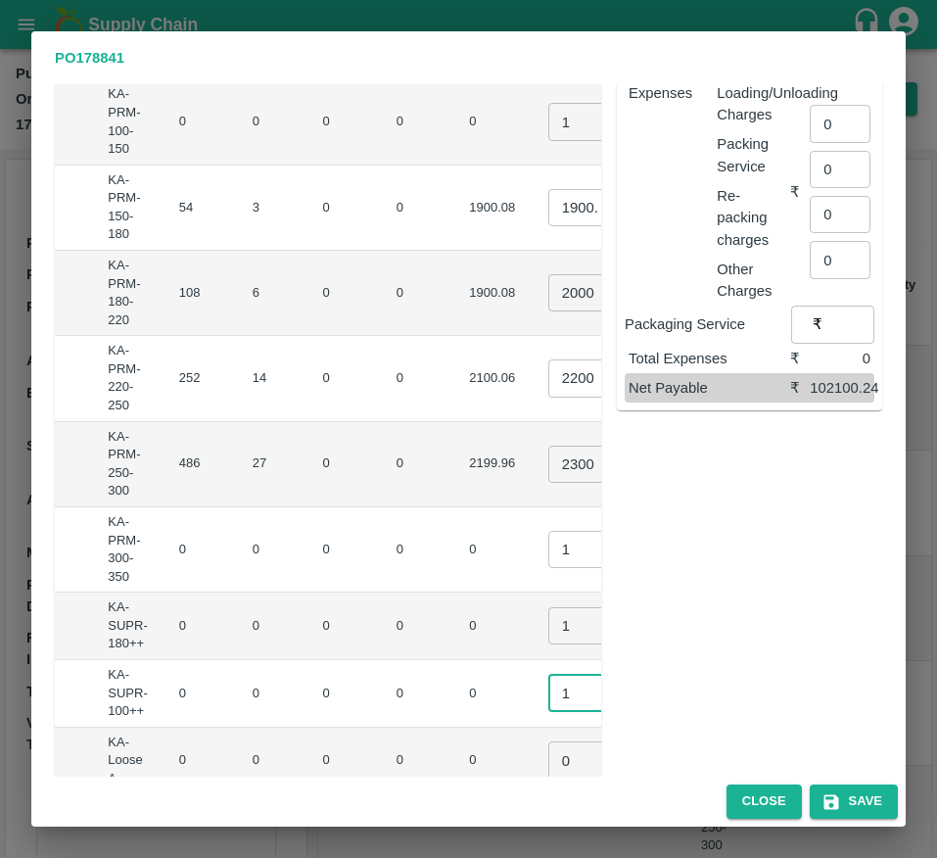
type input "1"
click at [548, 755] on input "0" at bounding box center [587, 759] width 78 height 37
type input "1"
click at [671, 717] on td "₹0" at bounding box center [716, 694] width 91 height 68
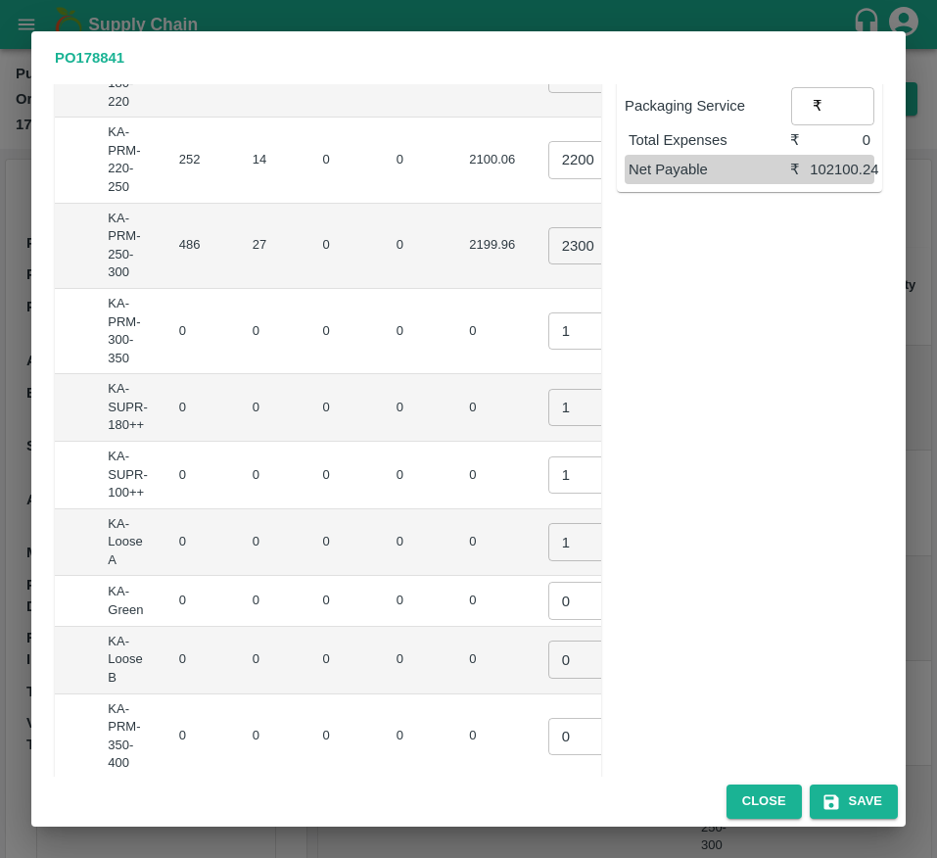
scroll to position [520, 0]
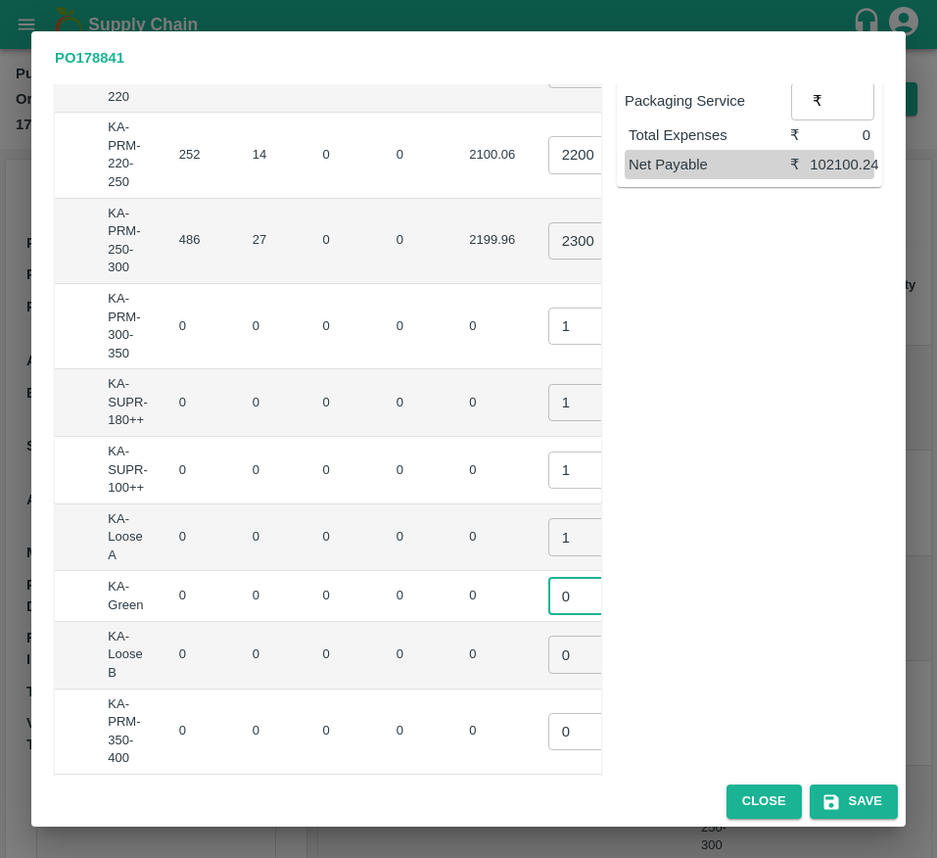
click at [548, 610] on input "0" at bounding box center [587, 595] width 78 height 37
type input "1"
click at [548, 669] on input "0" at bounding box center [587, 654] width 78 height 37
type input "1"
click at [548, 728] on input "0" at bounding box center [587, 731] width 78 height 37
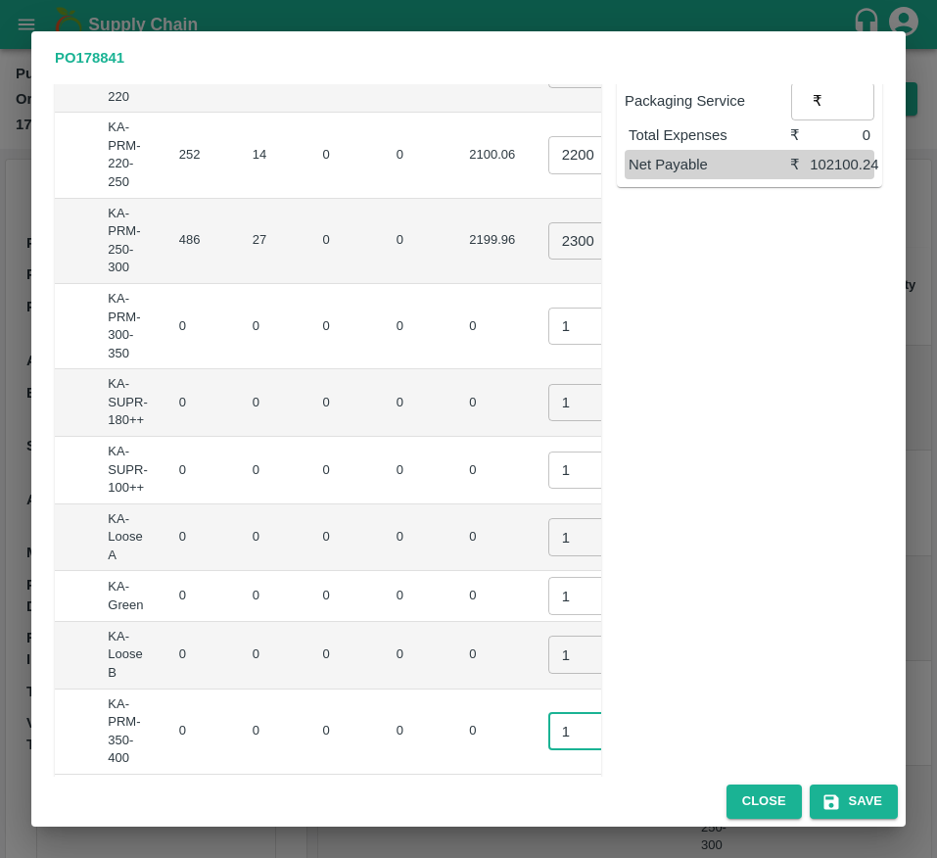
type input "1"
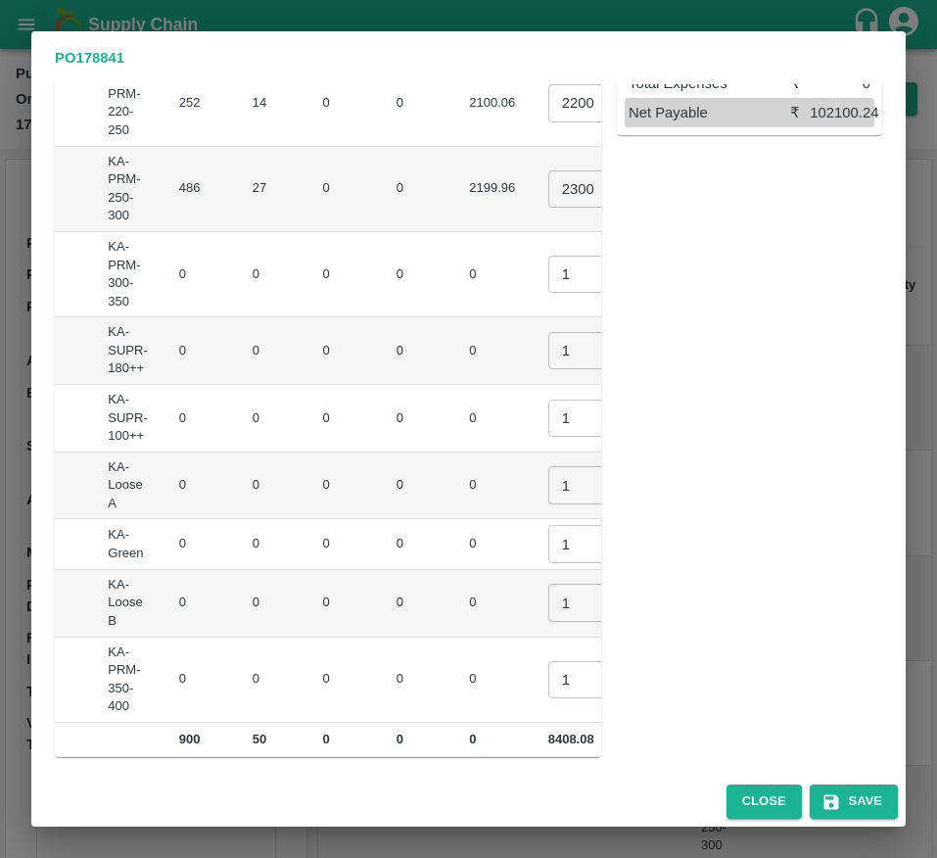
scroll to position [0, 0]
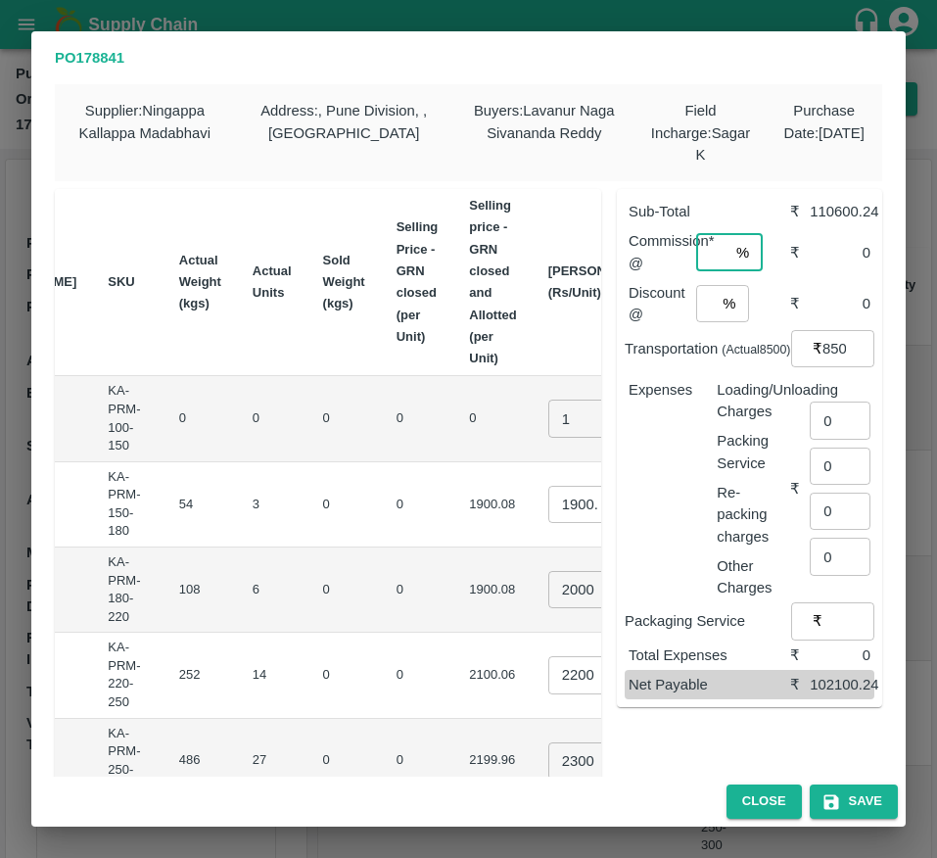
click at [701, 257] on input "number" at bounding box center [712, 252] width 32 height 37
type input "6"
click at [698, 304] on input "number" at bounding box center [706, 303] width 20 height 37
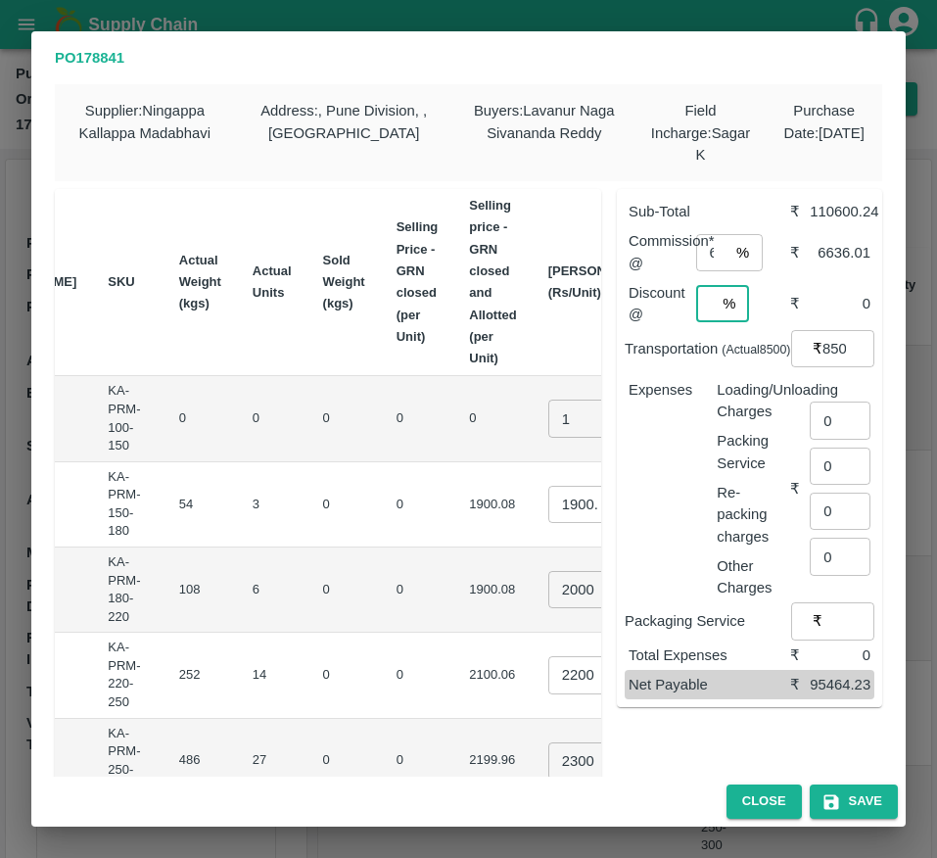
scroll to position [0, 5]
type input "4"
click at [838, 435] on input "0" at bounding box center [840, 420] width 61 height 37
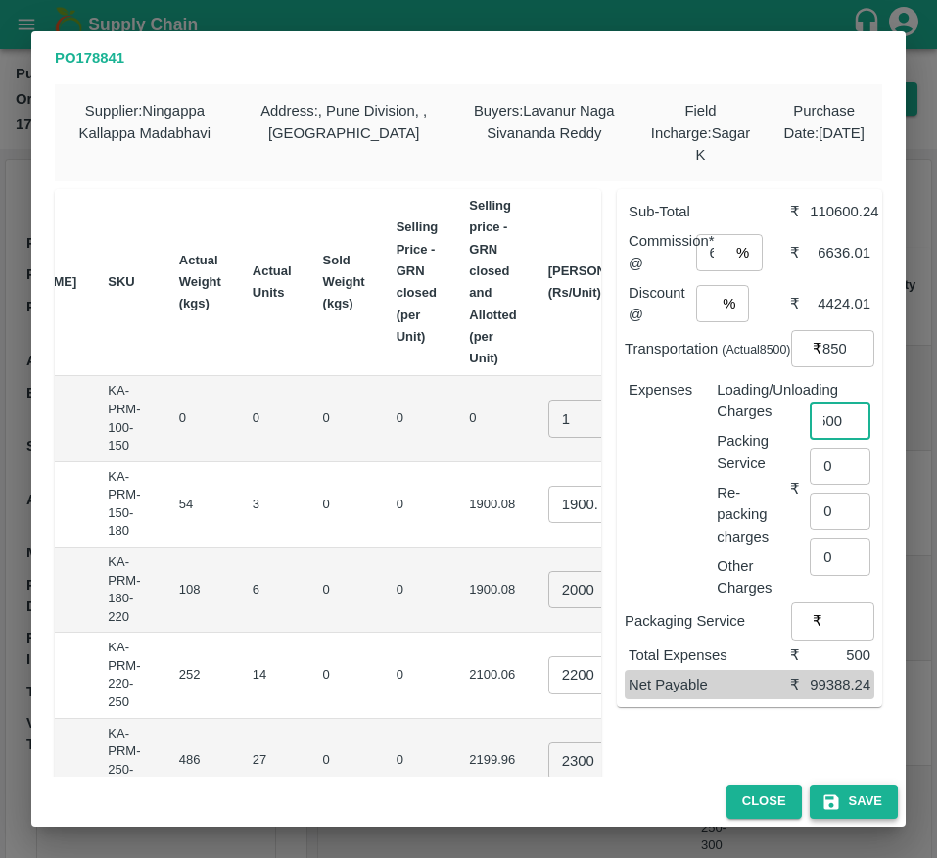
type input "500"
click at [843, 799] on button "Save" at bounding box center [854, 801] width 88 height 34
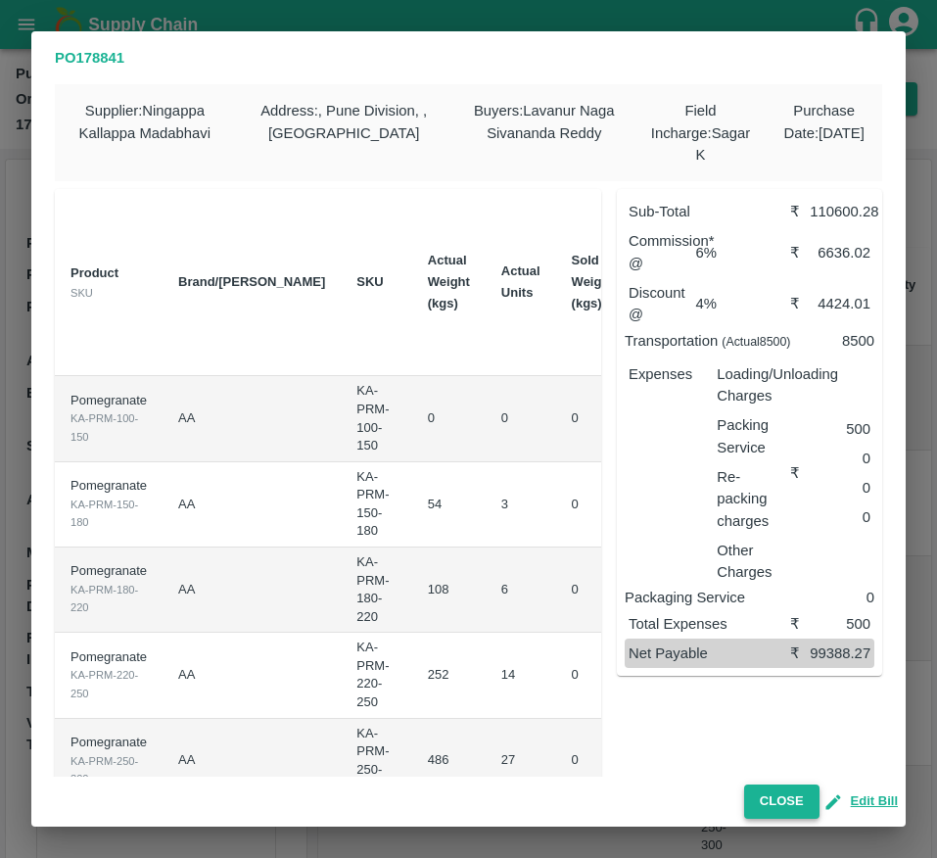
click at [790, 809] on button "Close" at bounding box center [781, 801] width 75 height 34
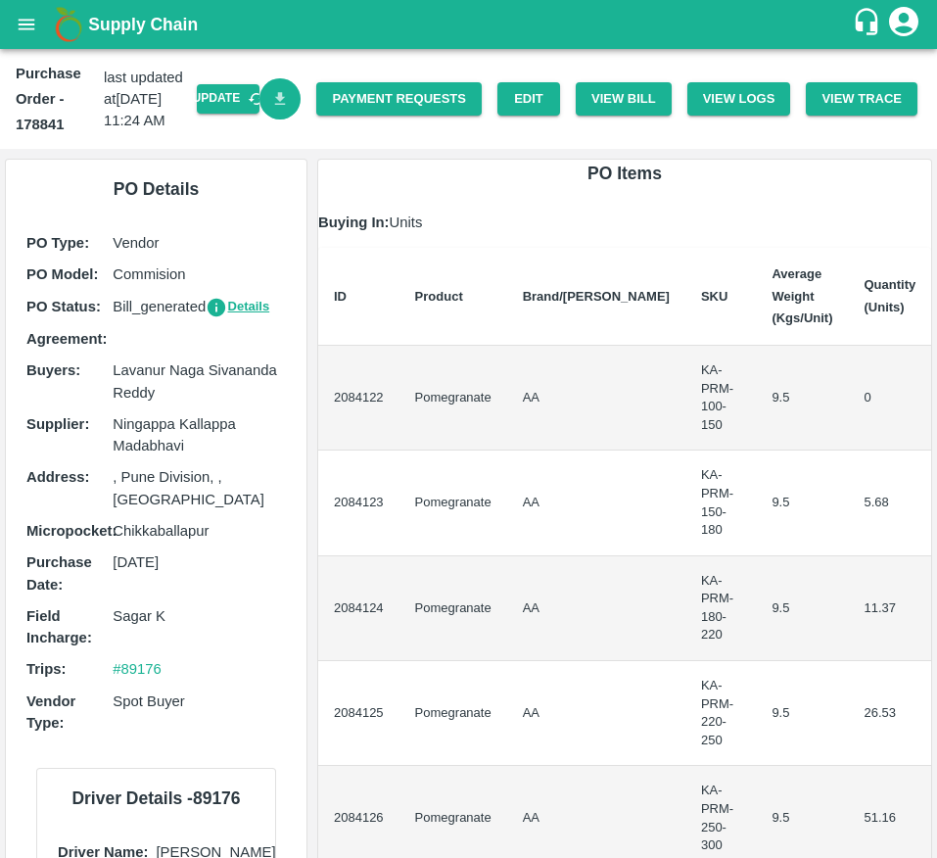
click at [273, 107] on icon "Download Bill" at bounding box center [280, 99] width 19 height 19
click at [360, 100] on link "Payment Requests" at bounding box center [399, 99] width 166 height 34
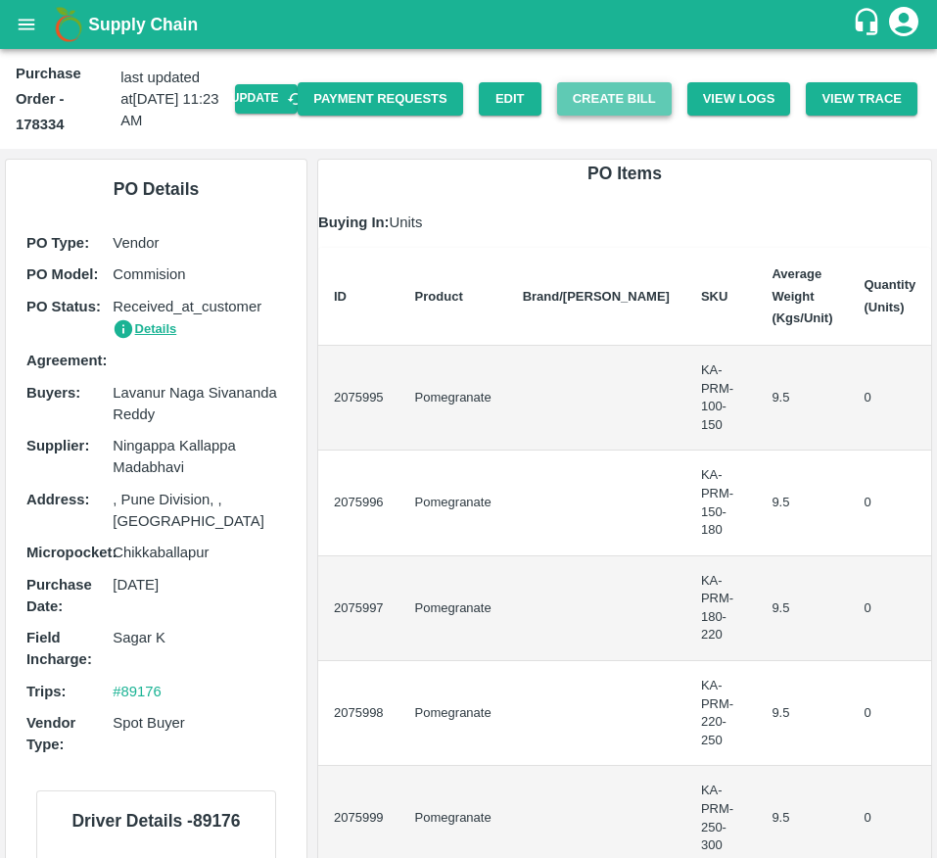
click at [628, 90] on button "Create Bill" at bounding box center [614, 99] width 115 height 34
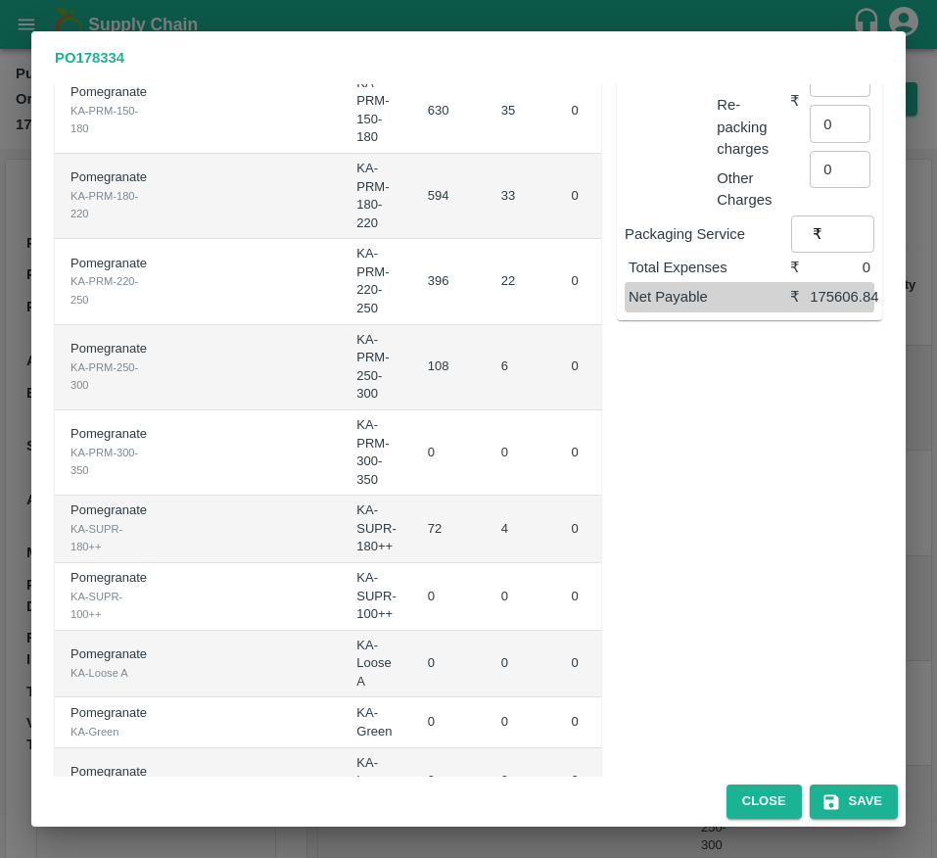
scroll to position [392, 0]
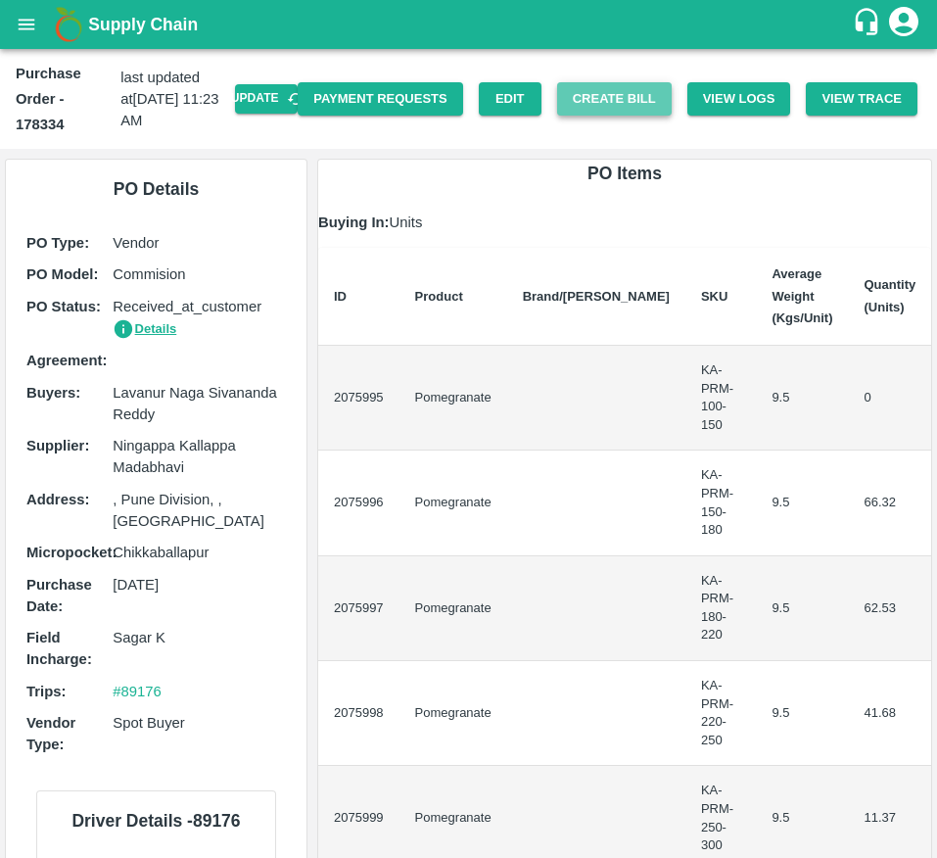
click at [595, 87] on button "Create Bill" at bounding box center [614, 99] width 115 height 34
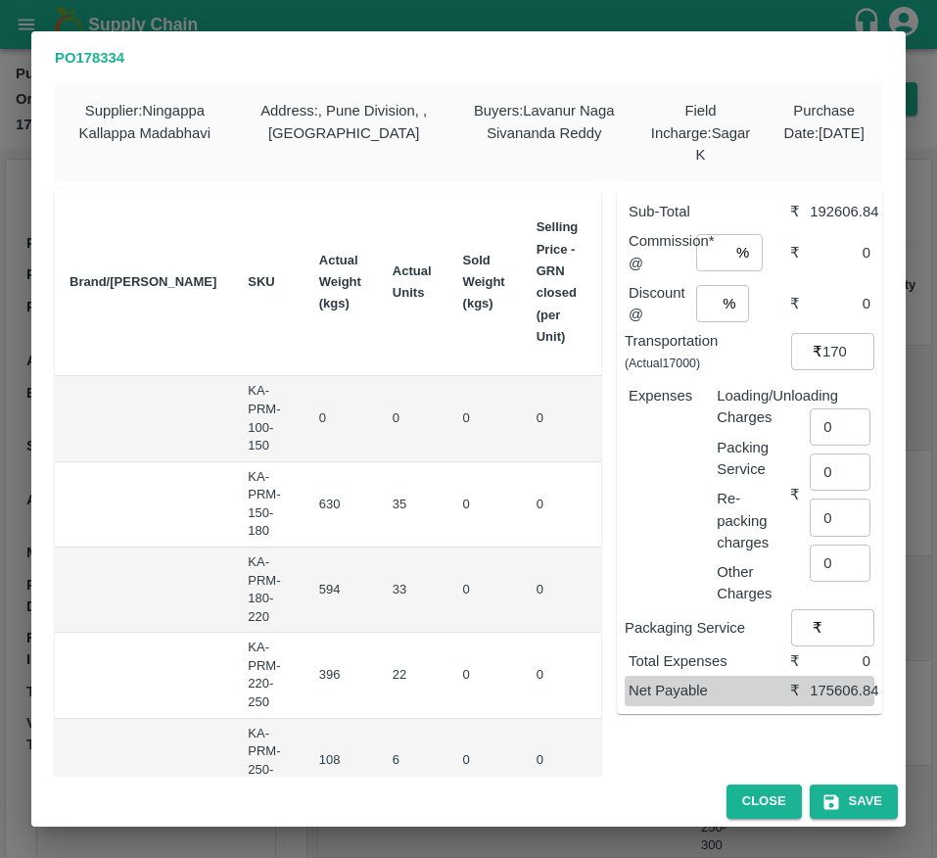
scroll to position [0, 305]
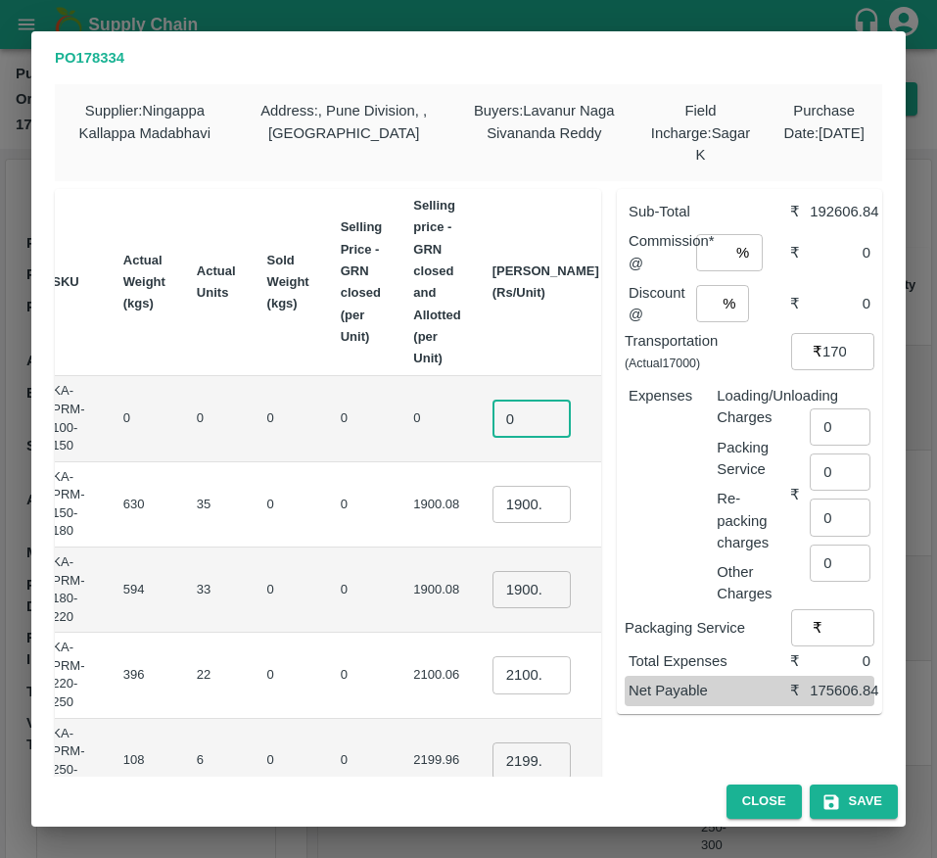
click at [493, 425] on input "0" at bounding box center [532, 418] width 78 height 37
type input "1"
click at [493, 590] on input "1900.08" at bounding box center [532, 589] width 78 height 37
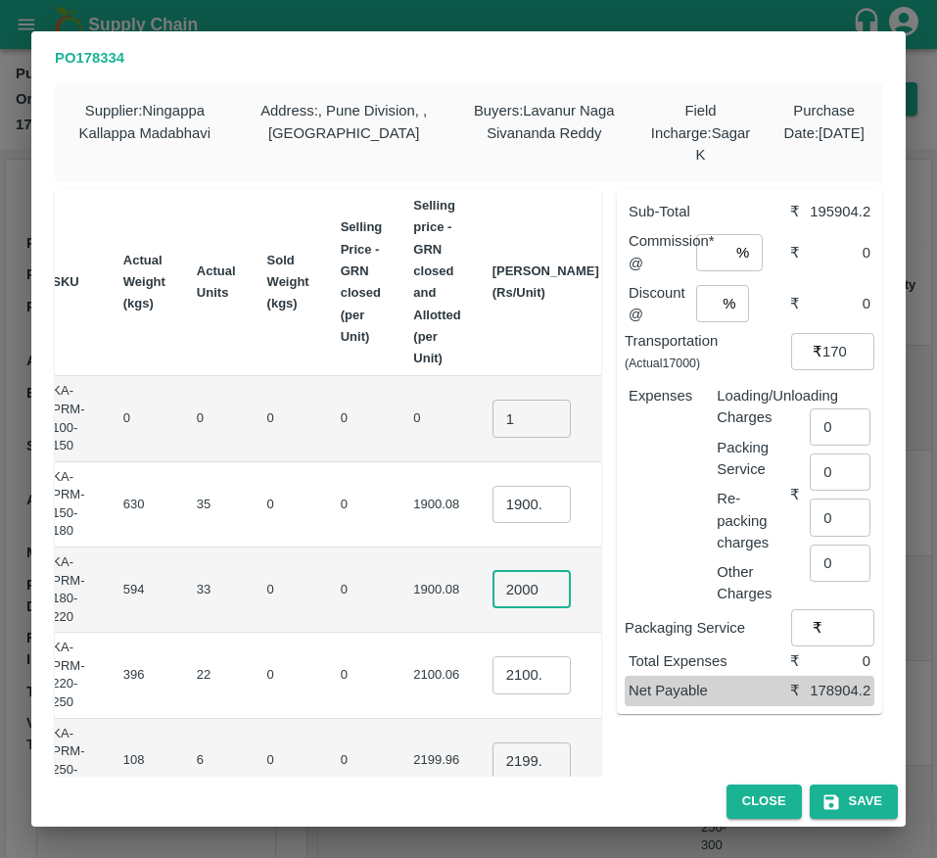
type input "2000"
click at [493, 678] on input "2100.06" at bounding box center [532, 674] width 78 height 37
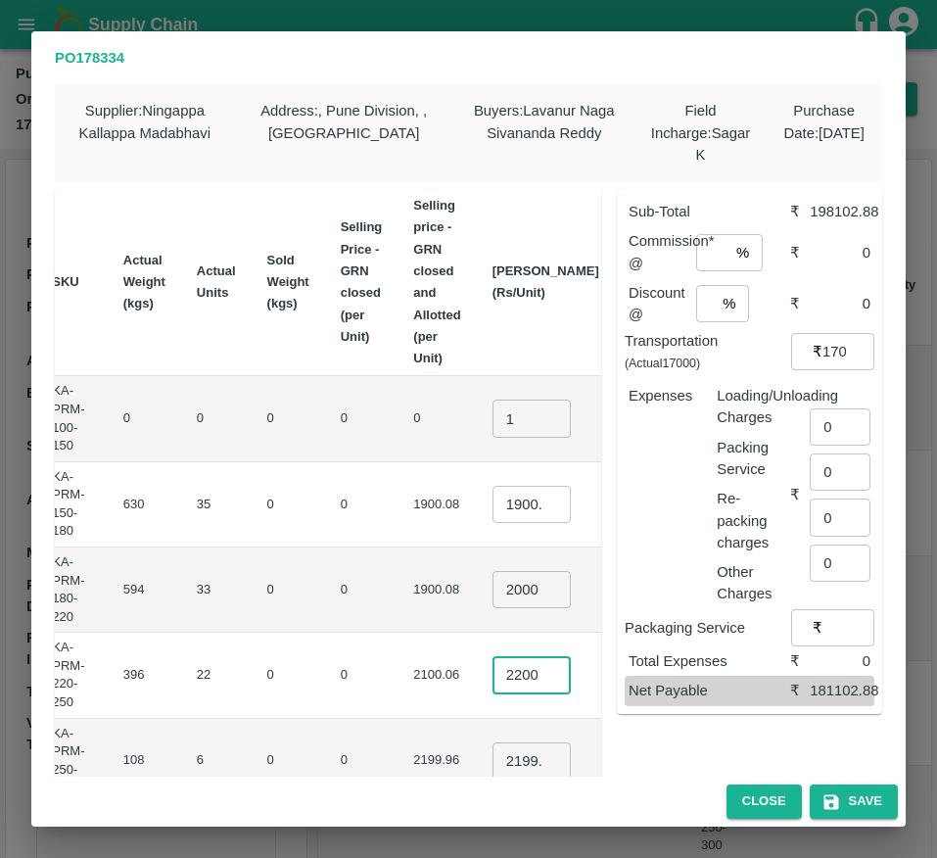
type input "2200"
click at [493, 760] on input "2199.96" at bounding box center [532, 760] width 78 height 37
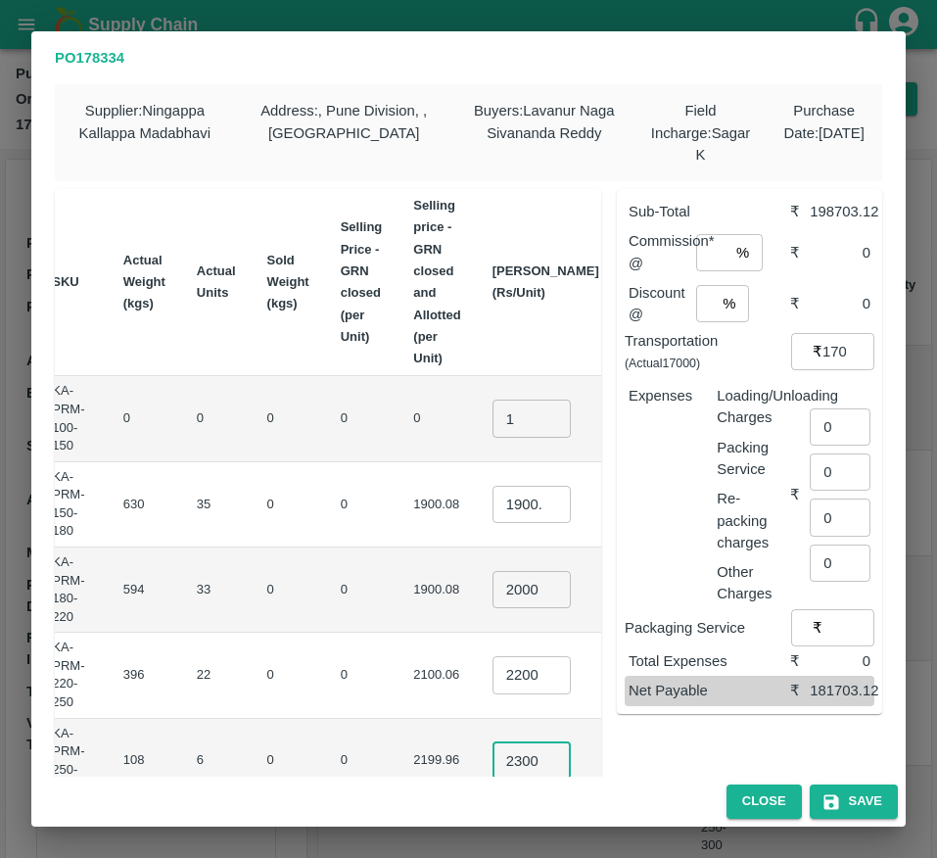
type input "2300"
click at [615, 706] on td "₹48400" at bounding box center [660, 675] width 91 height 85
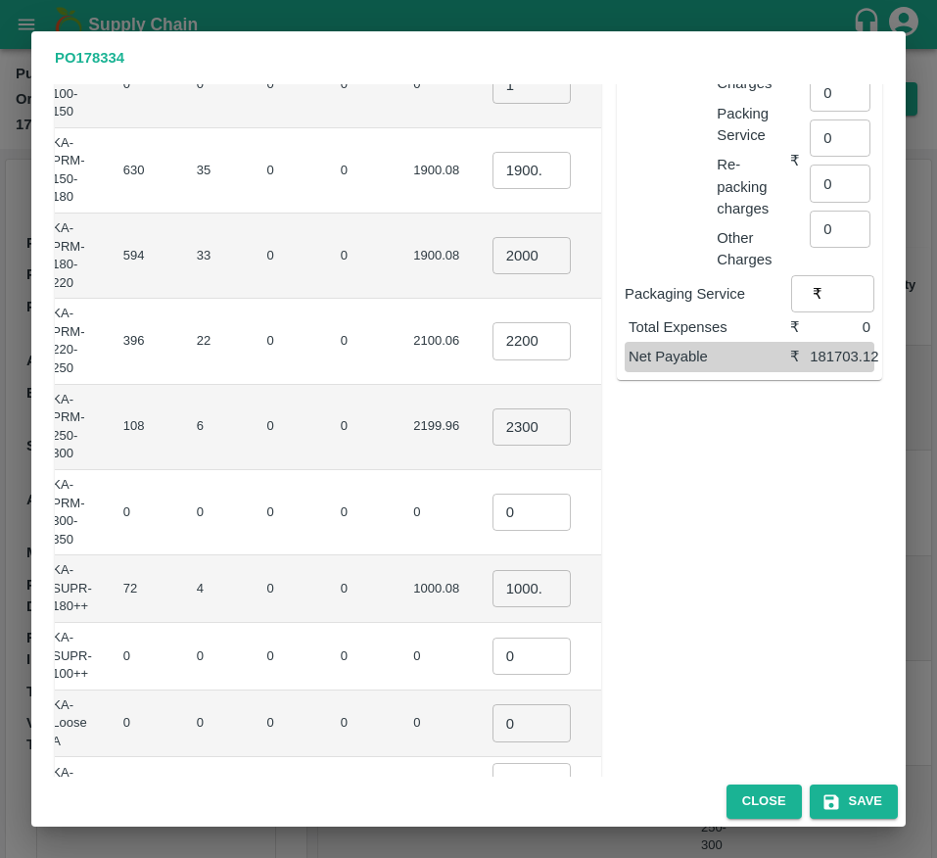
scroll to position [337, 0]
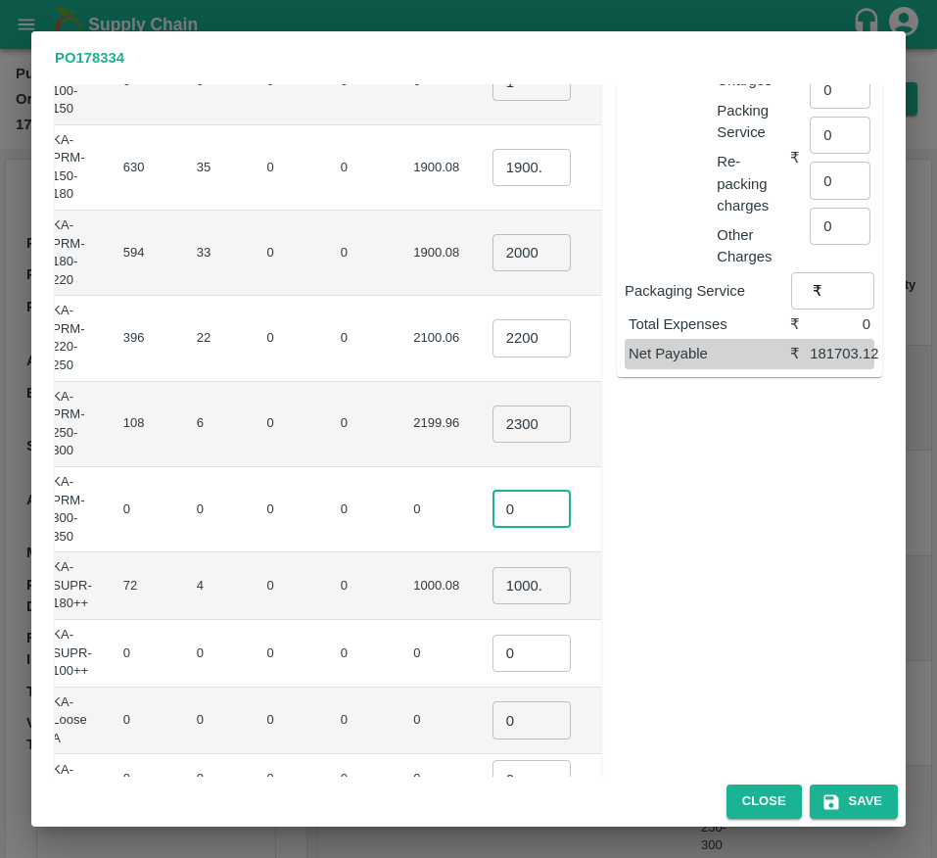
click at [493, 518] on input "0" at bounding box center [532, 509] width 78 height 37
type input "1"
click at [493, 635] on input "0" at bounding box center [532, 653] width 78 height 37
type input "1"
click at [493, 723] on input "0" at bounding box center [532, 719] width 78 height 37
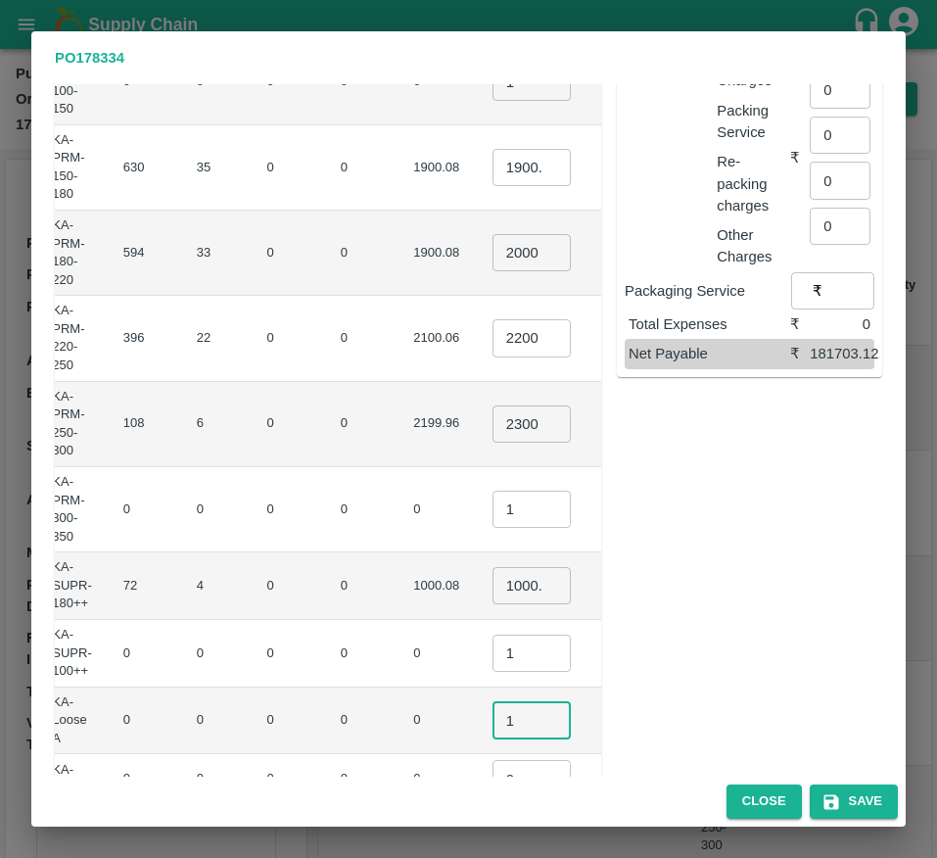
type input "1"
click at [615, 675] on td "₹0" at bounding box center [660, 654] width 91 height 68
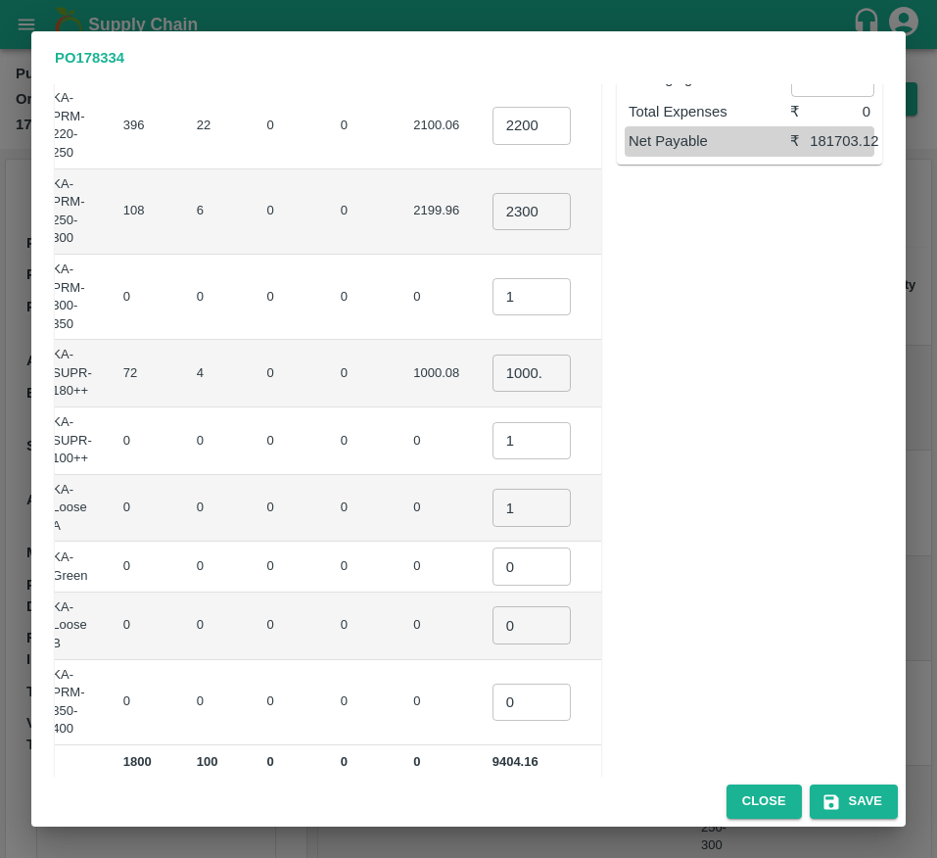
scroll to position [580, 0]
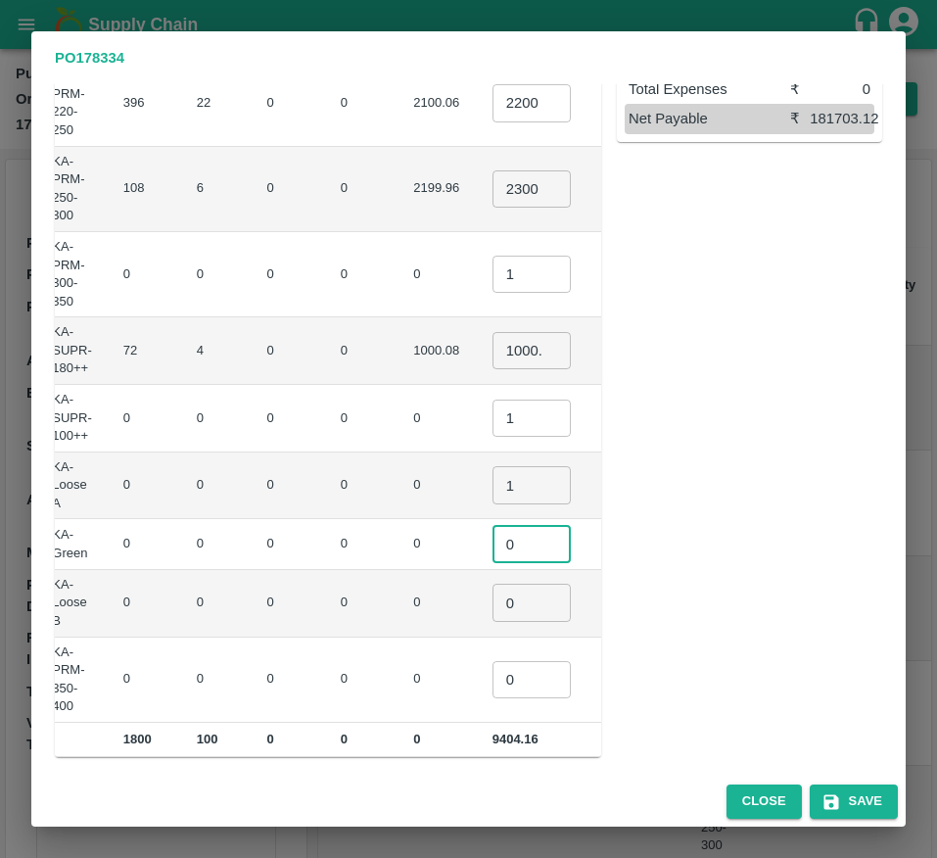
click at [493, 543] on input "0" at bounding box center [532, 543] width 78 height 37
type input "1"
click at [493, 604] on input "0" at bounding box center [532, 602] width 78 height 37
type input "1"
click at [493, 669] on input "0" at bounding box center [532, 679] width 78 height 37
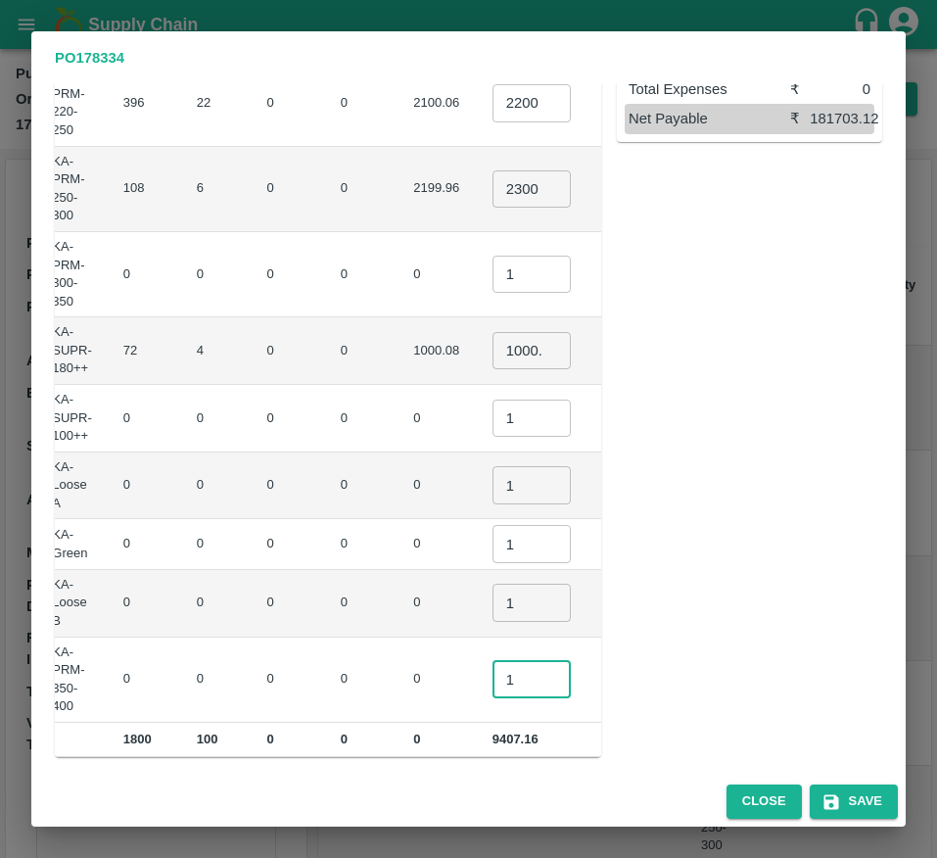
type input "1"
click at [615, 550] on td "₹0" at bounding box center [660, 544] width 91 height 50
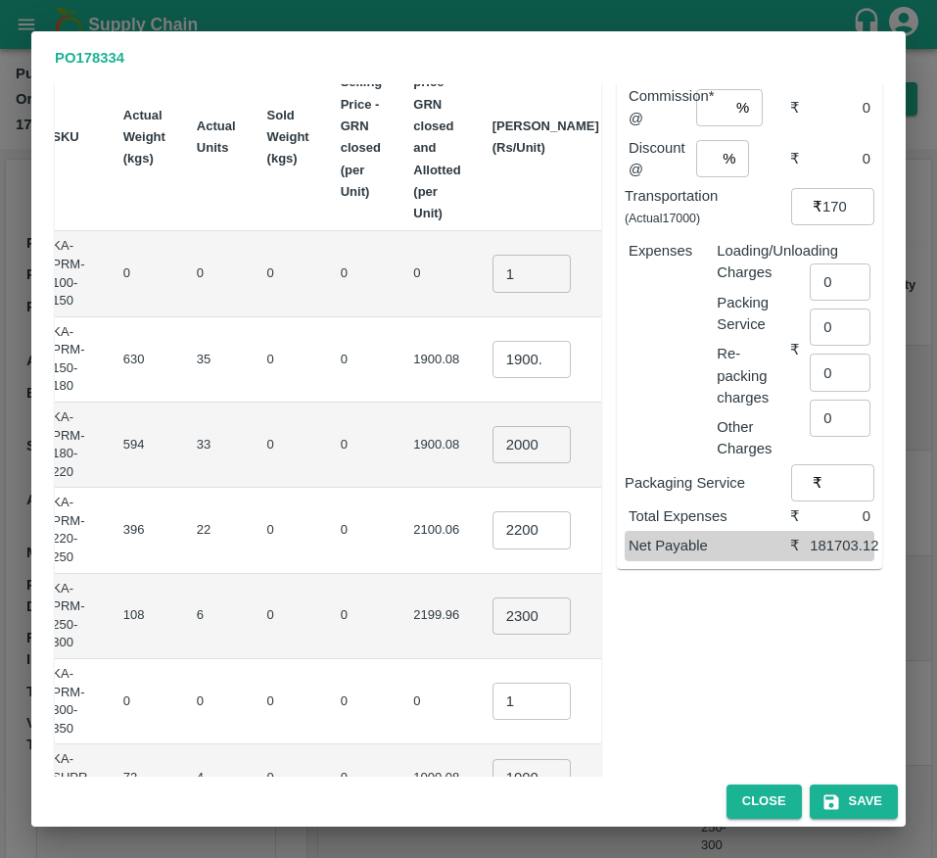
scroll to position [54, 0]
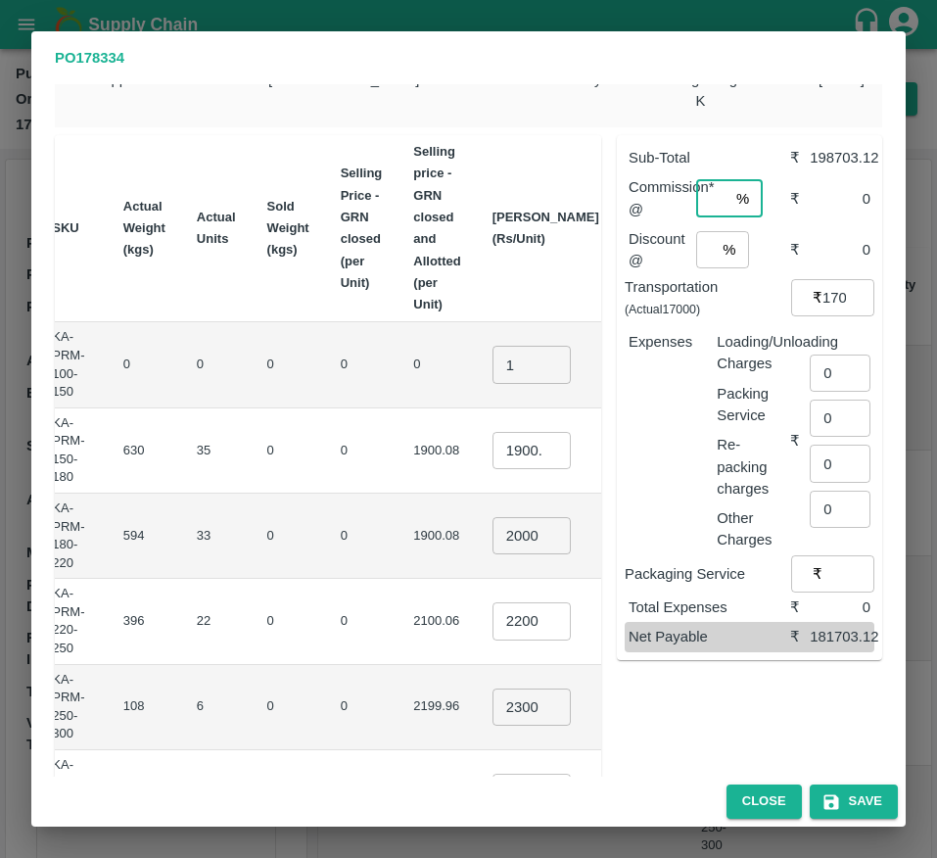
click at [699, 209] on input "number" at bounding box center [712, 198] width 32 height 37
type input "6"
click at [696, 252] on input "number" at bounding box center [706, 249] width 20 height 37
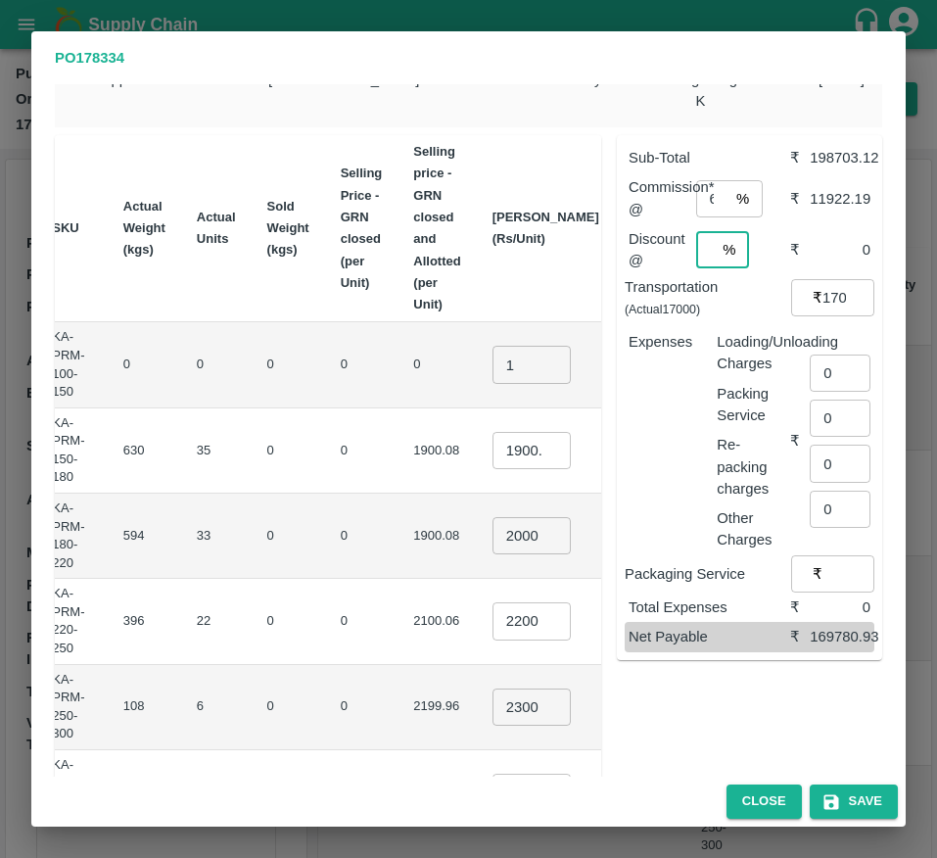
scroll to position [0, 5]
type input "4"
click at [837, 382] on input "0" at bounding box center [840, 373] width 61 height 37
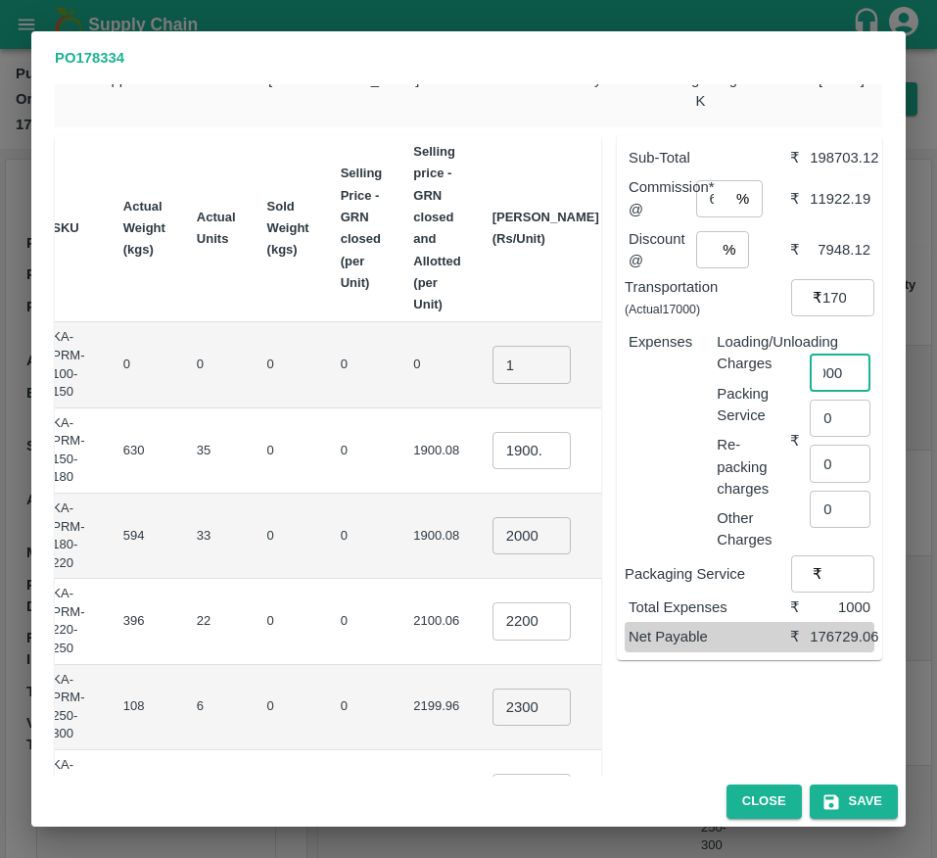
type input "1000"
click at [710, 263] on input "4" at bounding box center [706, 249] width 20 height 37
click at [701, 257] on input "4" at bounding box center [706, 249] width 20 height 37
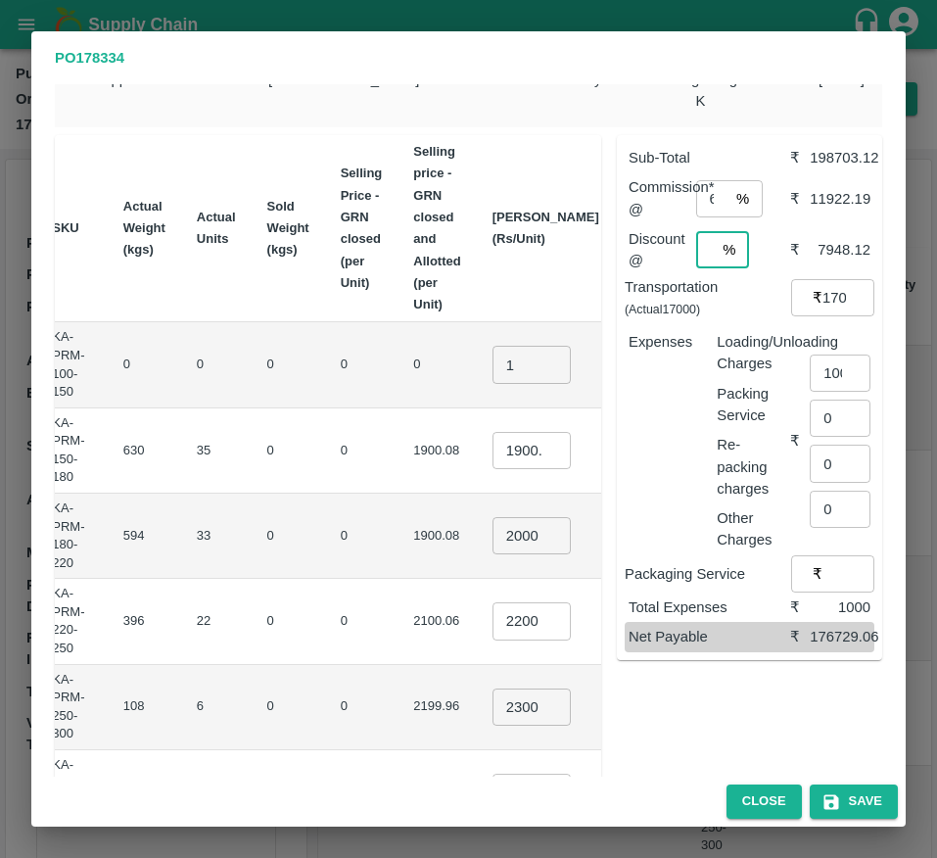
click at [701, 257] on input "4" at bounding box center [706, 249] width 20 height 37
type input "06"
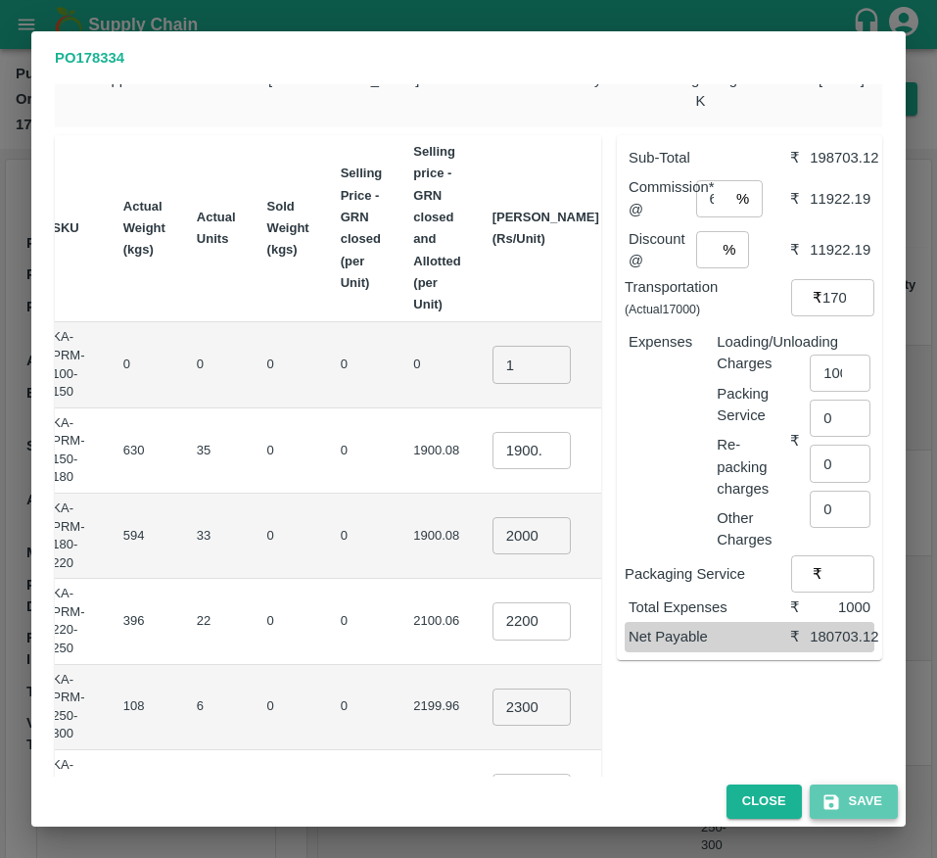
click at [838, 798] on icon "button" at bounding box center [831, 801] width 15 height 15
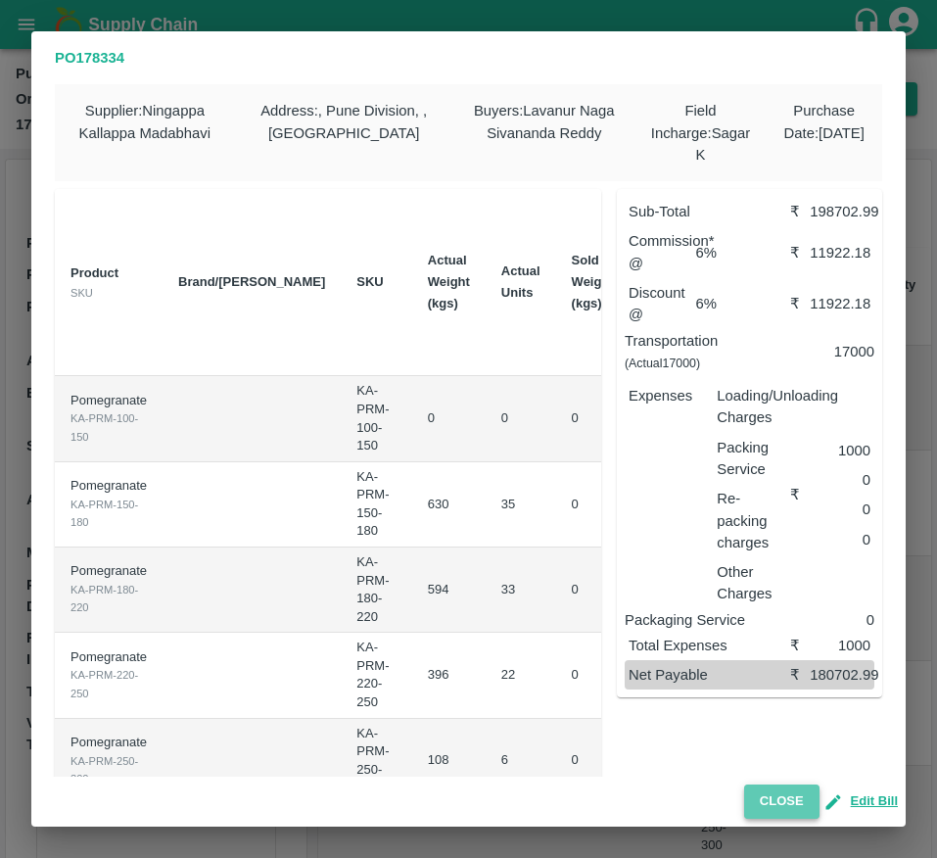
click at [771, 793] on button "Close" at bounding box center [781, 801] width 75 height 34
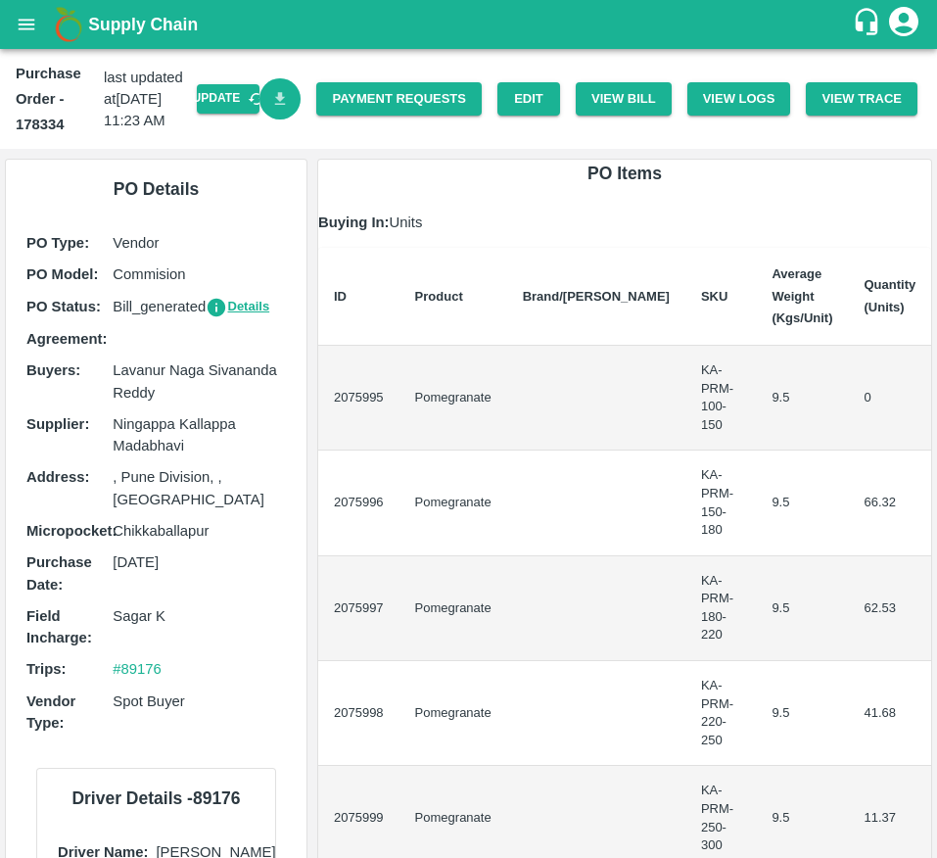
click at [284, 102] on icon "Download Bill" at bounding box center [280, 99] width 19 height 19
click at [355, 102] on link "Payment Requests" at bounding box center [399, 99] width 166 height 34
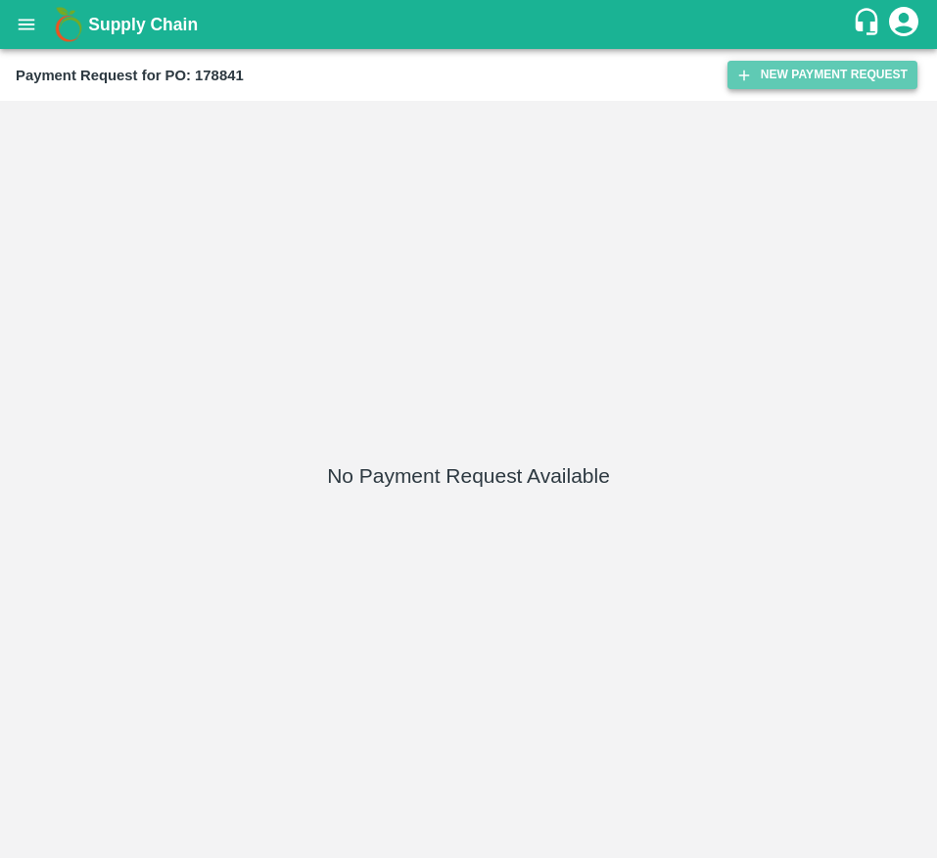
click at [784, 76] on button "New Payment Request" at bounding box center [823, 75] width 190 height 28
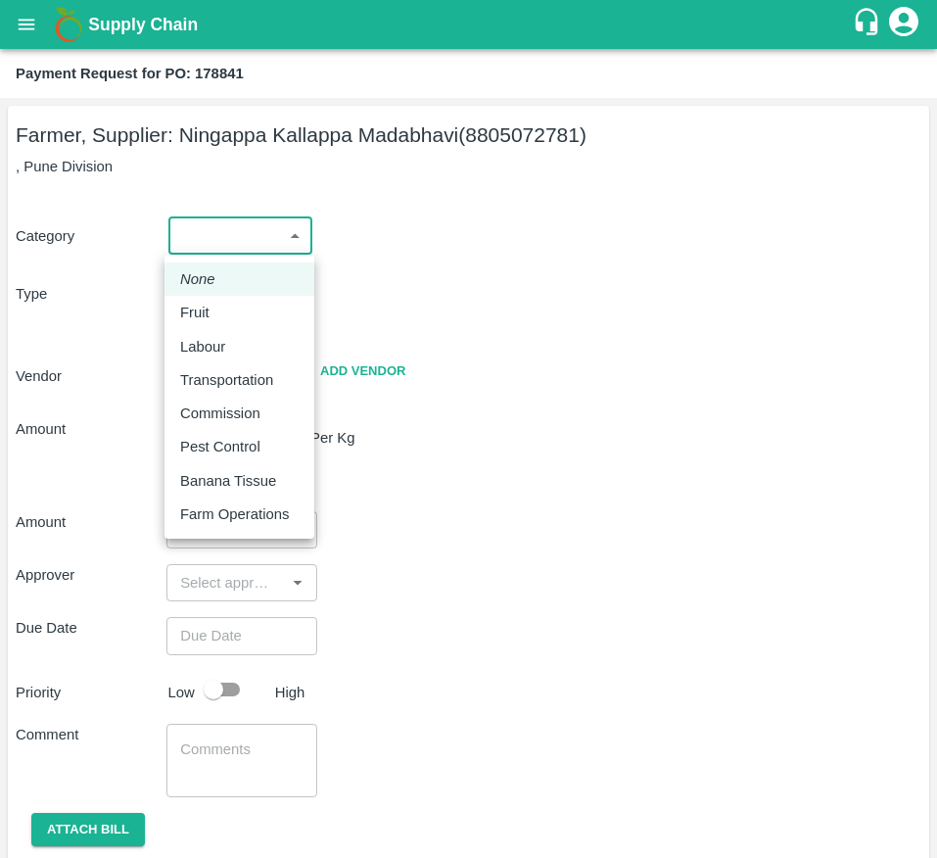
click at [201, 231] on body "Supply Chain Payment Request for PO: 178841 Farmer, Supplier: [GEOGRAPHIC_DATA]…" at bounding box center [468, 429] width 937 height 858
click at [216, 298] on li "Fruit" at bounding box center [240, 312] width 150 height 33
type input "1"
type input "[PERSON_NAME] - 8805072781(Farmer, Supplier)"
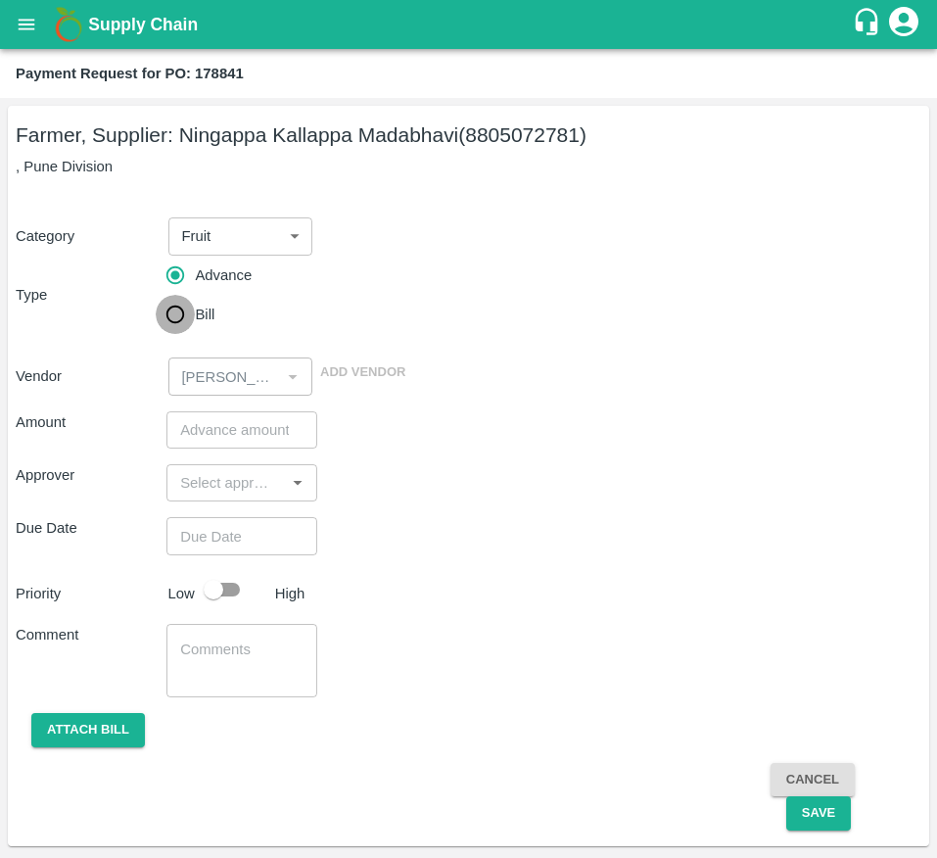
click at [187, 308] on input "Bill" at bounding box center [175, 314] width 39 height 39
radio input "true"
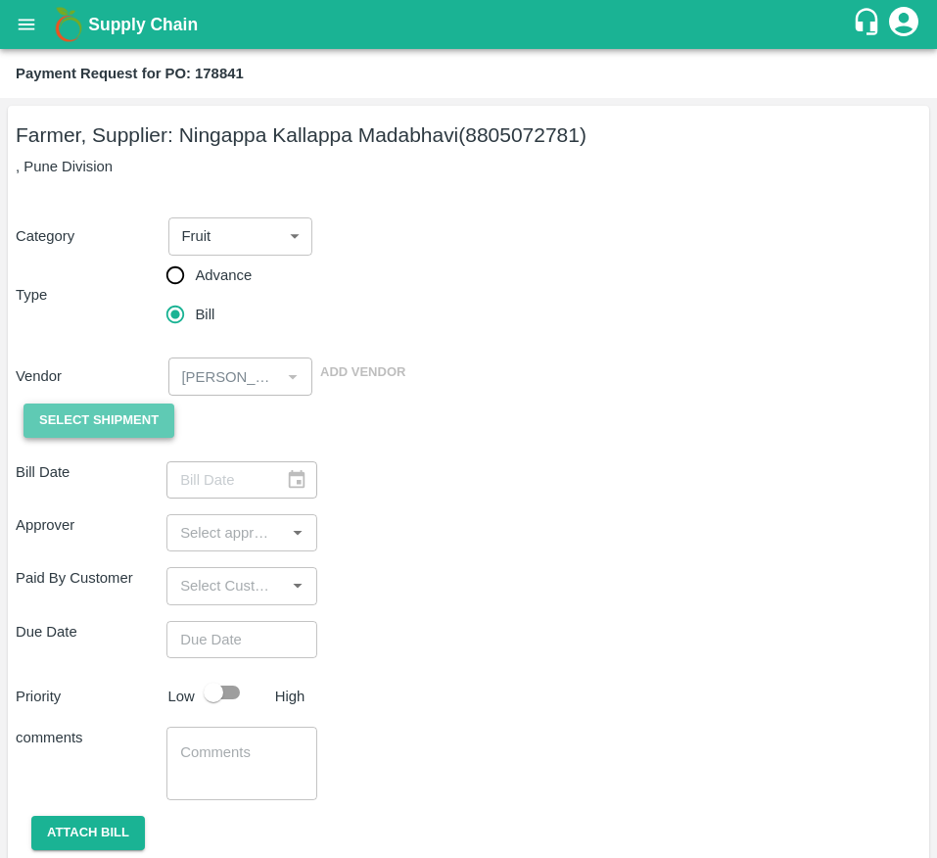
click at [123, 422] on span "Select Shipment" at bounding box center [98, 420] width 119 height 23
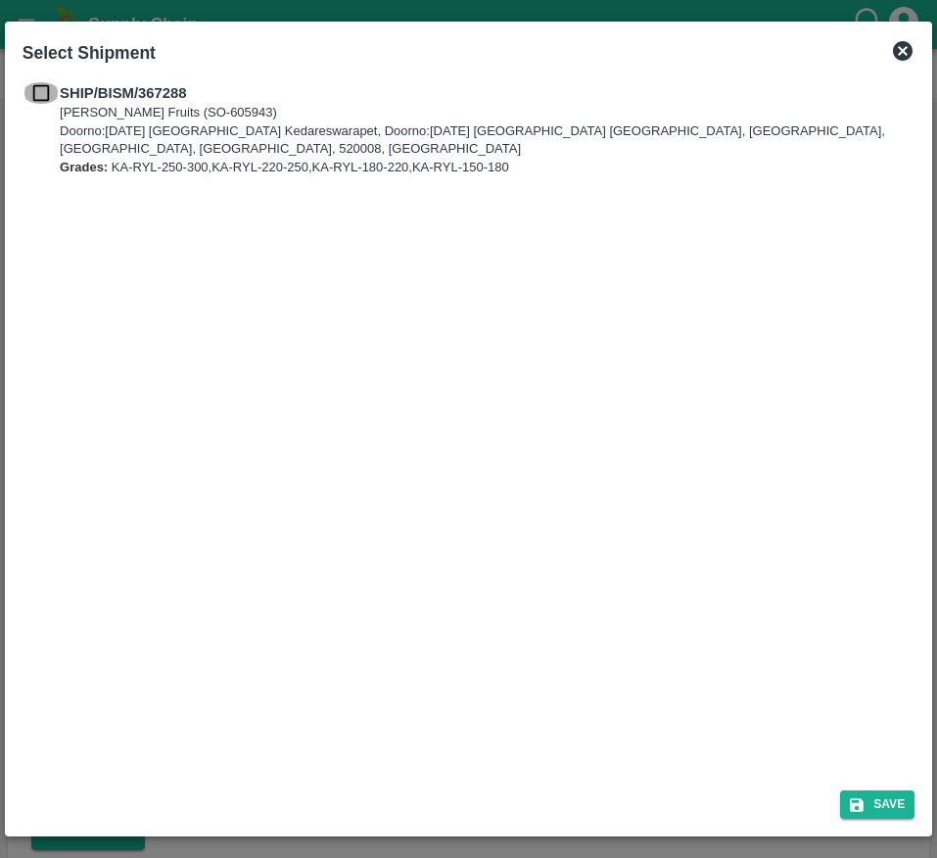
click at [38, 87] on input "checkbox" at bounding box center [41, 93] width 37 height 22
checkbox input "true"
drag, startPoint x: 849, startPoint y: 780, endPoint x: 866, endPoint y: 795, distance: 22.9
click at [866, 795] on div "Save" at bounding box center [469, 801] width 908 height 52
click at [866, 796] on icon "submit" at bounding box center [857, 805] width 18 height 18
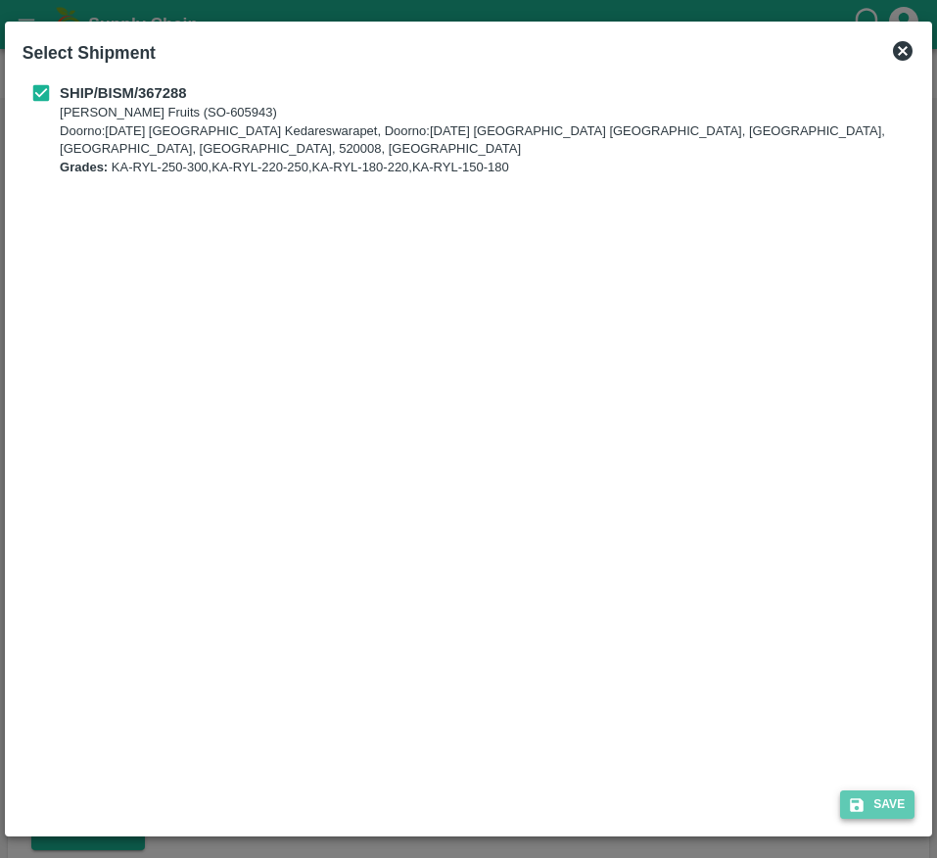
type input "[DATE]"
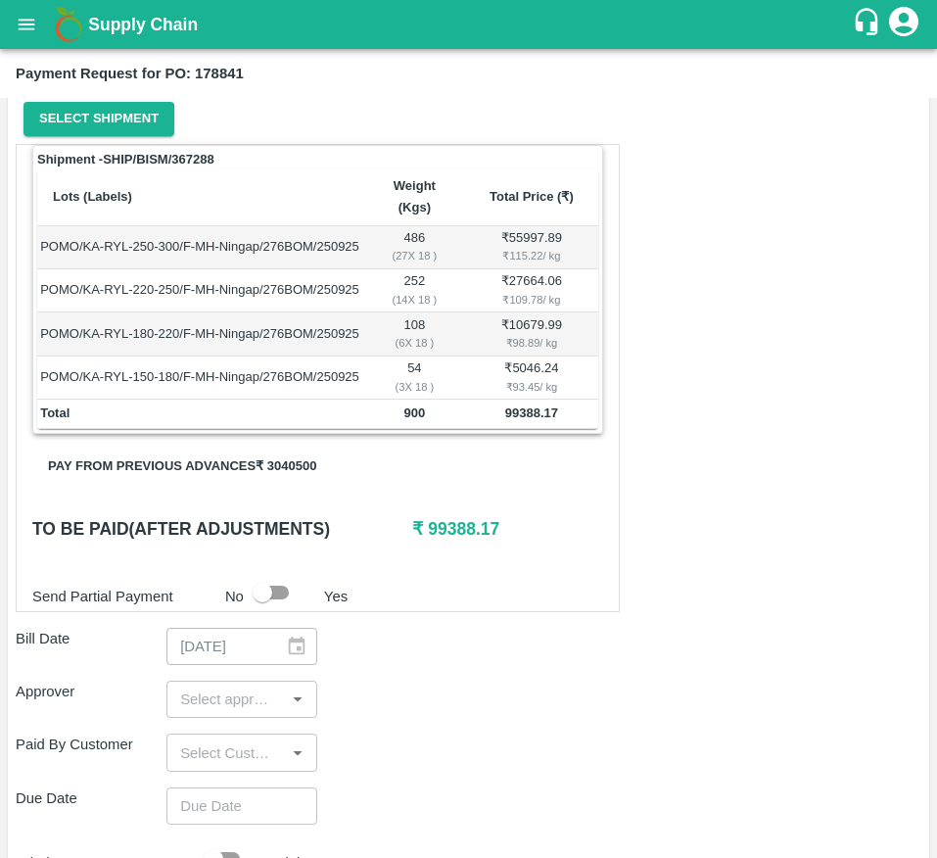
scroll to position [323, 0]
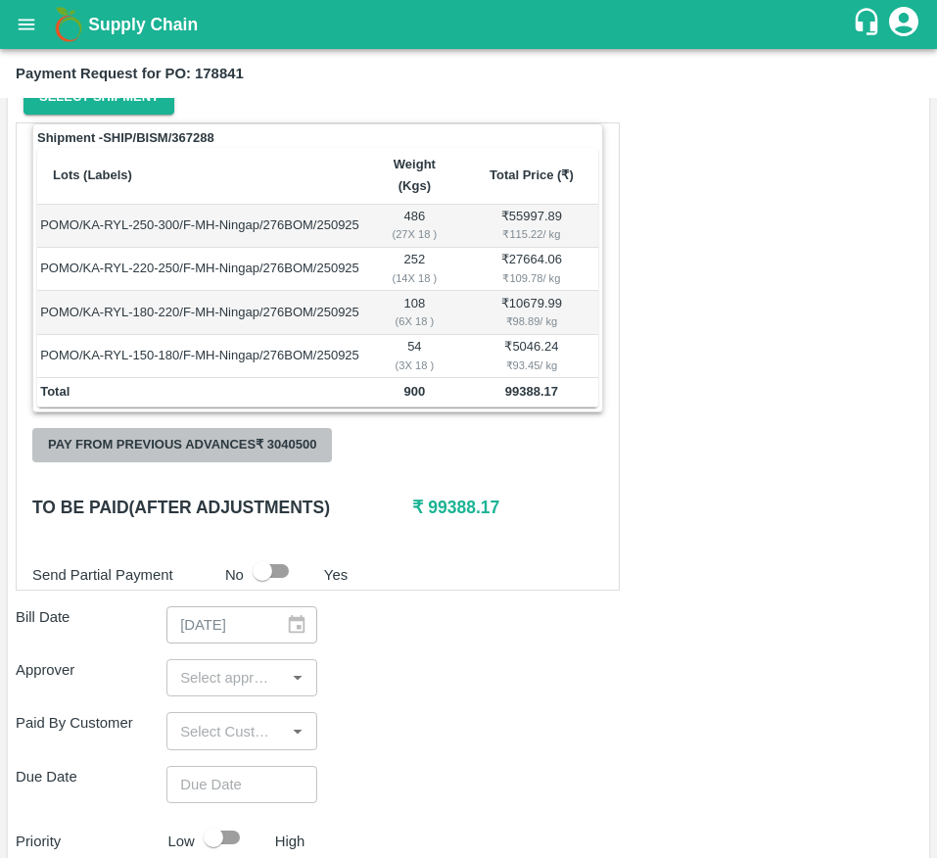
click at [256, 462] on button "Pay from previous advances ₹ 3040500" at bounding box center [182, 445] width 300 height 34
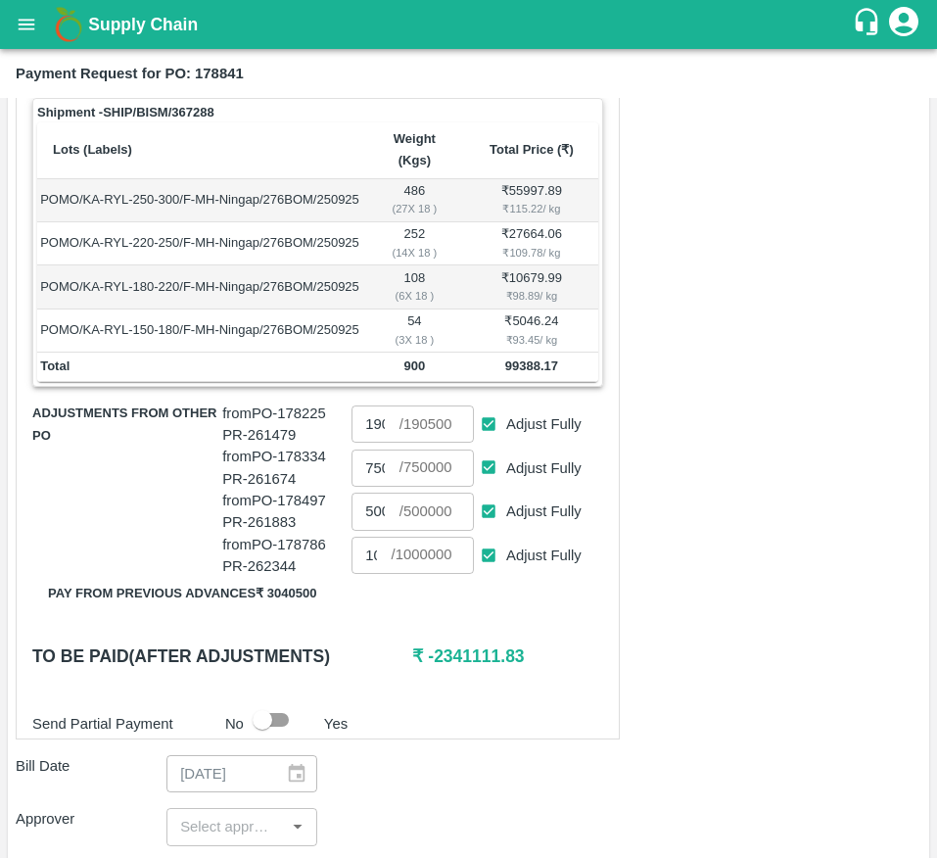
scroll to position [355, 0]
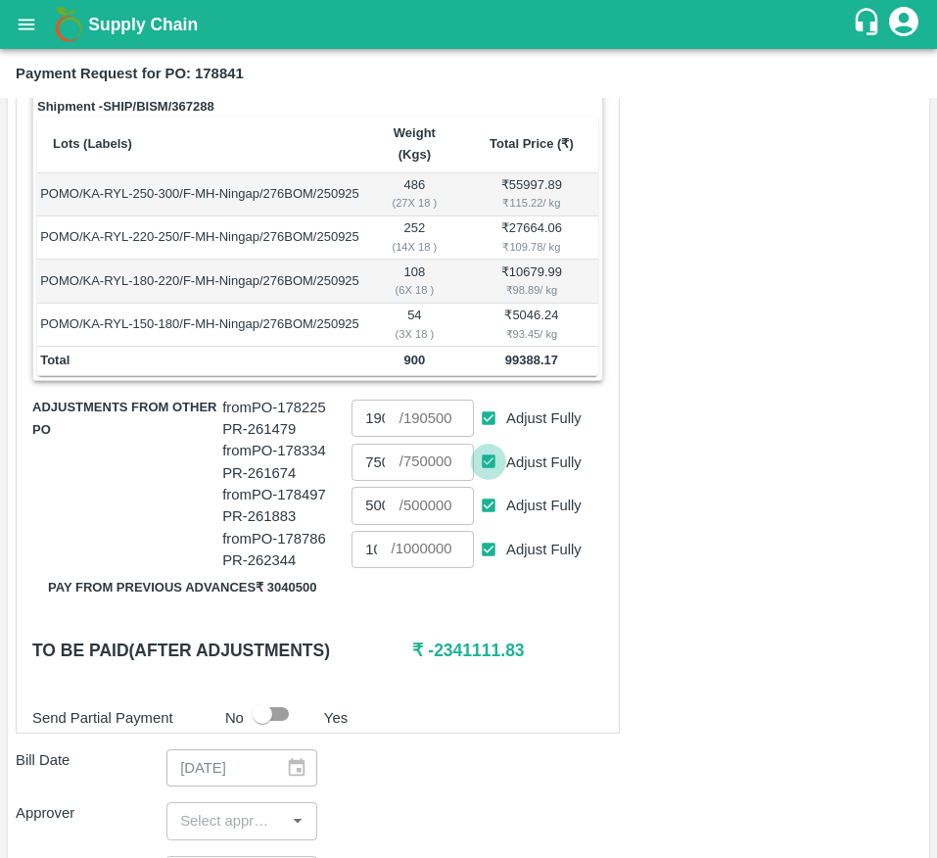
click at [491, 480] on input "Adjust Fully" at bounding box center [489, 462] width 36 height 36
checkbox input "false"
type input "0"
click at [491, 524] on input "Adjust Fully" at bounding box center [489, 506] width 36 height 36
checkbox input "false"
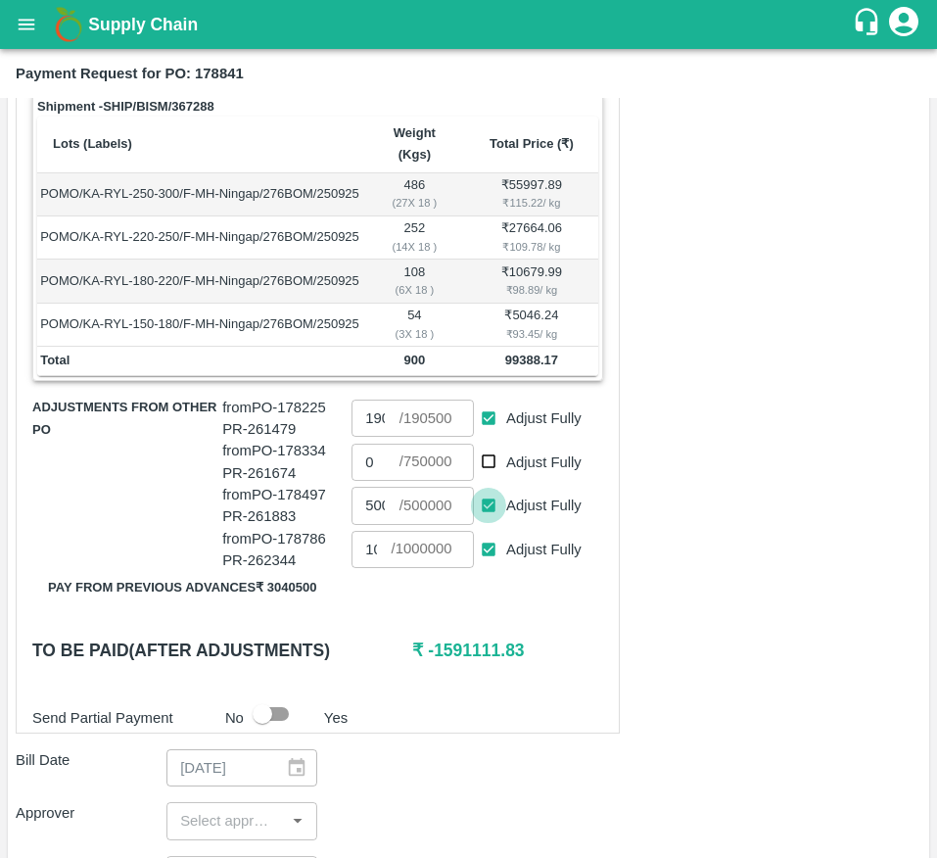
type input "0"
click at [480, 568] on input "Adjust Fully" at bounding box center [489, 550] width 36 height 36
checkbox input "false"
type input "0"
click at [480, 437] on input "Adjust Fully" at bounding box center [489, 419] width 36 height 36
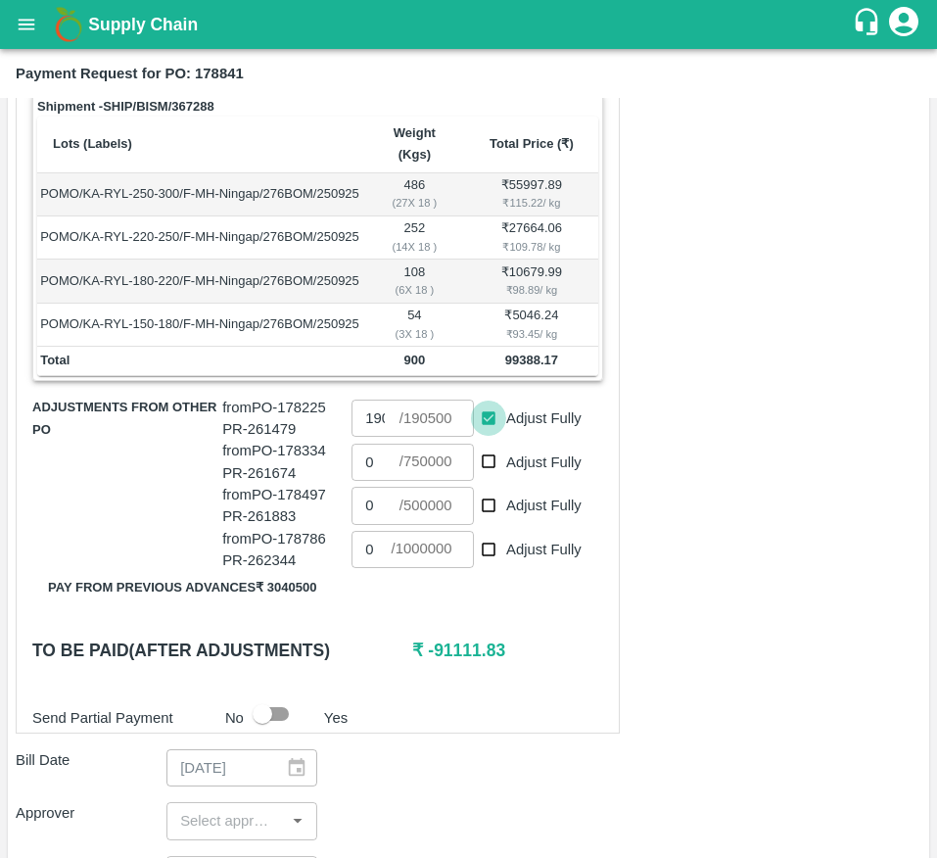
checkbox input "false"
type input "0"
click at [372, 437] on input "0" at bounding box center [375, 418] width 47 height 37
type input "99380"
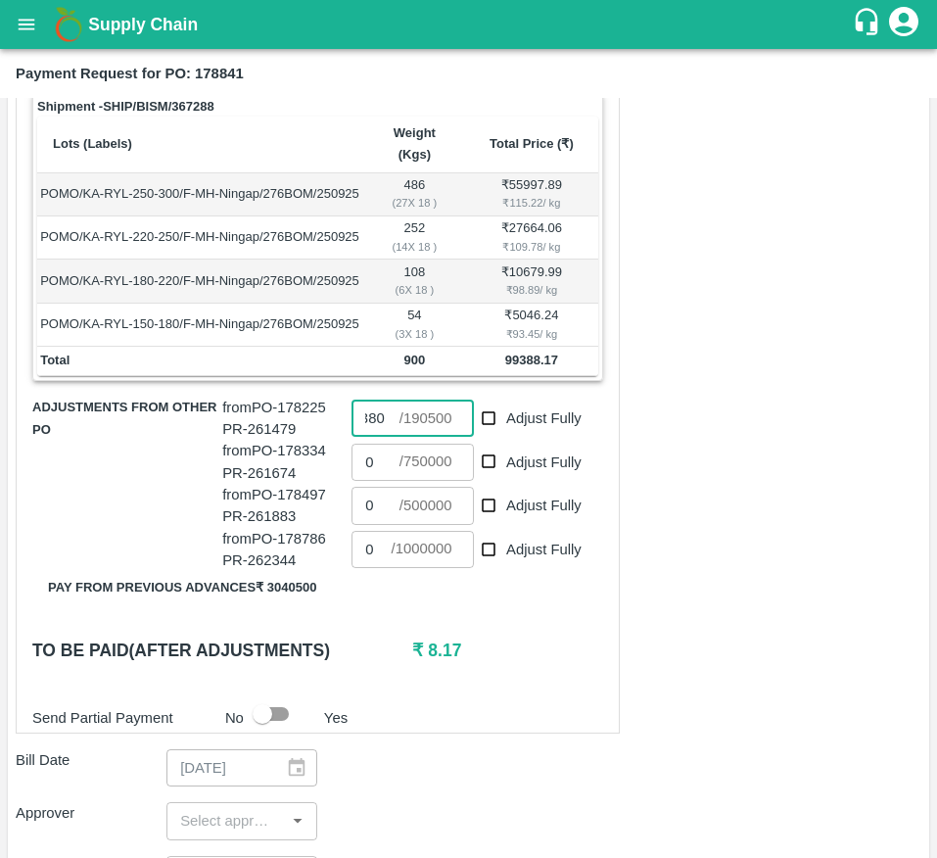
scroll to position [0, 0]
click at [567, 714] on div "Shipment - SHIP/BISM/367288 Lots (Labels) Weight (Kgs) Total Price (₹) POMO/KA-…" at bounding box center [318, 412] width 604 height 642
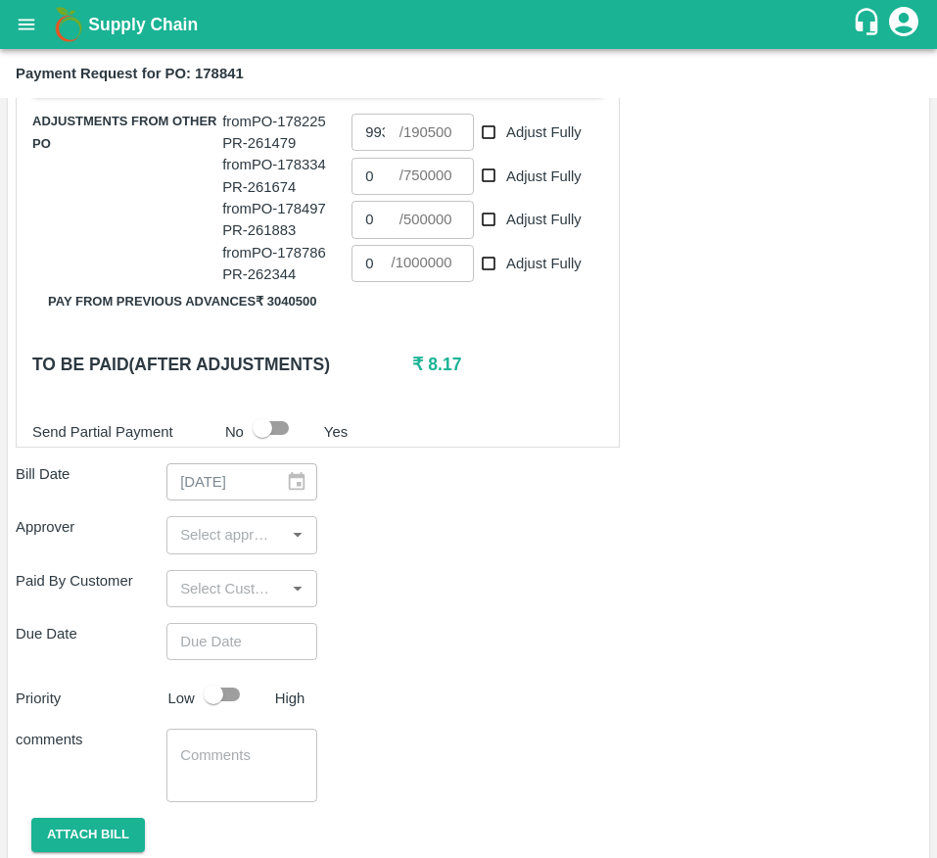
scroll to position [660, 0]
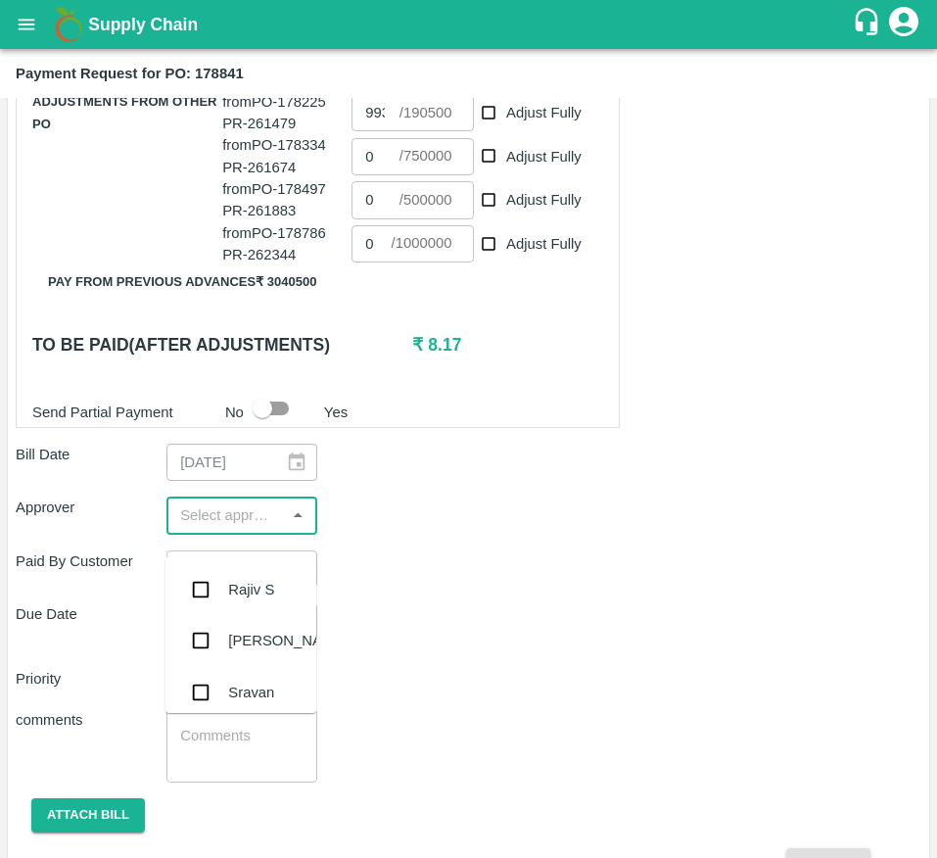
click at [204, 528] on input "input" at bounding box center [225, 514] width 107 height 25
type input "muk"
click at [240, 600] on div "[PERSON_NAME]" at bounding box center [287, 590] width 119 height 22
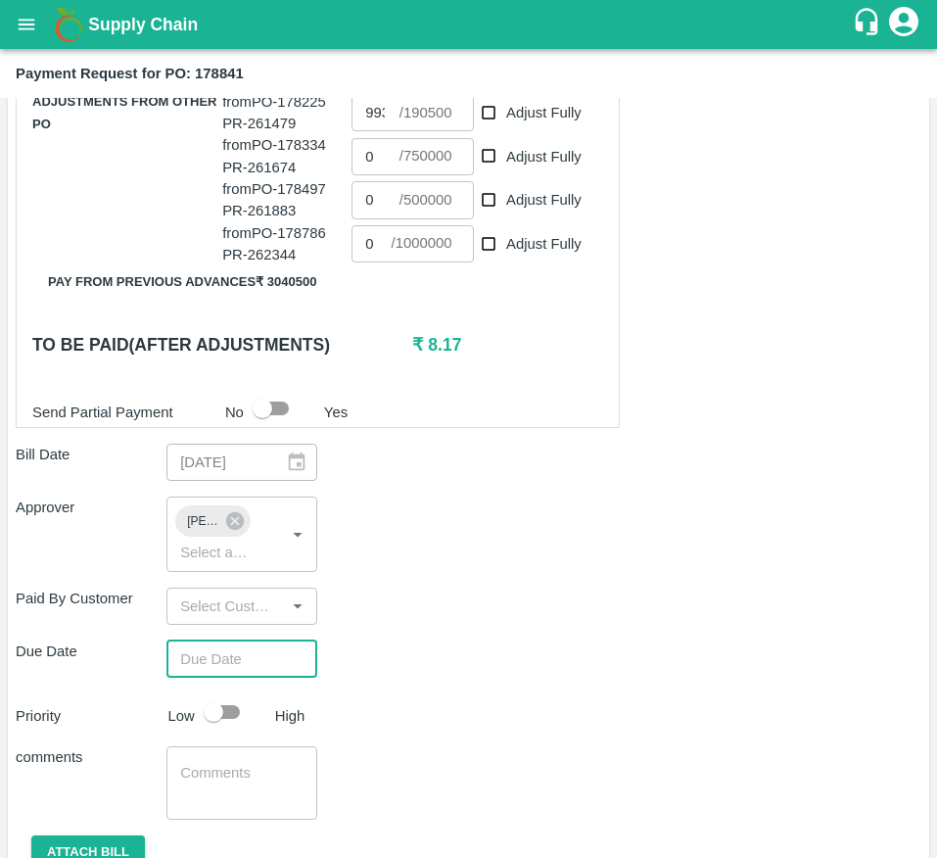
type input "DD/MM/YYYY hh:mm aa"
click at [219, 678] on input "DD/MM/YYYY hh:mm aa" at bounding box center [234, 658] width 137 height 37
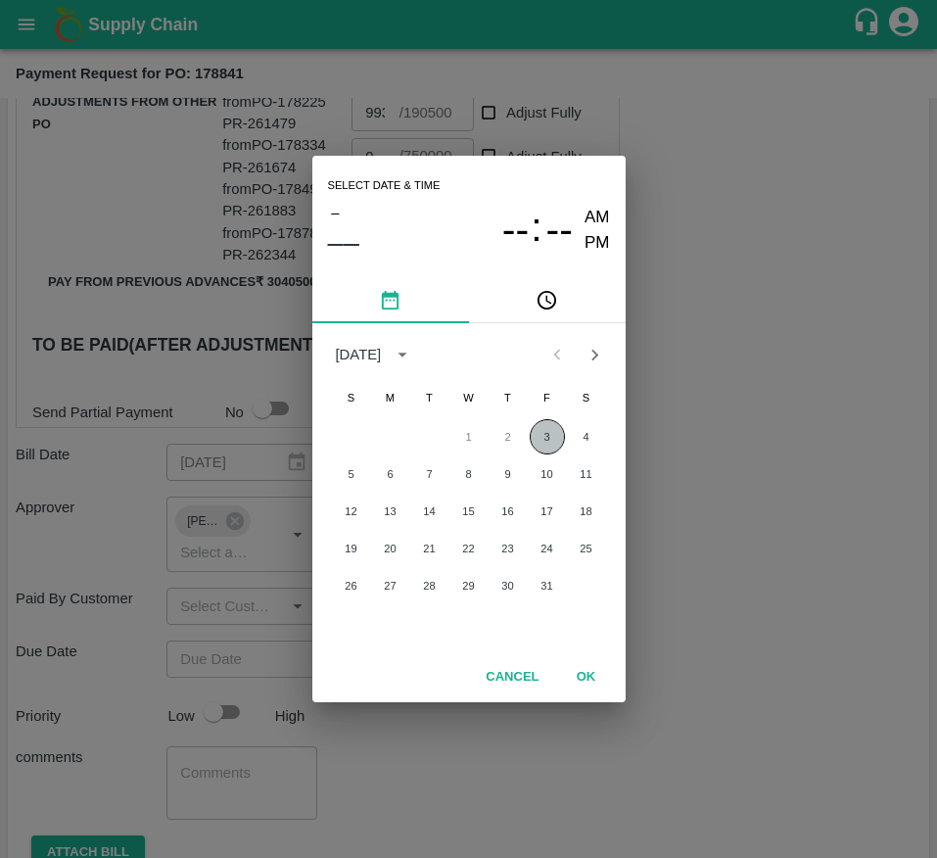
click at [543, 435] on button "3" at bounding box center [547, 436] width 35 height 35
type input "[DATE] 12:00 AM"
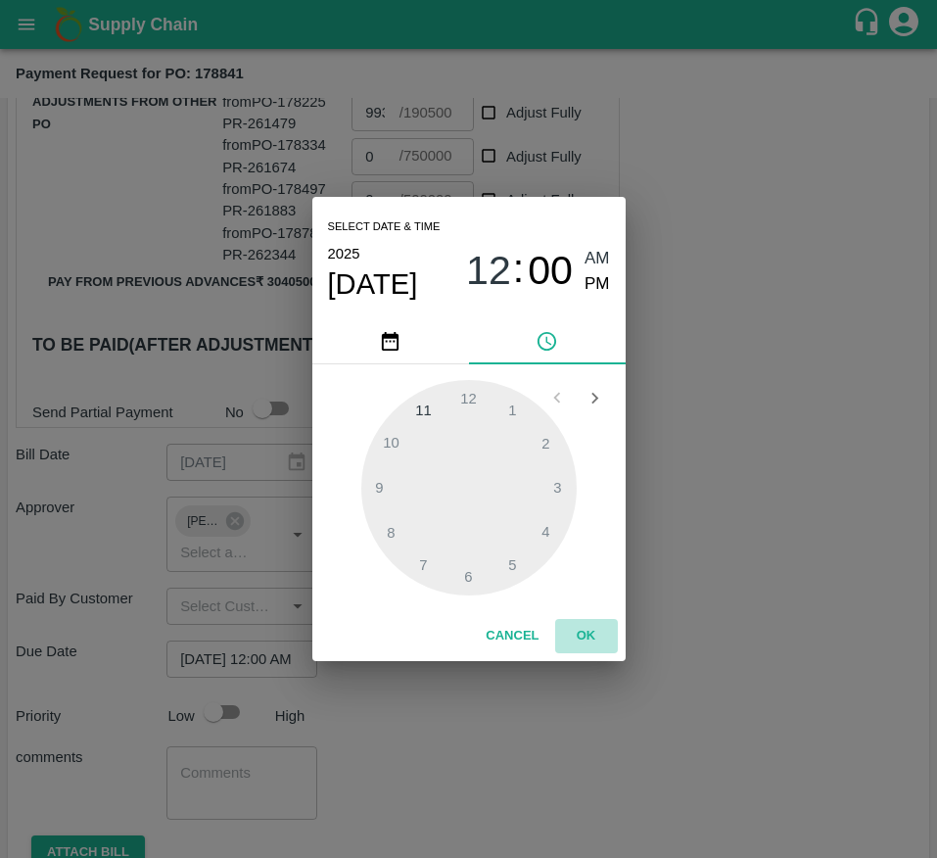
click at [586, 630] on button "OK" at bounding box center [586, 636] width 63 height 34
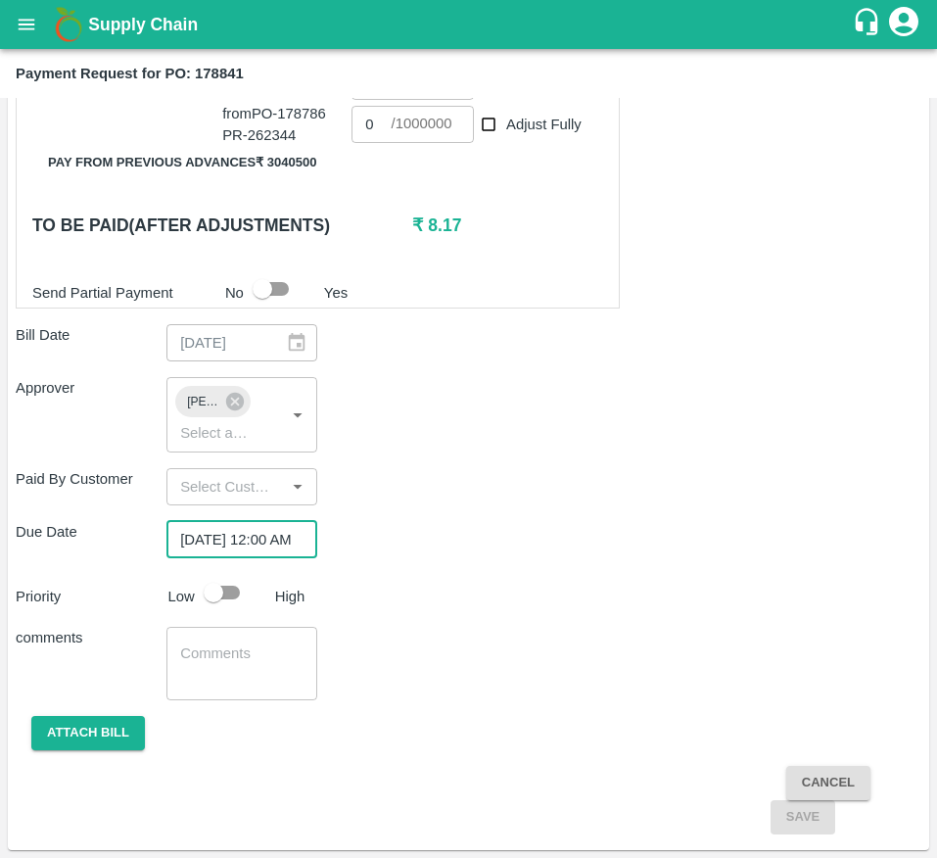
scroll to position [0, 0]
click at [196, 586] on input "checkbox" at bounding box center [214, 592] width 112 height 37
checkbox input "true"
click at [110, 740] on button "Attach bill" at bounding box center [88, 733] width 114 height 34
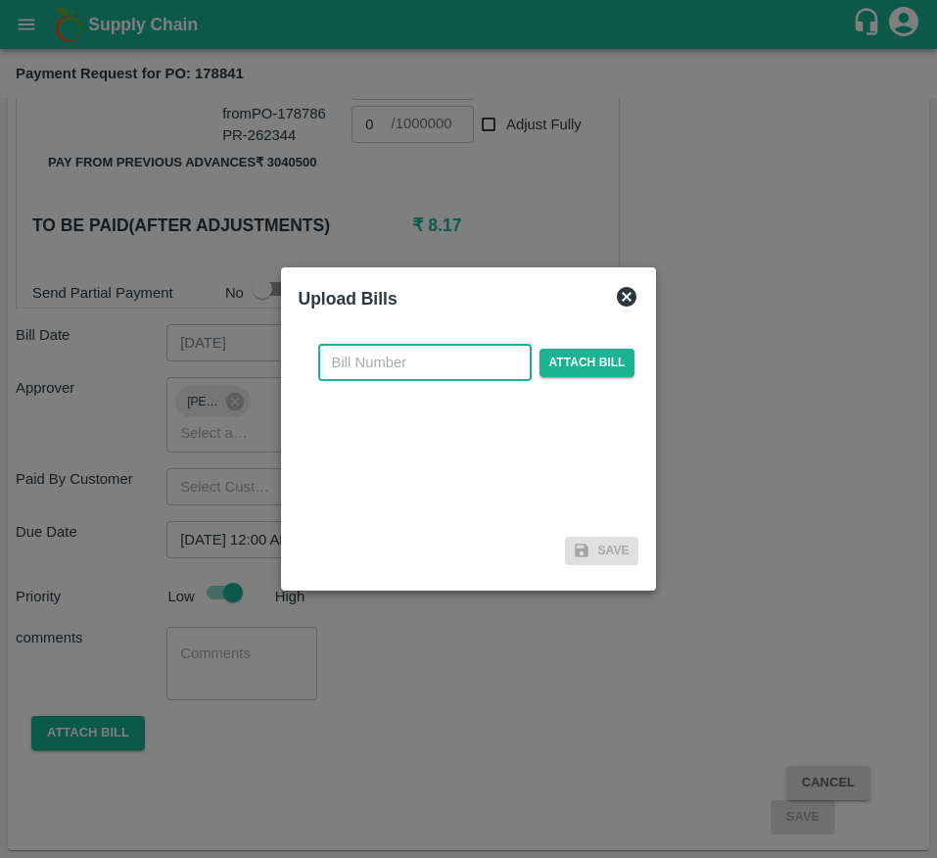
click at [403, 376] on input "text" at bounding box center [424, 362] width 213 height 37
type input "178841"
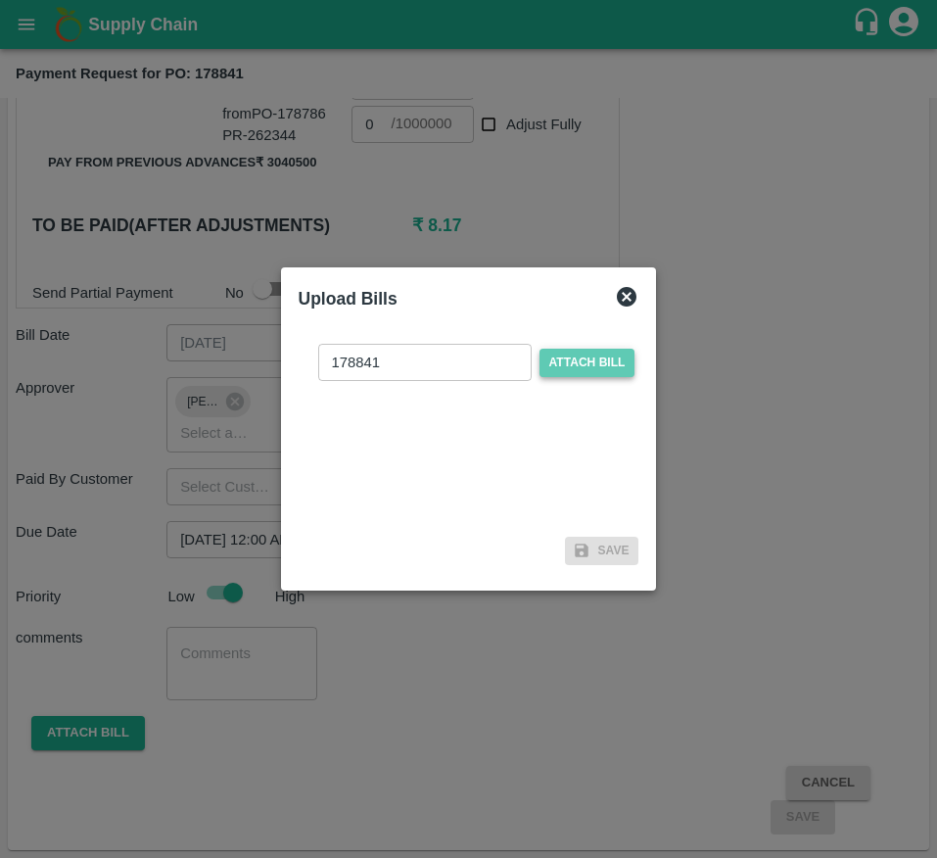
click at [576, 358] on span "Attach bill" at bounding box center [588, 363] width 96 height 28
click at [0, 0] on input "Attach bill" at bounding box center [0, 0] width 0 height 0
type input "190500"
checkbox input "true"
type input "750000"
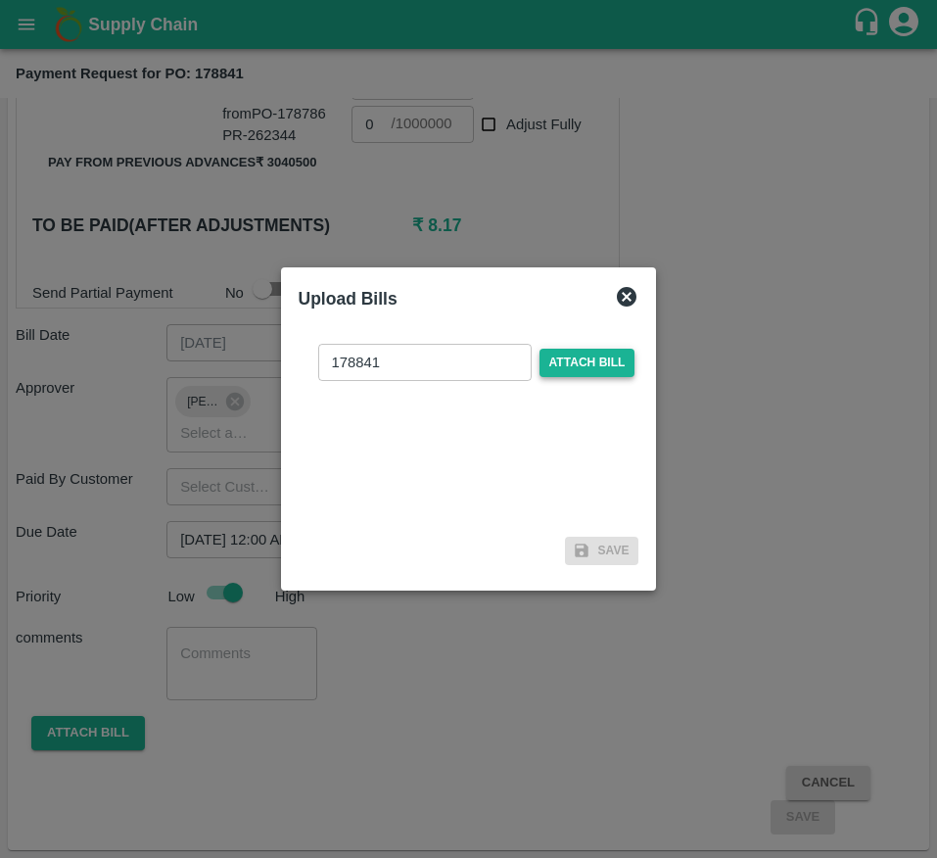
checkbox input "true"
type input "500000"
checkbox input "true"
type input "1000000"
checkbox input "true"
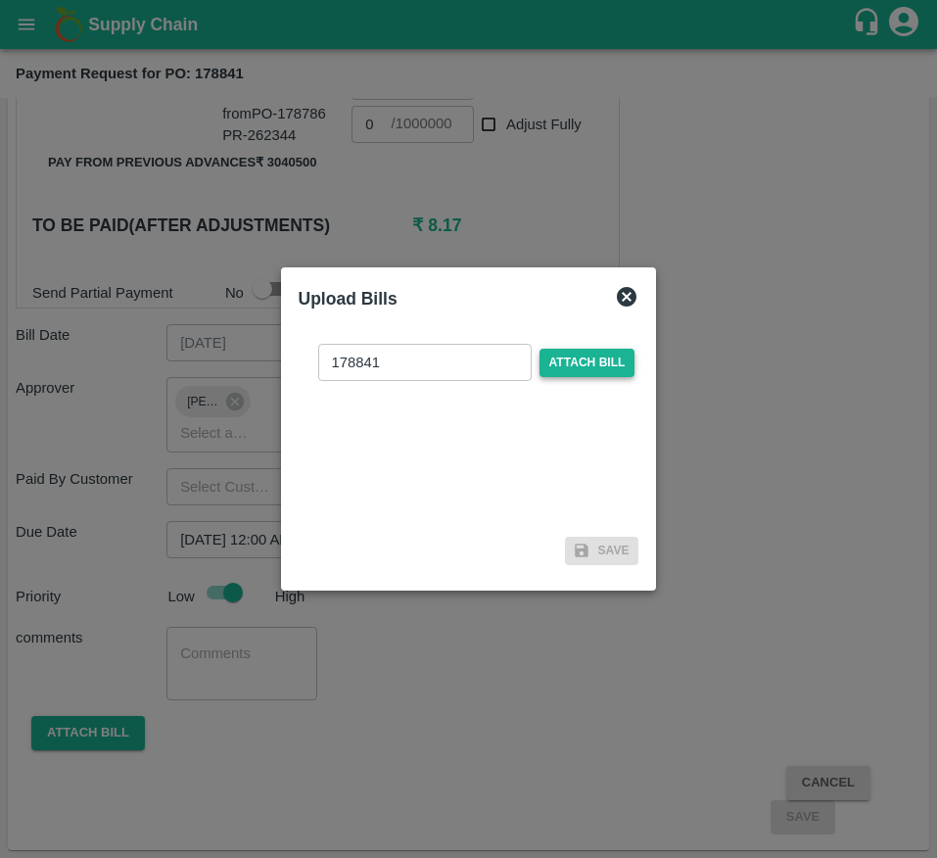
checkbox input "false"
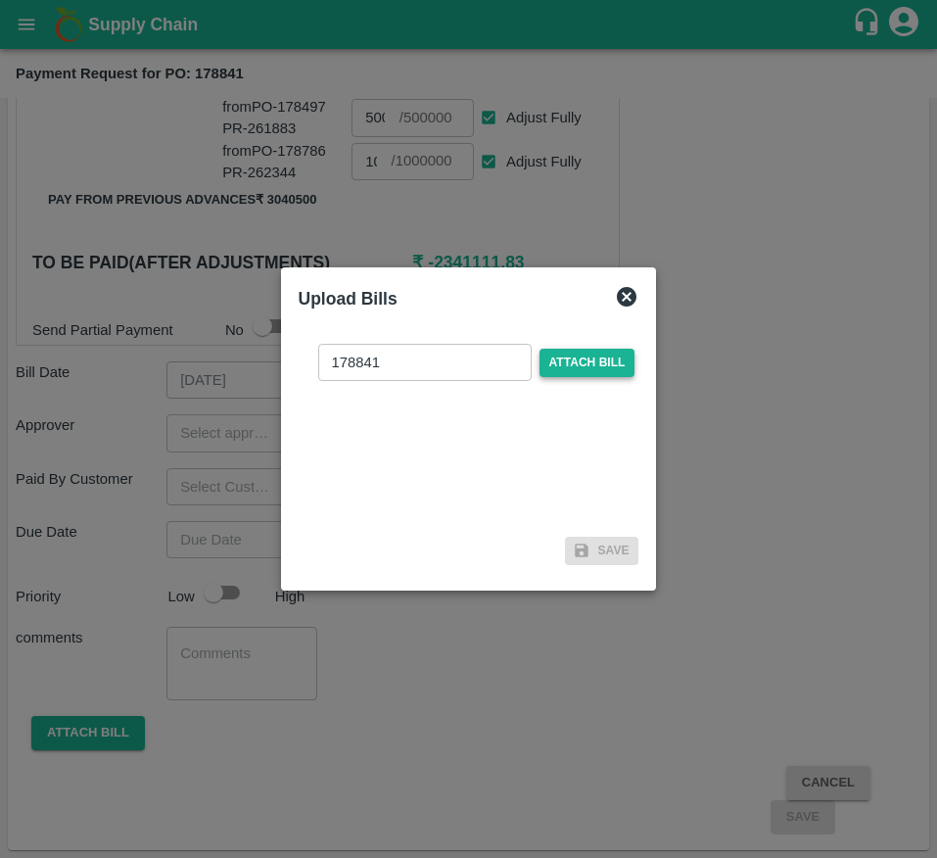
scroll to position [764, 0]
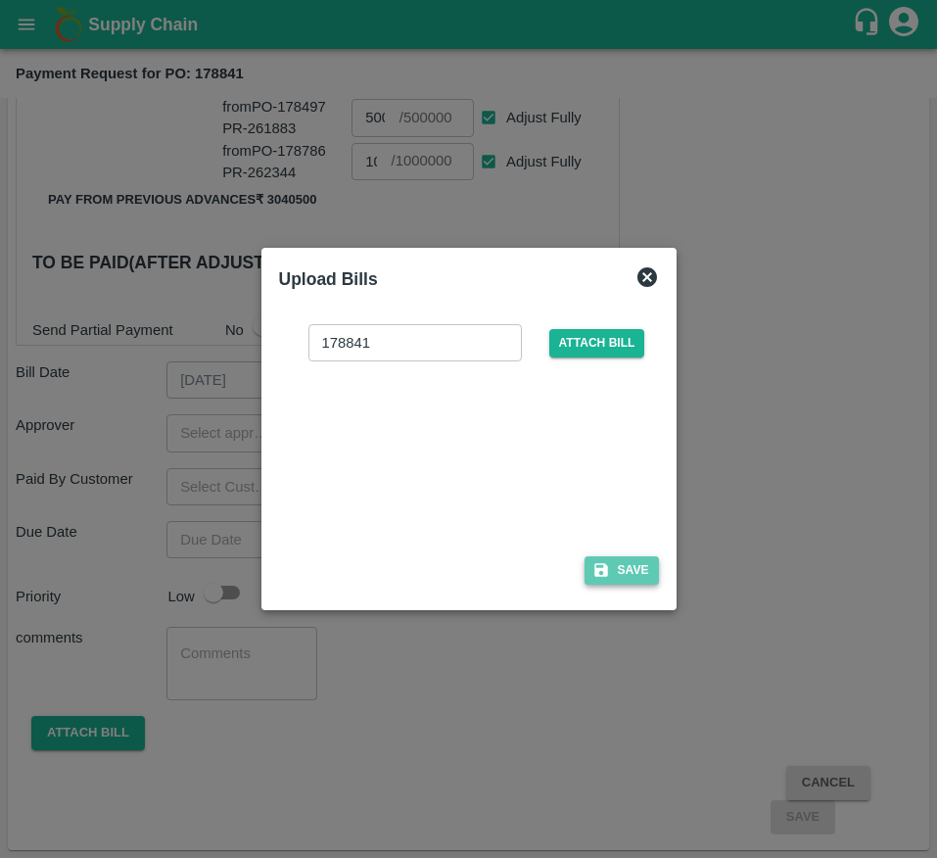
click at [614, 573] on button "Save" at bounding box center [622, 570] width 74 height 28
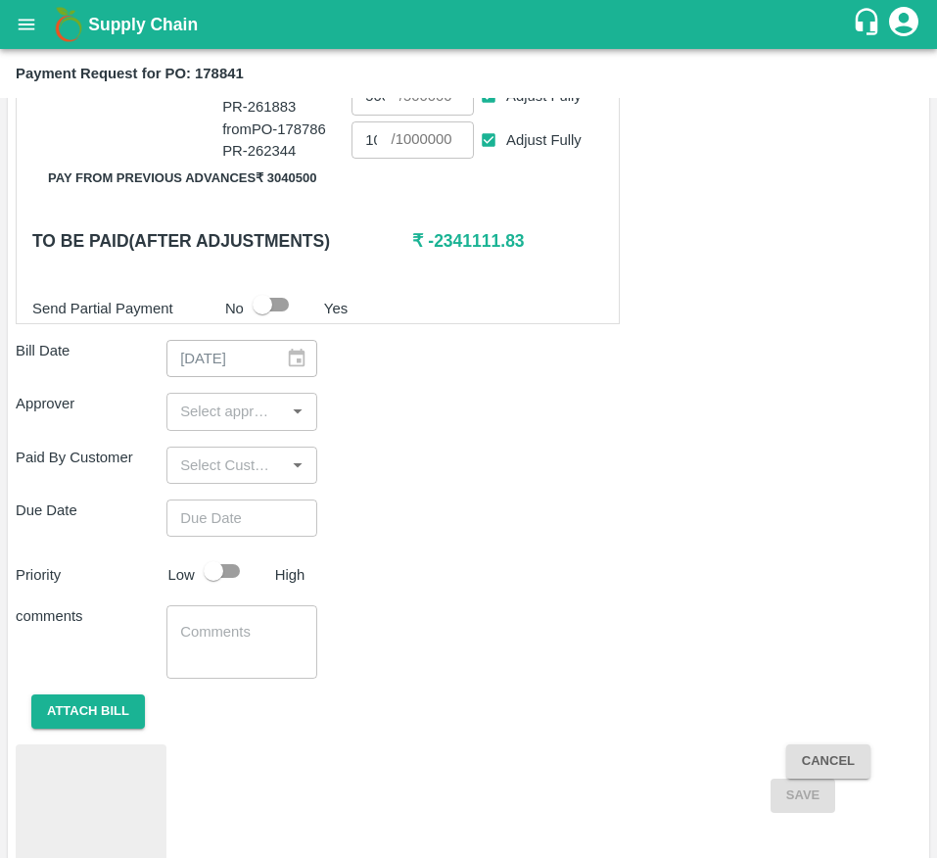
scroll to position [801, 0]
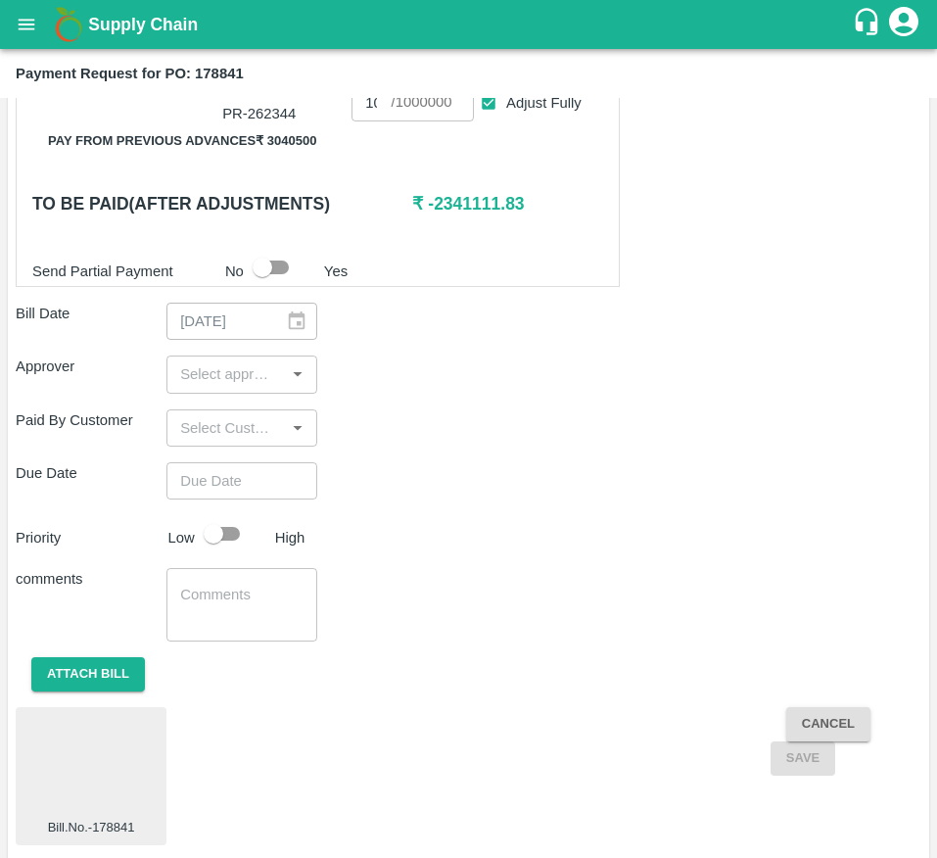
click at [614, 552] on div "Priority Low High" at bounding box center [465, 533] width 914 height 37
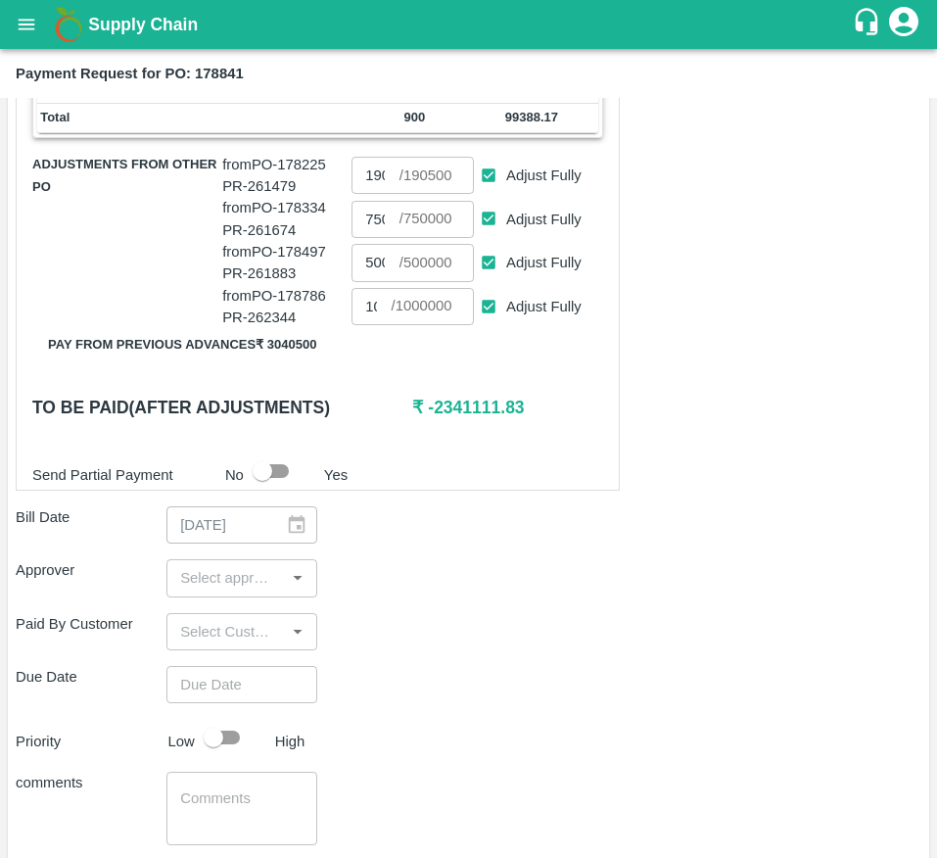
scroll to position [586, 0]
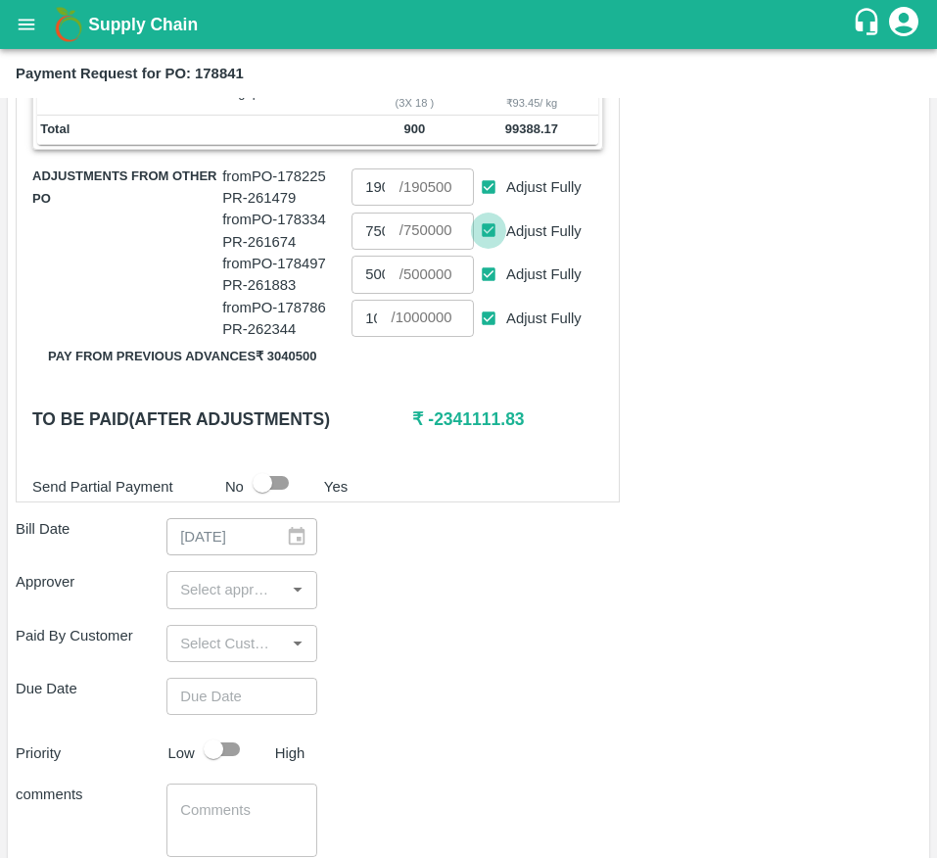
click at [500, 244] on input "Adjust Fully" at bounding box center [489, 231] width 36 height 36
checkbox input "false"
type input "0"
click at [495, 284] on input "Adjust Fully" at bounding box center [489, 275] width 36 height 36
checkbox input "false"
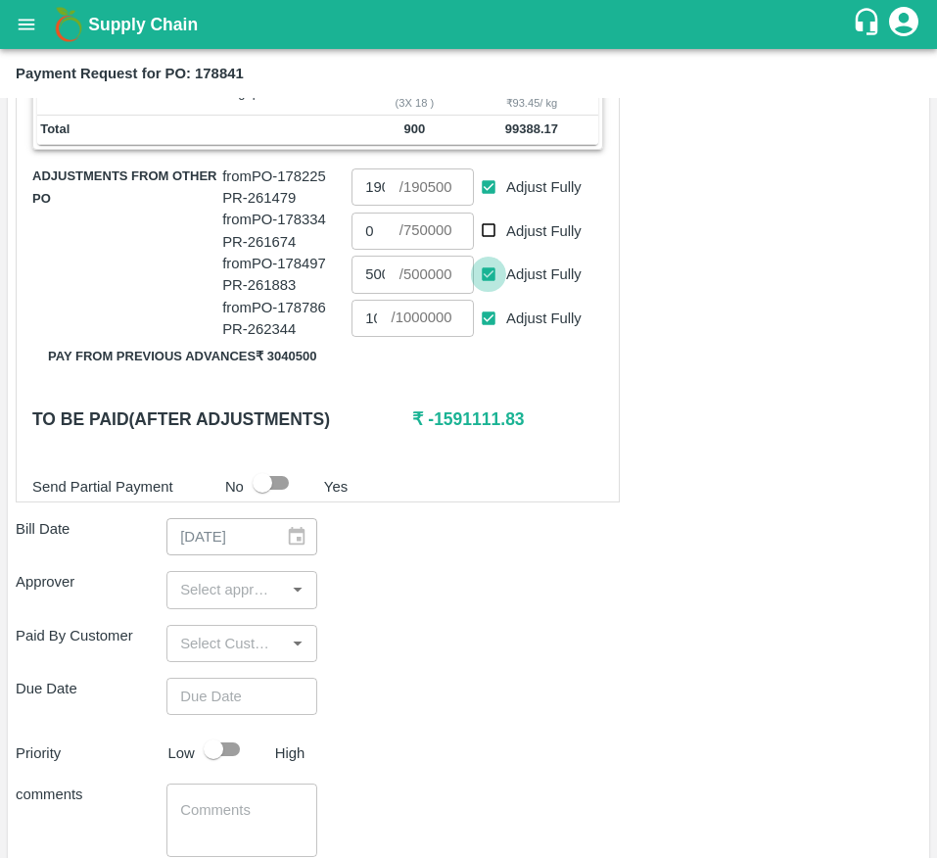
type input "0"
click at [491, 337] on input "Adjust Fully" at bounding box center [489, 319] width 36 height 36
checkbox input "false"
type input "0"
click at [483, 206] on input "Adjust Fully" at bounding box center [489, 187] width 36 height 36
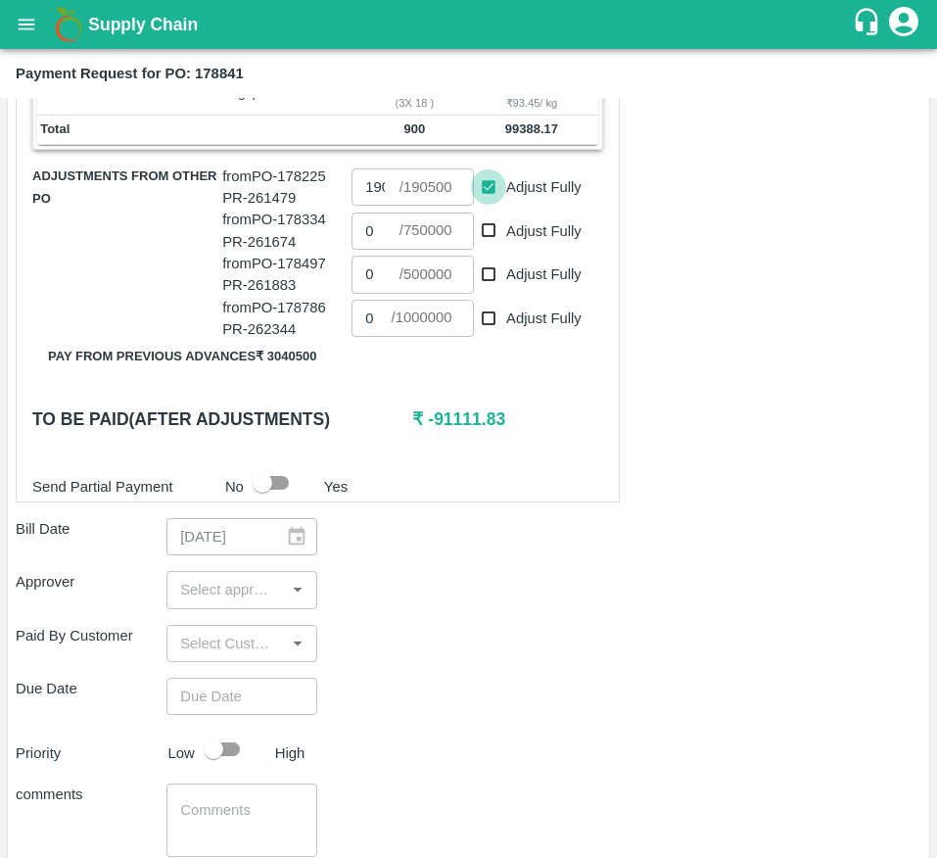
checkbox input "false"
type input "0"
click at [380, 206] on input "0" at bounding box center [375, 186] width 47 height 37
type input "99380"
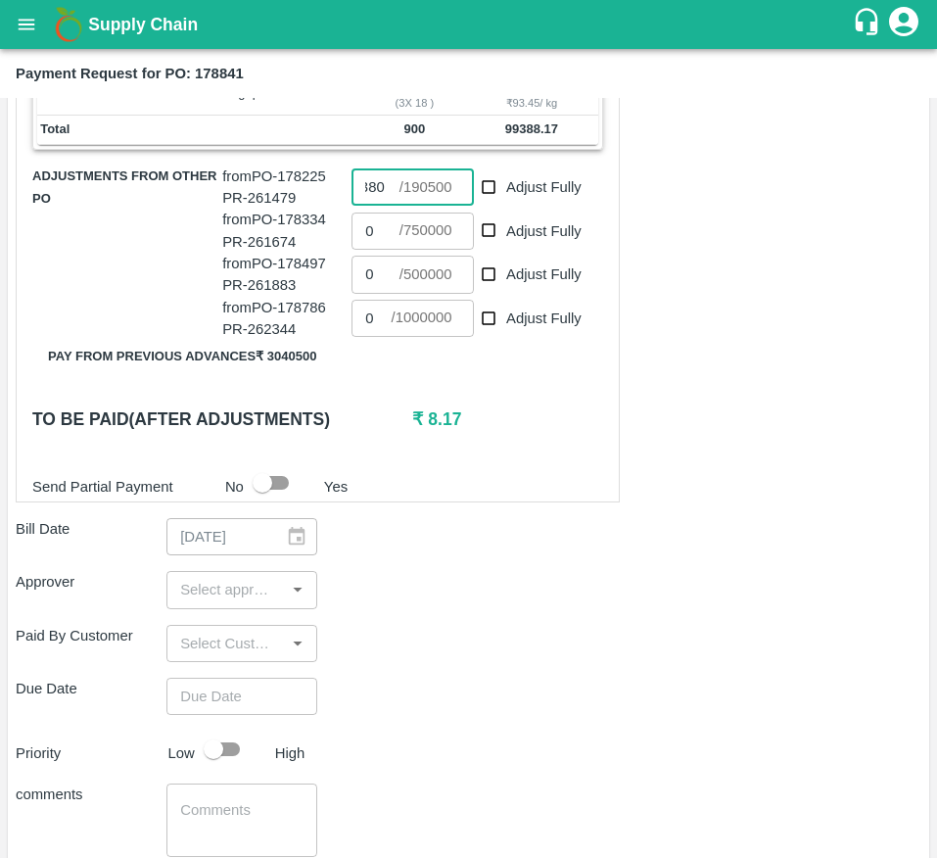
click at [199, 602] on input "input" at bounding box center [225, 589] width 107 height 25
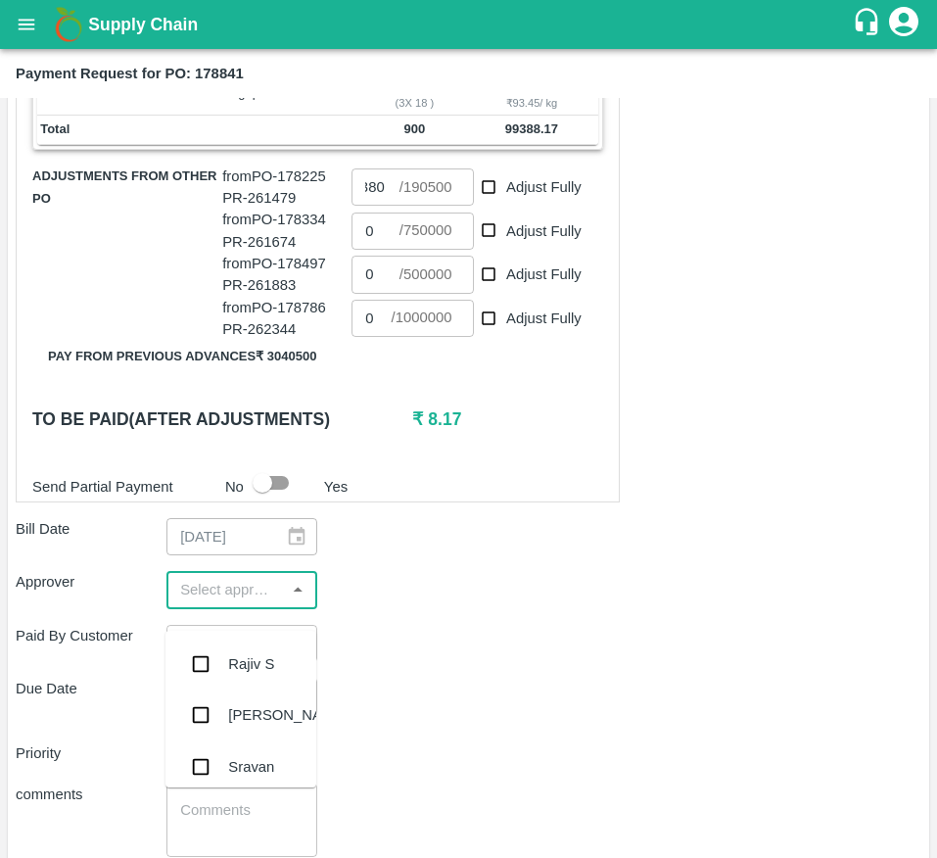
scroll to position [0, 0]
type input "mu"
click at [231, 653] on div "[PERSON_NAME]" at bounding box center [287, 664] width 119 height 22
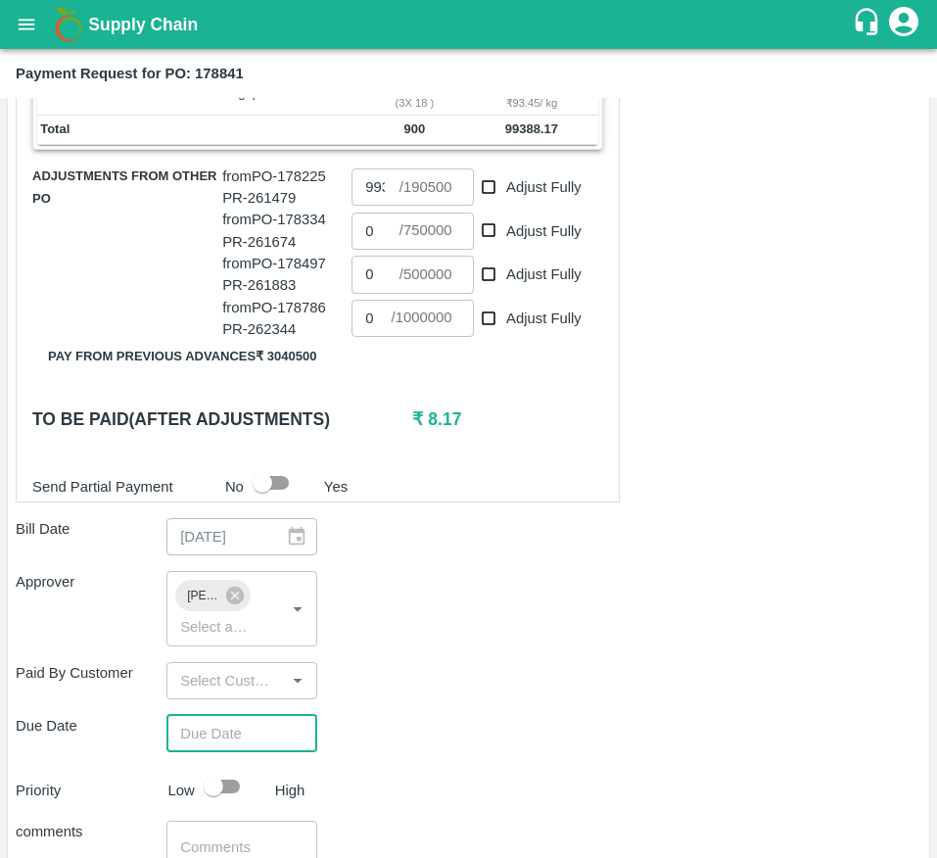
type input "DD/MM/YYYY hh:mm aa"
click at [226, 752] on input "DD/MM/YYYY hh:mm aa" at bounding box center [234, 733] width 137 height 37
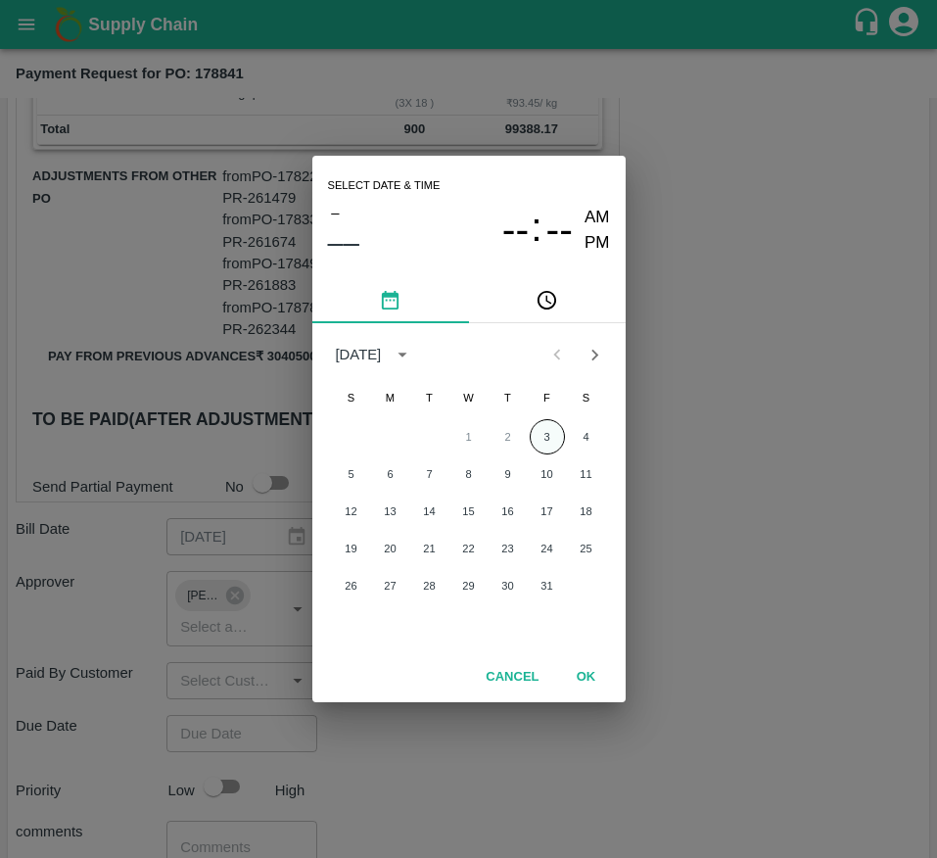
type input "190500"
checkbox input "true"
type input "750000"
checkbox input "true"
type input "500000"
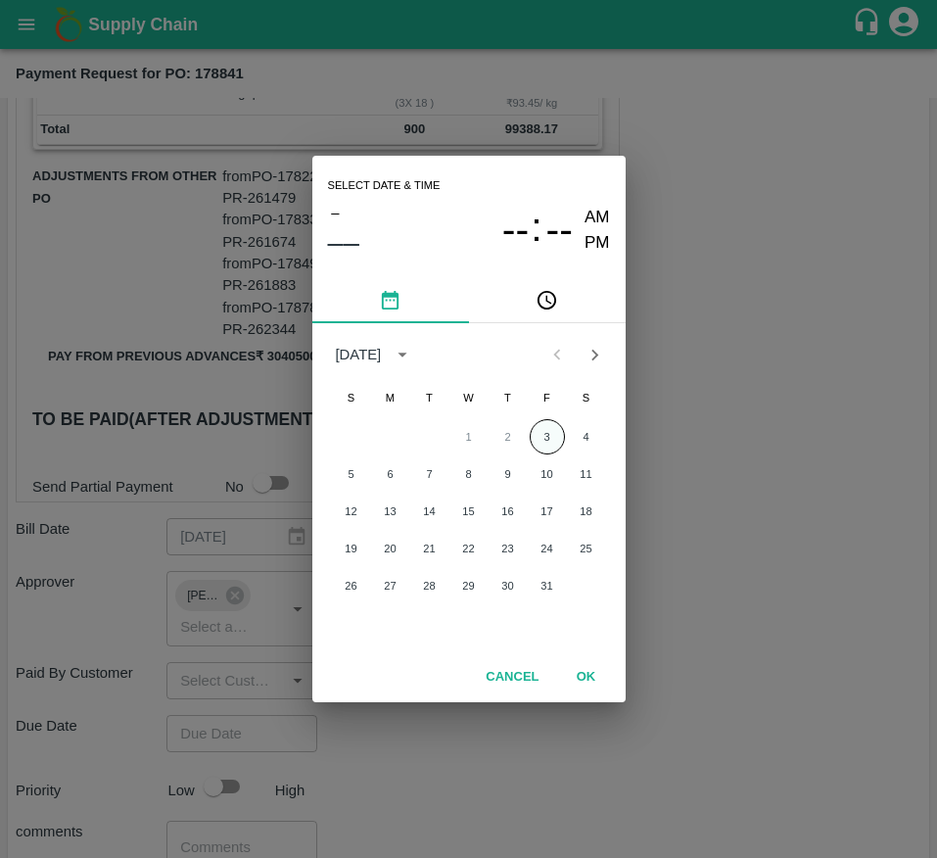
checkbox input "true"
type input "1000000"
checkbox input "true"
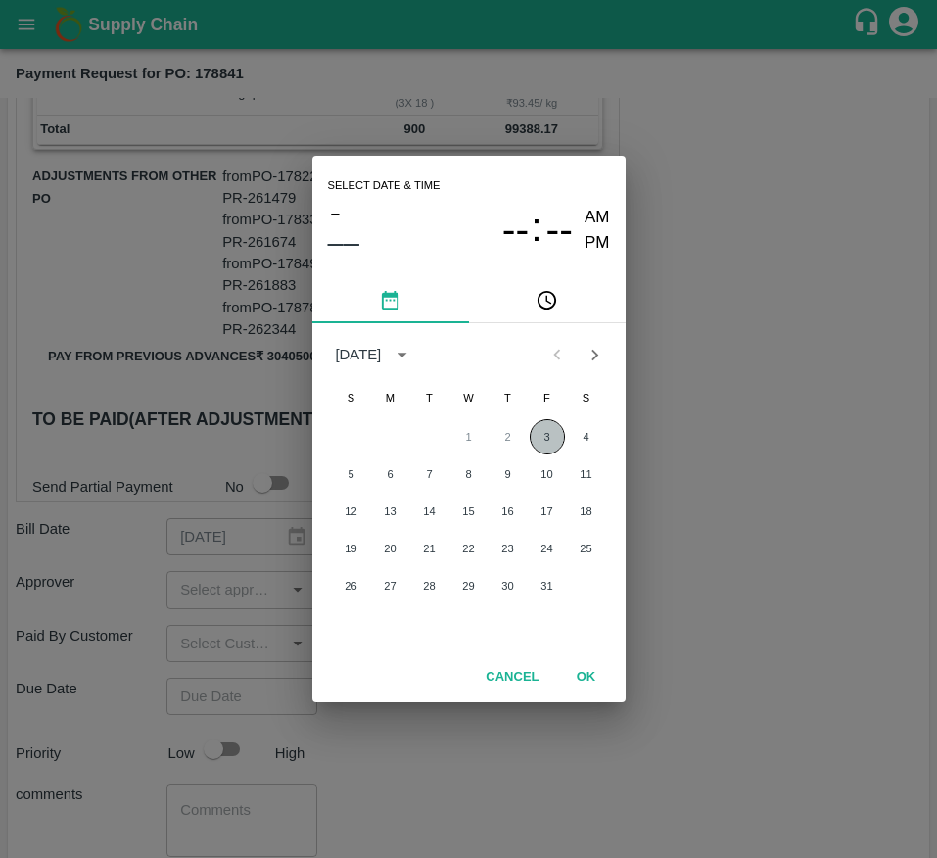
click at [548, 432] on button "3" at bounding box center [547, 436] width 35 height 35
type input "[DATE] 12:00 AM"
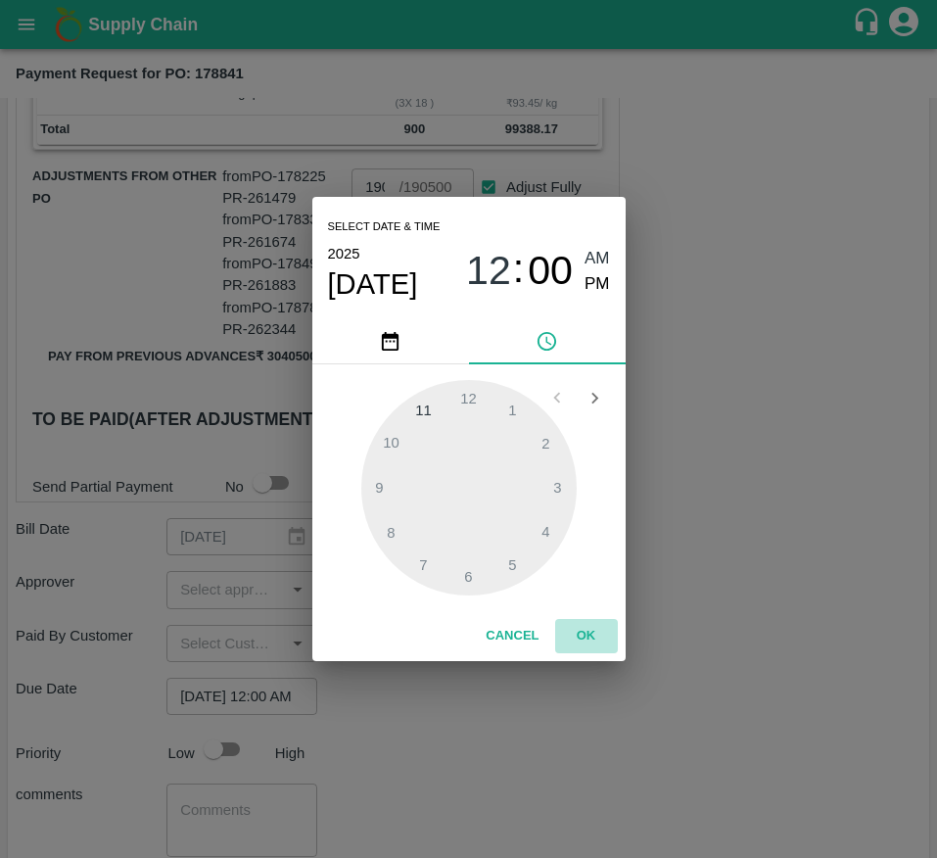
click at [577, 636] on button "OK" at bounding box center [586, 636] width 63 height 34
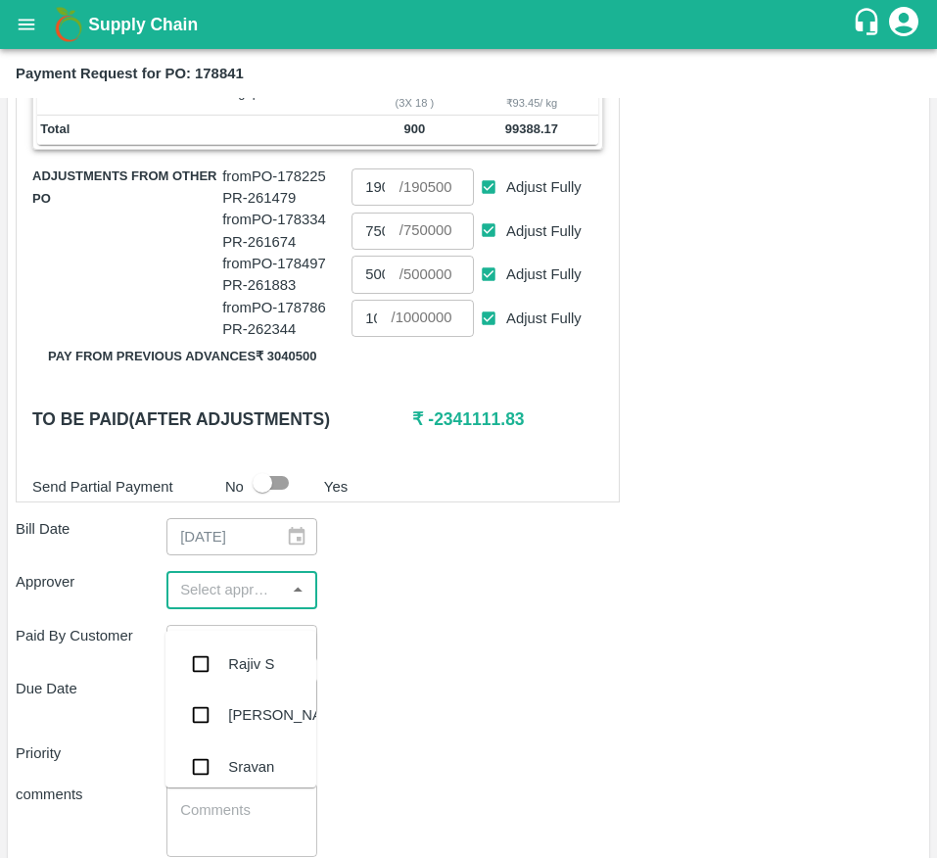
click at [209, 602] on input "input" at bounding box center [225, 589] width 107 height 25
type input "mu"
click at [213, 642] on div "[PERSON_NAME]" at bounding box center [241, 664] width 151 height 51
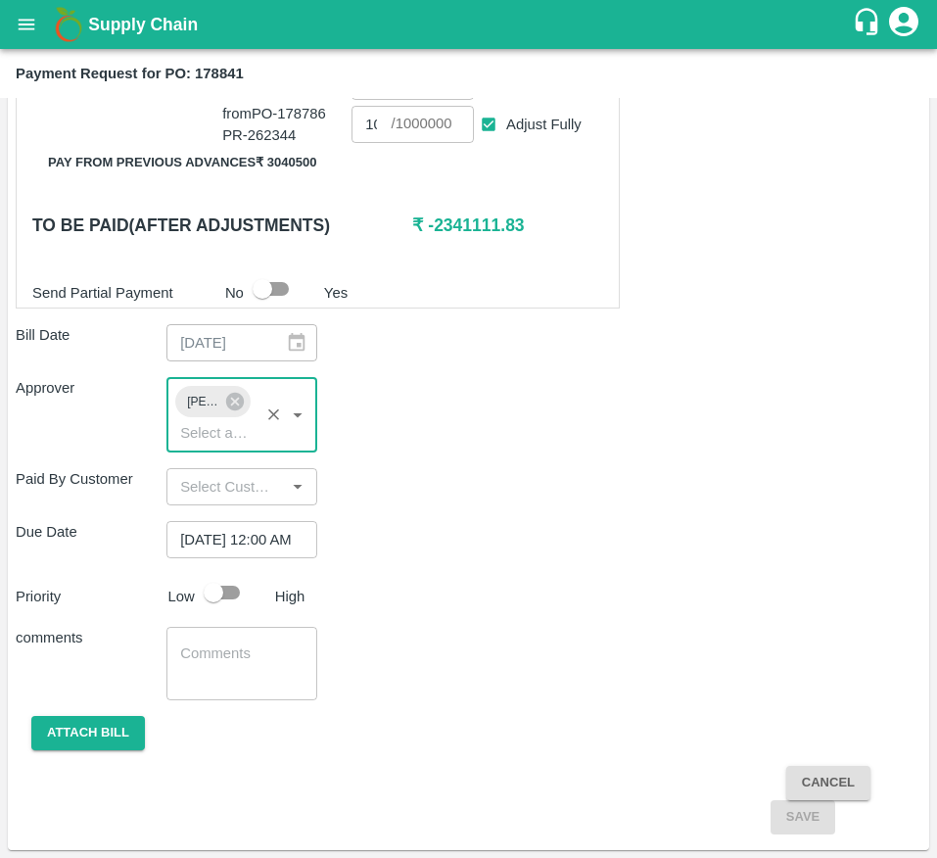
scroll to position [800, 0]
click at [238, 607] on input "checkbox" at bounding box center [214, 592] width 112 height 37
checkbox input "true"
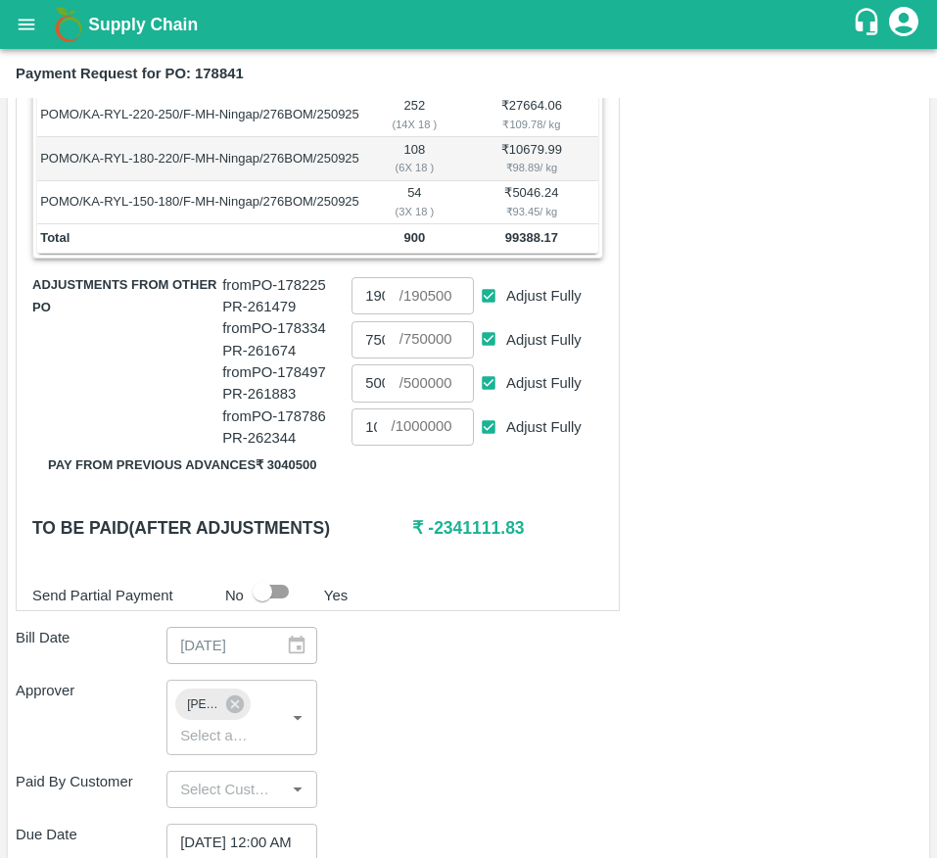
scroll to position [466, 0]
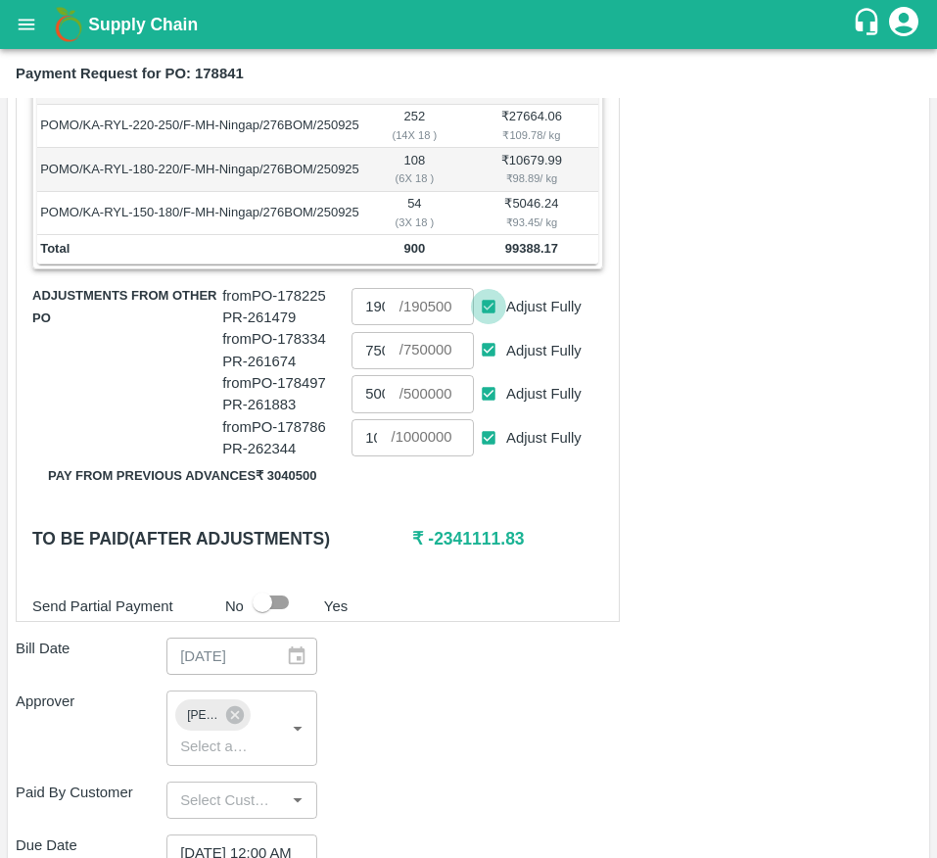
click at [484, 325] on input "Adjust Fully" at bounding box center [489, 307] width 36 height 36
checkbox input "false"
type input "0"
click at [491, 368] on input "Adjust Fully" at bounding box center [489, 350] width 36 height 36
checkbox input "false"
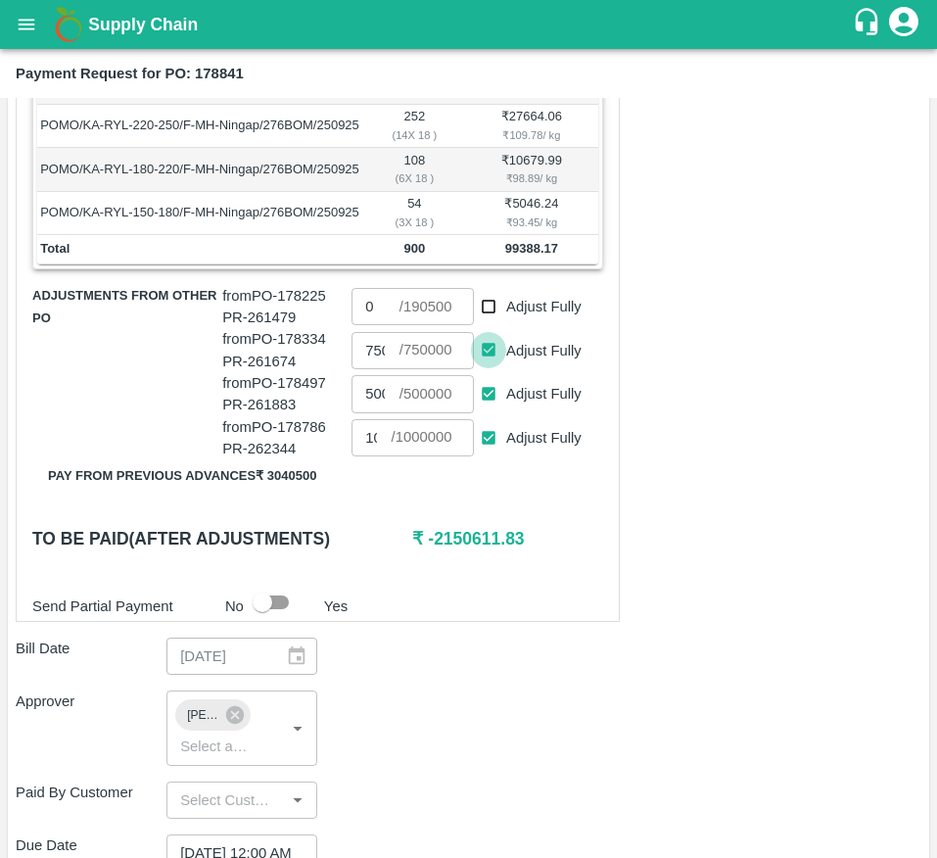
type input "0"
click at [486, 412] on input "Adjust Fully" at bounding box center [489, 394] width 36 height 36
checkbox input "false"
type input "0"
click at [486, 450] on input "Adjust Fully" at bounding box center [489, 438] width 36 height 36
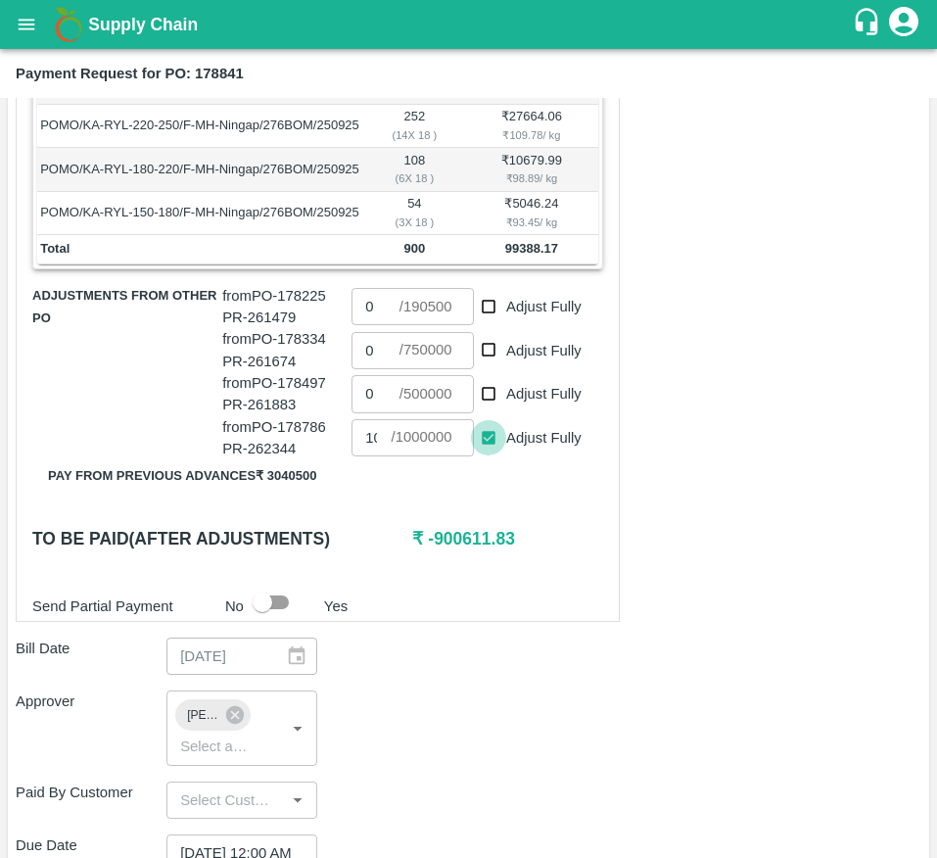
checkbox input "false"
type input "0"
click at [377, 325] on input "0" at bounding box center [375, 306] width 47 height 37
type input "99380"
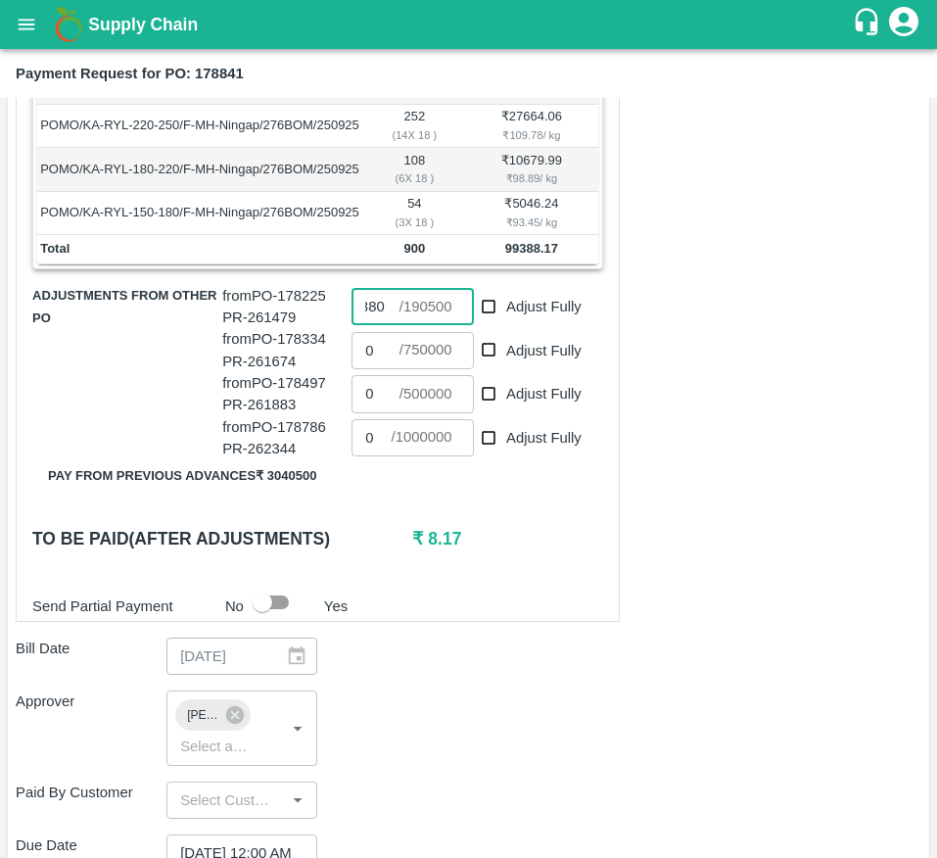
scroll to position [0, 0]
click at [571, 647] on div "Shipment - SHIP/BISM/367288 Lots (Labels) Weight (Kgs) Total Price (₹) POMO/KA-…" at bounding box center [469, 563] width 906 height 1168
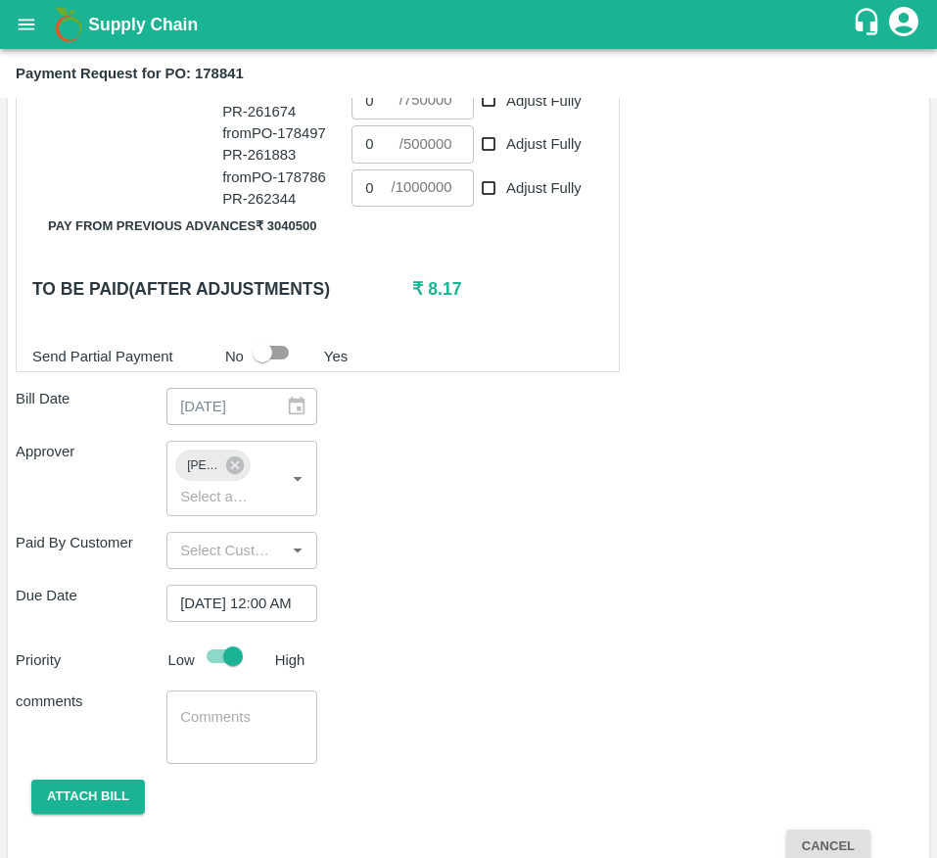
scroll to position [801, 0]
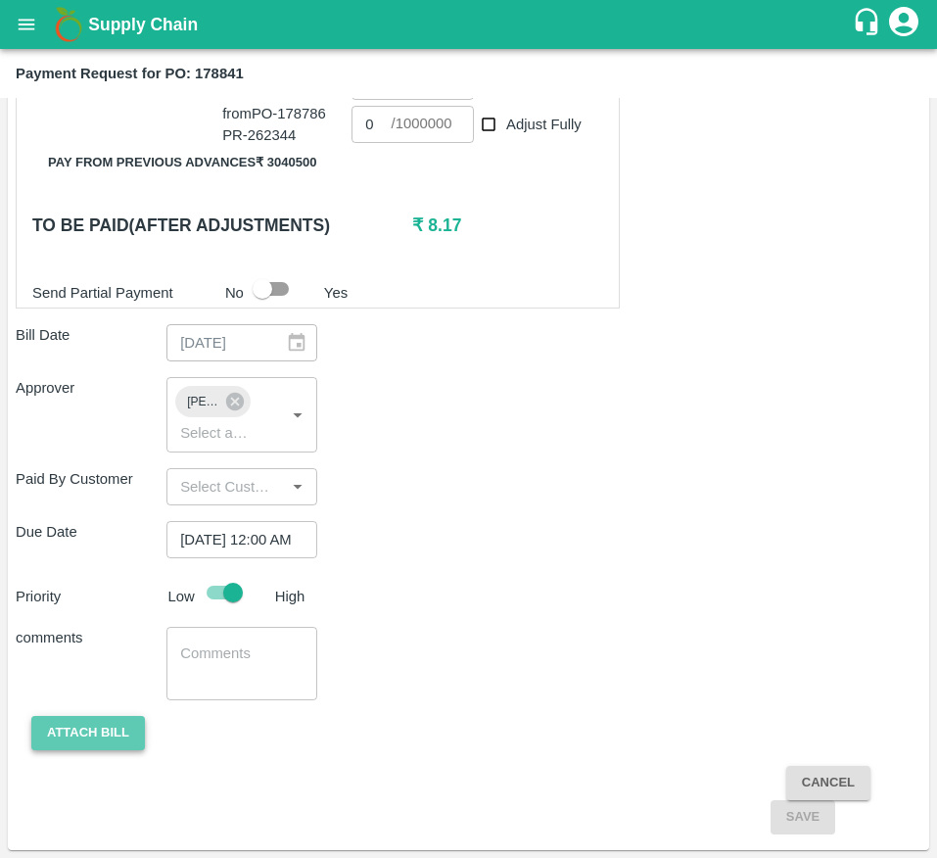
click at [103, 738] on button "Attach bill" at bounding box center [88, 733] width 114 height 34
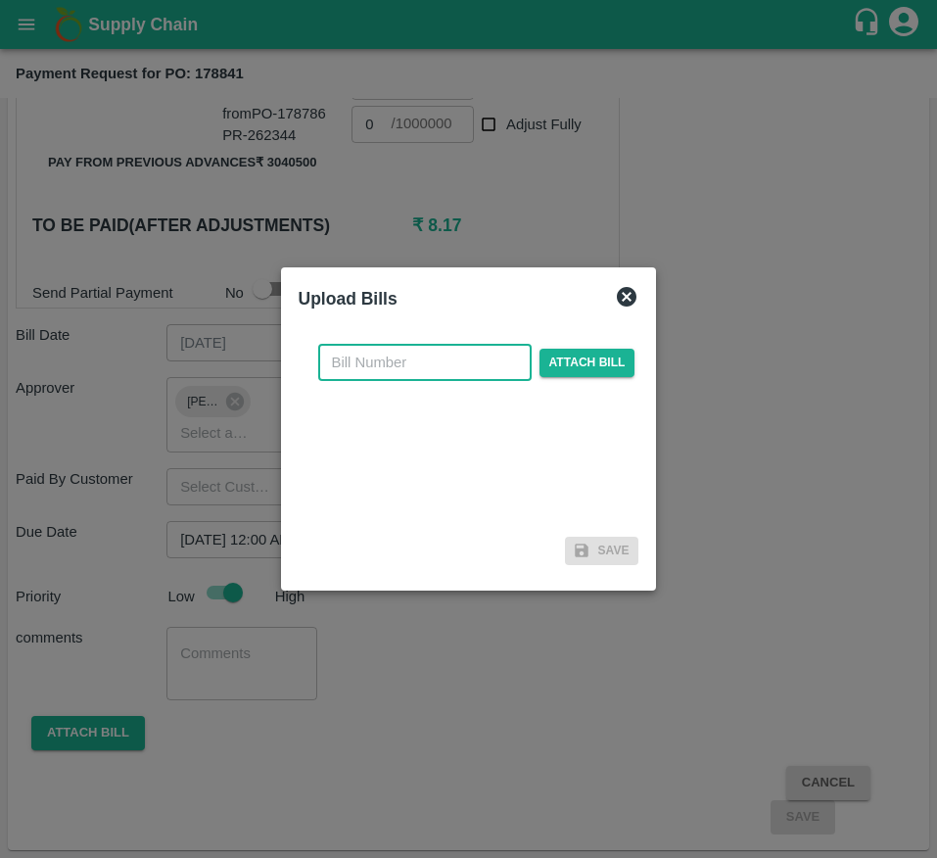
click at [436, 376] on input "text" at bounding box center [424, 362] width 213 height 37
type input "178841"
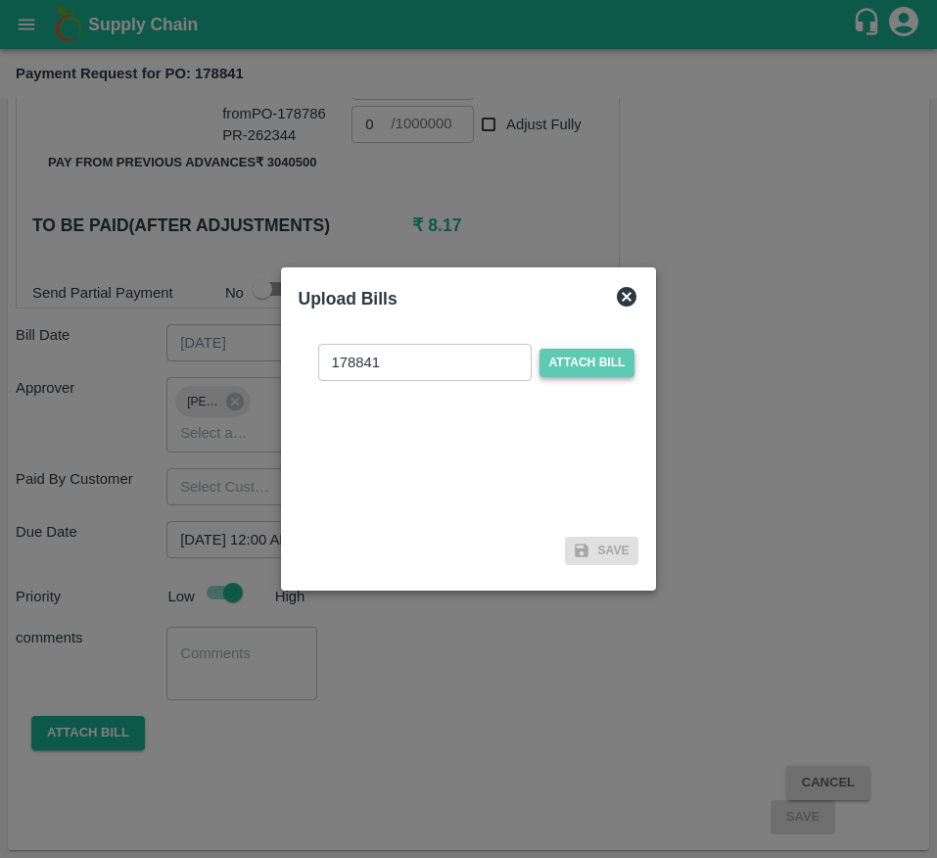
click at [590, 358] on span "Attach bill" at bounding box center [588, 363] width 96 height 28
click at [0, 0] on input "Attach bill" at bounding box center [0, 0] width 0 height 0
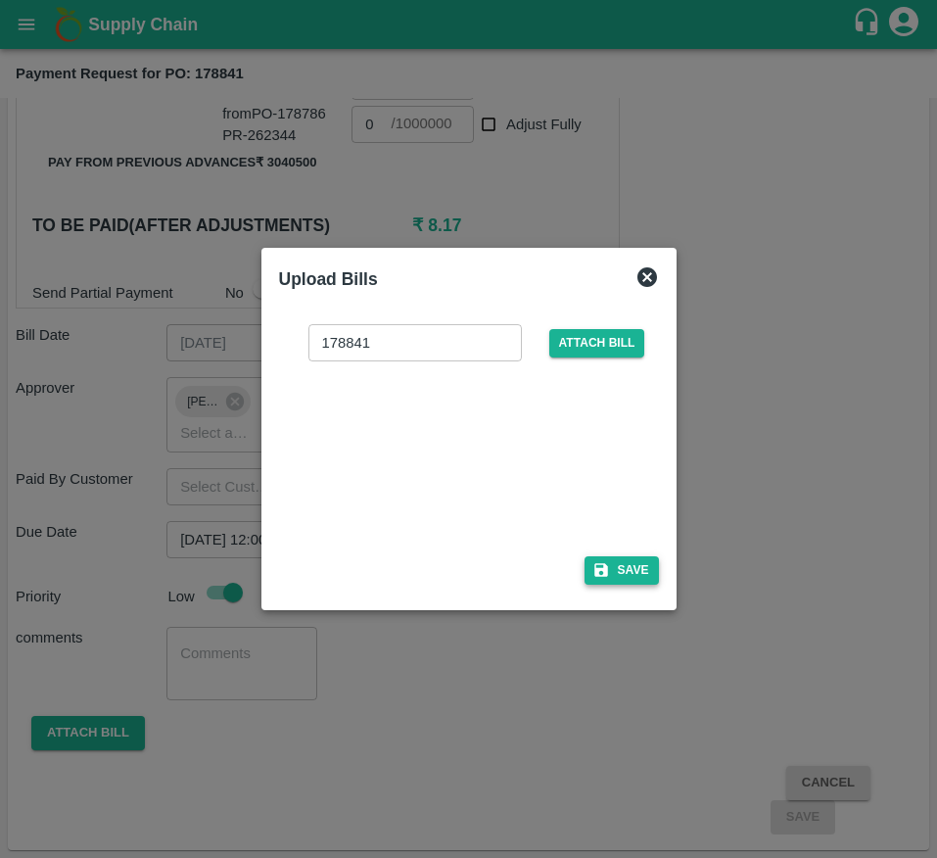
click at [618, 569] on button "Save" at bounding box center [622, 570] width 74 height 28
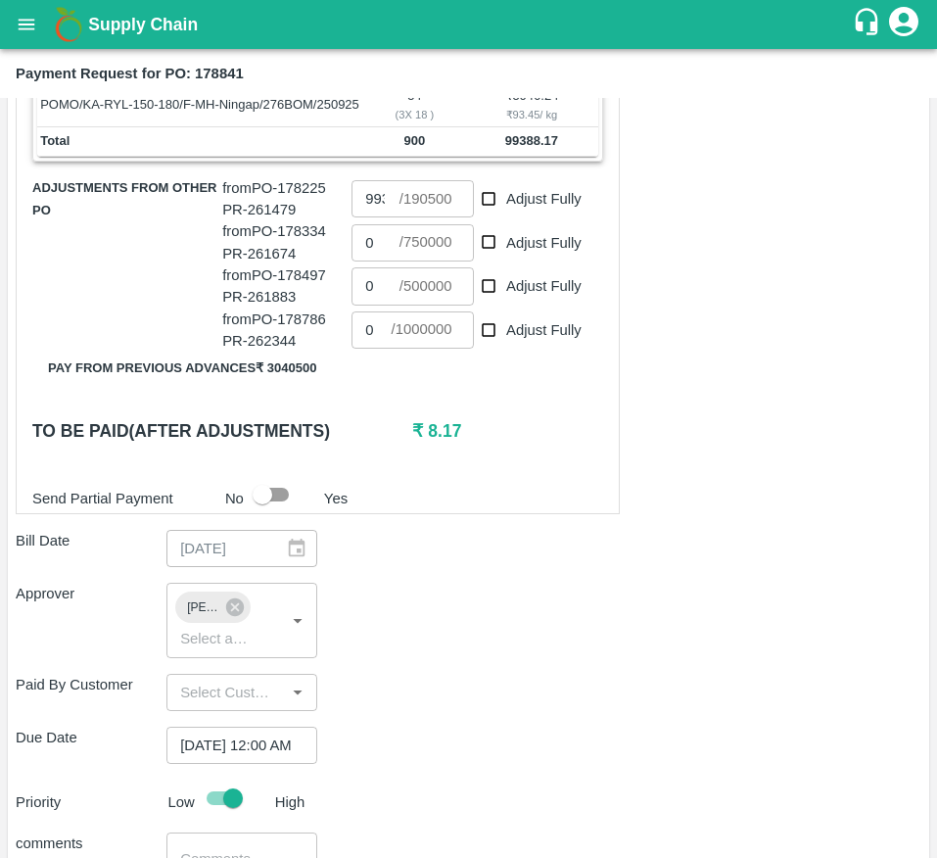
scroll to position [872, 0]
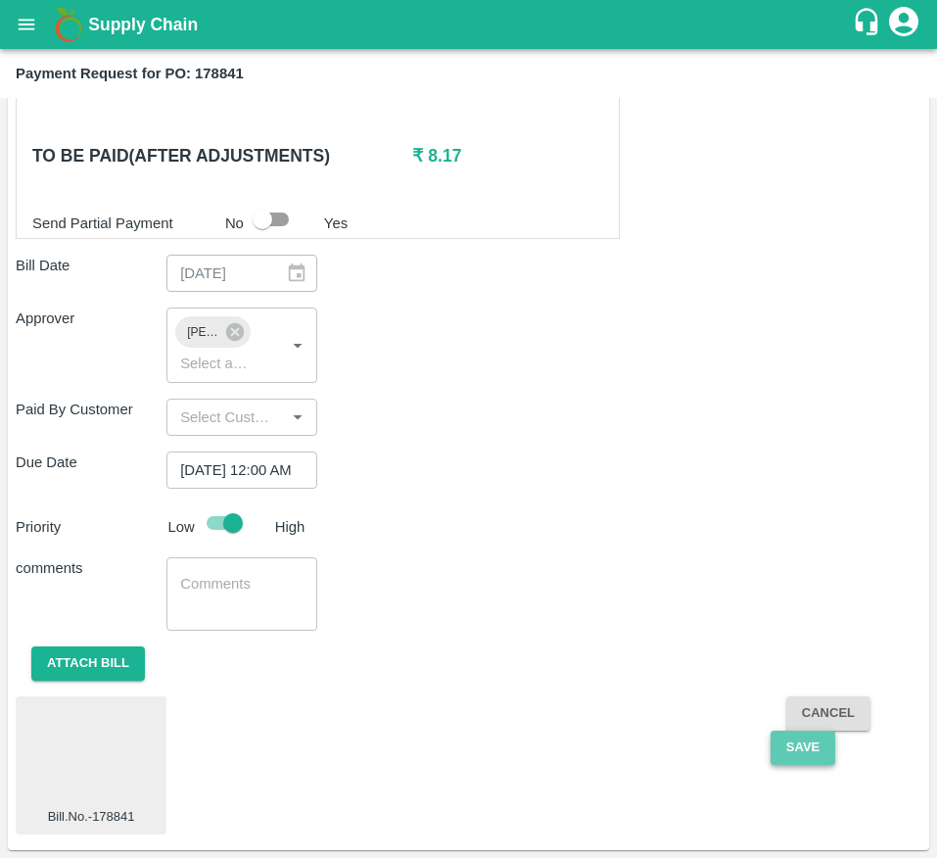
click at [803, 756] on button "Save" at bounding box center [803, 748] width 65 height 34
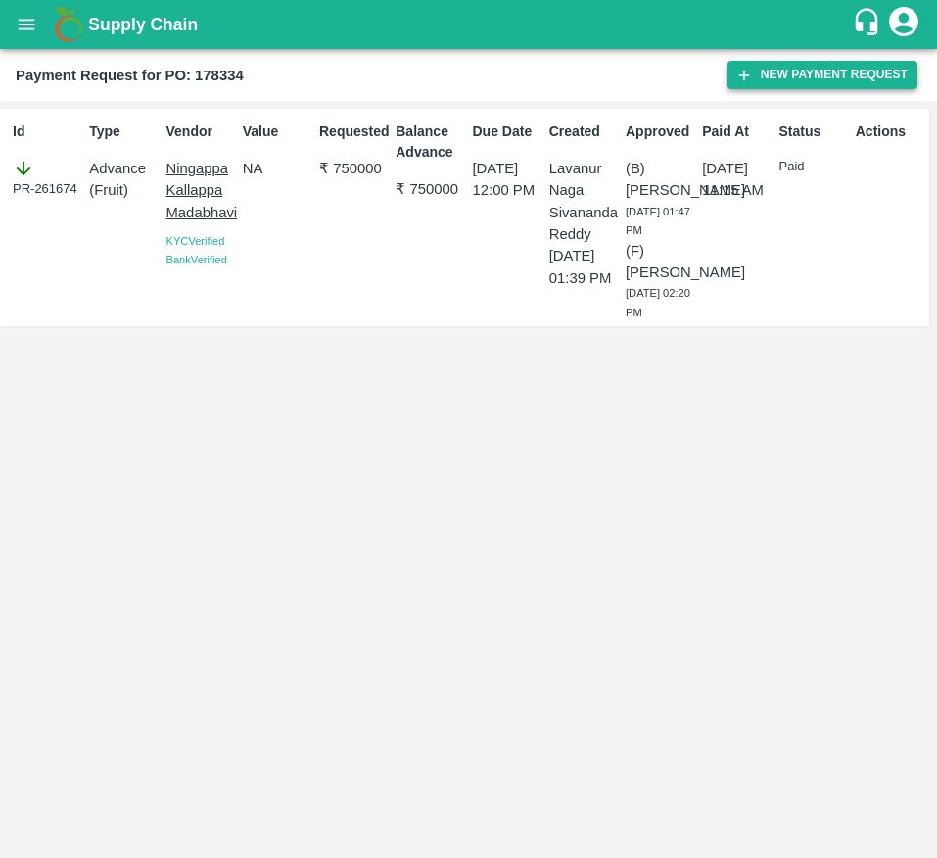
click at [851, 65] on button "New Payment Request" at bounding box center [823, 75] width 190 height 28
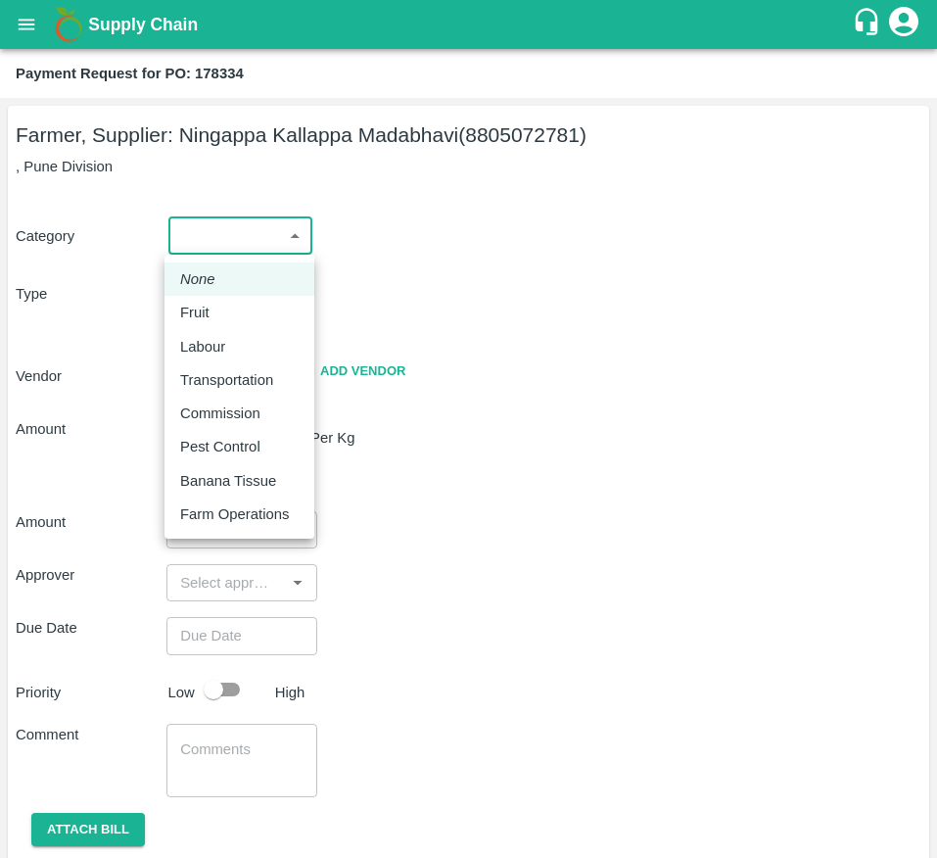
click at [233, 236] on body "Supply Chain Payment Request for PO: 178334 Farmer, Supplier: [GEOGRAPHIC_DATA]…" at bounding box center [468, 429] width 937 height 858
click at [250, 318] on div "Fruit" at bounding box center [239, 313] width 118 height 22
type input "1"
type input "[PERSON_NAME] - 8805072781(Farmer, Supplier)"
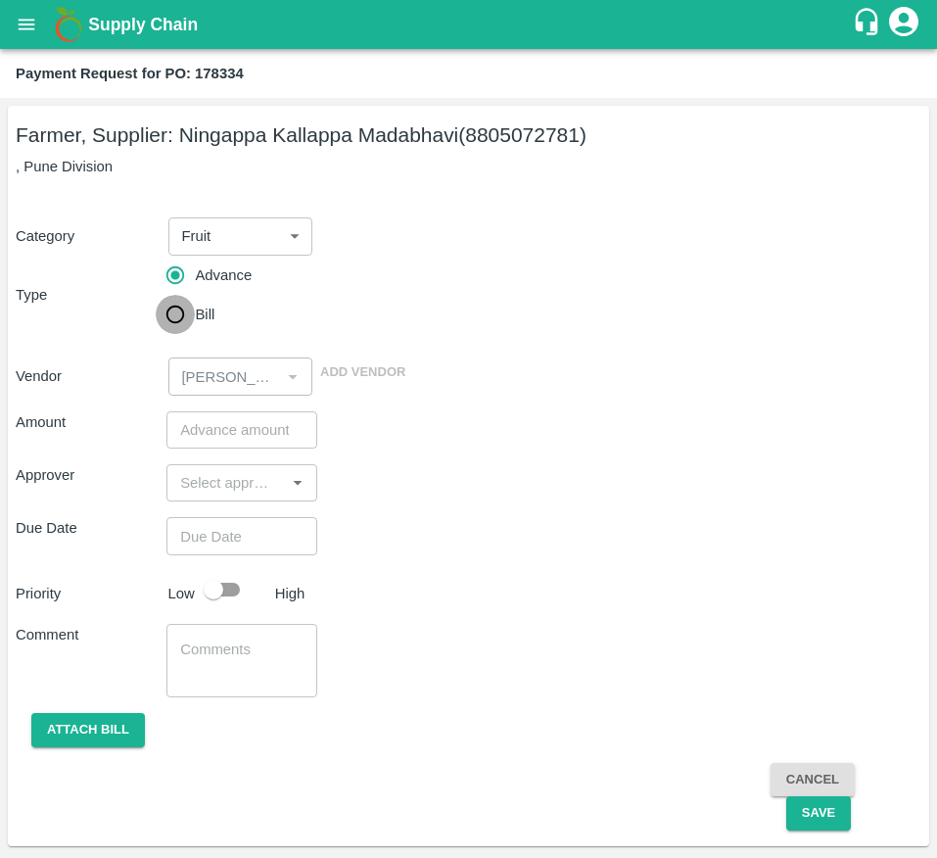
click at [179, 313] on input "Bill" at bounding box center [175, 314] width 39 height 39
radio input "true"
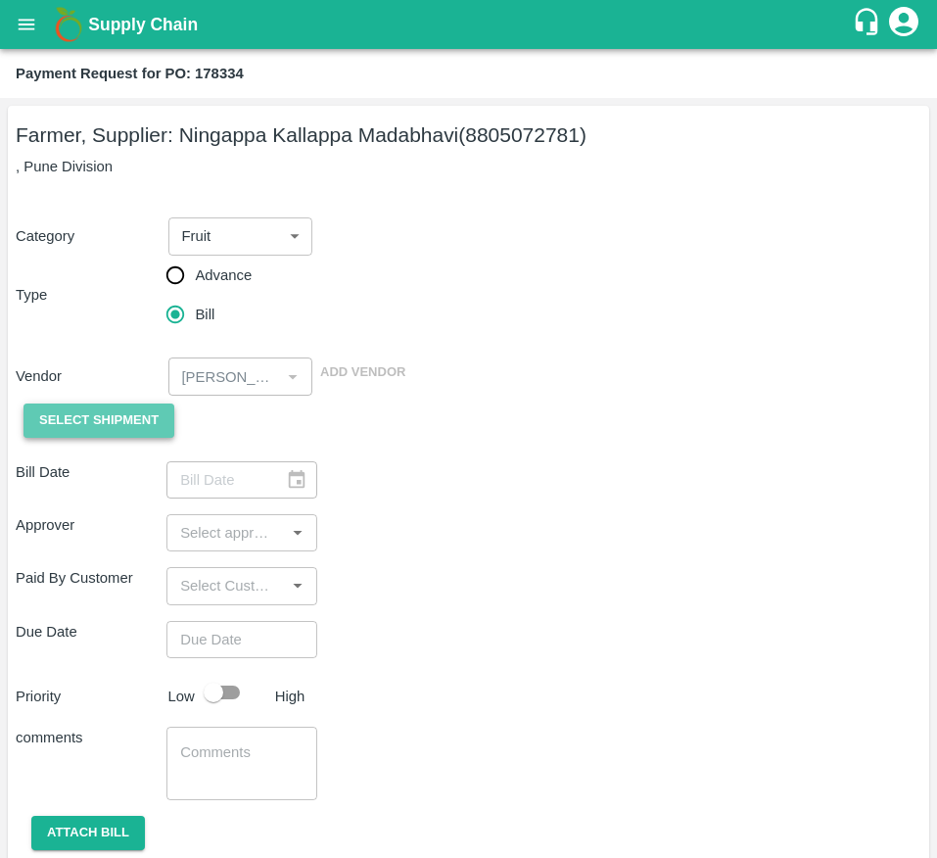
click at [133, 428] on span "Select Shipment" at bounding box center [98, 420] width 119 height 23
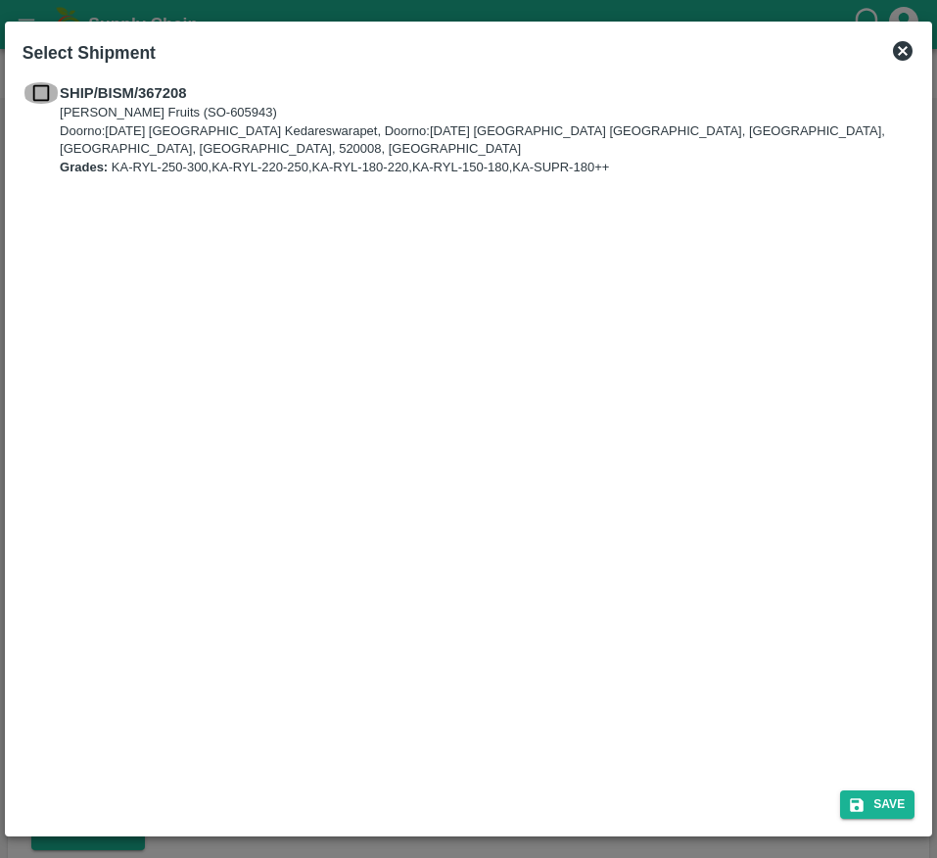
click at [31, 83] on input "checkbox" at bounding box center [41, 93] width 37 height 22
checkbox input "true"
click at [869, 813] on button "Save" at bounding box center [877, 804] width 74 height 28
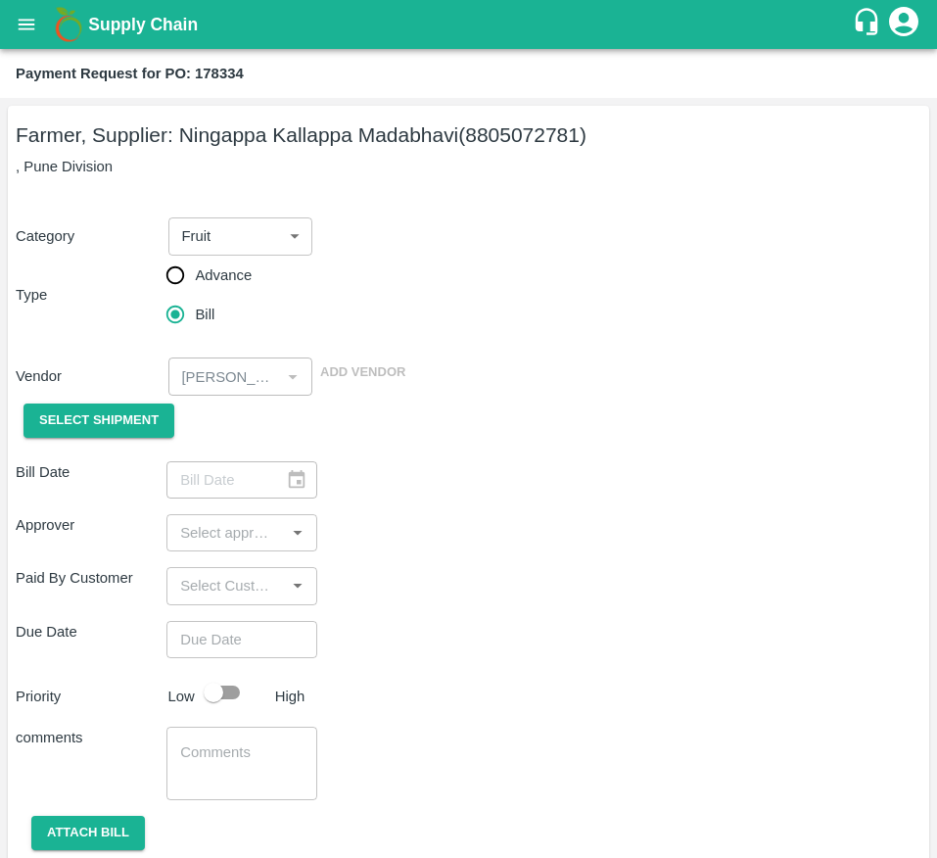
type input "[DATE]"
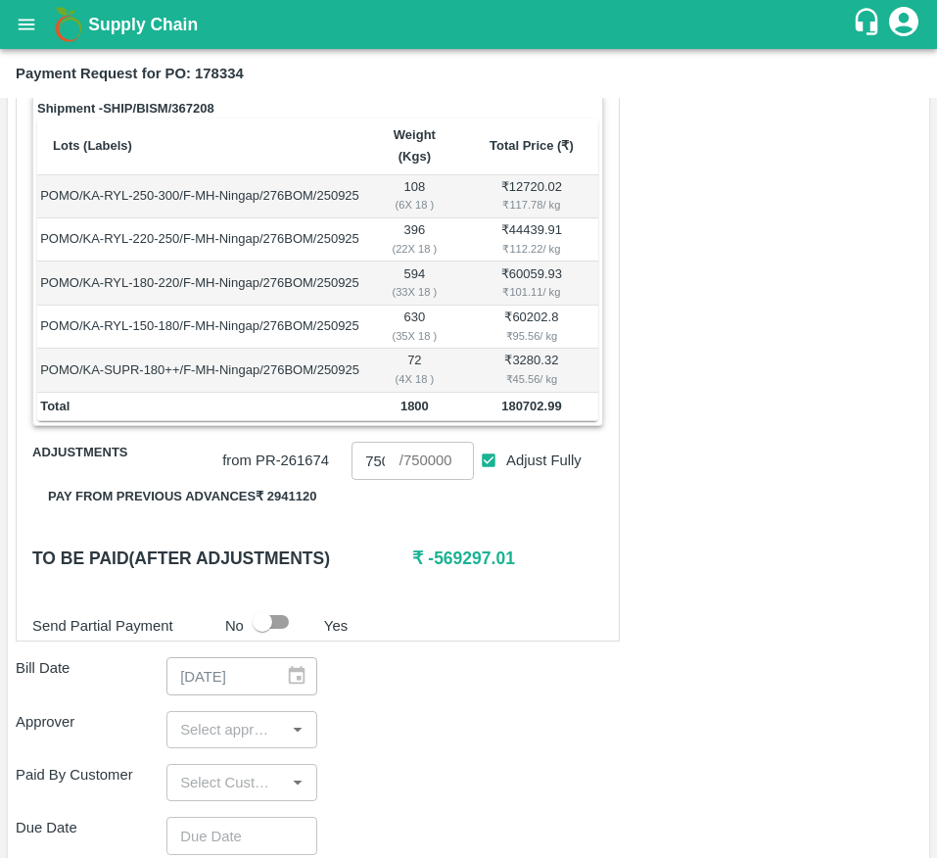
scroll to position [367, 0]
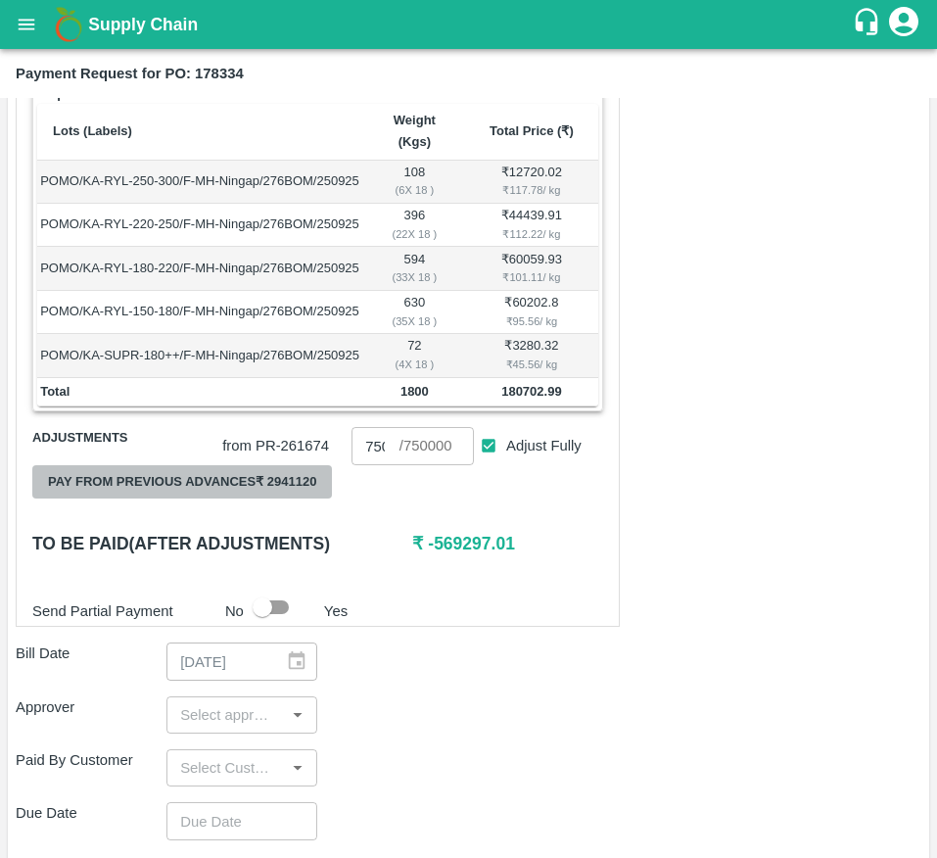
click at [266, 499] on button "Pay from previous advances ₹ 2941120" at bounding box center [182, 482] width 300 height 34
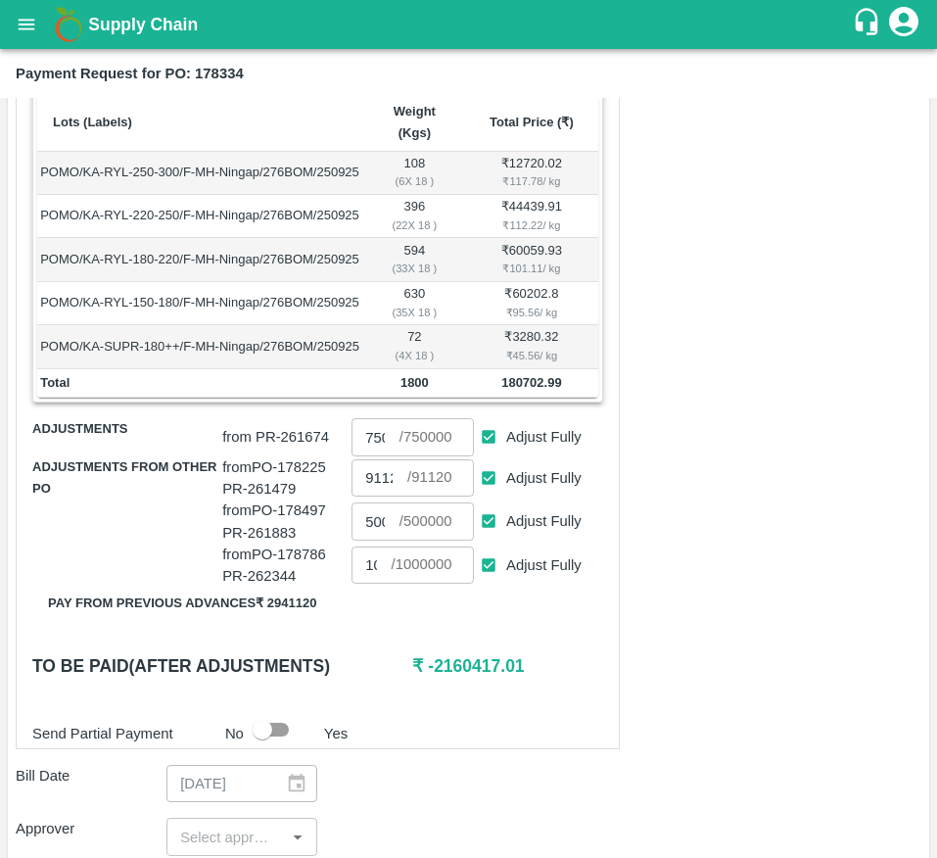
scroll to position [378, 0]
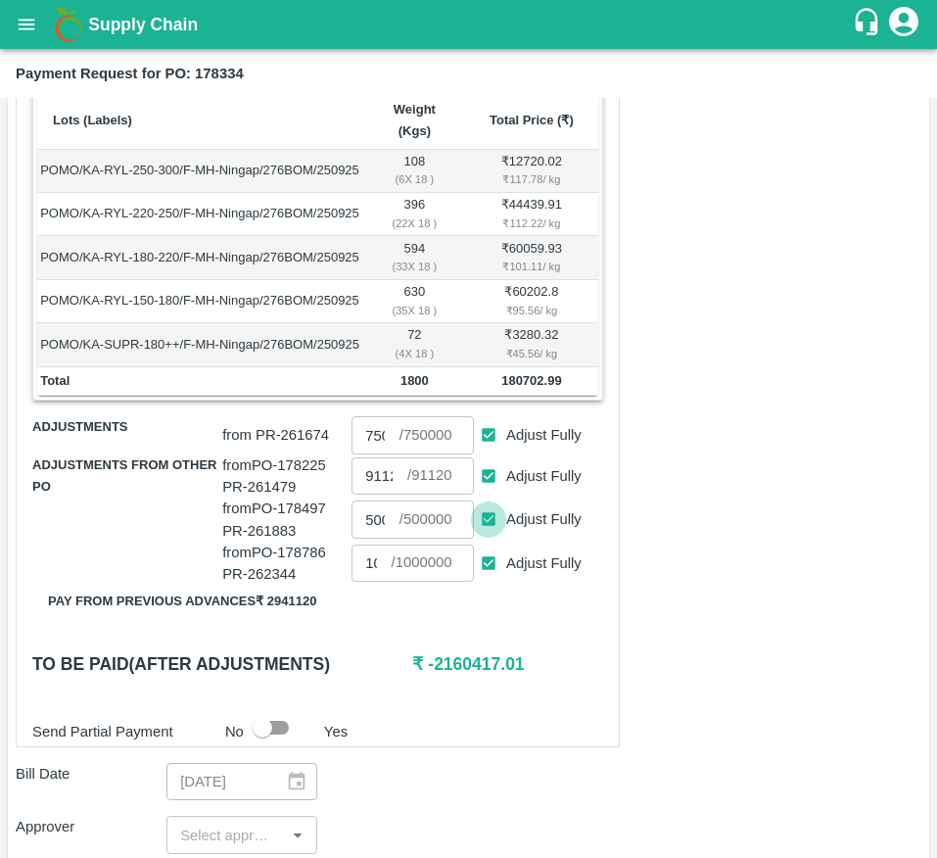
click at [487, 536] on input "Adjust Fully" at bounding box center [489, 519] width 36 height 36
checkbox input "false"
type input "0"
click at [487, 582] on input "Adjust Fully" at bounding box center [489, 563] width 36 height 36
checkbox input "false"
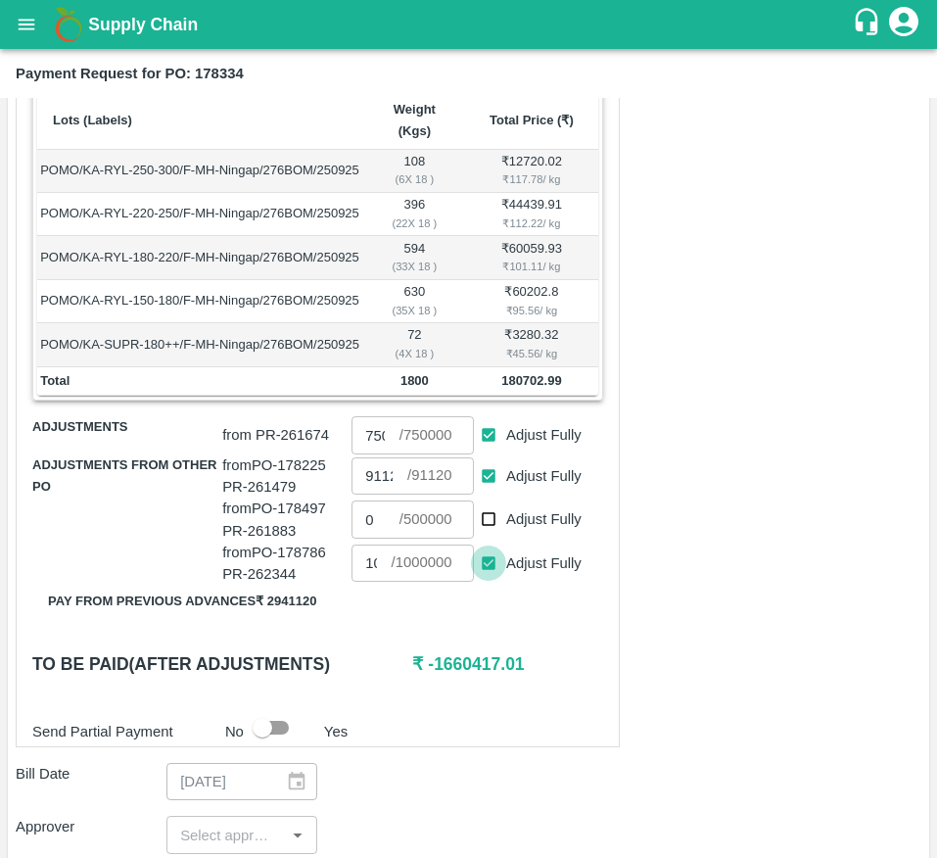
type input "0"
click at [488, 453] on input "Adjust Fully" at bounding box center [489, 435] width 36 height 36
checkbox input "false"
type input "0"
click at [491, 494] on input "Adjust Fully" at bounding box center [489, 476] width 36 height 36
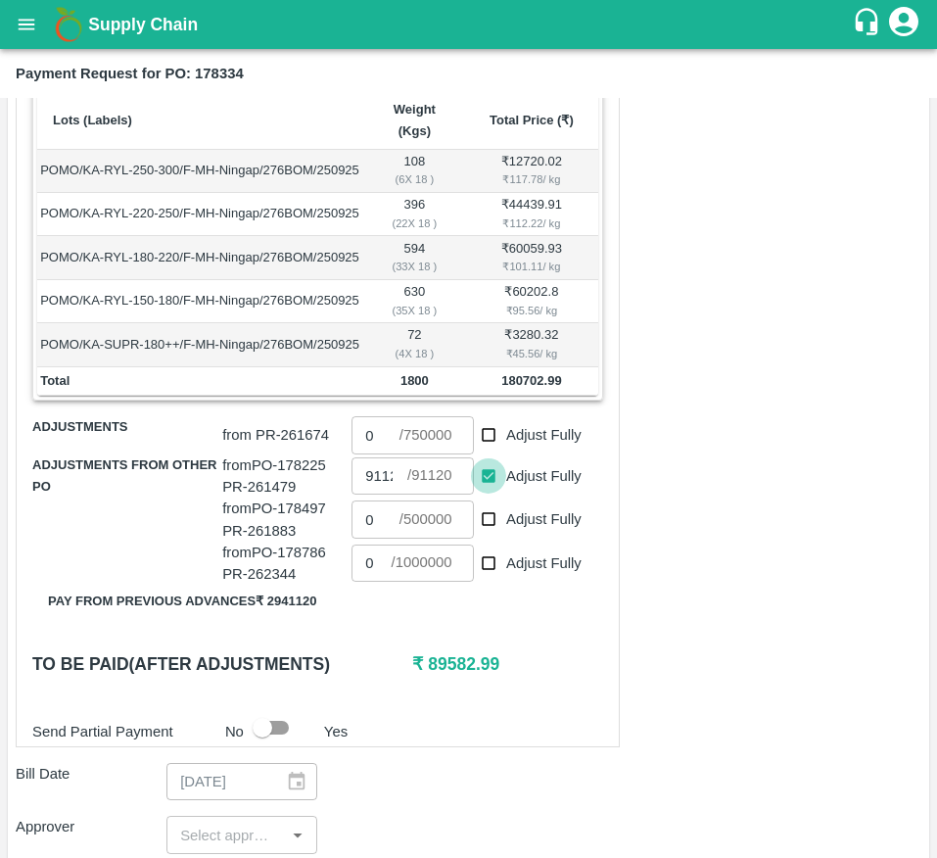
checkbox input "false"
type input "0"
click at [491, 494] on input "Adjust Fully" at bounding box center [489, 476] width 36 height 36
checkbox input "true"
type input "91120"
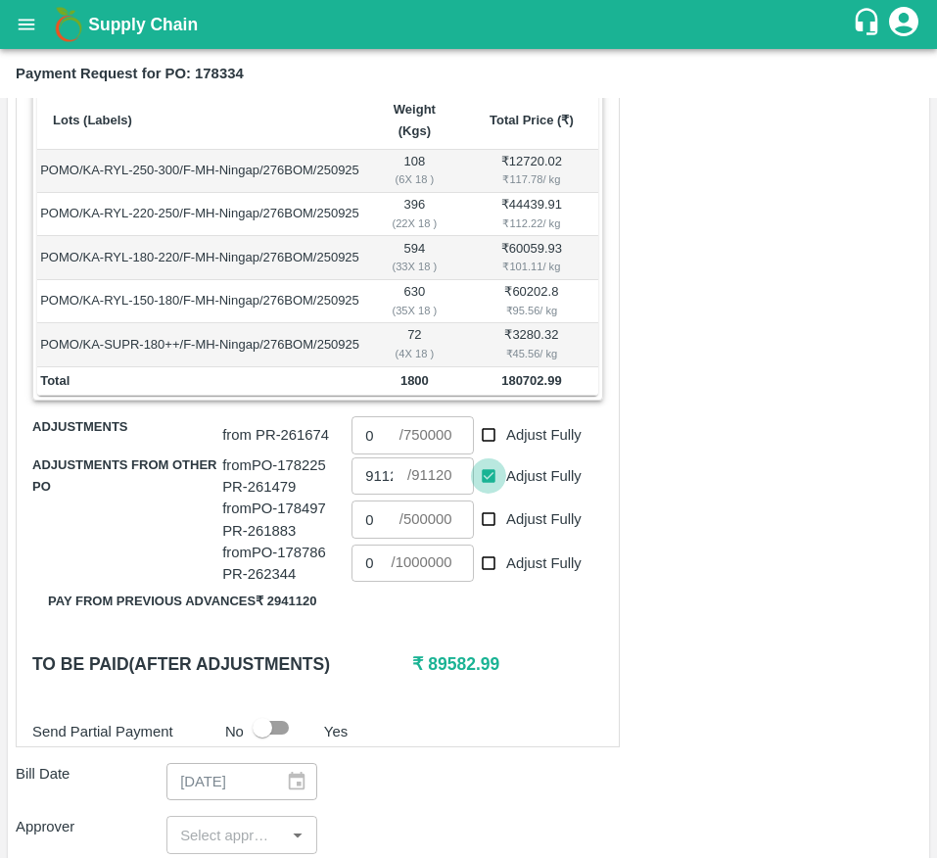
click at [491, 494] on input "Adjust Fully" at bounding box center [489, 476] width 36 height 36
checkbox input "false"
type input "0"
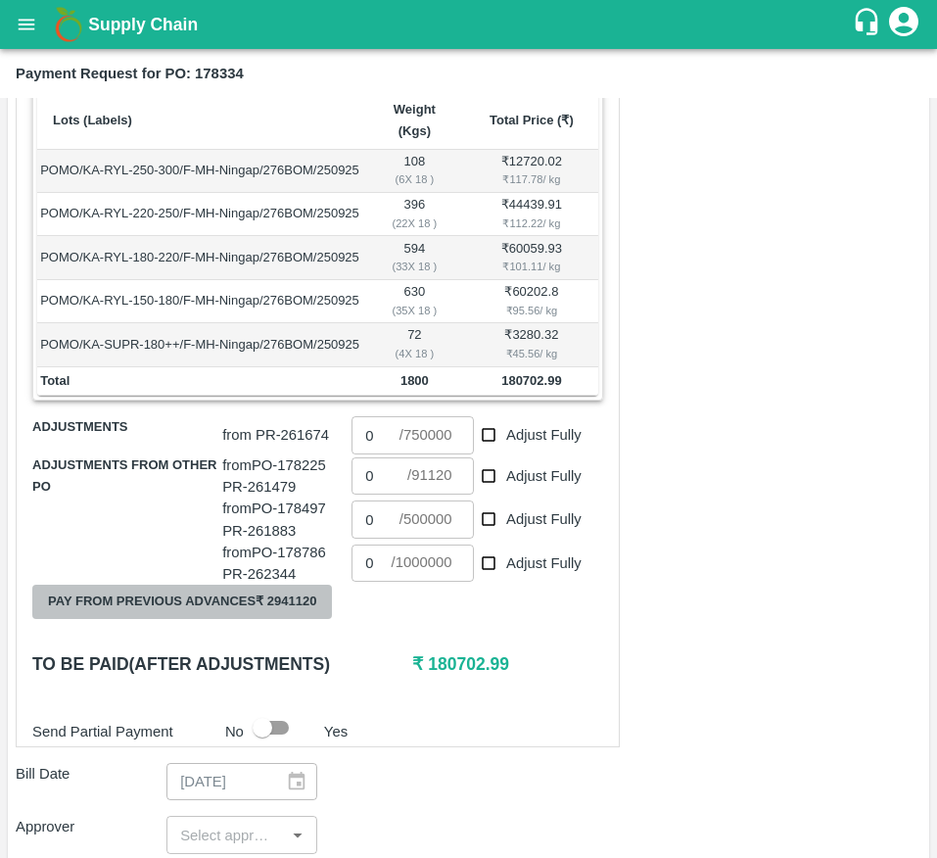
click at [279, 619] on button "Pay from previous advances ₹ 2941120" at bounding box center [182, 602] width 300 height 34
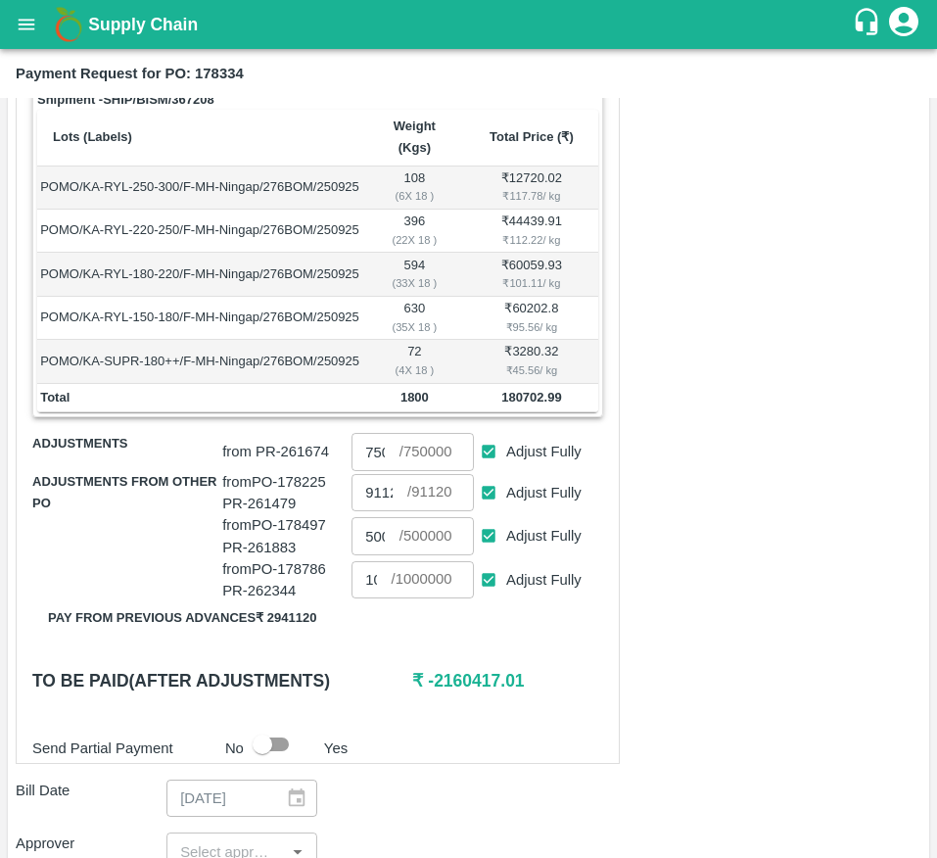
scroll to position [405, 0]
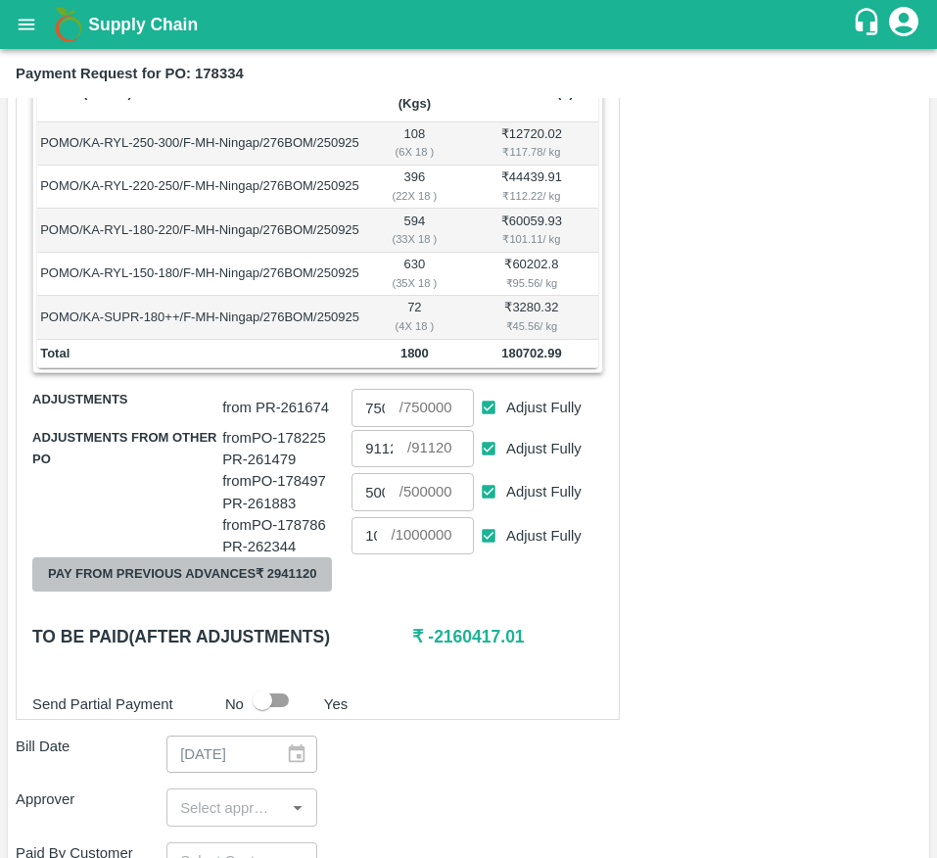
click at [245, 592] on button "Pay from previous advances ₹ 2941120" at bounding box center [182, 574] width 300 height 34
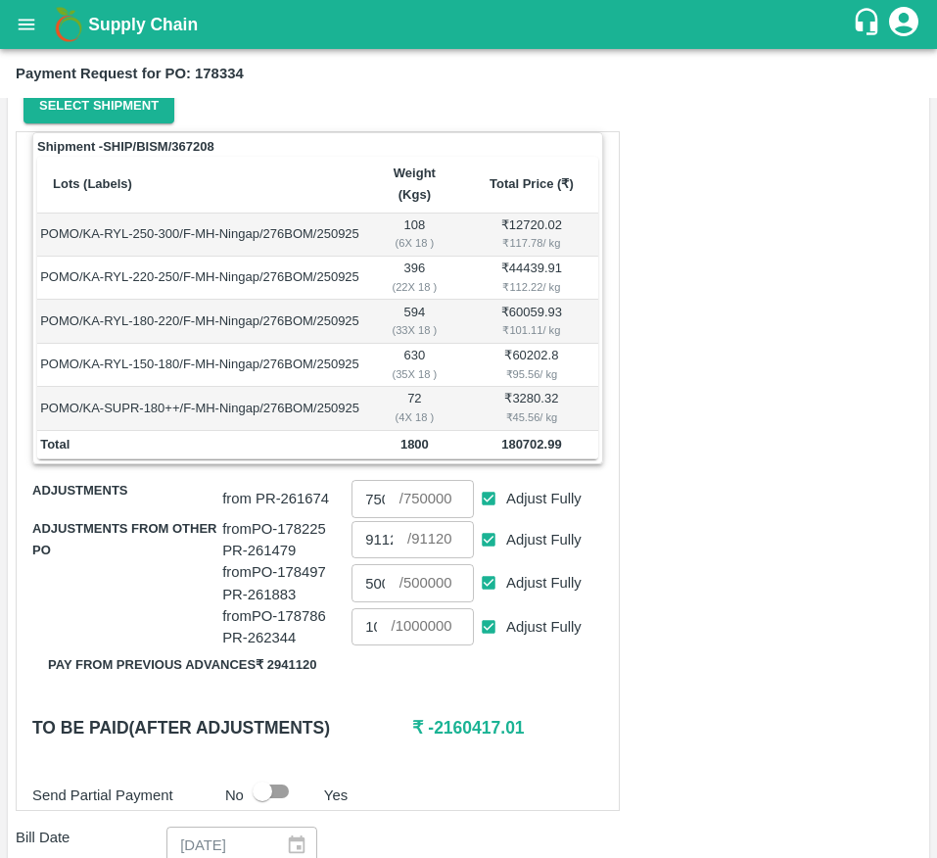
scroll to position [317, 0]
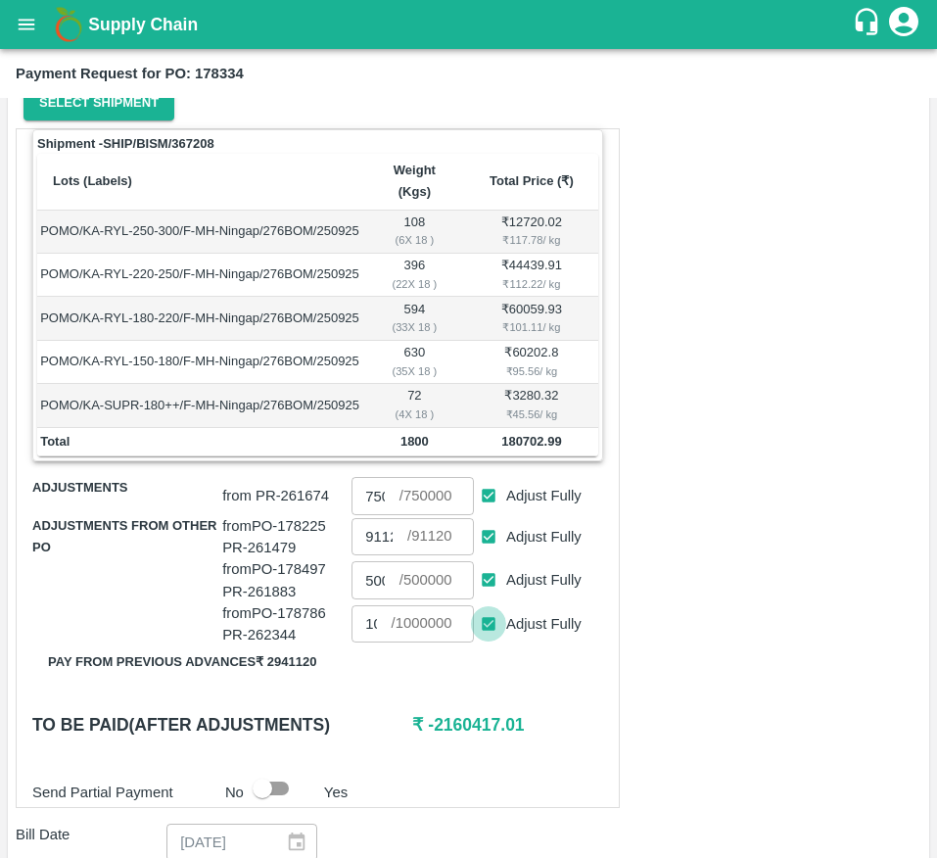
click at [479, 642] on input "Adjust Fully" at bounding box center [489, 624] width 36 height 36
checkbox input "false"
type input "0"
click at [491, 598] on input "Adjust Fully" at bounding box center [489, 580] width 36 height 36
checkbox input "false"
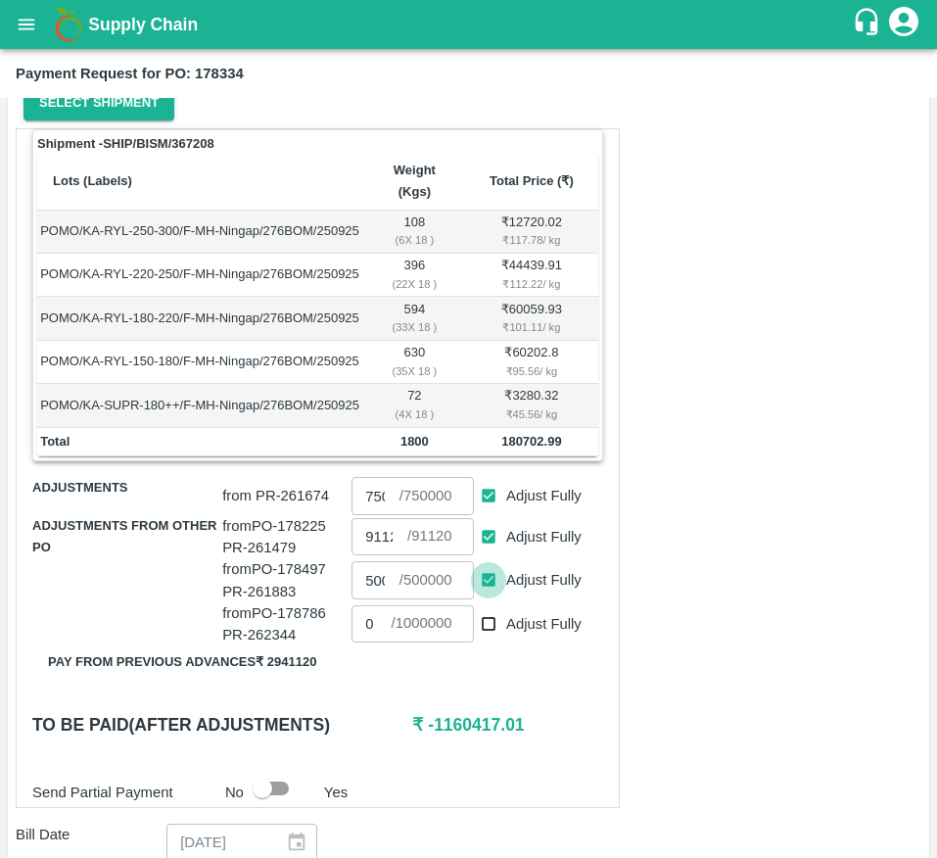
type input "0"
click at [482, 555] on input "Adjust Fully" at bounding box center [489, 537] width 36 height 36
checkbox input "false"
type input "0"
click at [490, 514] on input "Adjust Fully" at bounding box center [489, 496] width 36 height 36
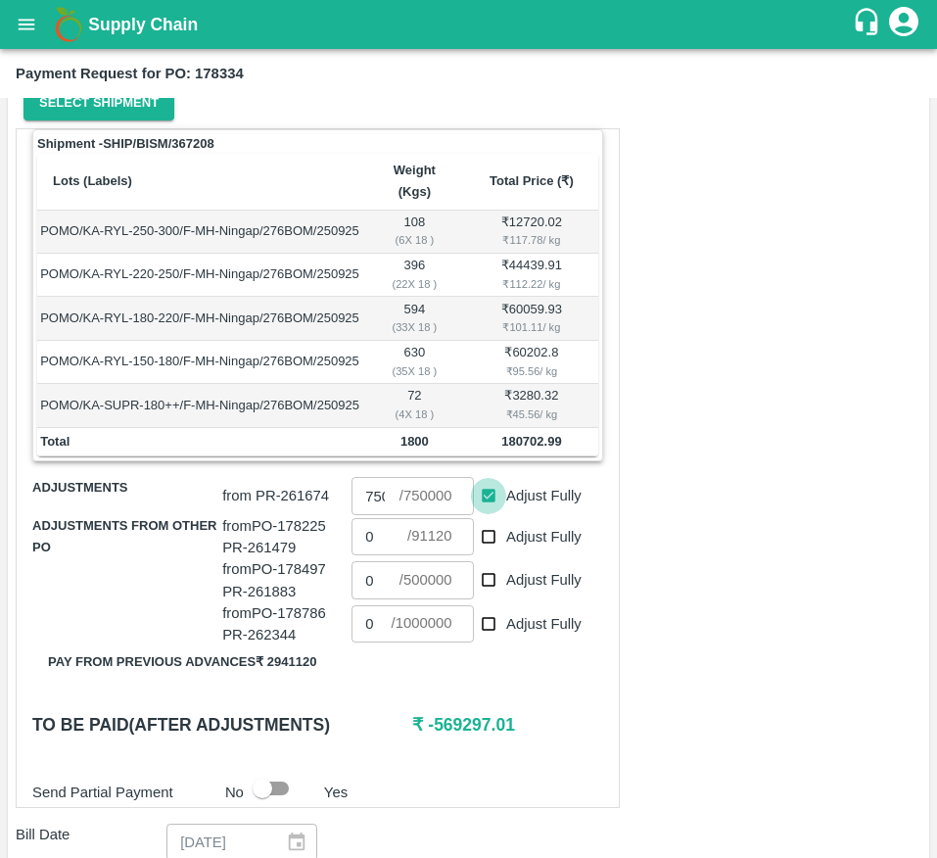
checkbox input "false"
type input "0"
click at [497, 555] on input "Adjust Fully" at bounding box center [489, 537] width 36 height 36
checkbox input "true"
type input "91120"
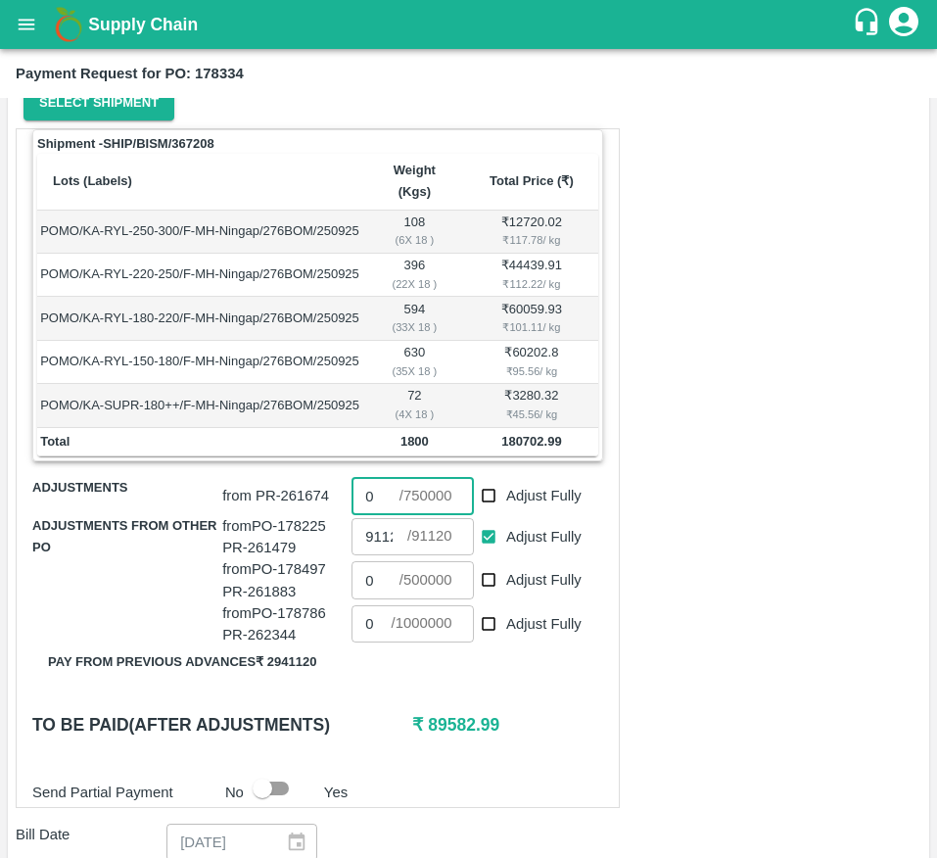
click at [367, 514] on input "0" at bounding box center [375, 495] width 47 height 37
type input "89580"
click at [538, 710] on div "Shipment - SHIP/BISM/367208 Lots (Labels) Weight (Kgs) Total Price (₹) POMO/KA-…" at bounding box center [318, 468] width 604 height 681
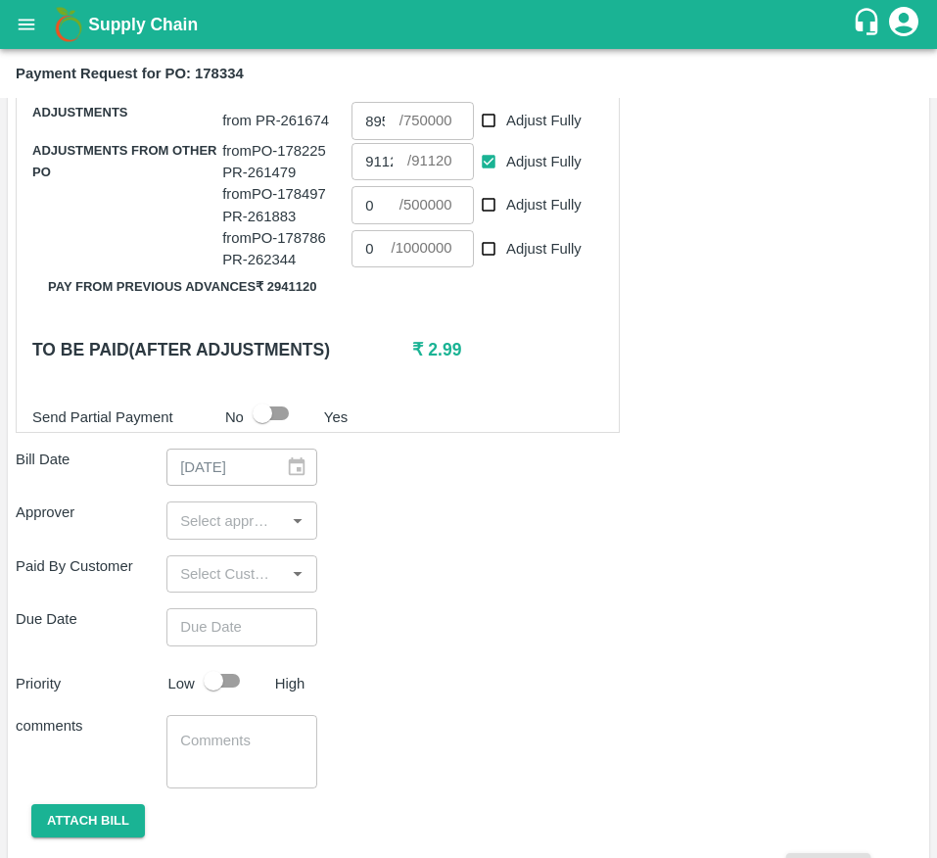
scroll to position [693, 0]
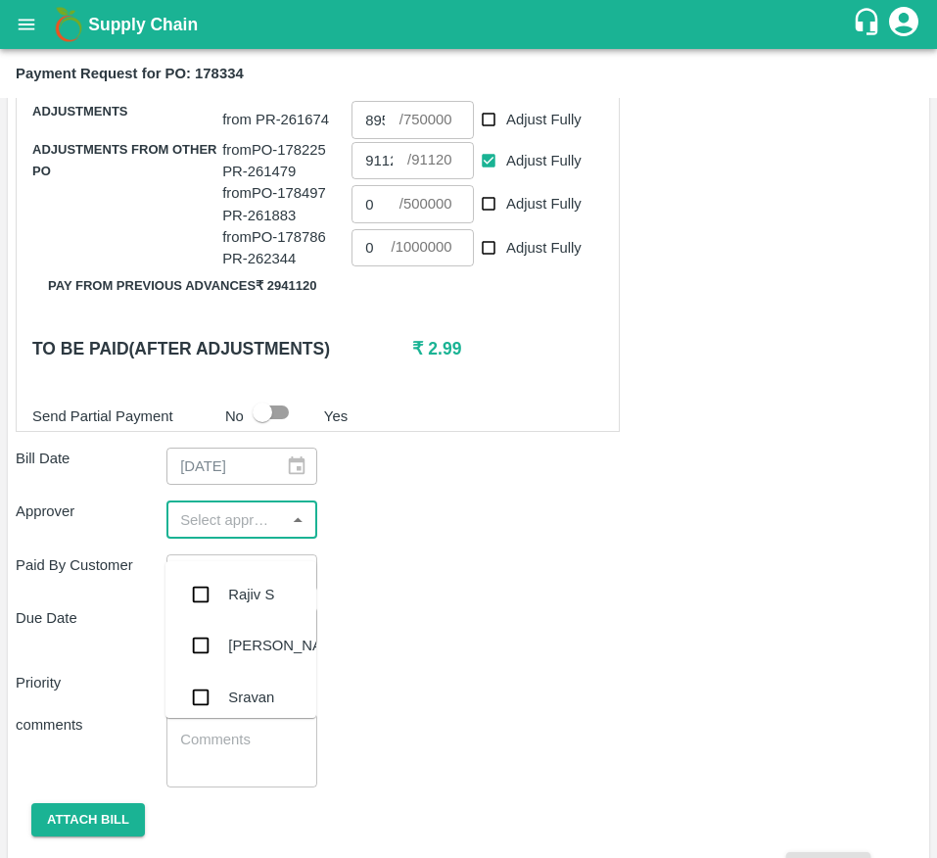
click at [216, 532] on input "input" at bounding box center [225, 518] width 107 height 25
type input "muk"
click at [216, 597] on input "checkbox" at bounding box center [200, 594] width 39 height 39
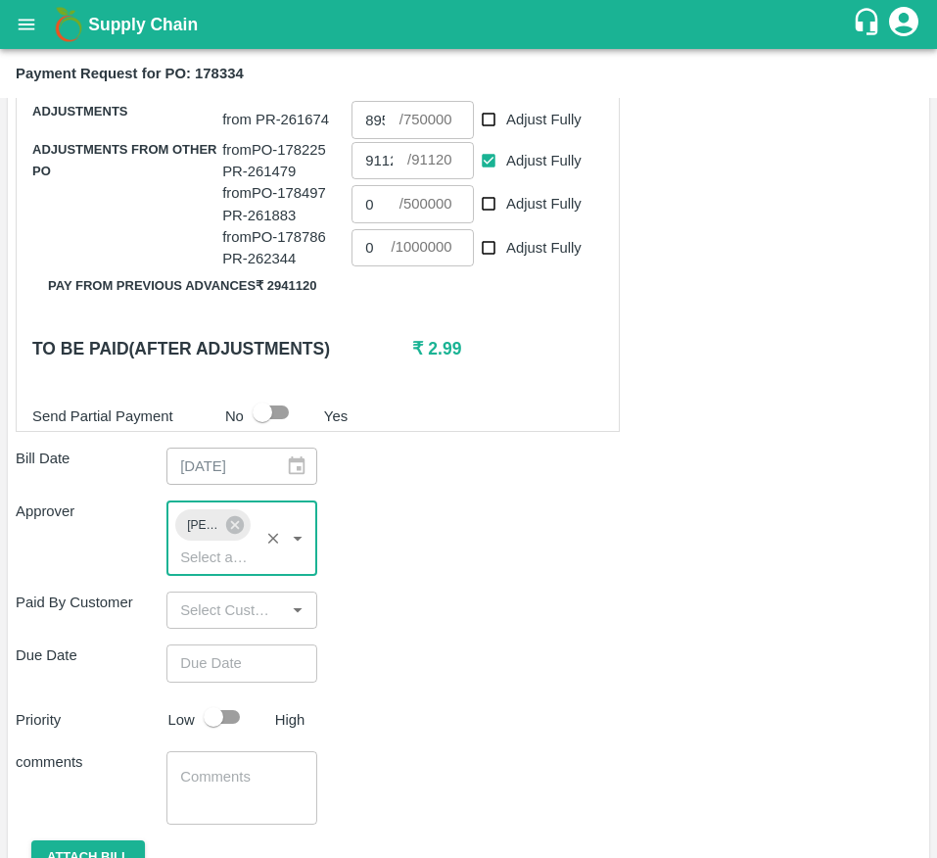
type input "DD/MM/YYYY hh:mm aa"
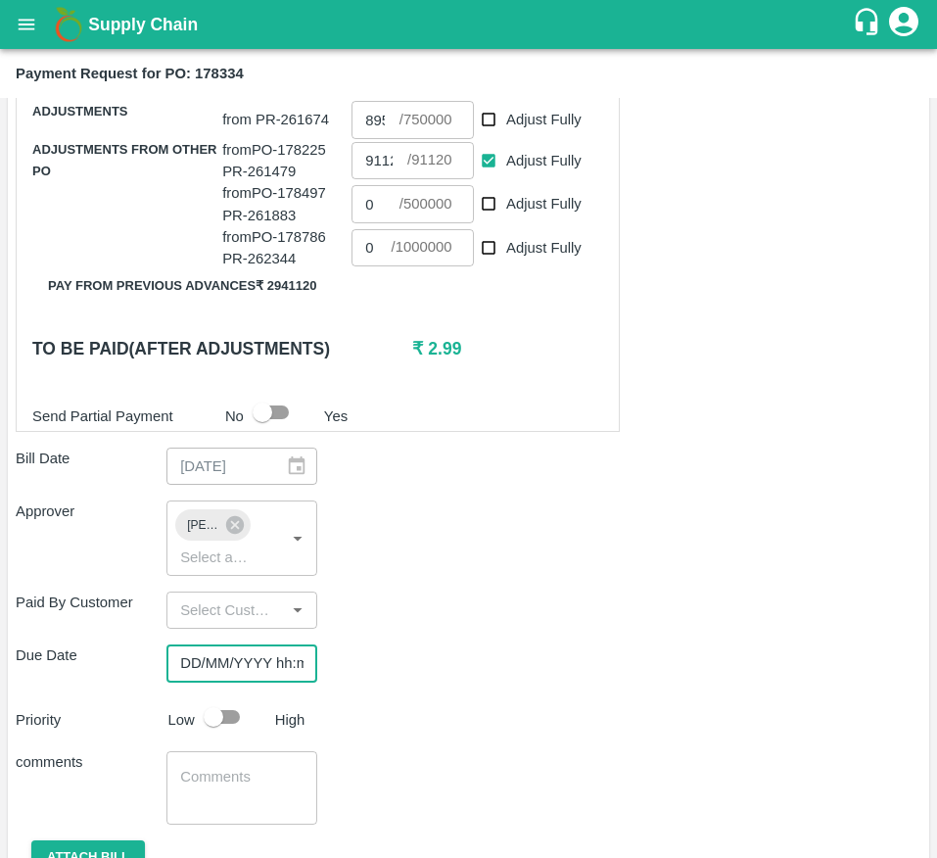
click at [215, 682] on input "DD/MM/YYYY hh:mm aa" at bounding box center [234, 662] width 137 height 37
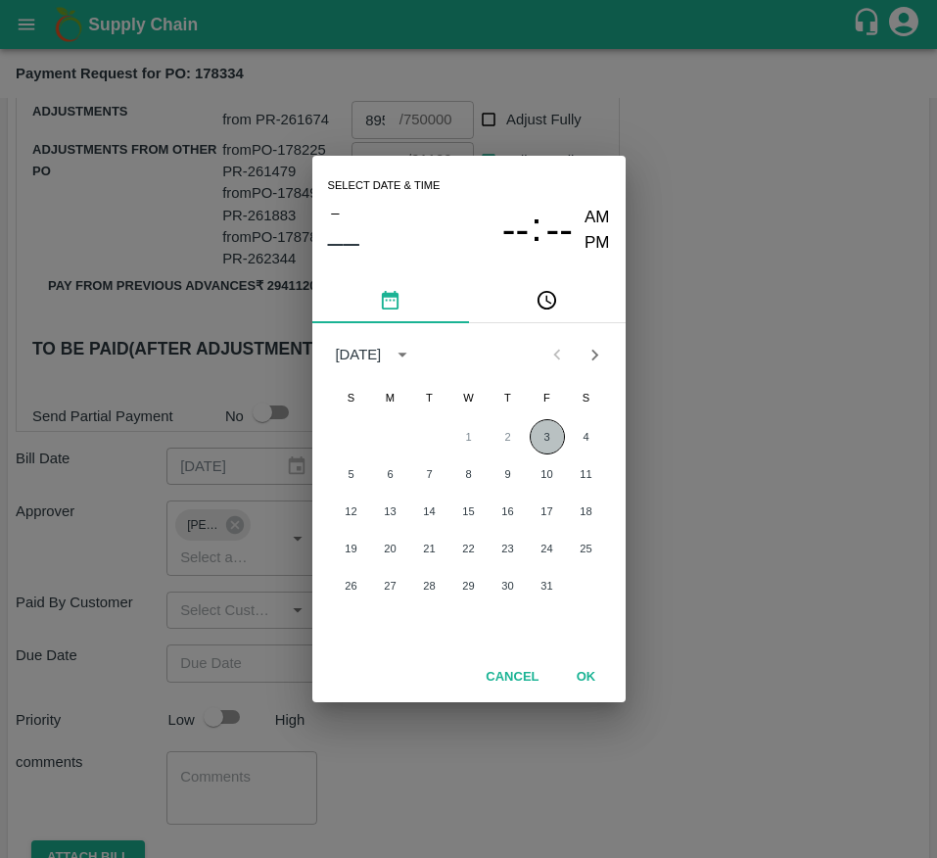
click at [549, 432] on button "3" at bounding box center [547, 436] width 35 height 35
type input "[DATE] 12:00 AM"
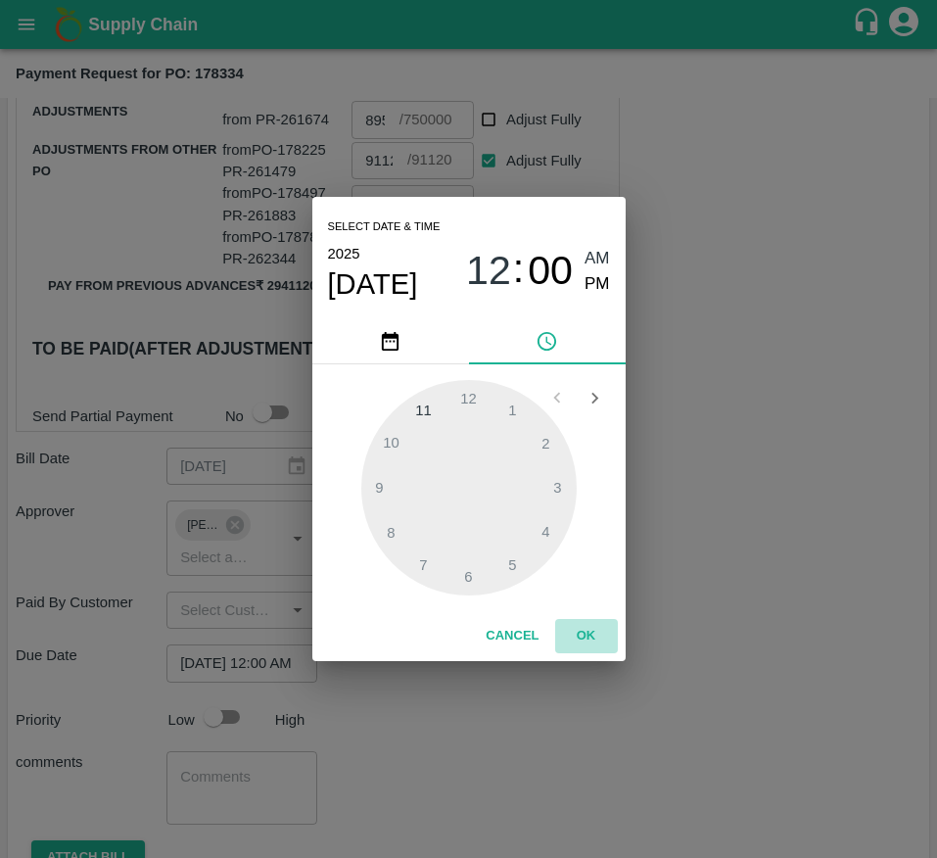
click at [592, 649] on button "OK" at bounding box center [586, 636] width 63 height 34
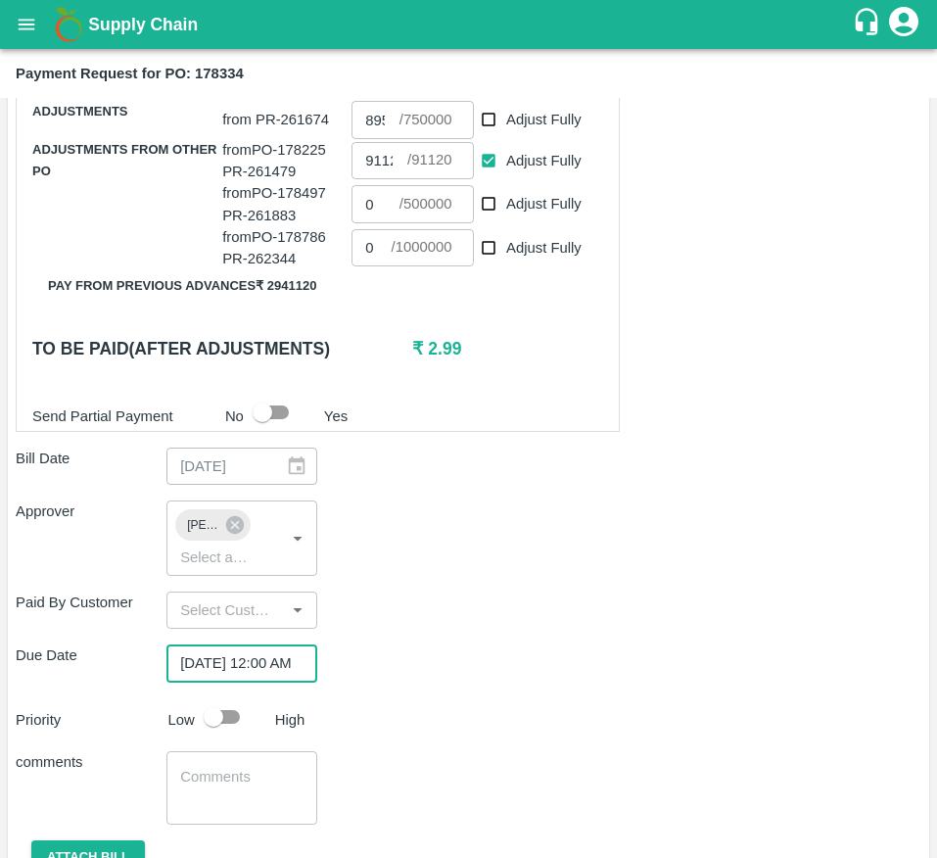
scroll to position [0, 0]
click at [224, 734] on input "checkbox" at bounding box center [214, 716] width 112 height 37
checkbox input "true"
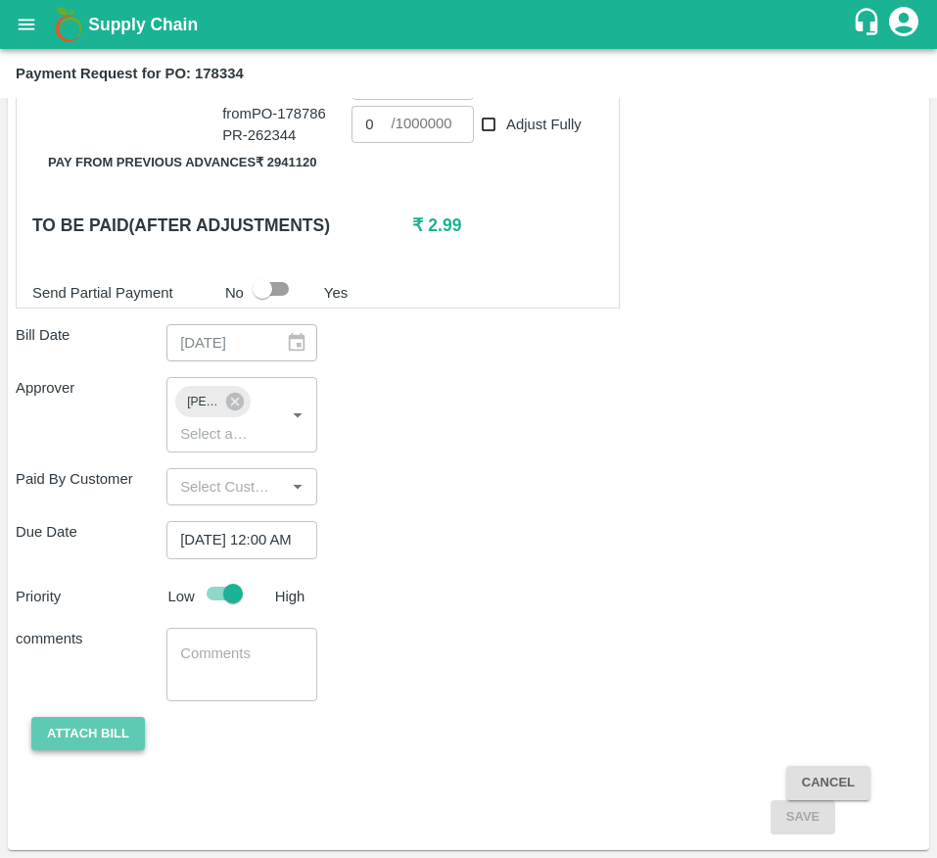
click at [79, 731] on button "Attach bill" at bounding box center [88, 734] width 114 height 34
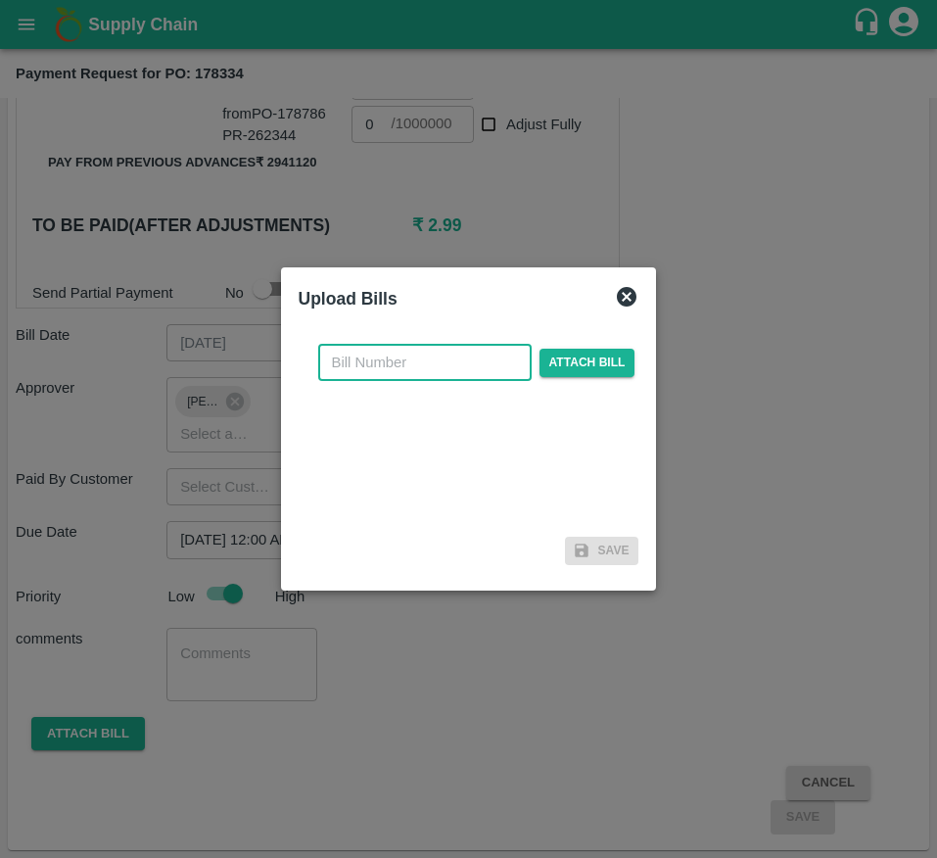
click at [396, 368] on input "text" at bounding box center [424, 362] width 213 height 37
type input "17"
type input "750000"
checkbox input "true"
type input "500000"
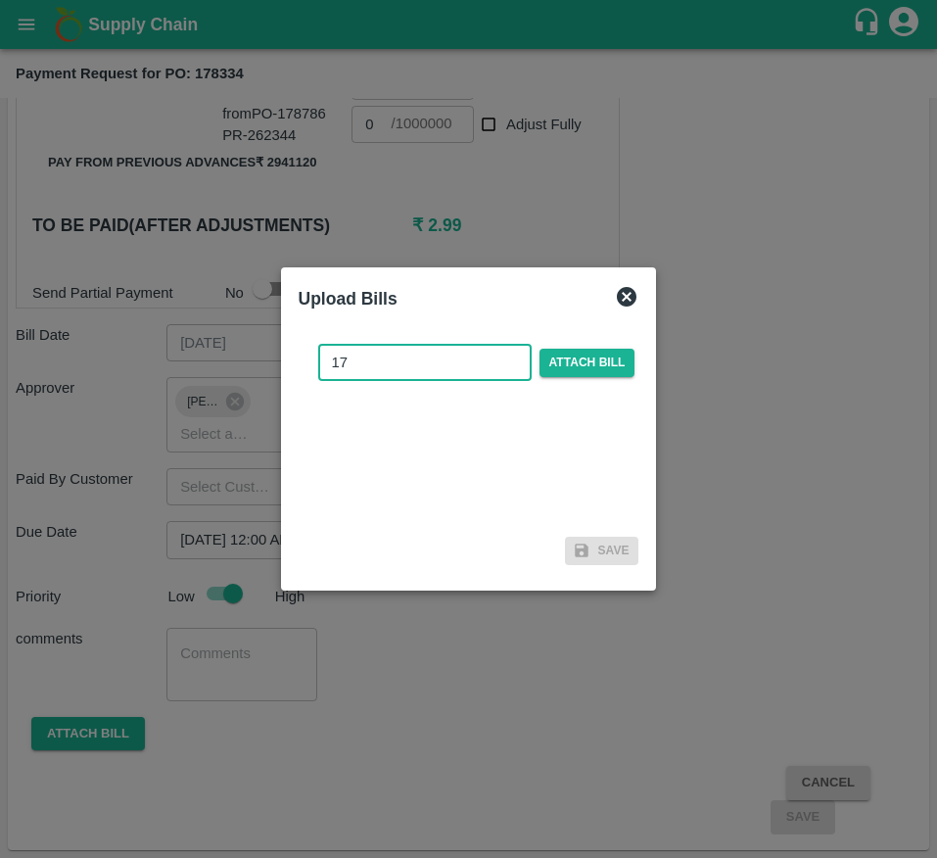
checkbox input "true"
type input "1000000"
checkbox input "true"
checkbox input "false"
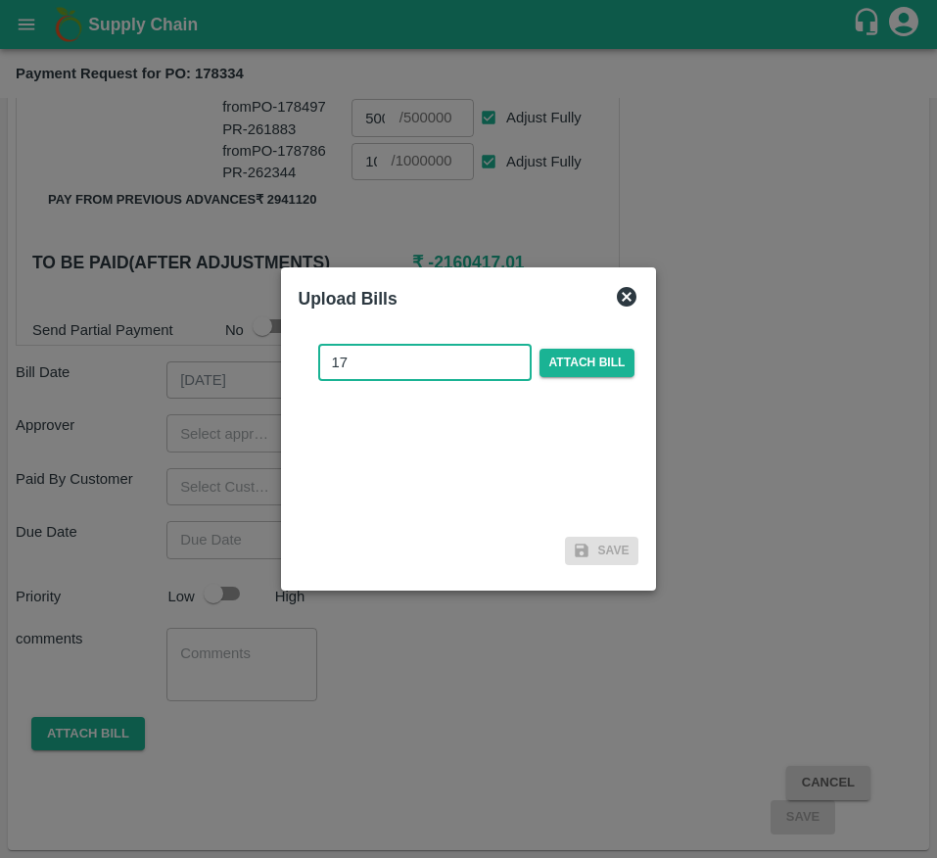
scroll to position [802, 0]
type input "178334"
click at [588, 371] on span "Attach bill" at bounding box center [588, 363] width 96 height 28
click at [0, 0] on input "Attach bill" at bounding box center [0, 0] width 0 height 0
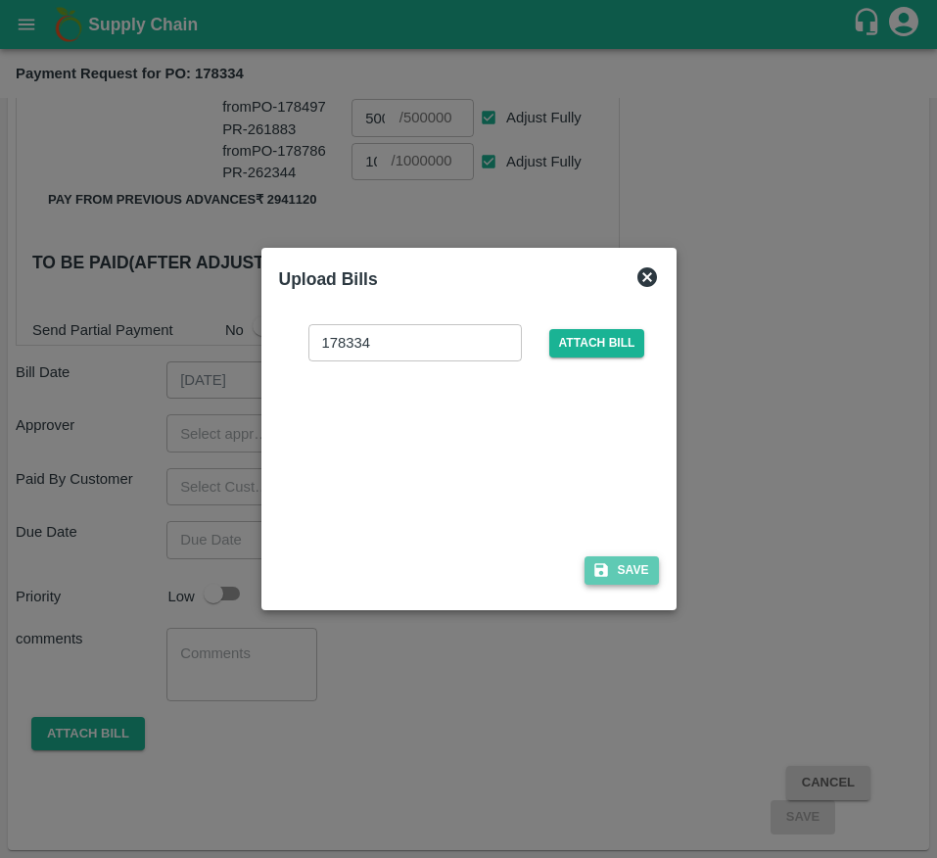
click at [618, 570] on button "Save" at bounding box center [622, 570] width 74 height 28
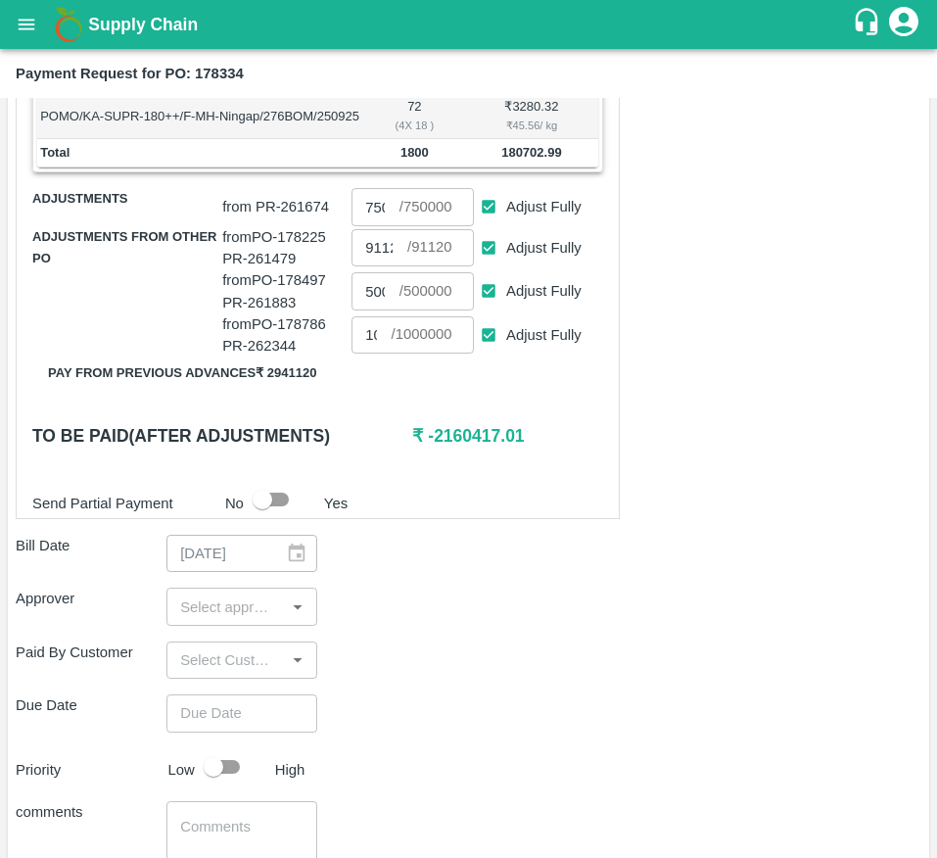
scroll to position [600, 0]
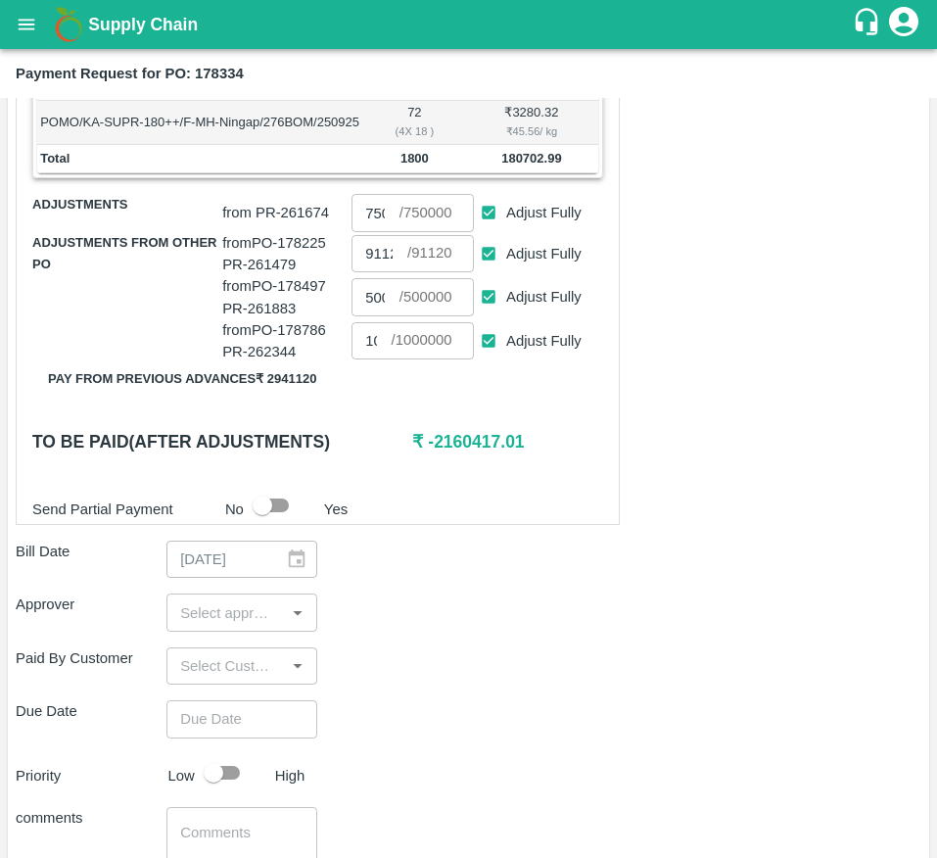
click at [491, 231] on input "Adjust Fully" at bounding box center [489, 213] width 36 height 36
checkbox input "false"
type input "0"
click at [492, 315] on input "Adjust Fully" at bounding box center [489, 297] width 36 height 36
checkbox input "false"
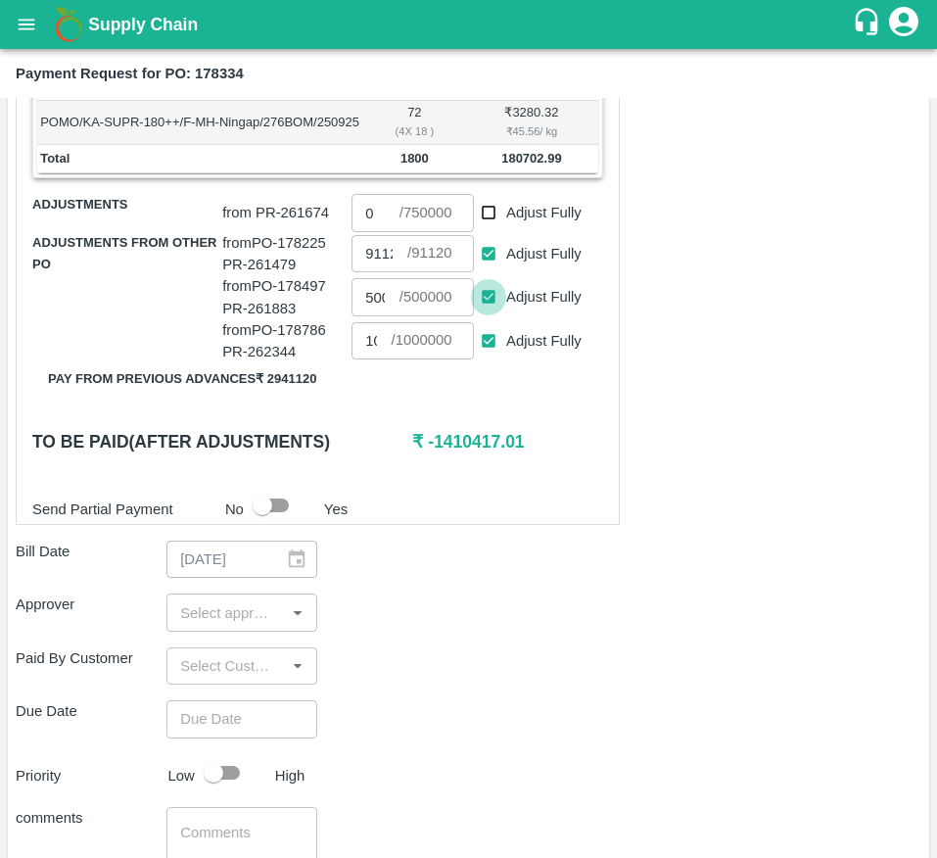
type input "0"
click at [483, 359] on input "Adjust Fully" at bounding box center [489, 341] width 36 height 36
checkbox input "false"
type input "0"
click at [375, 231] on input "0" at bounding box center [375, 212] width 47 height 37
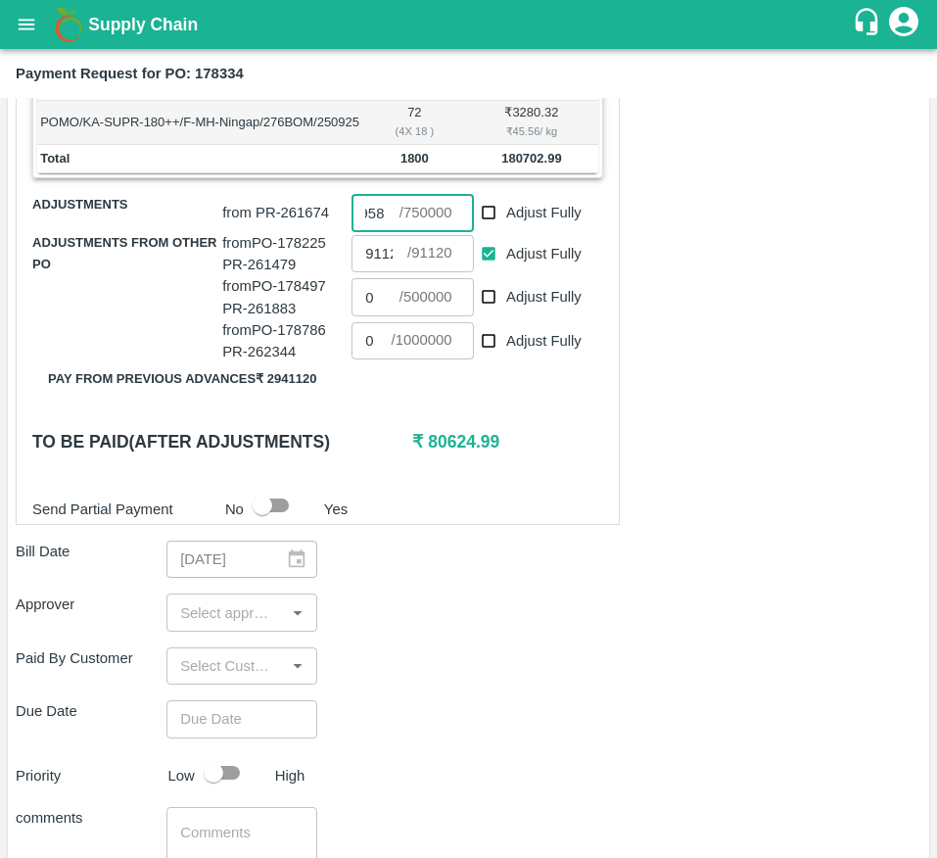
scroll to position [0, 22]
type input "89580"
click at [491, 499] on div "Shipment - SHIP/BISM/367208 Lots (Labels) Weight (Kgs) Total Price (₹) POMO/KA-…" at bounding box center [318, 185] width 604 height 681
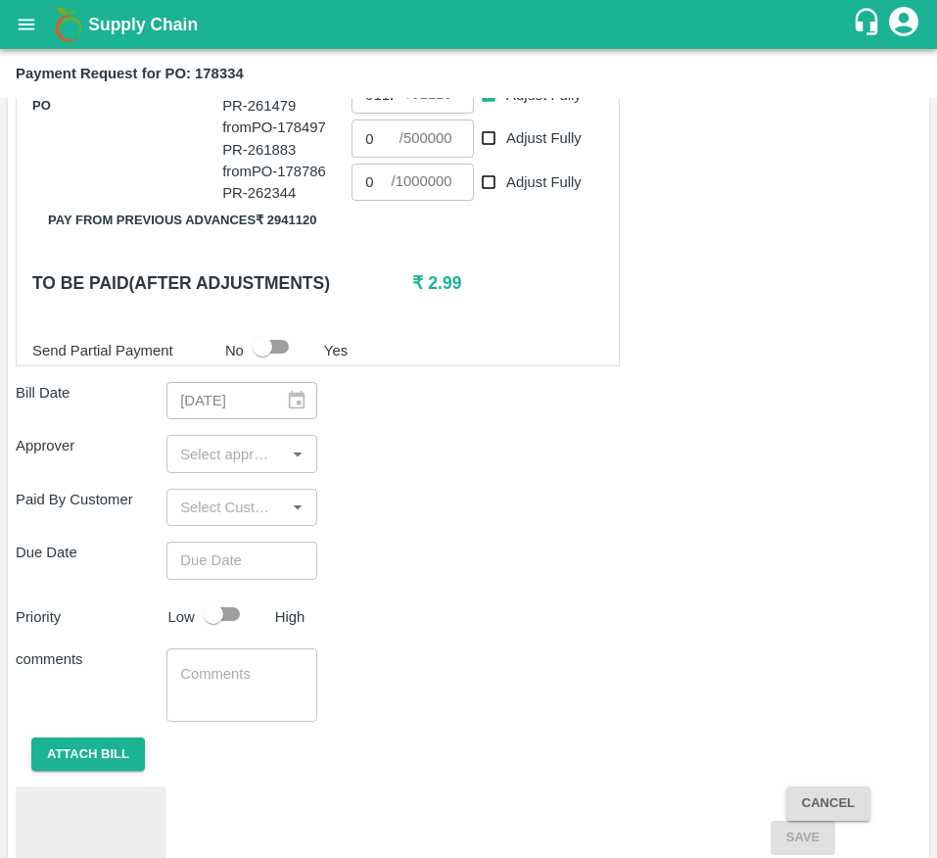
scroll to position [801, 0]
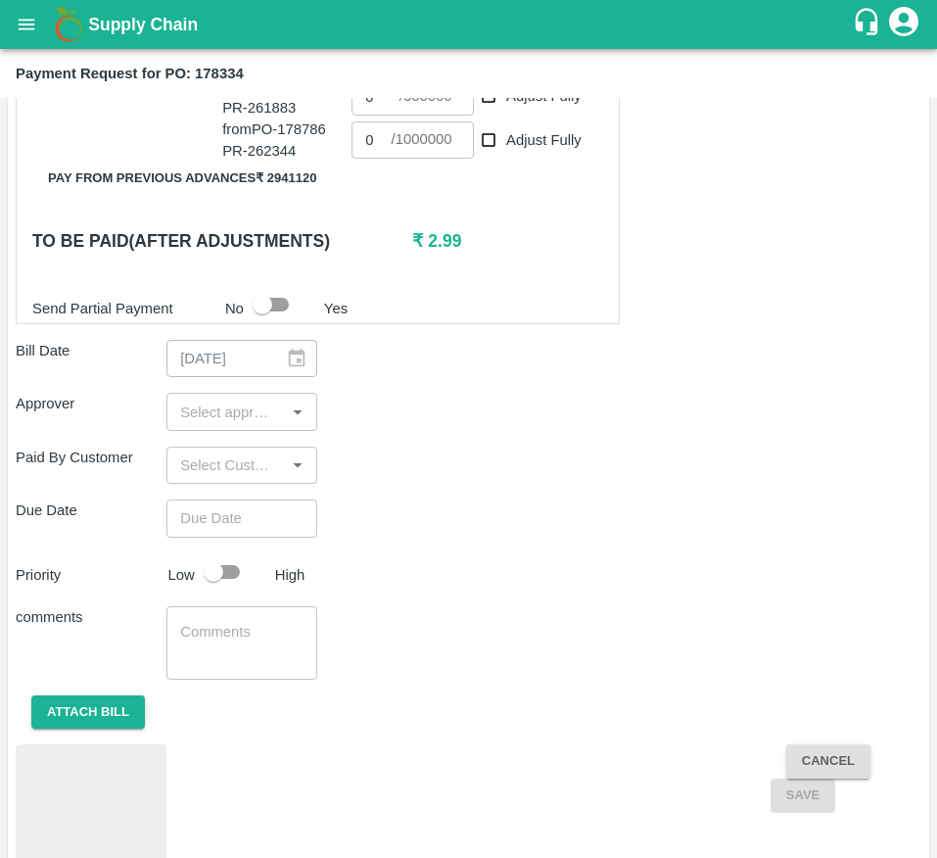
click at [249, 430] on div "​" at bounding box center [241, 411] width 151 height 37
type input "muk"
click at [244, 476] on div "[PERSON_NAME]" at bounding box center [287, 487] width 119 height 22
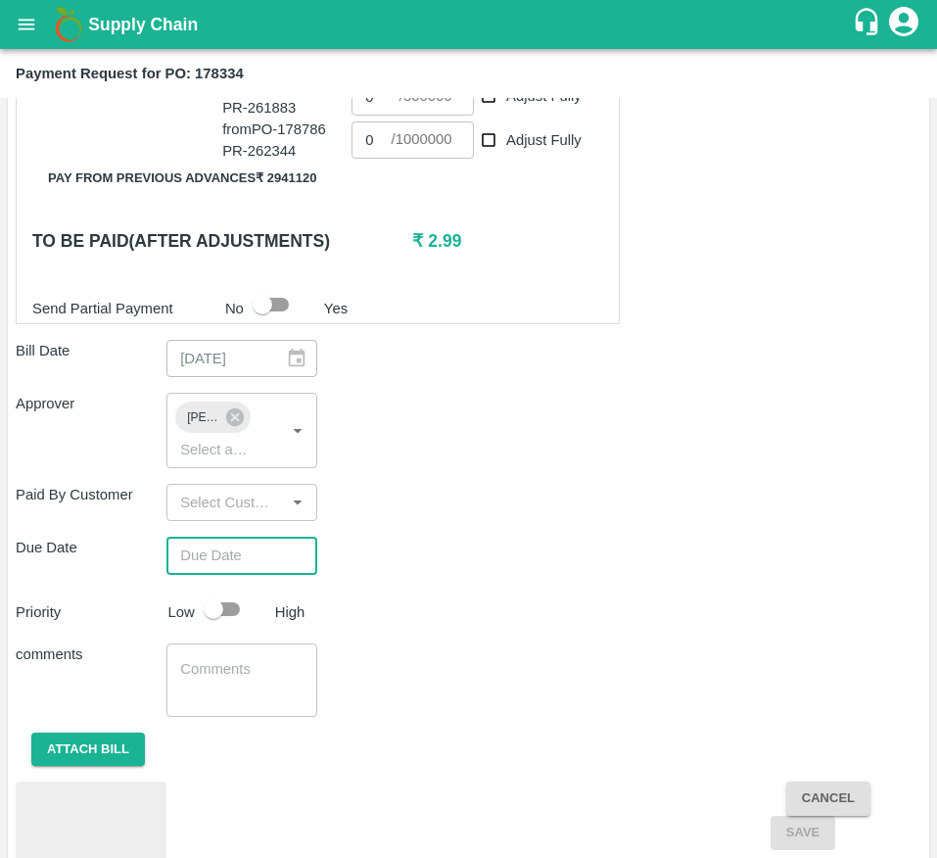
type input "DD/MM/YYYY hh:mm aa"
click at [231, 574] on input "DD/MM/YYYY hh:mm aa" at bounding box center [234, 555] width 137 height 37
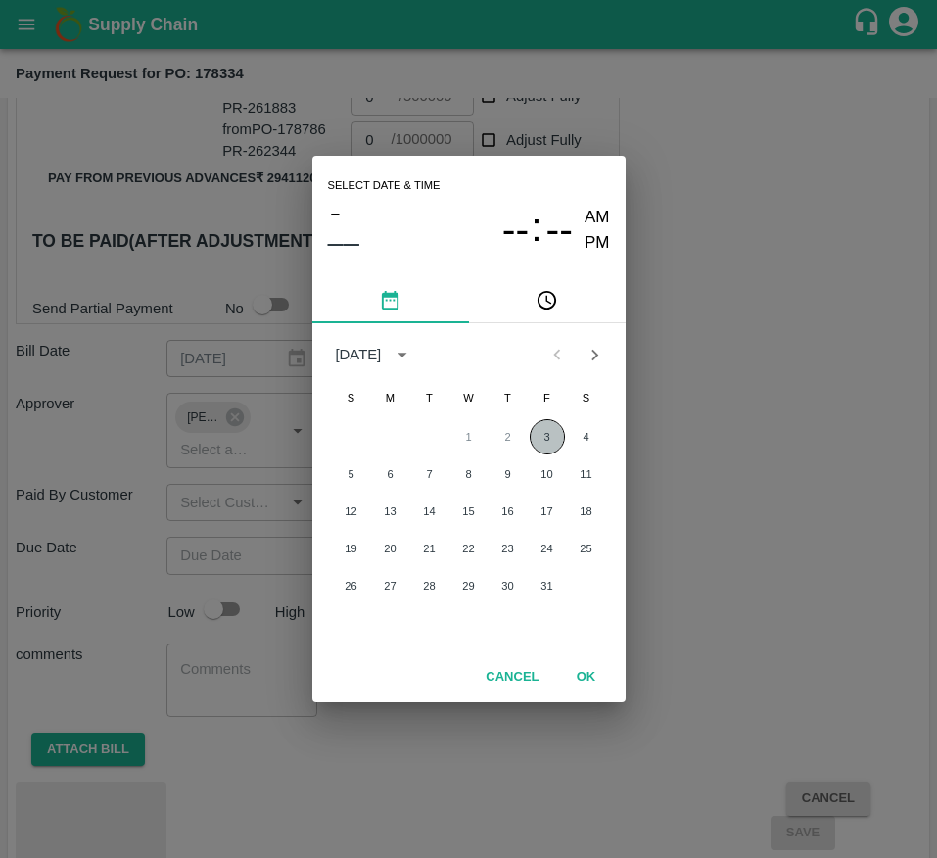
click at [545, 432] on button "3" at bounding box center [547, 436] width 35 height 35
type input "[DATE] 12:00 AM"
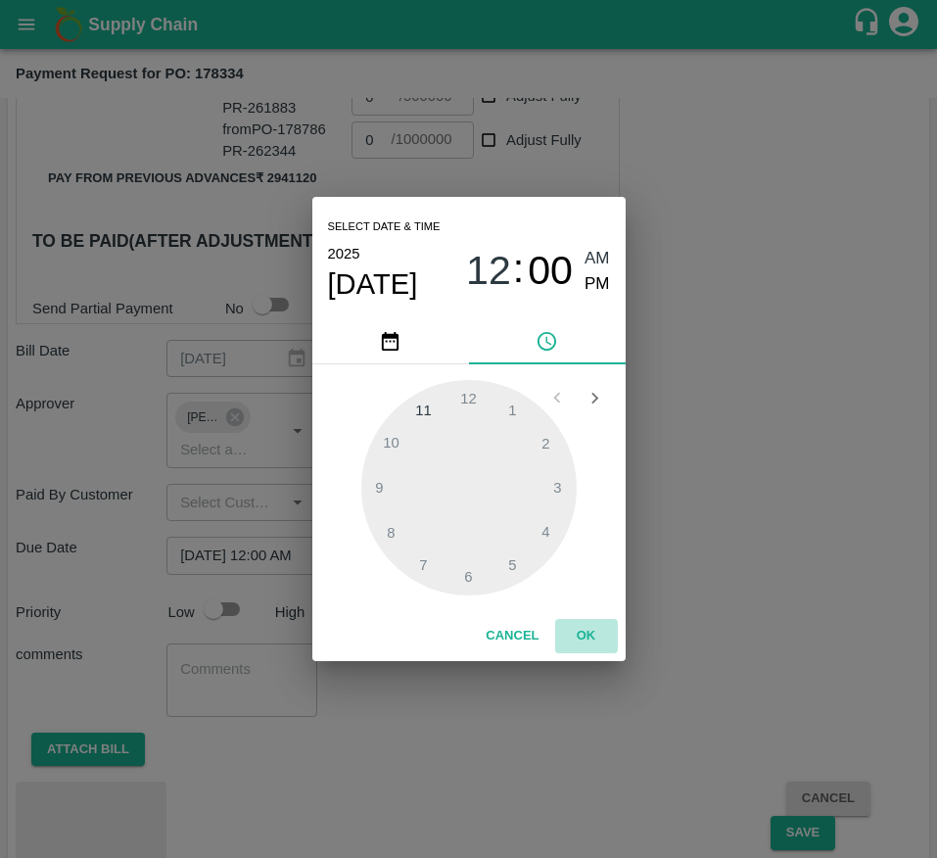
click at [591, 631] on button "OK" at bounding box center [586, 636] width 63 height 34
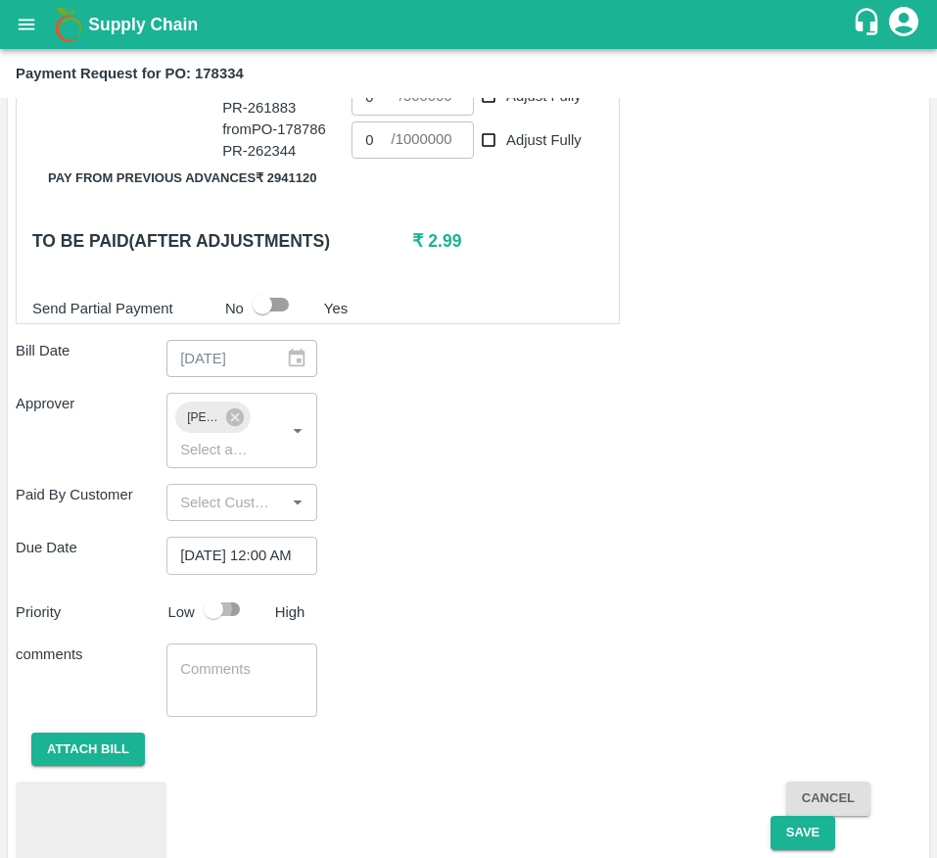
scroll to position [0, 0]
click at [226, 628] on input "checkbox" at bounding box center [214, 609] width 112 height 37
checkbox input "true"
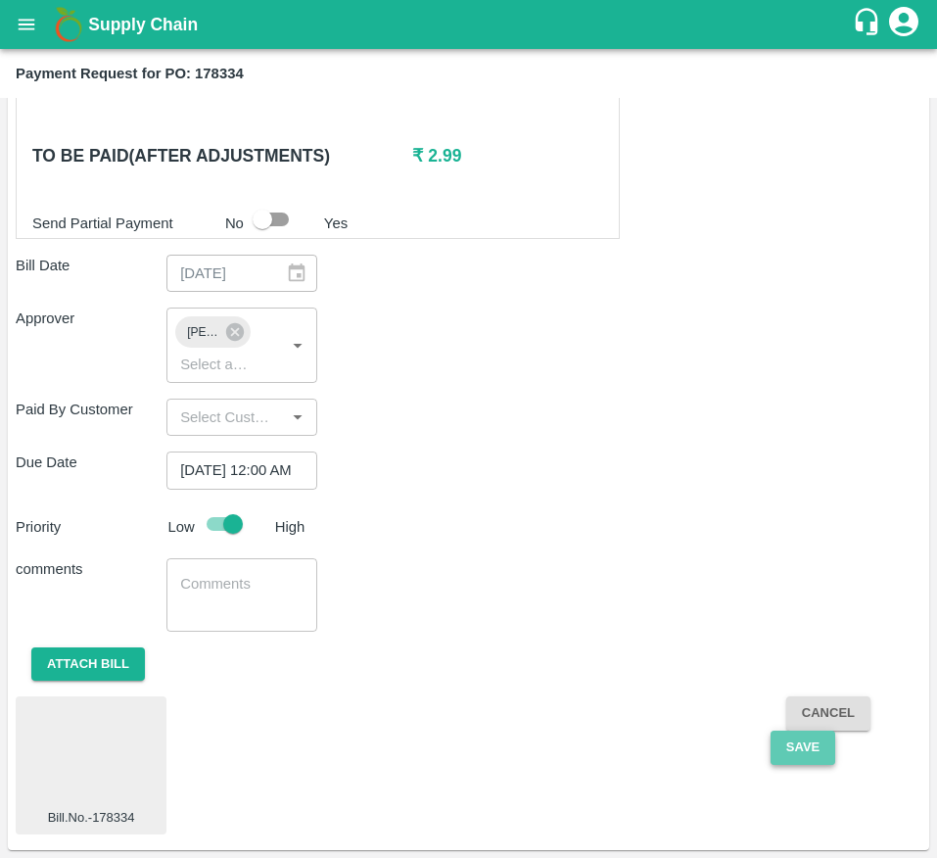
click at [798, 748] on button "Save" at bounding box center [803, 748] width 65 height 34
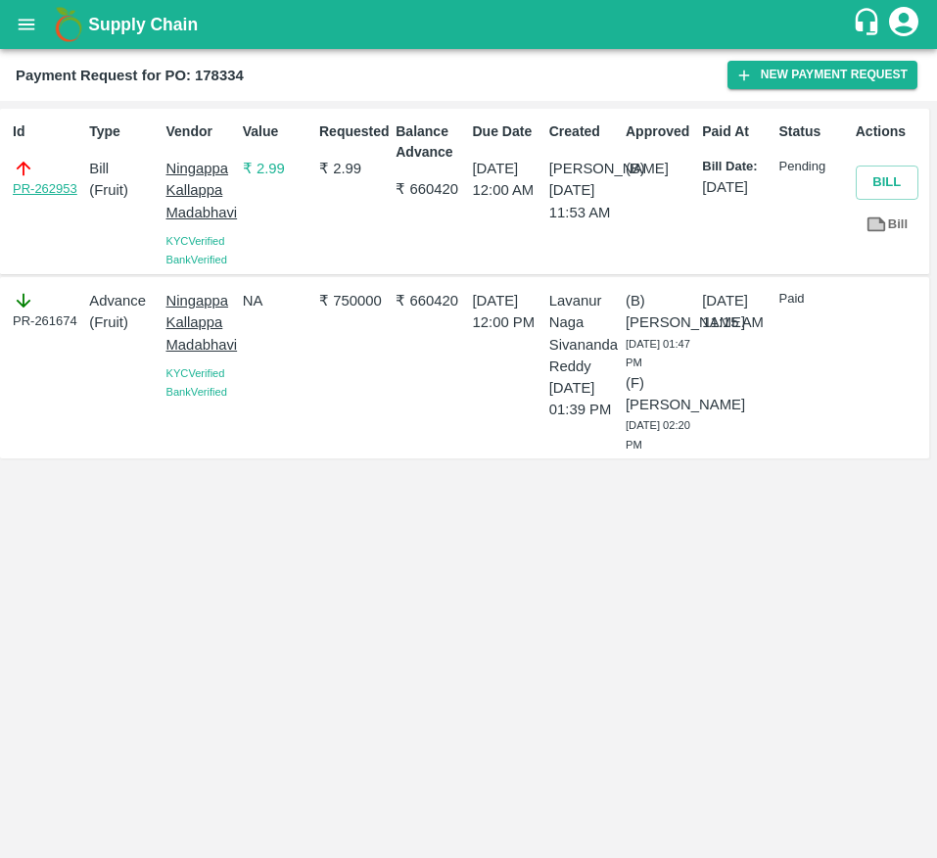
click at [43, 196] on link "PR-262953" at bounding box center [45, 189] width 65 height 20
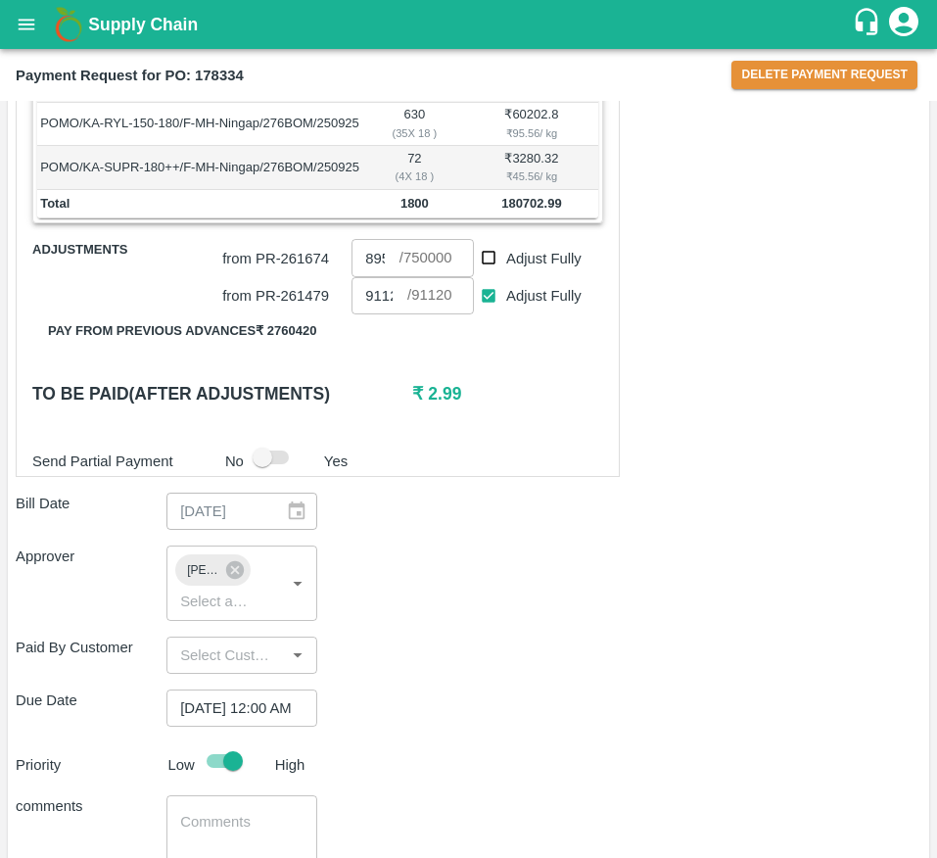
scroll to position [544, 0]
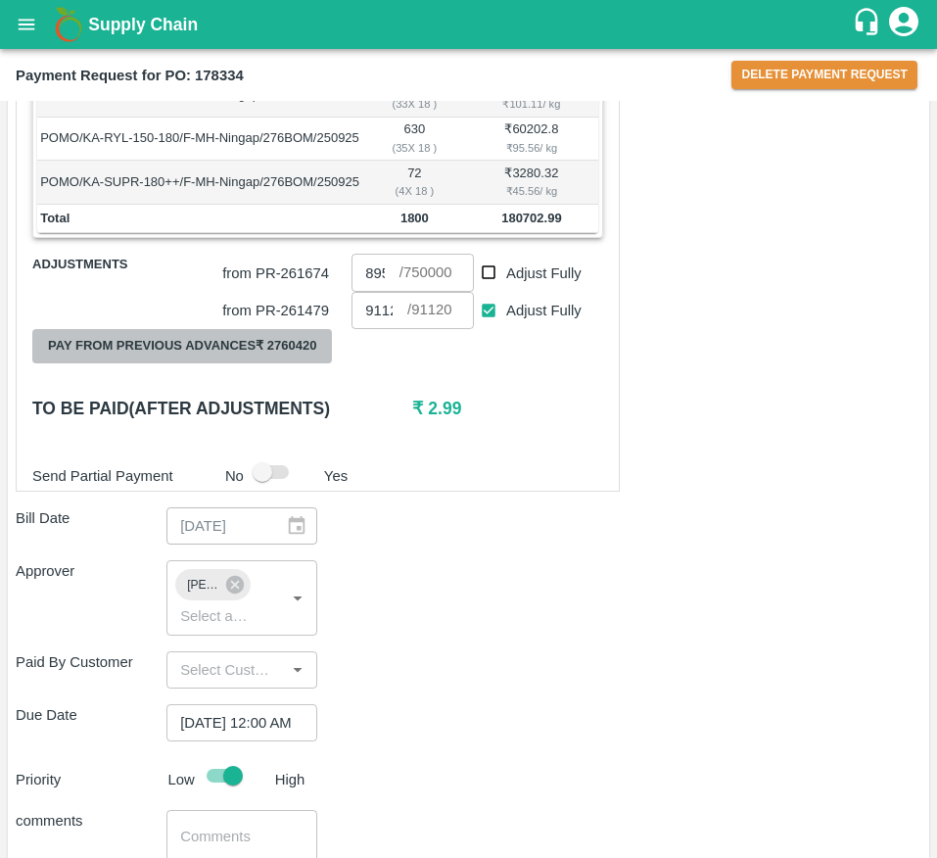
click at [307, 363] on button "Pay from previous advances ₹ 2760420" at bounding box center [182, 346] width 300 height 34
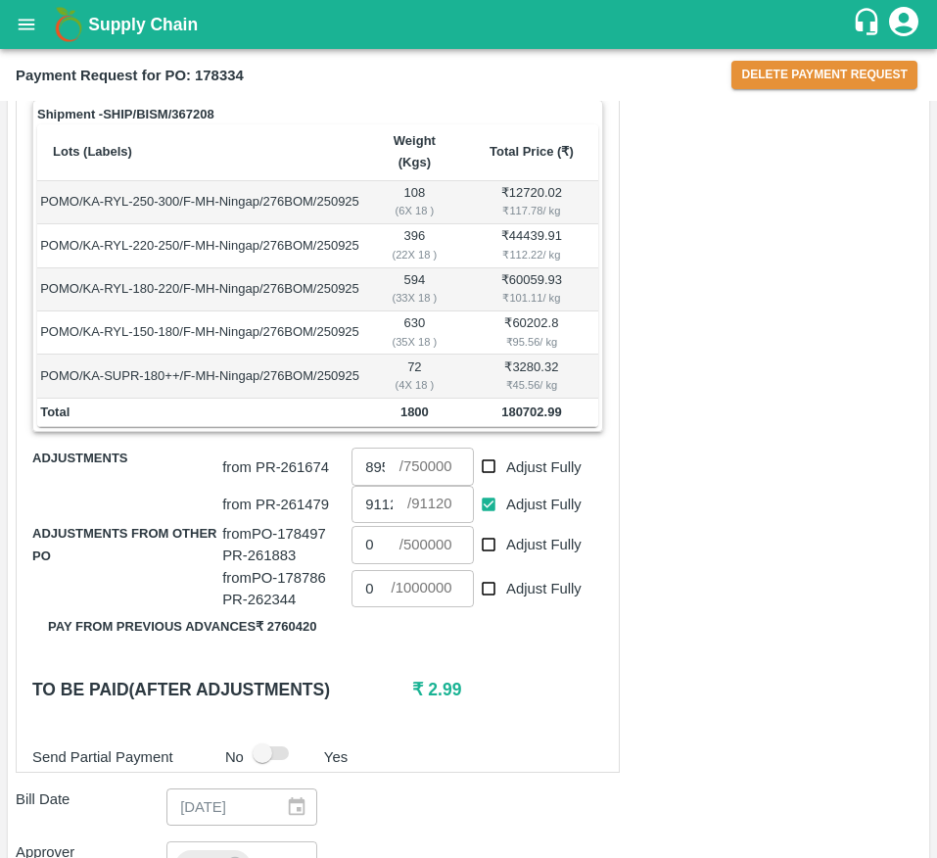
scroll to position [906, 0]
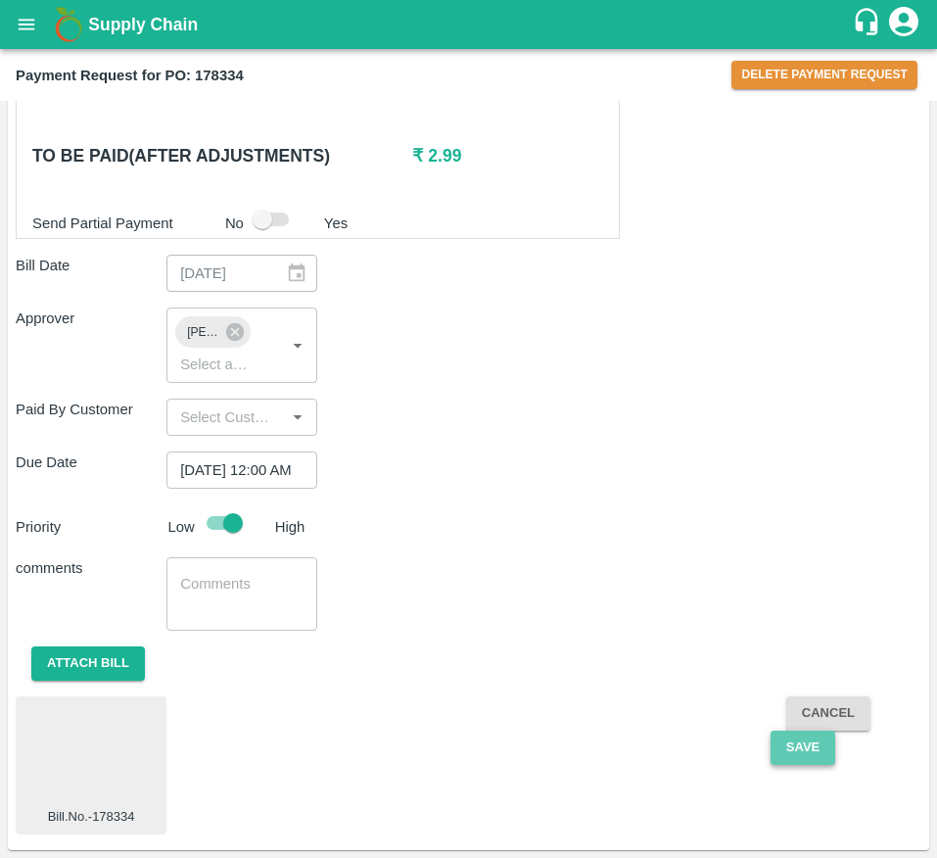
click at [801, 760] on button "Save" at bounding box center [803, 748] width 65 height 34
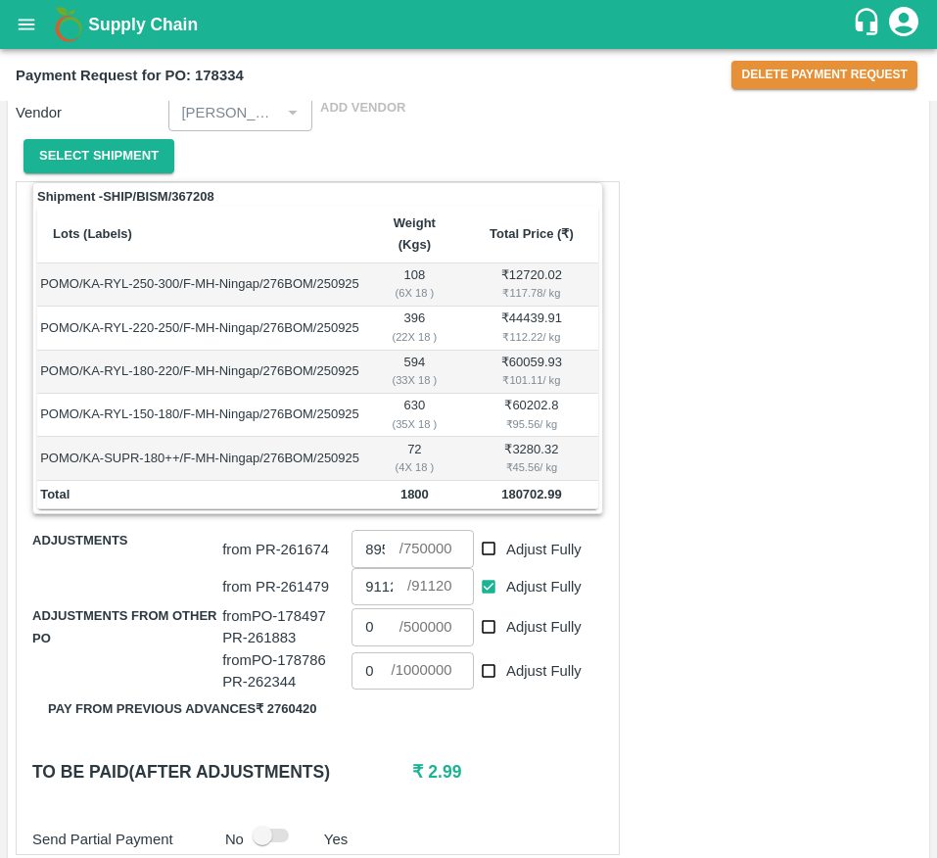
scroll to position [256, 0]
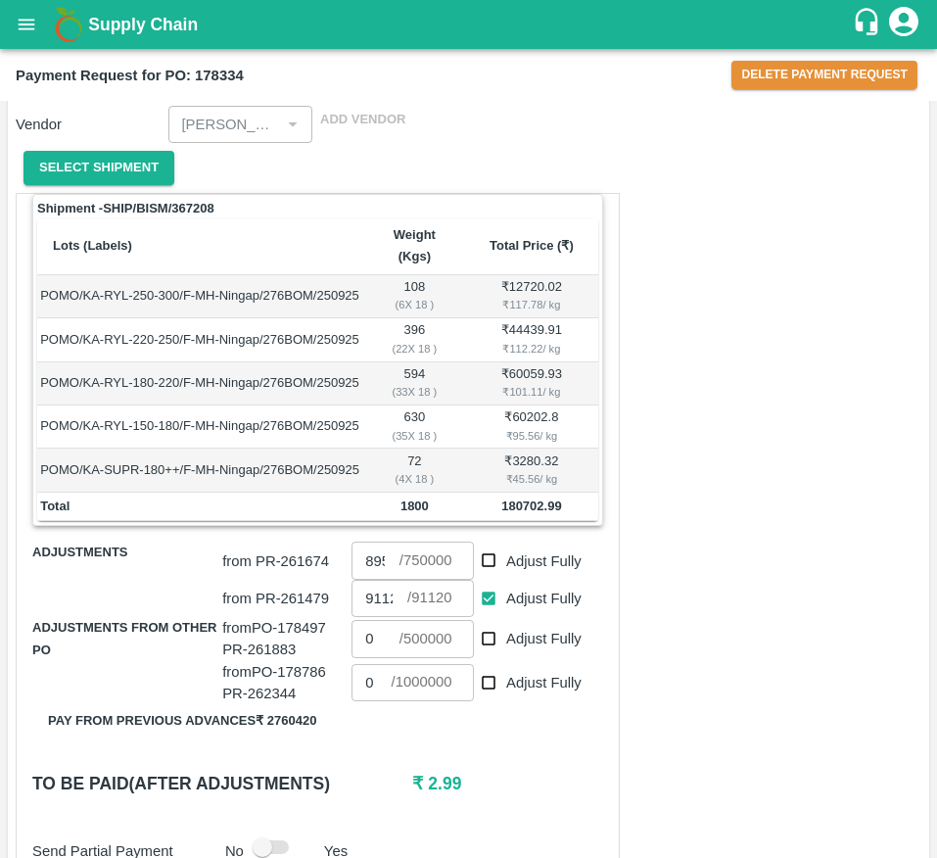
click at [654, 659] on div "Shipment - SHIP/BISM/367208 Lots (Labels) Weight (Kgs) Total Price (₹) POMO/KA-…" at bounding box center [469, 827] width 906 height 1269
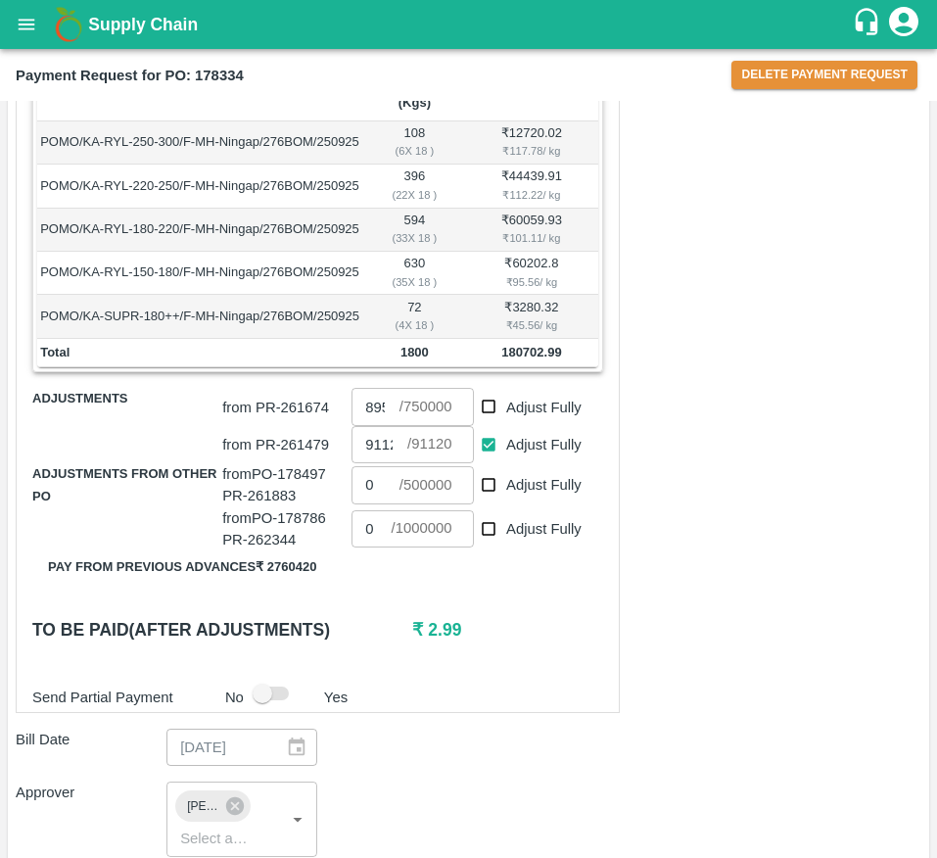
scroll to position [408, 0]
click at [11, 17] on button "open drawer" at bounding box center [26, 24] width 45 height 45
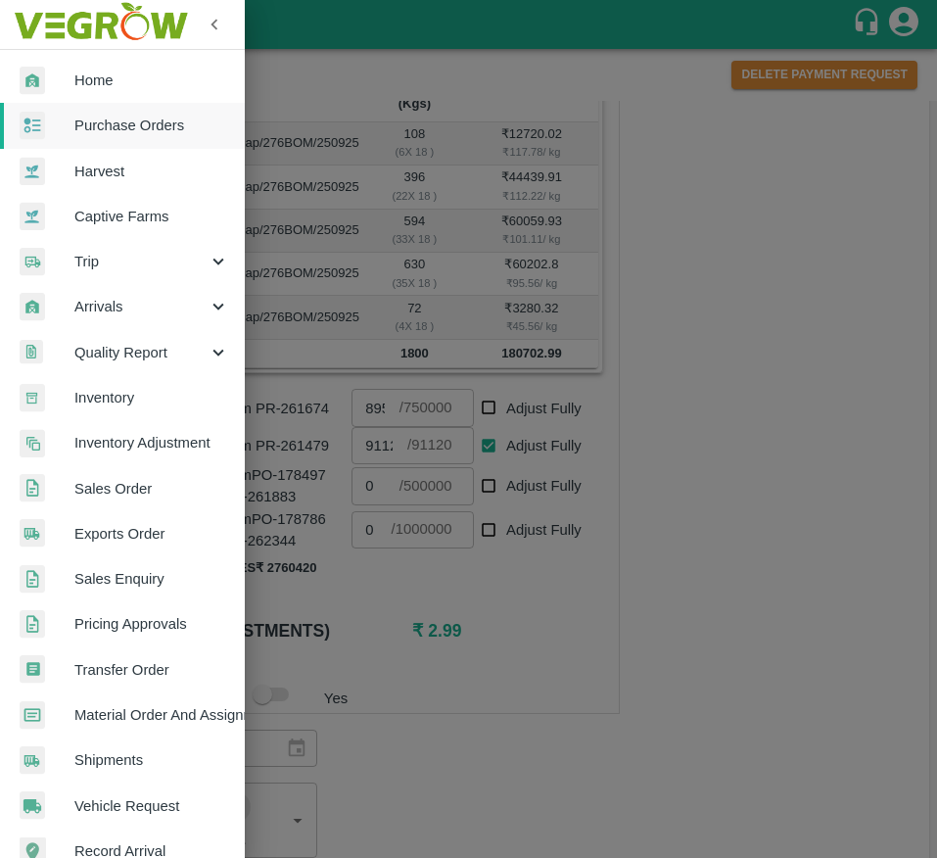
scroll to position [258, 0]
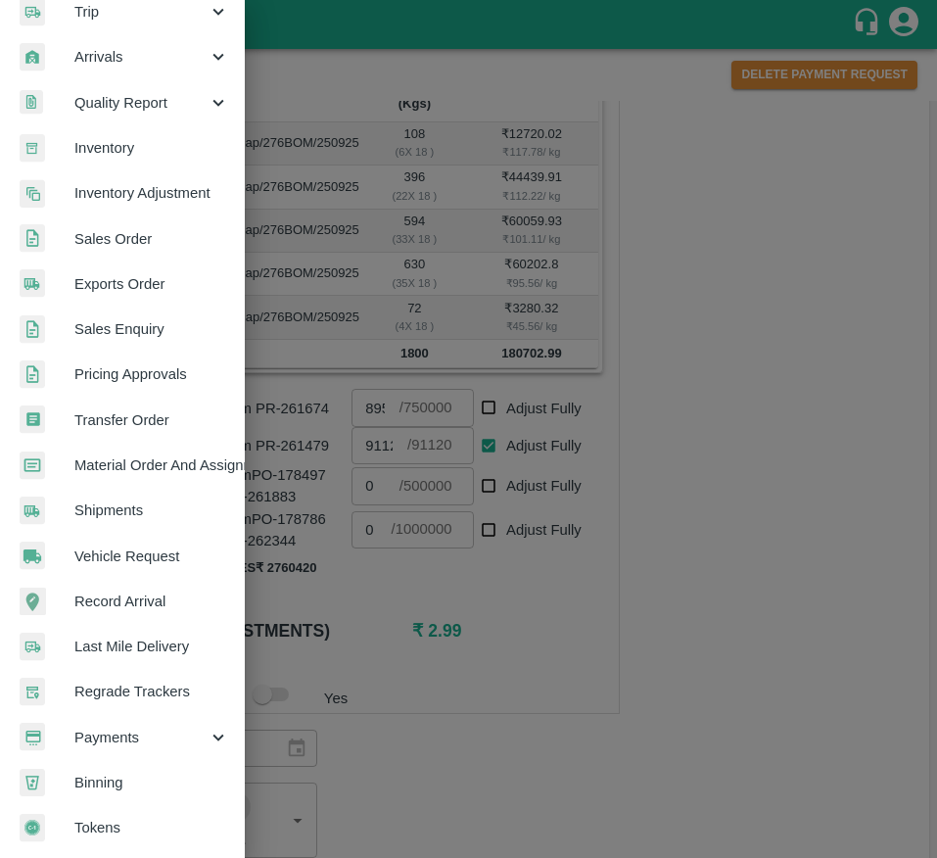
drag, startPoint x: 161, startPoint y: 736, endPoint x: 192, endPoint y: 729, distance: 32.3
click at [192, 729] on span "Payments" at bounding box center [140, 738] width 133 height 22
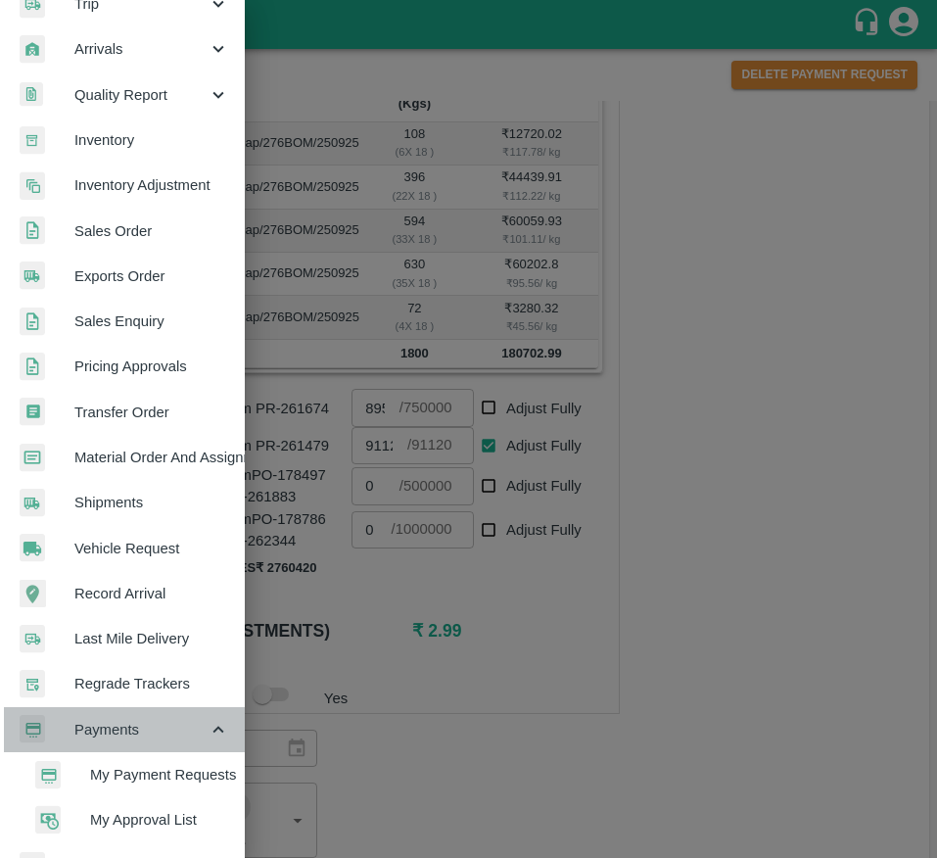
click at [192, 729] on span "Payments" at bounding box center [140, 730] width 133 height 22
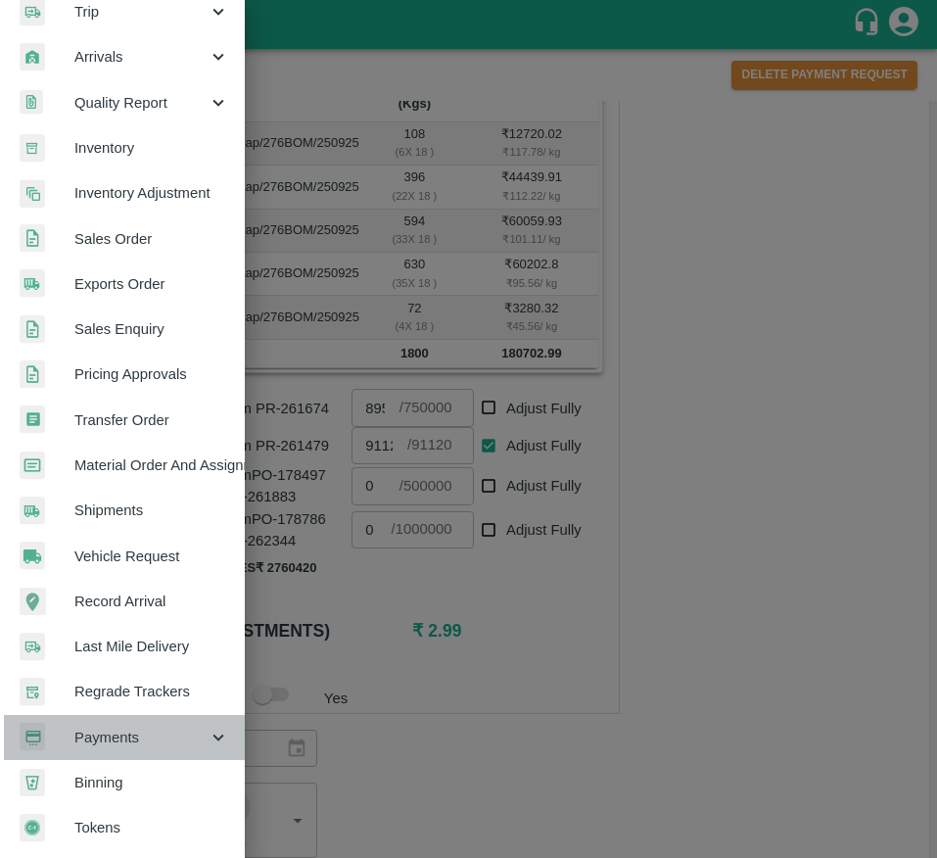
click at [192, 729] on span "Payments" at bounding box center [140, 738] width 133 height 22
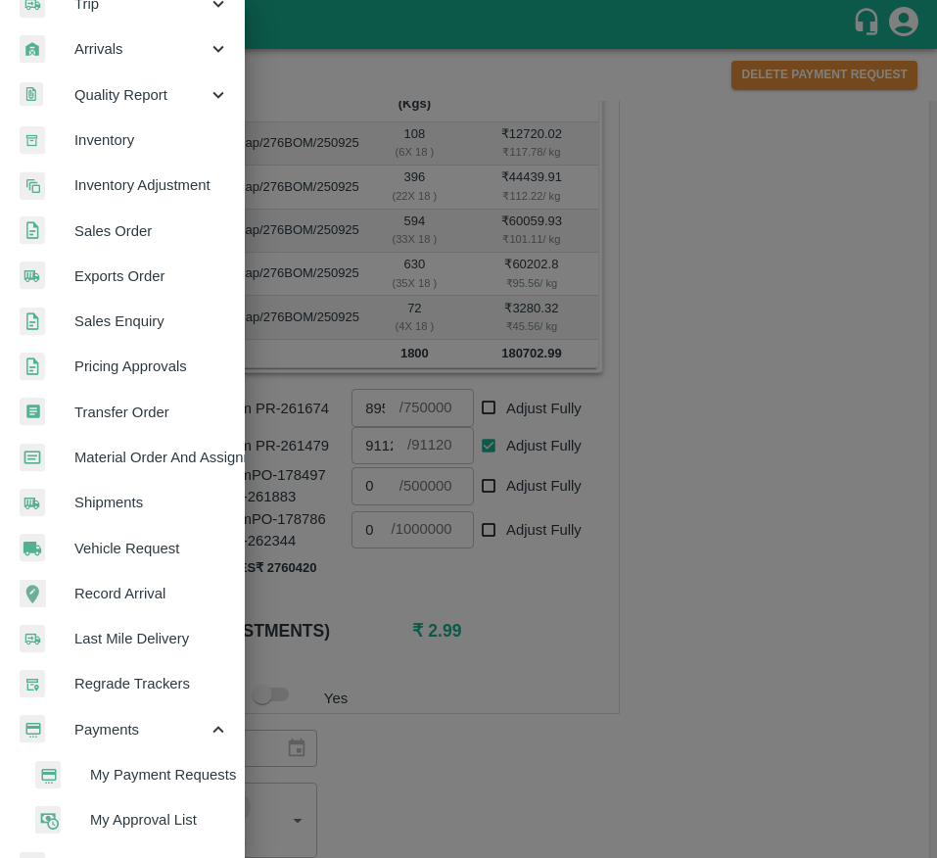
click at [177, 770] on span "My Payment Requests" at bounding box center [159, 775] width 139 height 22
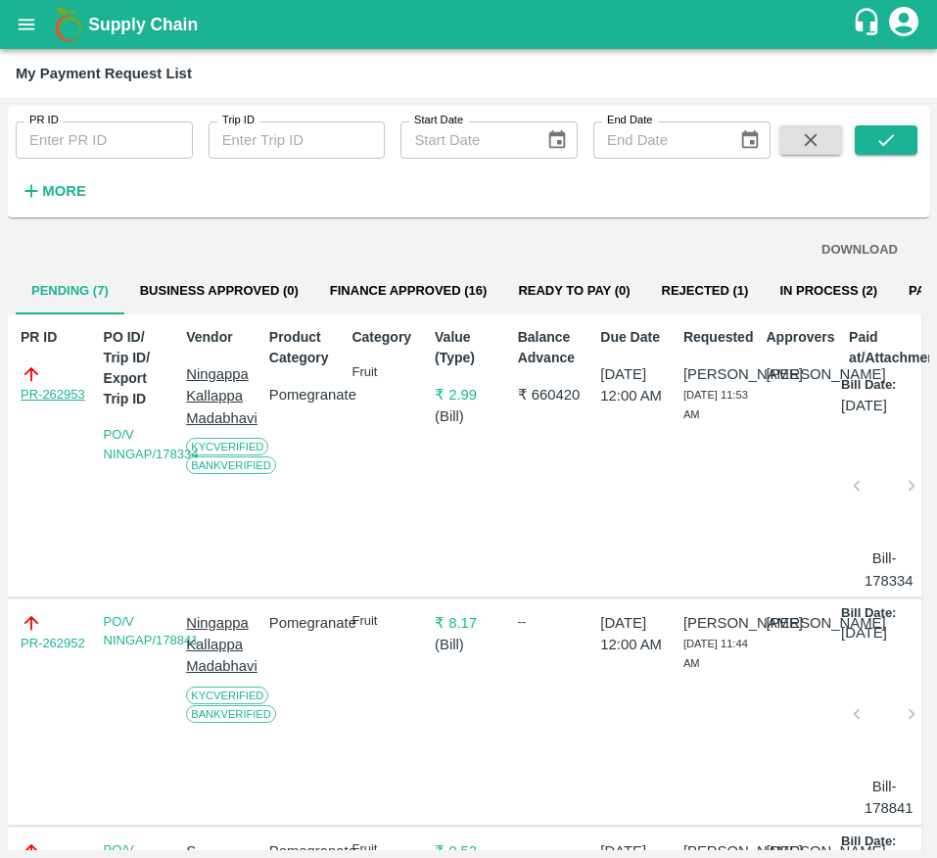
click at [31, 398] on link "PR-262953" at bounding box center [53, 395] width 65 height 20
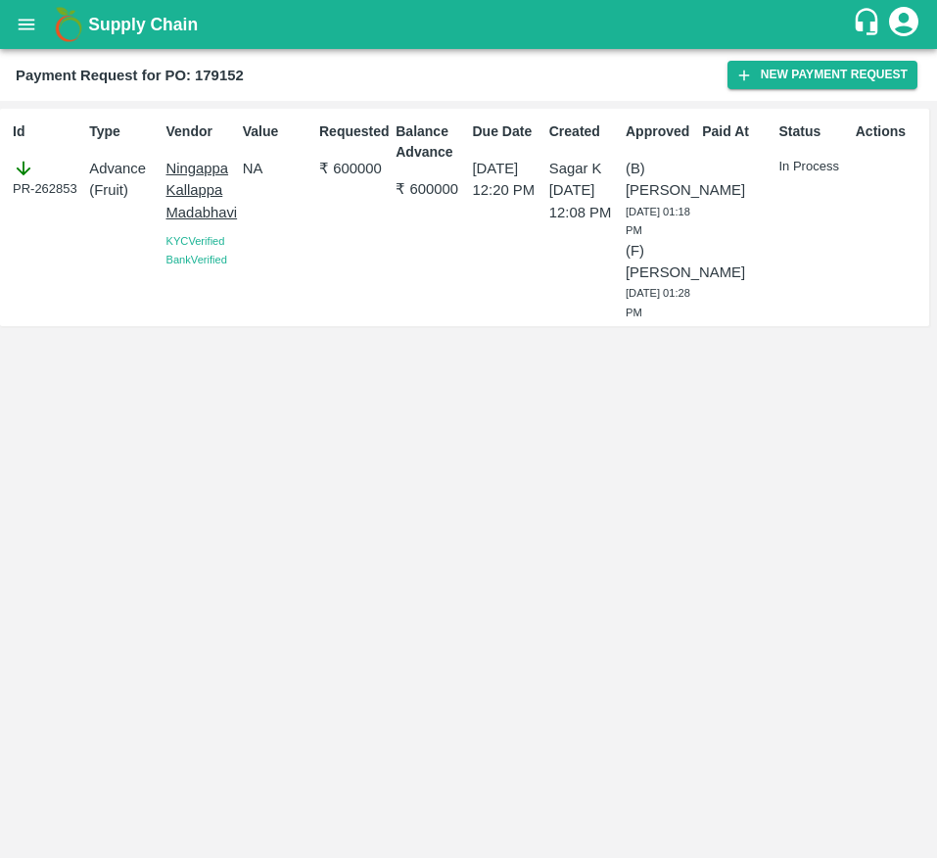
click at [791, 266] on div "Status In Process" at bounding box center [810, 218] width 76 height 208
drag, startPoint x: 87, startPoint y: 203, endPoint x: 13, endPoint y: 203, distance: 74.4
click at [13, 203] on div "Id PR-262853 Type Advance ( Fruit ) Vendor [PERSON_NAME] KYC Verified Bank Veri…" at bounding box center [464, 217] width 929 height 217
click at [13, 203] on div "Id PR-262853" at bounding box center [43, 218] width 76 height 208
drag, startPoint x: 5, startPoint y: 182, endPoint x: 79, endPoint y: 202, distance: 77.0
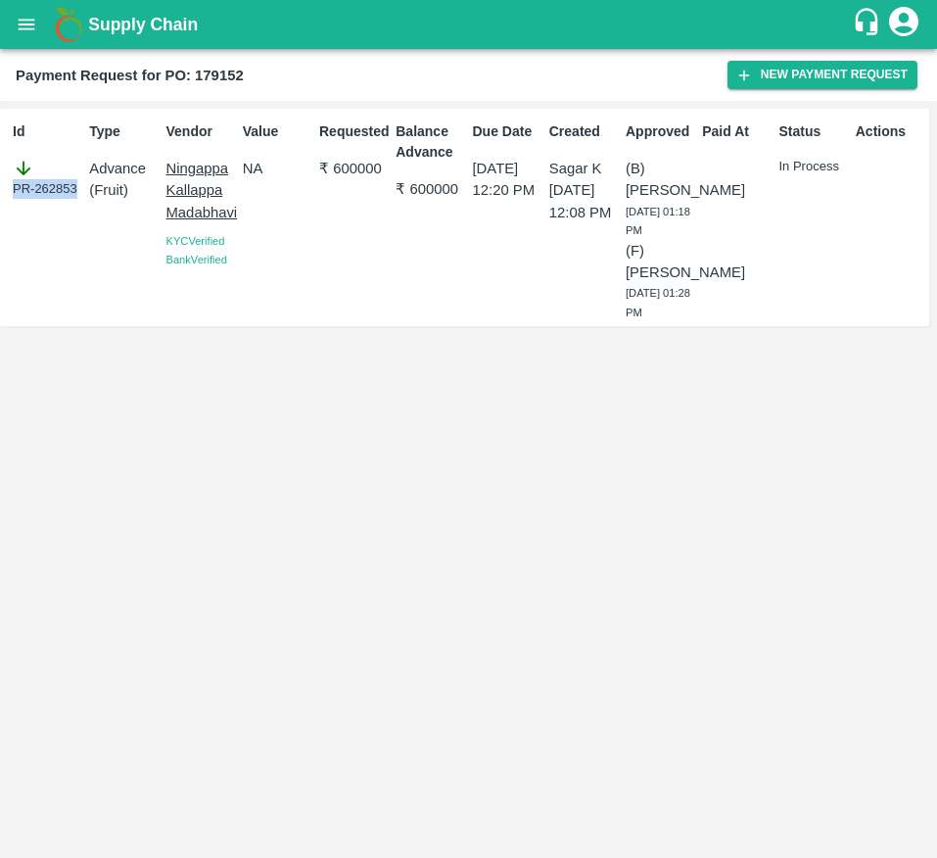
click at [79, 202] on div "Id PR-262853" at bounding box center [43, 218] width 76 height 208
copy div "PR-262853"
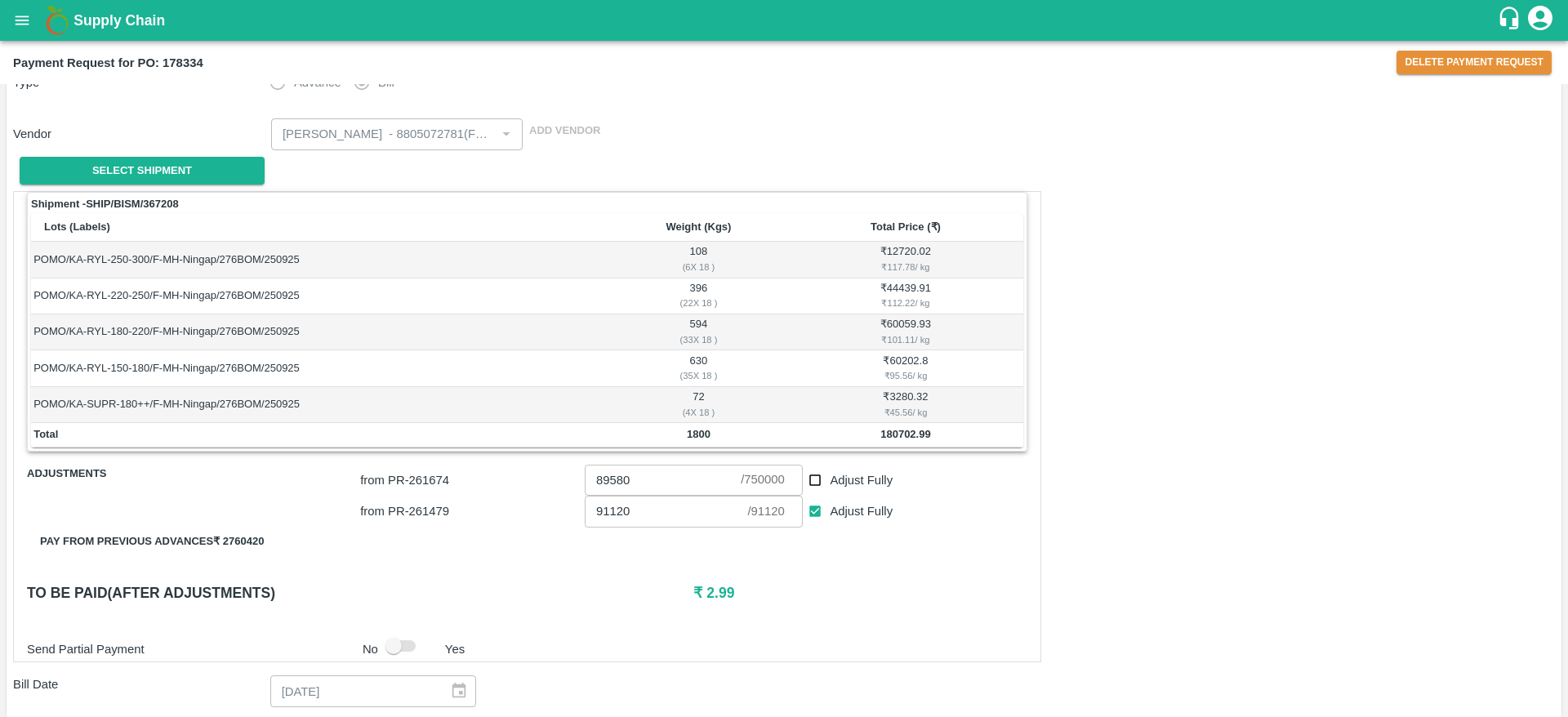
scroll to position [589, 0]
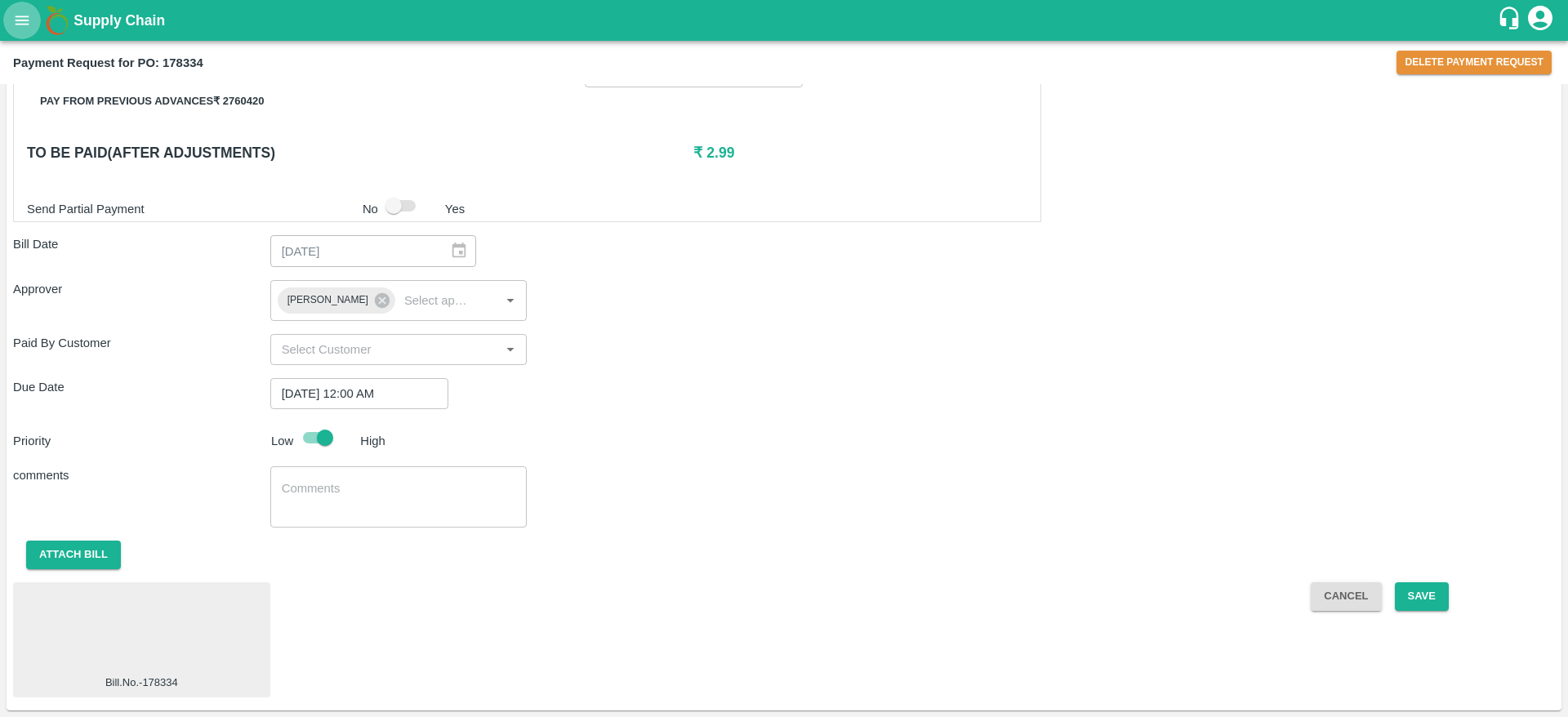
click at [28, 21] on icon "open drawer" at bounding box center [23, 21] width 18 height 18
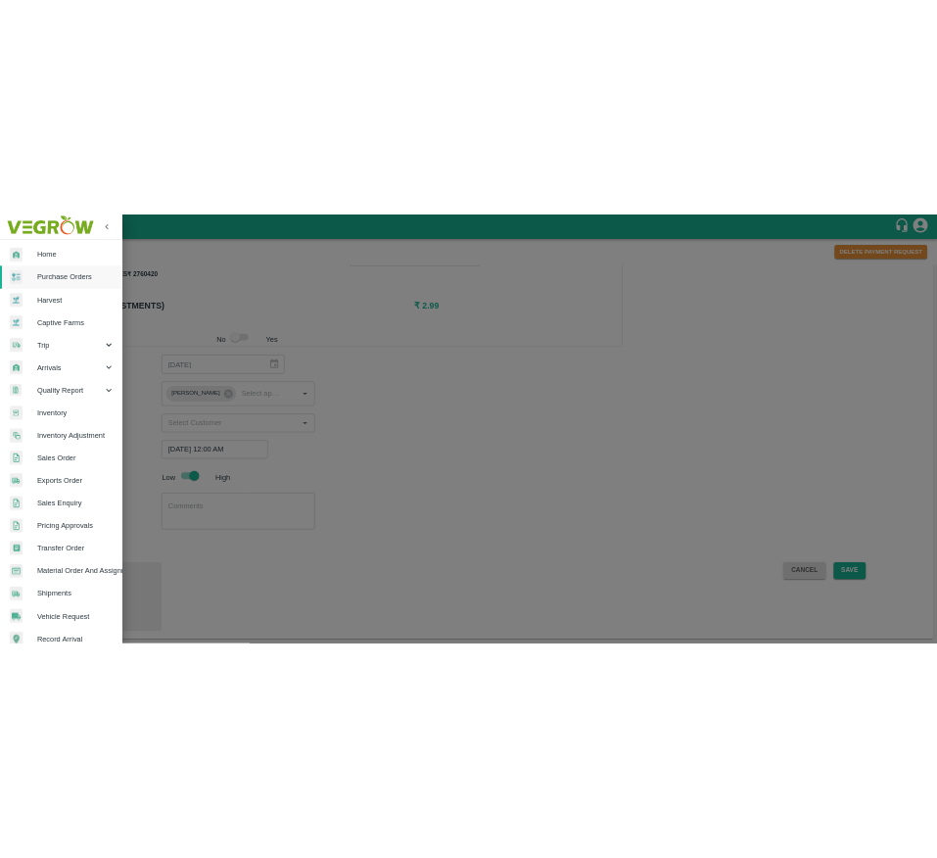
scroll to position [256, 0]
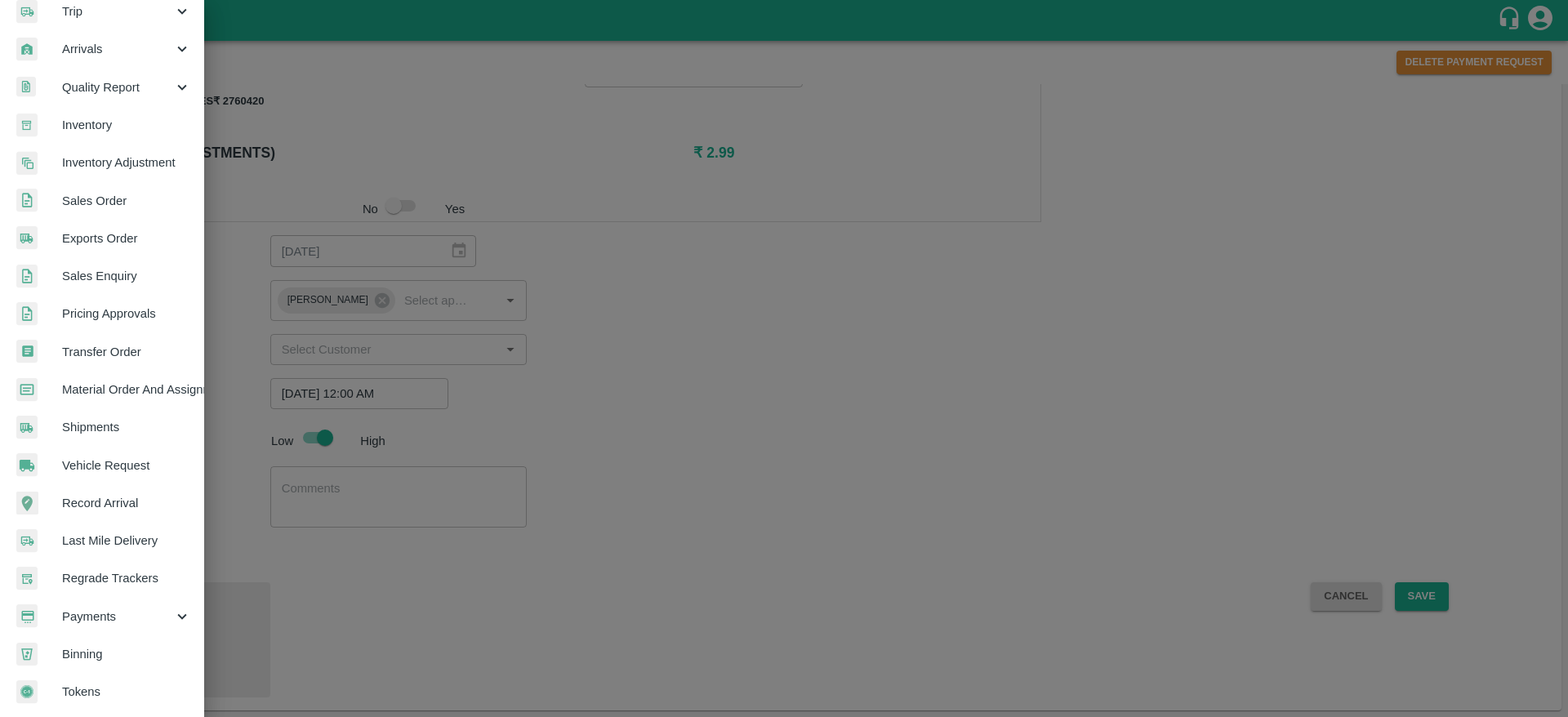
click at [126, 621] on div "Payments" at bounding box center [102, 616] width 204 height 38
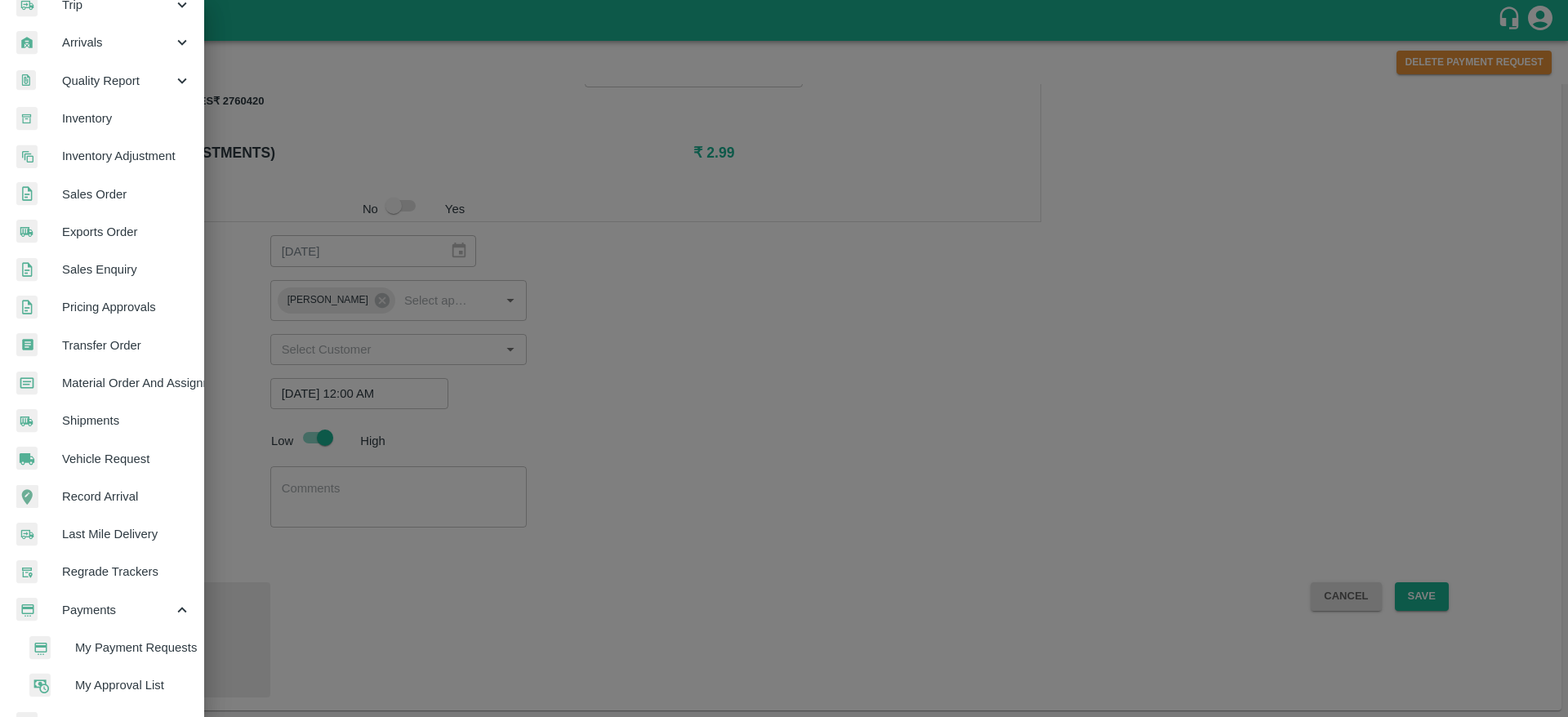
click at [126, 640] on span "My Payment Requests" at bounding box center [133, 648] width 116 height 18
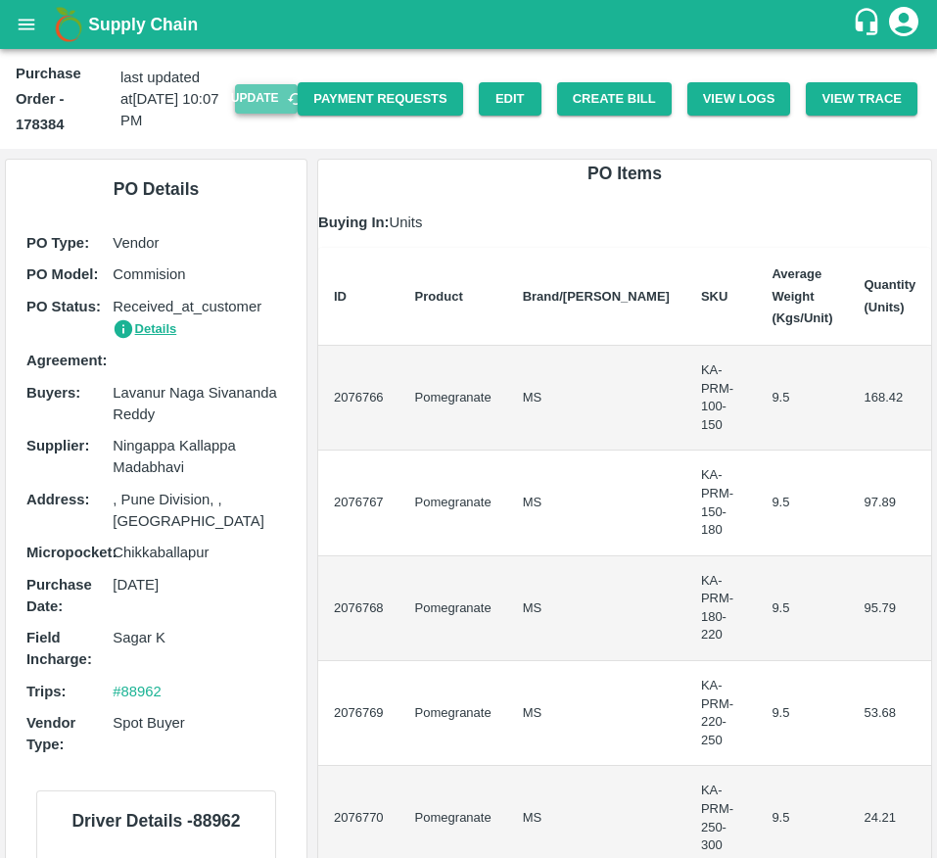
click at [267, 104] on button "Update" at bounding box center [266, 98] width 63 height 28
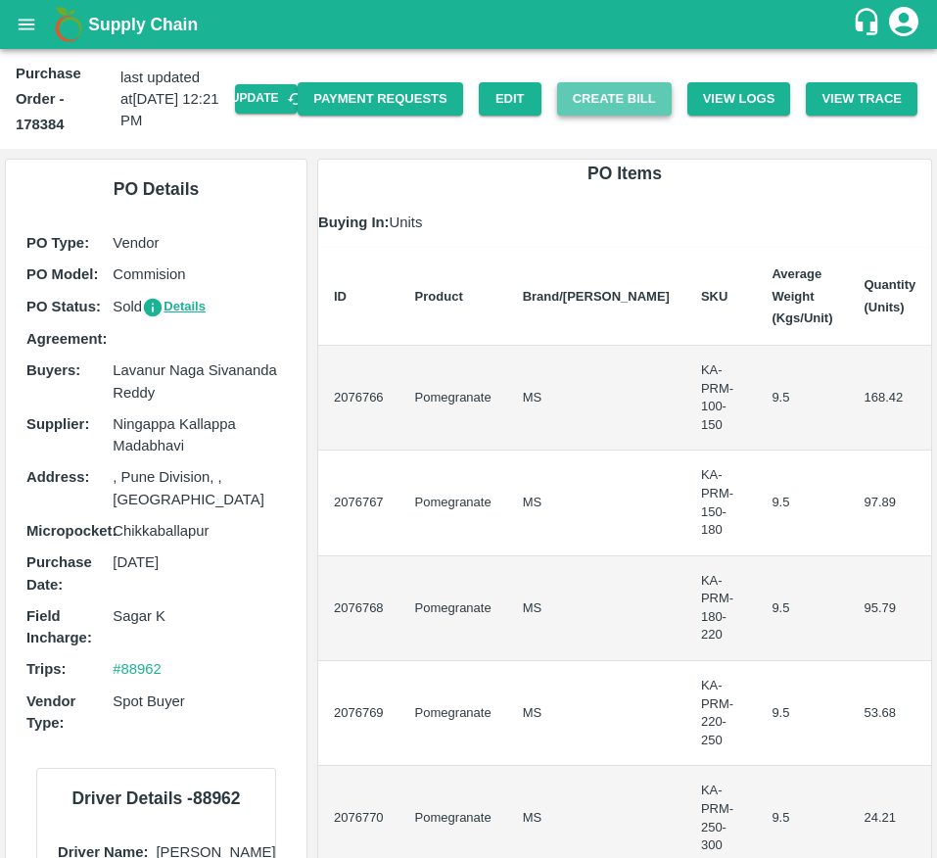
click at [591, 86] on button "Create Bill" at bounding box center [614, 99] width 115 height 34
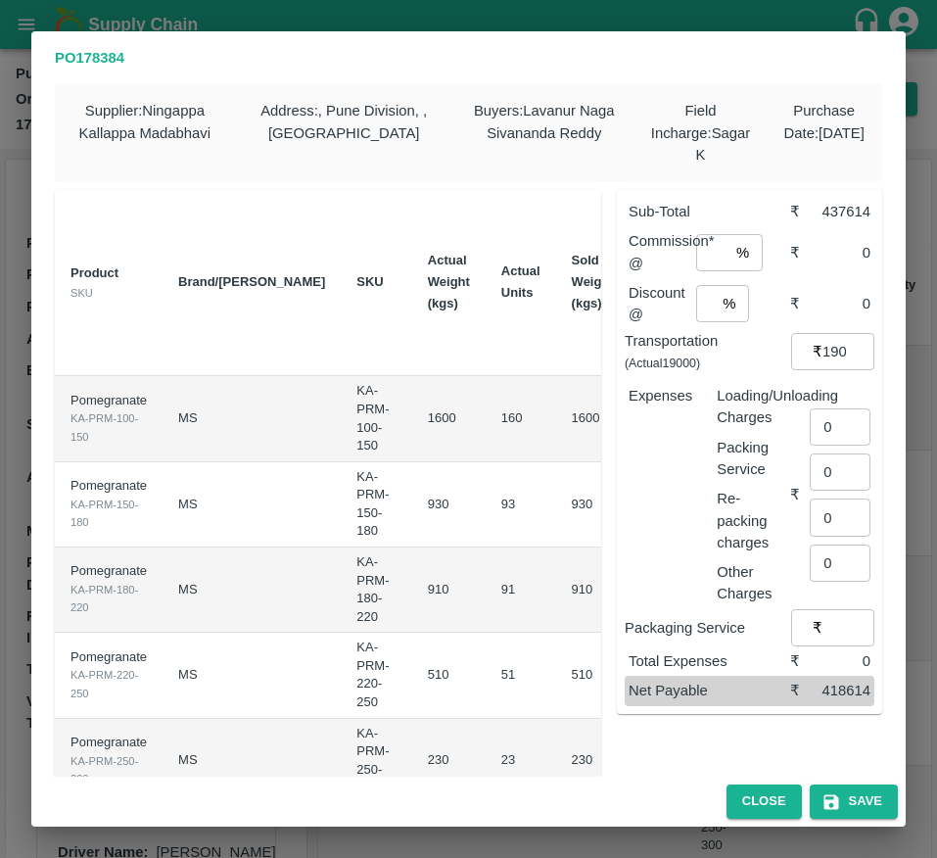
click at [746, 781] on div "Close Save" at bounding box center [468, 802] width 875 height 50
click at [751, 808] on button "Close" at bounding box center [764, 801] width 75 height 34
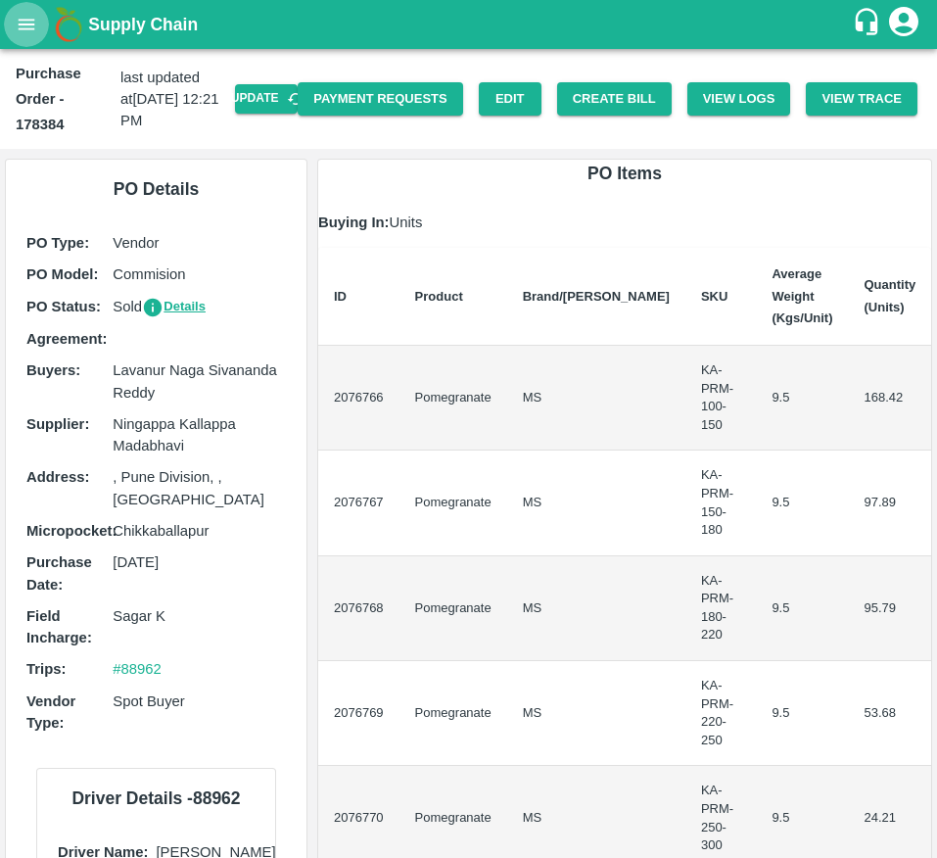
click at [4, 24] on button "open drawer" at bounding box center [26, 24] width 45 height 45
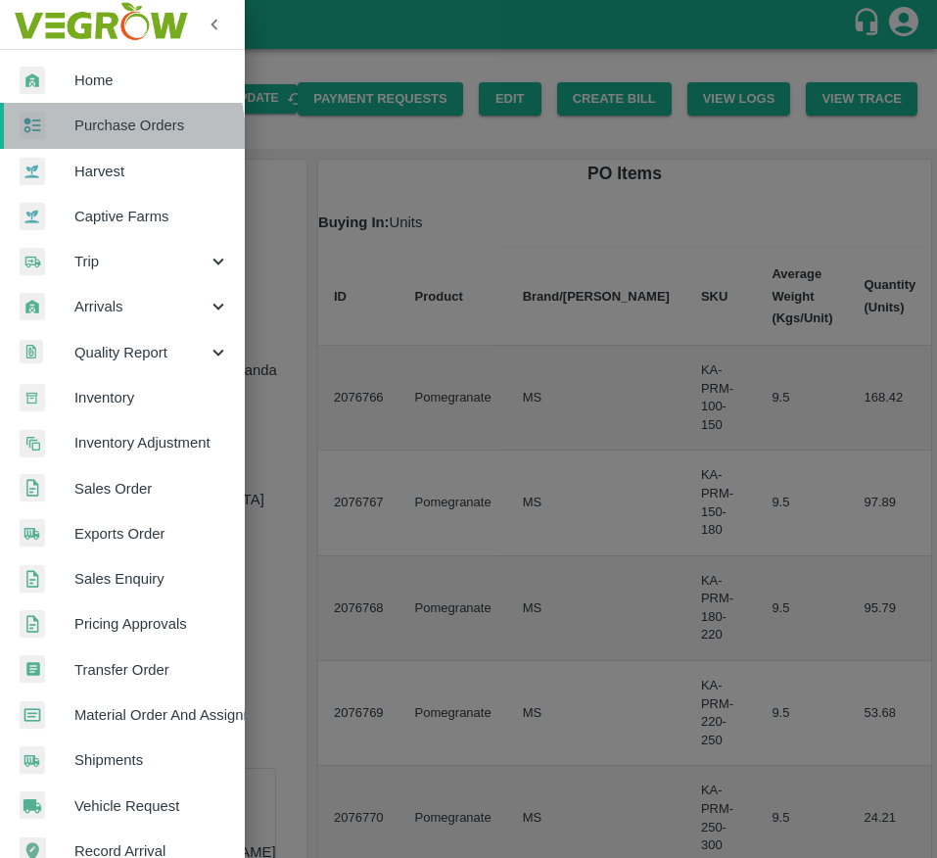
click at [90, 137] on link "Purchase Orders" at bounding box center [122, 125] width 245 height 45
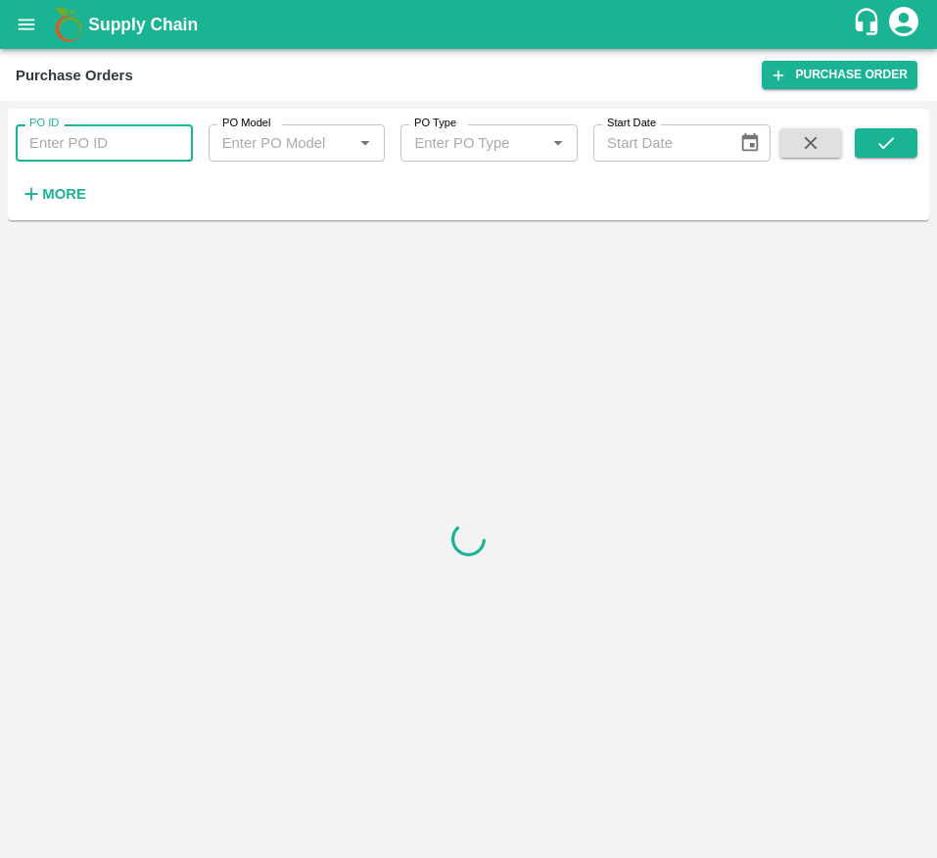
click at [85, 155] on input "PO ID" at bounding box center [104, 142] width 177 height 37
type input "178384"
click at [885, 134] on icon "submit" at bounding box center [887, 143] width 22 height 22
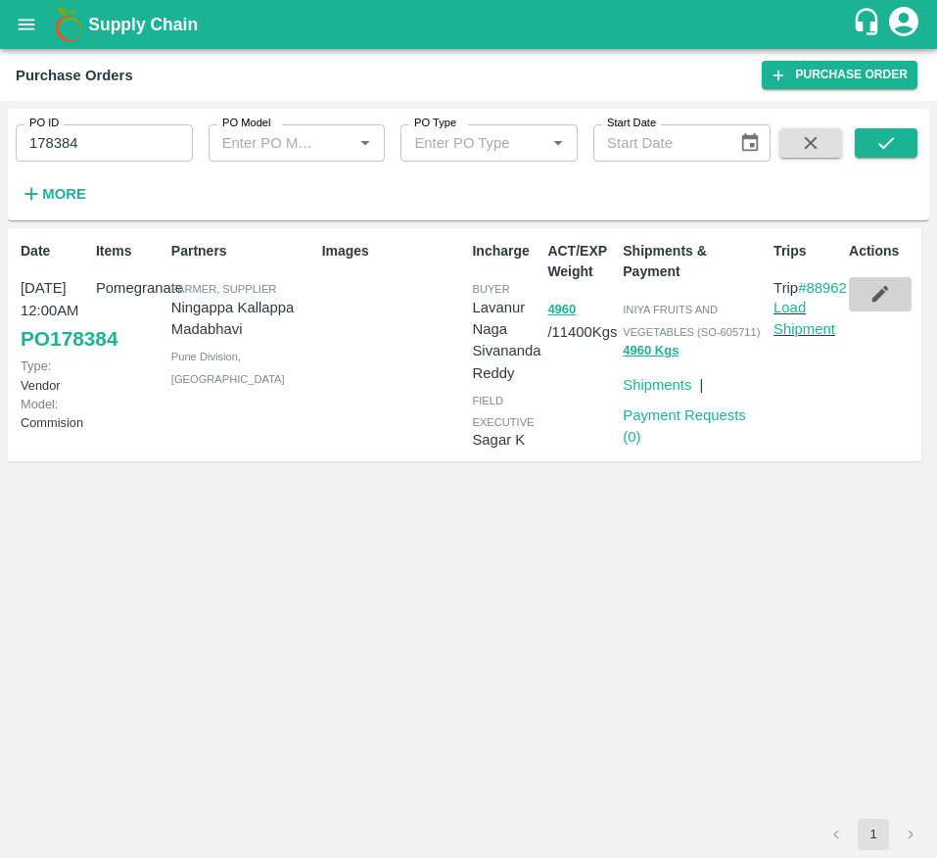
click at [872, 284] on icon "button" at bounding box center [881, 294] width 22 height 22
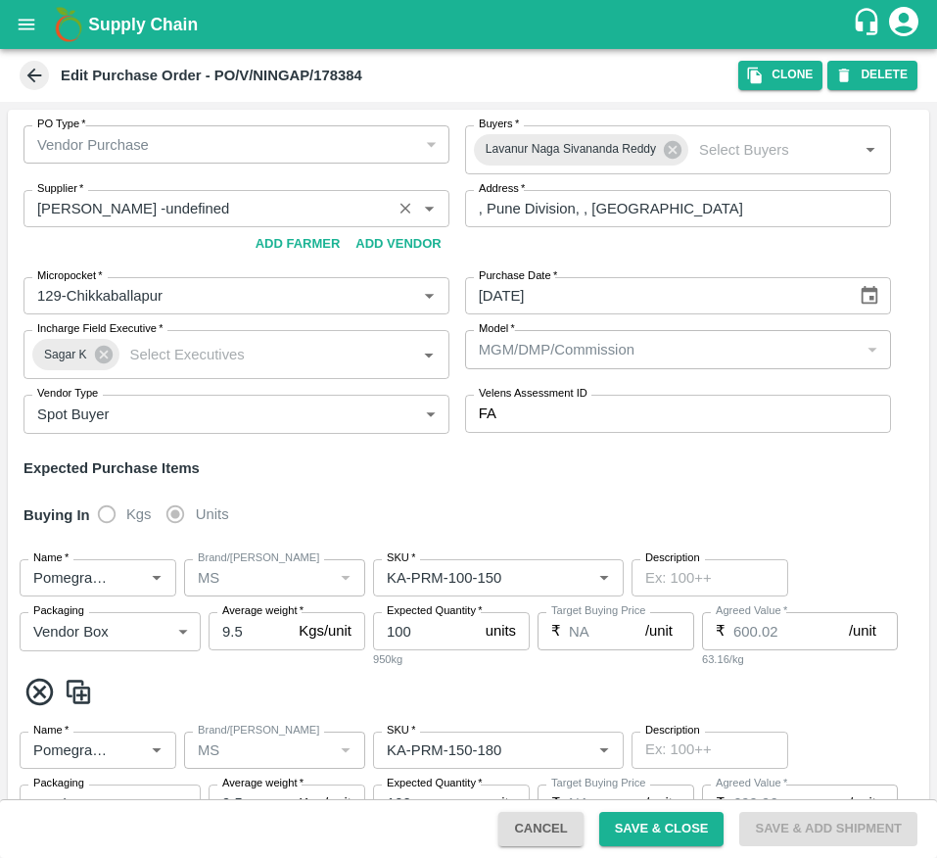
click at [404, 203] on icon "Clear" at bounding box center [406, 209] width 19 height 19
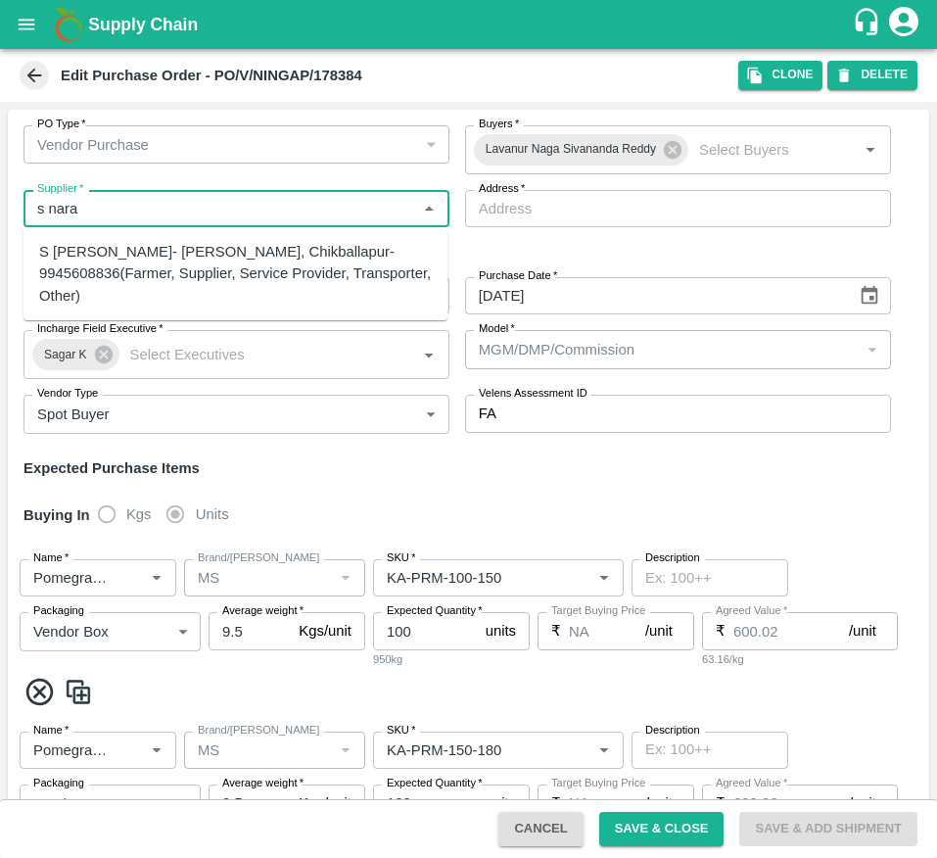
click at [244, 279] on div "S Narasimhamurthy- Jataru Hosahalli, Chikballapur-9945608836(Farmer, Supplier, …" at bounding box center [235, 274] width 393 height 66
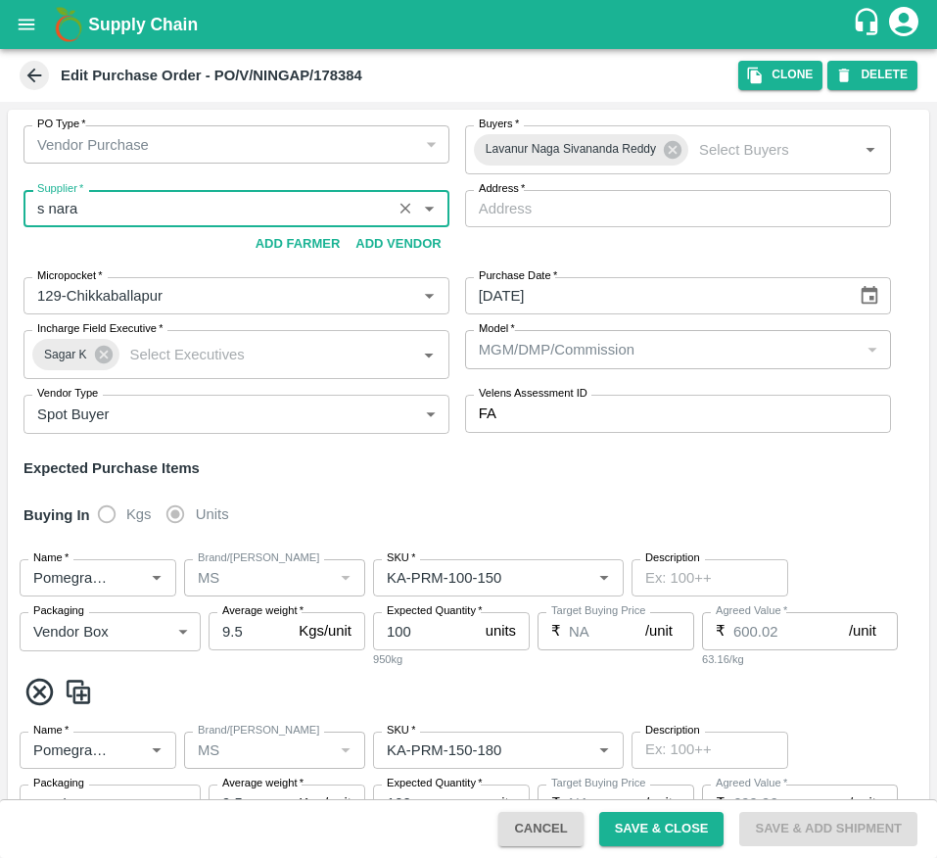
type input "S Narasimhamurthy- Jataru Hosahalli, Chikballapur-9945608836(Farmer, Supplier, …"
type input "[PERSON_NAME], Chikballapur, [GEOGRAPHIC_DATA], [GEOGRAPHIC_DATA]"
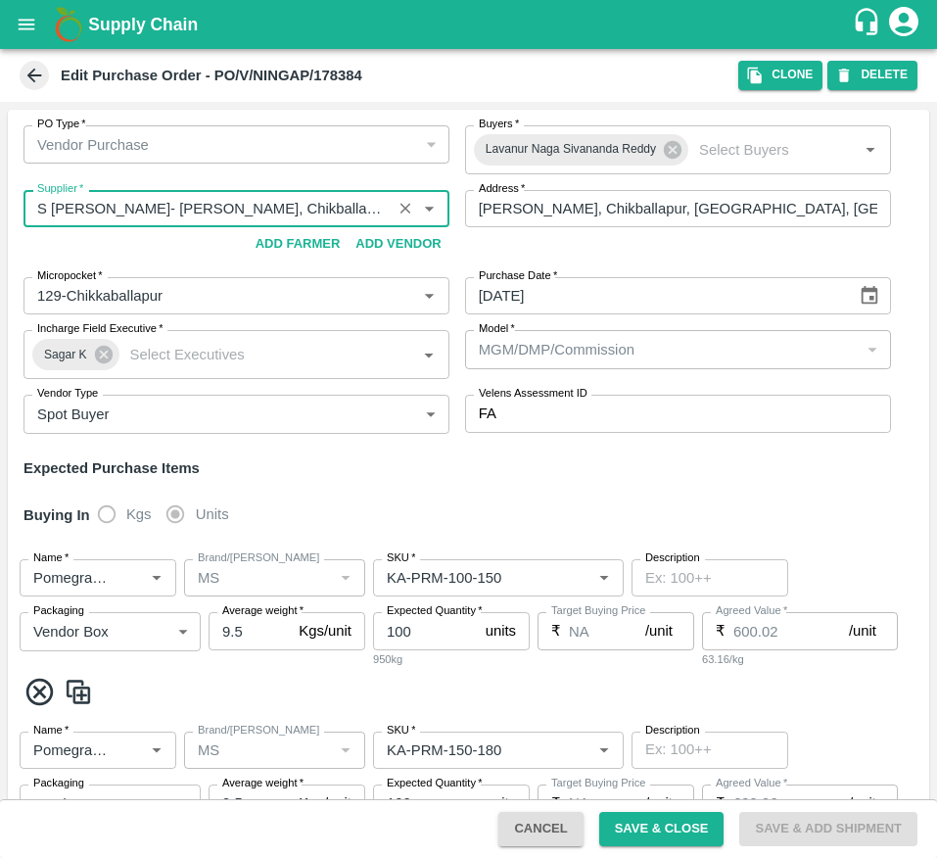
type input "S Narasimhamurthy- Jataru Hosahalli, Chikballapur-9945608836(Farmer, Supplier, …"
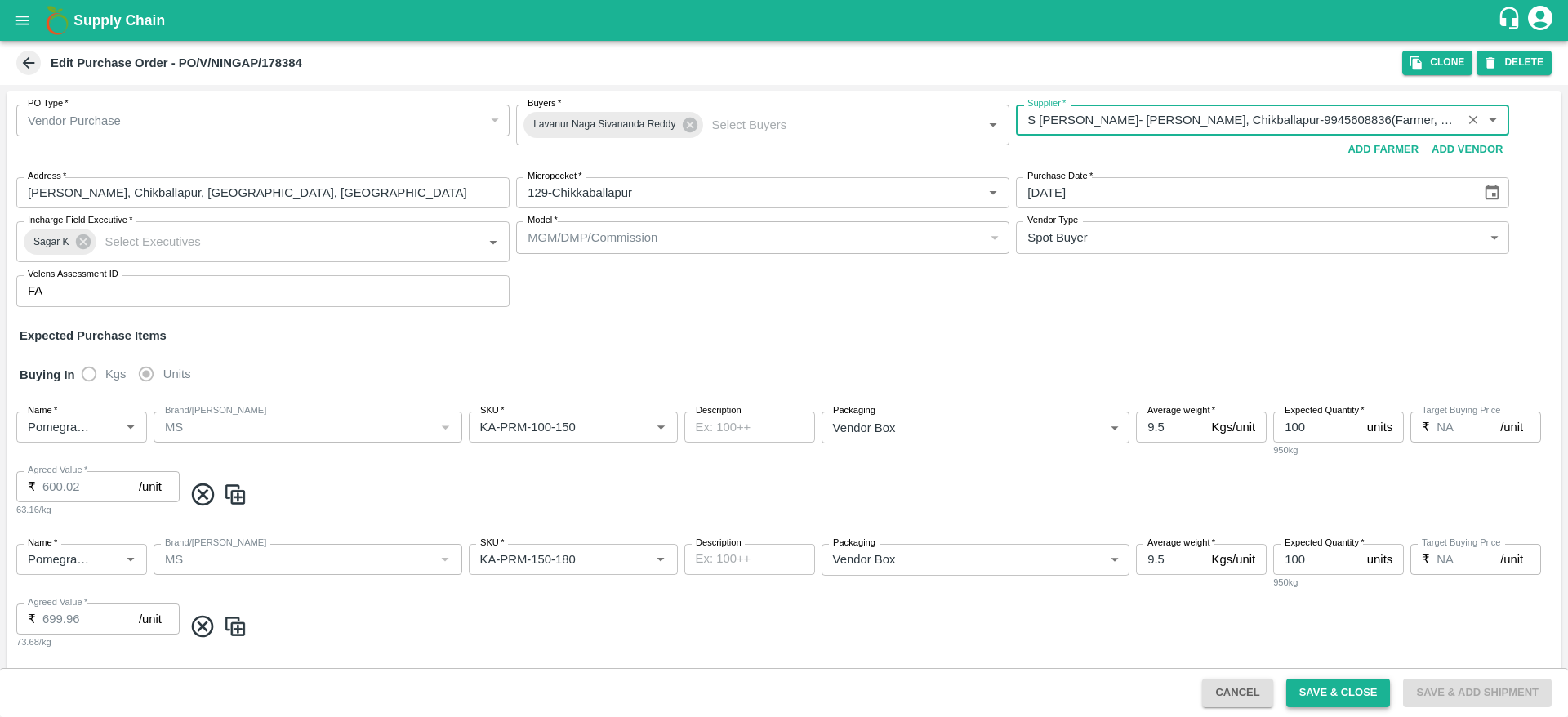
click at [781, 697] on button "Save & Close" at bounding box center [1338, 693] width 104 height 28
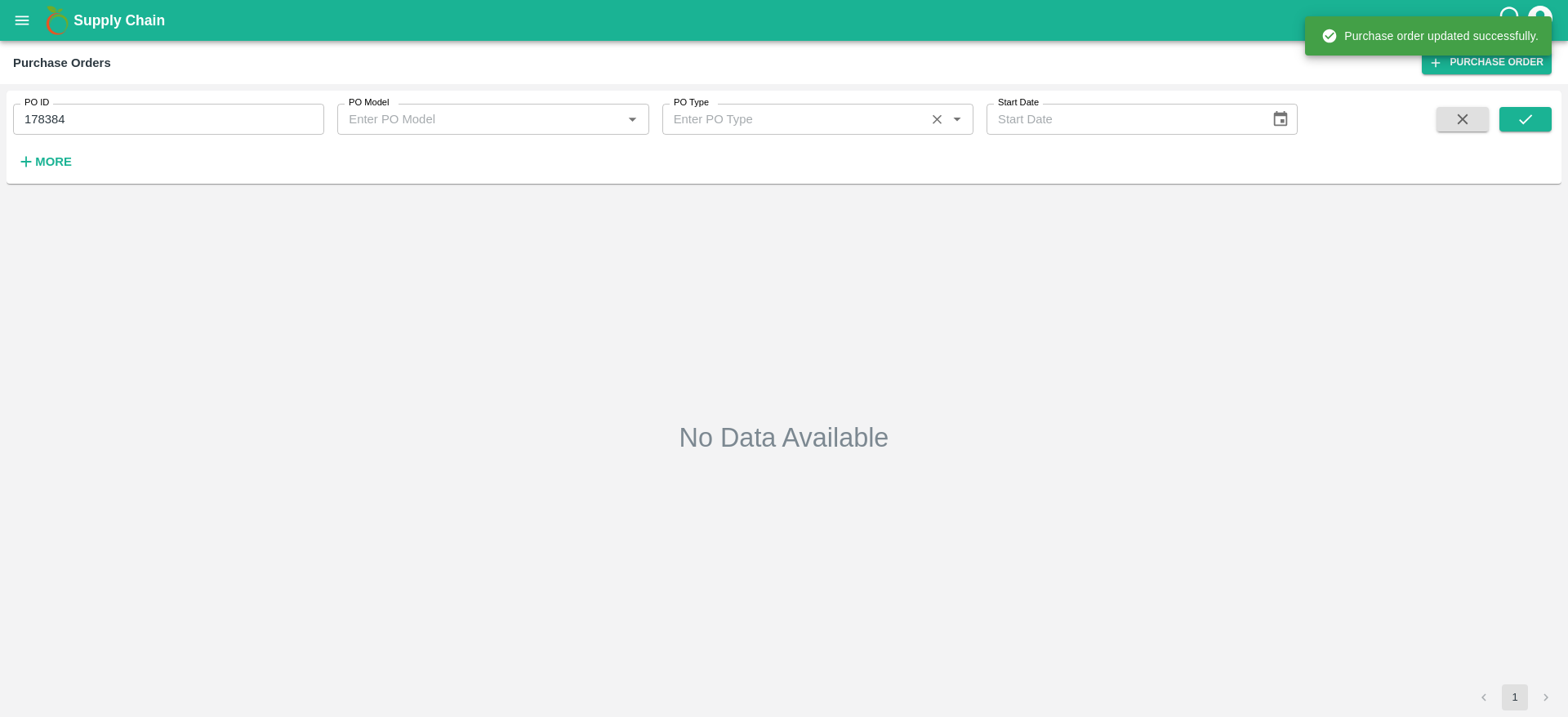
type input "178384"
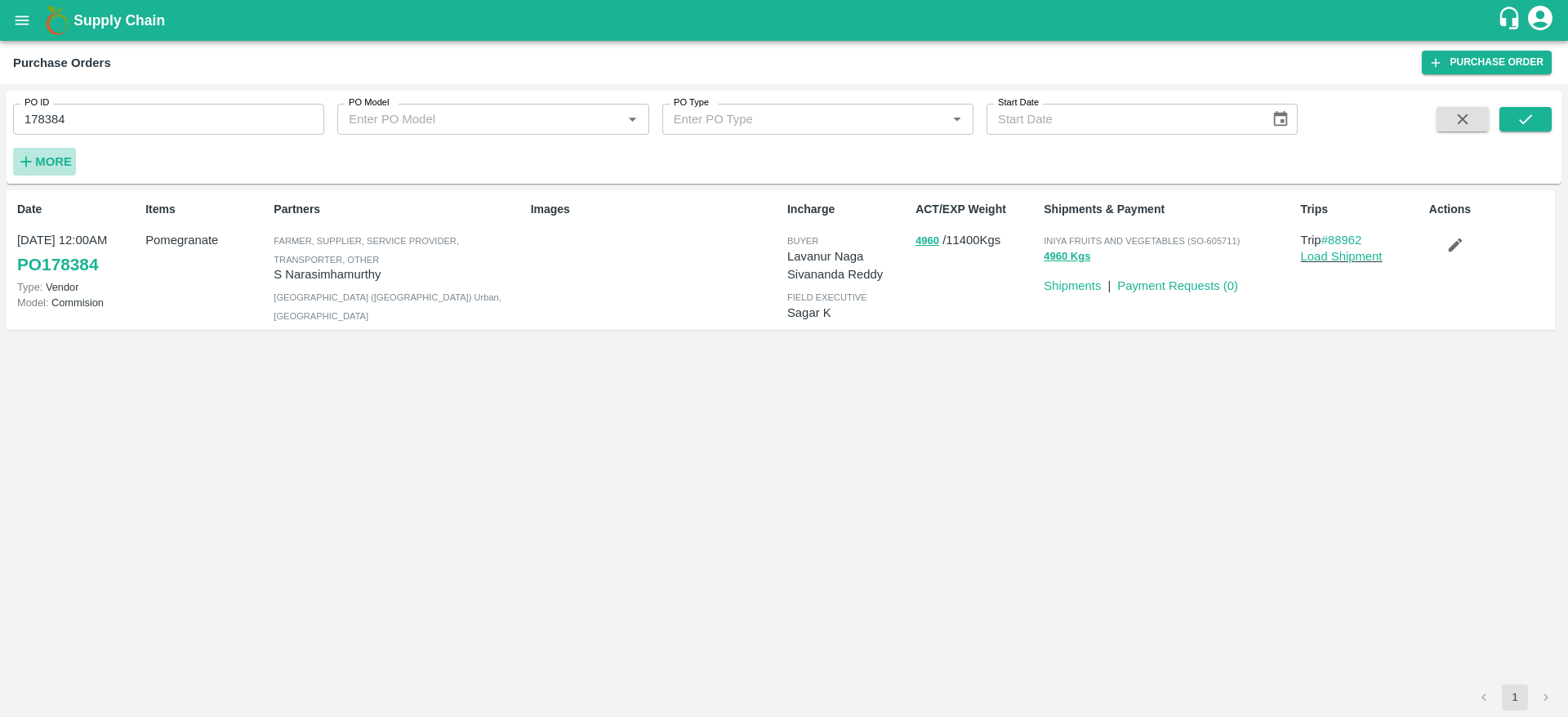
click at [45, 162] on strong "More" at bounding box center [53, 162] width 37 height 13
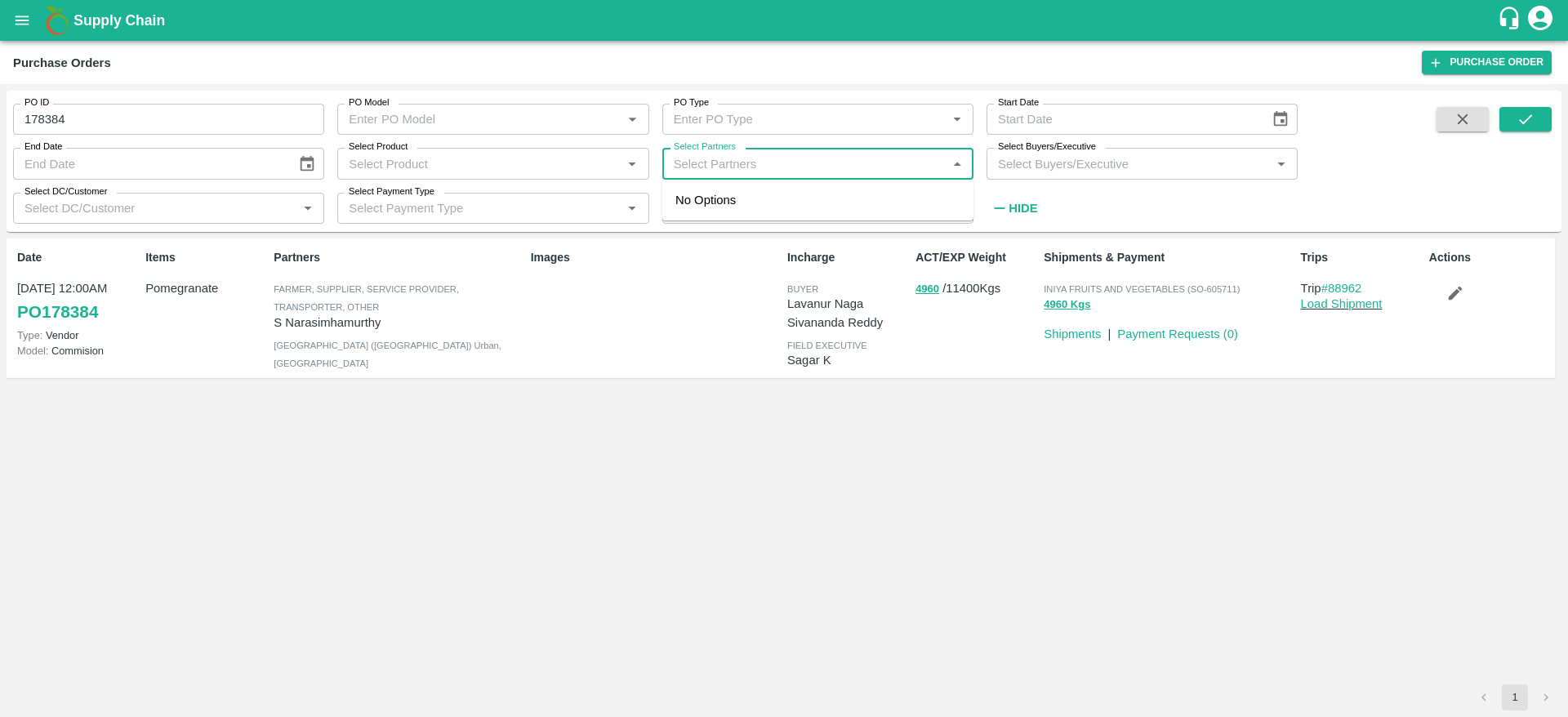
click at [781, 163] on input "Select Partners" at bounding box center [804, 163] width 274 height 21
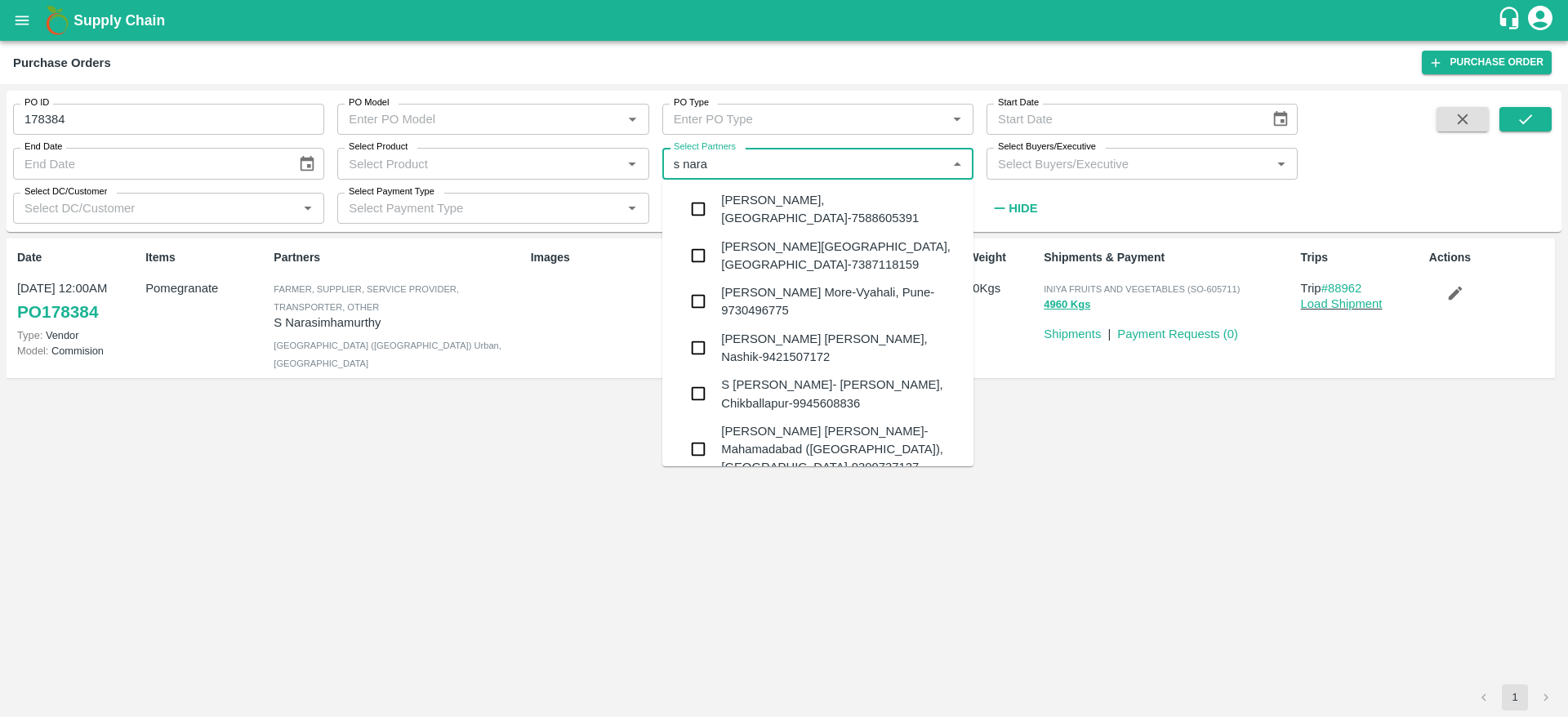
type input "s naras"
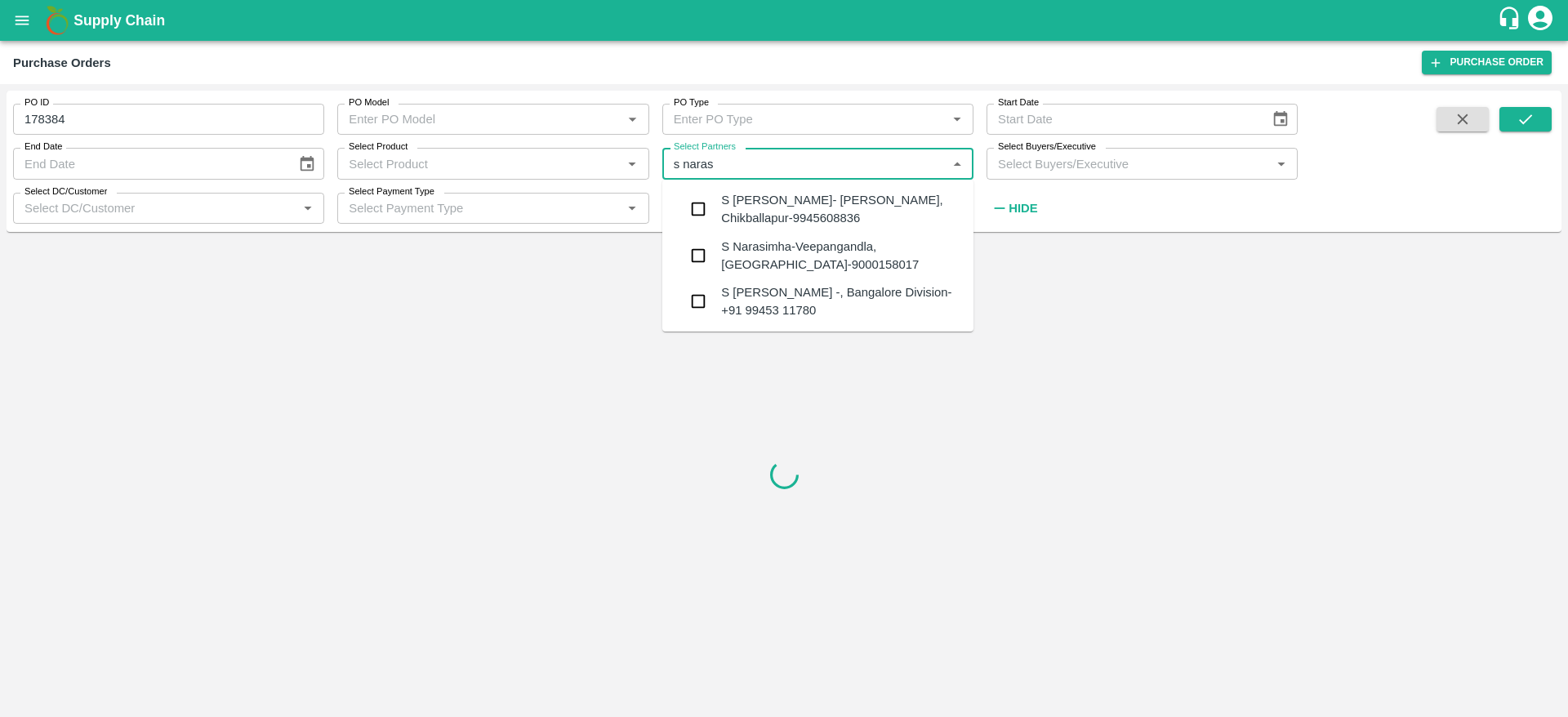
click at [781, 203] on div "S Narasimhamurthy- Jataru Hosahalli, Chikballapur-9945608836" at bounding box center [841, 209] width 239 height 37
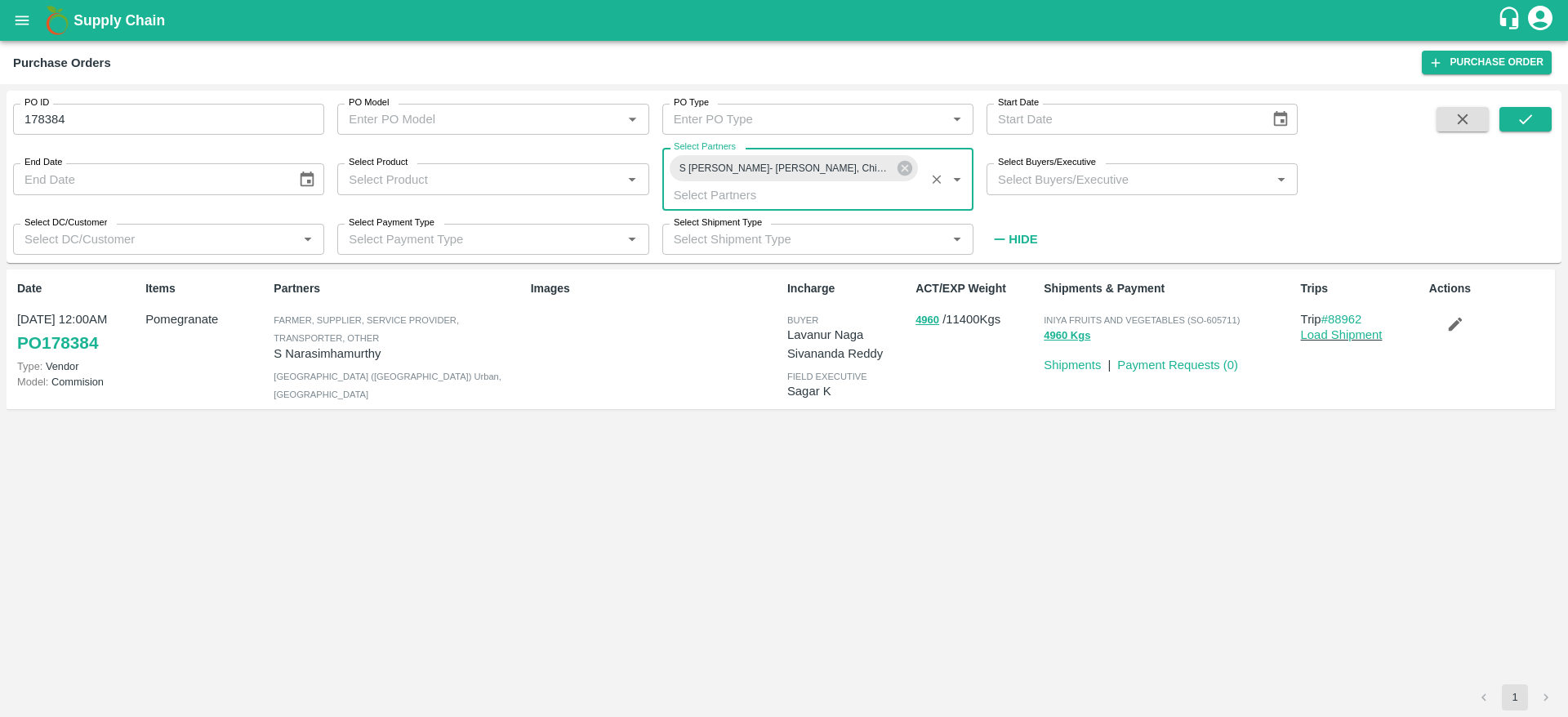
click at [253, 127] on input "178384" at bounding box center [168, 118] width 311 height 31
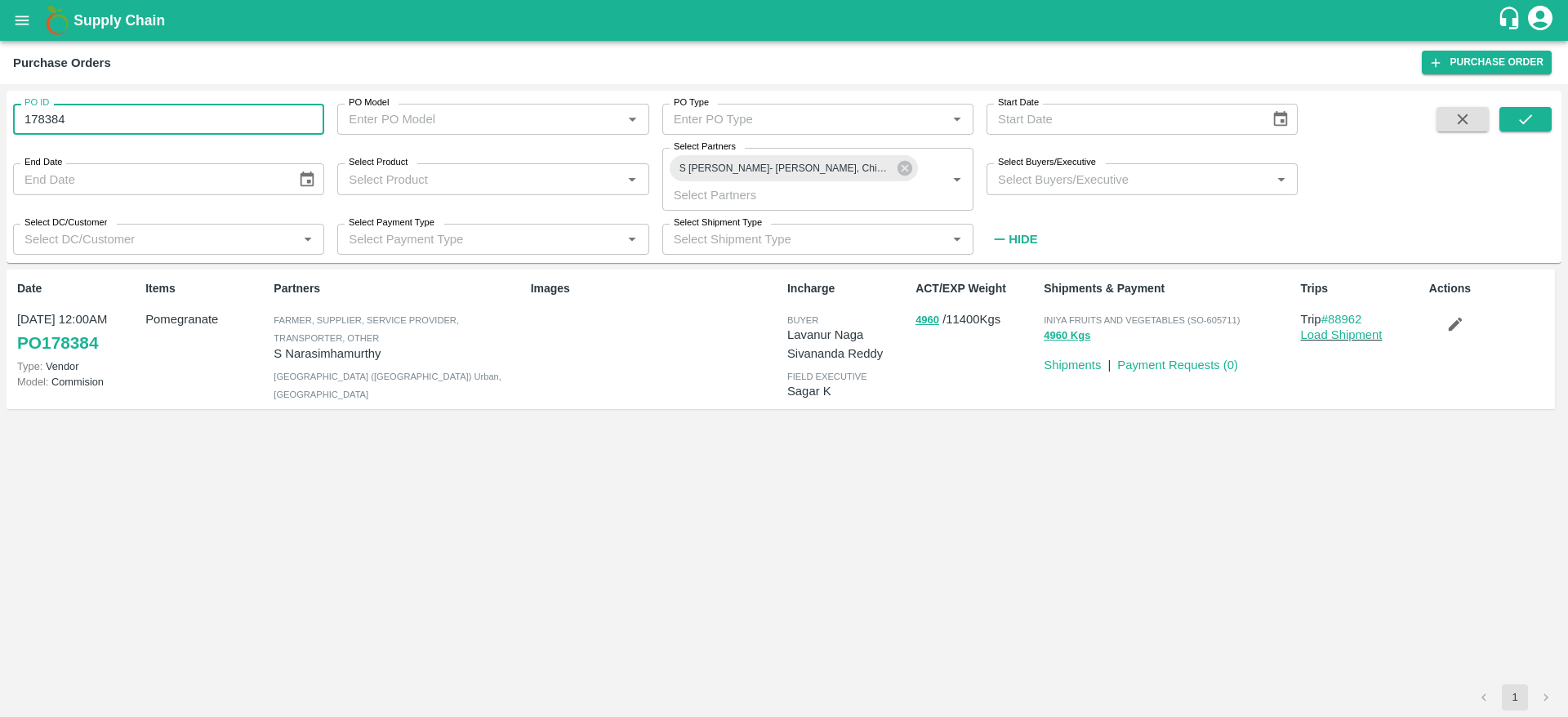
click at [253, 127] on input "178384" at bounding box center [168, 118] width 311 height 31
type input "178384"
click at [781, 123] on icon "submit" at bounding box center [1526, 119] width 18 height 18
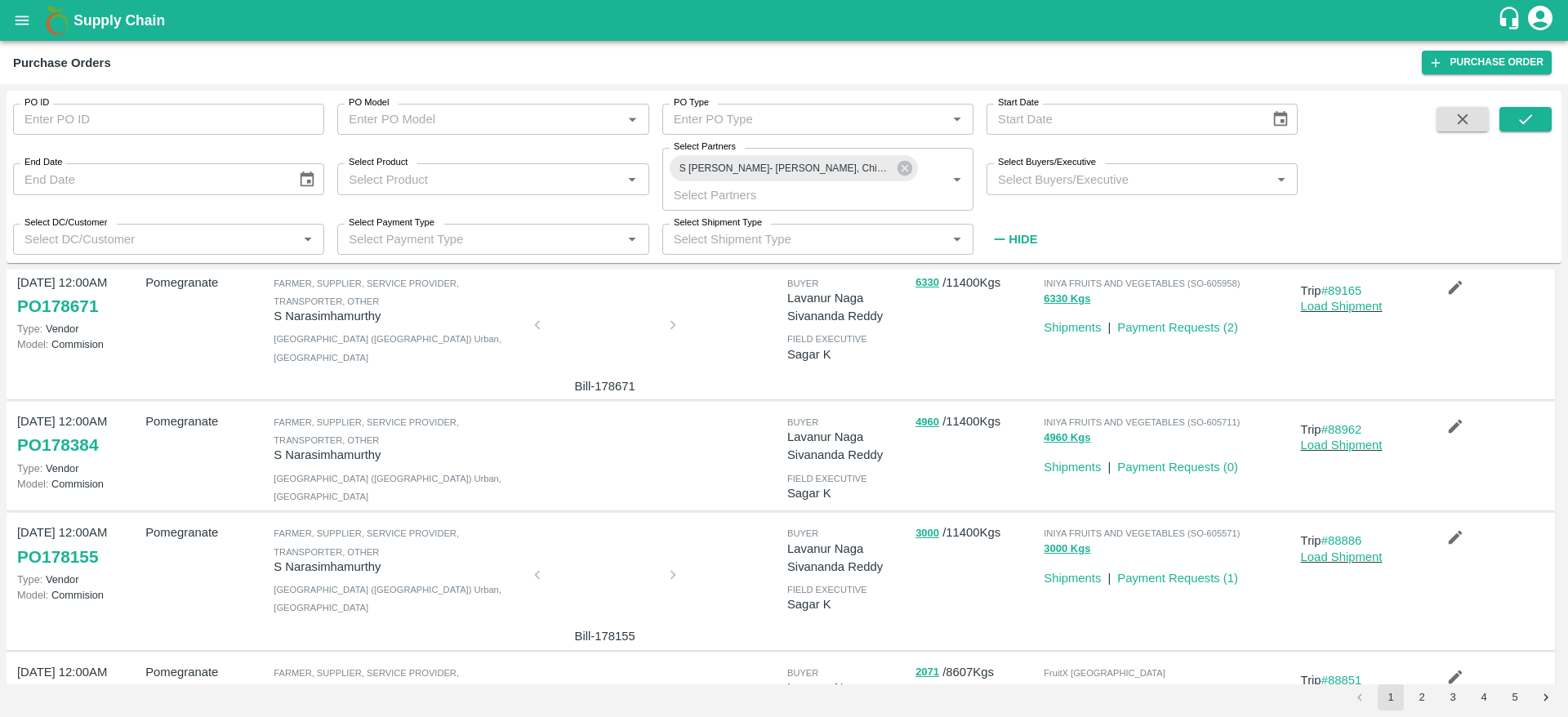
scroll to position [167, 0]
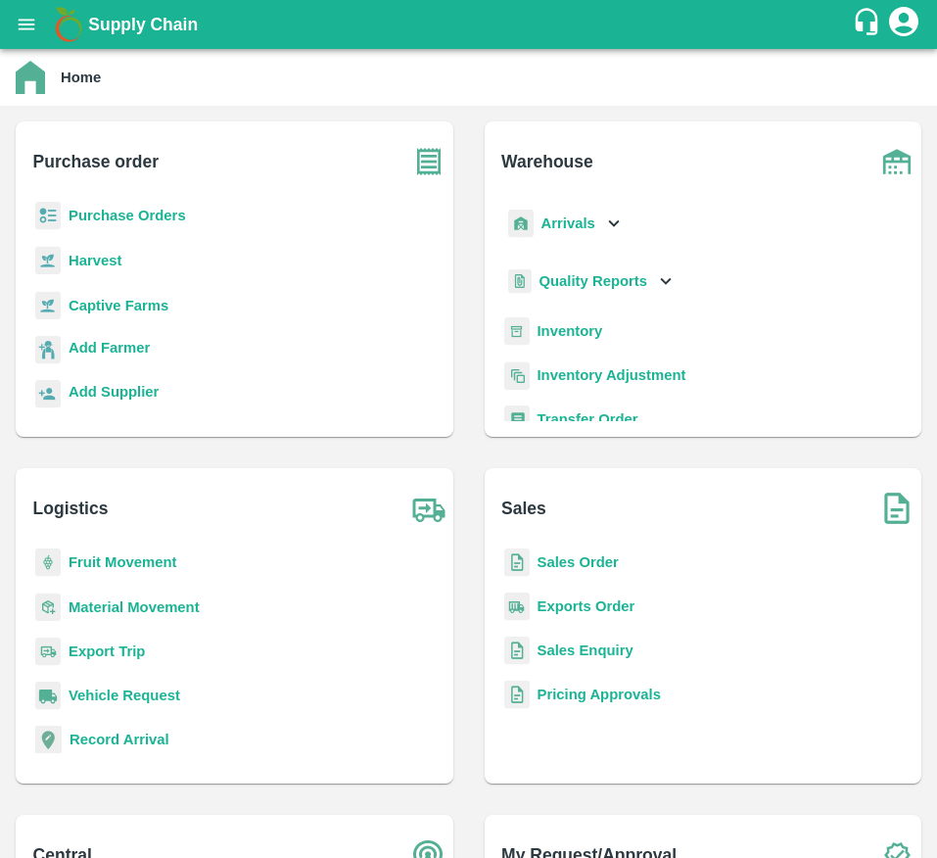
scroll to position [11, 0]
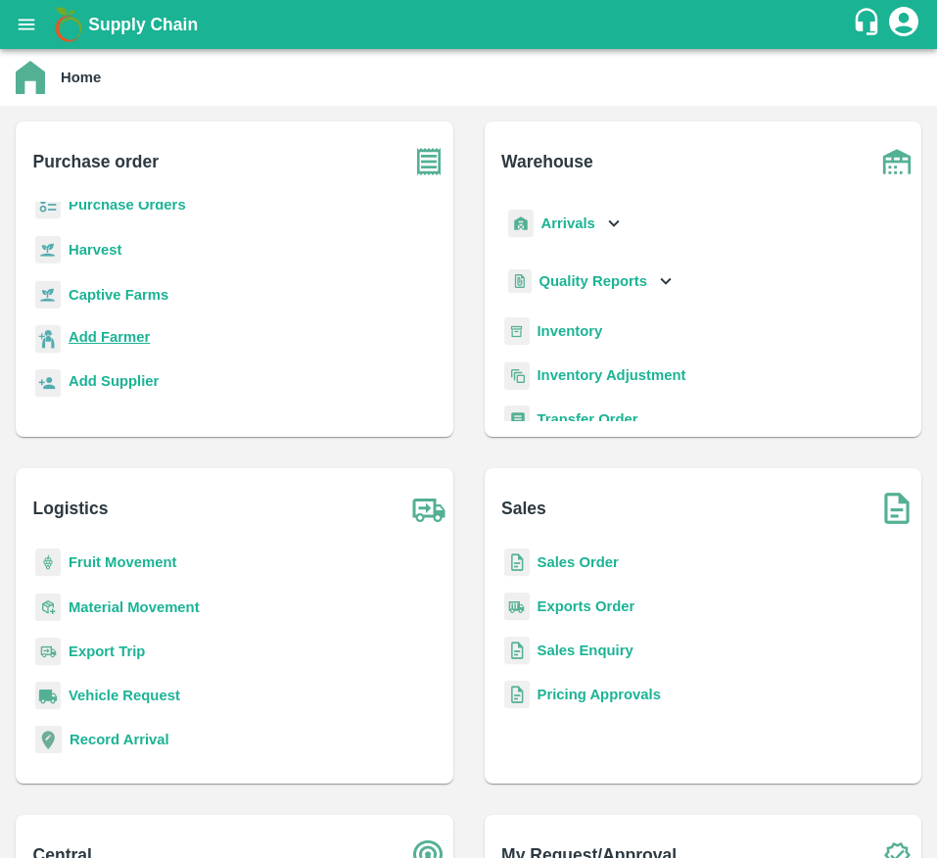
click at [126, 348] on link "Add Farmer" at bounding box center [109, 339] width 81 height 26
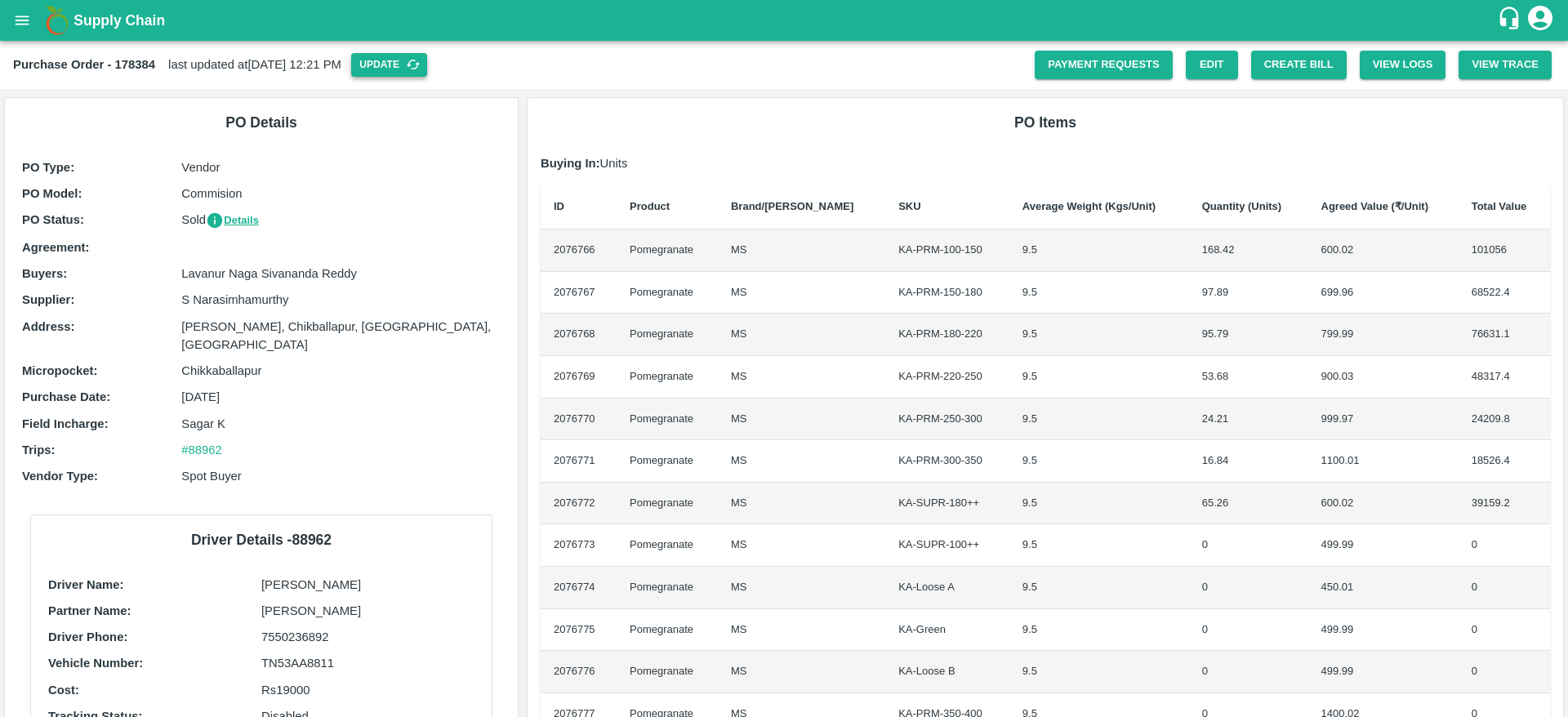
click at [427, 61] on button "Update" at bounding box center [389, 65] width 76 height 23
click at [1286, 58] on button "Create Bill" at bounding box center [1299, 65] width 96 height 28
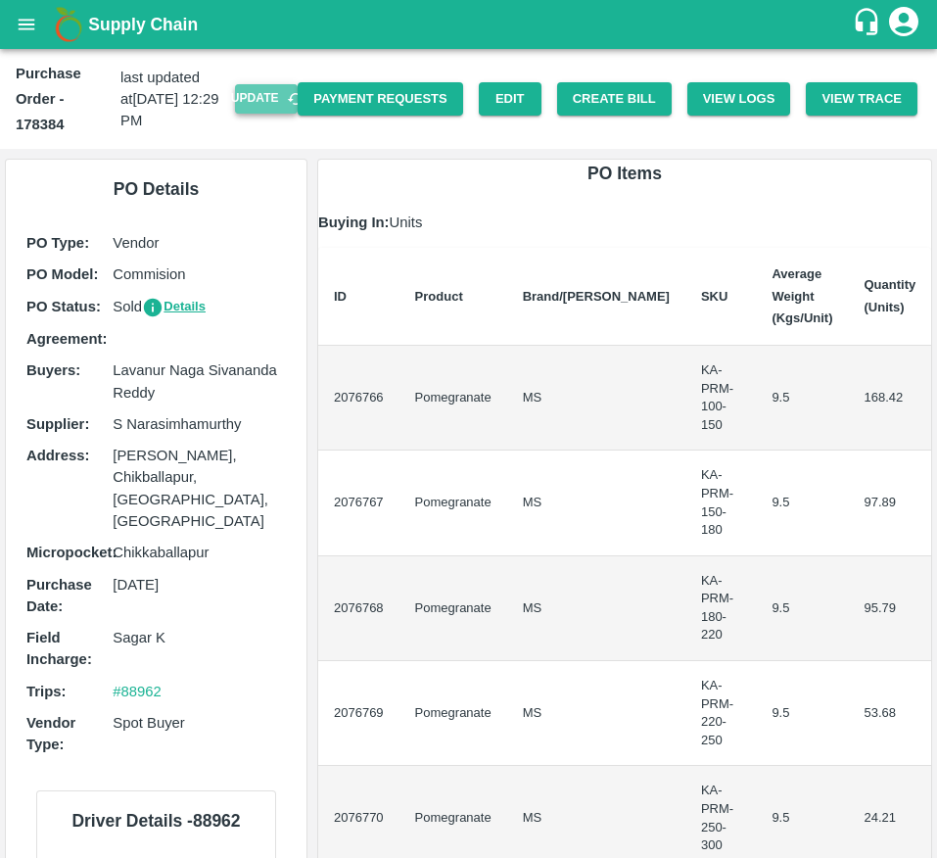
click at [262, 97] on button "Update" at bounding box center [266, 98] width 63 height 28
click at [562, 96] on button "Create Bill" at bounding box center [614, 99] width 115 height 34
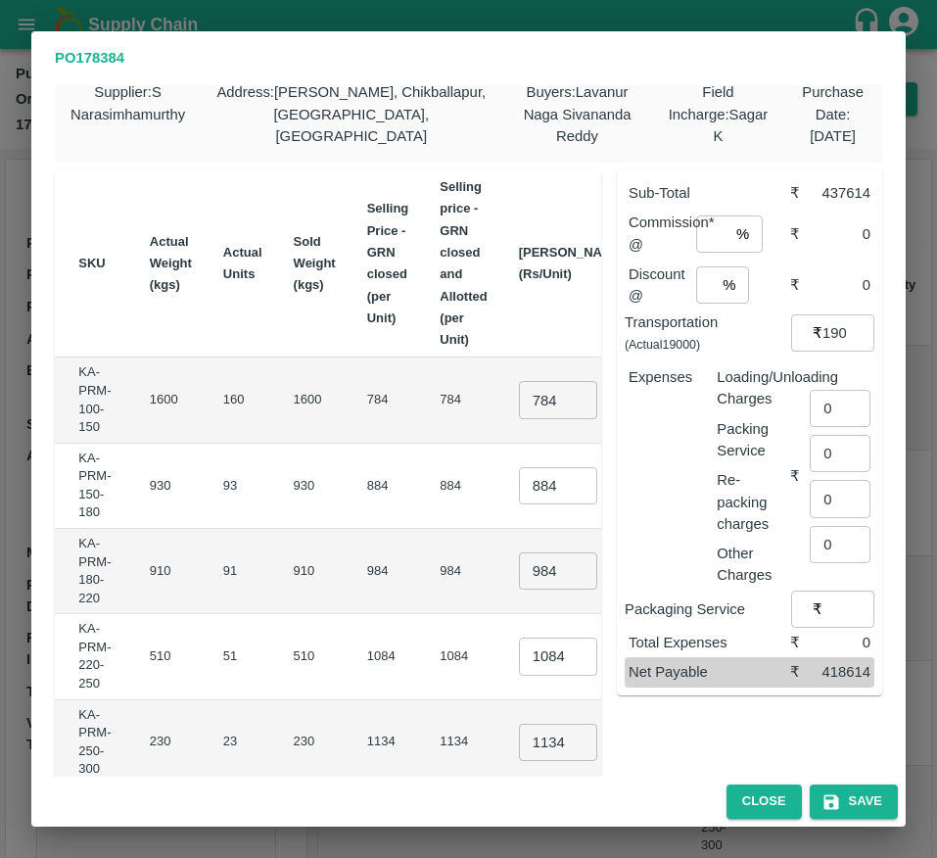
scroll to position [0, 294]
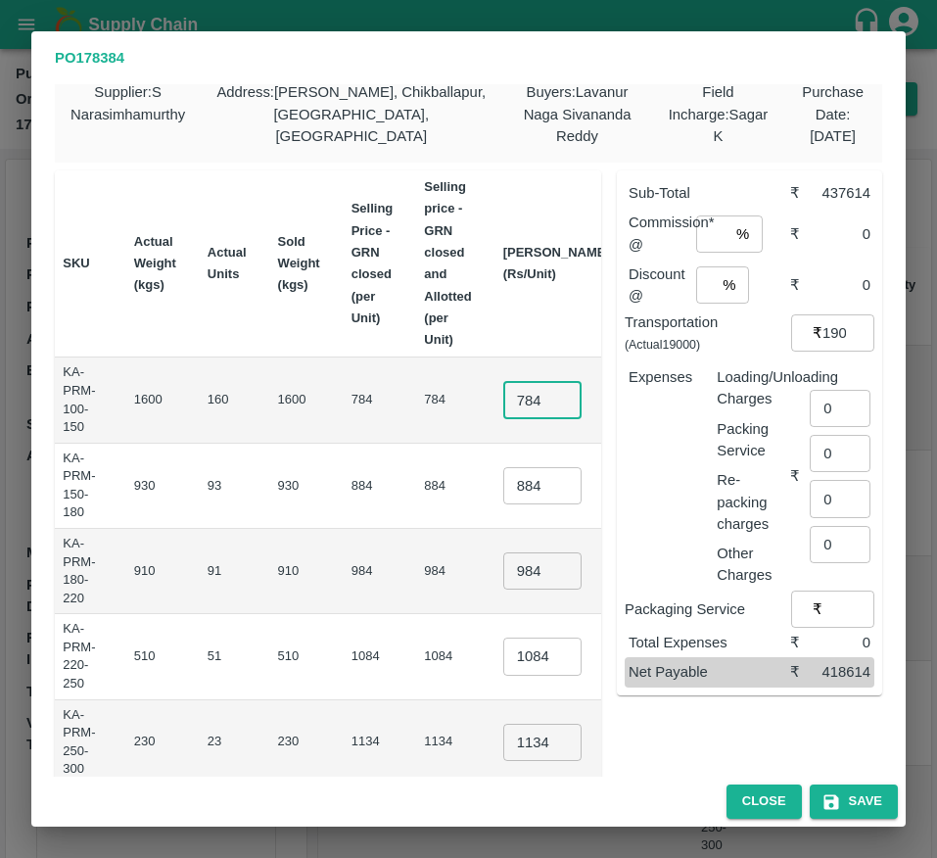
click at [503, 405] on input "784" at bounding box center [542, 399] width 78 height 37
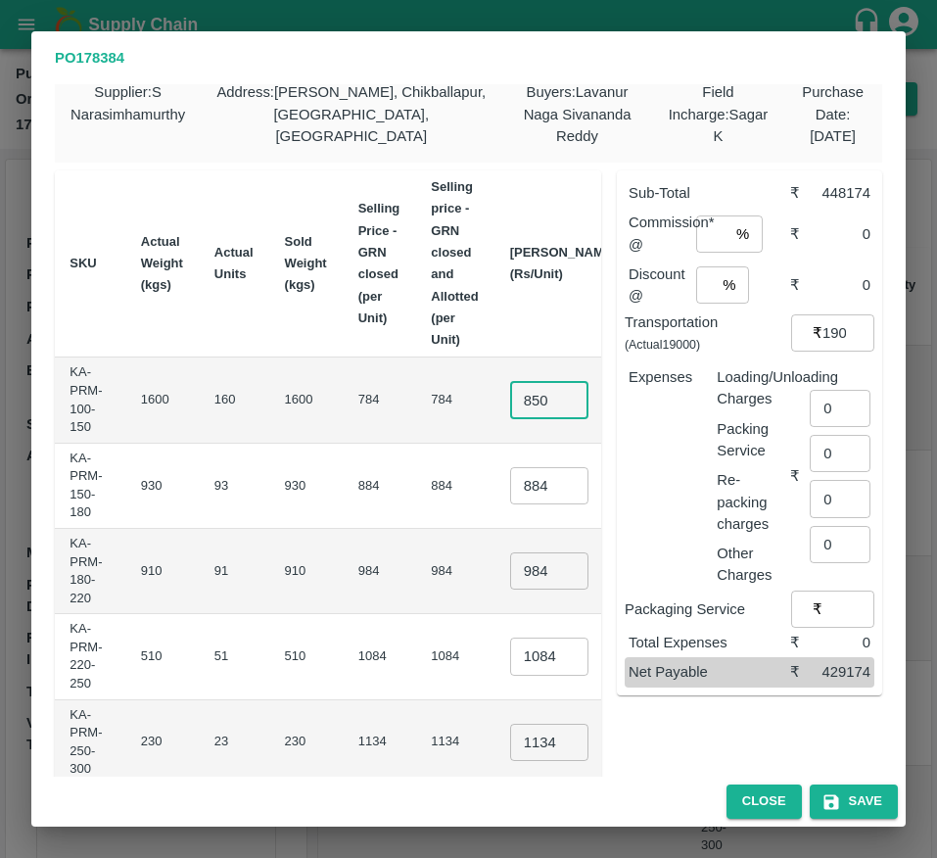
type input "850"
click at [510, 487] on input "884" at bounding box center [549, 485] width 78 height 37
type input "950"
click at [510, 565] on input "984" at bounding box center [549, 570] width 78 height 37
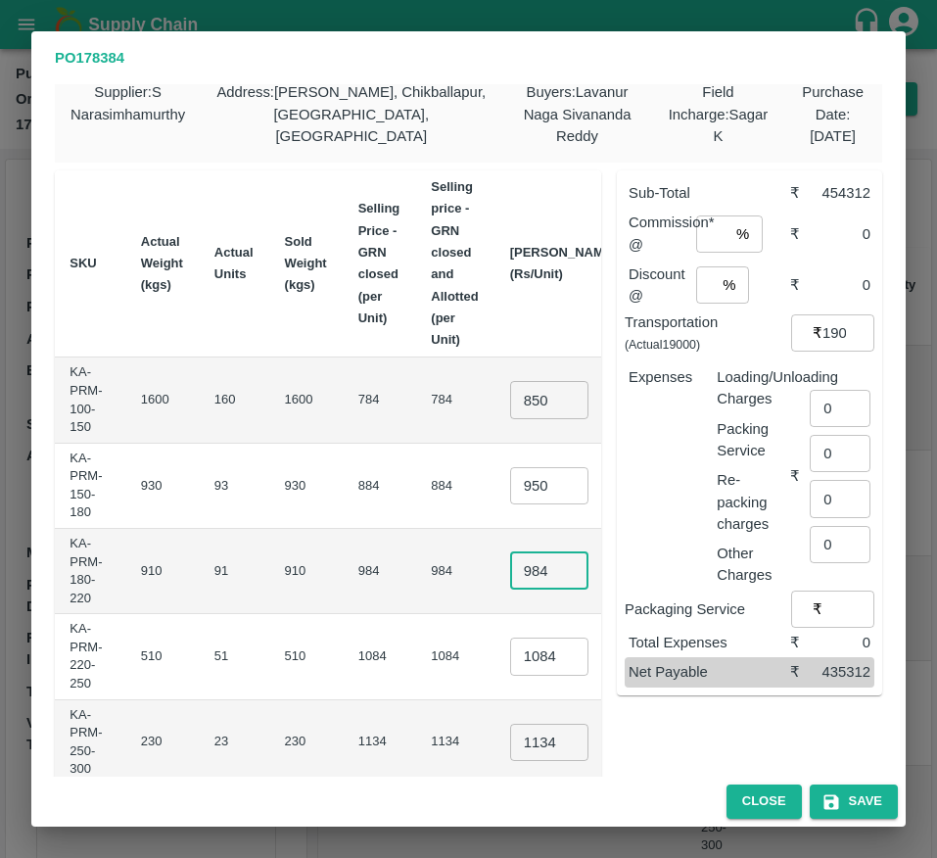
click at [510, 565] on input "984" at bounding box center [549, 570] width 78 height 37
type input "1000"
click at [510, 647] on input "1084" at bounding box center [549, 656] width 78 height 37
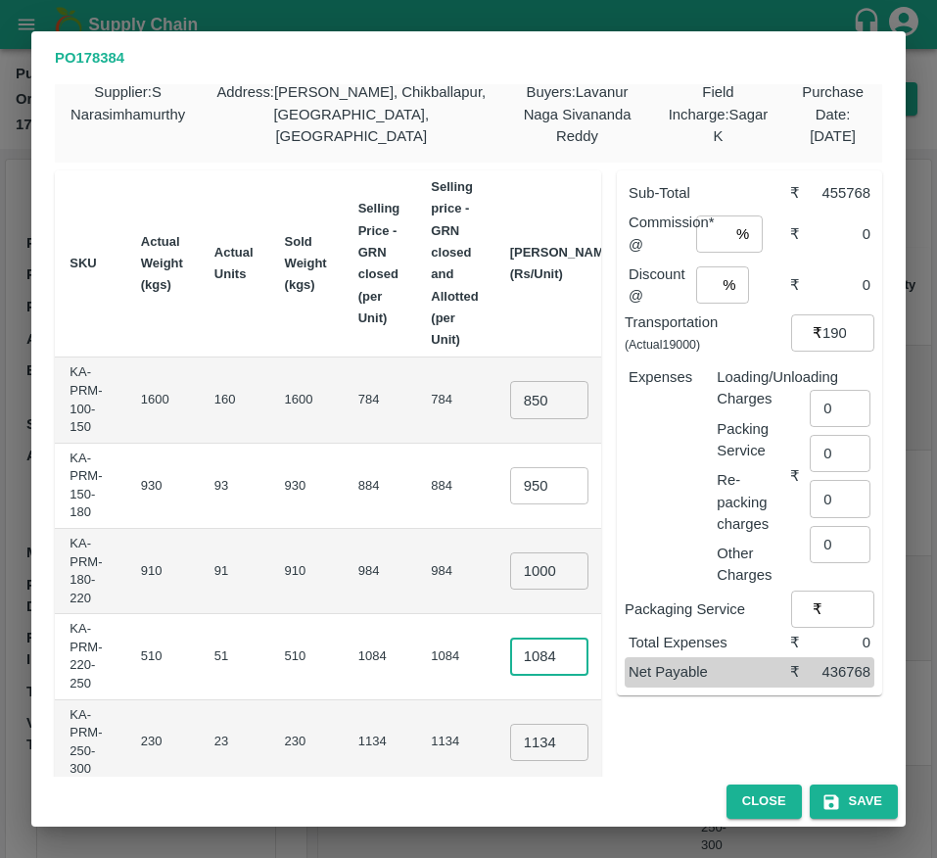
click at [510, 647] on input "1084" at bounding box center [549, 656] width 78 height 37
type input "1100"
click at [510, 737] on input "1134" at bounding box center [549, 742] width 78 height 37
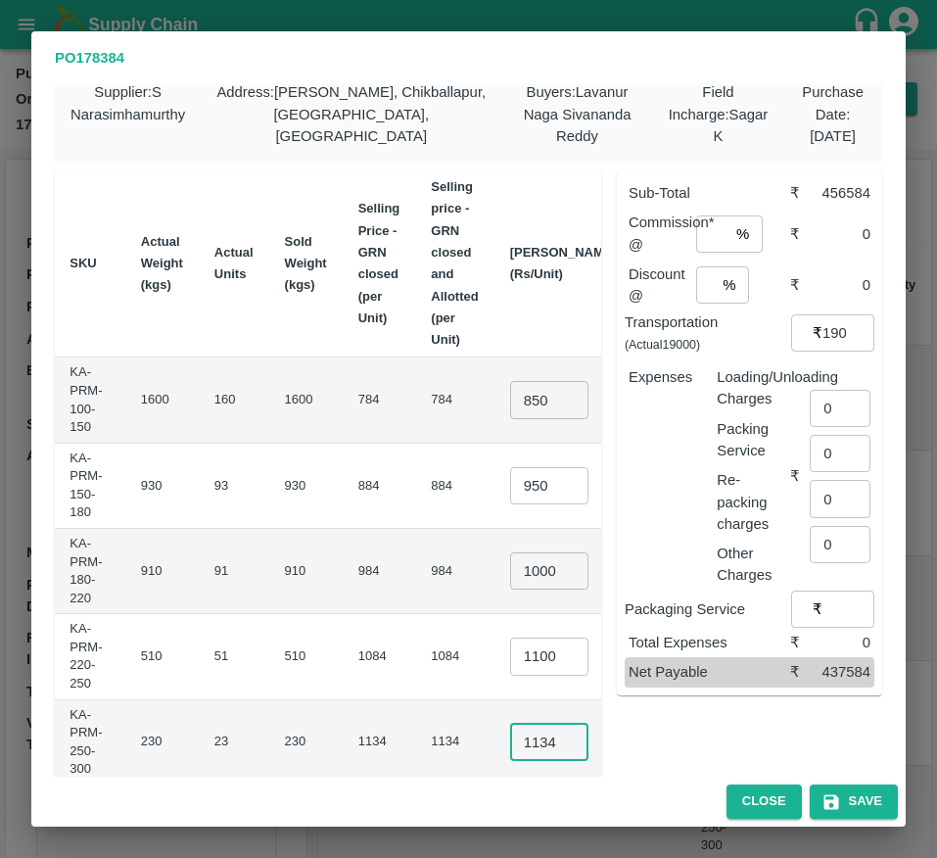
click at [510, 737] on input "1134" at bounding box center [549, 742] width 78 height 37
type input "1200"
click at [633, 698] on td "₹56100" at bounding box center [673, 656] width 81 height 85
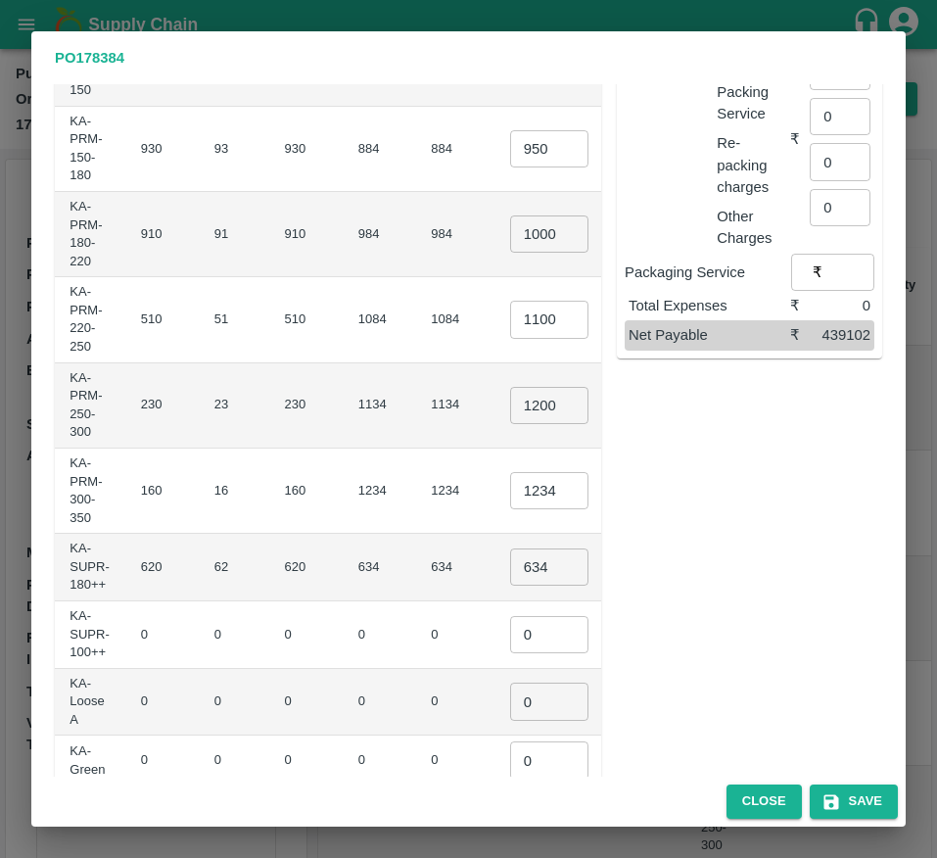
scroll to position [356, 0]
click at [510, 494] on input "1234" at bounding box center [549, 489] width 78 height 37
type input "1300"
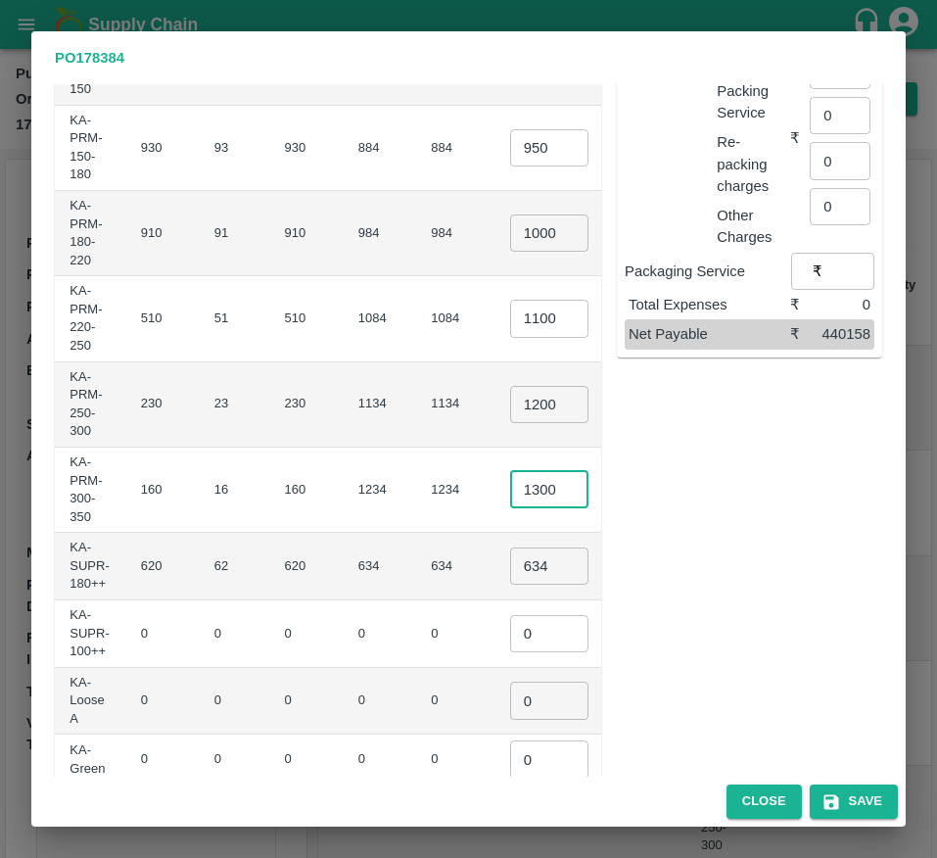
scroll to position [0, 0]
click at [510, 561] on input "634" at bounding box center [549, 565] width 78 height 37
type input "750"
click at [510, 630] on input "0" at bounding box center [549, 633] width 78 height 37
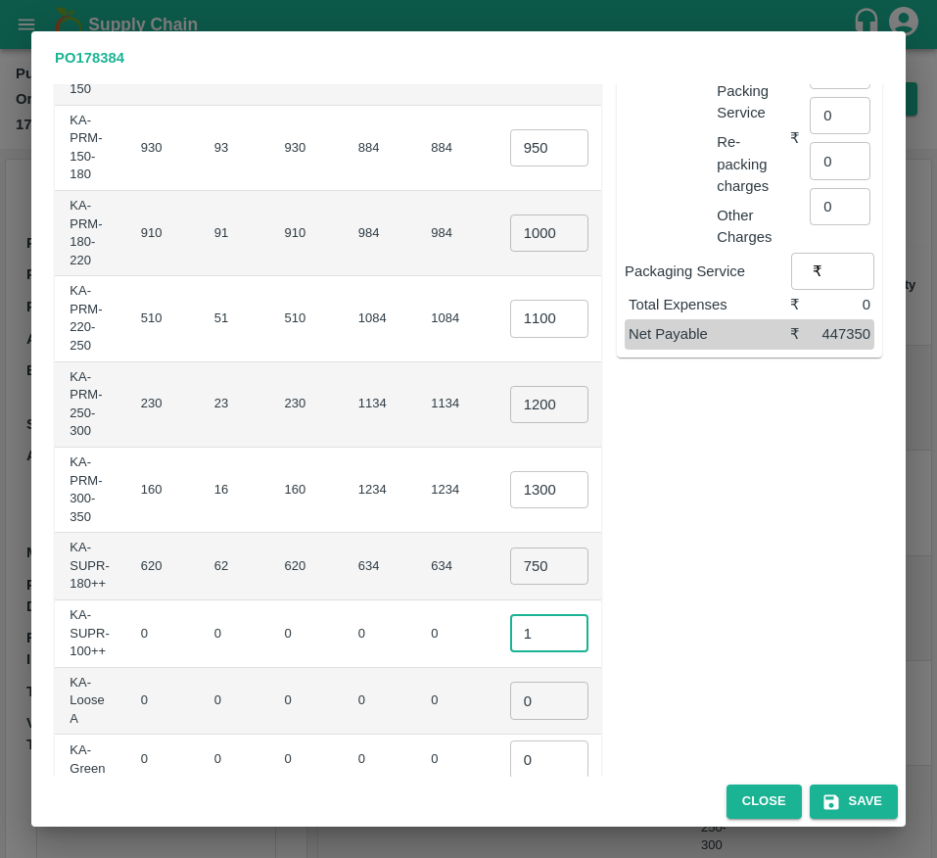
type input "1"
click at [510, 694] on input "0" at bounding box center [549, 700] width 78 height 37
type input "1"
click at [510, 747] on input "0" at bounding box center [549, 758] width 78 height 37
type input "1"
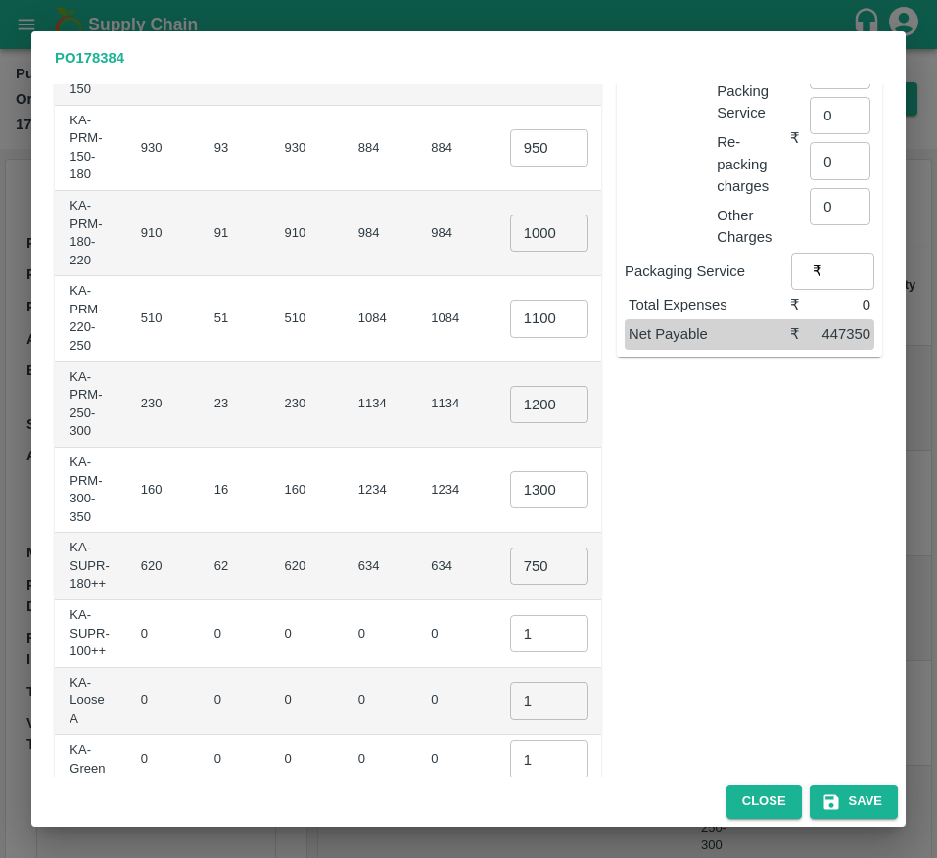
click at [633, 729] on td "₹0" at bounding box center [673, 702] width 81 height 68
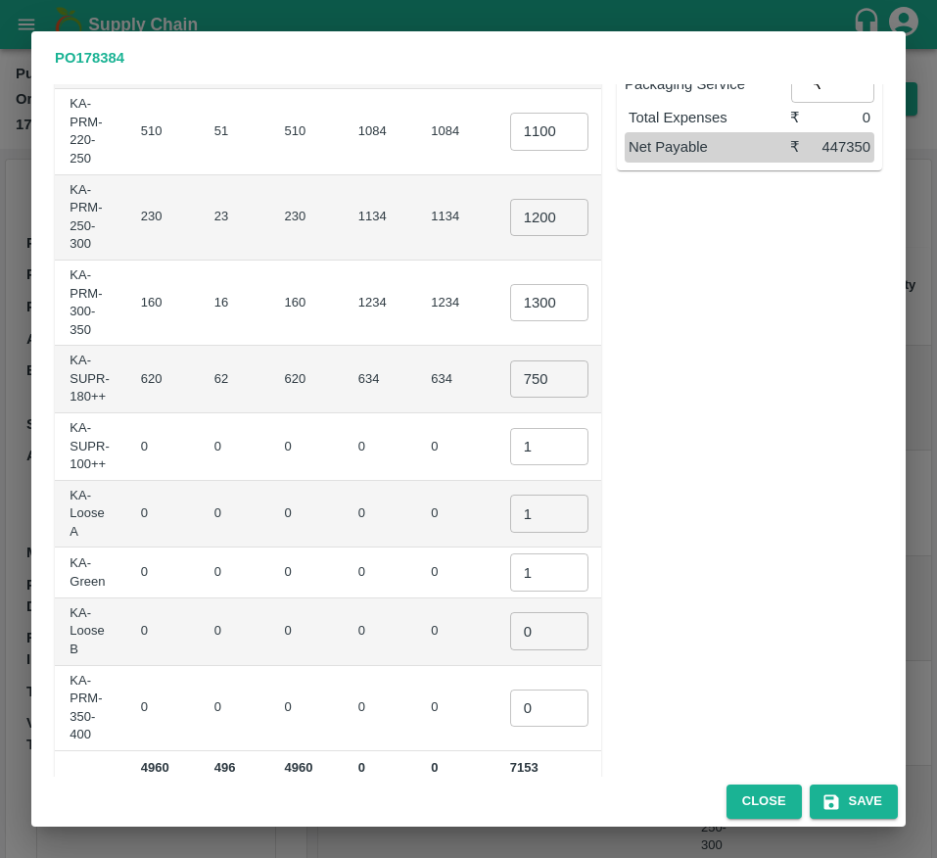
scroll to position [580, 0]
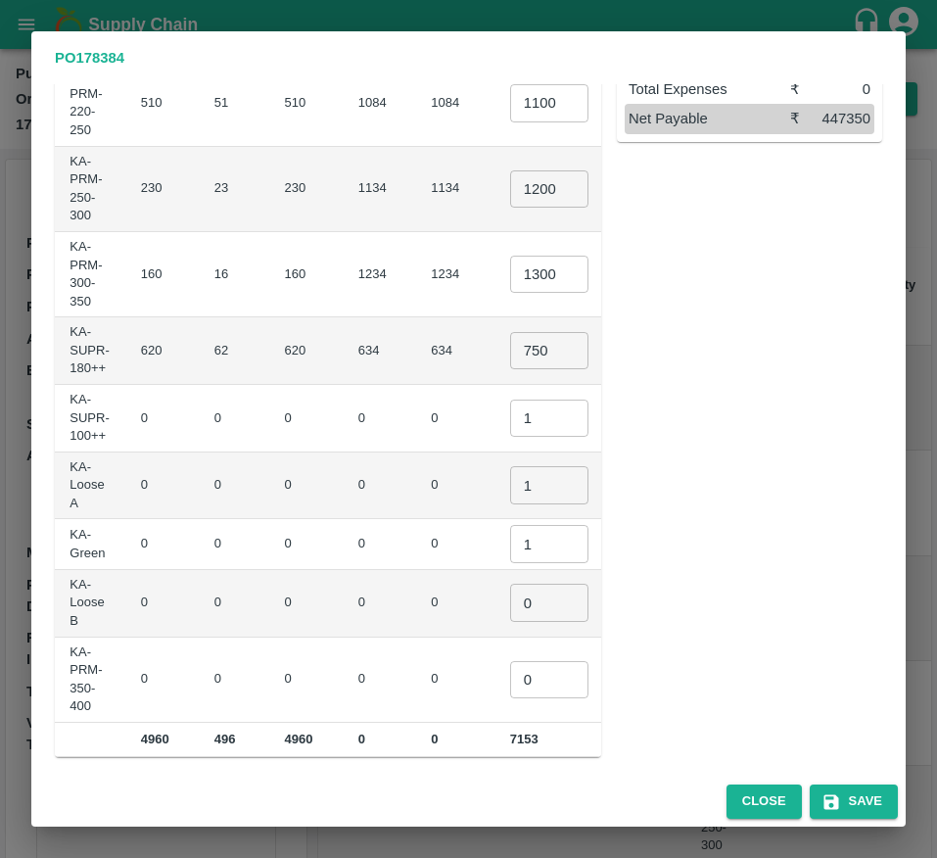
click at [510, 612] on input "0" at bounding box center [549, 602] width 78 height 37
type input "1"
click at [510, 681] on input "0" at bounding box center [549, 679] width 78 height 37
type input "1"
click at [503, 638] on td "1 ​" at bounding box center [564, 680] width 138 height 85
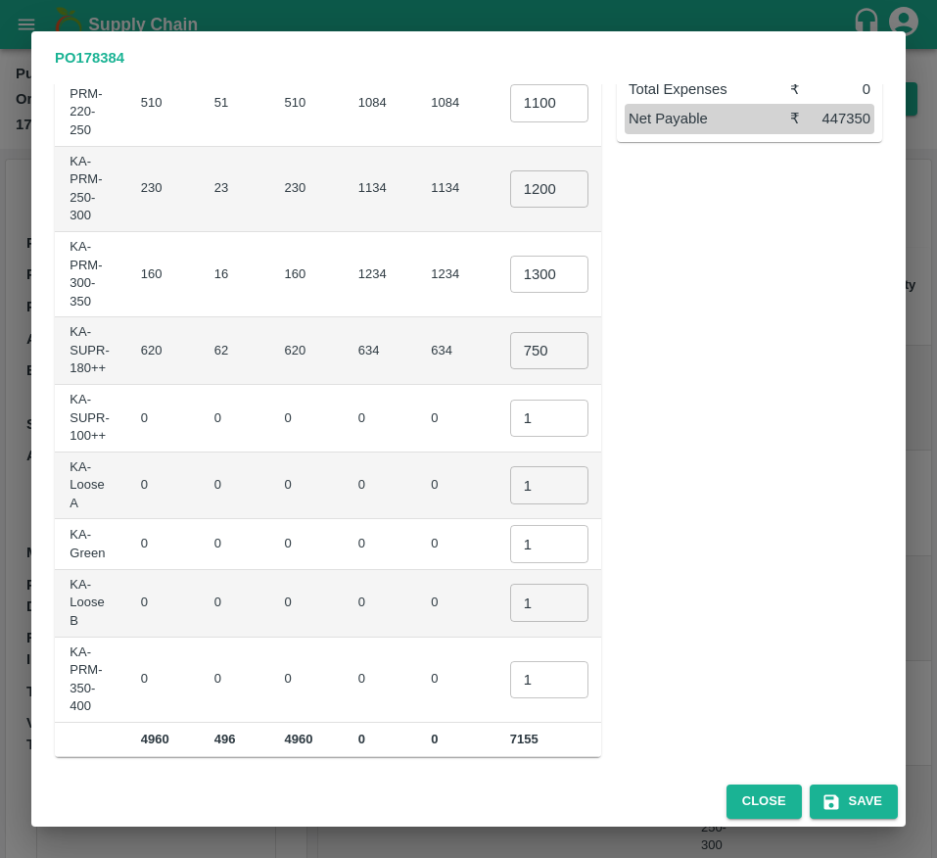
scroll to position [0, 0]
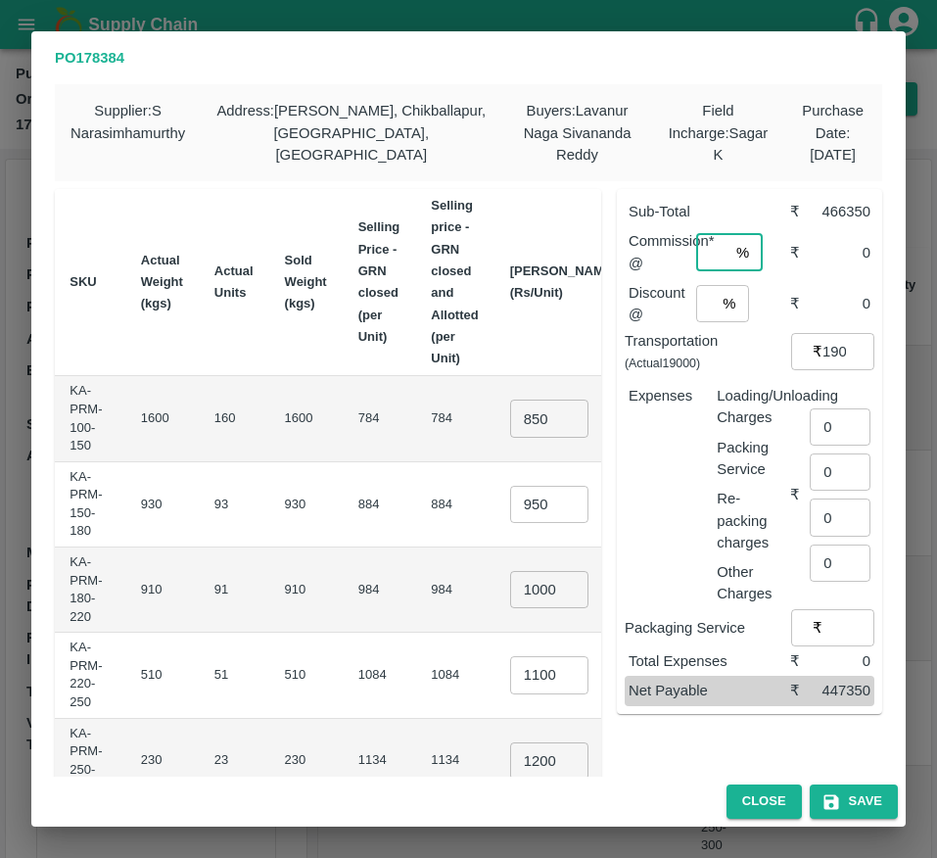
click at [700, 247] on input "number" at bounding box center [712, 252] width 32 height 37
type input "6"
click at [696, 308] on input "number" at bounding box center [706, 303] width 20 height 37
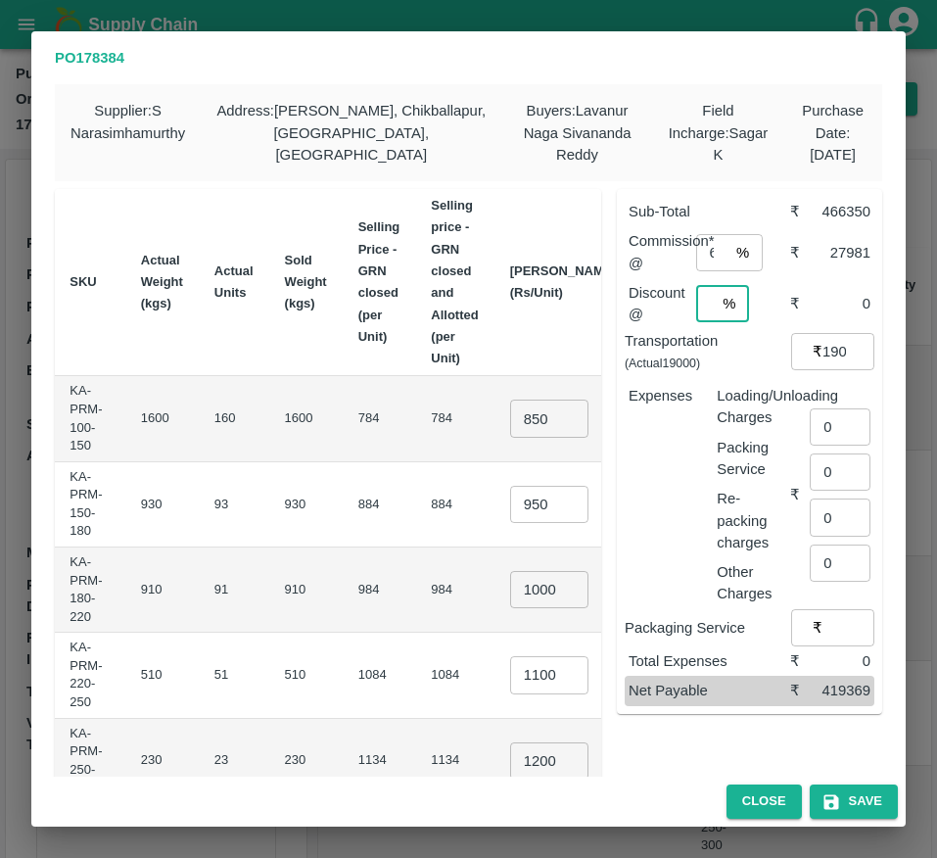
scroll to position [0, 5]
type input "4"
click at [825, 433] on input "0" at bounding box center [840, 426] width 61 height 37
click at [702, 306] on input "4" at bounding box center [706, 303] width 20 height 37
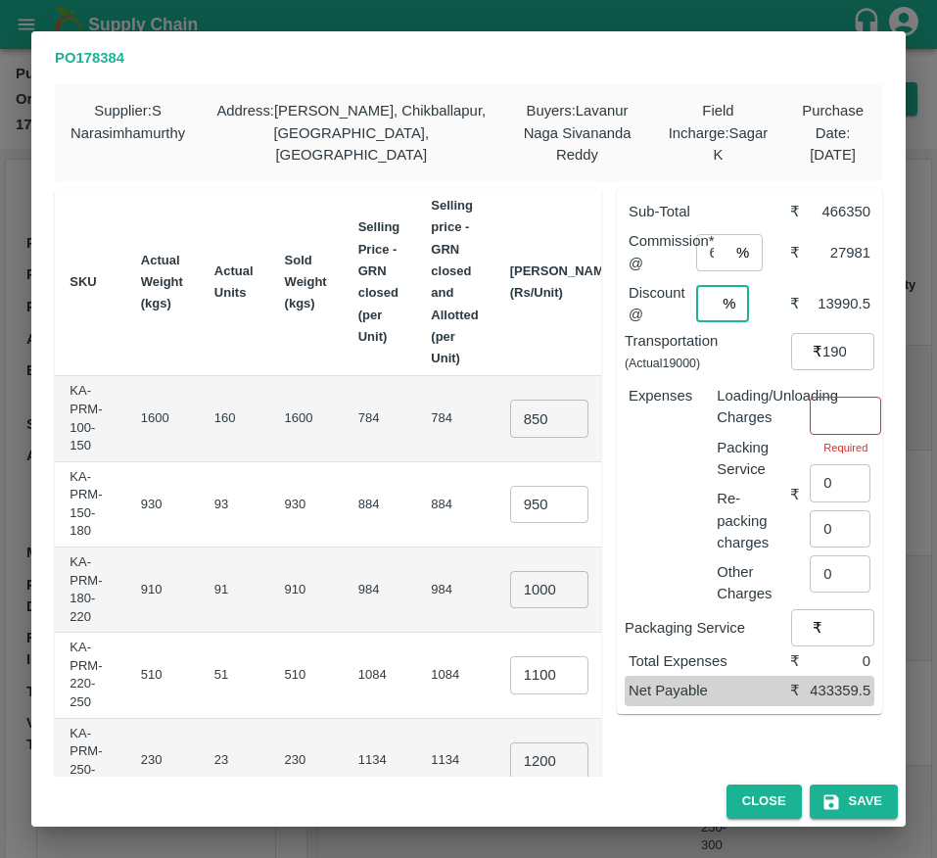
scroll to position [0, 8]
type input "3"
click at [810, 425] on input "number" at bounding box center [845, 415] width 71 height 37
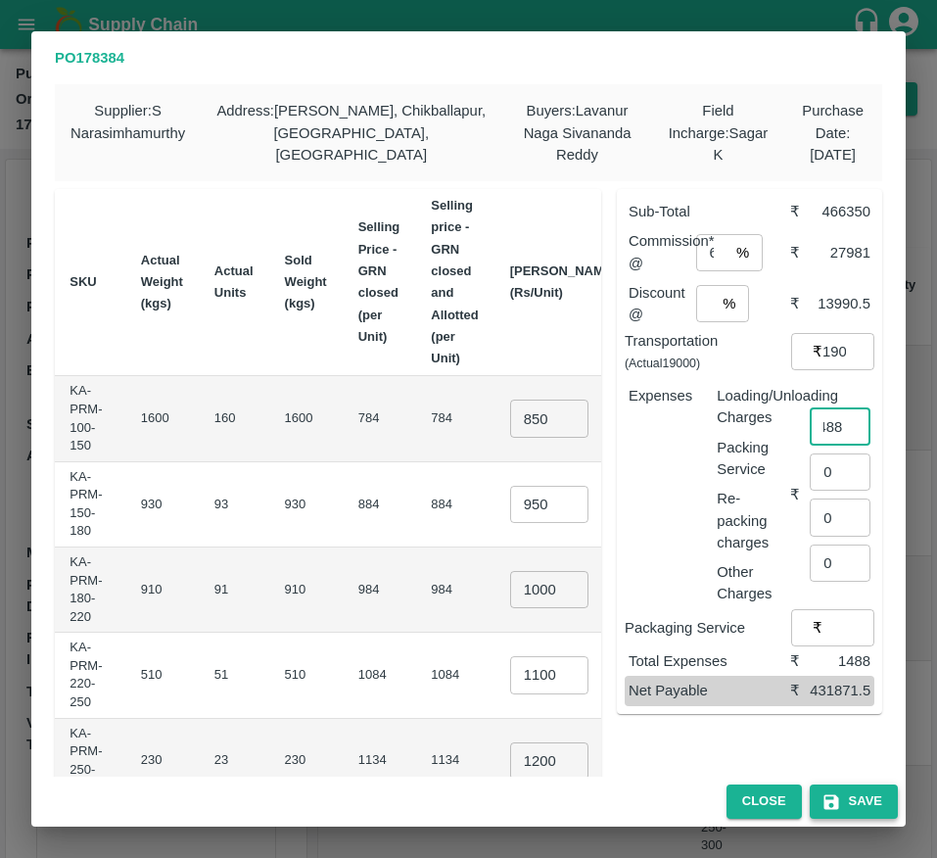
type input "1488"
click at [847, 806] on button "Save" at bounding box center [854, 801] width 88 height 34
click at [873, 808] on button "Save" at bounding box center [854, 801] width 88 height 34
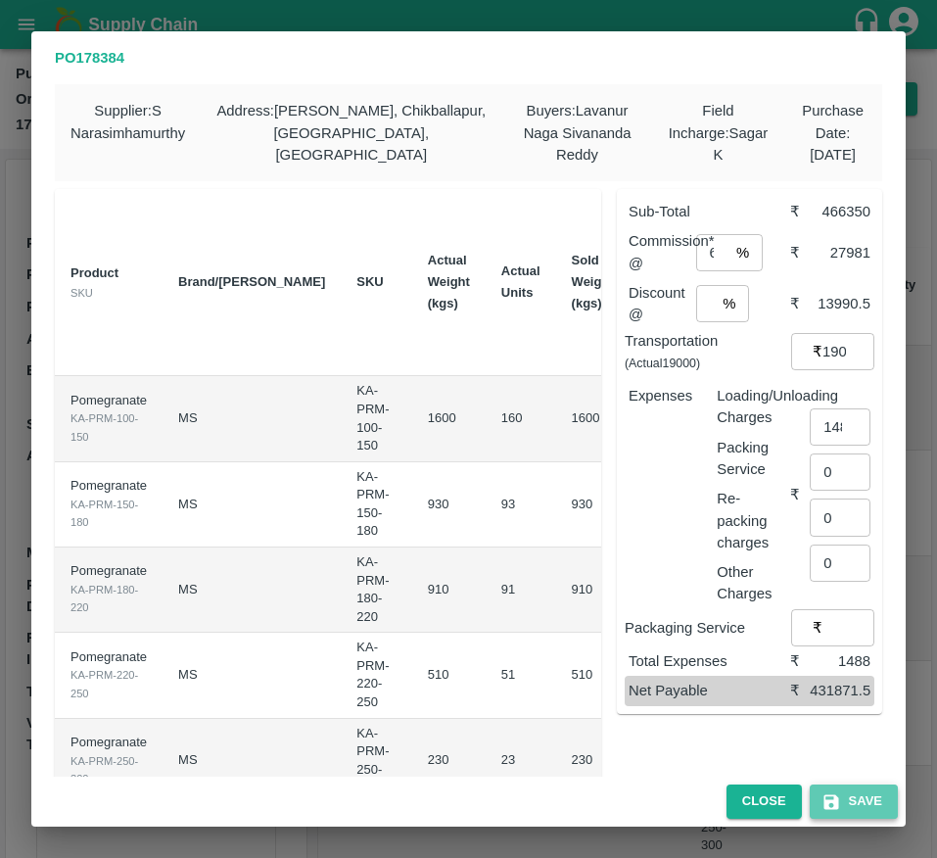
click at [884, 817] on button "Save" at bounding box center [854, 801] width 88 height 34
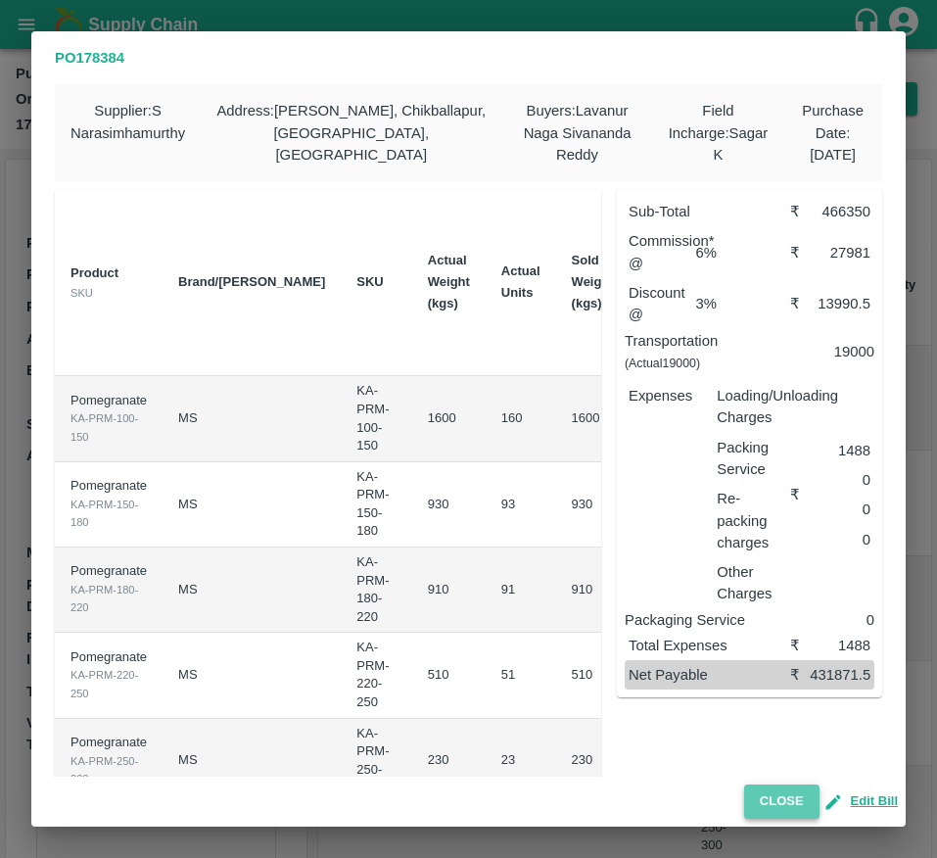
click at [787, 793] on button "Close" at bounding box center [781, 801] width 75 height 34
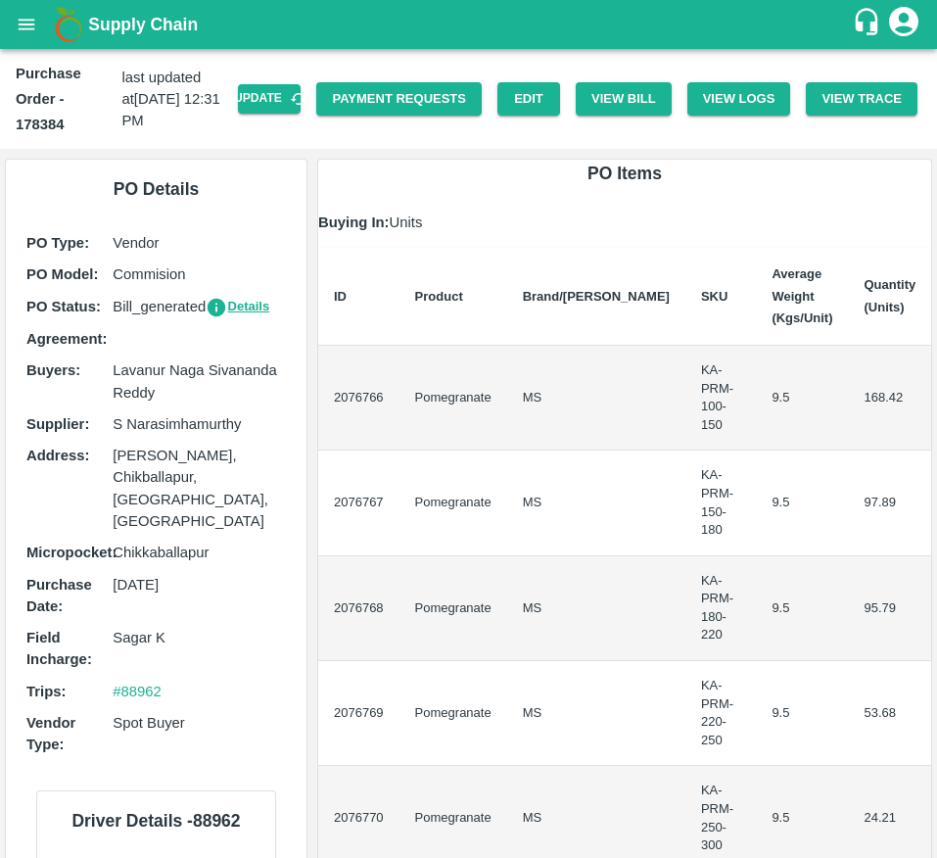
click at [301, 100] on icon "Download Bill" at bounding box center [301, 100] width 0 height 0
click at [412, 106] on link "Payment Requests" at bounding box center [399, 99] width 166 height 34
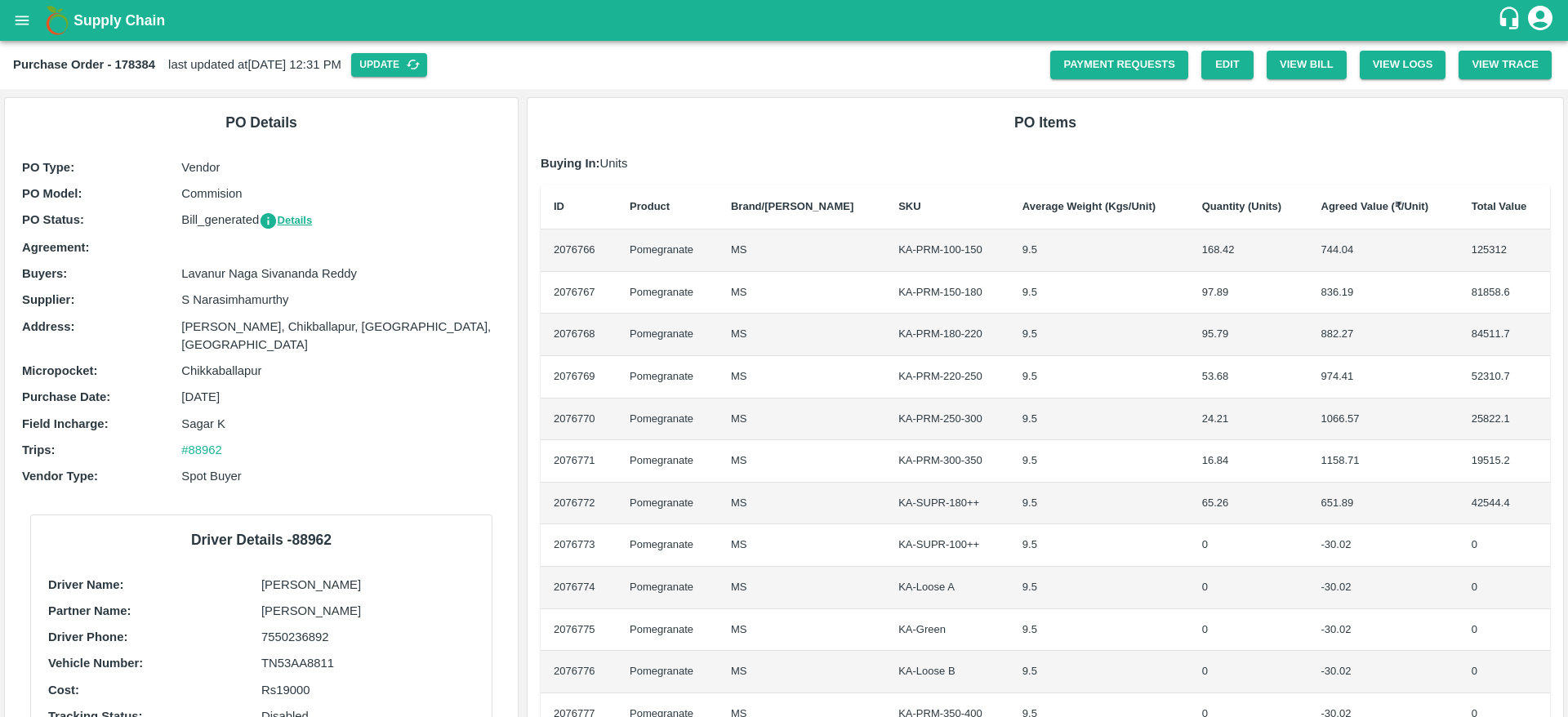
click at [13, 28] on button "open drawer" at bounding box center [22, 20] width 38 height 38
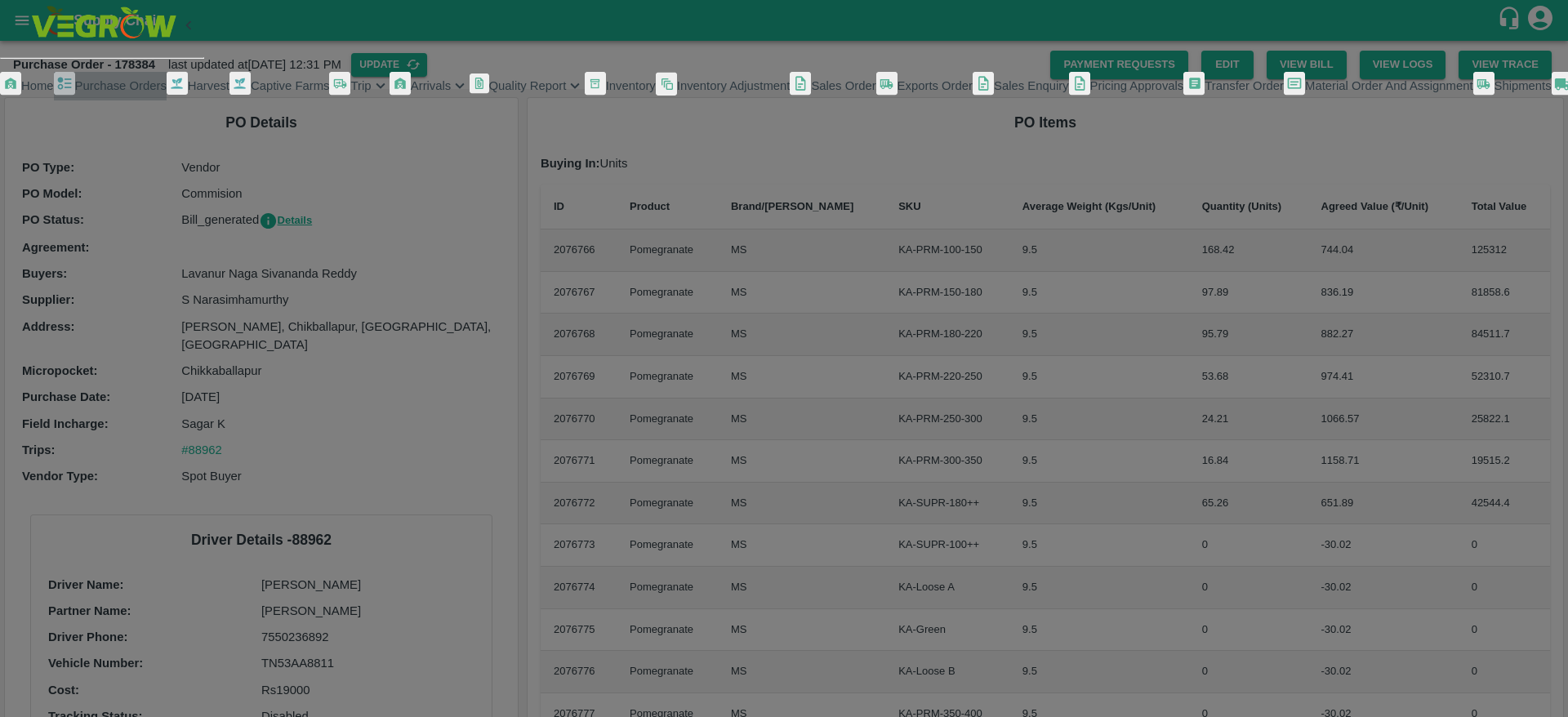
click at [138, 93] on span "Purchase Orders" at bounding box center [121, 86] width 92 height 13
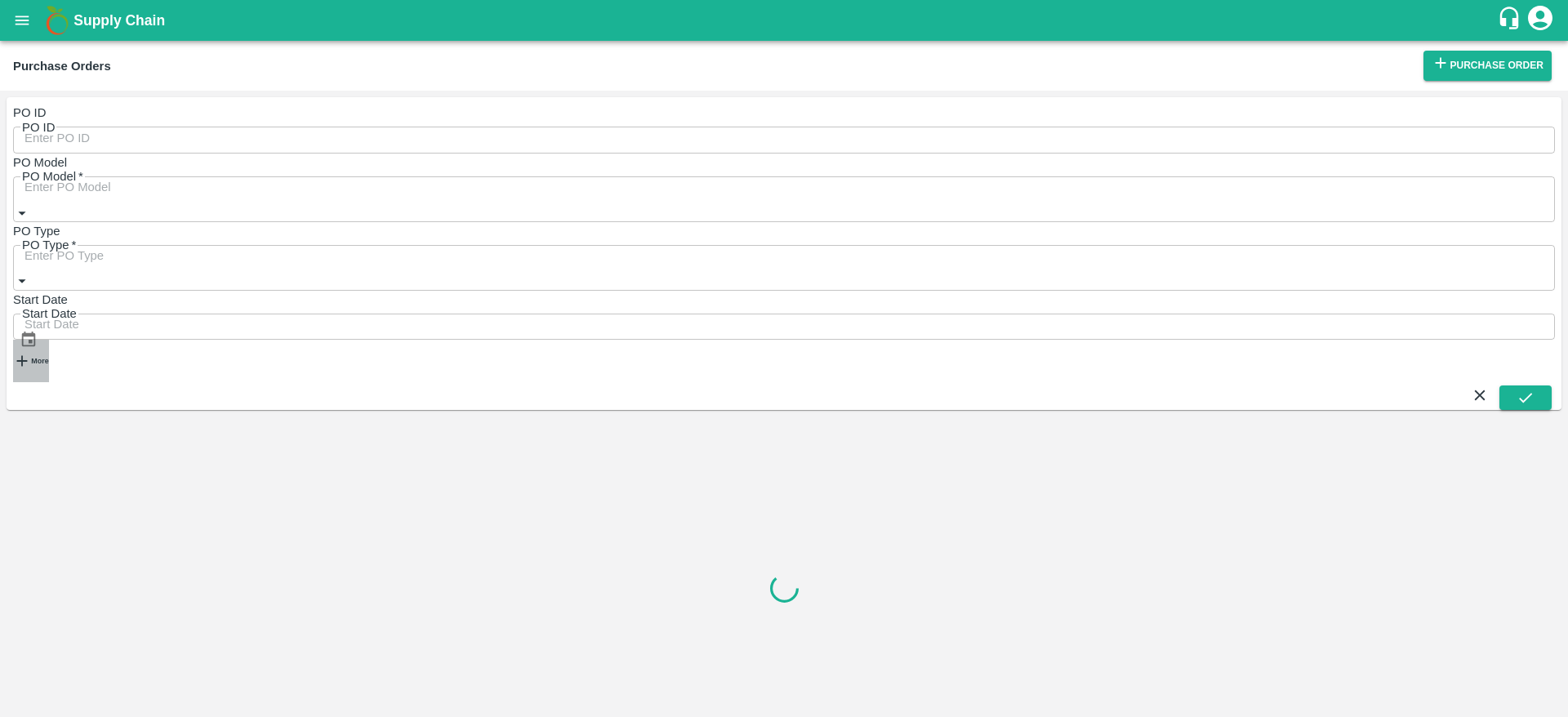
click at [31, 352] on icon "button" at bounding box center [23, 361] width 18 height 18
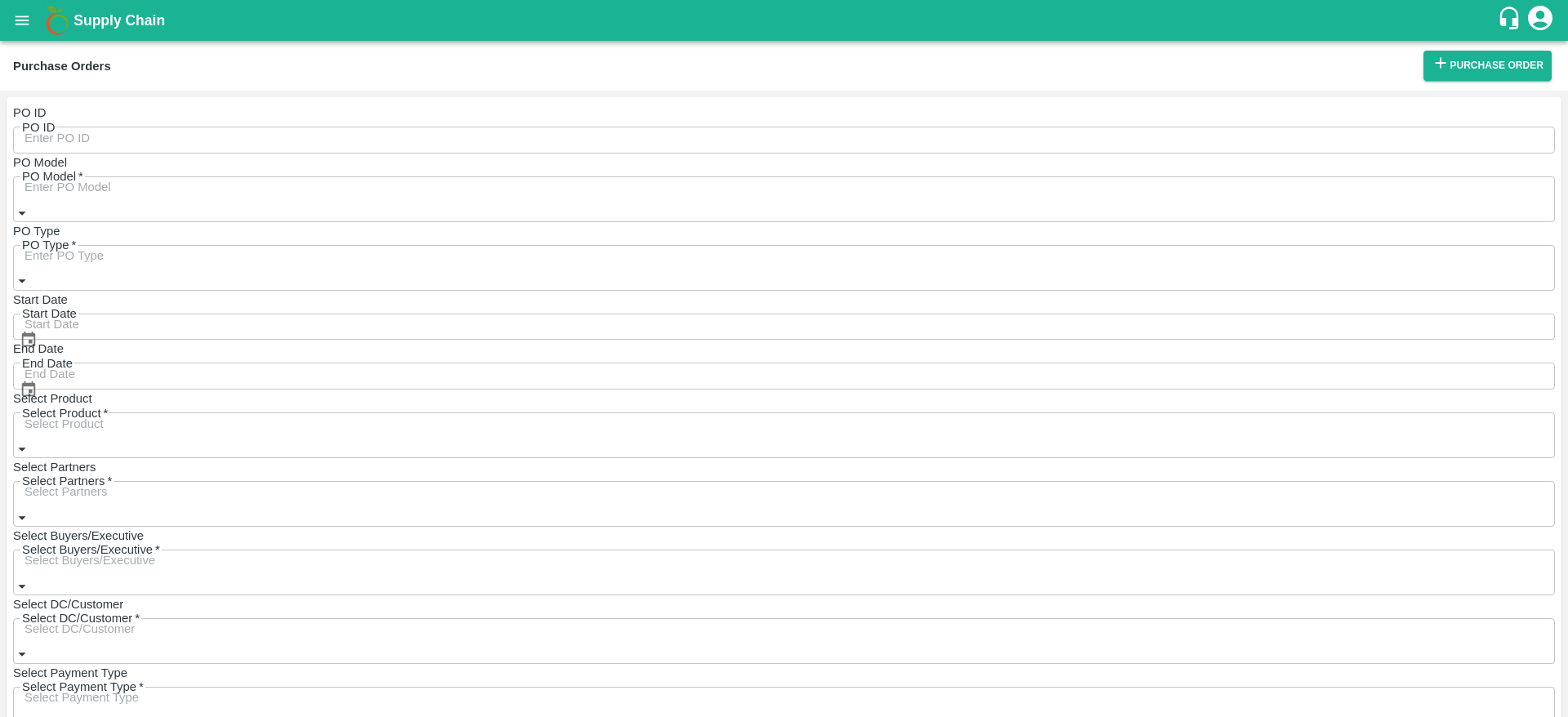
click at [143, 529] on label "Select Buyers/Executive" at bounding box center [78, 536] width 131 height 13
click at [781, 544] on input "Select Buyers/Executive" at bounding box center [784, 559] width 1542 height 31
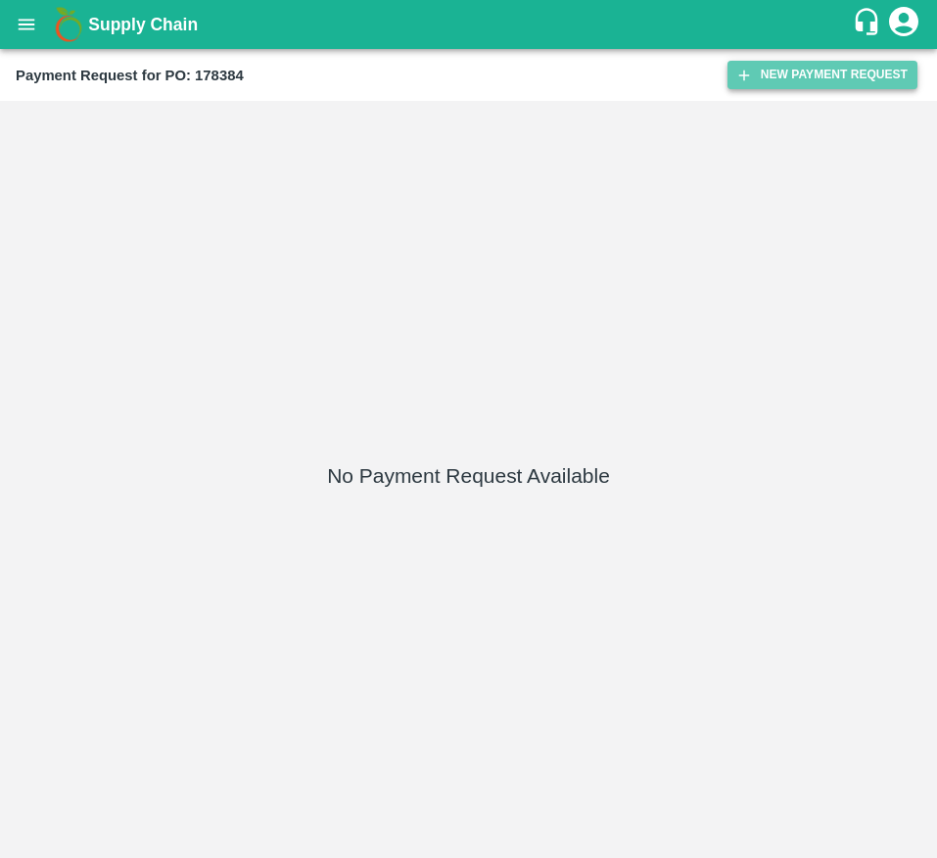
click at [782, 73] on button "New Payment Request" at bounding box center [823, 75] width 190 height 28
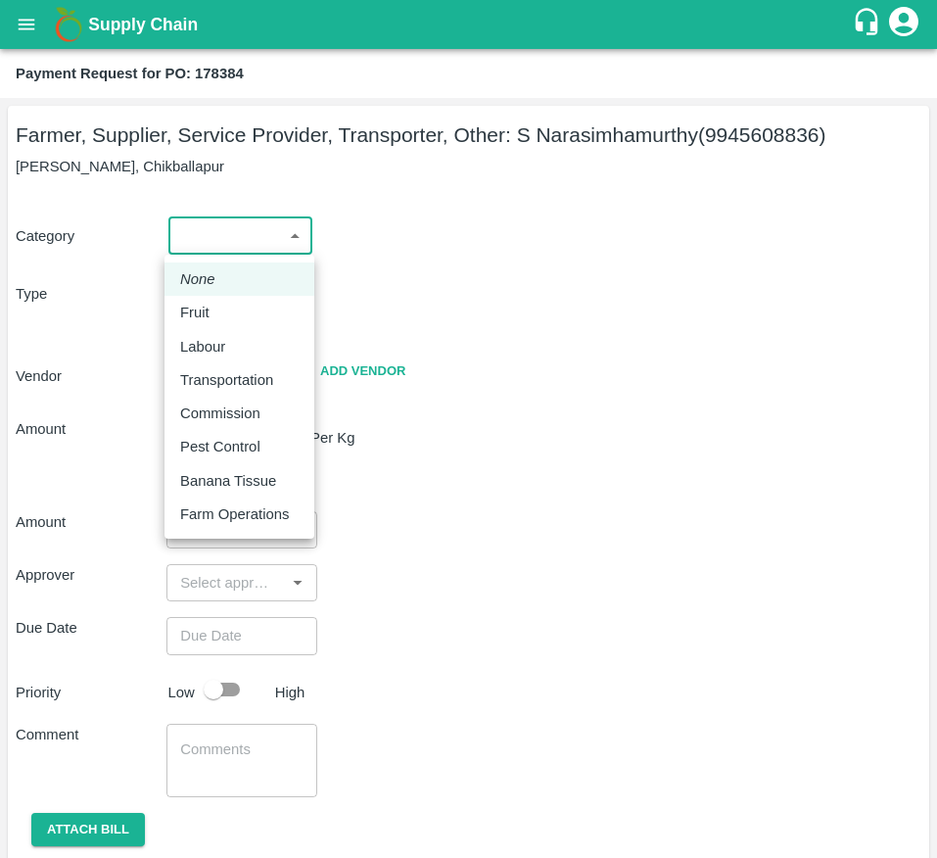
click at [260, 249] on body "Supply Chain Payment Request for PO: 178384 Farmer, Supplier, Service Provider,…" at bounding box center [468, 429] width 937 height 858
click at [245, 303] on div "Fruit" at bounding box center [239, 313] width 118 height 22
type input "1"
type input "S Narasimhamurthy - 9945608836(Farmer, Supplier, Service Provider, Transporter,…"
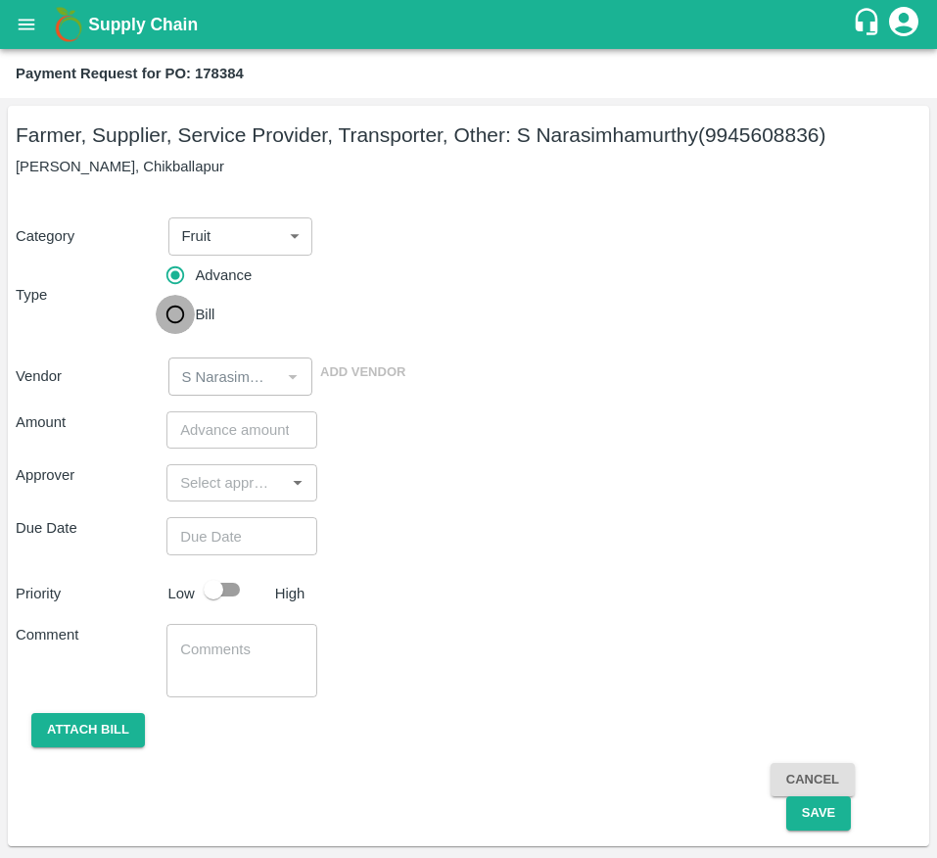
click at [189, 309] on input "Bill" at bounding box center [175, 314] width 39 height 39
radio input "true"
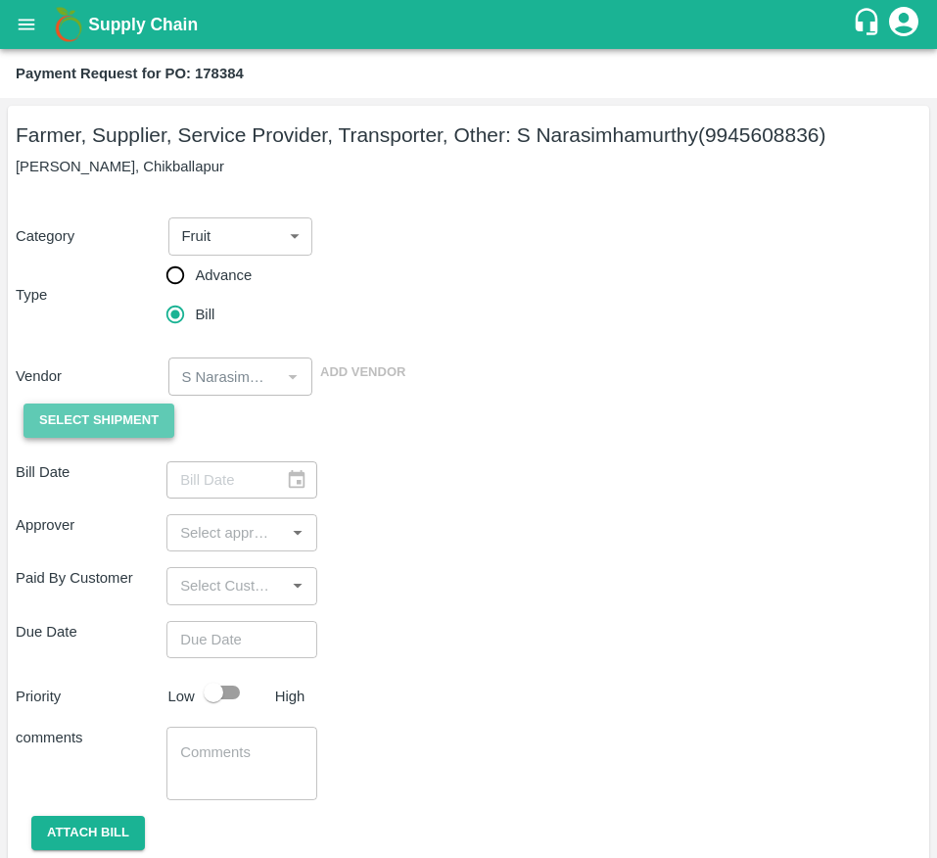
click at [106, 422] on span "Select Shipment" at bounding box center [98, 420] width 119 height 23
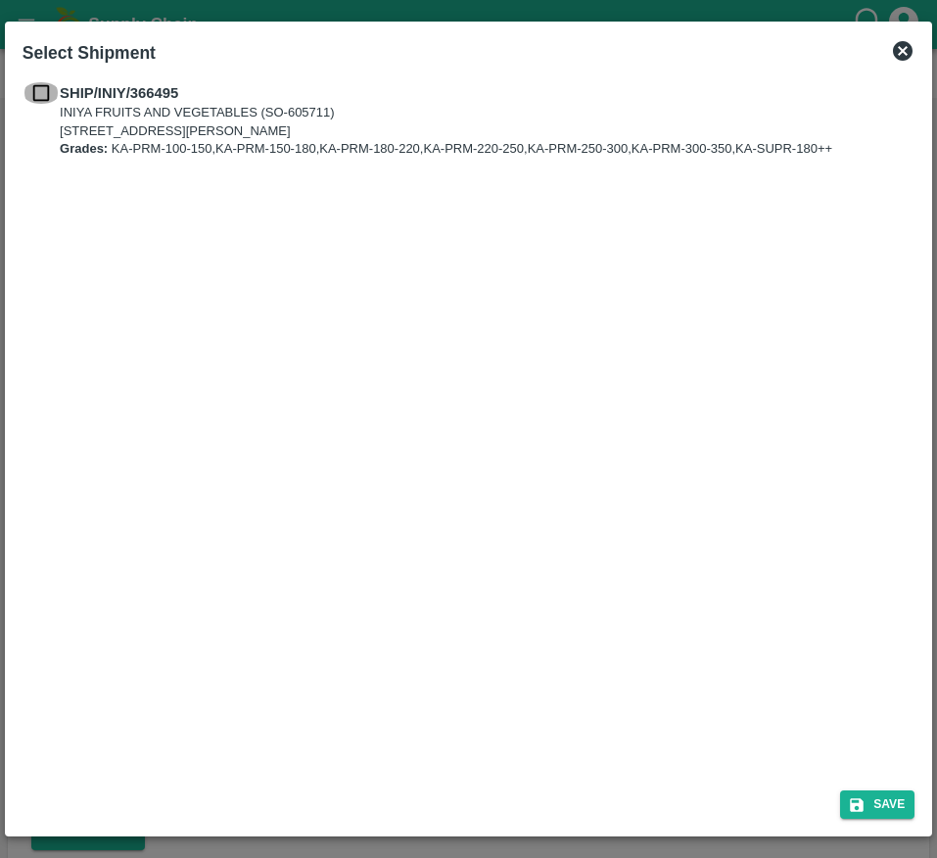
click at [39, 97] on input "checkbox" at bounding box center [41, 93] width 37 height 22
checkbox input "true"
click at [853, 798] on icon "submit" at bounding box center [858, 805] width 14 height 14
type input "[DATE]"
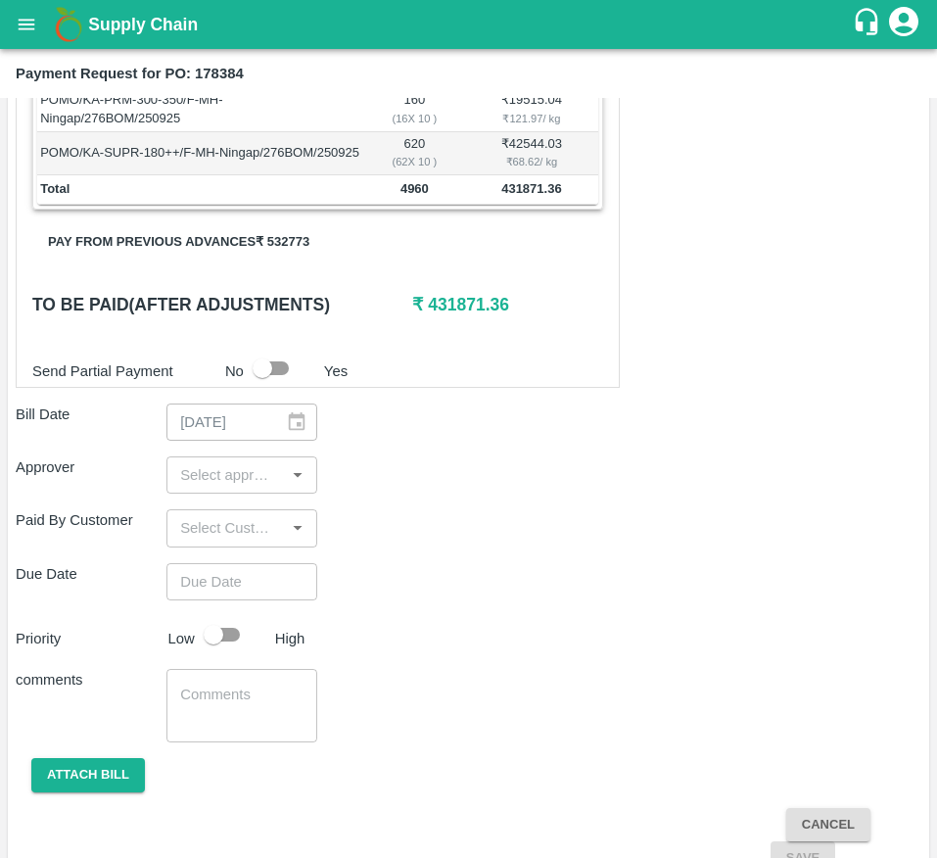
scroll to position [721, 0]
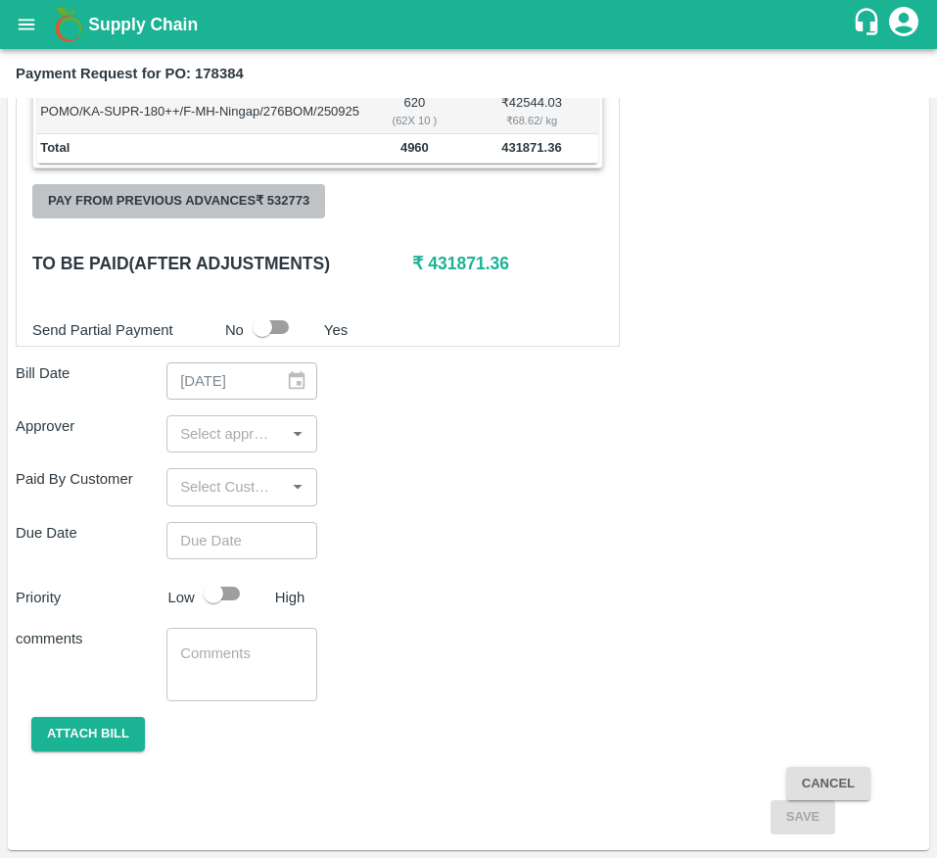
click at [278, 189] on button "Pay from previous advances ₹ 532773" at bounding box center [178, 201] width 293 height 34
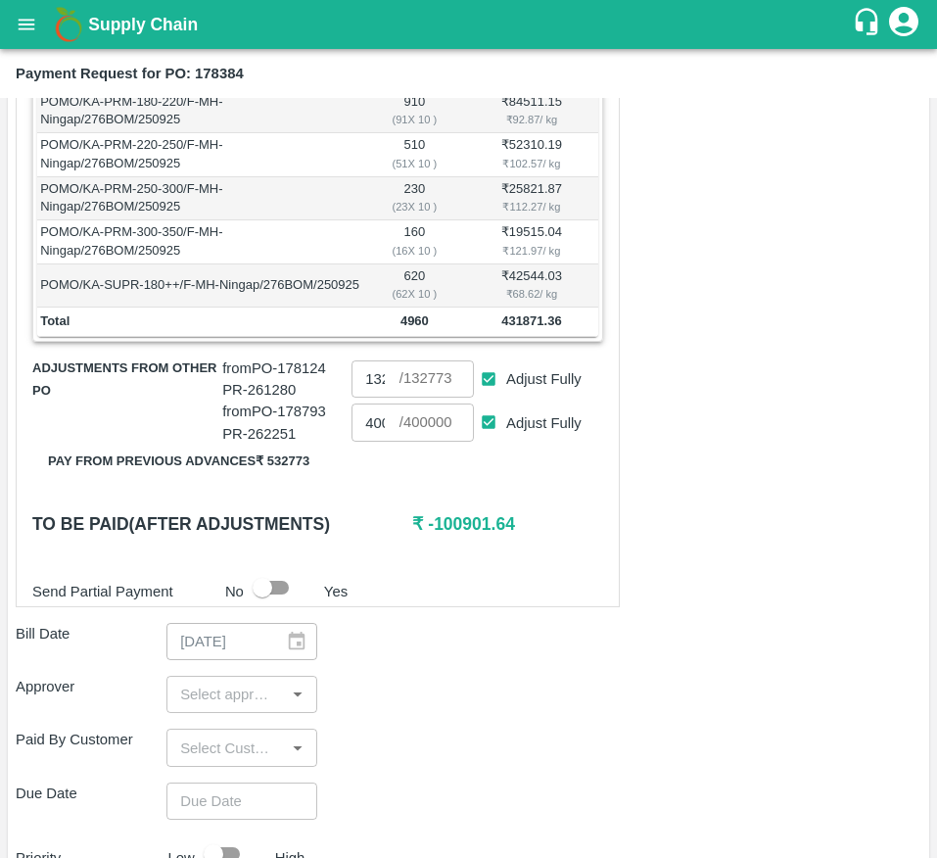
scroll to position [526, 0]
click at [489, 440] on input "Adjust Fully" at bounding box center [489, 421] width 36 height 36
checkbox input "false"
type input "0"
drag, startPoint x: 422, startPoint y: 544, endPoint x: 478, endPoint y: 544, distance: 55.8
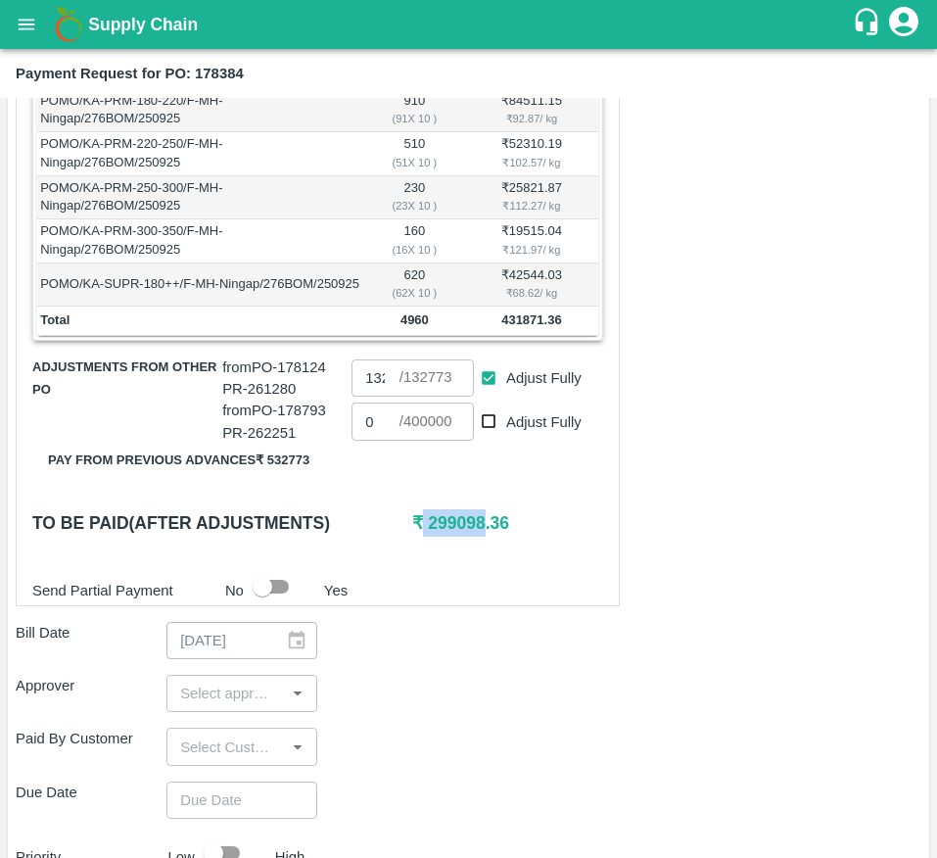
click at [478, 537] on h6 "₹ 299098.36" at bounding box center [507, 522] width 190 height 27
copy h6 "299098"
click at [374, 440] on input "0" at bounding box center [375, 420] width 47 height 37
paste input "299098"
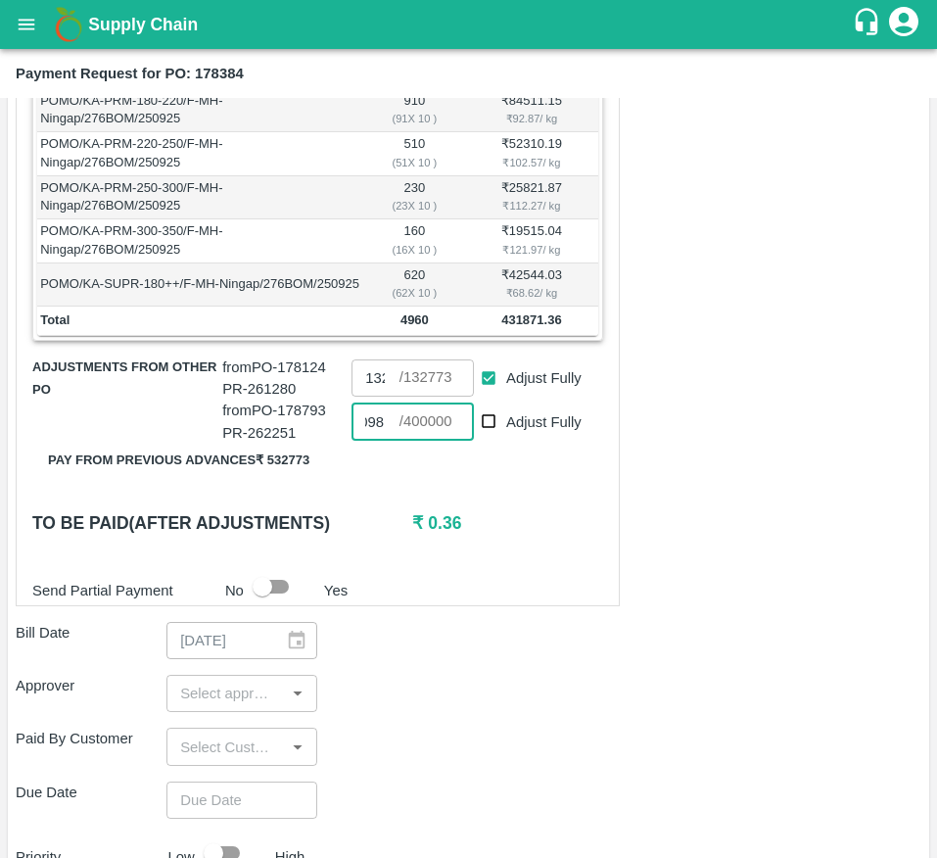
type input "299098"
click at [452, 659] on div "Bill Date [DATE] ​" at bounding box center [469, 640] width 906 height 37
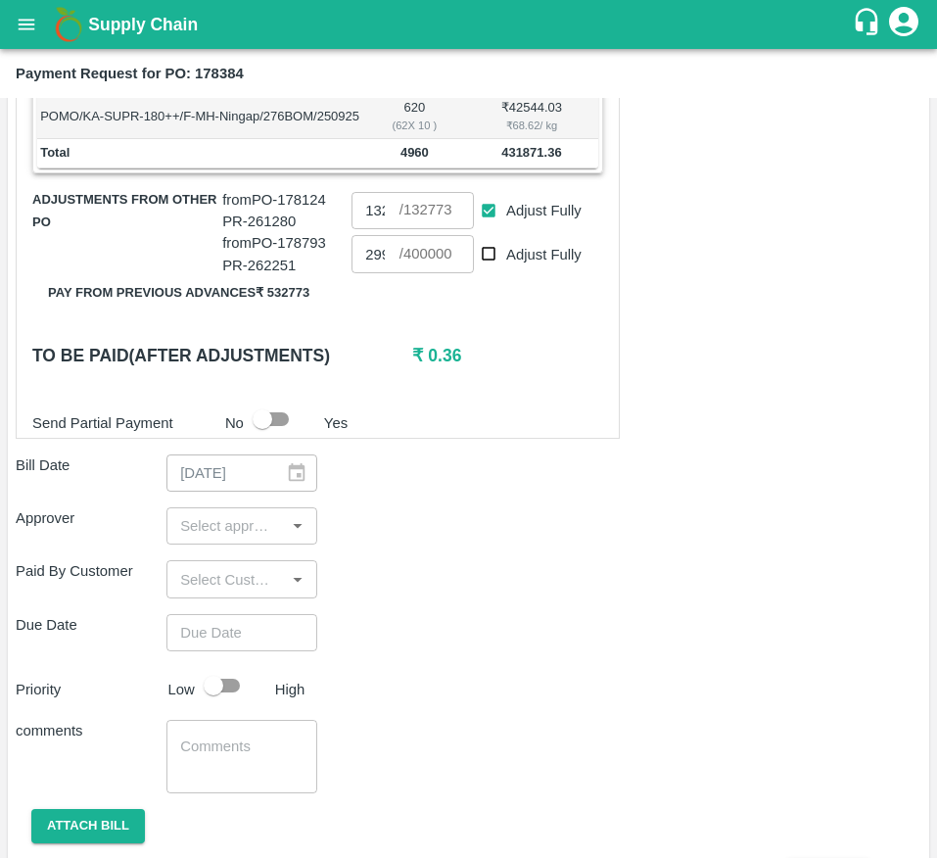
scroll to position [705, 0]
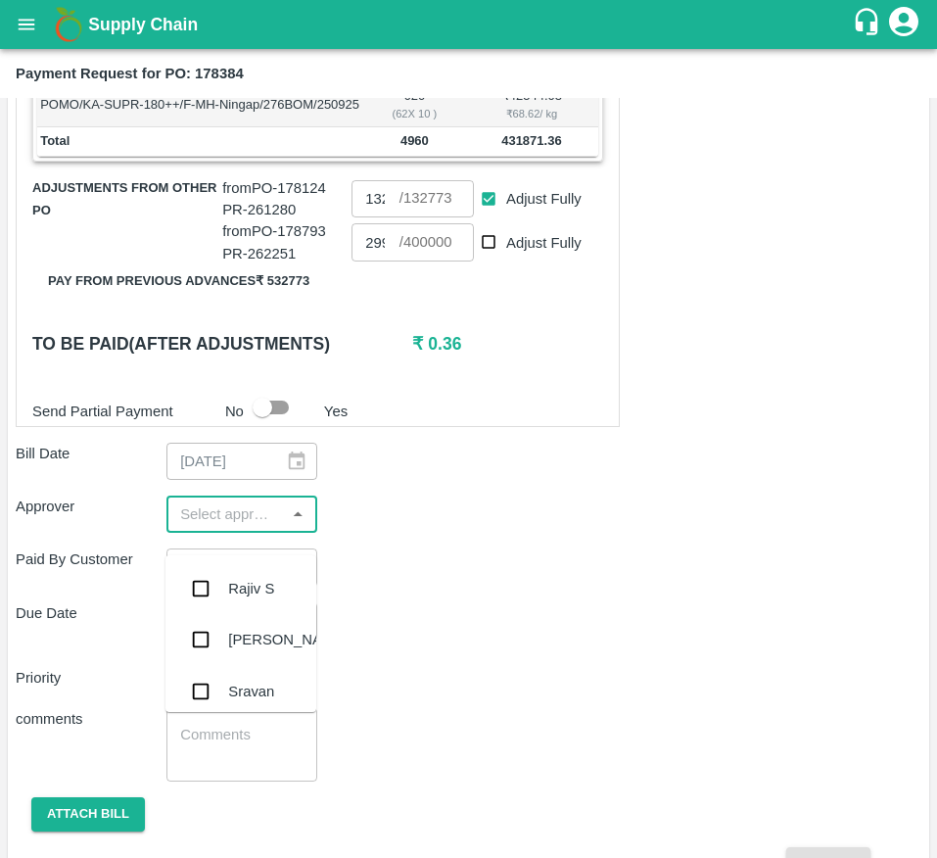
click at [201, 527] on input "input" at bounding box center [225, 513] width 107 height 25
type input "muk"
click at [223, 584] on div "[PERSON_NAME]" at bounding box center [241, 588] width 151 height 51
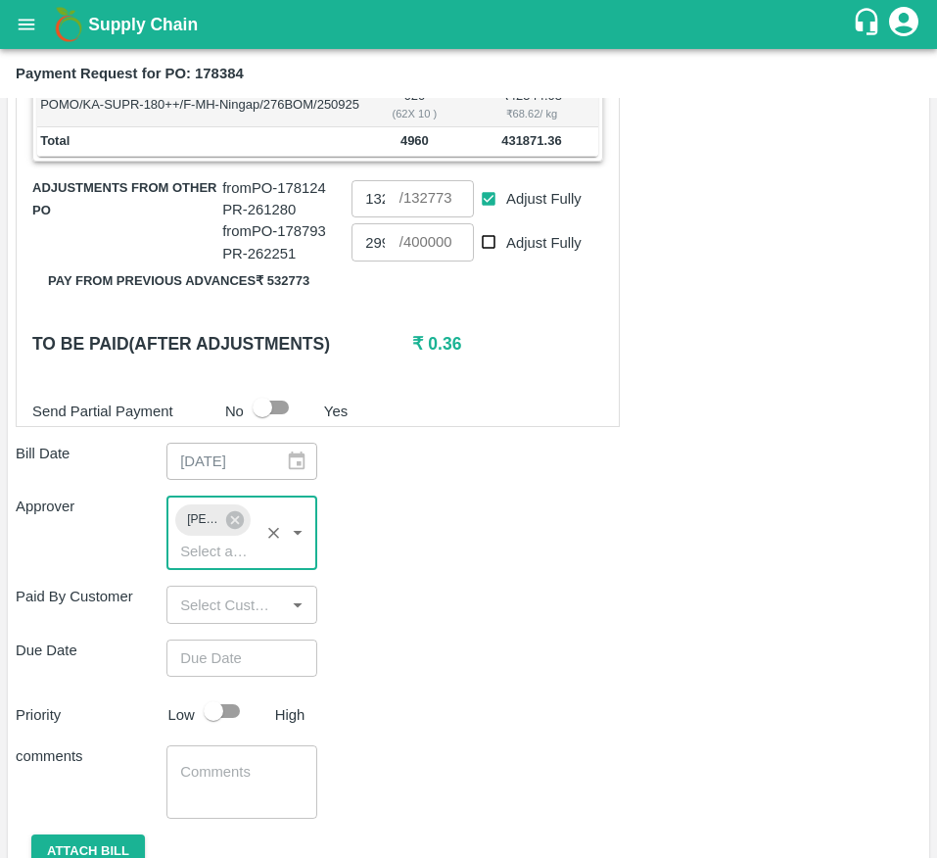
type input "DD/MM/YYYY hh:mm aa"
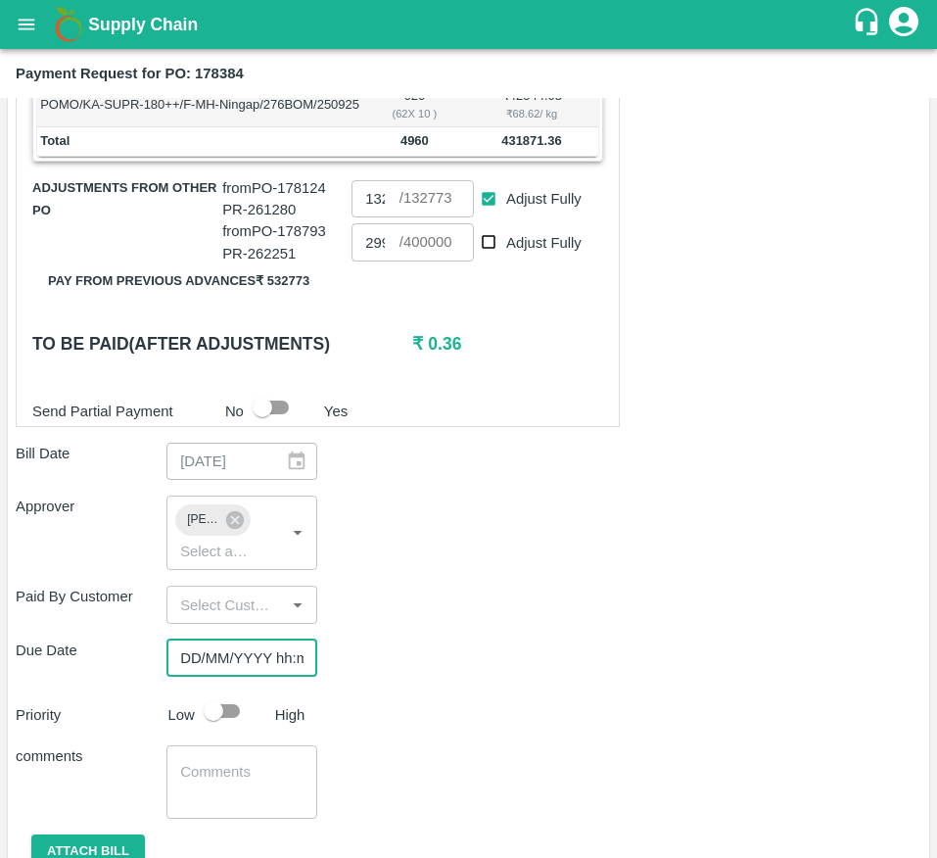
click at [244, 677] on input "DD/MM/YYYY hh:mm aa" at bounding box center [234, 657] width 137 height 37
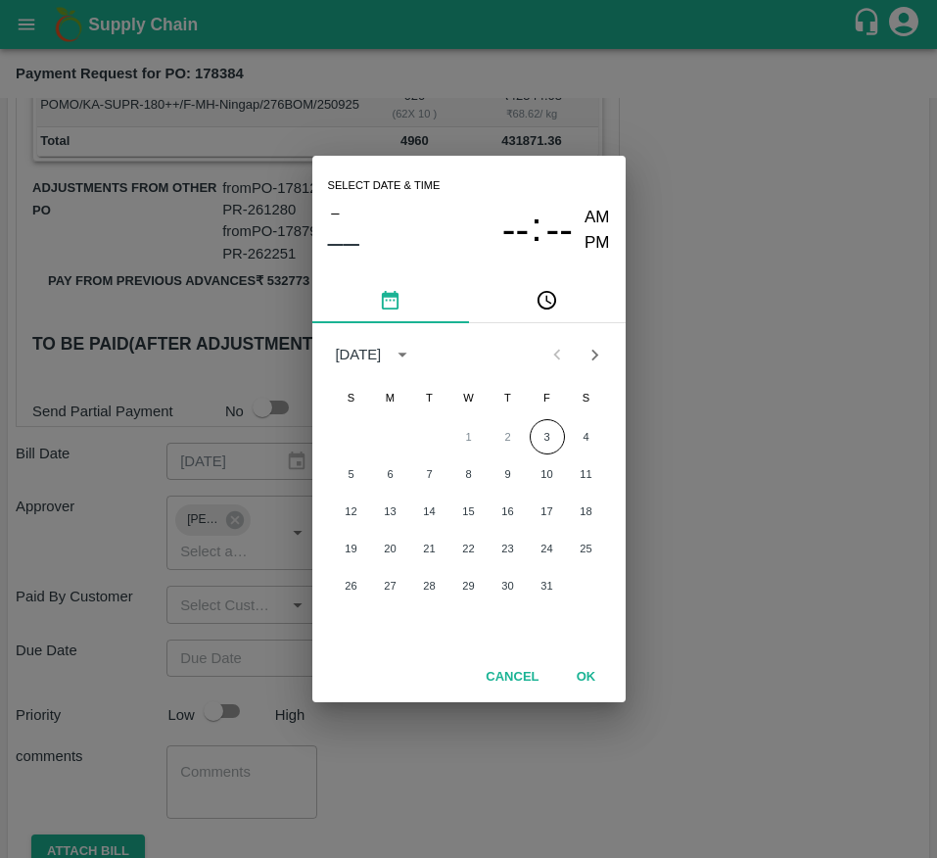
click at [531, 419] on div "1 2 3 4" at bounding box center [468, 436] width 313 height 35
click at [545, 439] on button "3" at bounding box center [547, 436] width 35 height 35
type input "[DATE] 12:00 AM"
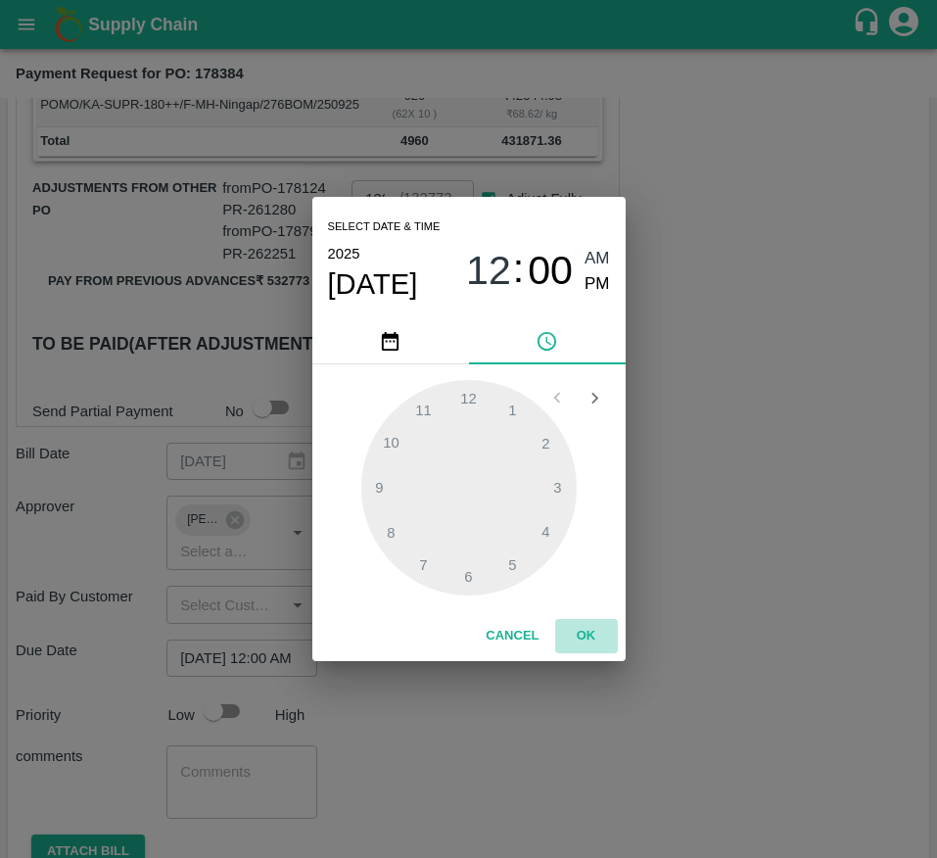
click at [582, 636] on button "OK" at bounding box center [586, 636] width 63 height 34
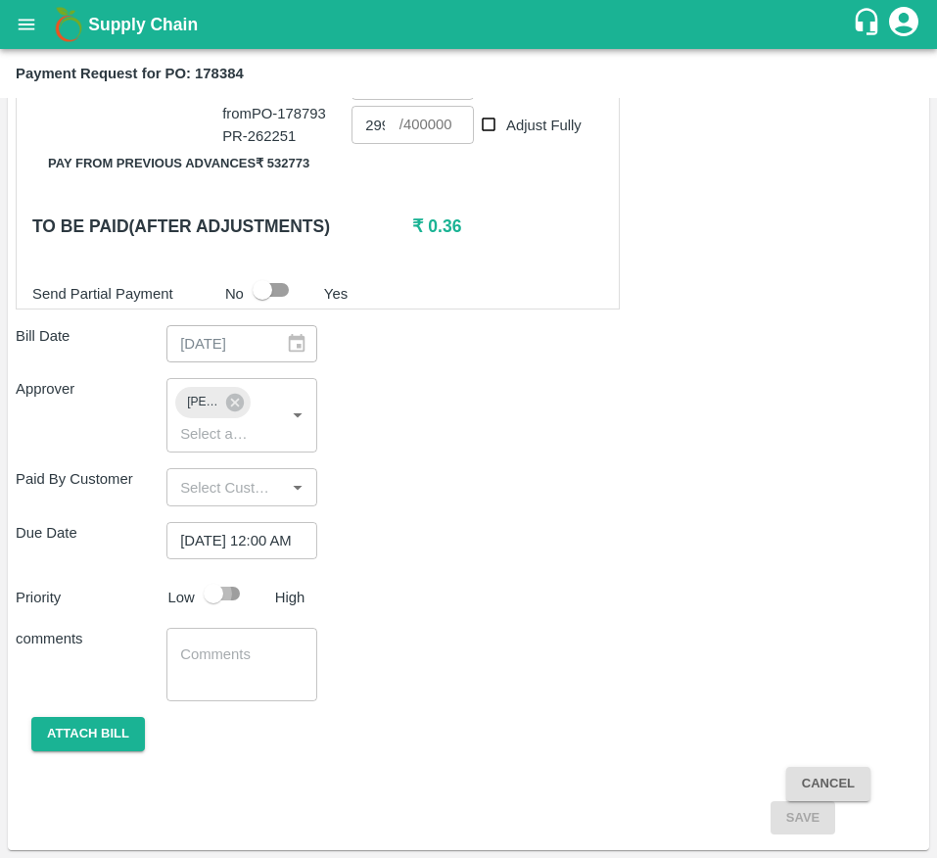
scroll to position [0, 0]
click at [225, 595] on input "checkbox" at bounding box center [214, 593] width 112 height 37
checkbox input "true"
click at [105, 737] on button "Attach bill" at bounding box center [88, 734] width 114 height 34
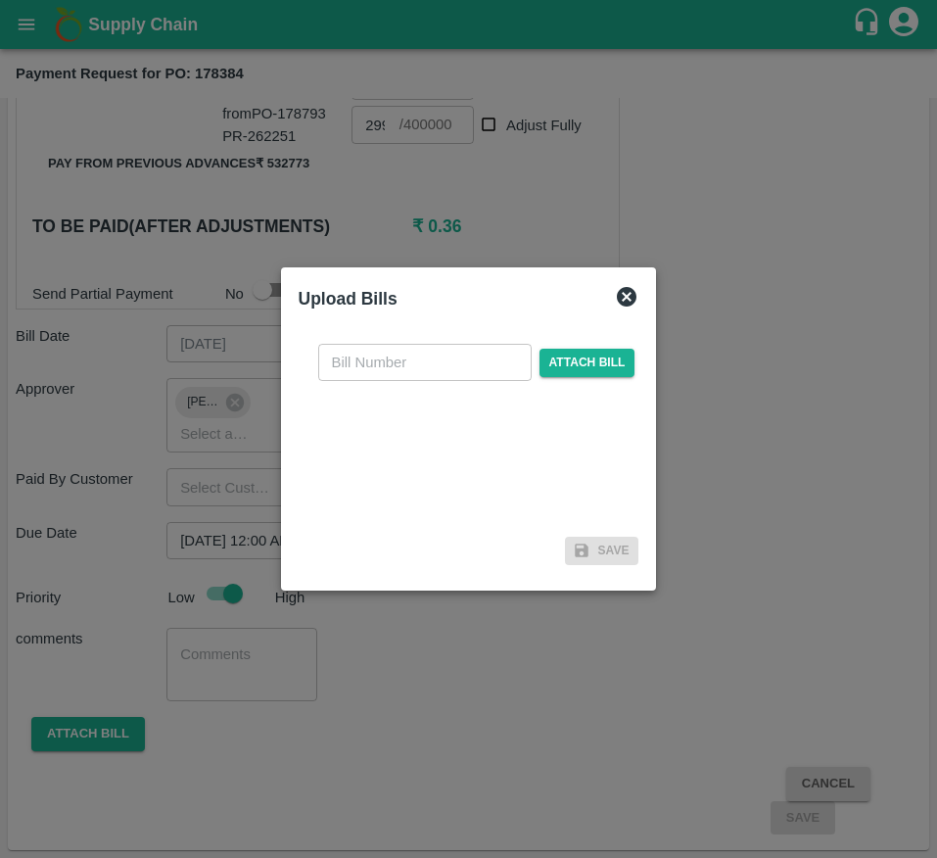
click at [355, 369] on input "text" at bounding box center [424, 362] width 213 height 37
type input "178384"
click at [576, 358] on span "Attach bill" at bounding box center [588, 363] width 96 height 28
click at [0, 0] on input "Attach bill" at bounding box center [0, 0] width 0 height 0
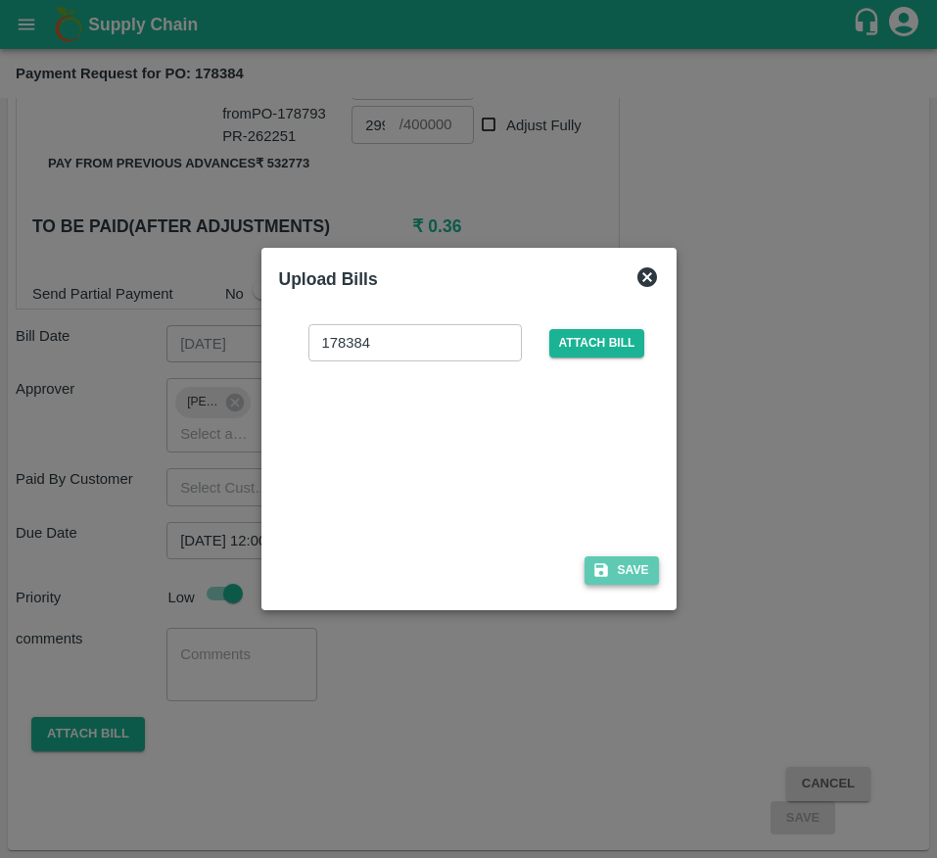
click at [596, 565] on icon "button" at bounding box center [601, 570] width 18 height 18
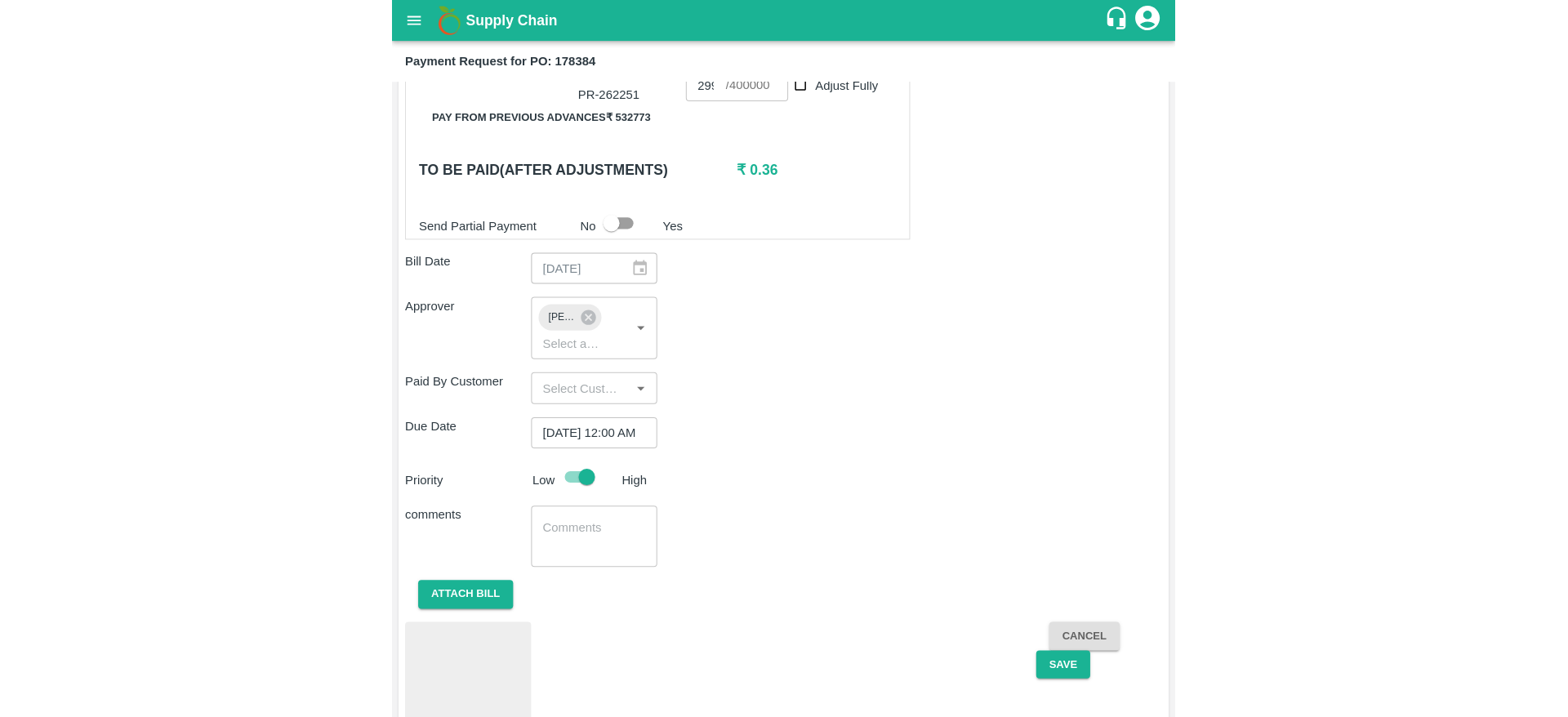
scroll to position [763, 0]
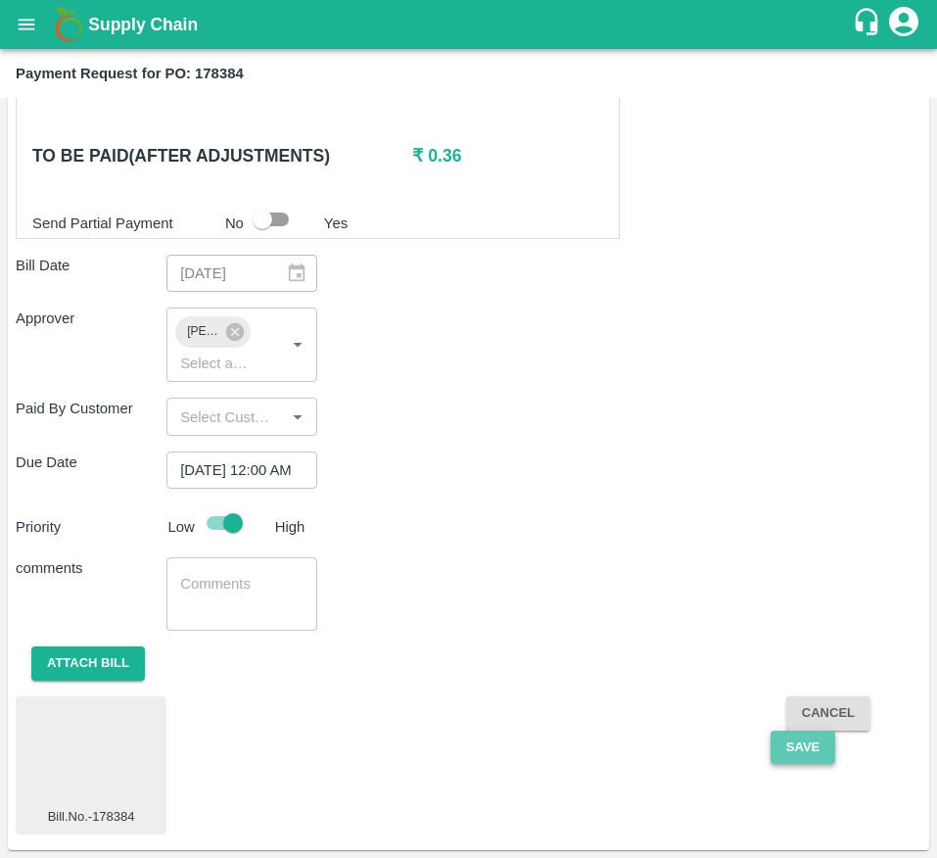
click at [776, 737] on button "Save" at bounding box center [803, 748] width 65 height 34
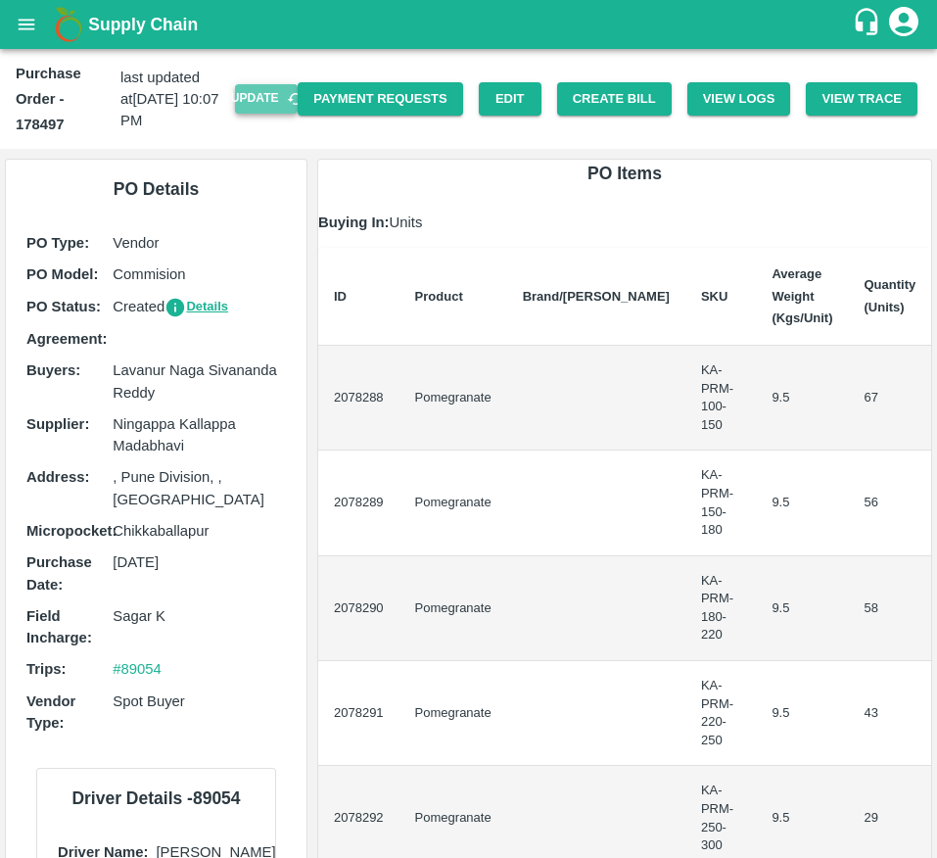
click at [255, 91] on button "Update" at bounding box center [266, 98] width 63 height 28
drag, startPoint x: 576, startPoint y: 116, endPoint x: 590, endPoint y: 104, distance: 18.1
click at [590, 104] on div "Purchase Order - 178497 last updated at [DATE] 10:07 PM Update Payment Requests…" at bounding box center [468, 99] width 937 height 100
click at [590, 104] on button "Create Bill" at bounding box center [614, 99] width 115 height 34
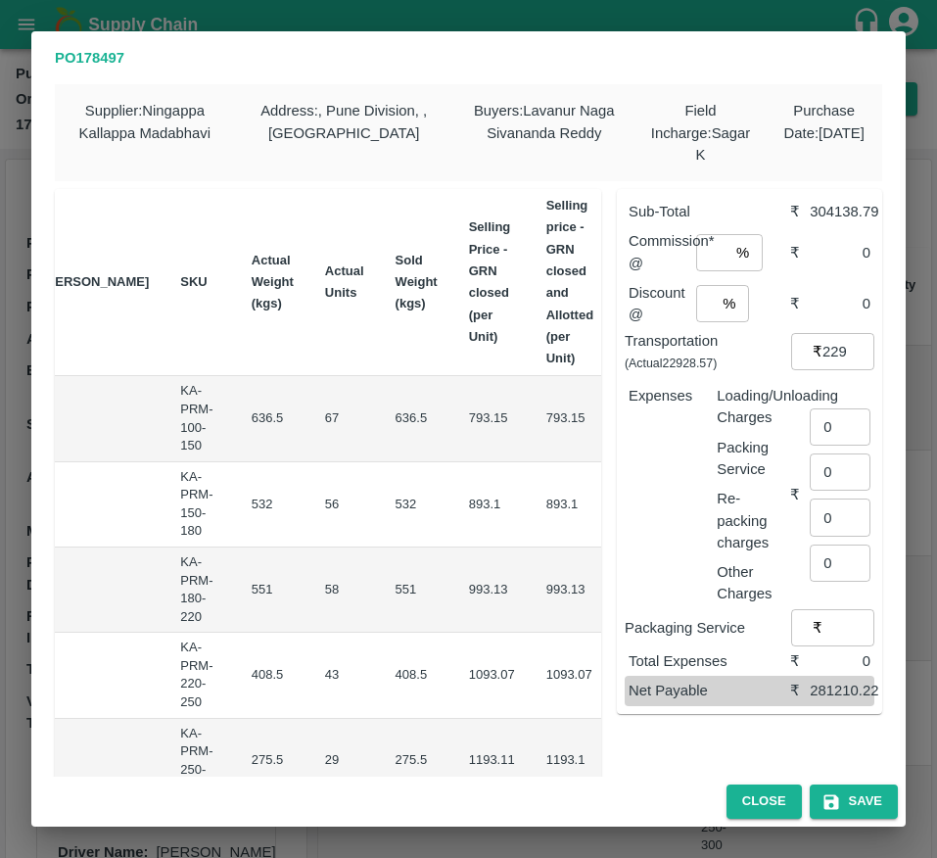
scroll to position [0, 308]
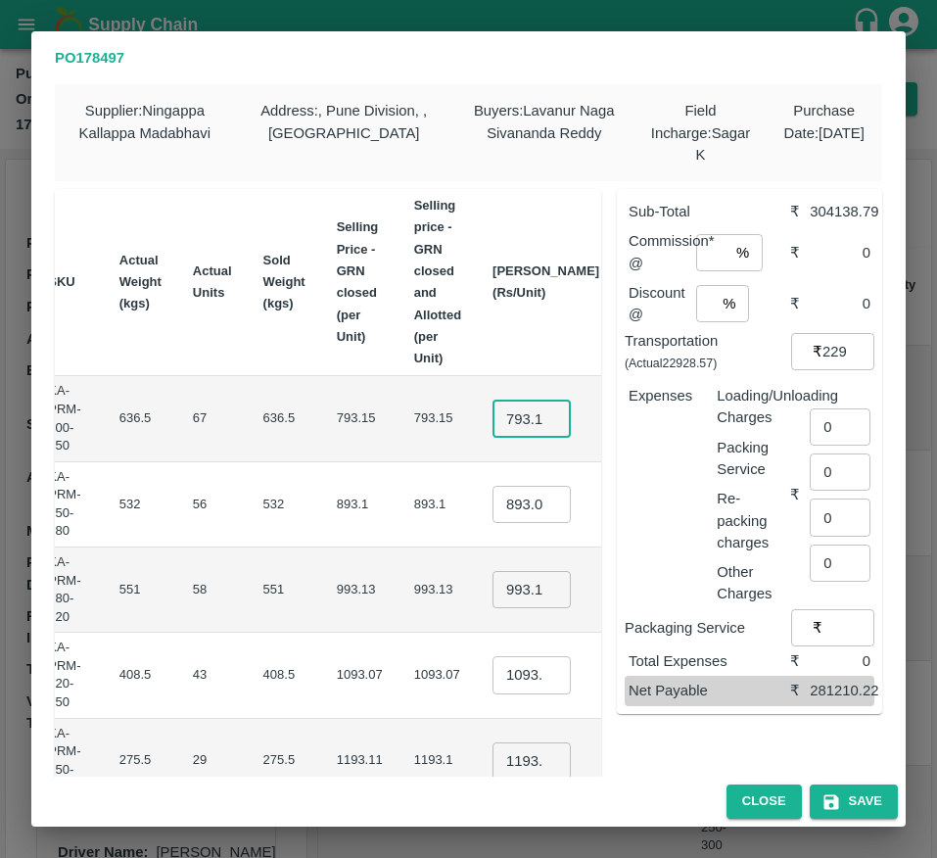
click at [493, 418] on input "793.155" at bounding box center [532, 418] width 78 height 37
type input "850"
click at [493, 510] on input "893.095" at bounding box center [532, 504] width 78 height 37
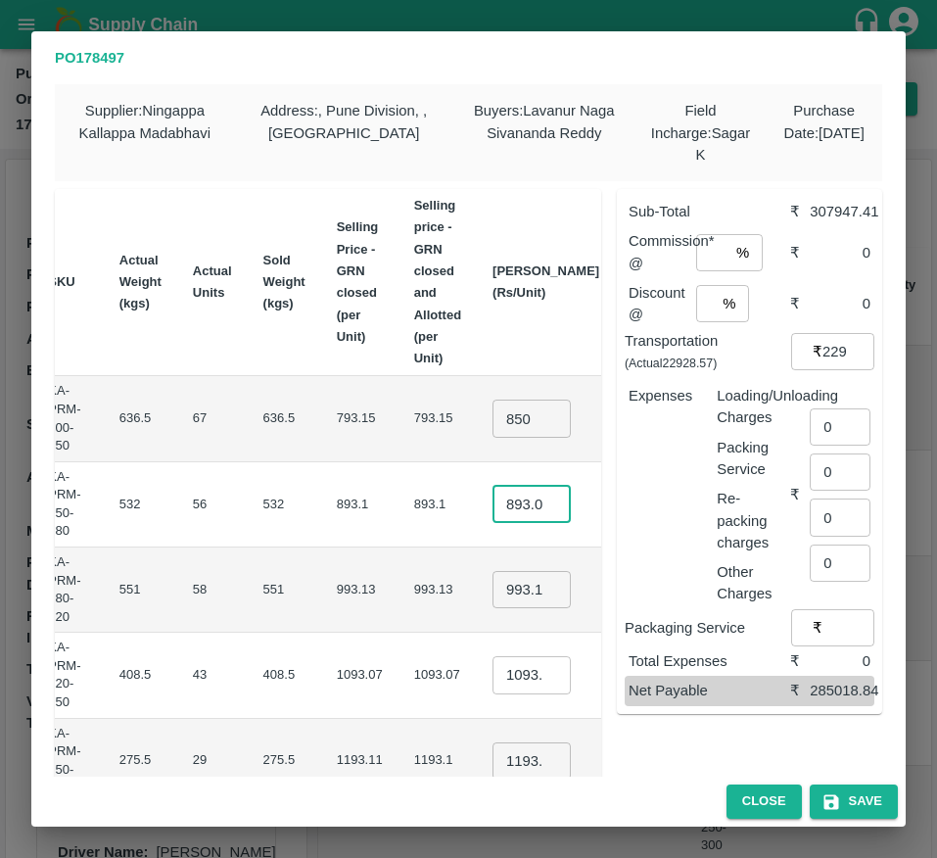
click at [493, 510] on input "893.095" at bounding box center [532, 504] width 78 height 37
type input "950"
click at [493, 605] on input "993.1300000000001" at bounding box center [532, 589] width 78 height 37
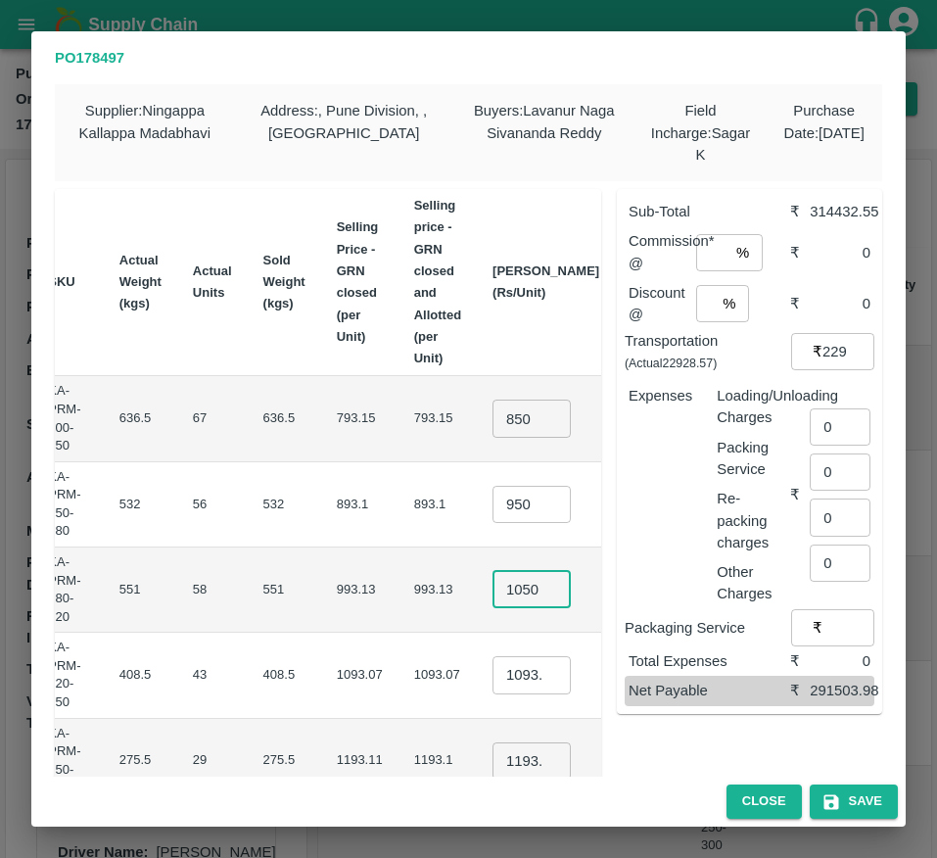
type input "1050"
click at [493, 667] on input "1093.07" at bounding box center [532, 674] width 78 height 37
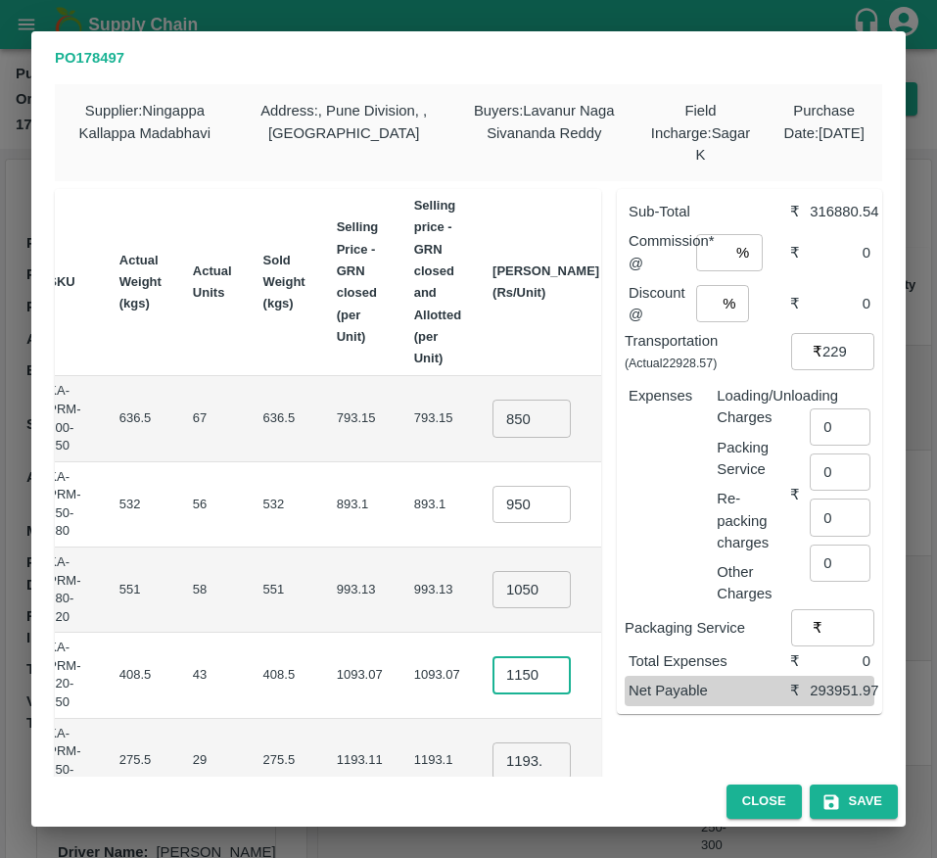
type input "1150"
click at [615, 640] on td "₹49450" at bounding box center [661, 675] width 92 height 85
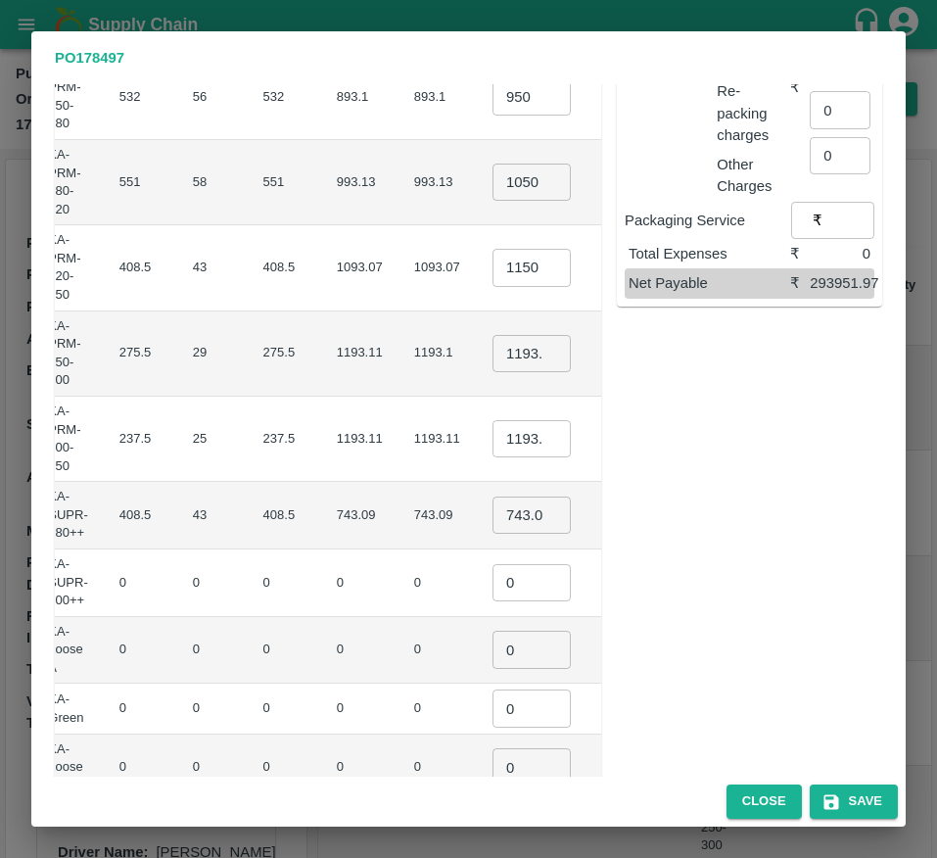
scroll to position [408, 0]
click at [493, 353] on input "1193.1049999999998" at bounding box center [532, 352] width 78 height 37
type input "1200"
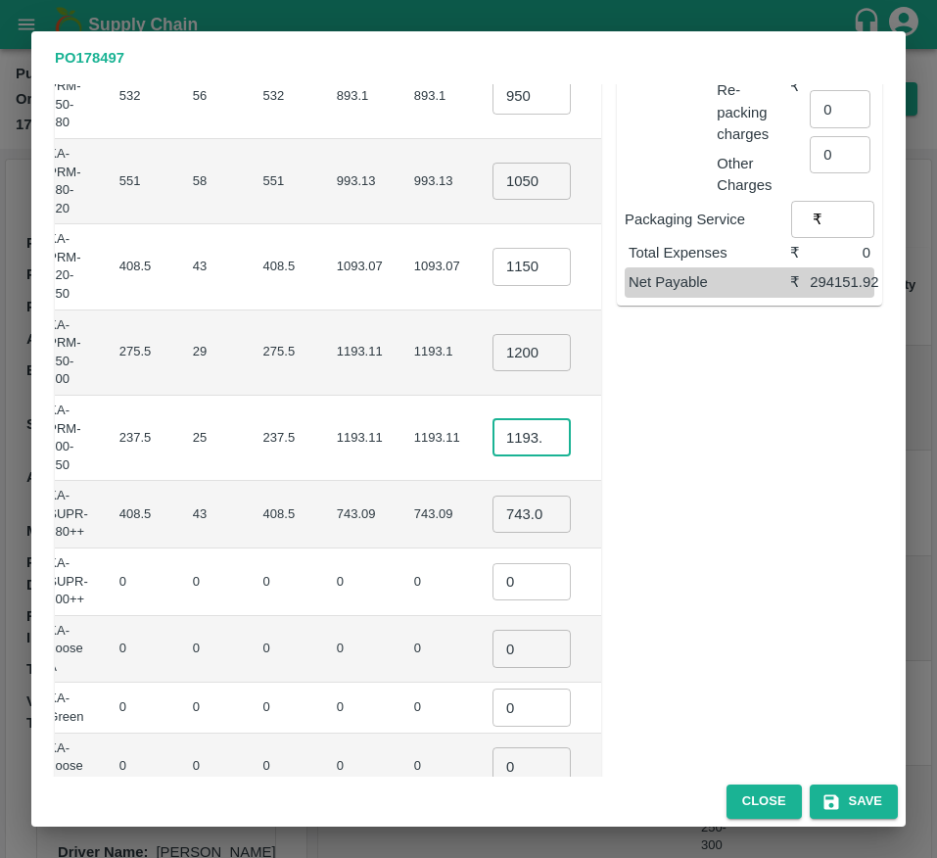
click at [493, 434] on input "1193.105" at bounding box center [532, 437] width 78 height 37
type input "1300"
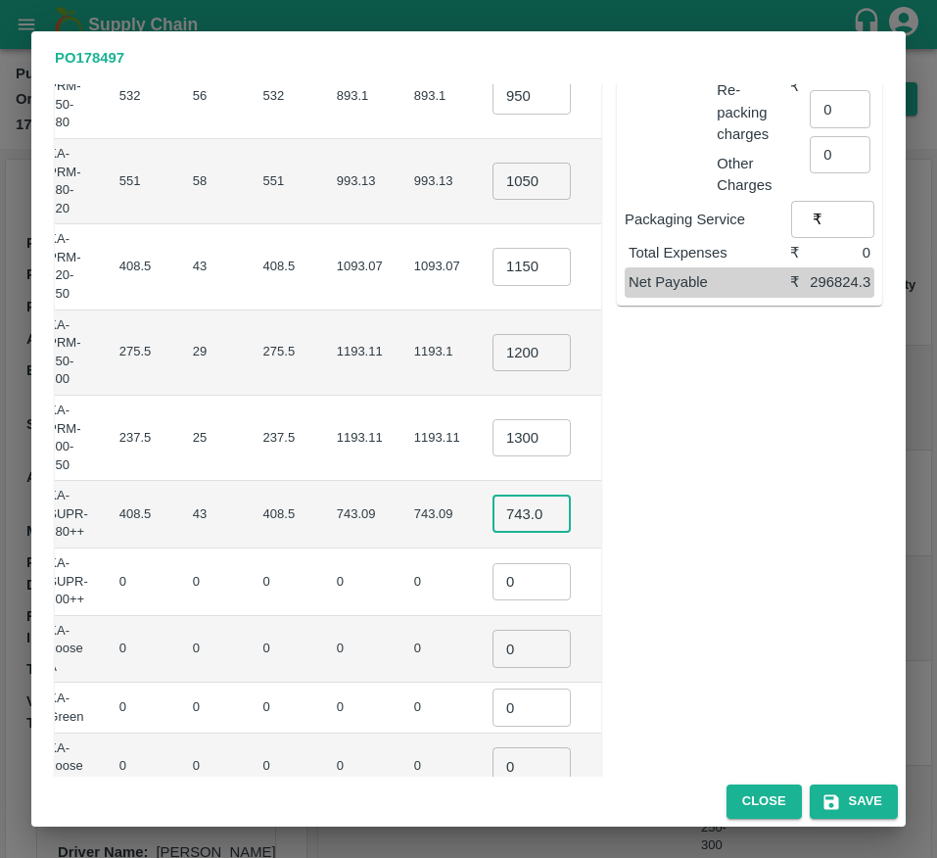
click at [493, 514] on input "743.09" at bounding box center [532, 514] width 78 height 37
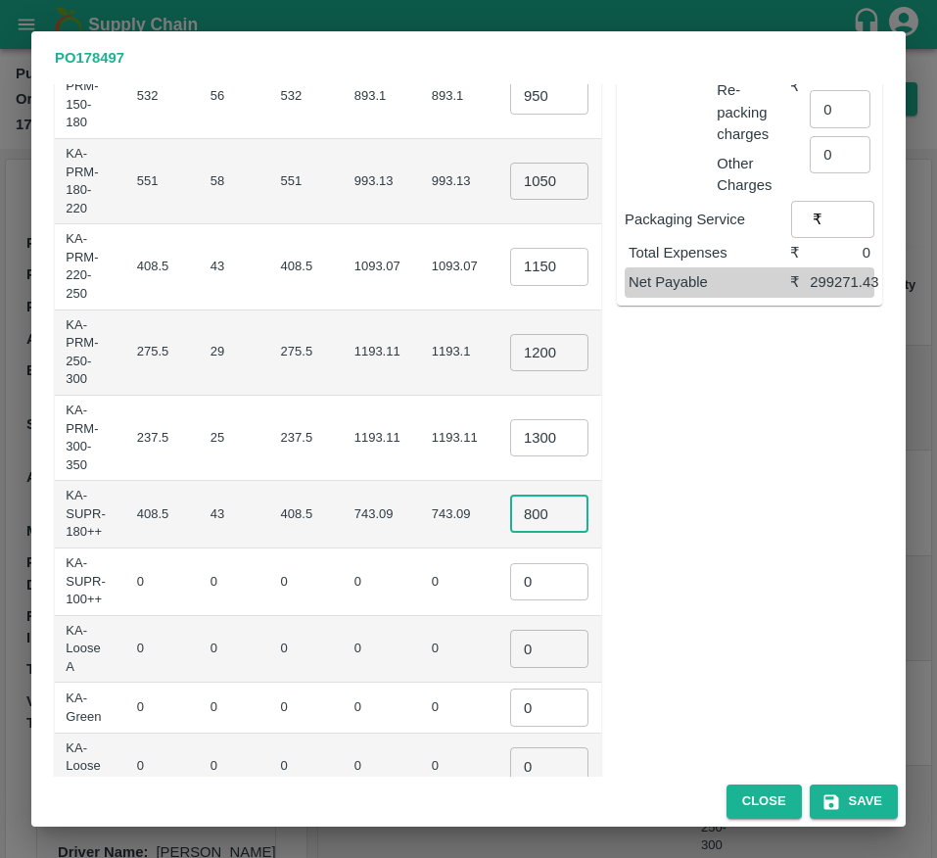
type input "800"
click at [510, 590] on input "0" at bounding box center [549, 581] width 78 height 37
type input "1"
click at [510, 639] on input "0" at bounding box center [549, 648] width 78 height 37
type input "1"
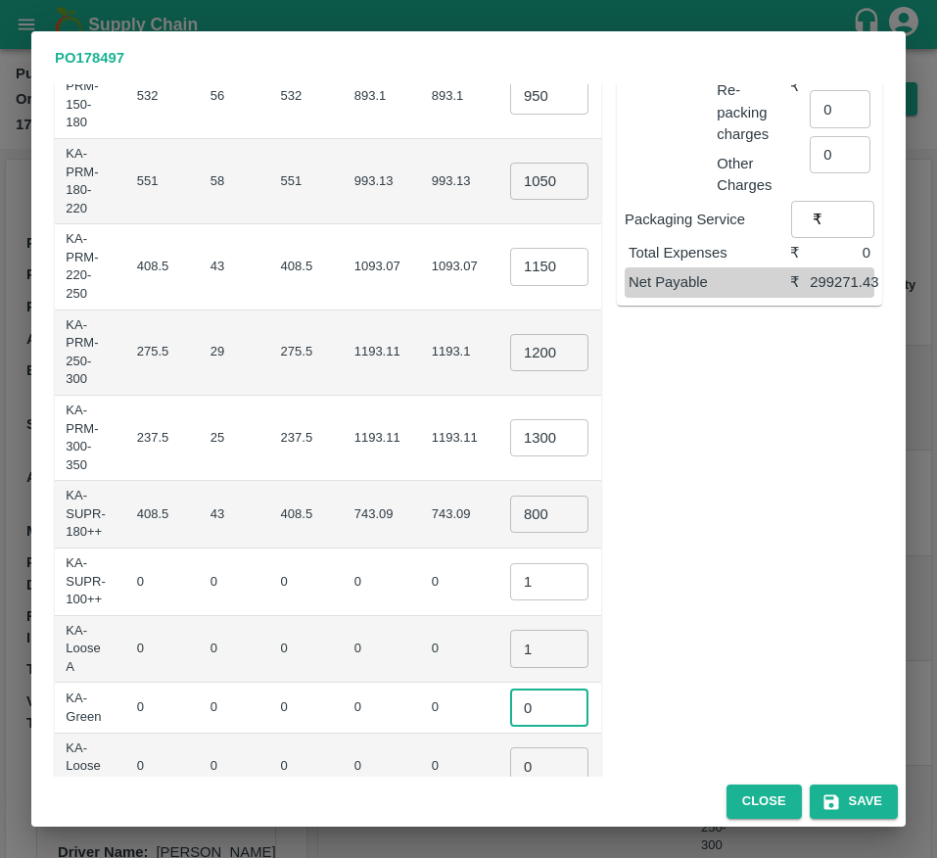
click at [510, 706] on input "0" at bounding box center [549, 706] width 78 height 37
type input "1"
click at [510, 774] on input "0" at bounding box center [549, 765] width 78 height 37
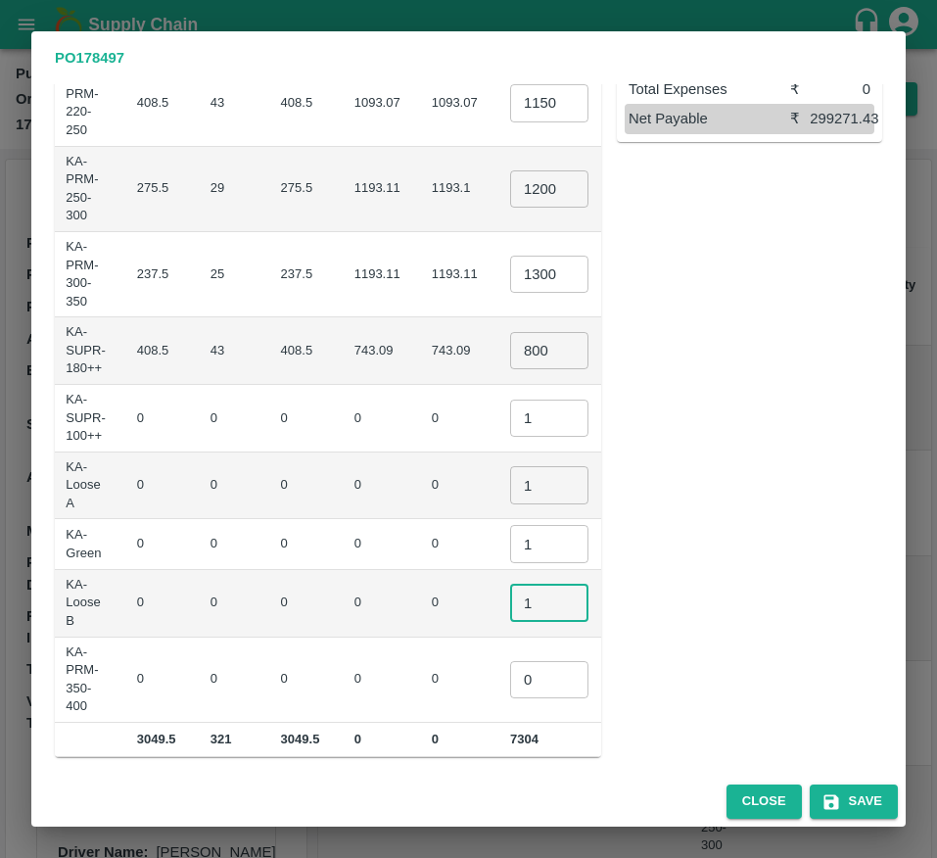
type input "1"
click at [510, 678] on input "0" at bounding box center [549, 679] width 78 height 37
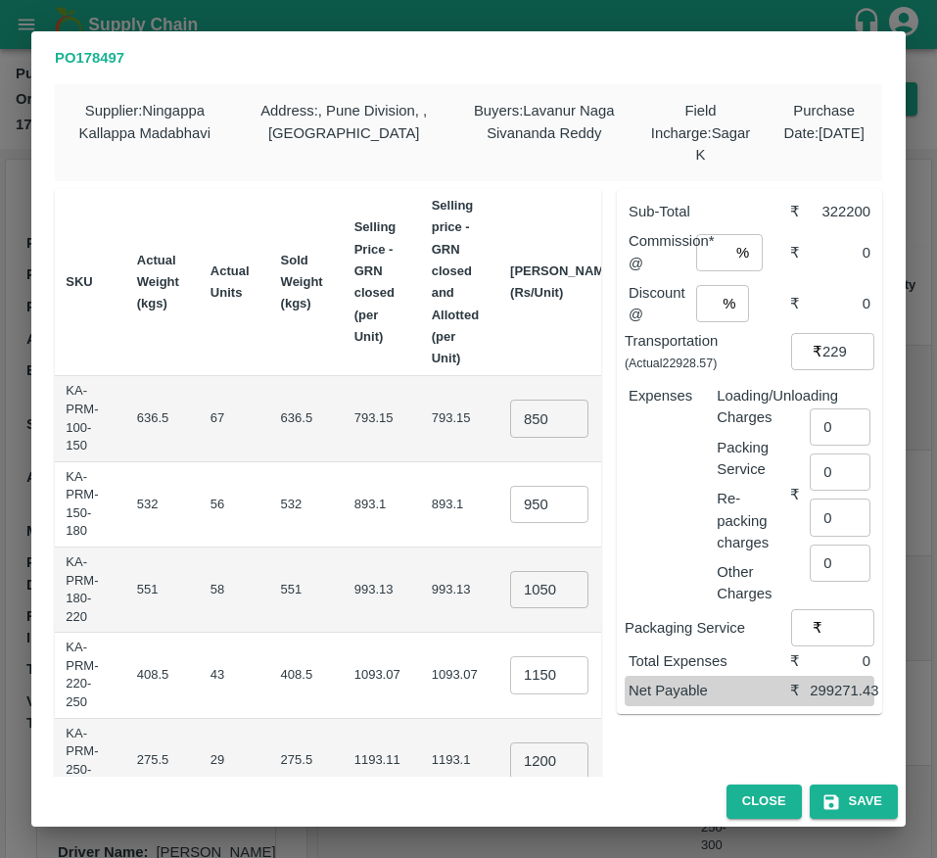
type input "1"
click at [706, 260] on input "number" at bounding box center [712, 252] width 32 height 37
type input "6"
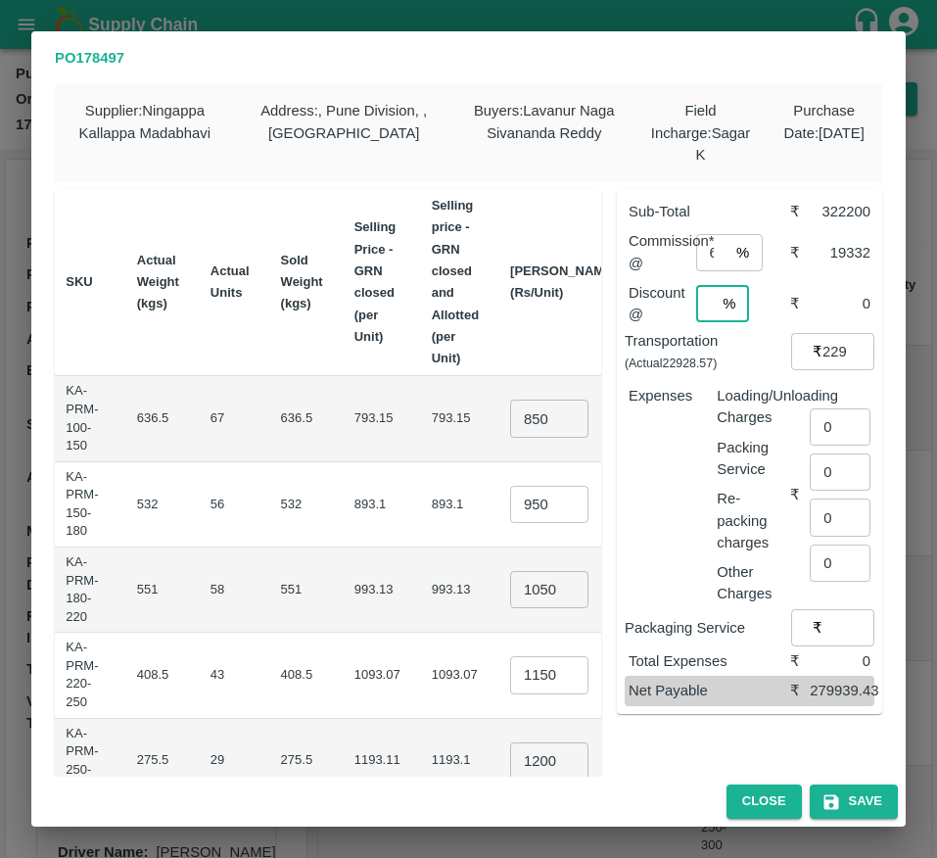
click at [706, 315] on input "number" at bounding box center [706, 303] width 20 height 37
type input "5"
click at [813, 347] on p "₹" at bounding box center [818, 352] width 10 height 22
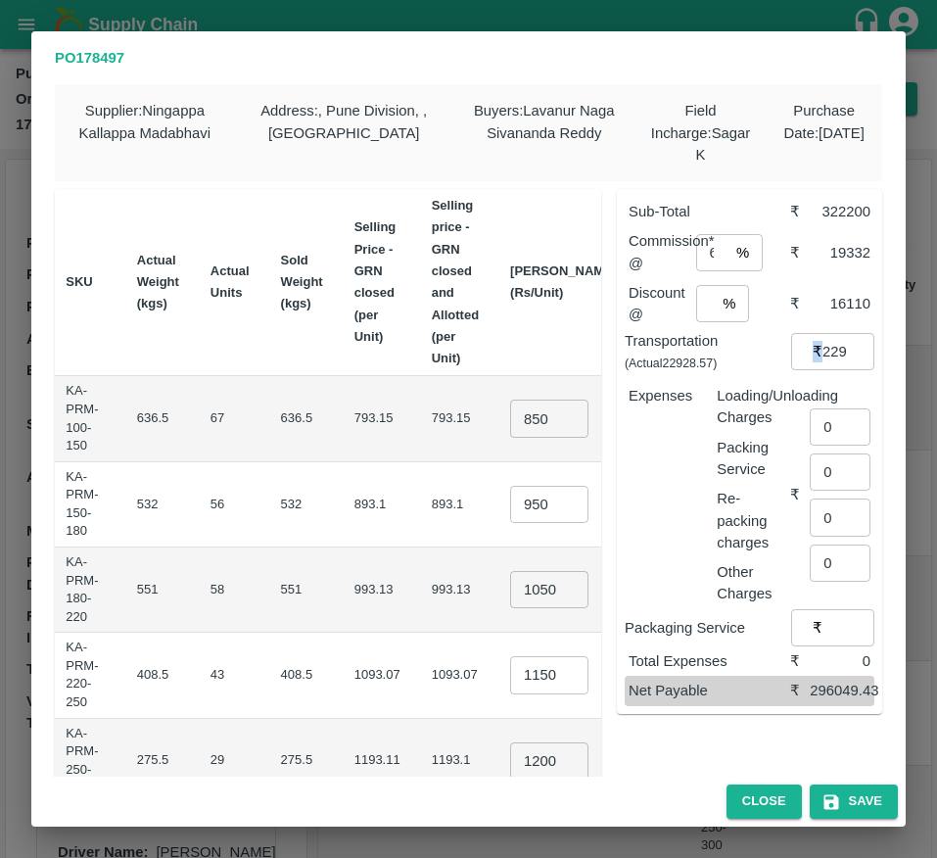
click at [813, 347] on p "₹" at bounding box center [818, 352] width 10 height 22
drag, startPoint x: 813, startPoint y: 347, endPoint x: 827, endPoint y: 351, distance: 14.3
click at [827, 351] on div "₹ 22928.57 ​" at bounding box center [832, 351] width 83 height 37
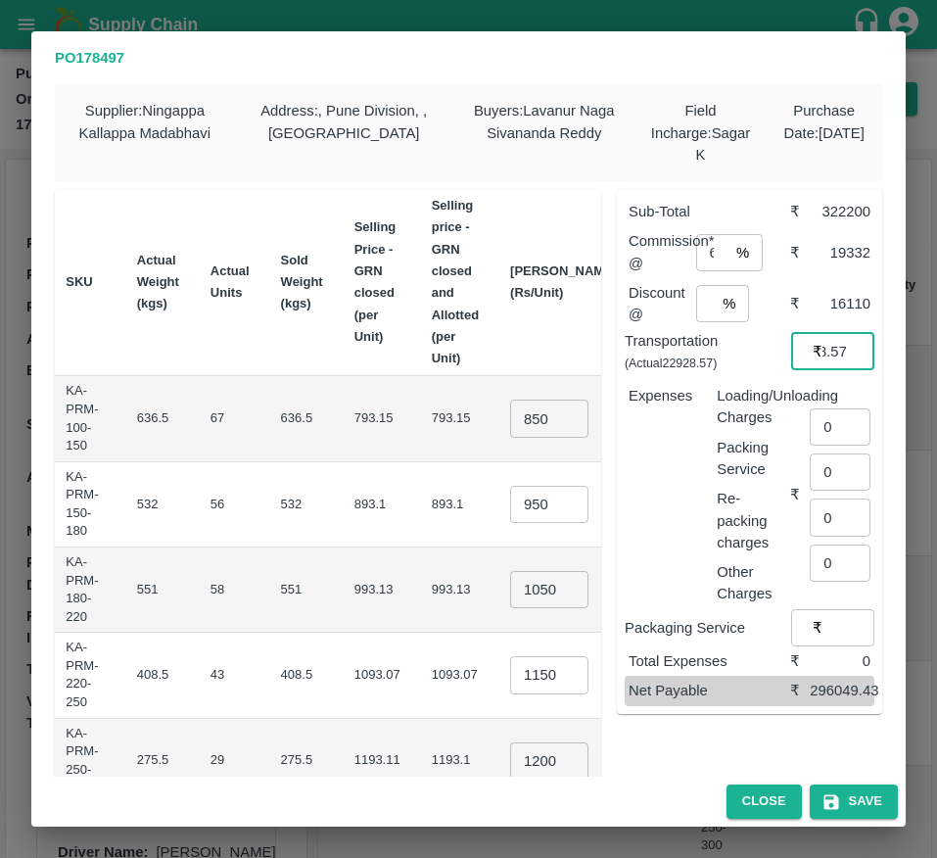
click at [827, 351] on input "22928.57" at bounding box center [849, 351] width 52 height 37
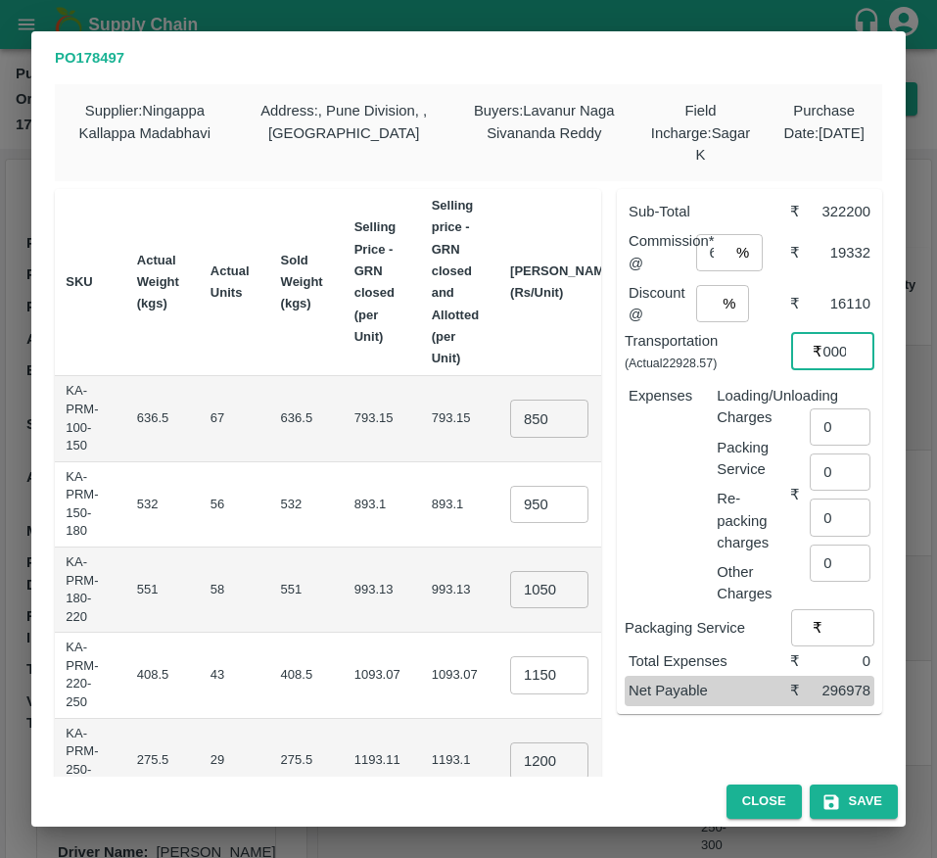
type input "22000"
click at [828, 430] on input "0" at bounding box center [840, 426] width 61 height 37
type input "963"
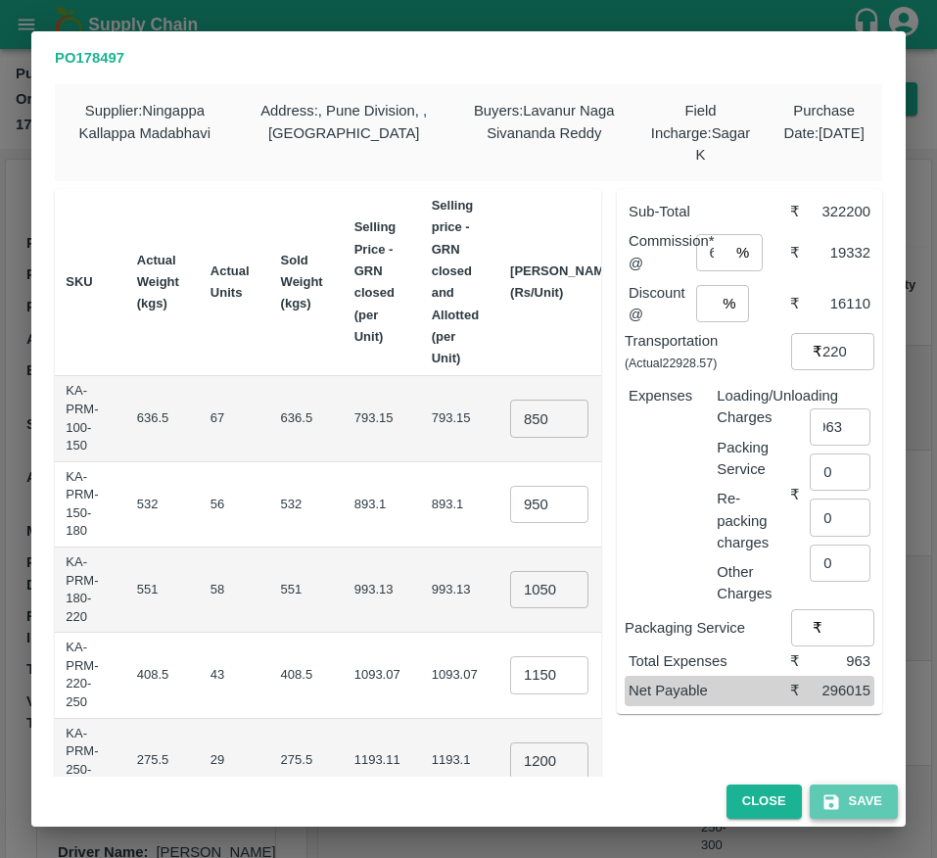
scroll to position [0, 0]
click at [833, 788] on button "Save" at bounding box center [854, 801] width 88 height 34
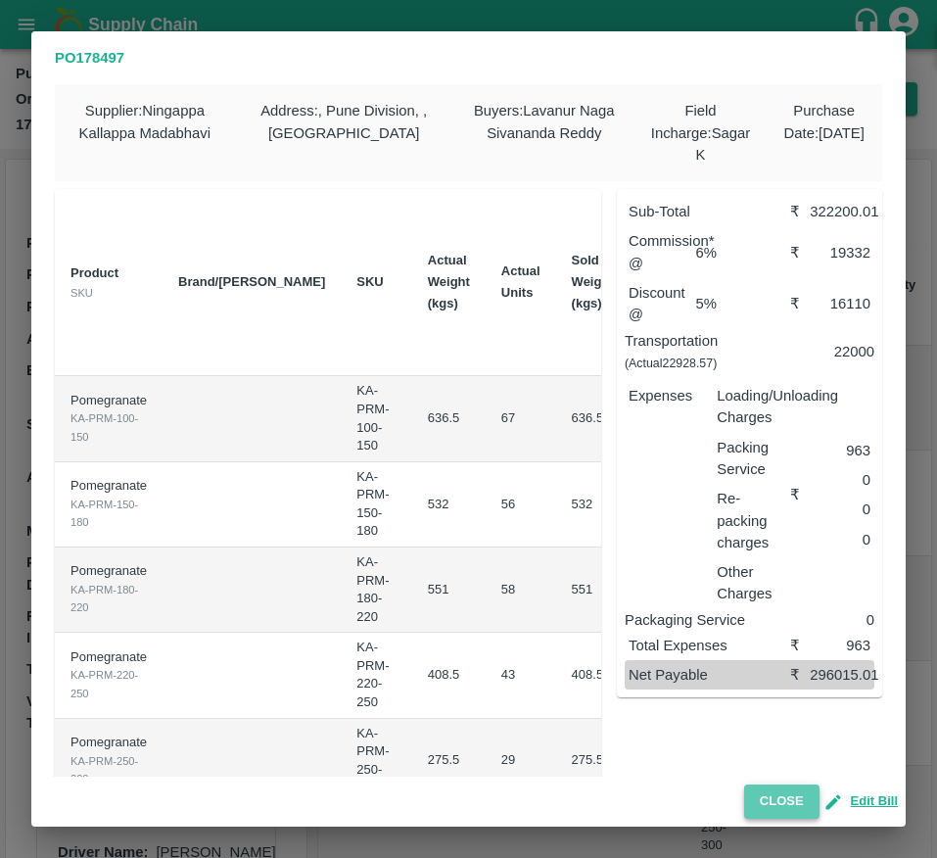
click at [772, 787] on button "Close" at bounding box center [781, 801] width 75 height 34
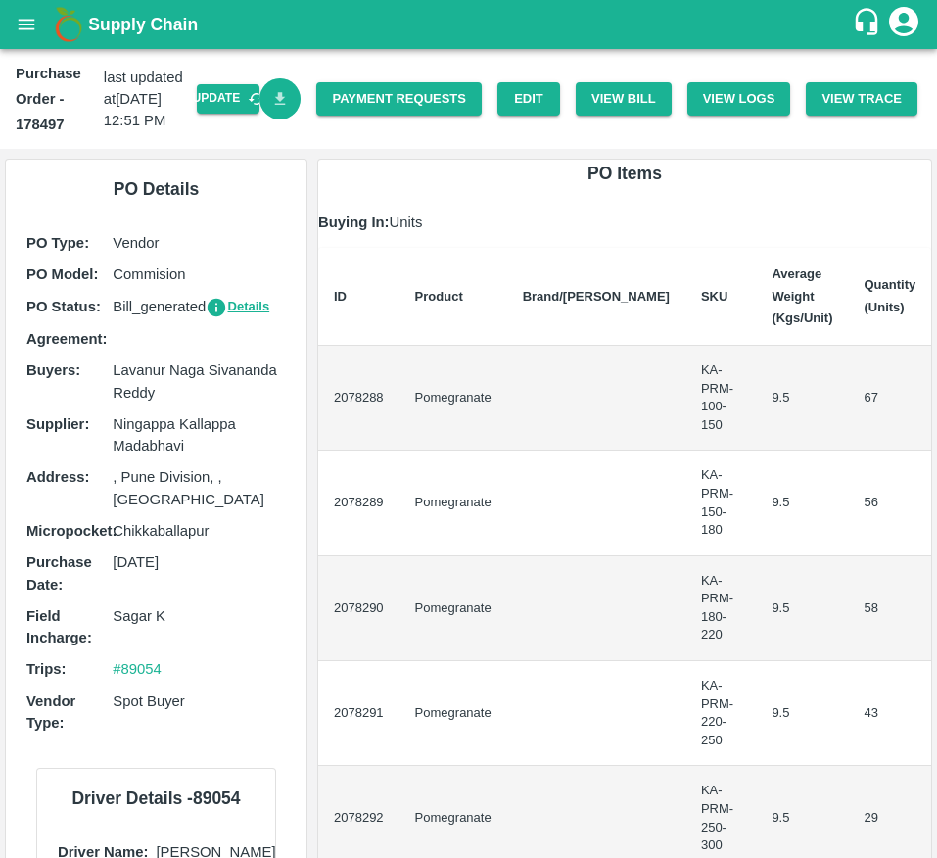
click at [271, 98] on icon "Download Bill" at bounding box center [280, 99] width 19 height 19
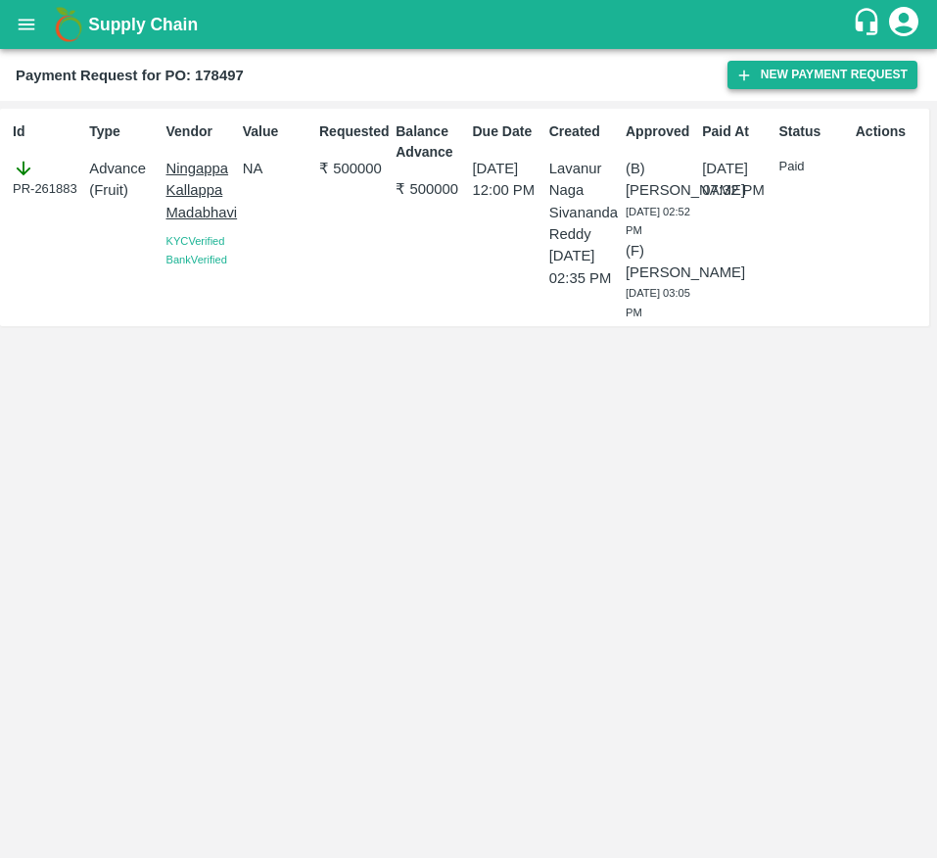
click at [861, 88] on button "New Payment Request" at bounding box center [823, 75] width 190 height 28
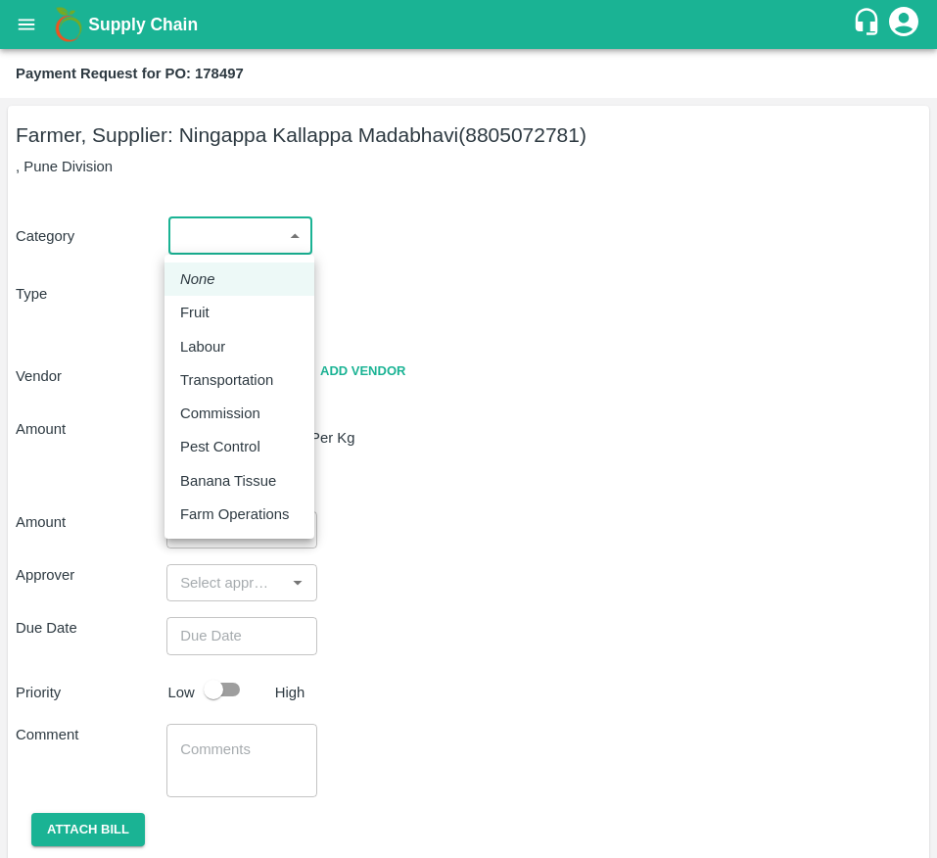
drag, startPoint x: 287, startPoint y: 231, endPoint x: 230, endPoint y: 307, distance: 94.4
click at [230, 307] on body "Supply Chain Payment Request for PO: 178497 Farmer, Supplier: [GEOGRAPHIC_DATA]…" at bounding box center [468, 429] width 937 height 858
click at [230, 307] on div "Fruit" at bounding box center [239, 313] width 118 height 22
type input "1"
type input "[PERSON_NAME] - 8805072781(Farmer, Supplier)"
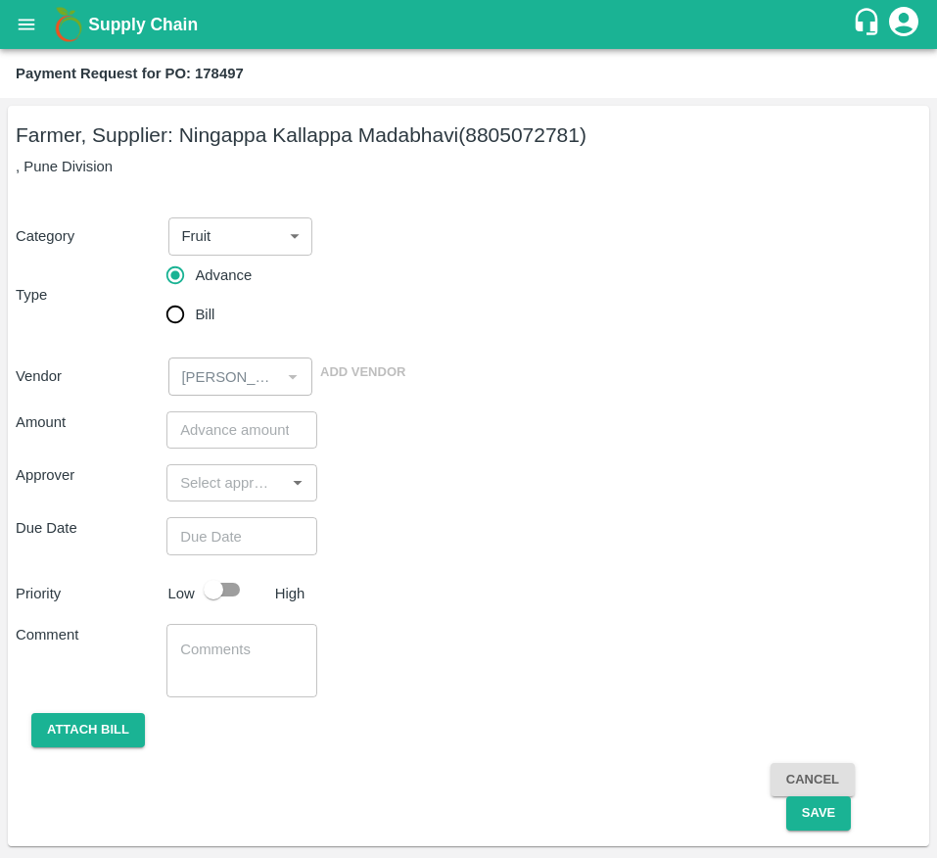
click at [209, 322] on span "Bill" at bounding box center [205, 315] width 20 height 22
click at [195, 322] on input "Bill" at bounding box center [175, 314] width 39 height 39
radio input "true"
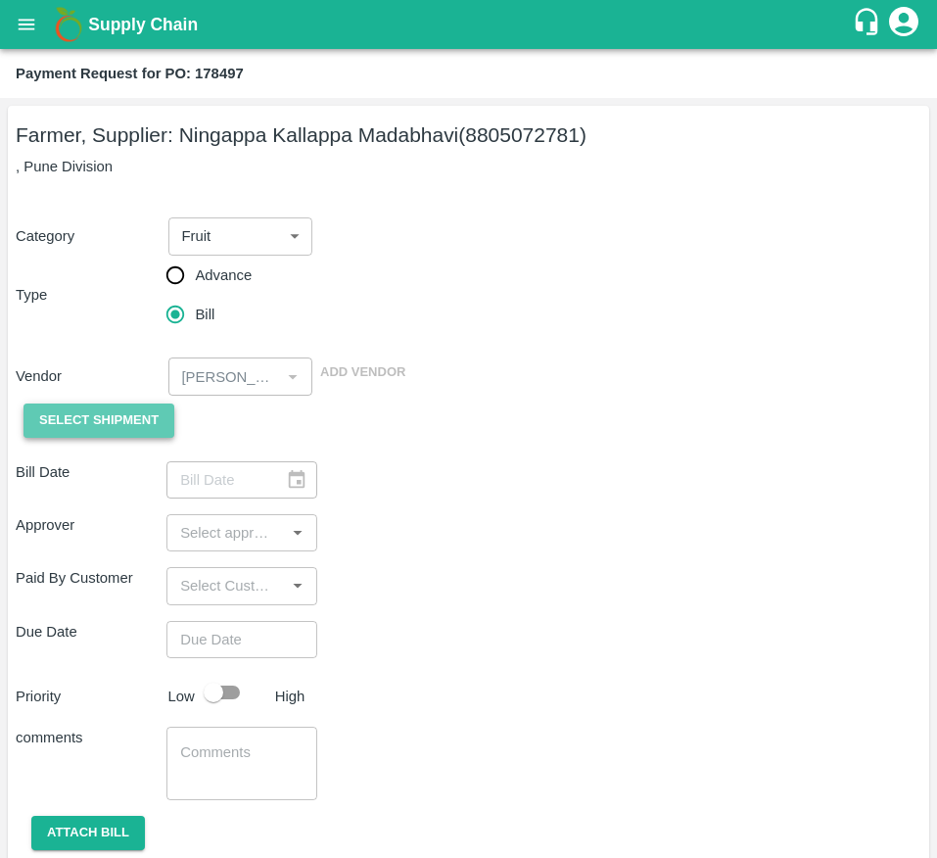
click at [77, 415] on span "Select Shipment" at bounding box center [98, 420] width 119 height 23
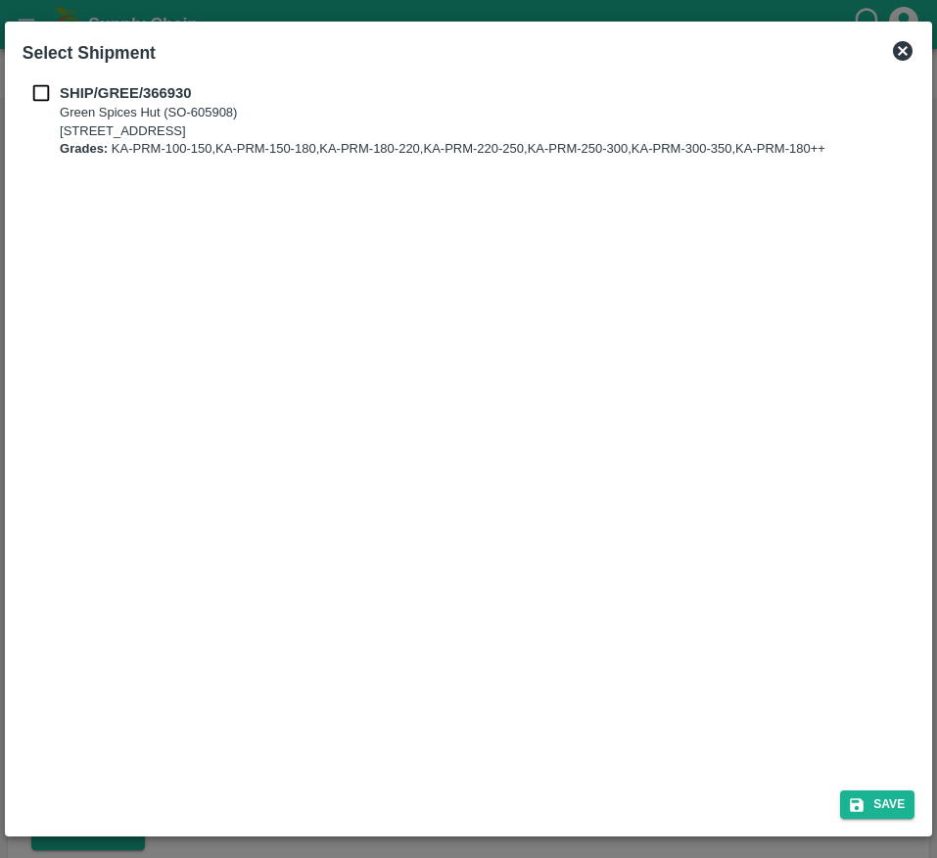
click at [30, 99] on input "checkbox" at bounding box center [41, 93] width 37 height 22
checkbox input "true"
click at [884, 801] on button "Save" at bounding box center [877, 804] width 74 height 28
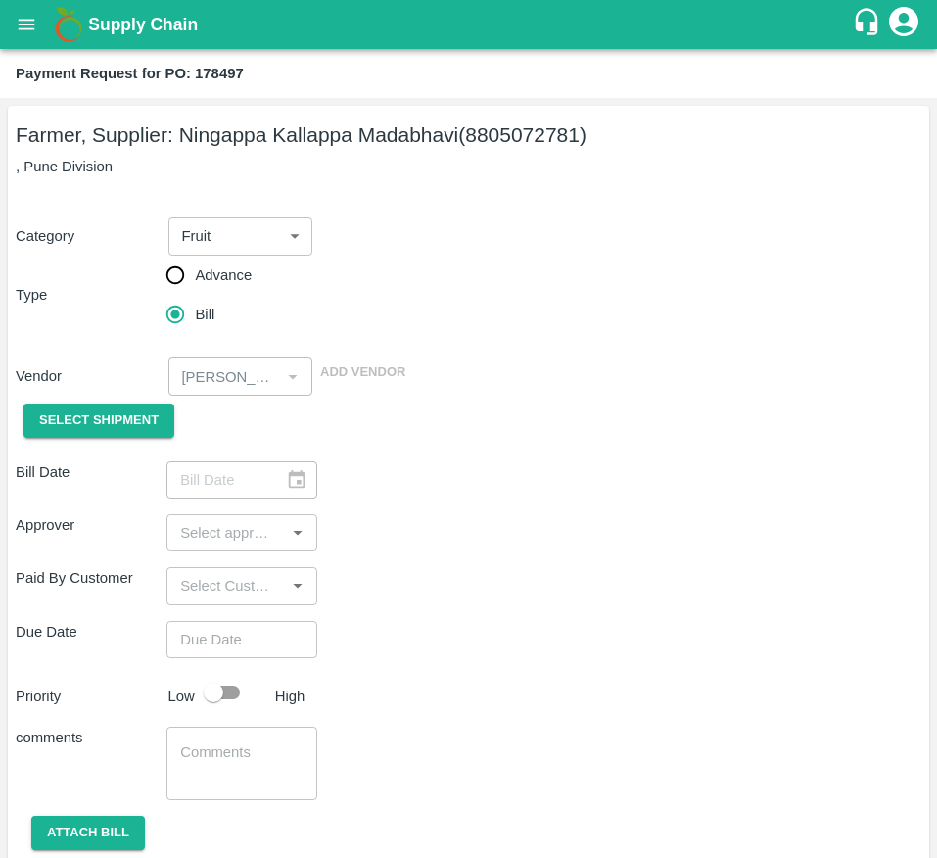
type input "[DATE]"
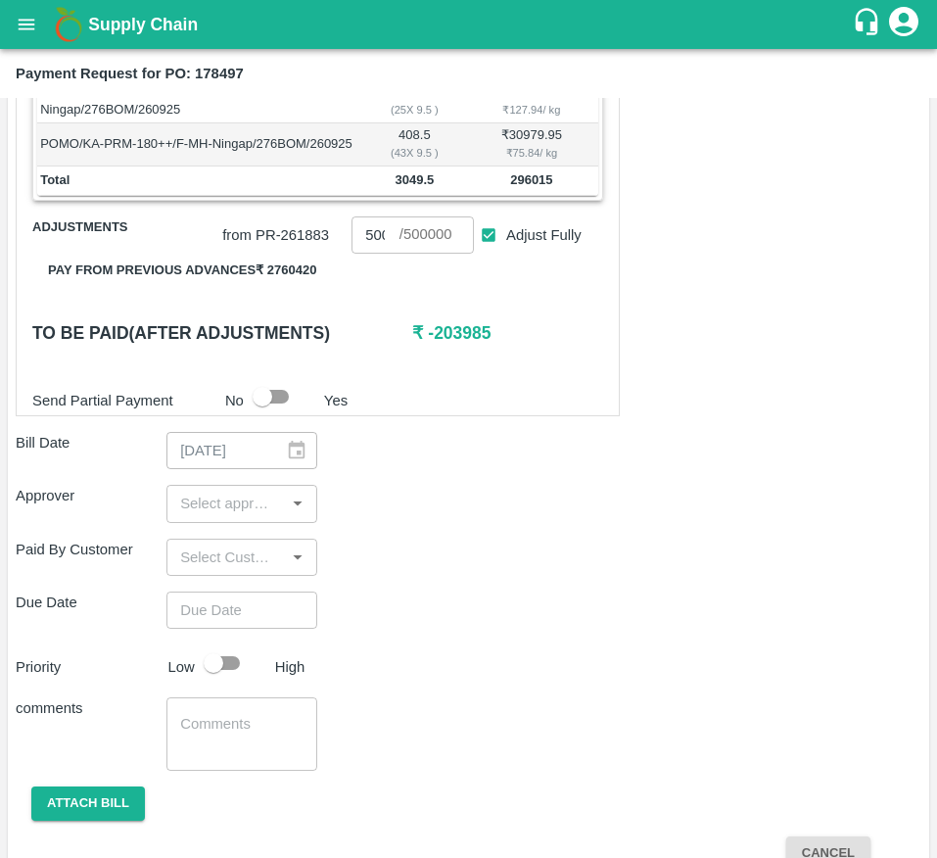
scroll to position [758, 0]
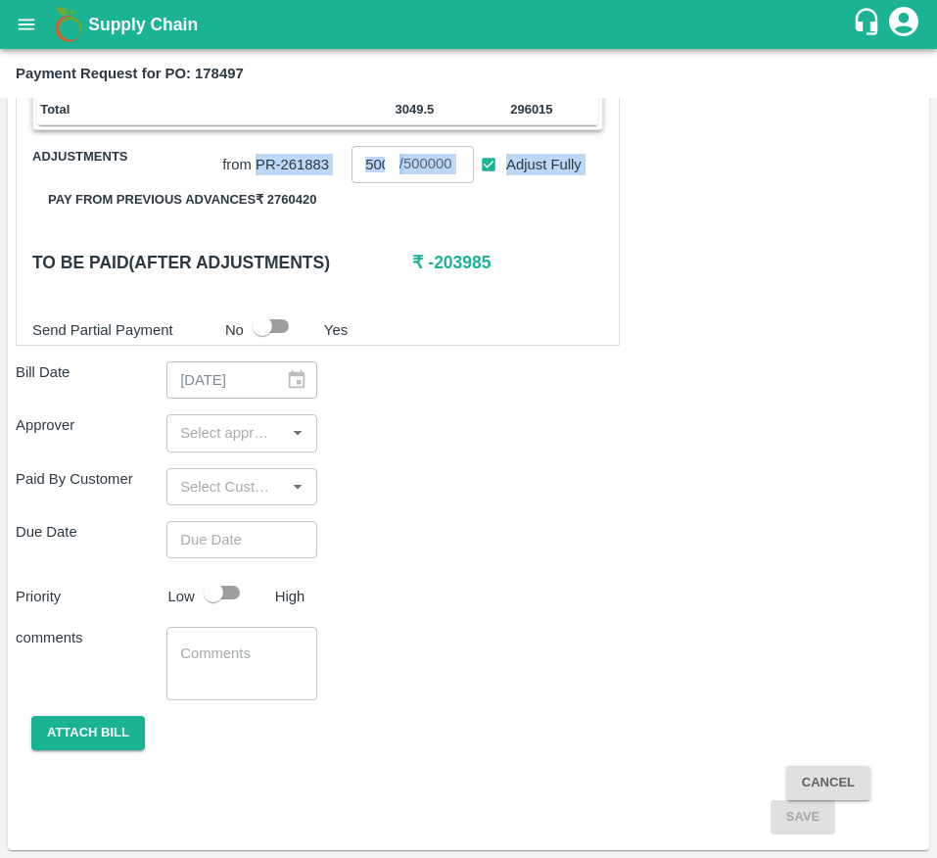
drag, startPoint x: 258, startPoint y: 179, endPoint x: 306, endPoint y: 200, distance: 52.2
click at [306, 200] on div "Shipment - SHIP/GREE/366930 Lots (Labels) Weight (Kgs) Total Price (₹) POMO/KA-…" at bounding box center [318, 27] width 604 height 637
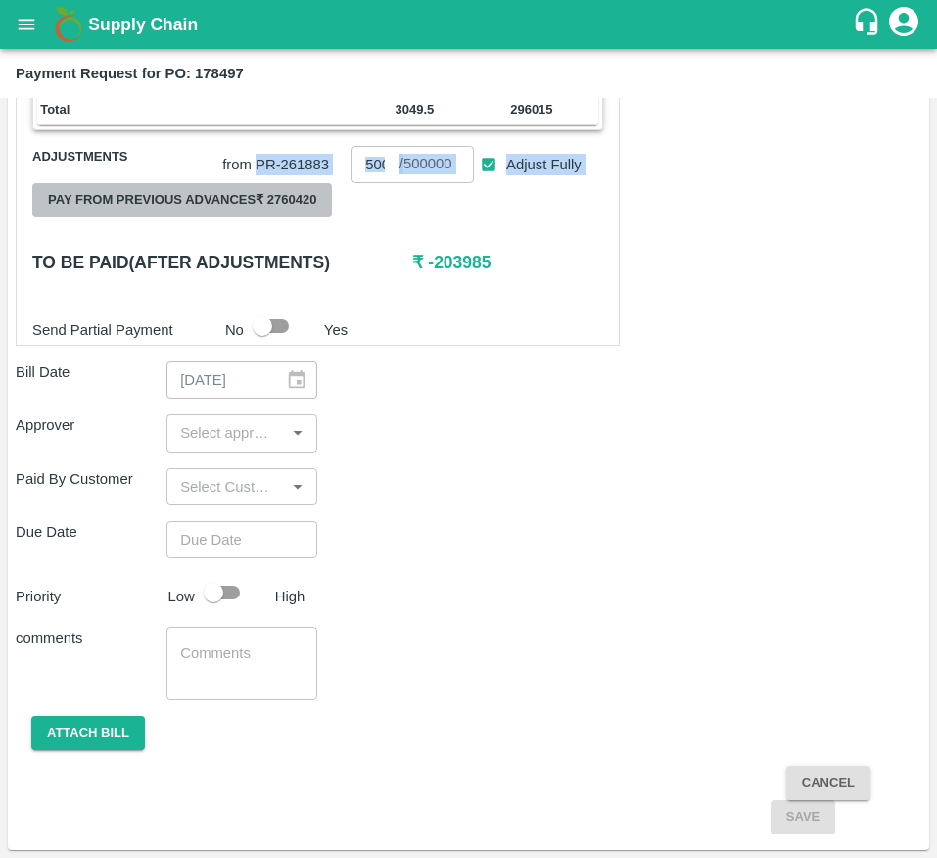
click at [306, 200] on button "Pay from previous advances ₹ 2760420" at bounding box center [182, 200] width 300 height 34
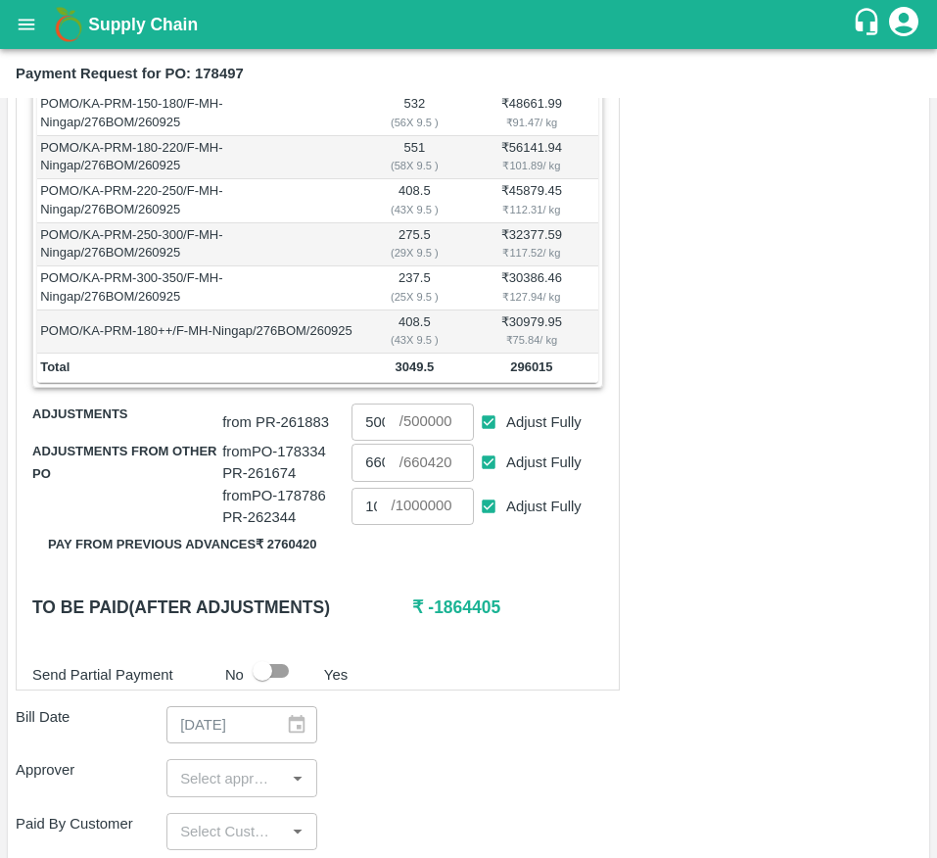
scroll to position [487, 0]
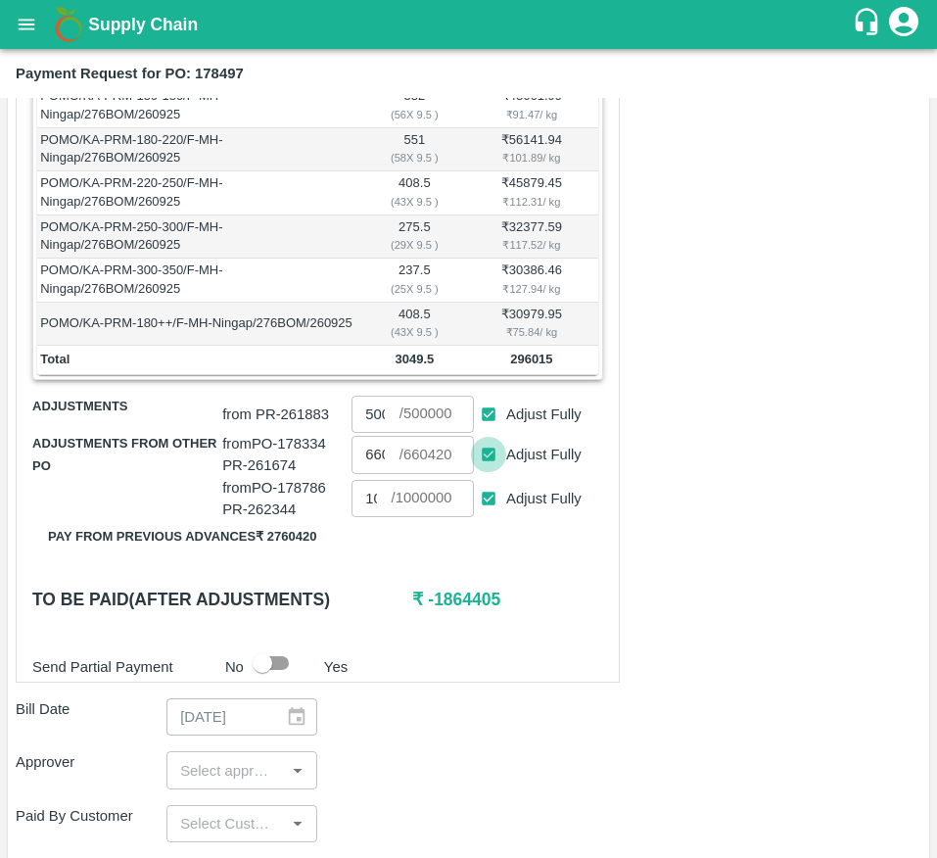
click at [495, 473] on input "Adjust Fully" at bounding box center [489, 455] width 36 height 36
checkbox input "false"
type input "0"
click at [484, 505] on input "Adjust Fully" at bounding box center [489, 499] width 36 height 36
checkbox input "false"
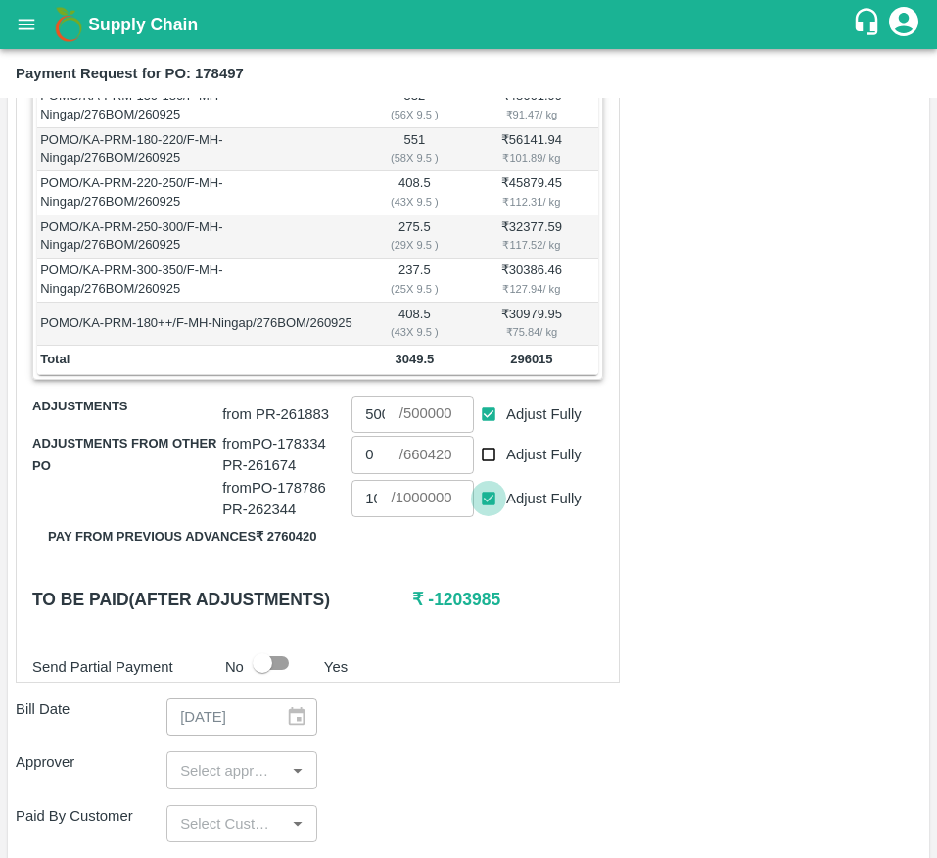
type input "0"
click at [479, 428] on input "Adjust Fully" at bounding box center [489, 415] width 36 height 36
checkbox input "false"
type input "0"
click at [375, 433] on input "0" at bounding box center [375, 414] width 47 height 37
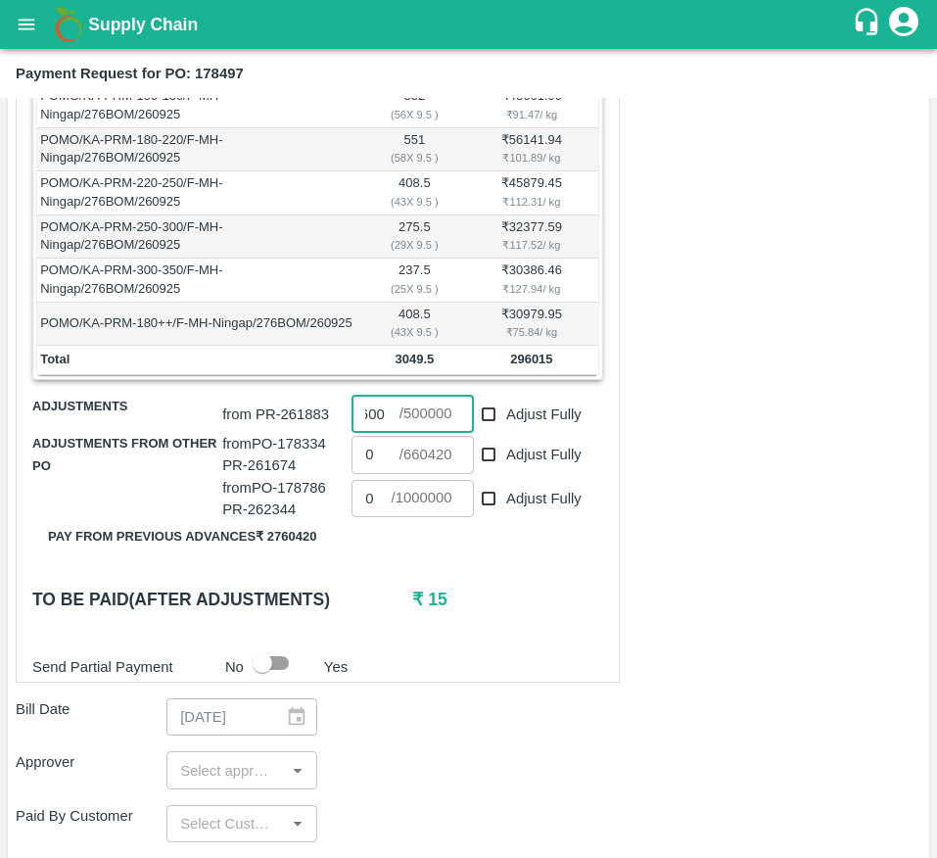
scroll to position [0, 30]
type input "296000"
click at [535, 682] on div "Send Partial Payment No Yes" at bounding box center [313, 662] width 579 height 37
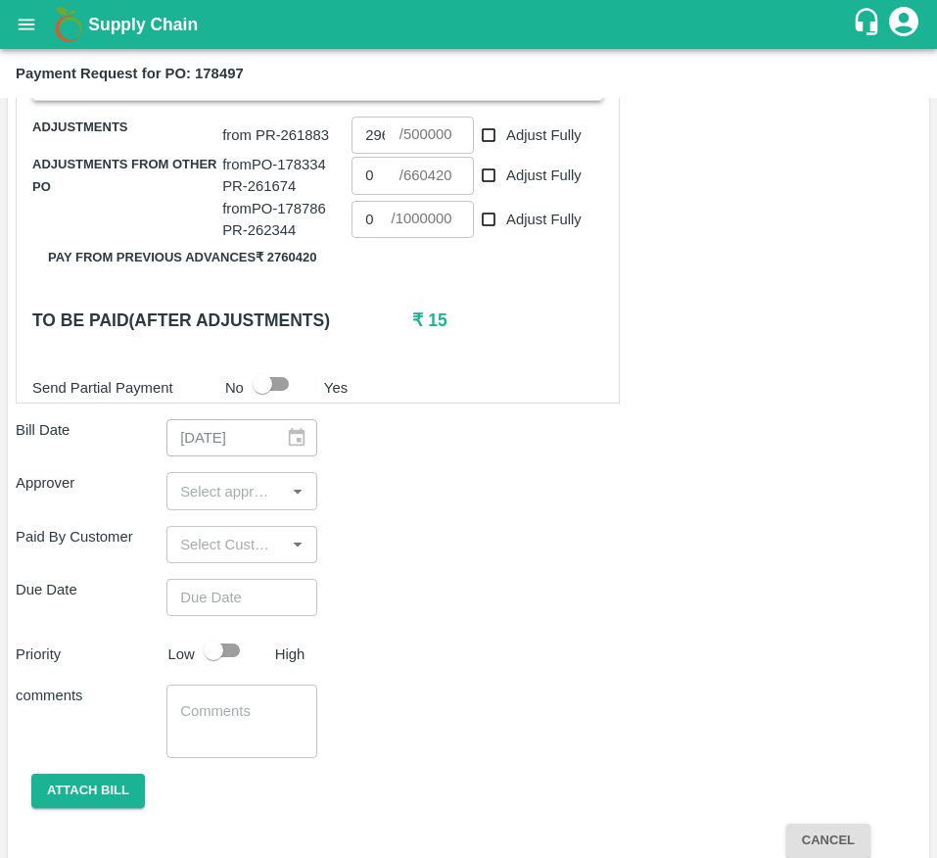
scroll to position [778, 0]
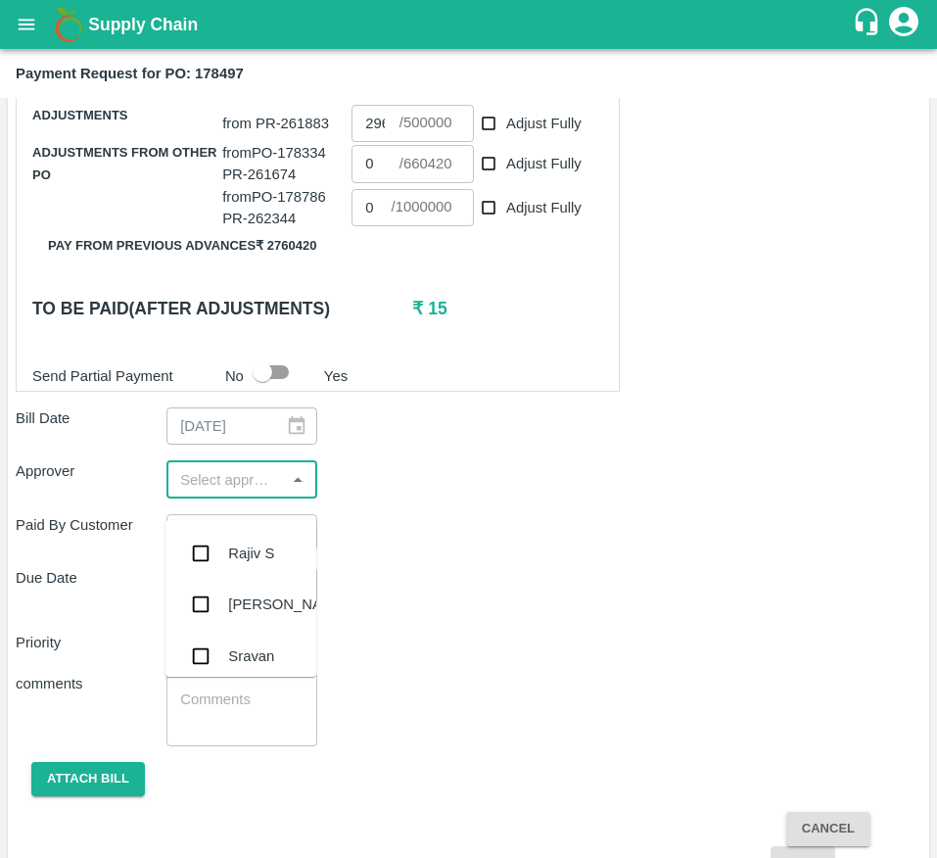
click at [234, 492] on input "input" at bounding box center [225, 478] width 107 height 25
type input "muk"
click at [237, 543] on div "[PERSON_NAME]" at bounding box center [287, 554] width 119 height 22
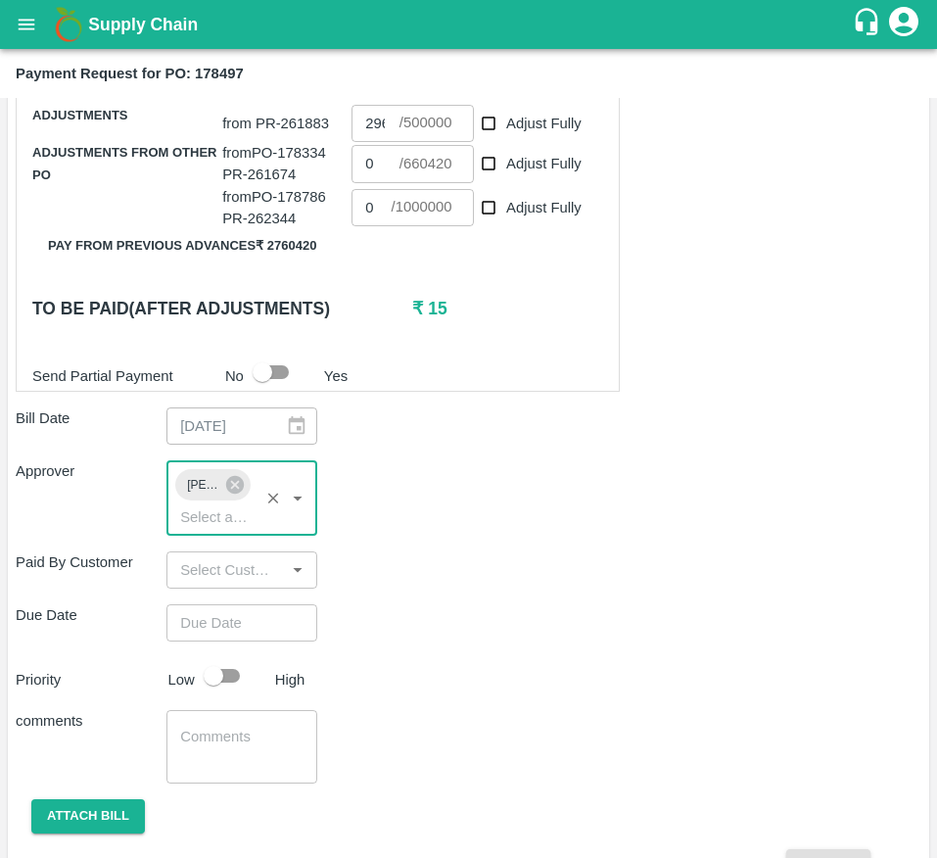
type input "DD/MM/YYYY hh:mm aa"
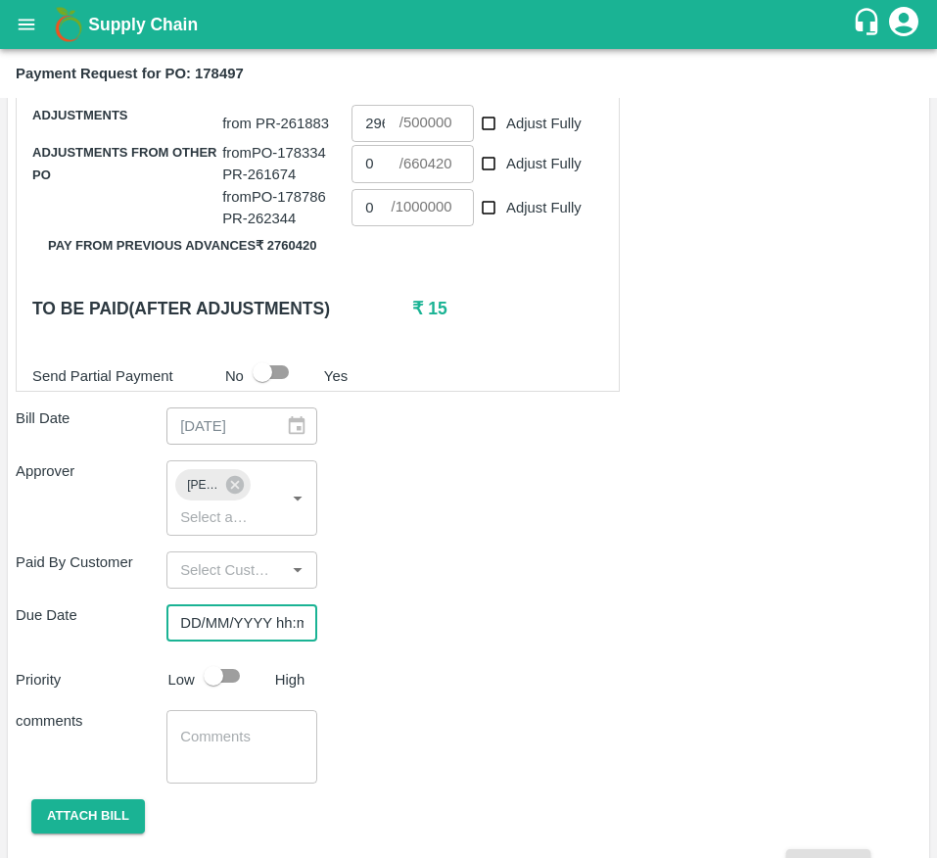
click at [220, 641] on input "DD/MM/YYYY hh:mm aa" at bounding box center [234, 622] width 137 height 37
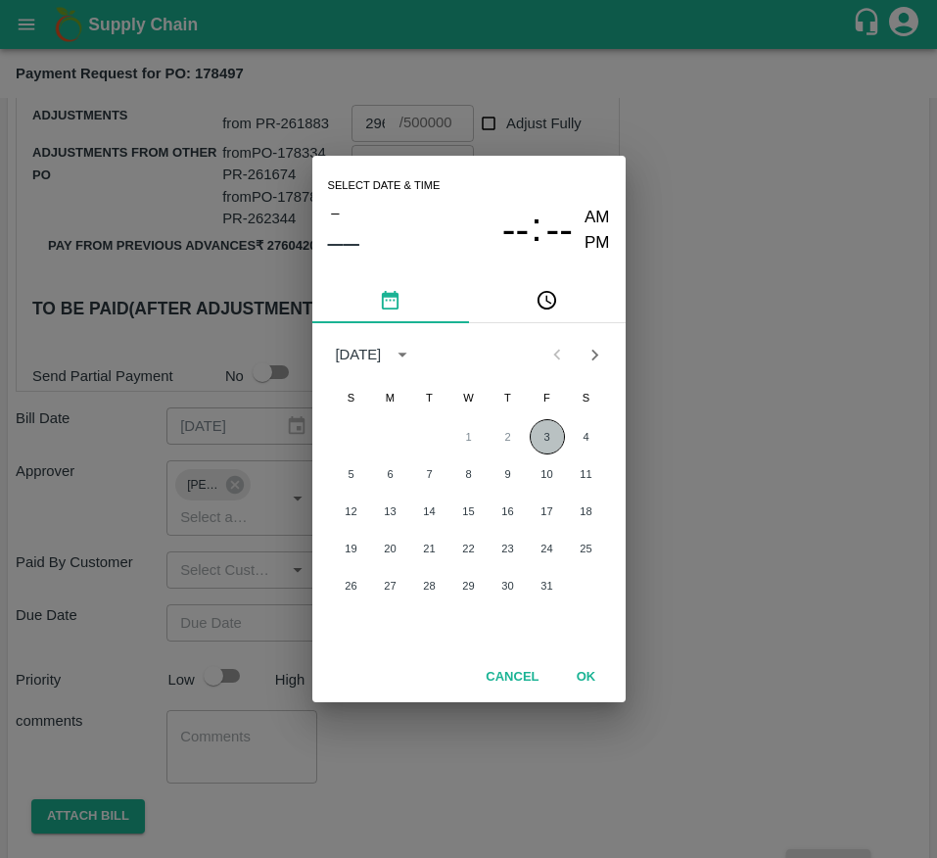
click at [541, 441] on button "3" at bounding box center [547, 436] width 35 height 35
type input "[DATE] 12:00 AM"
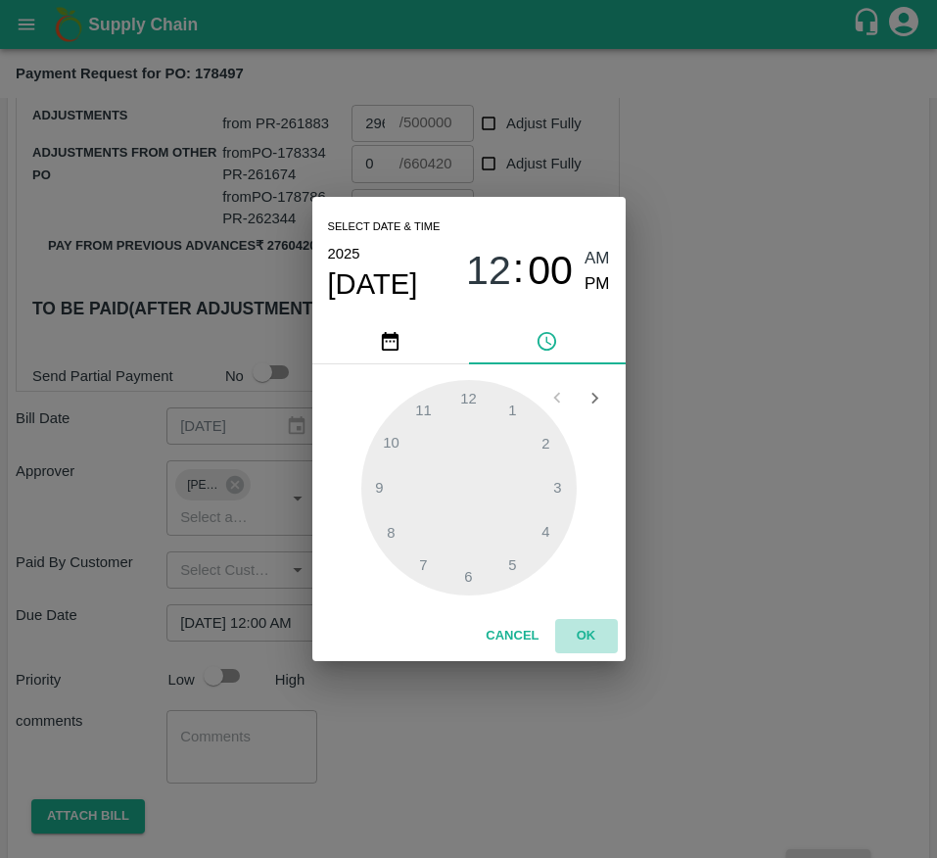
click at [592, 639] on button "OK" at bounding box center [586, 636] width 63 height 34
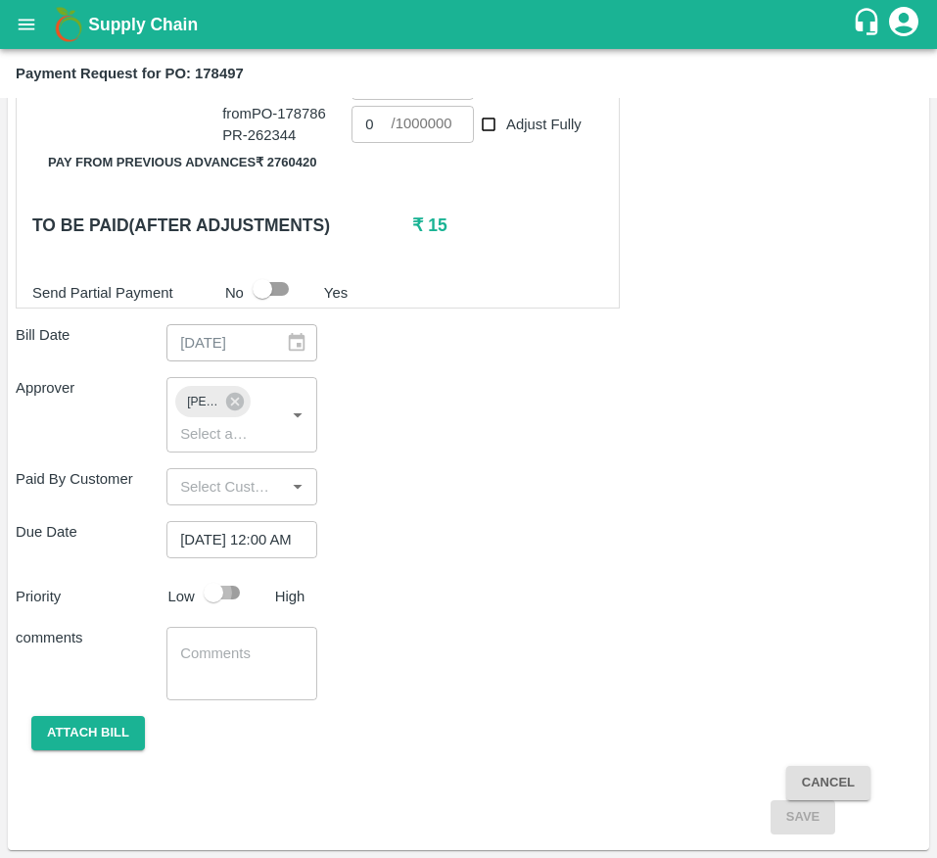
scroll to position [0, 0]
click at [220, 588] on input "checkbox" at bounding box center [214, 592] width 112 height 37
checkbox input "true"
click at [92, 720] on button "Attach bill" at bounding box center [88, 733] width 114 height 34
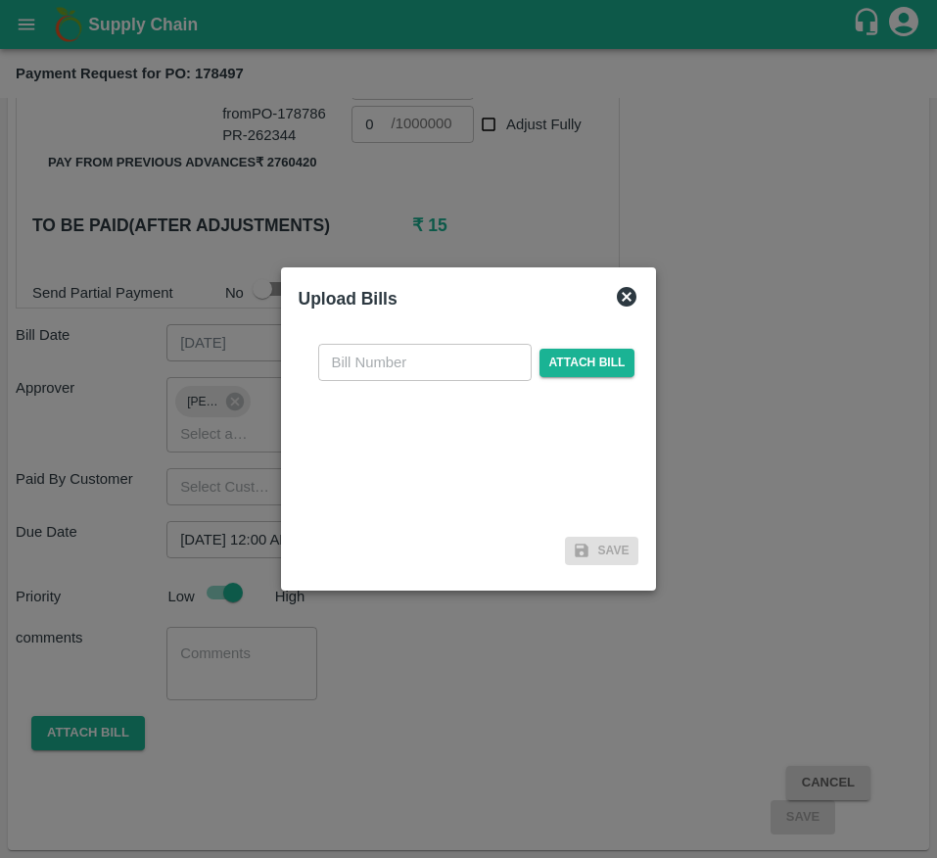
click at [409, 367] on input "text" at bounding box center [424, 362] width 213 height 37
type input "178497"
click at [583, 370] on span "Attach bill" at bounding box center [588, 363] width 96 height 28
click at [0, 0] on input "Attach bill" at bounding box center [0, 0] width 0 height 0
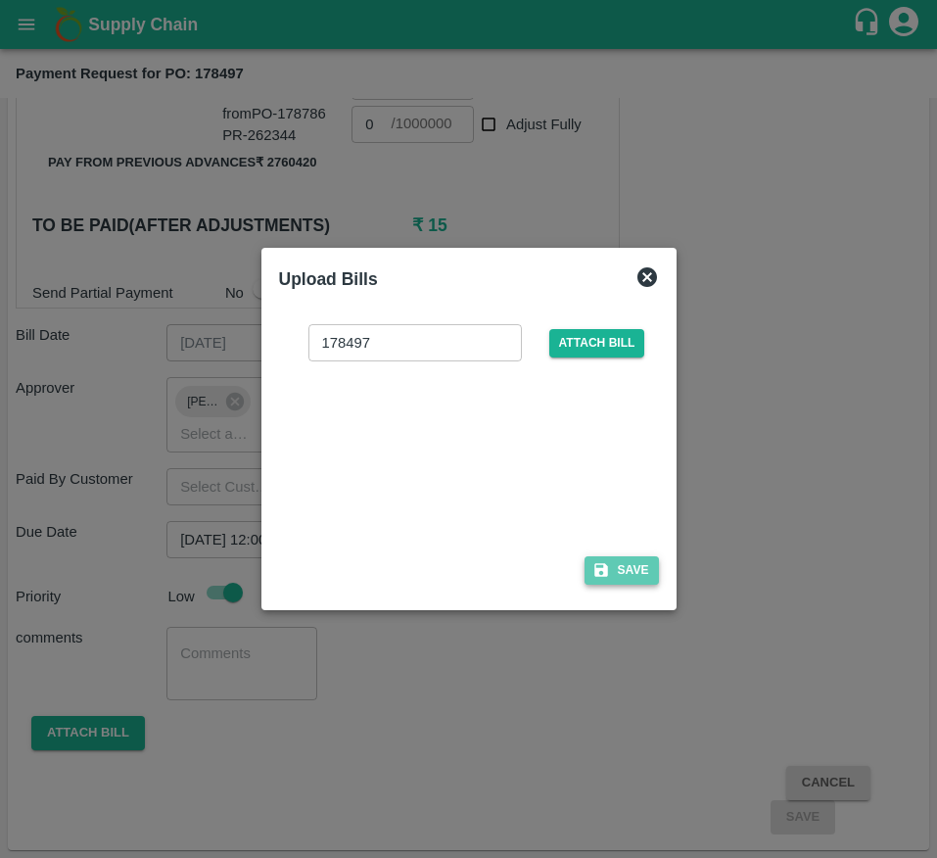
click at [628, 574] on button "Save" at bounding box center [622, 570] width 74 height 28
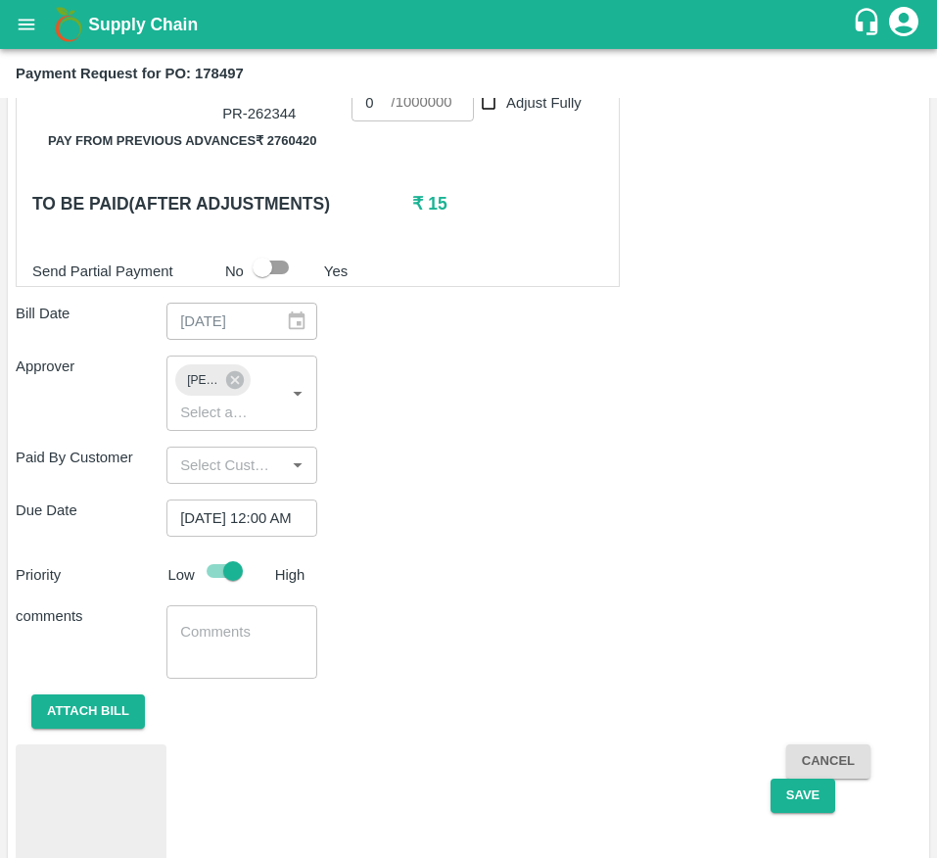
scroll to position [953, 0]
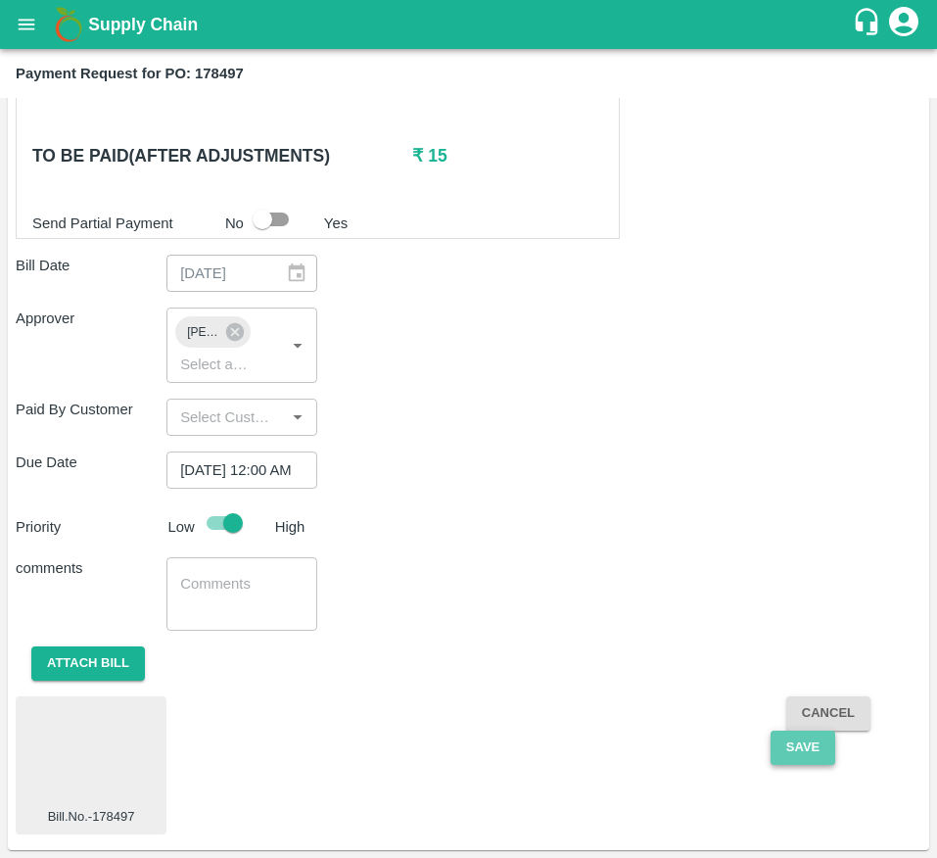
click at [810, 744] on button "Save" at bounding box center [803, 748] width 65 height 34
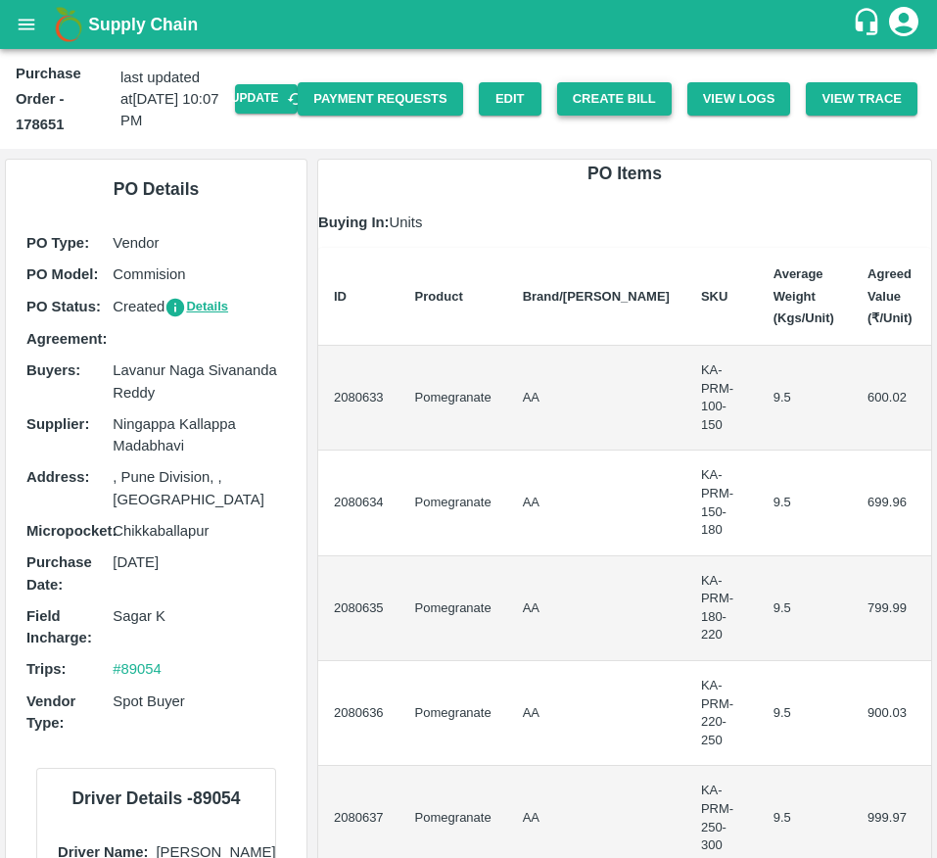
drag, startPoint x: 251, startPoint y: 87, endPoint x: 638, endPoint y: 102, distance: 387.1
click at [638, 102] on div "Purchase Order - 178651 last updated at [DATE] 10:07 PM Update Payment Requests…" at bounding box center [468, 99] width 937 height 100
click at [638, 102] on button "Create Bill" at bounding box center [614, 99] width 115 height 34
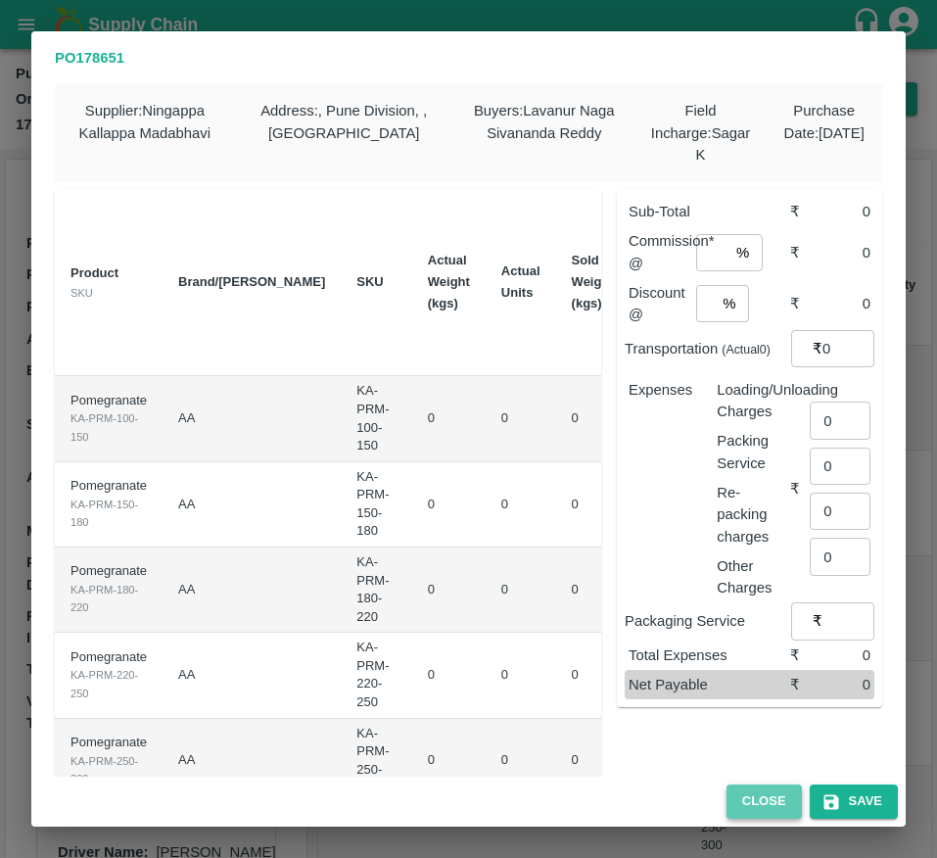
click at [766, 800] on button "Close" at bounding box center [764, 801] width 75 height 34
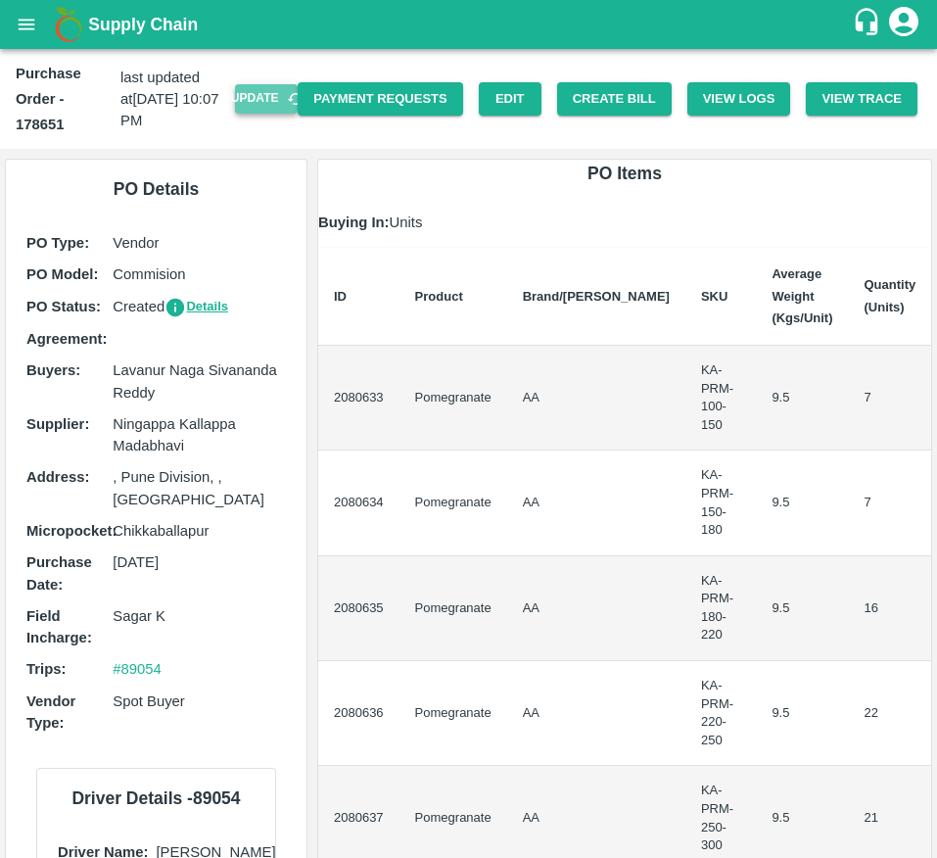
click at [235, 108] on button "Update" at bounding box center [266, 98] width 63 height 28
click at [581, 103] on button "Create Bill" at bounding box center [614, 99] width 115 height 34
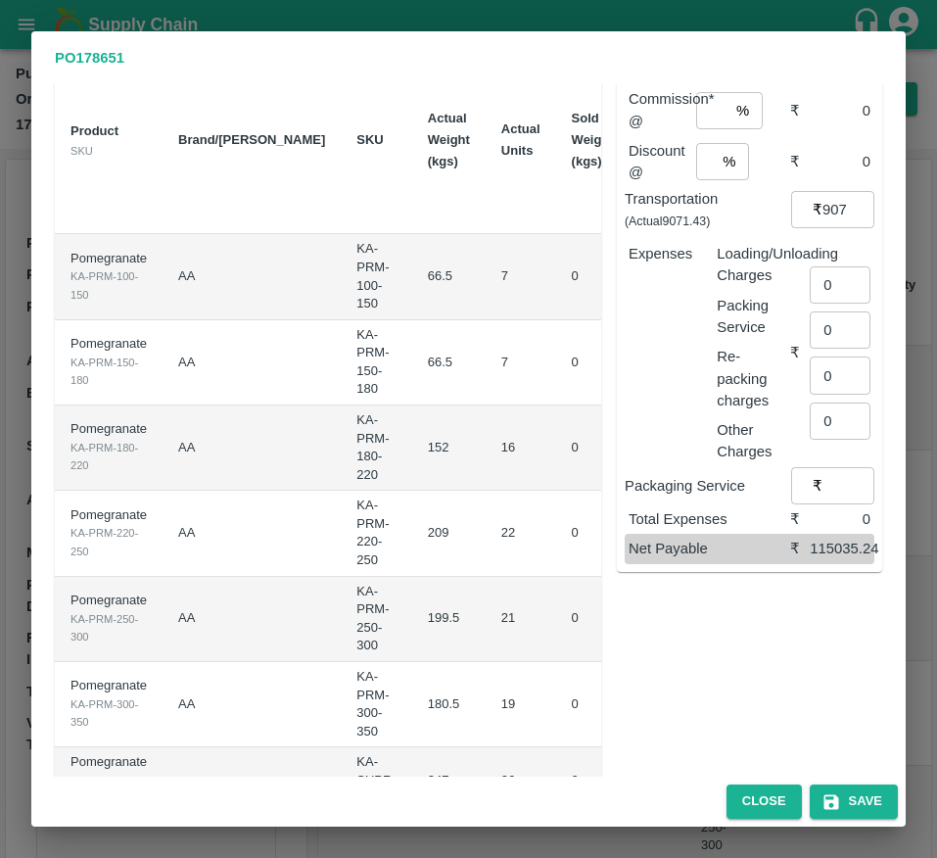
scroll to position [0, 305]
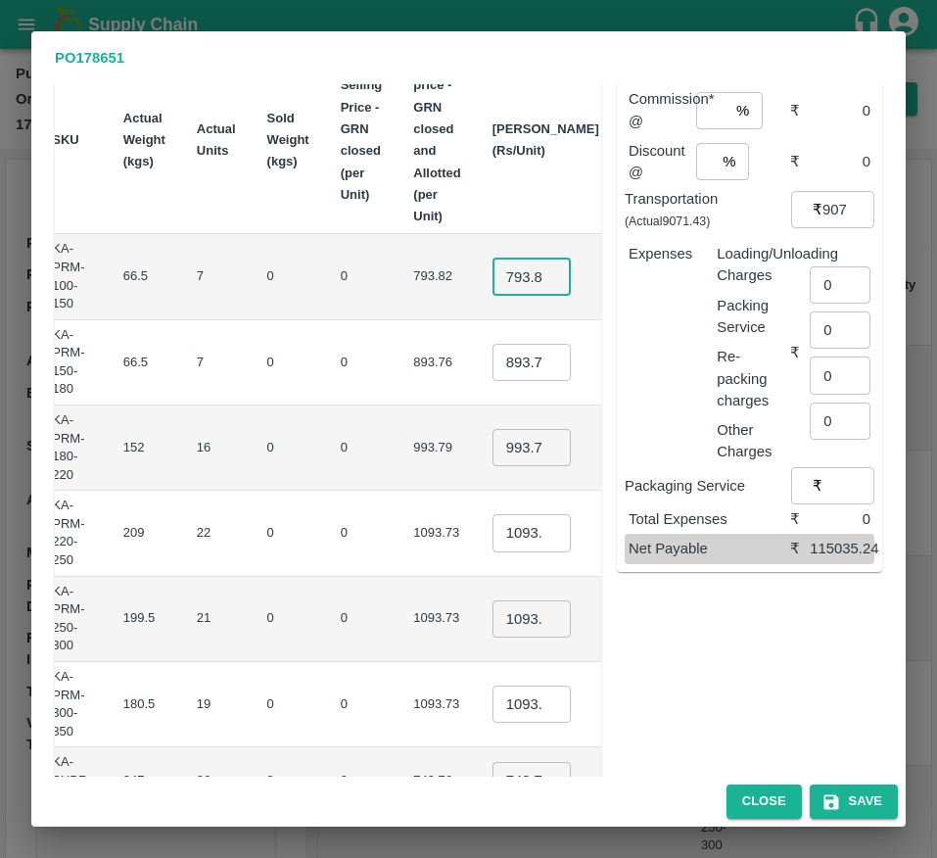
click at [493, 290] on input "793.82" at bounding box center [532, 276] width 78 height 37
type input "850"
click at [493, 363] on input "893.76" at bounding box center [532, 362] width 78 height 37
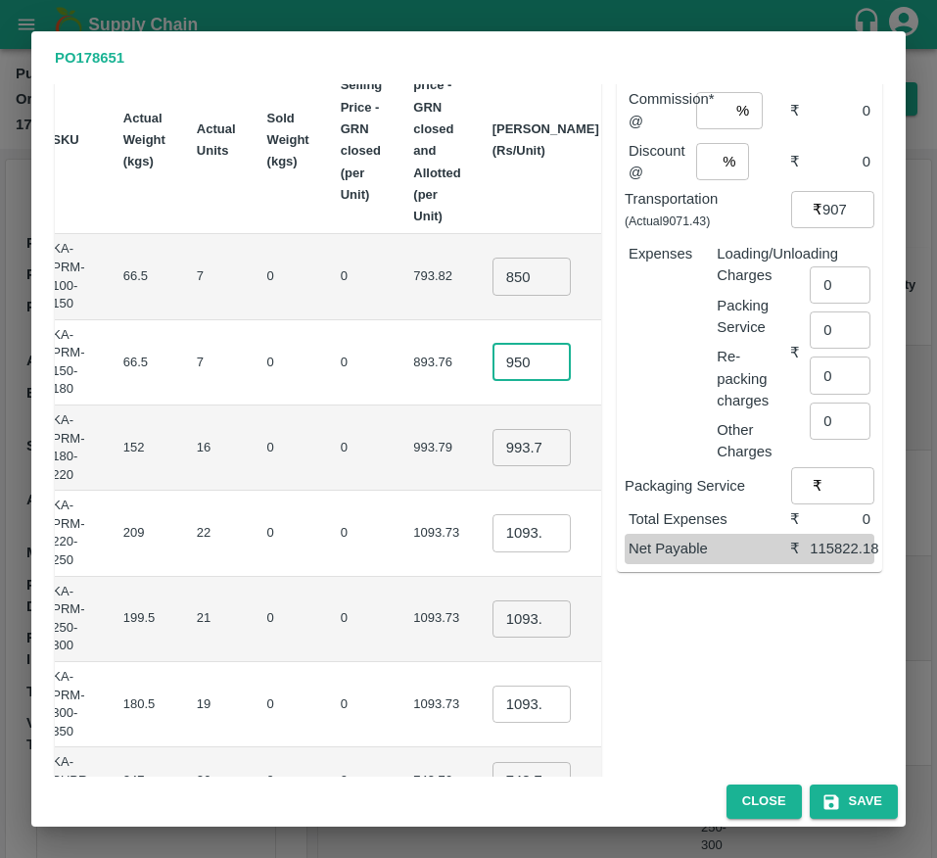
type input "950"
click at [493, 448] on input "993.795" at bounding box center [532, 447] width 78 height 37
type input "1050"
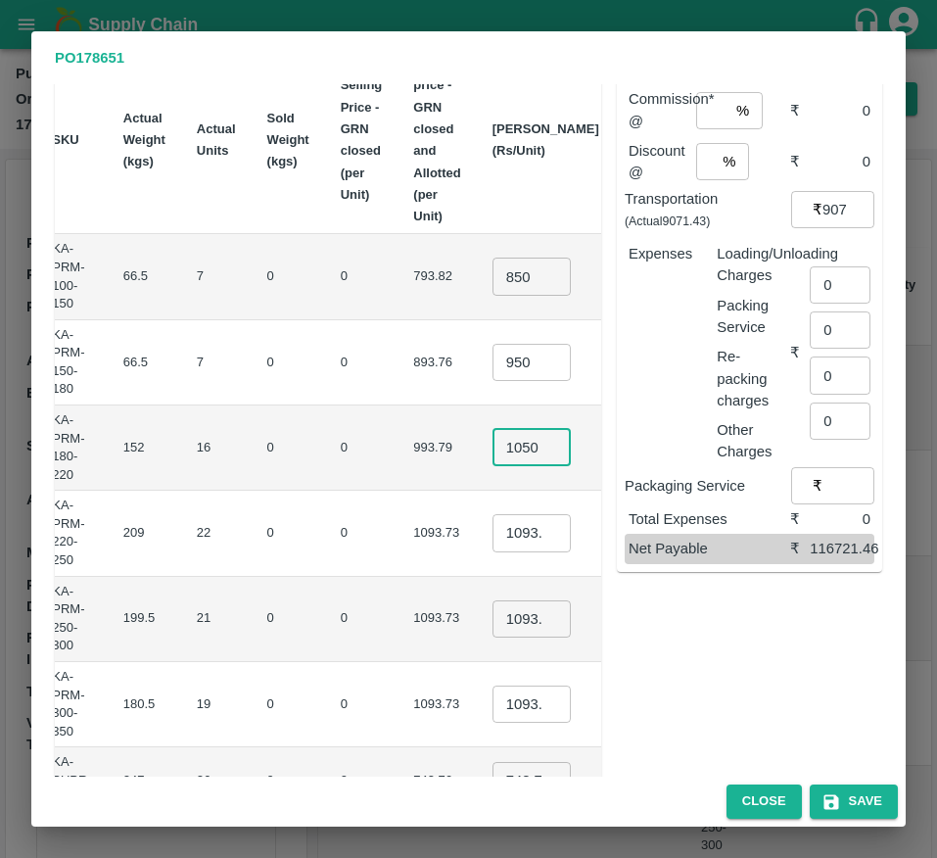
click at [493, 524] on input "1093.735" at bounding box center [532, 532] width 78 height 37
type input "1150"
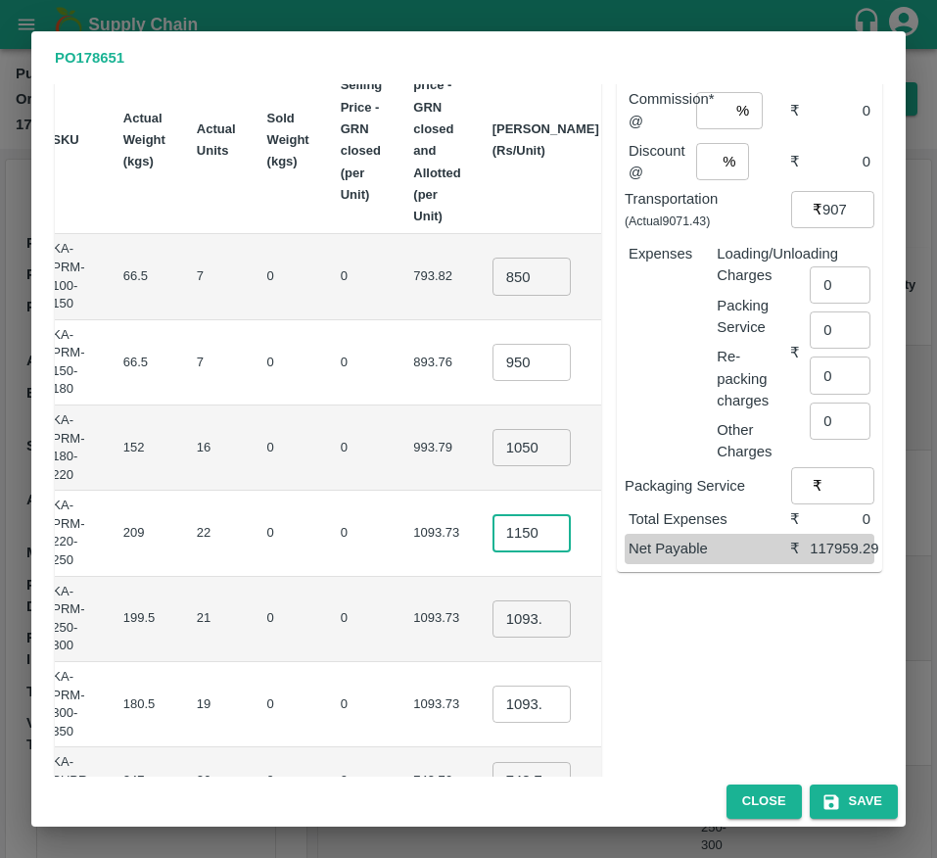
scroll to position [0, 0]
click at [493, 623] on input "1093.735" at bounding box center [532, 618] width 78 height 37
type input "1200"
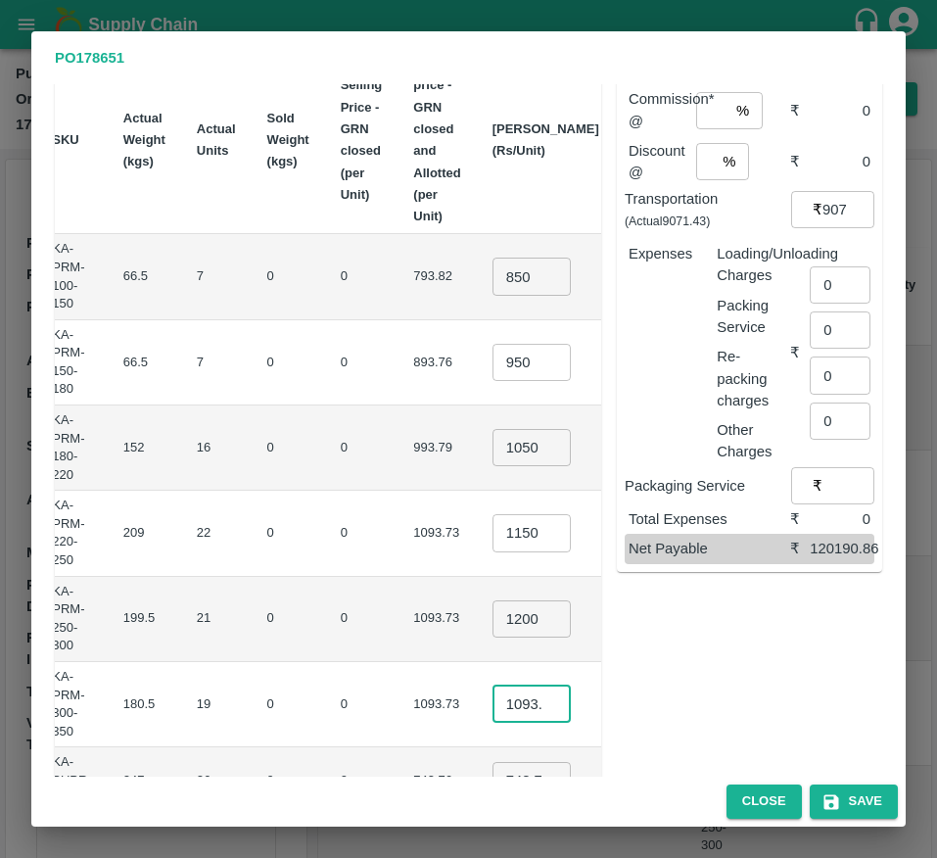
scroll to position [0, 0]
click at [493, 699] on input "1093.735" at bounding box center [532, 704] width 78 height 37
type input "1300"
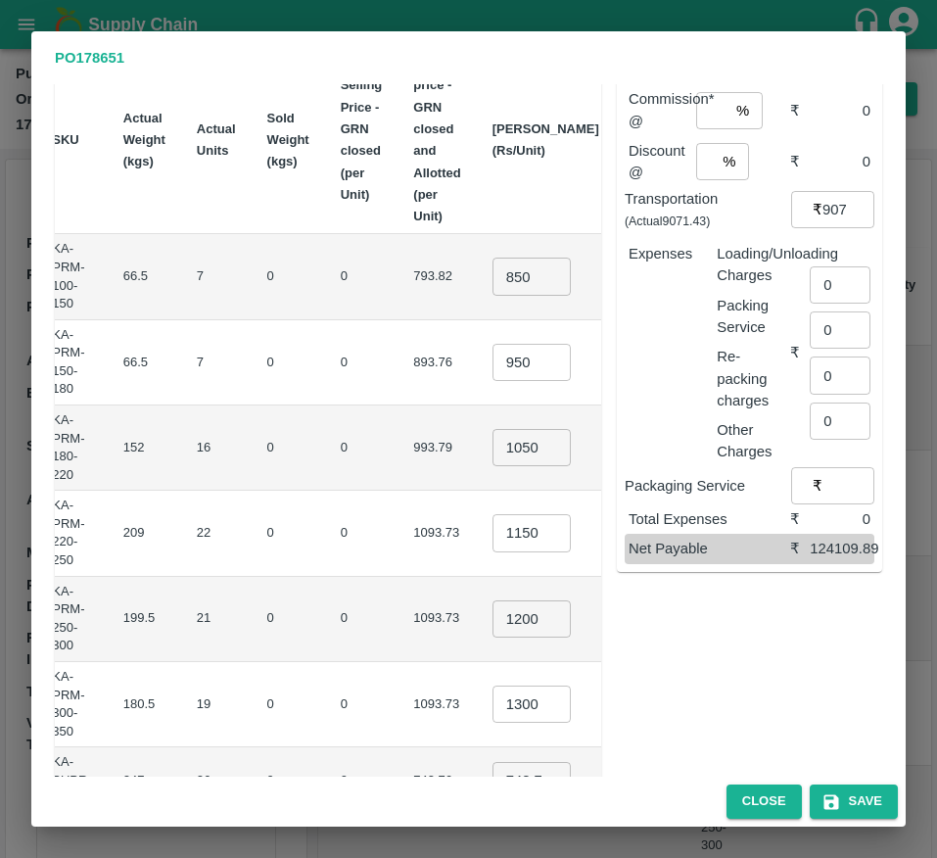
scroll to position [0, 0]
click at [615, 686] on td "₹24700" at bounding box center [661, 704] width 92 height 85
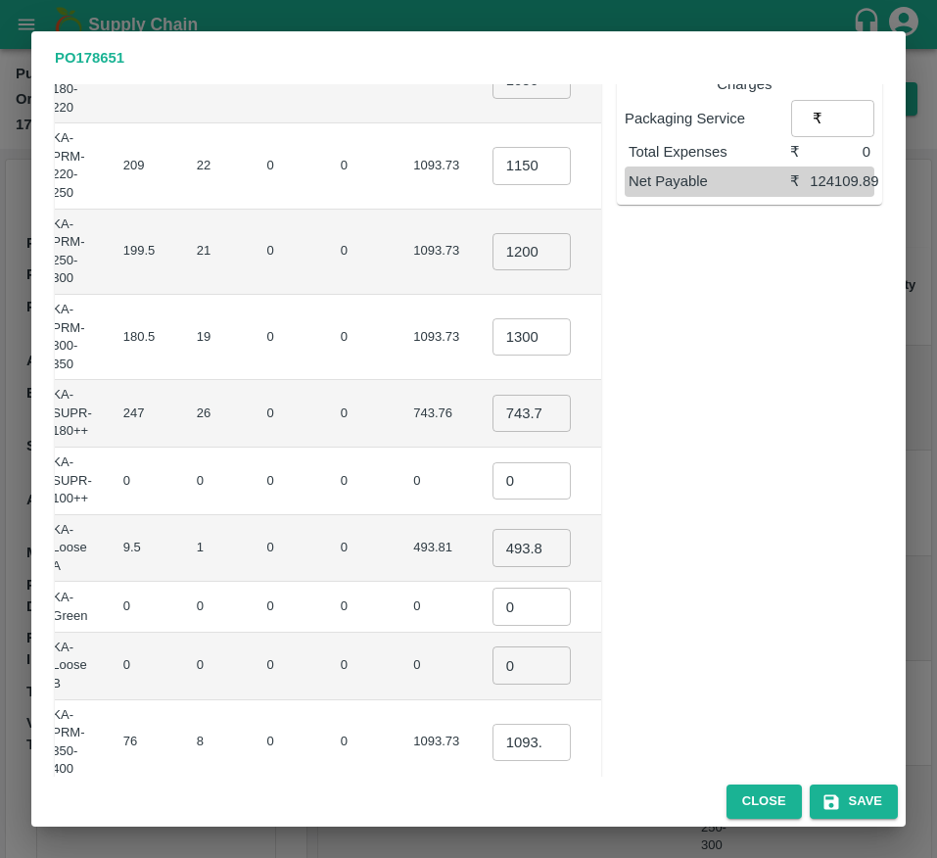
scroll to position [511, 0]
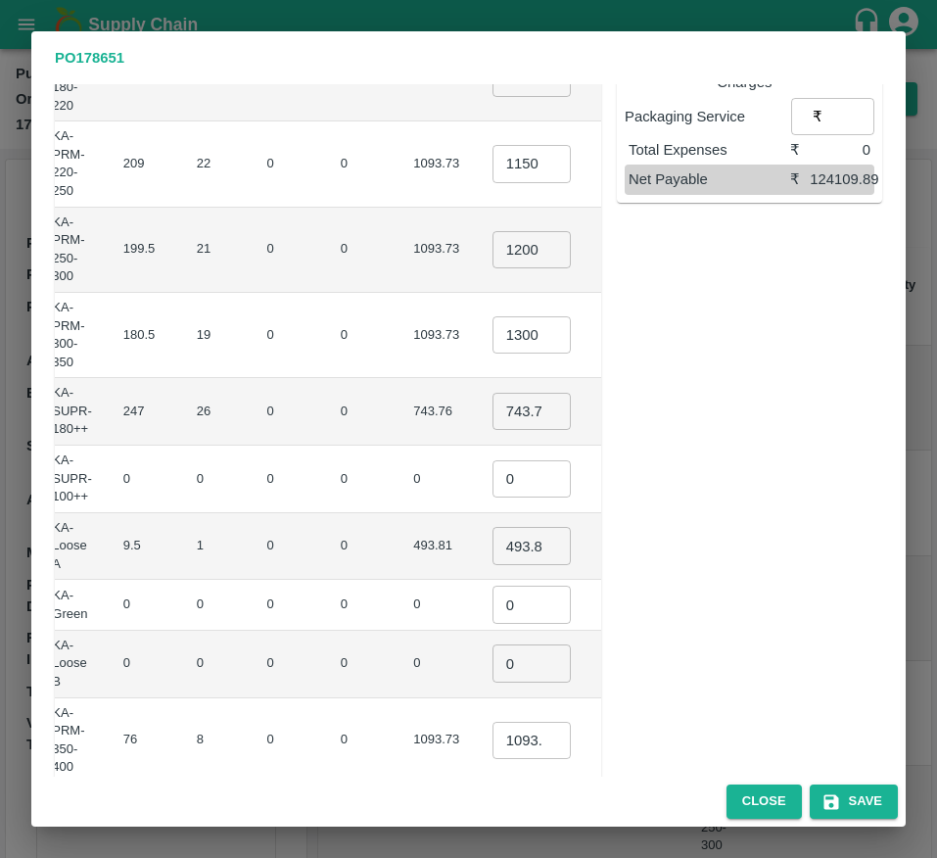
click at [493, 426] on input "743.7550000000001" at bounding box center [532, 411] width 78 height 37
type input "1300"
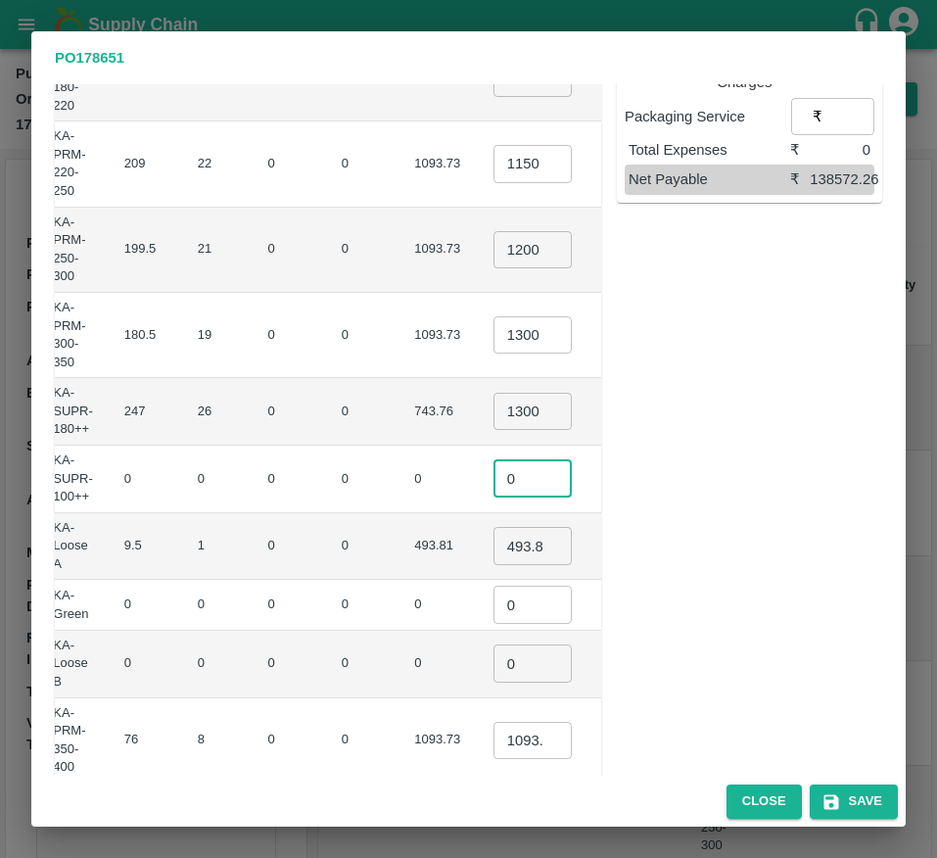
click at [494, 469] on input "0" at bounding box center [533, 478] width 78 height 37
type input "1"
click at [494, 540] on input "493.80999999999995" at bounding box center [533, 545] width 78 height 37
type input "500"
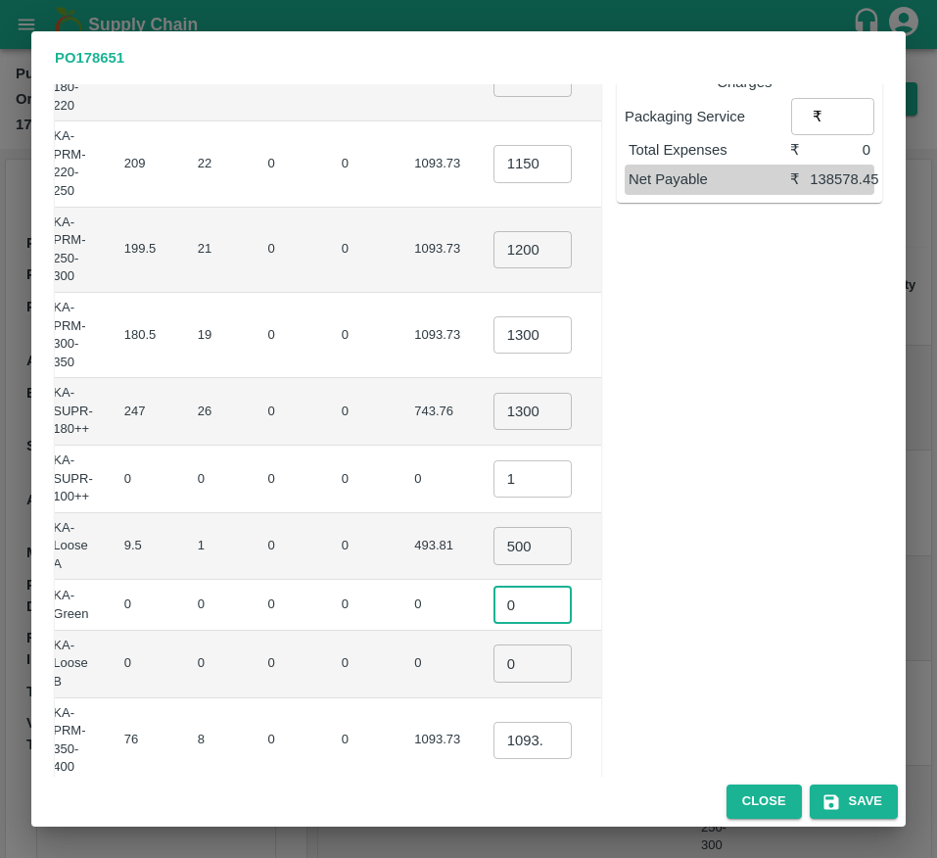
click at [494, 619] on input "0" at bounding box center [533, 604] width 78 height 37
type input "1"
click at [494, 666] on input "0" at bounding box center [533, 662] width 78 height 37
type input "1"
click at [494, 743] on input "1093.735" at bounding box center [533, 740] width 78 height 37
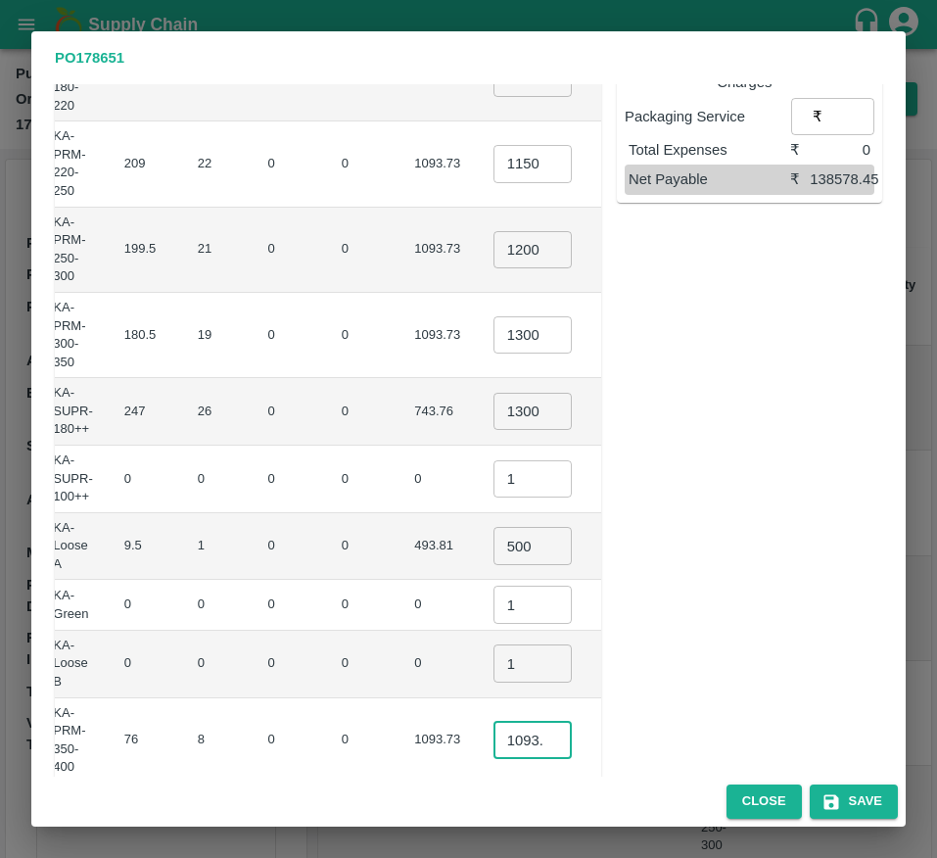
click at [494, 743] on input "1093.735" at bounding box center [533, 740] width 78 height 37
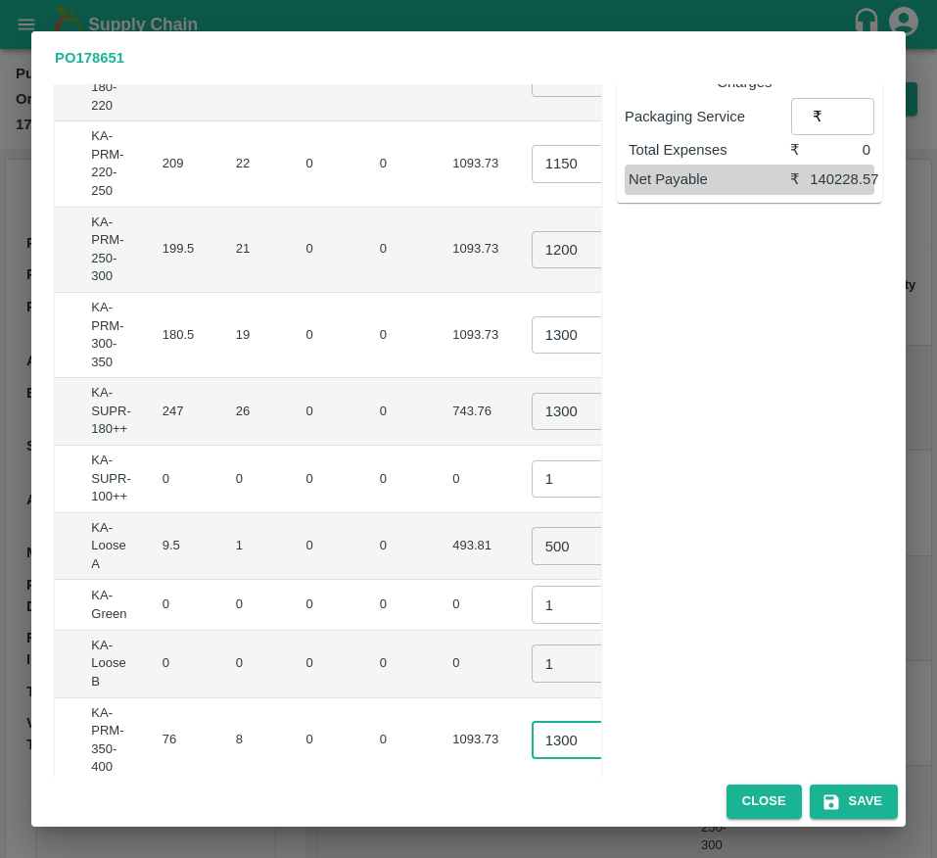
scroll to position [0, 263]
type input "1300"
click at [534, 401] on input "1300" at bounding box center [573, 411] width 78 height 37
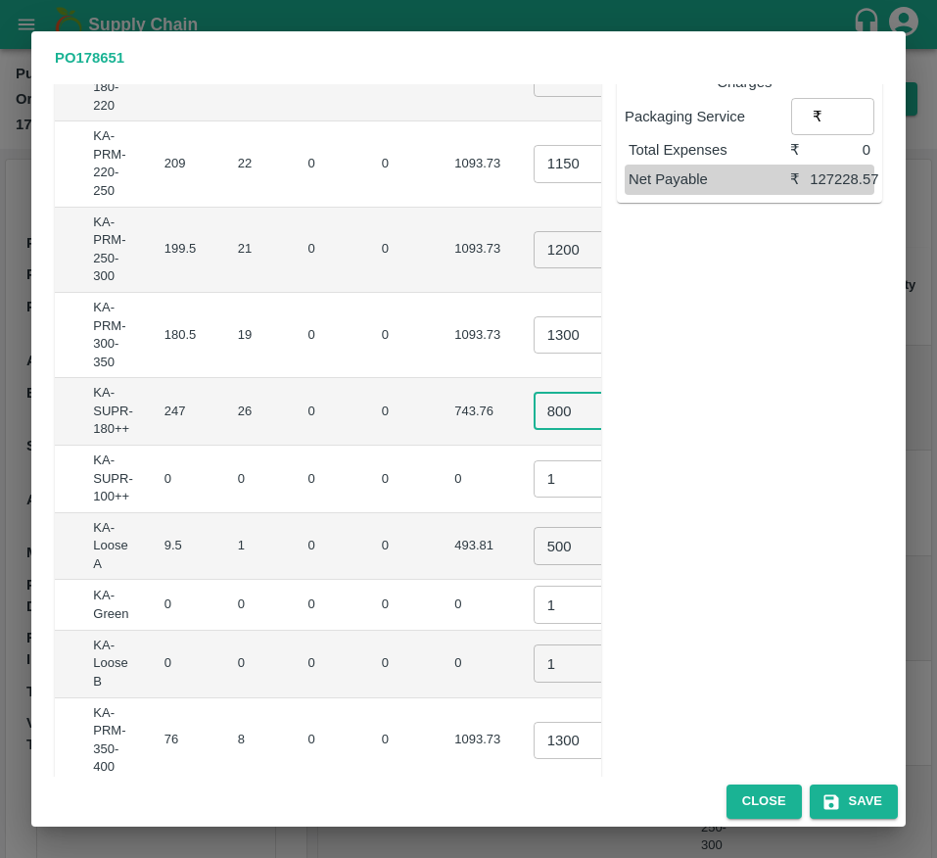
type input "800"
click at [656, 430] on td "₹20800" at bounding box center [693, 412] width 74 height 68
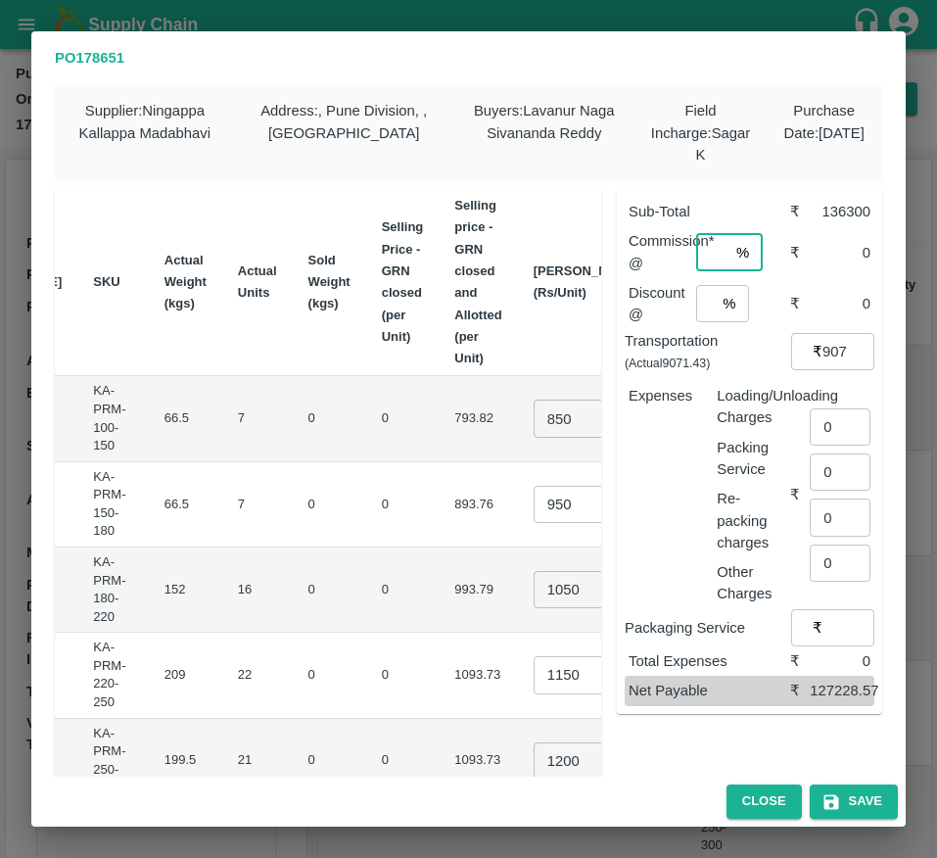
click at [696, 266] on input "number" at bounding box center [712, 252] width 32 height 37
type input "6"
click at [696, 308] on input "number" at bounding box center [706, 303] width 20 height 37
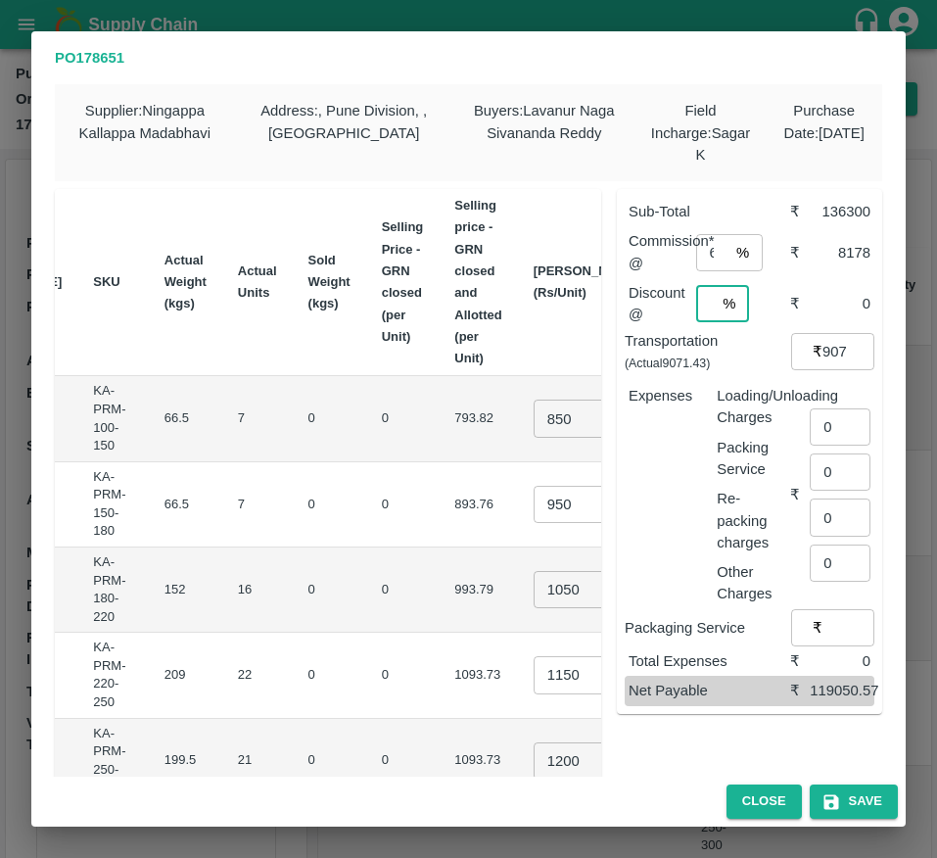
scroll to position [0, 5]
type input "4"
click at [823, 353] on input "9071.43" at bounding box center [849, 351] width 52 height 37
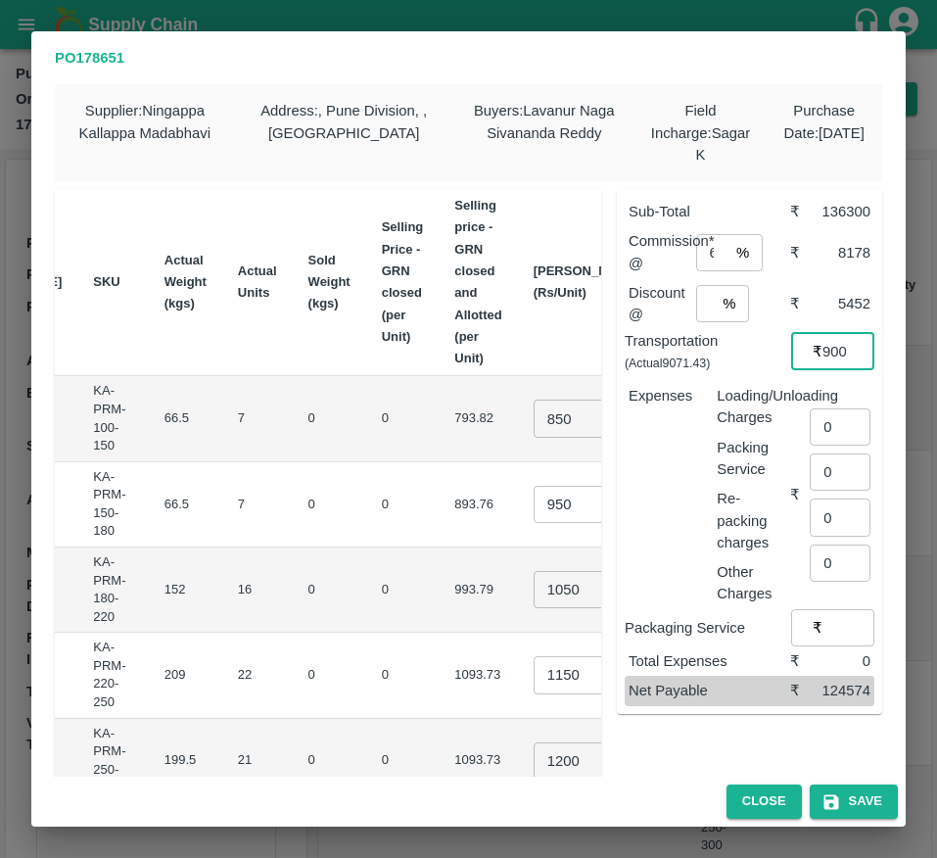
scroll to position [0, 8]
type input "9000"
click at [834, 429] on input "0" at bounding box center [840, 426] width 61 height 37
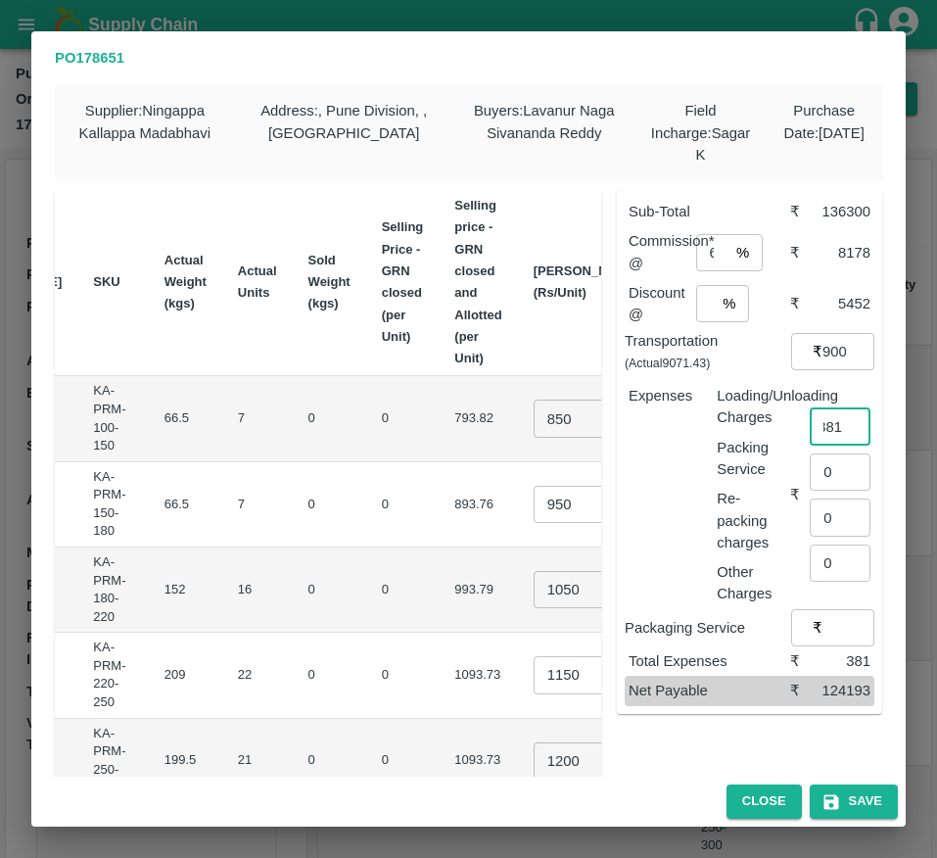
type input "381"
click at [705, 313] on input "4" at bounding box center [706, 303] width 20 height 37
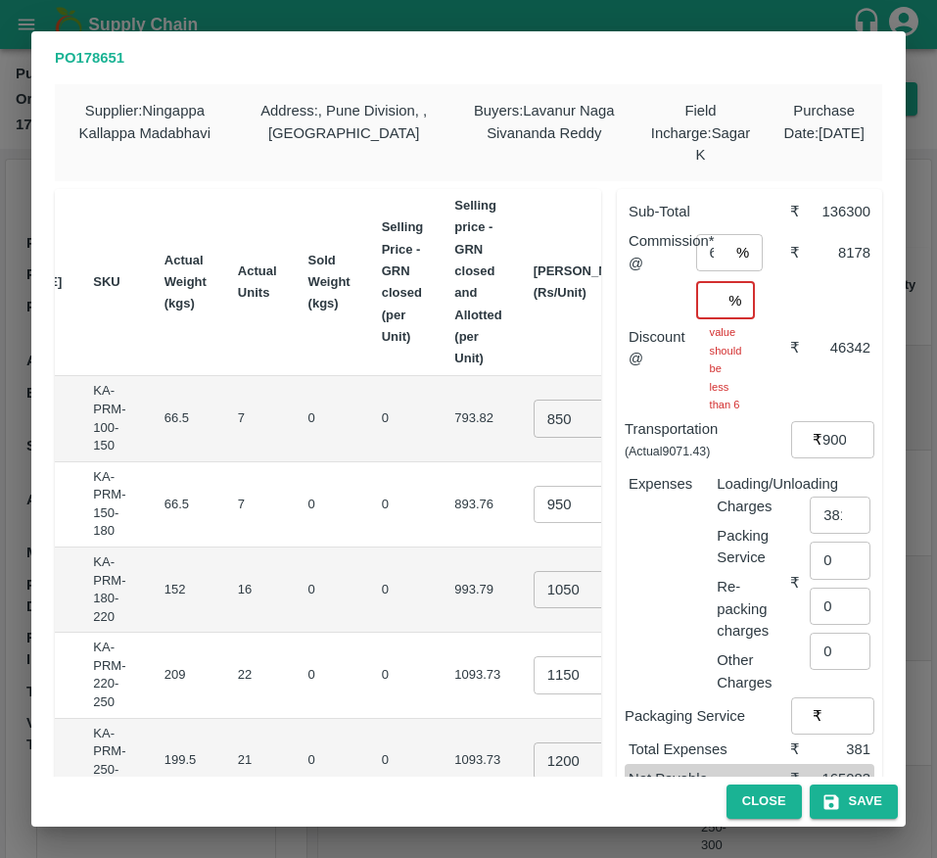
scroll to position [0, 8]
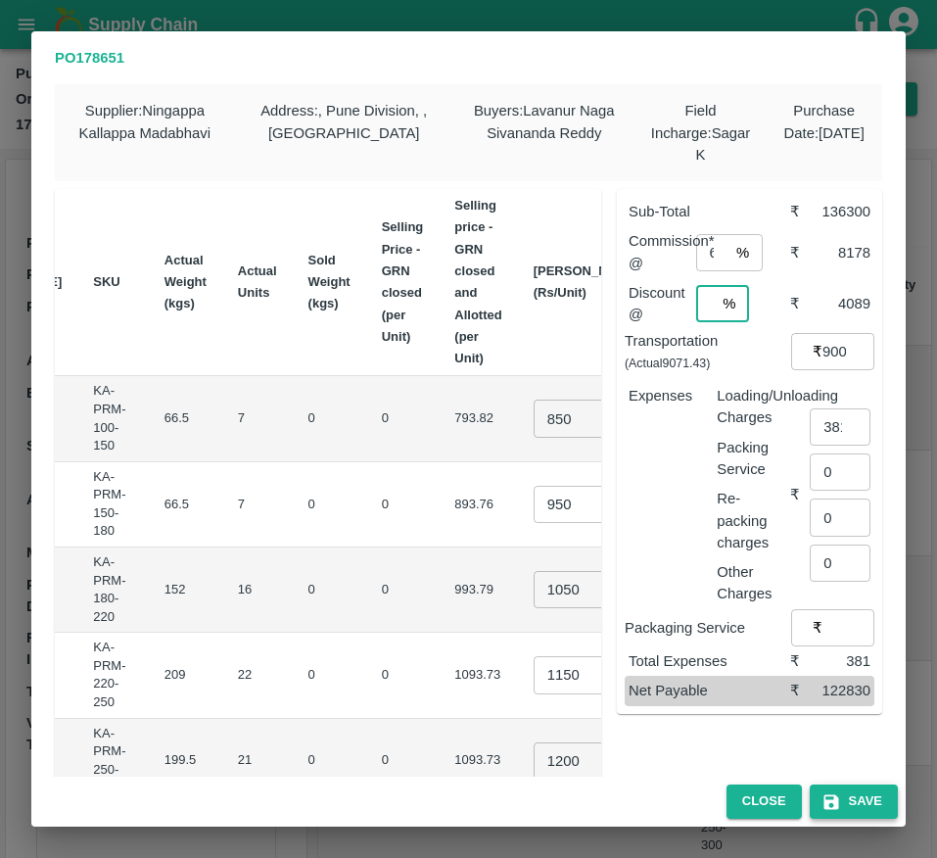
type input "3"
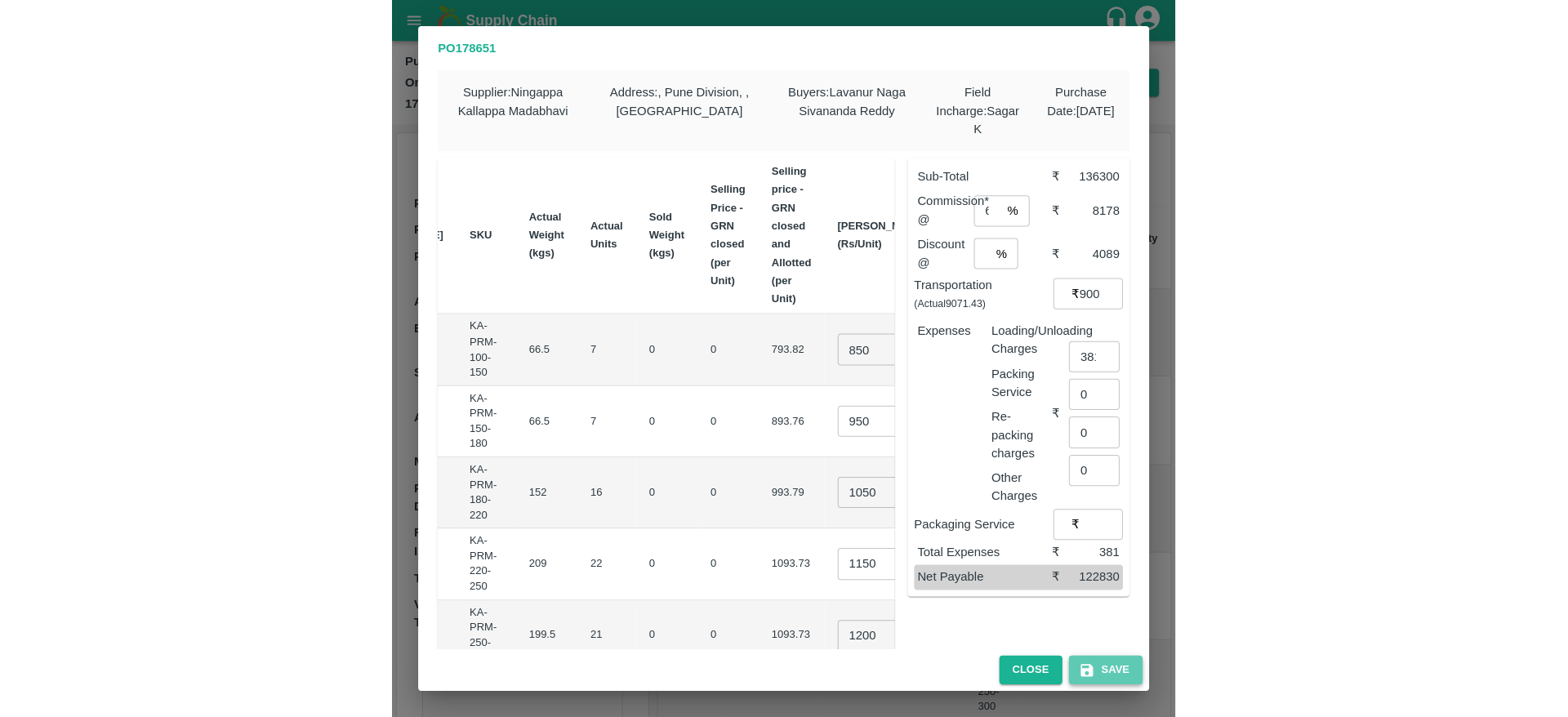
scroll to position [0, 0]
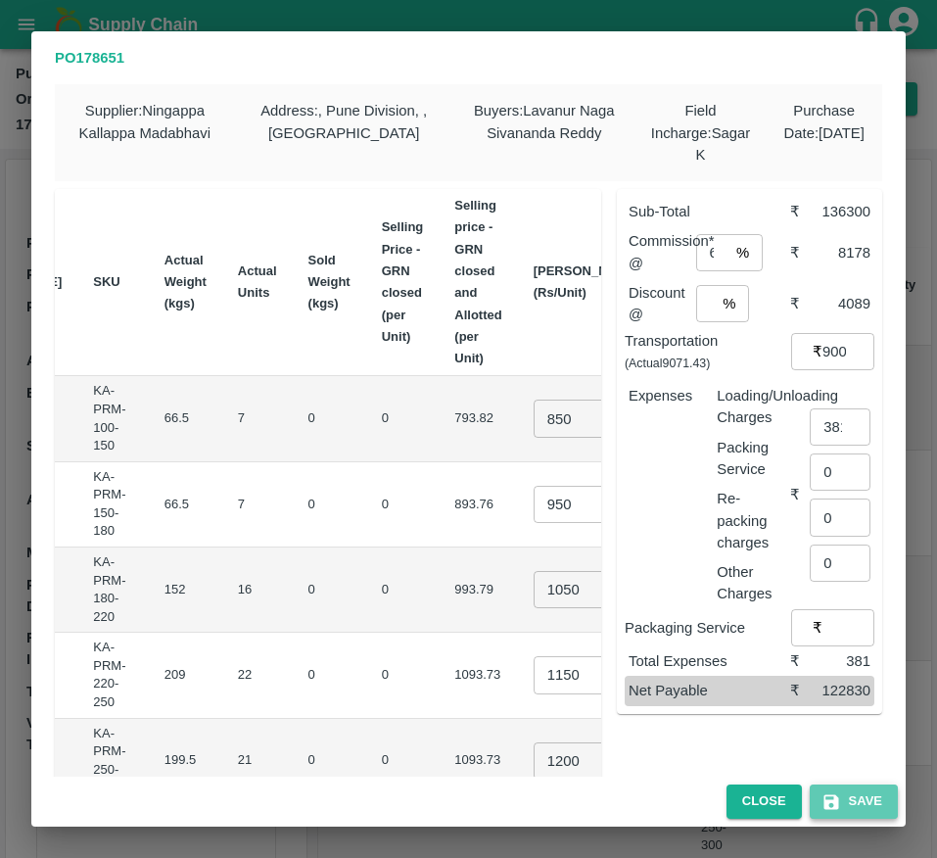
click at [836, 816] on button "Save" at bounding box center [854, 801] width 88 height 34
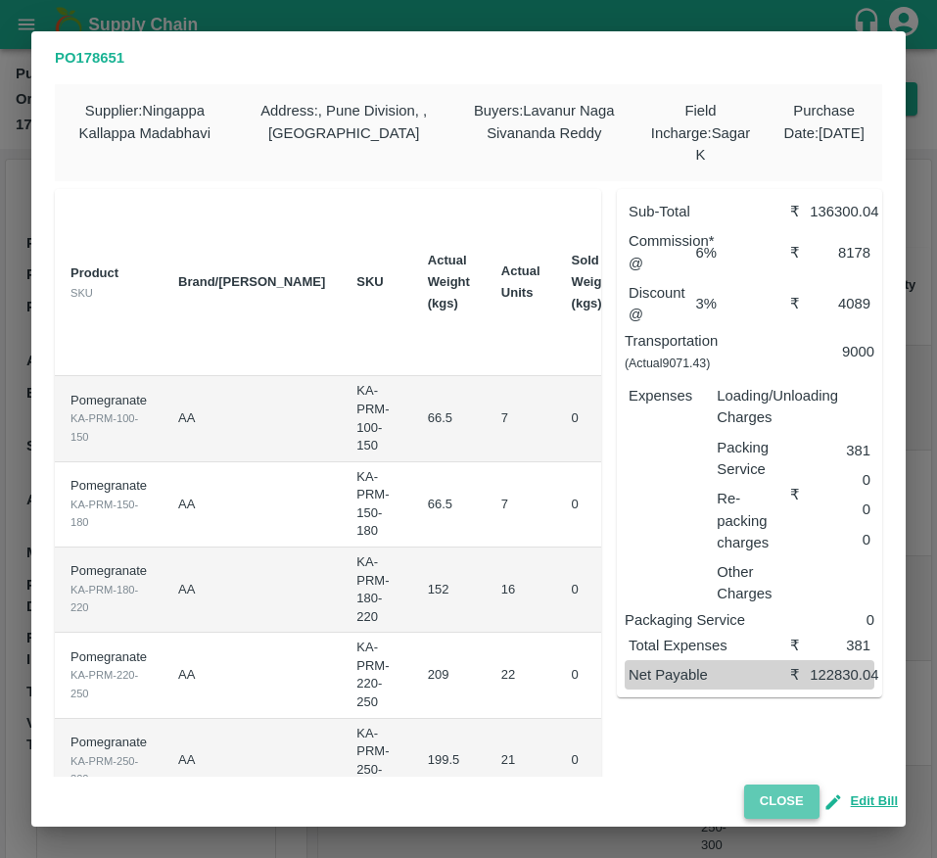
click at [769, 796] on button "Close" at bounding box center [781, 801] width 75 height 34
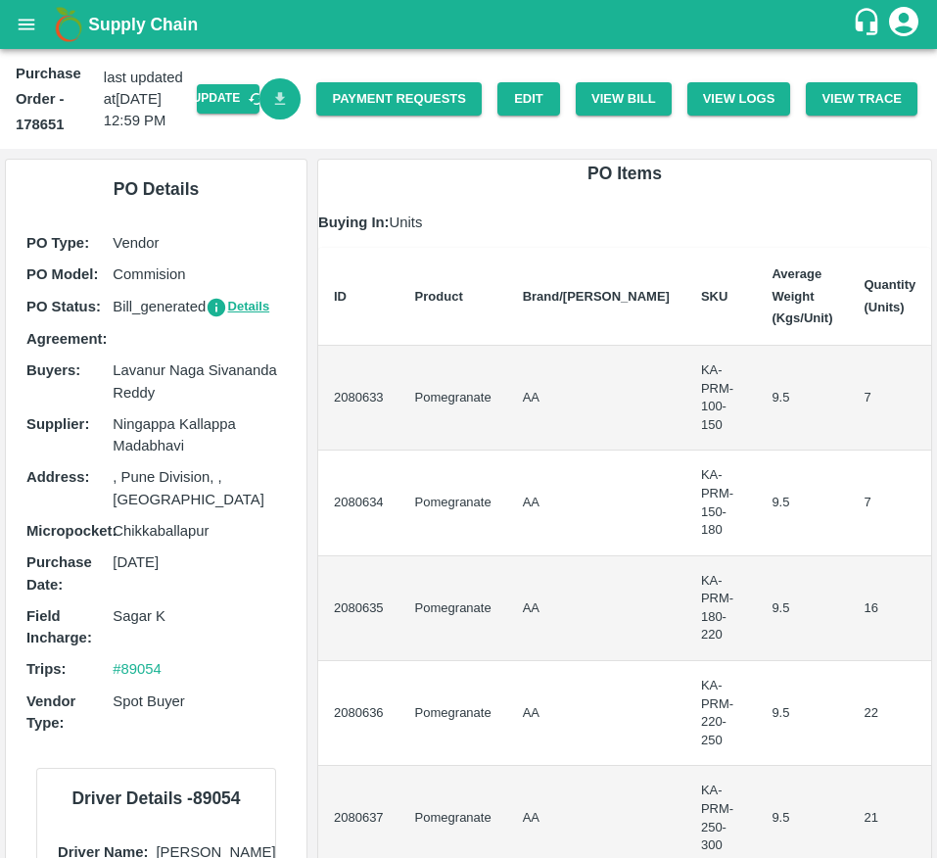
click at [280, 98] on icon "Download Bill" at bounding box center [280, 99] width 19 height 19
click at [360, 104] on link "Payment Requests" at bounding box center [399, 99] width 166 height 34
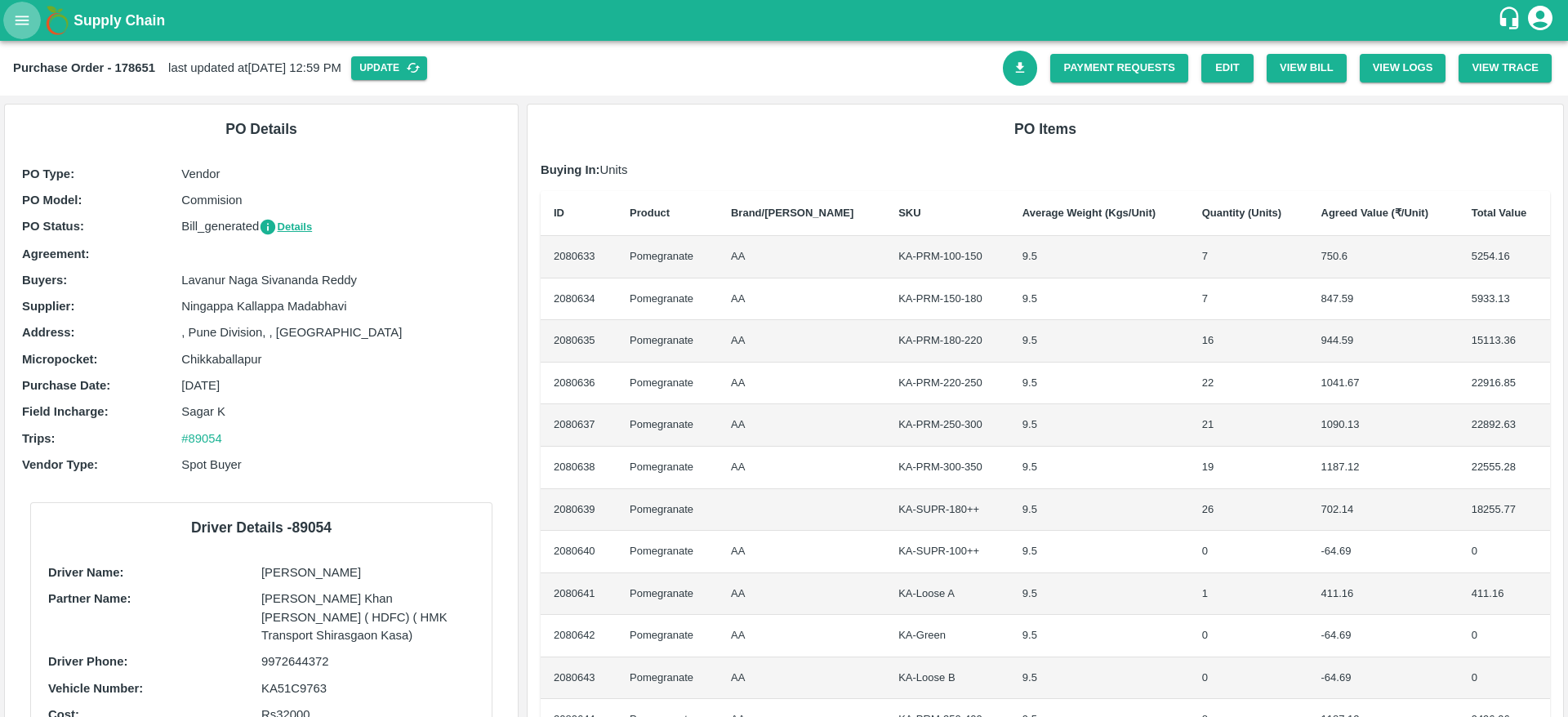
click at [20, 26] on icon "open drawer" at bounding box center [23, 21] width 18 height 18
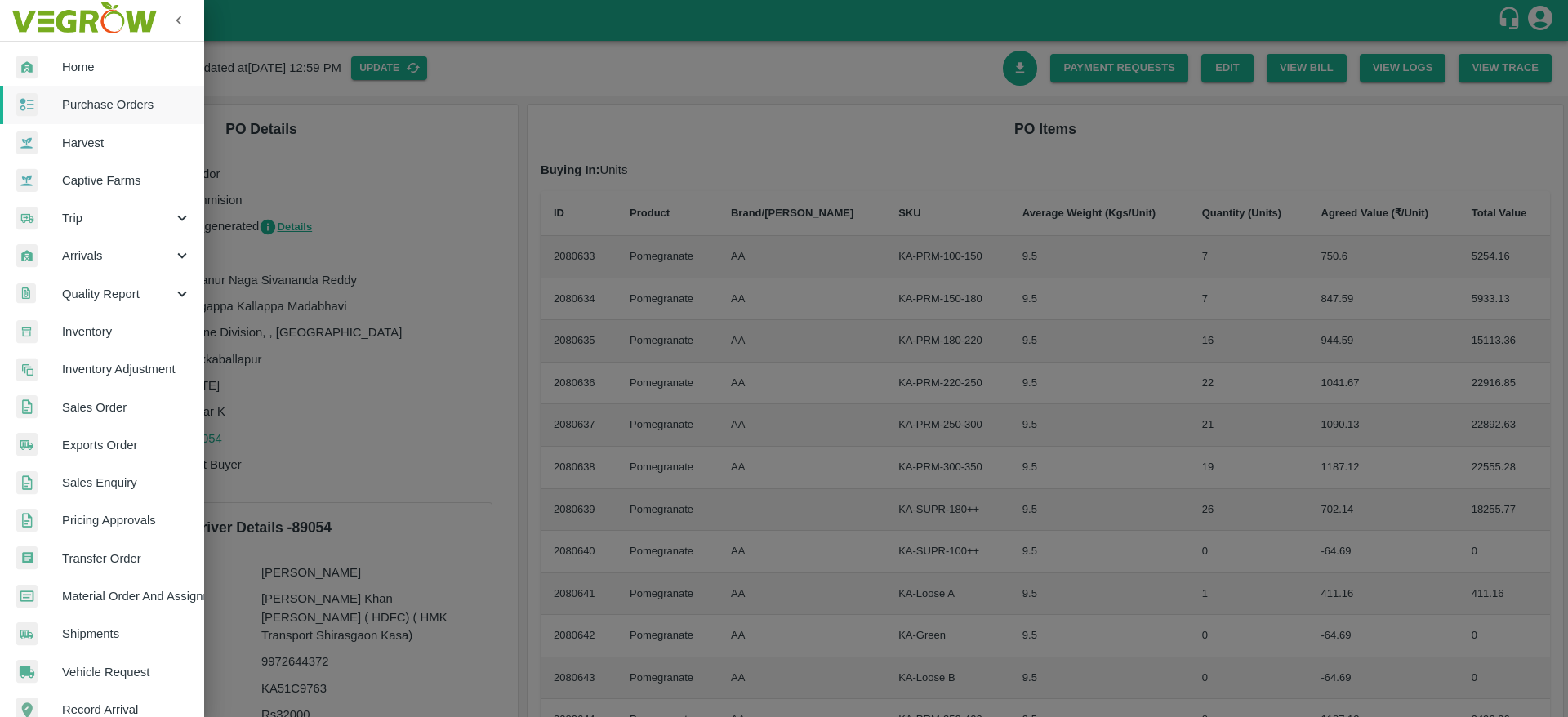
scroll to position [213, 0]
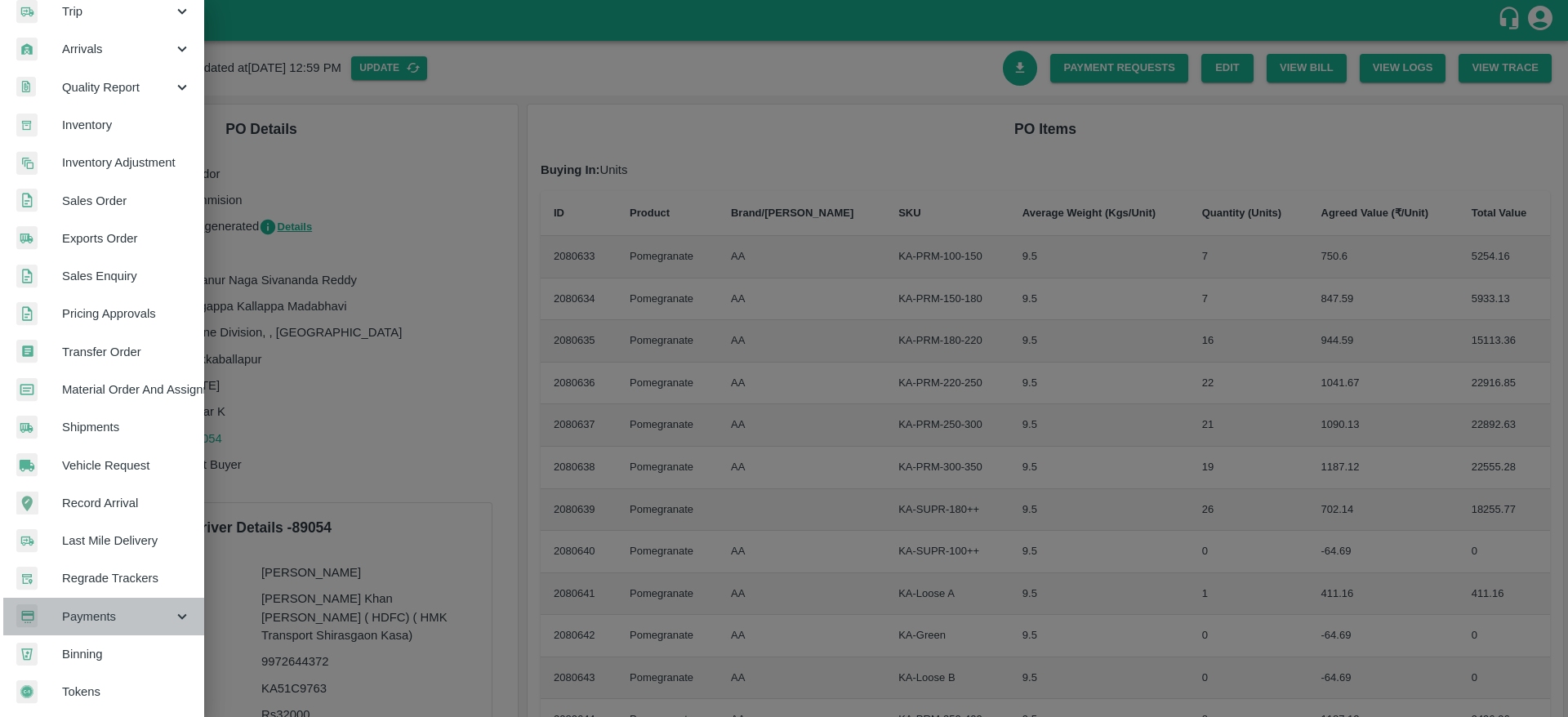
click at [129, 627] on div "Payments" at bounding box center [102, 616] width 204 height 38
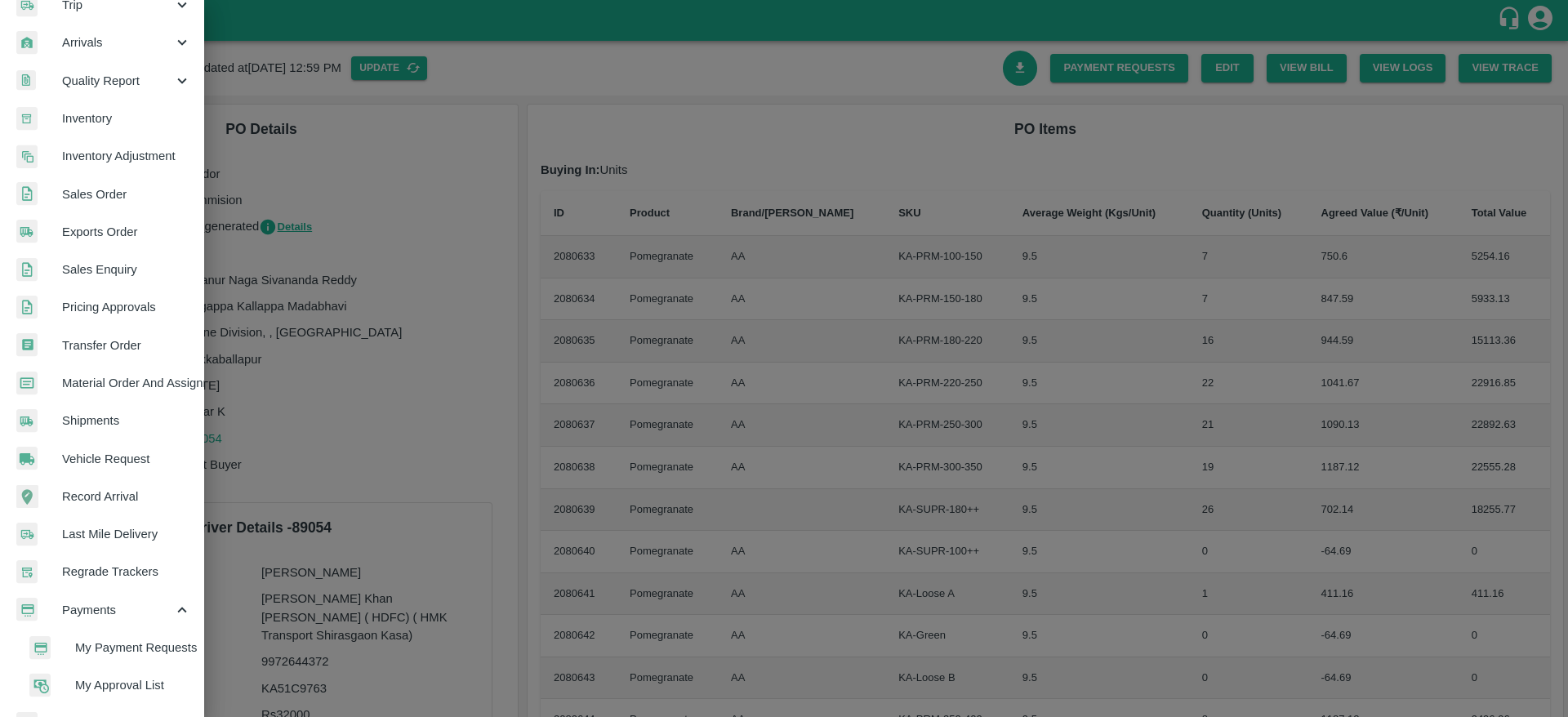
click at [135, 655] on span "My Payment Requests" at bounding box center [133, 648] width 116 height 18
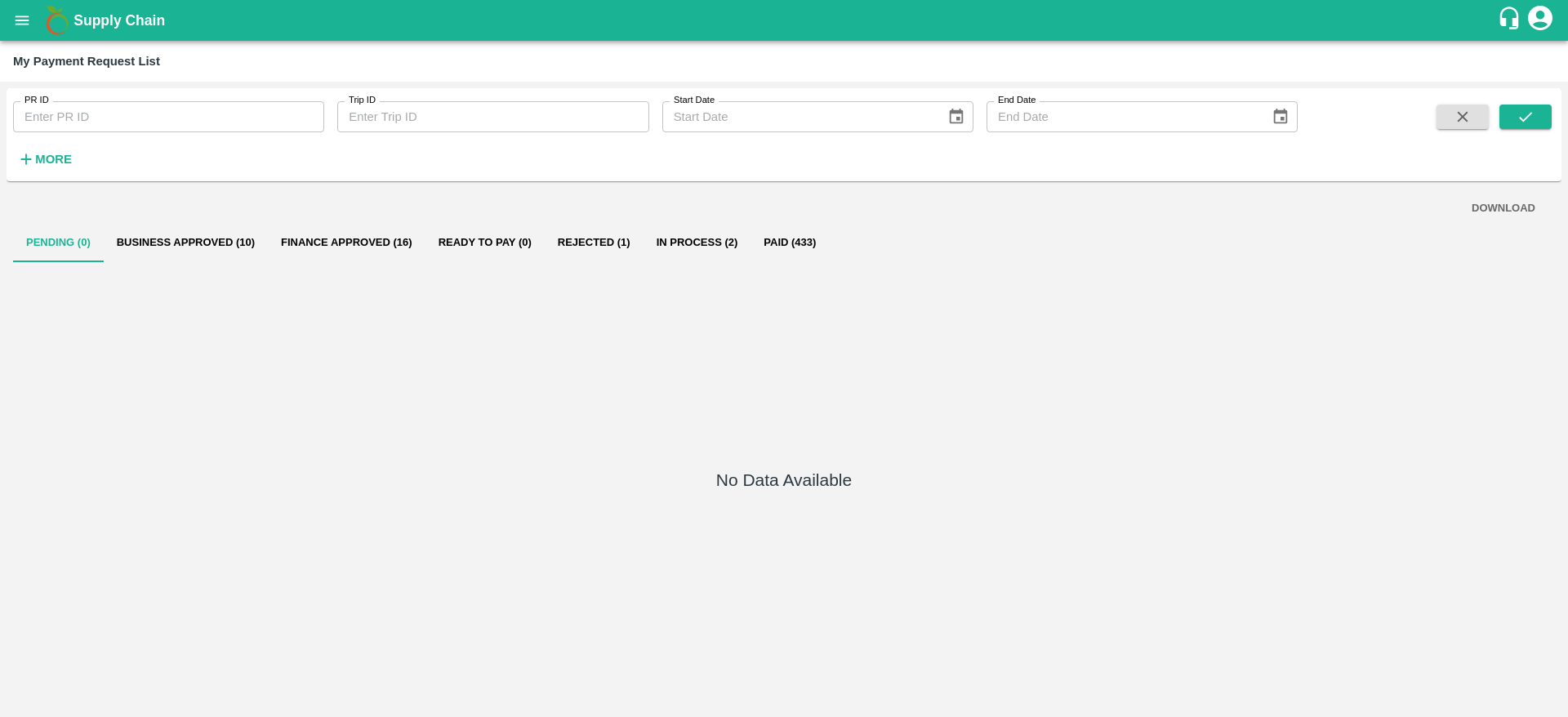
click at [676, 236] on button "In Process (2)" at bounding box center [697, 242] width 108 height 39
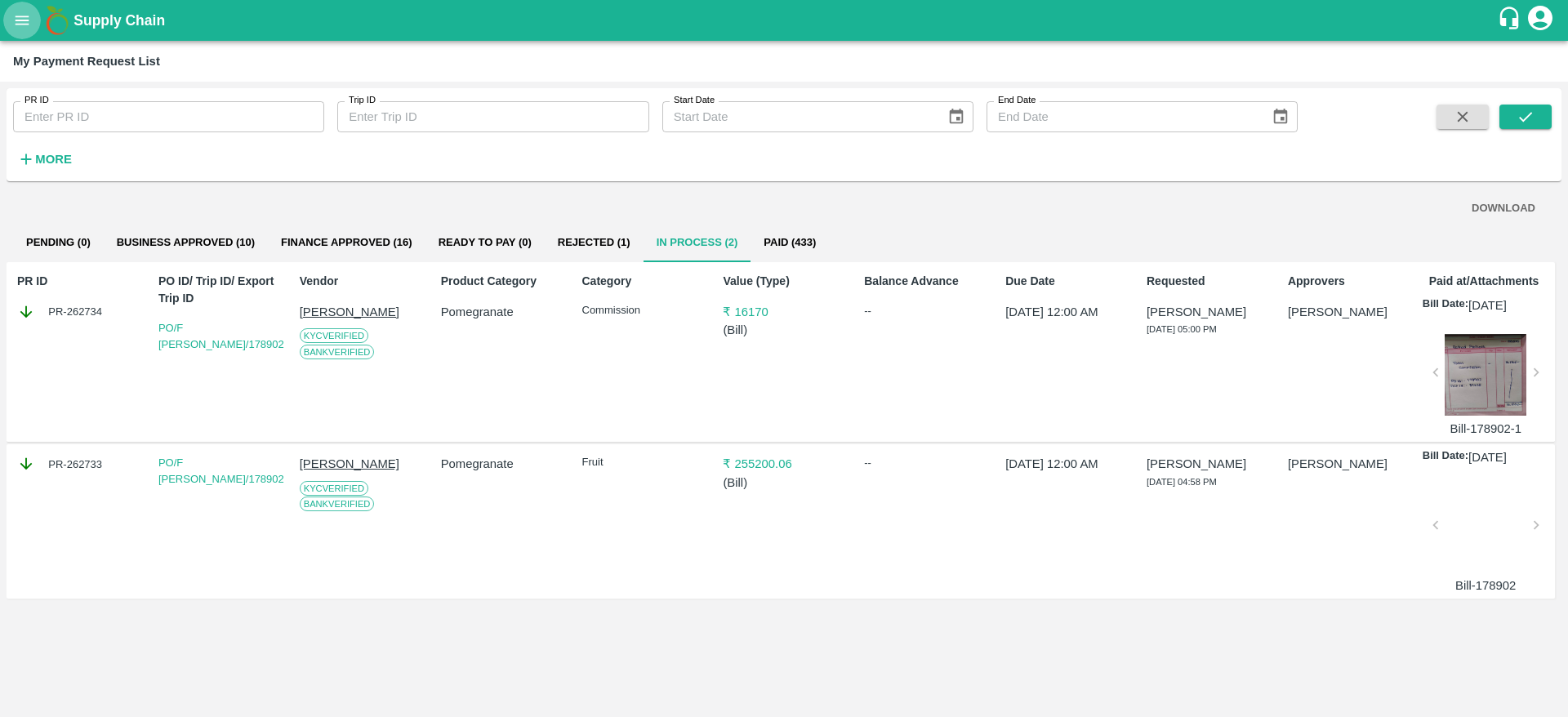
click at [15, 14] on icon "open drawer" at bounding box center [23, 21] width 18 height 18
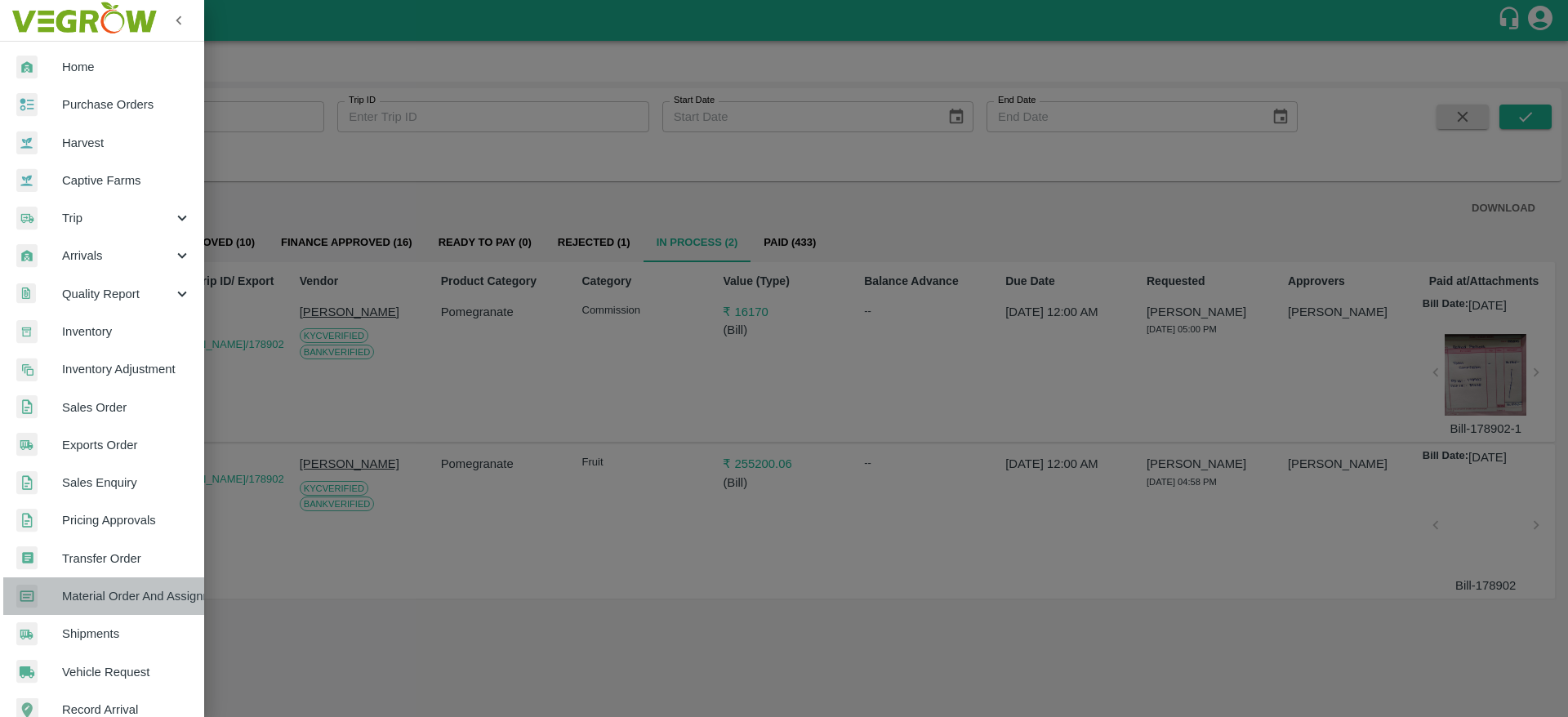
click at [133, 591] on span "Material Order And Assignment" at bounding box center [126, 596] width 129 height 18
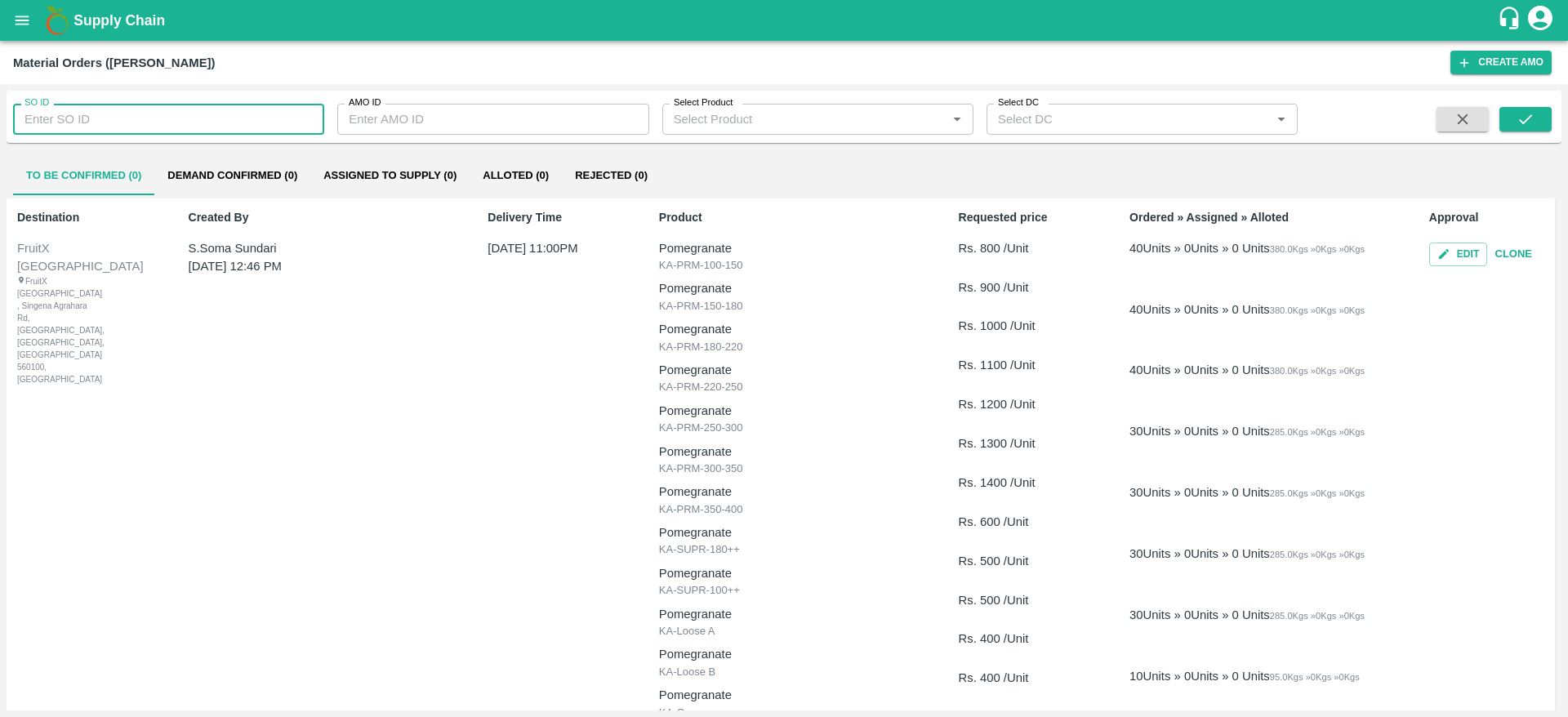
click at [145, 129] on input "SO ID" at bounding box center [168, 118] width 311 height 31
paste input "606050"
type input "606050"
click at [781, 107] on button "submit" at bounding box center [1525, 118] width 53 height 24
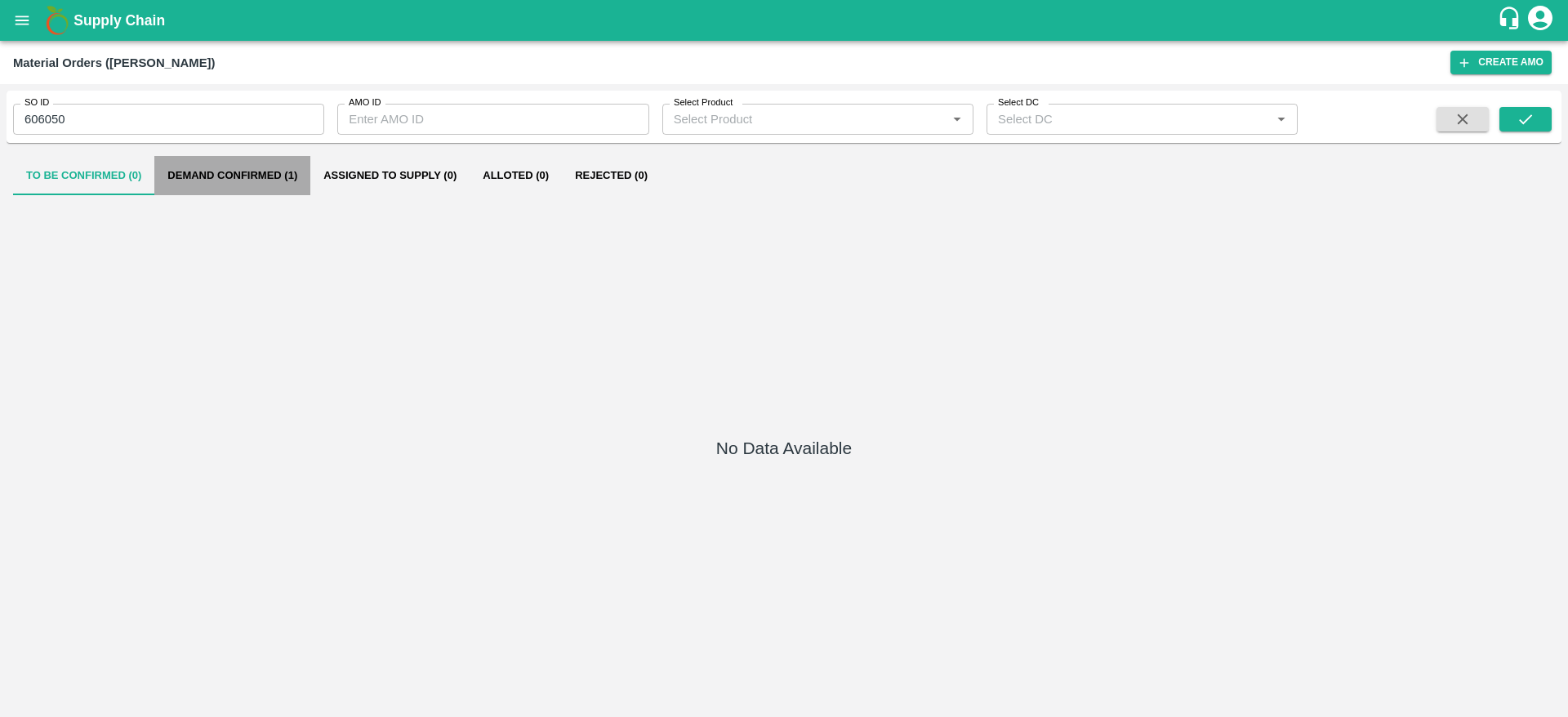
click at [254, 187] on button "Demand Confirmed (1)" at bounding box center [232, 175] width 156 height 39
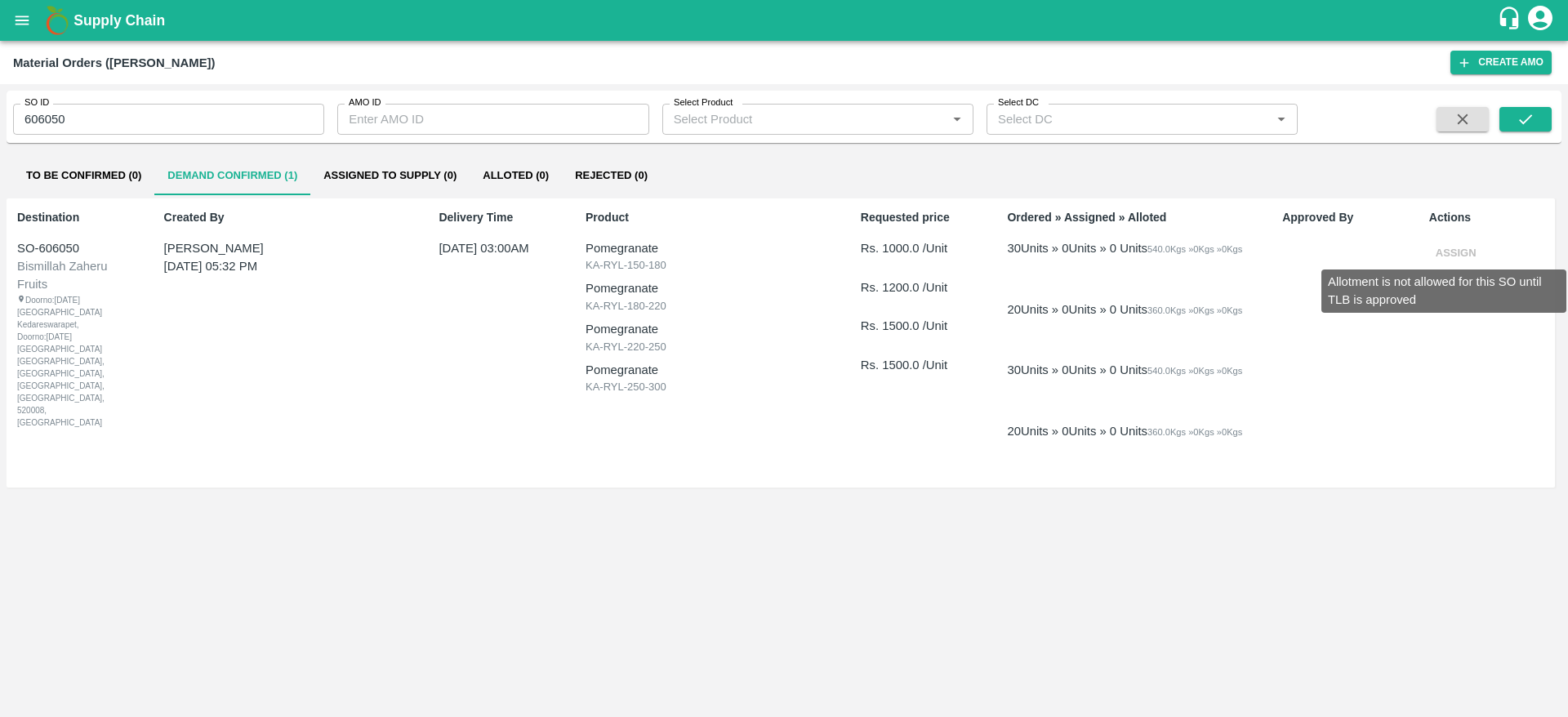
click at [781, 253] on span "Assign" at bounding box center [1456, 252] width 54 height 13
click at [781, 258] on div "Allotment is not allowed for this SO until TLB is approved" at bounding box center [1445, 286] width 249 height 57
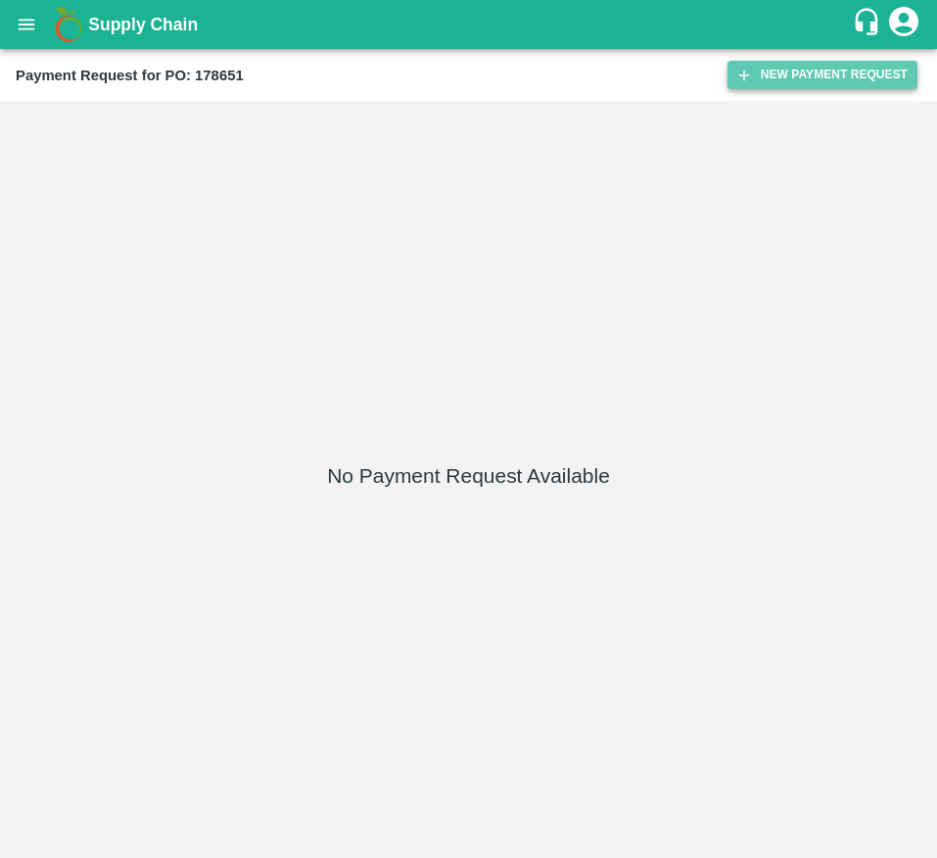
click at [791, 83] on button "New Payment Request" at bounding box center [823, 75] width 190 height 28
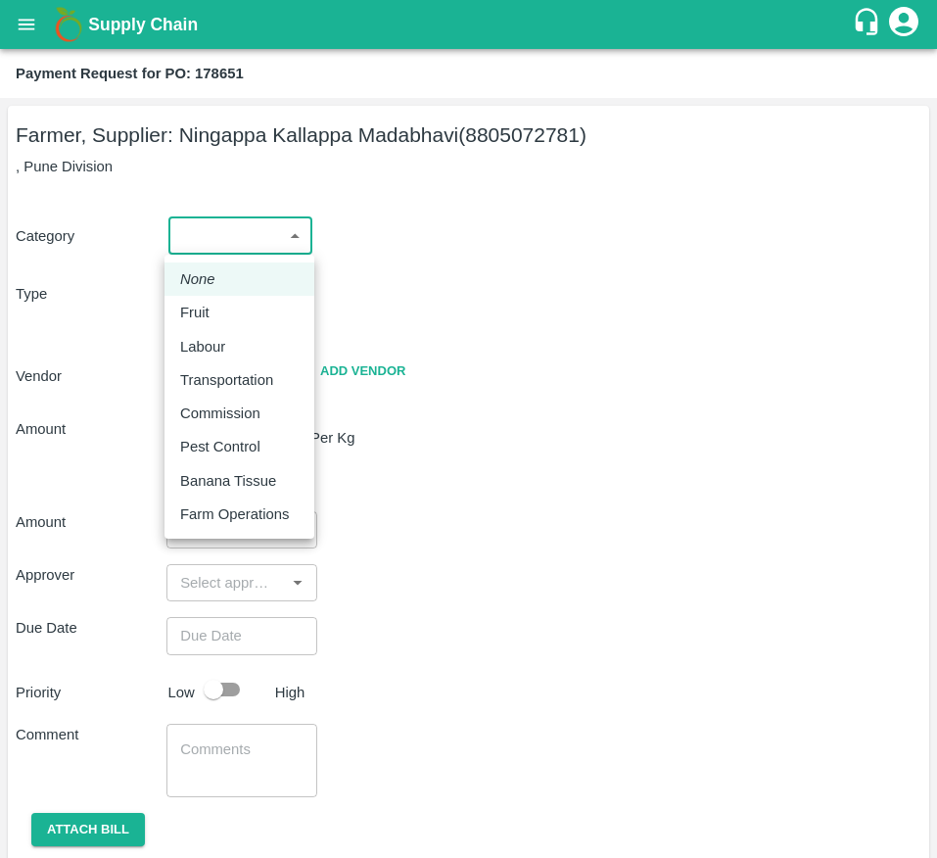
click at [276, 242] on body "Supply Chain Payment Request for PO: 178651 Farmer, Supplier: [GEOGRAPHIC_DATA]…" at bounding box center [468, 429] width 937 height 858
click at [258, 327] on li "Fruit" at bounding box center [240, 312] width 150 height 33
type input "1"
type input "[PERSON_NAME] - 8805072781(Farmer, Supplier)"
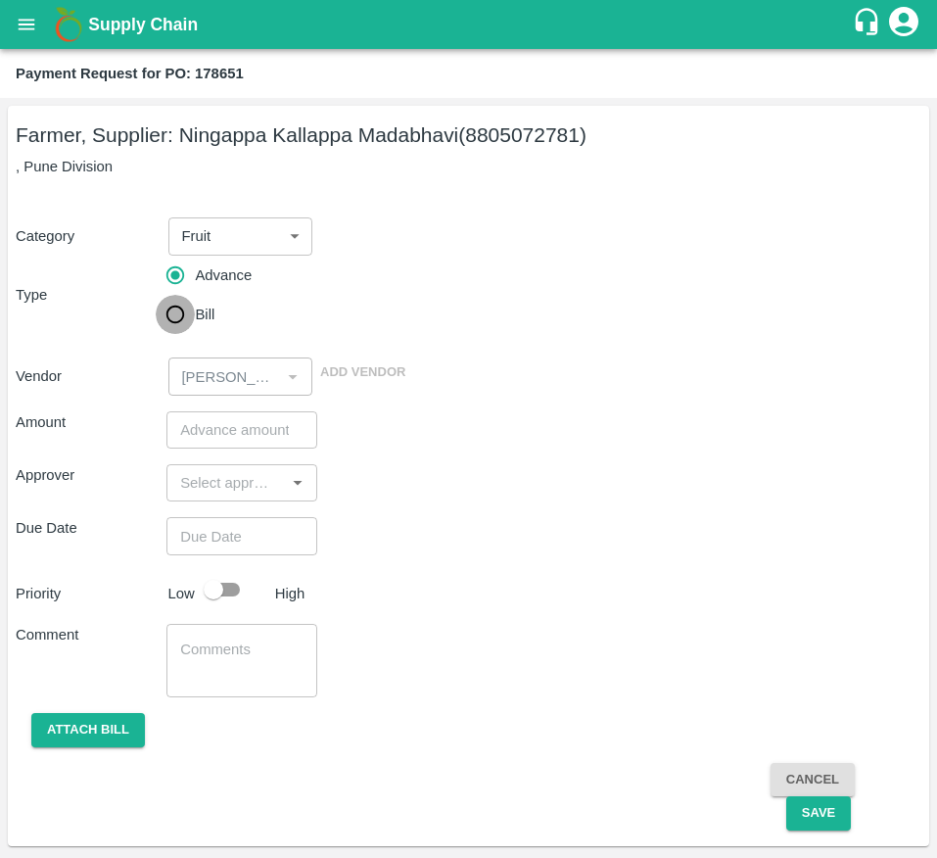
click at [190, 321] on input "Bill" at bounding box center [175, 314] width 39 height 39
radio input "true"
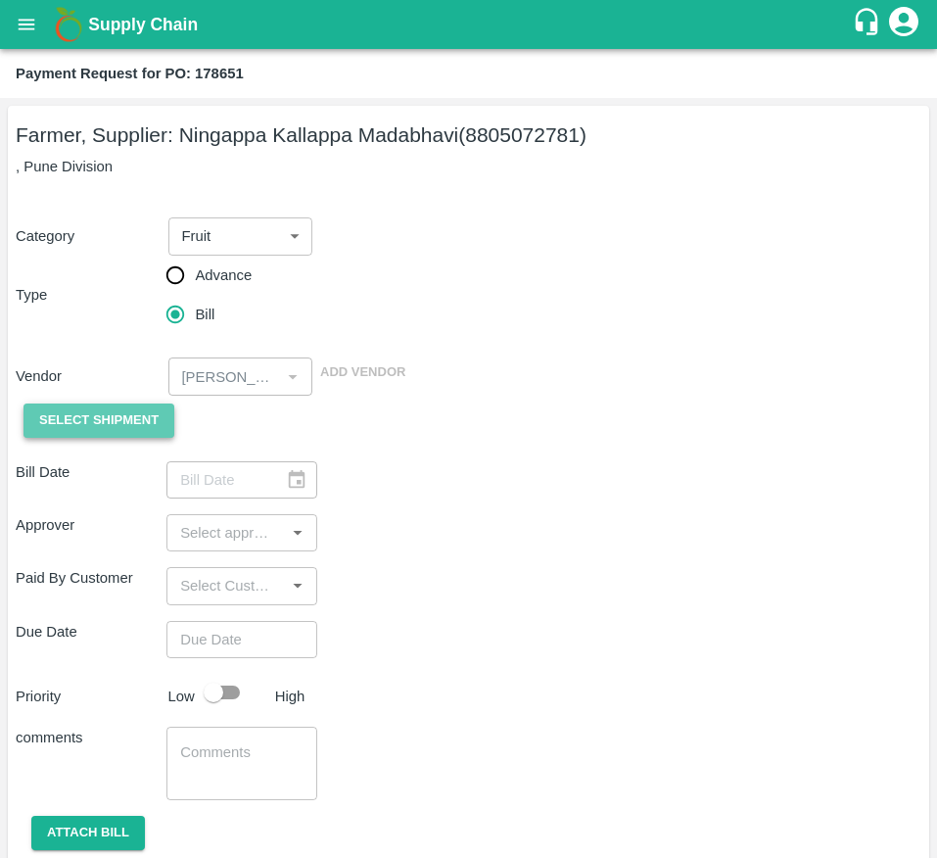
click at [101, 431] on span "Select Shipment" at bounding box center [98, 420] width 119 height 23
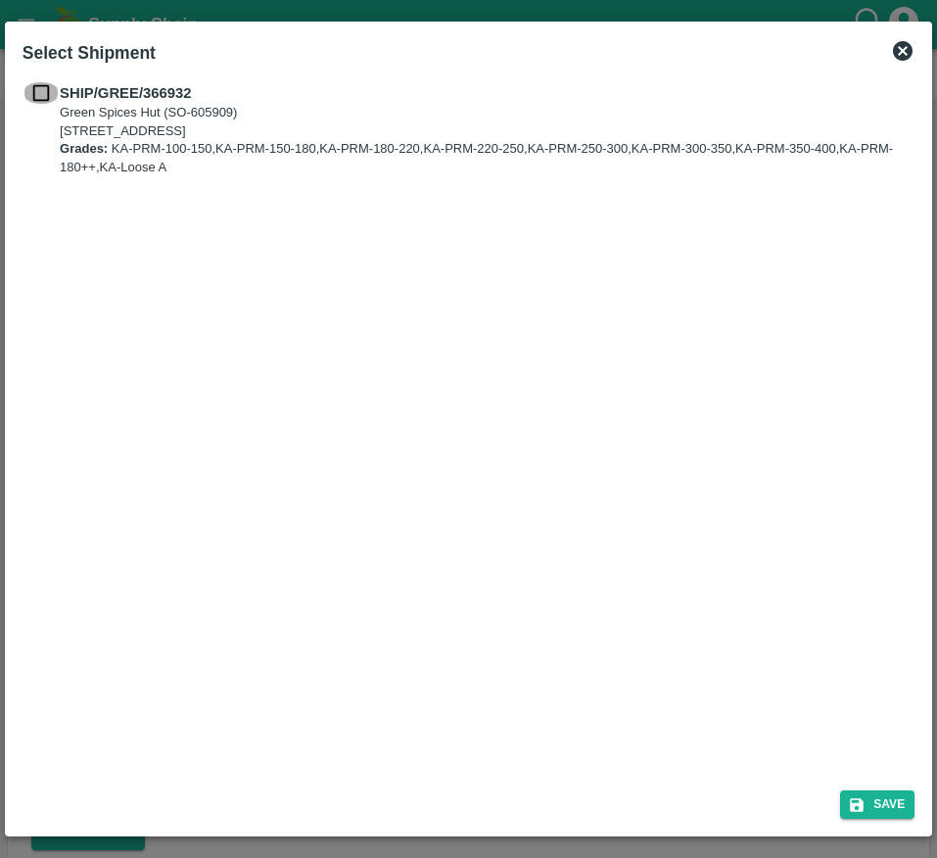
click at [44, 83] on input "checkbox" at bounding box center [41, 93] width 37 height 22
checkbox input "true"
click at [891, 821] on div "Save" at bounding box center [469, 801] width 908 height 52
click at [901, 797] on button "Save" at bounding box center [877, 804] width 74 height 28
type input "[DATE]"
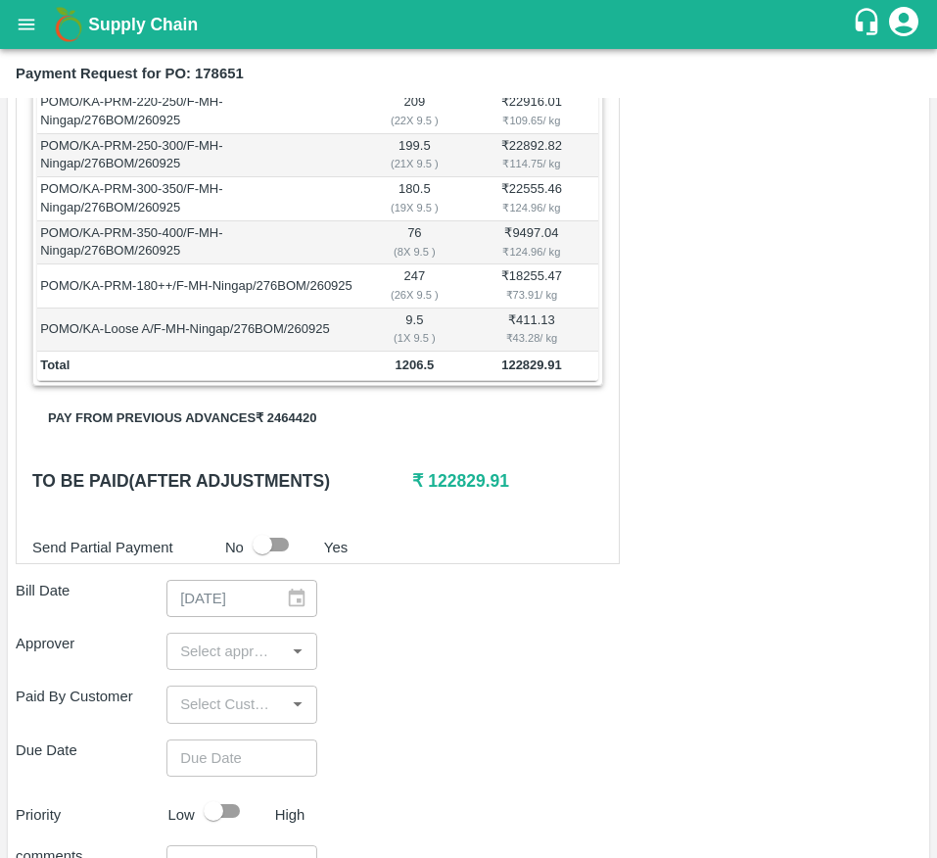
scroll to position [571, 0]
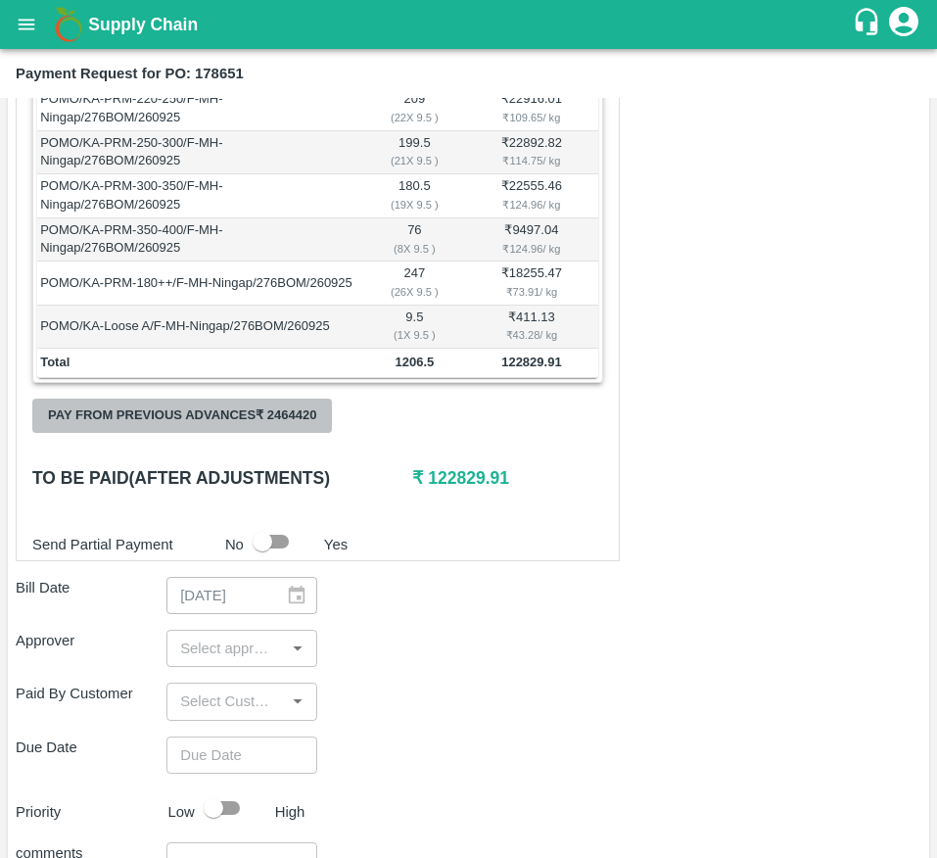
click at [306, 433] on button "Pay from previous advances ₹ 2464420" at bounding box center [182, 416] width 300 height 34
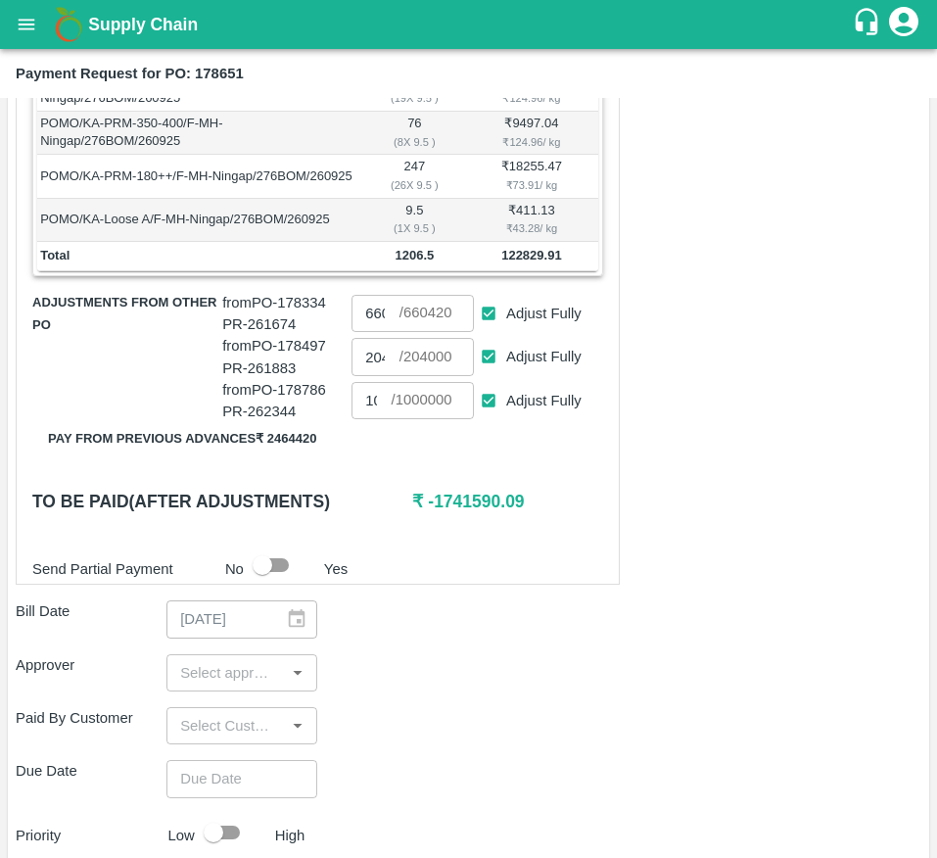
scroll to position [679, 0]
click at [478, 374] on input "Adjust Fully" at bounding box center [489, 356] width 36 height 36
checkbox input "false"
type input "0"
click at [478, 331] on input "Adjust Fully" at bounding box center [489, 313] width 36 height 36
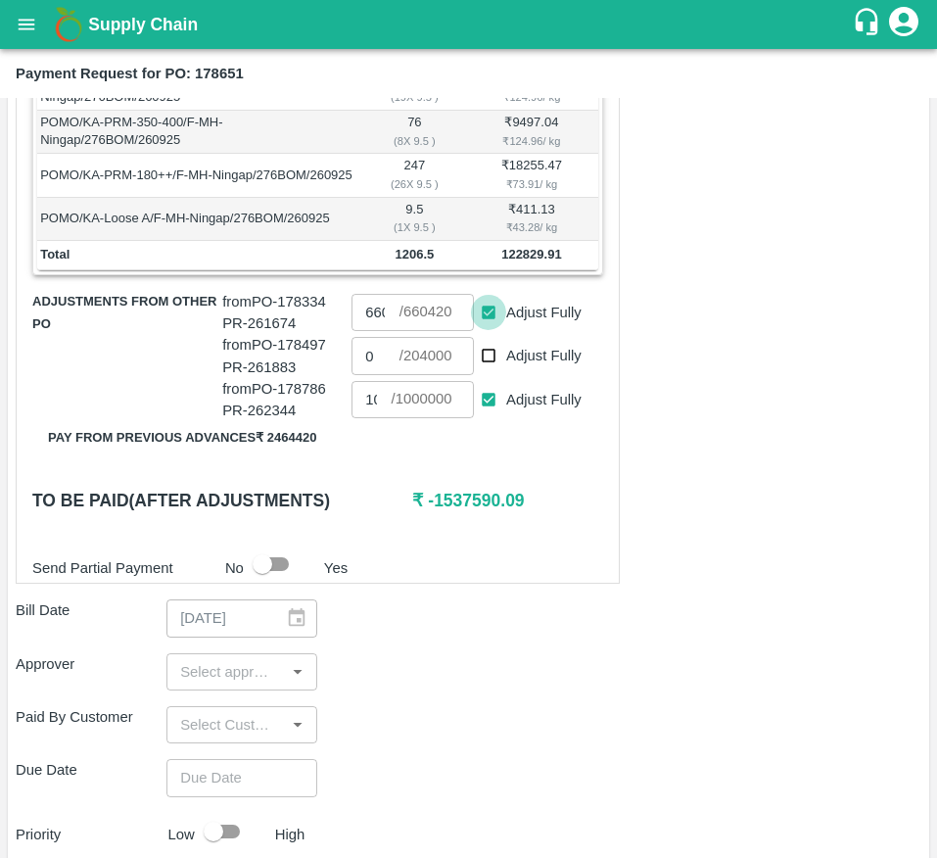
checkbox input "false"
type input "0"
click at [487, 414] on input "Adjust Fully" at bounding box center [489, 400] width 36 height 36
checkbox input "false"
type input "0"
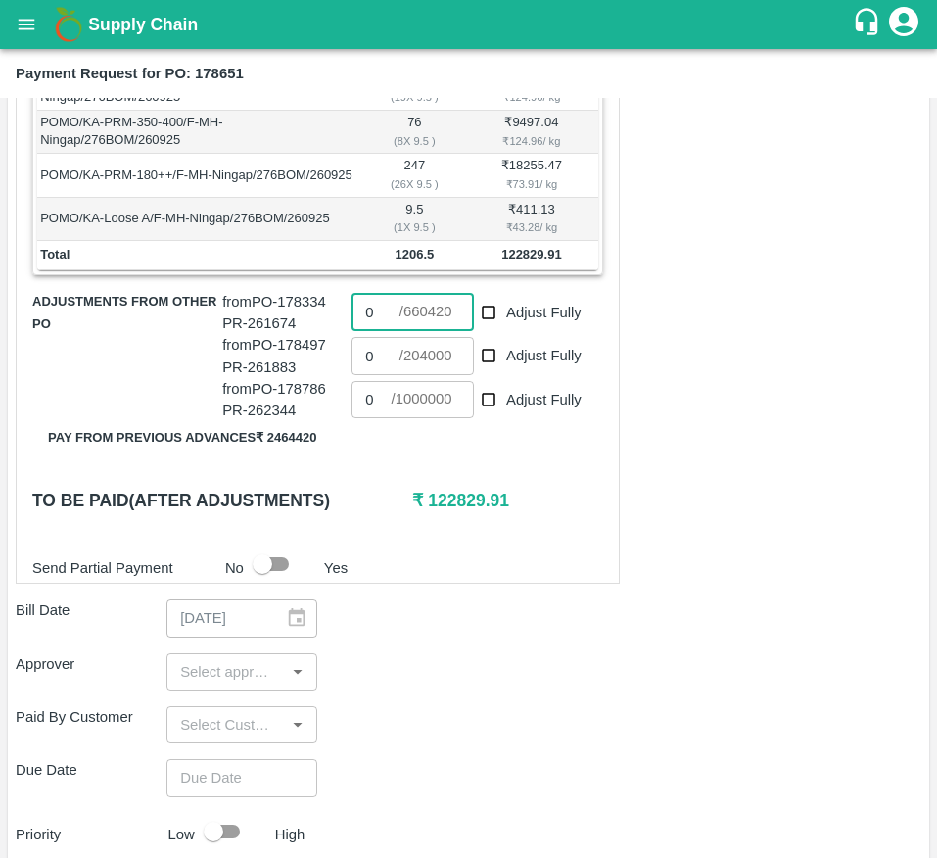
click at [372, 331] on input "0" at bounding box center [375, 312] width 47 height 37
type input "122800"
click at [474, 634] on div "Bill Date [DATE] ​" at bounding box center [469, 617] width 906 height 37
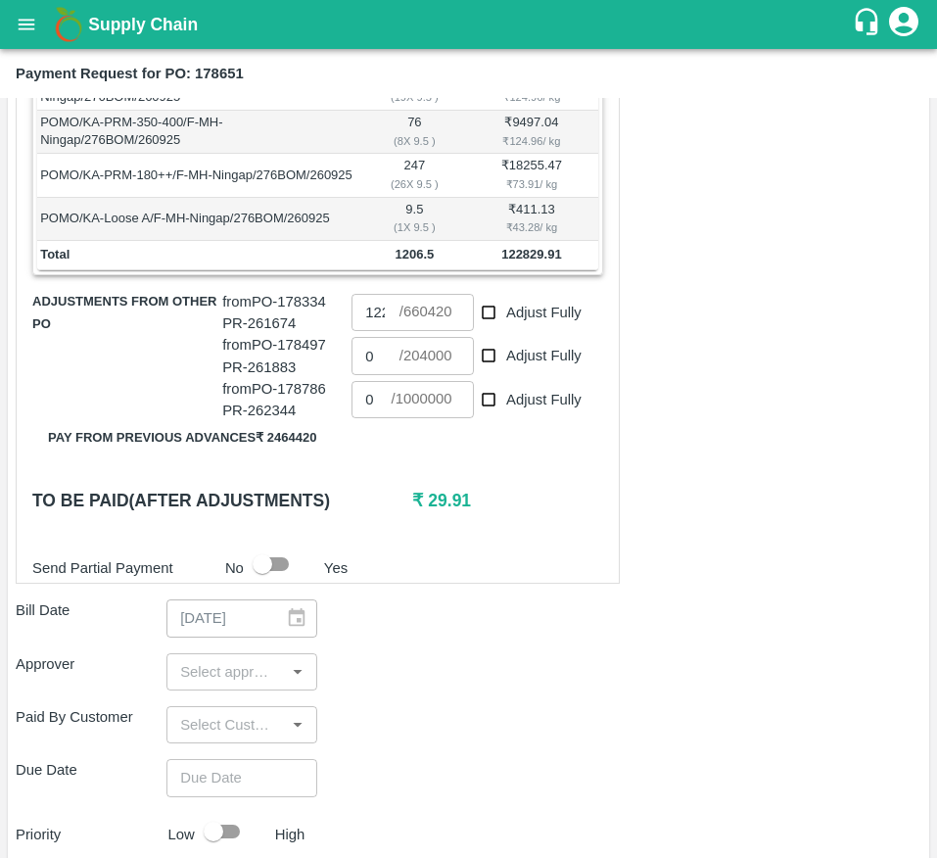
click at [228, 677] on div "​" at bounding box center [241, 671] width 151 height 37
type input "muk"
click at [232, 757] on div "[PERSON_NAME]" at bounding box center [287, 746] width 119 height 22
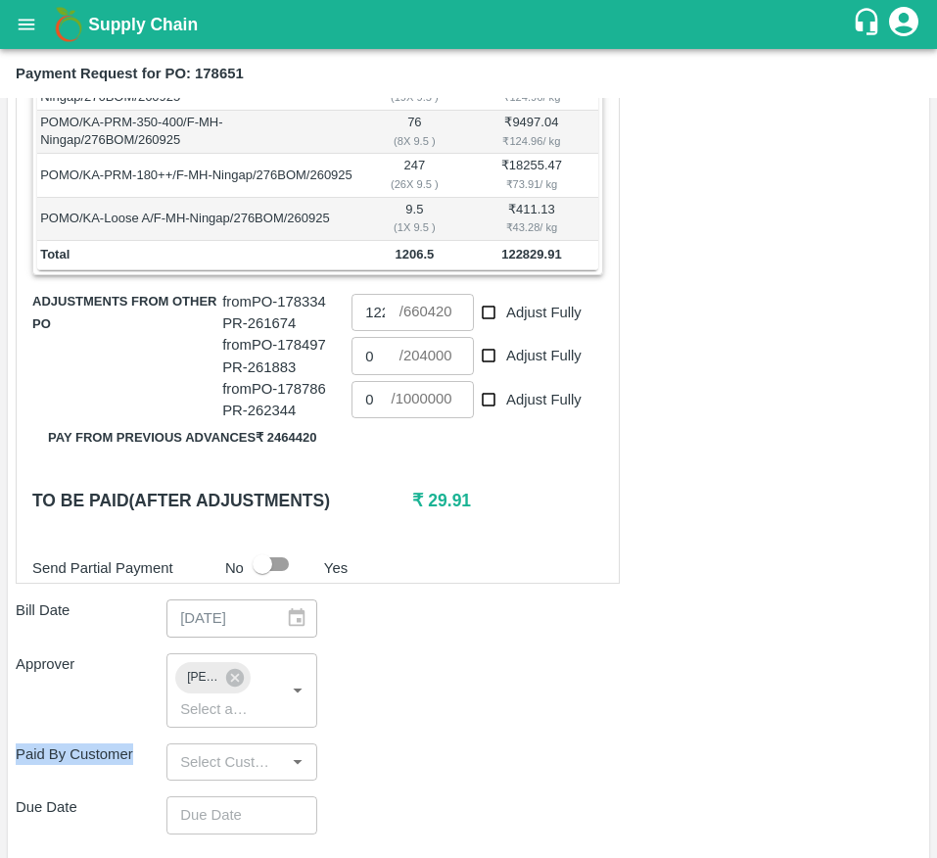
drag, startPoint x: 232, startPoint y: 762, endPoint x: 497, endPoint y: 686, distance: 276.2
click at [497, 686] on div "Shipment - SHIP/GREE/366932 Lots (Labels) Weight (Kgs) Total Price (₹) POMO/KA-…" at bounding box center [469, 438] width 906 height 1343
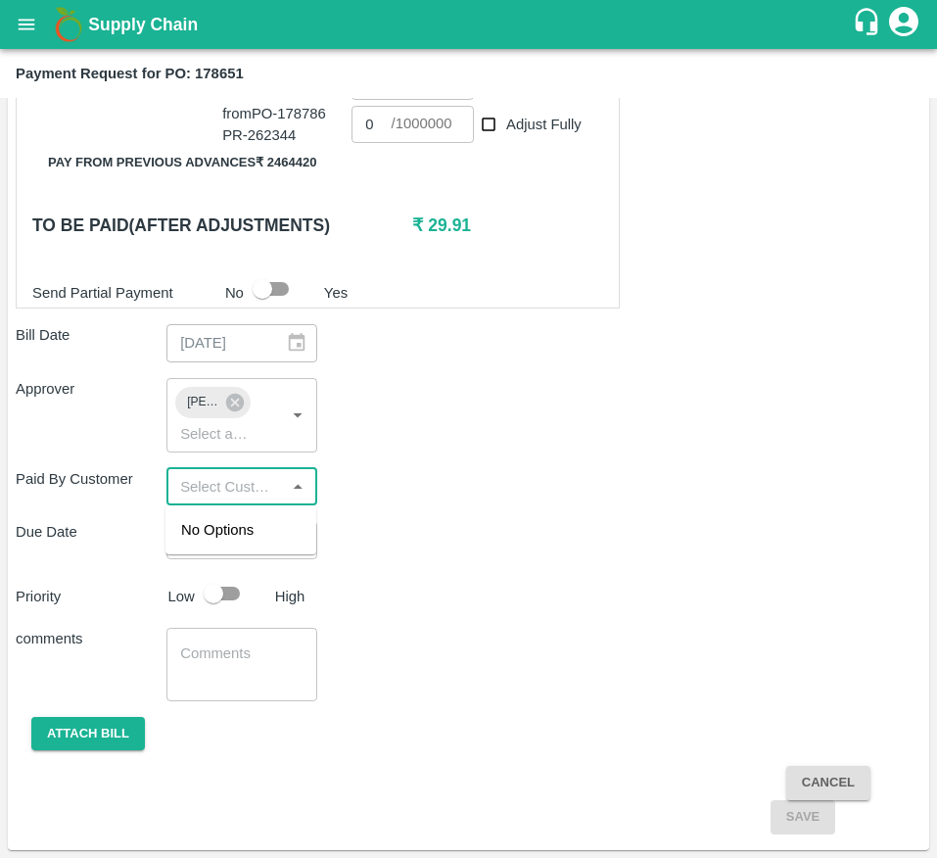
click at [262, 497] on input "input" at bounding box center [225, 486] width 107 height 25
click at [397, 540] on div "Due Date ​" at bounding box center [469, 539] width 906 height 37
type input "DD/MM/YYYY hh:mm aa"
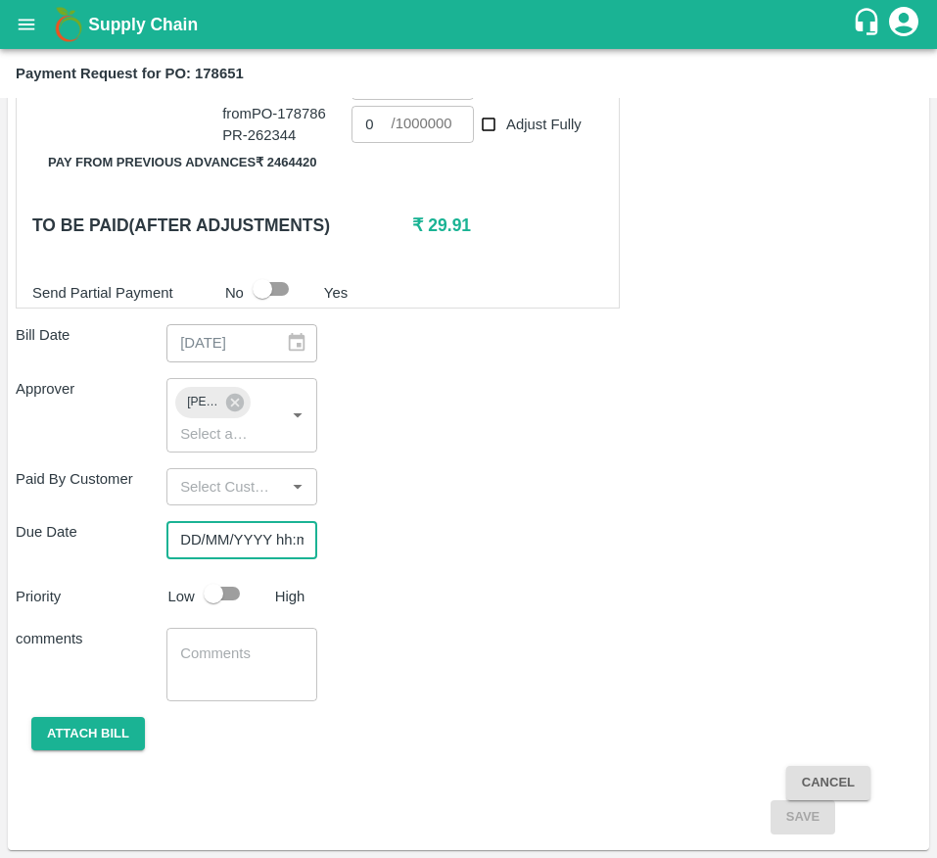
click at [238, 540] on input "DD/MM/YYYY hh:mm aa" at bounding box center [234, 539] width 137 height 37
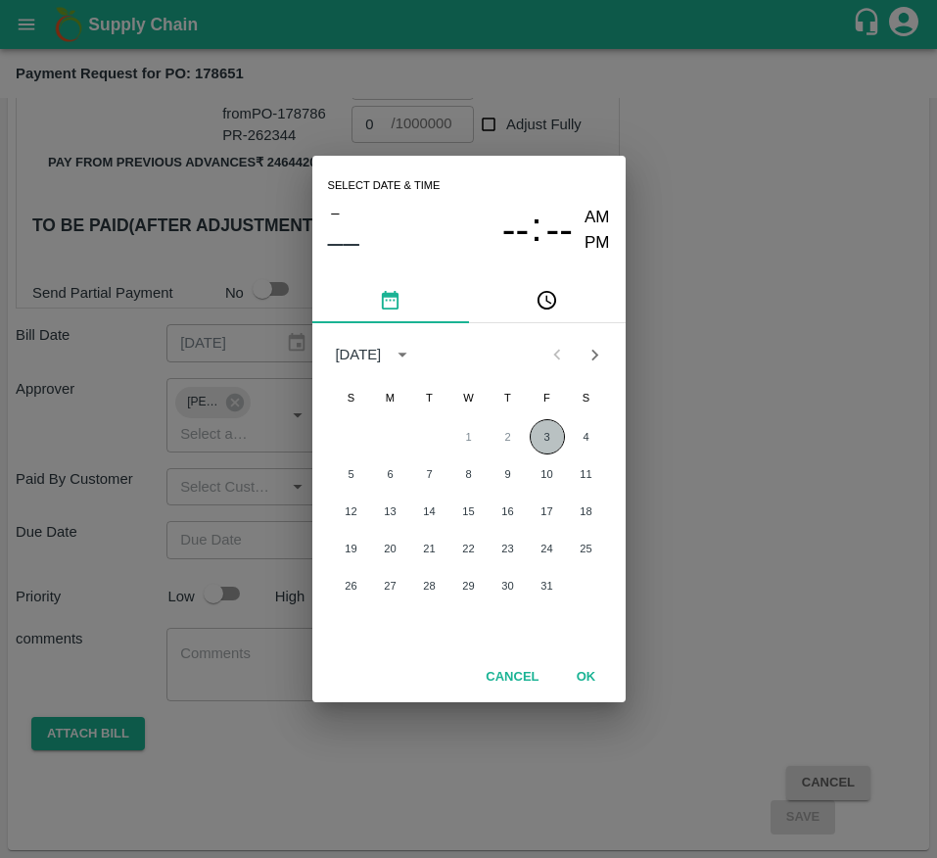
click at [546, 433] on button "3" at bounding box center [547, 436] width 35 height 35
type input "[DATE] 12:00 AM"
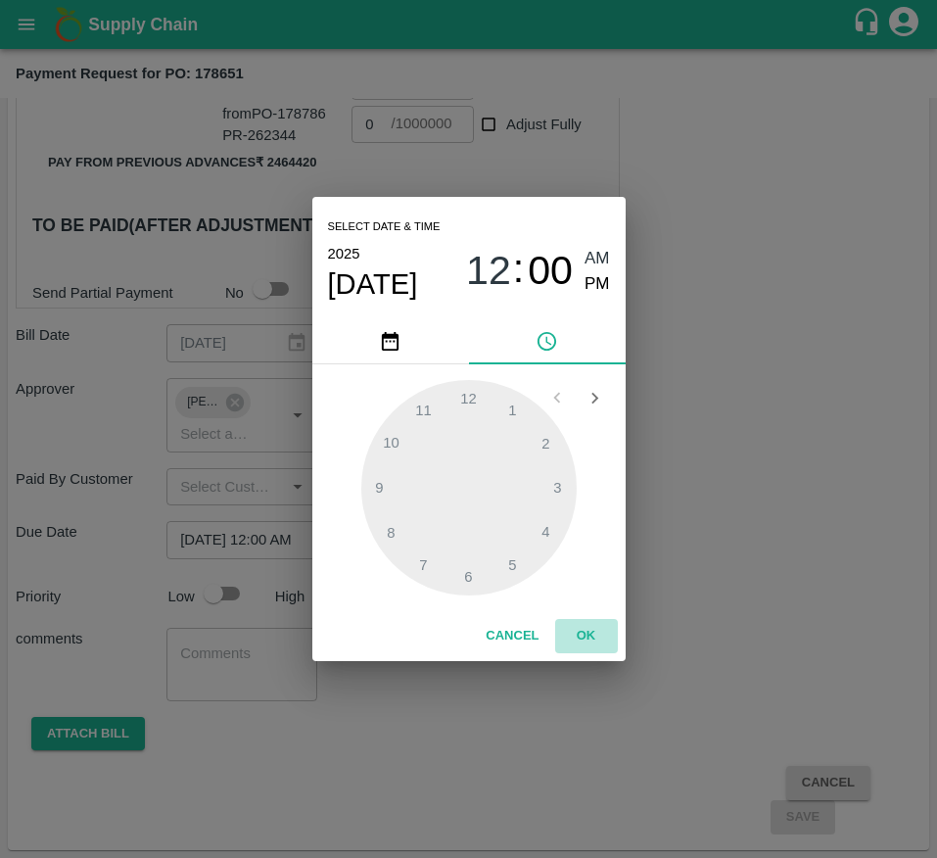
click at [571, 633] on button "OK" at bounding box center [586, 636] width 63 height 34
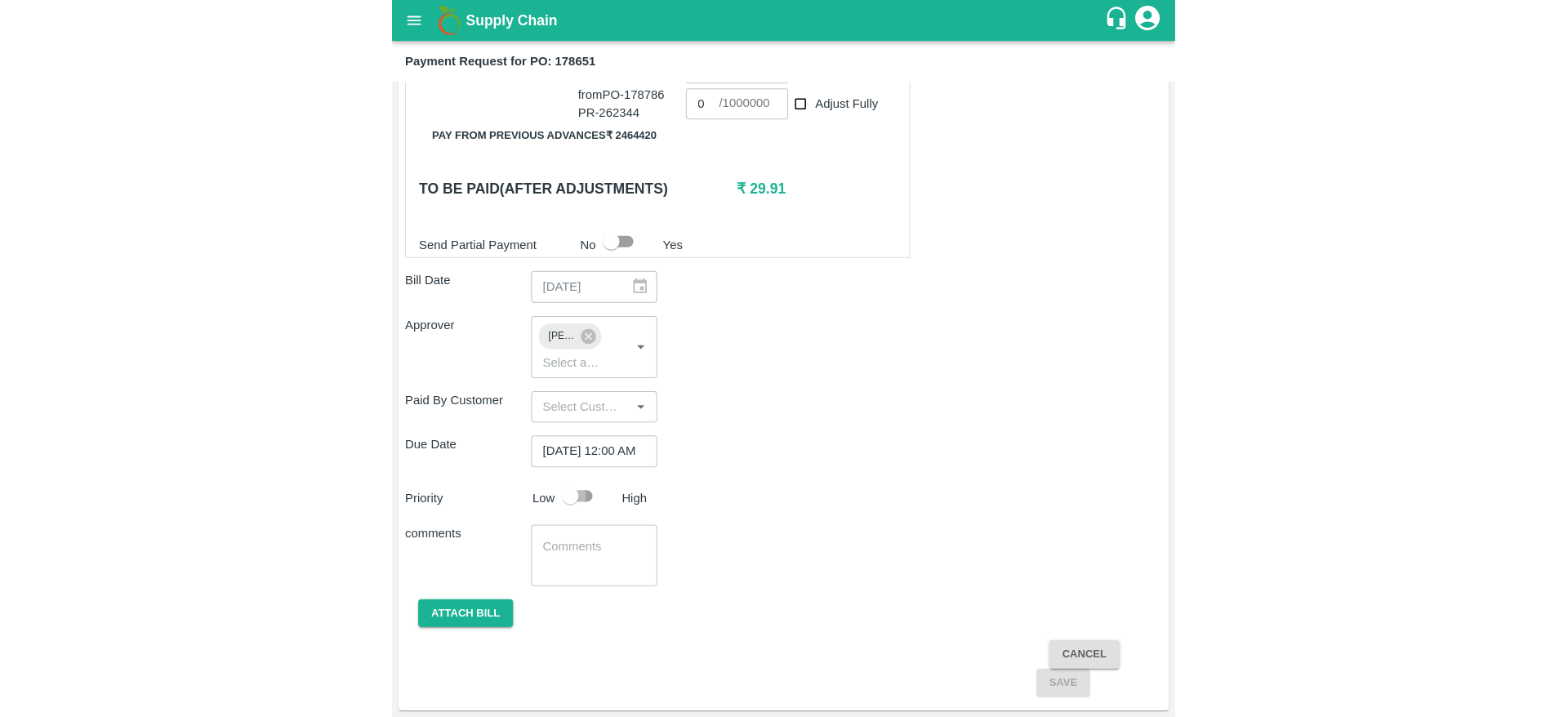
scroll to position [0, 0]
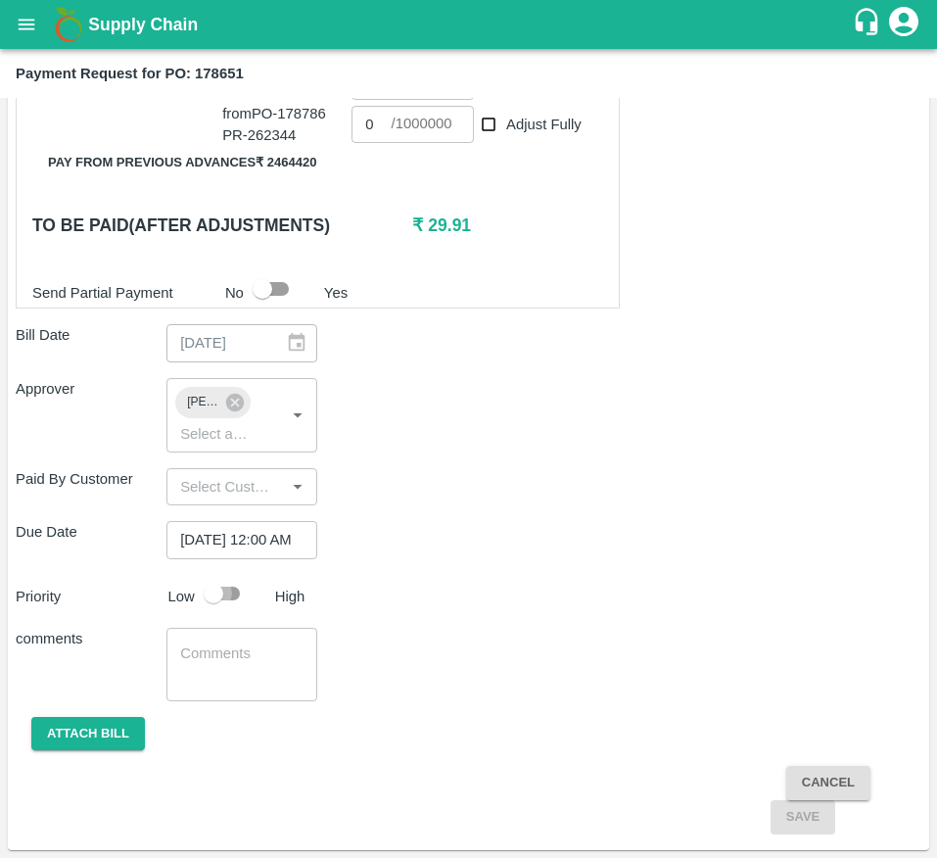
click at [231, 599] on input "checkbox" at bounding box center [214, 593] width 112 height 37
checkbox input "true"
click at [108, 726] on button "Attach bill" at bounding box center [88, 734] width 114 height 34
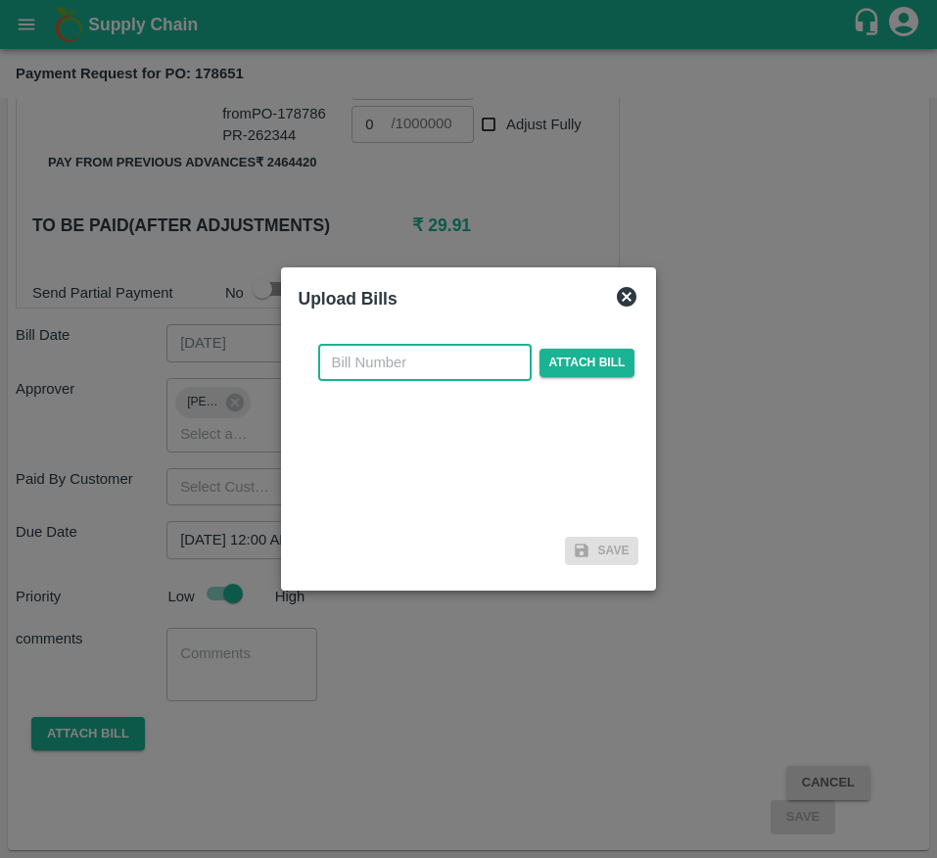
click at [432, 362] on input "text" at bounding box center [424, 362] width 213 height 37
type input "178651"
click at [584, 362] on span "Attach bill" at bounding box center [588, 363] width 96 height 28
click at [0, 0] on input "Attach bill" at bounding box center [0, 0] width 0 height 0
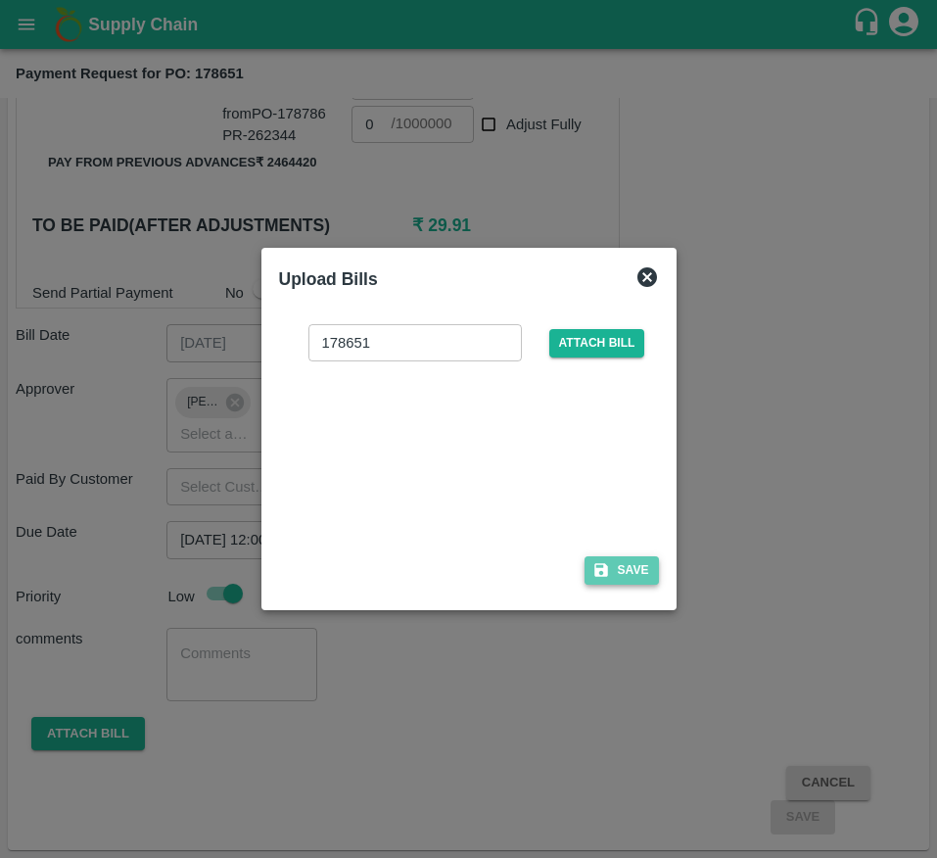
click at [602, 564] on icon "button" at bounding box center [601, 571] width 14 height 14
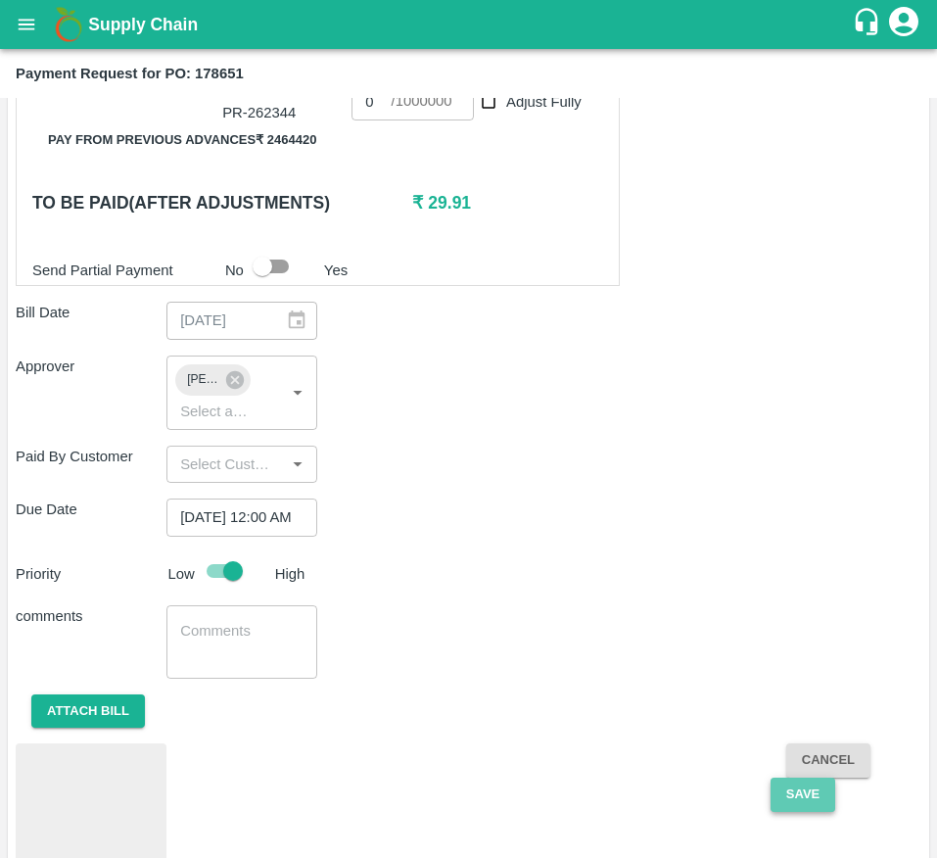
click at [796, 812] on button "Save" at bounding box center [803, 795] width 65 height 34
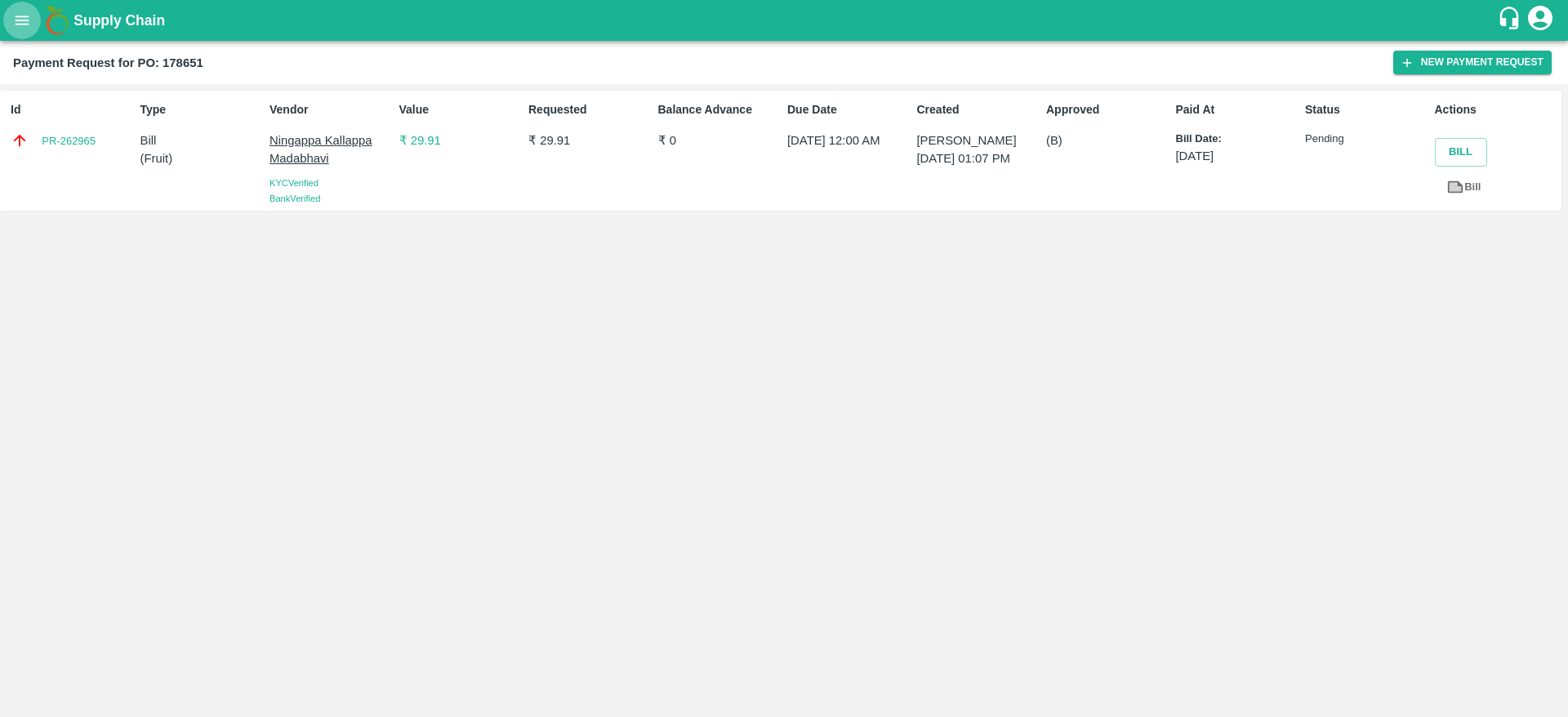
click at [22, 24] on icon "open drawer" at bounding box center [23, 20] width 14 height 9
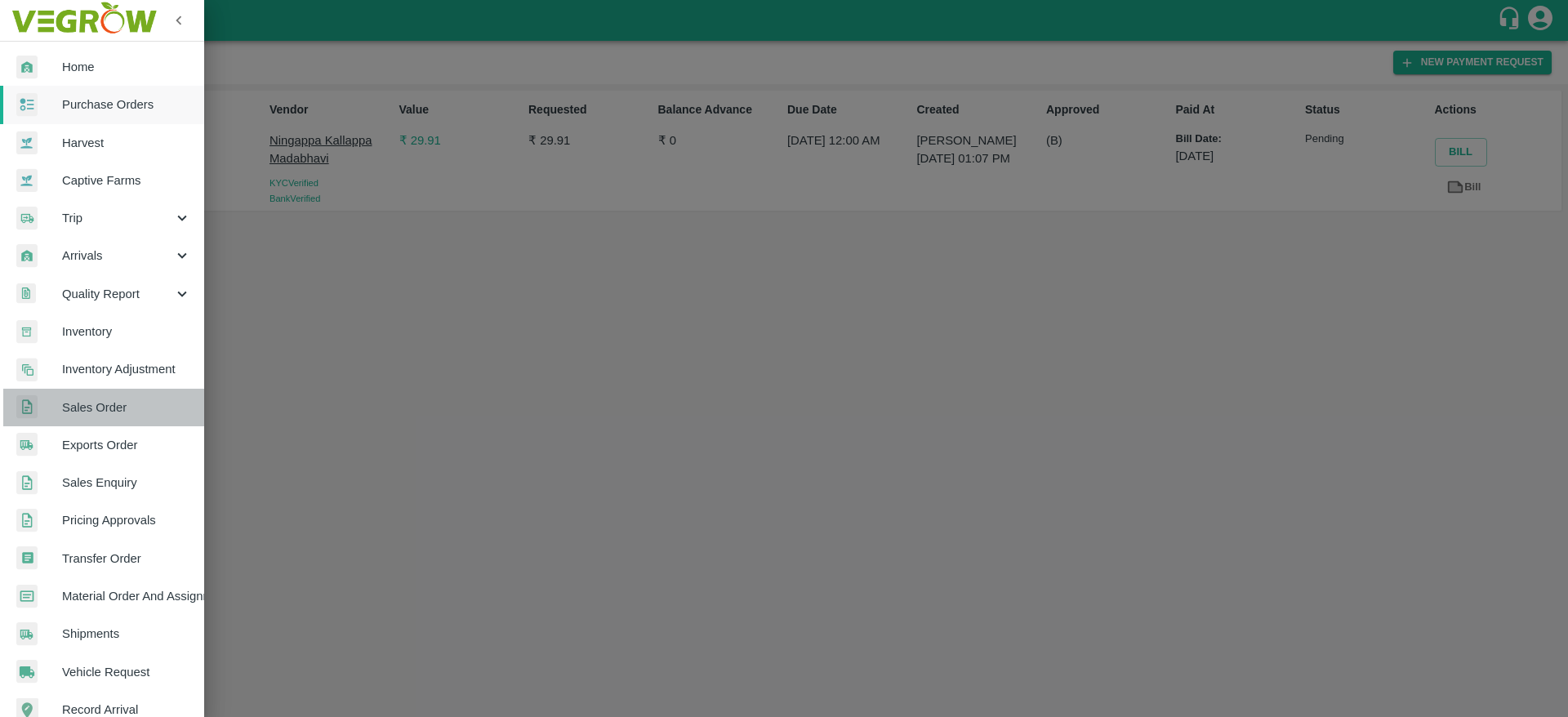
click at [135, 410] on span "Sales Order" at bounding box center [126, 408] width 129 height 18
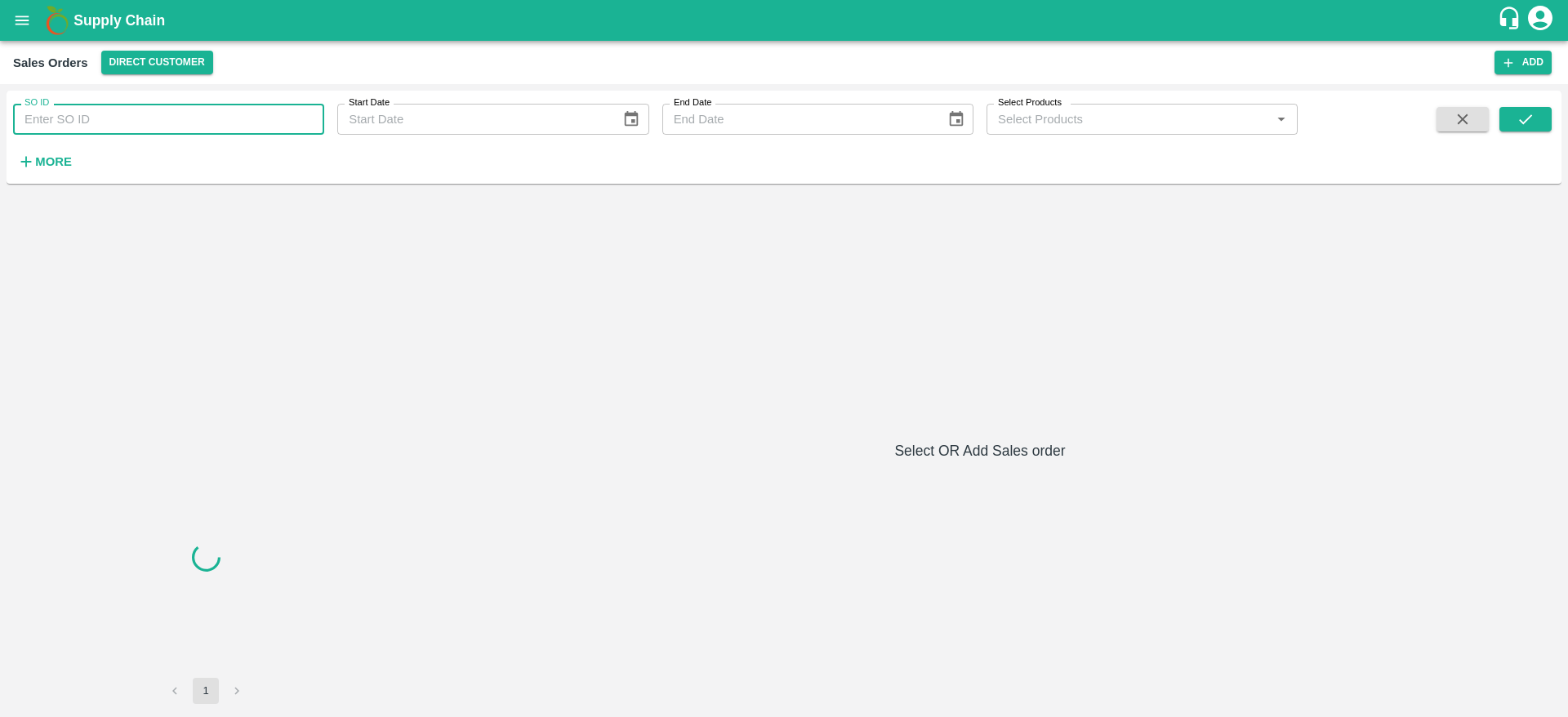
click at [145, 113] on input "SO ID" at bounding box center [168, 118] width 311 height 31
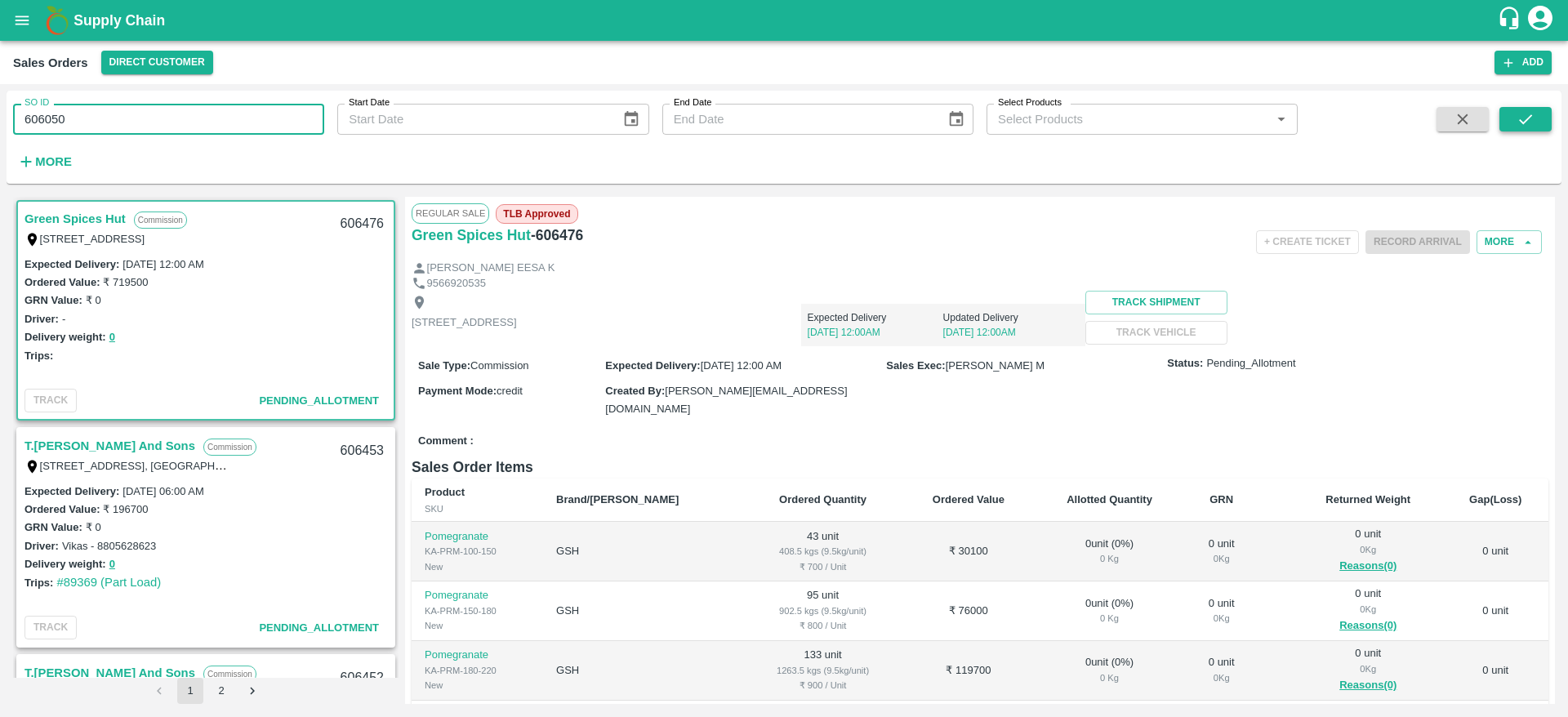
type input "606050"
click at [781, 113] on button "submit" at bounding box center [1525, 118] width 53 height 24
